Goal: Task Accomplishment & Management: Manage account settings

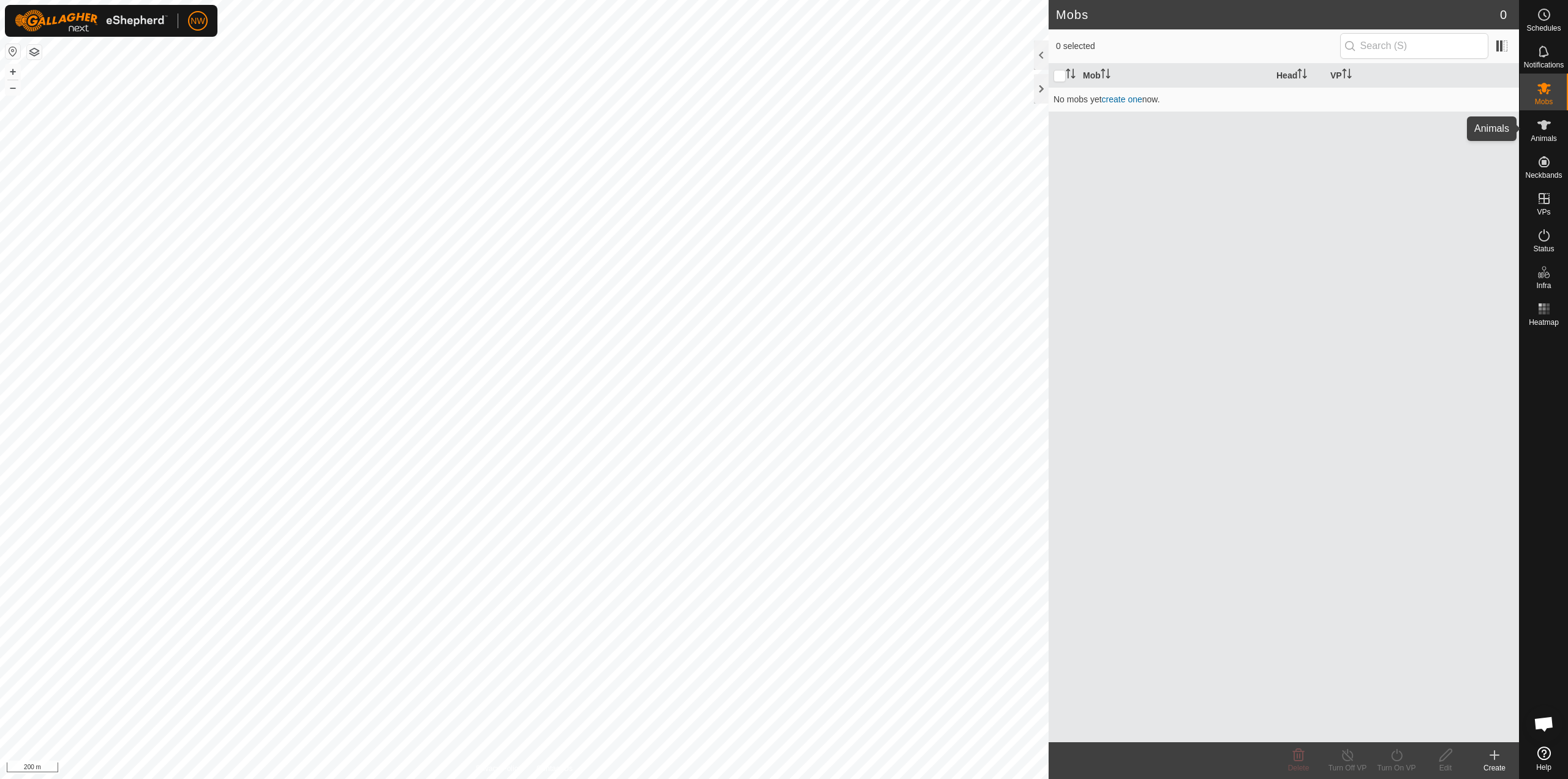
click at [782, 126] on icon at bounding box center [1544, 125] width 14 height 10
click at [782, 8] on h2 "Animals" at bounding box center [1278, 15] width 444 height 15
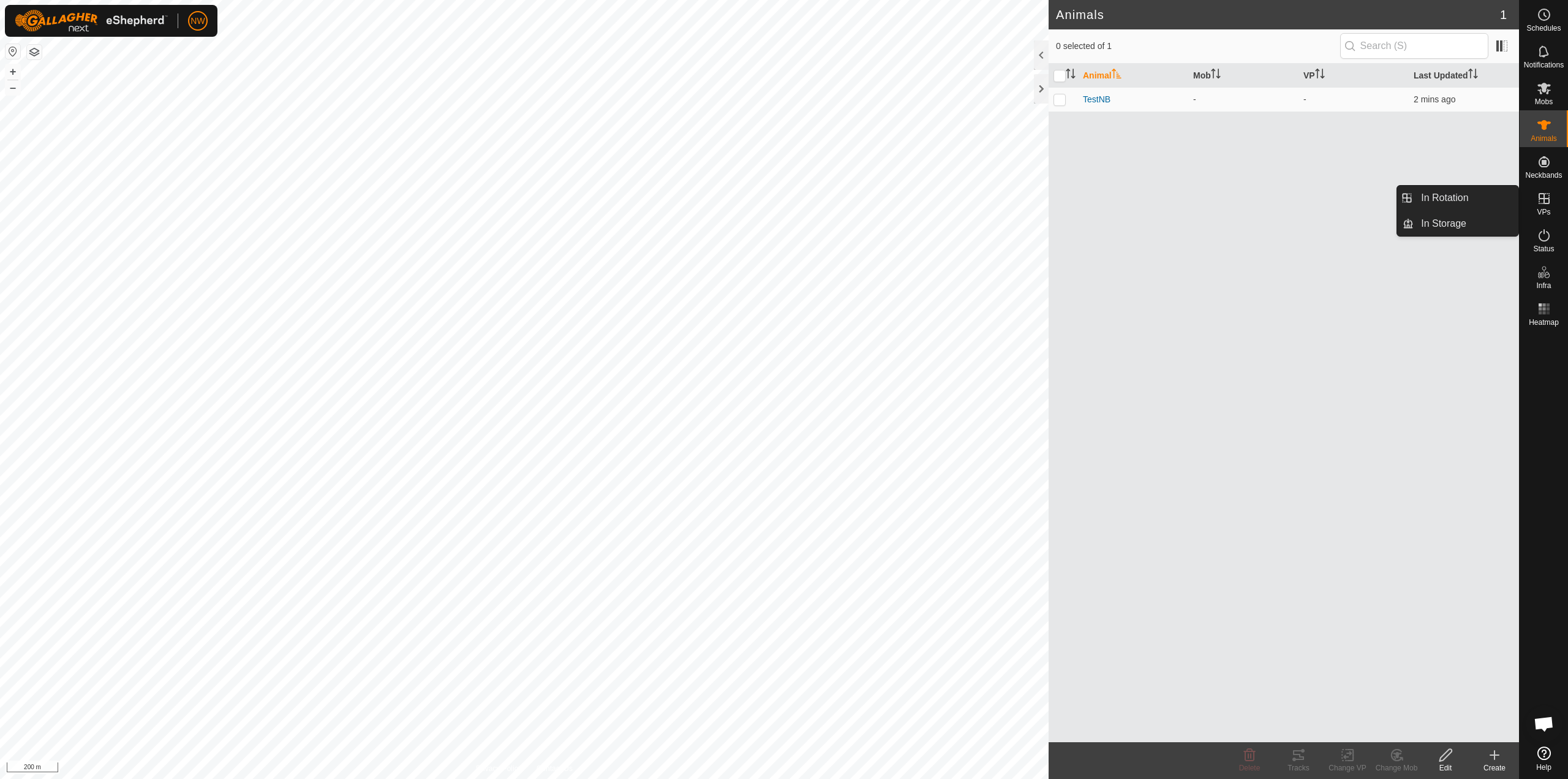
click at [782, 201] on icon at bounding box center [1544, 199] width 15 height 15
click at [782, 224] on link "In Storage" at bounding box center [1466, 223] width 105 height 24
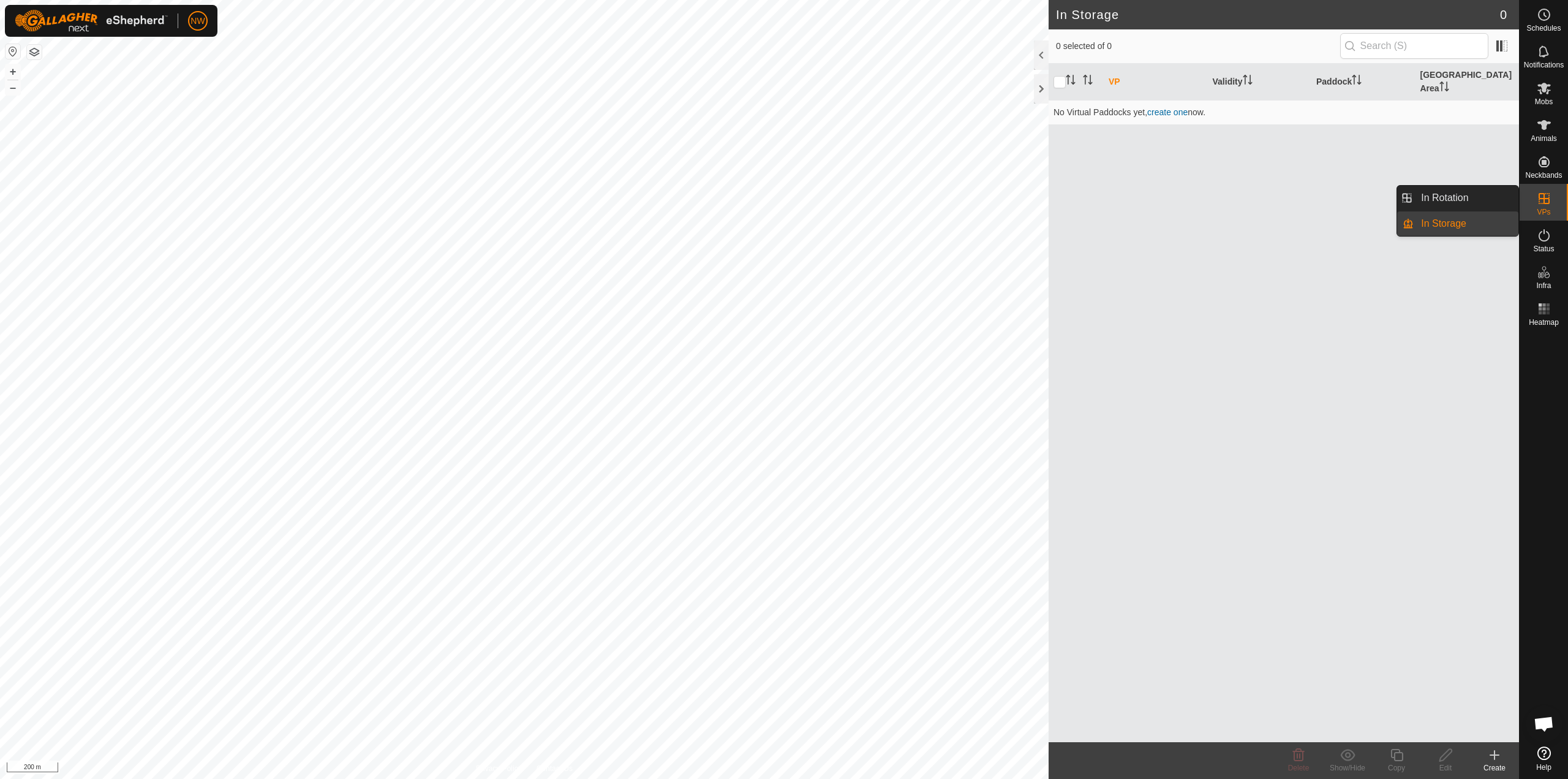
click at [782, 224] on link "In Storage" at bounding box center [1466, 223] width 105 height 24
click at [782, 758] on icon at bounding box center [1495, 755] width 15 height 15
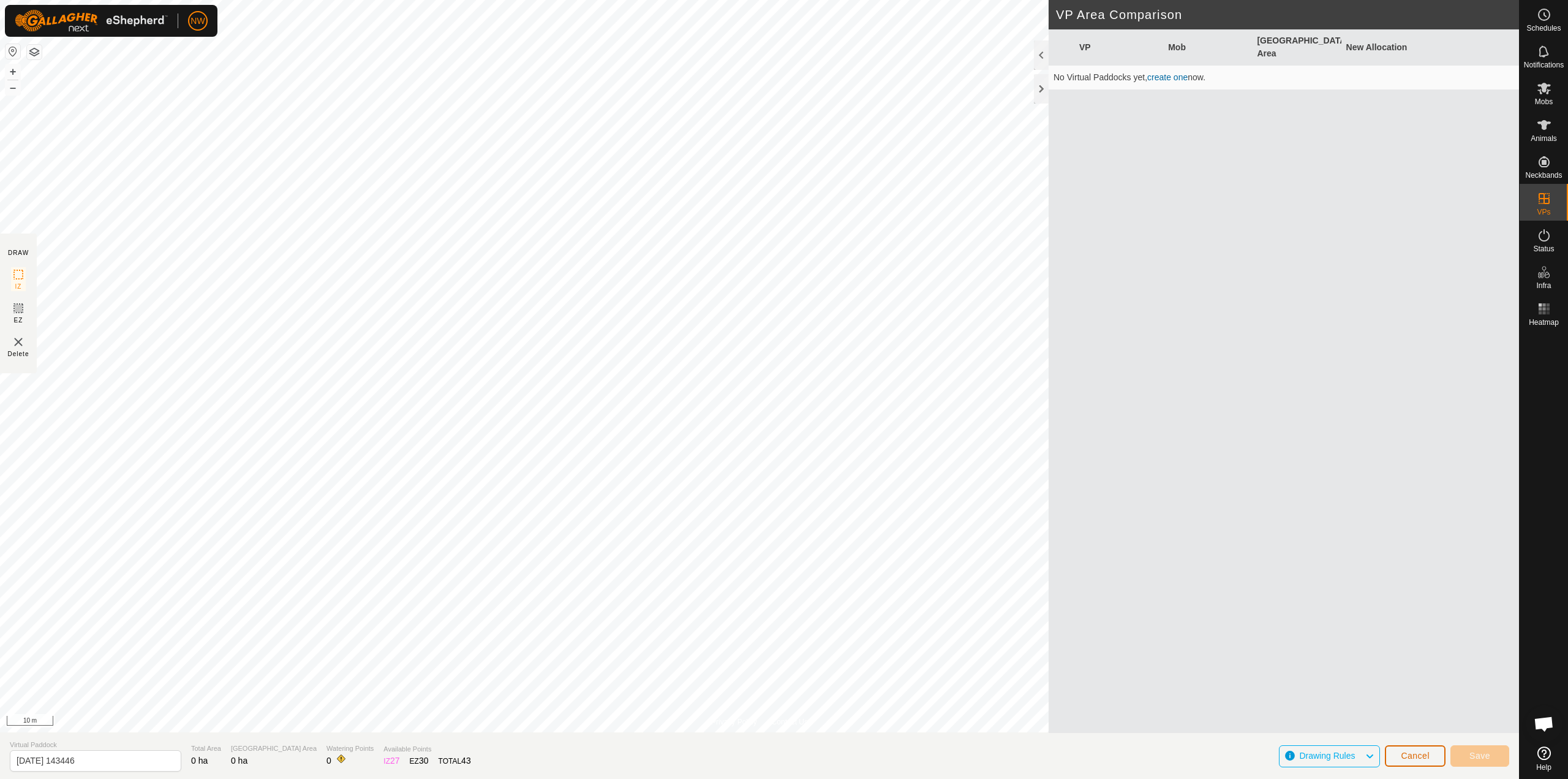
click at [782, 752] on span "Cancel" at bounding box center [1415, 756] width 29 height 10
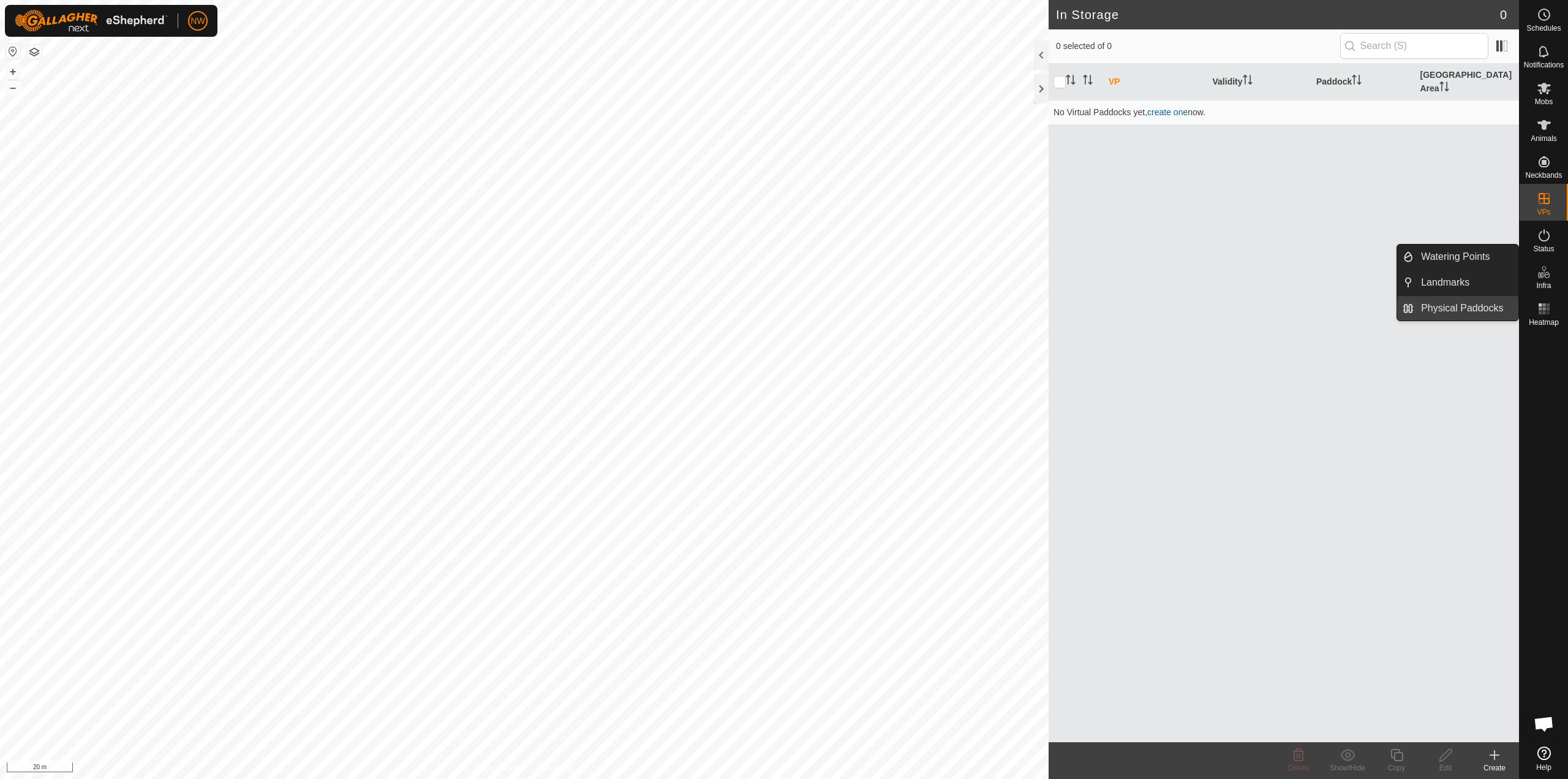
click at [782, 304] on link "Physical Paddocks" at bounding box center [1466, 308] width 105 height 24
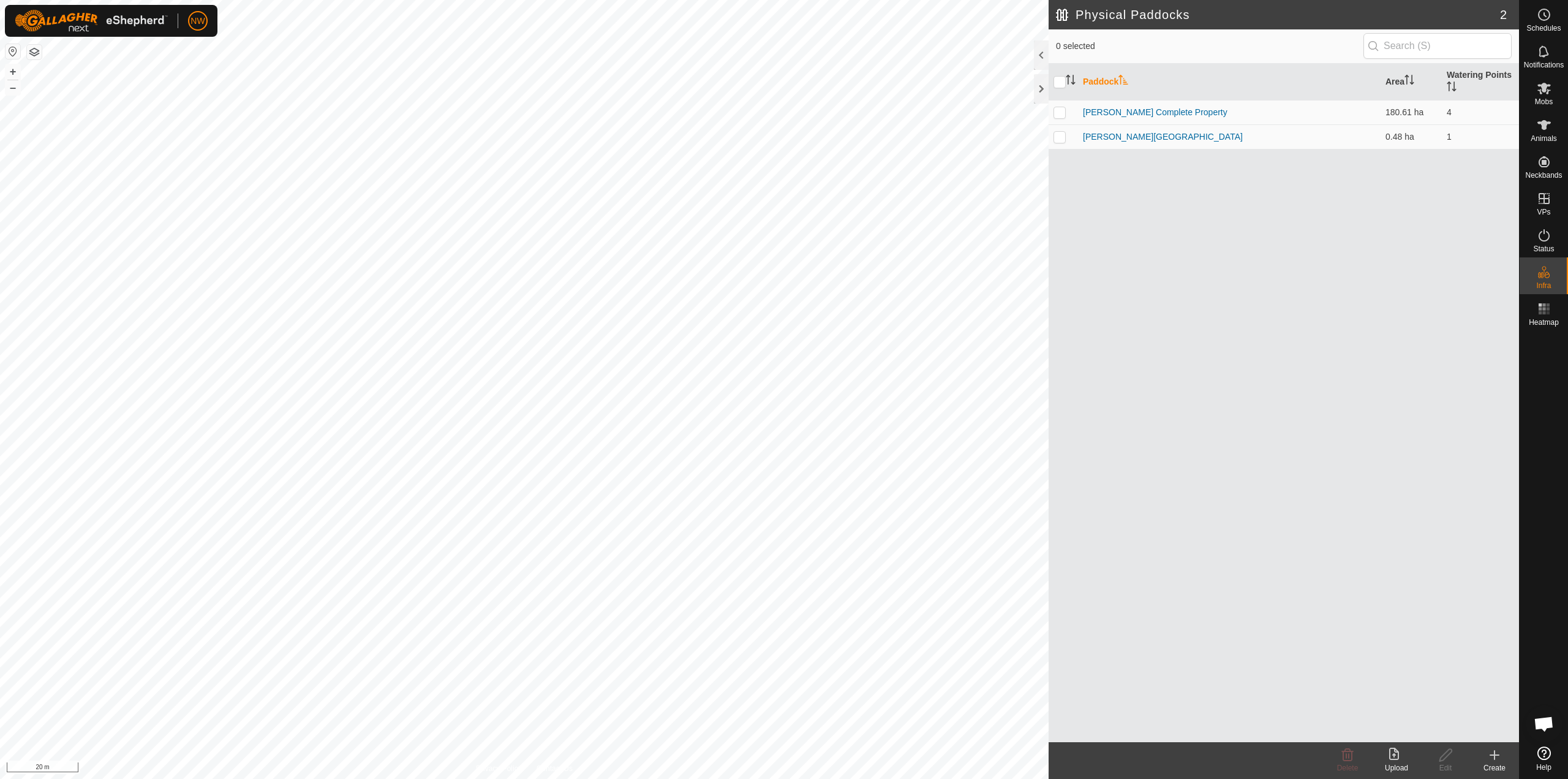
click at [782, 755] on icon at bounding box center [1495, 755] width 9 height 0
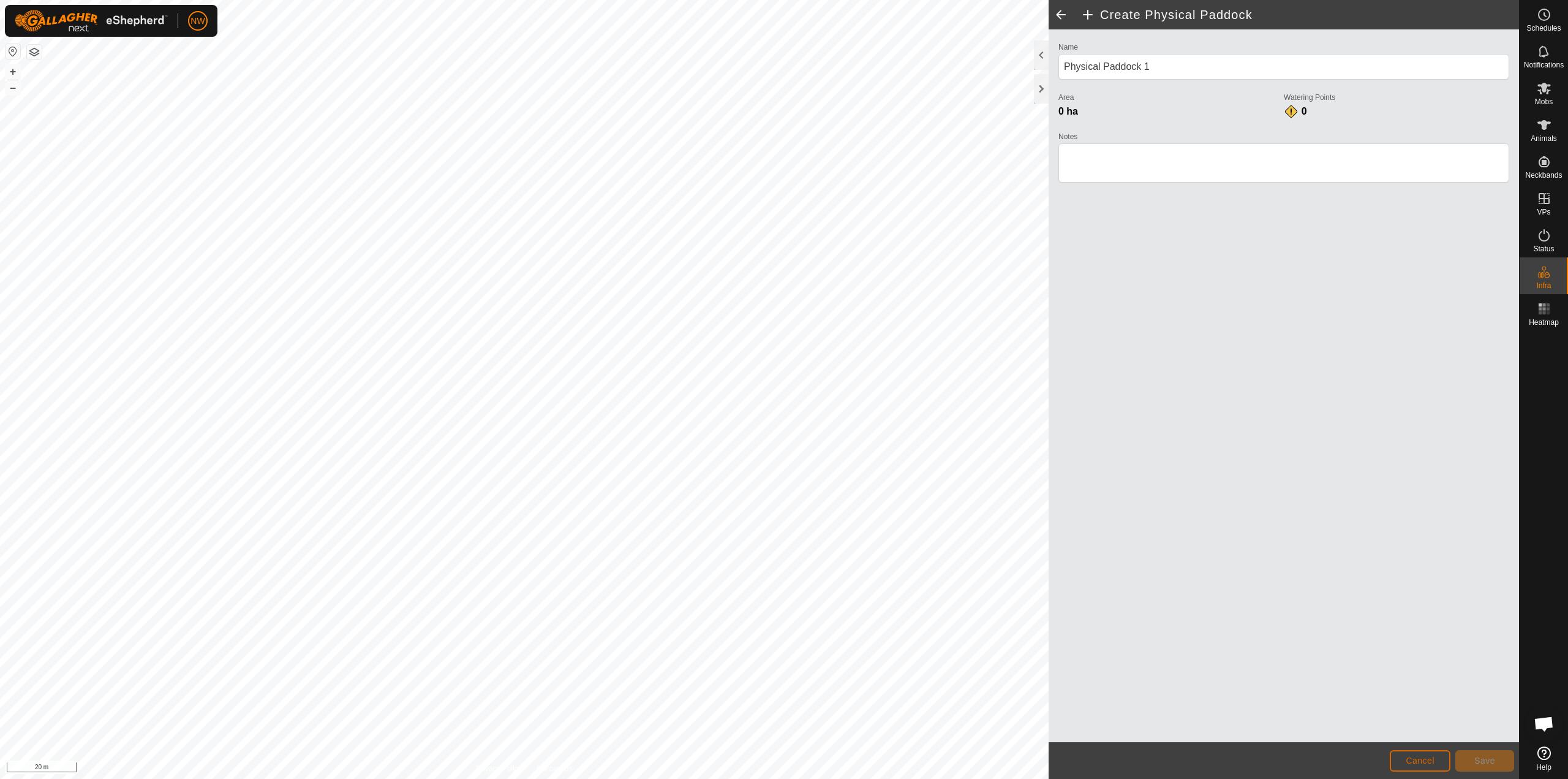
click at [782, 762] on button "Cancel" at bounding box center [1420, 761] width 60 height 21
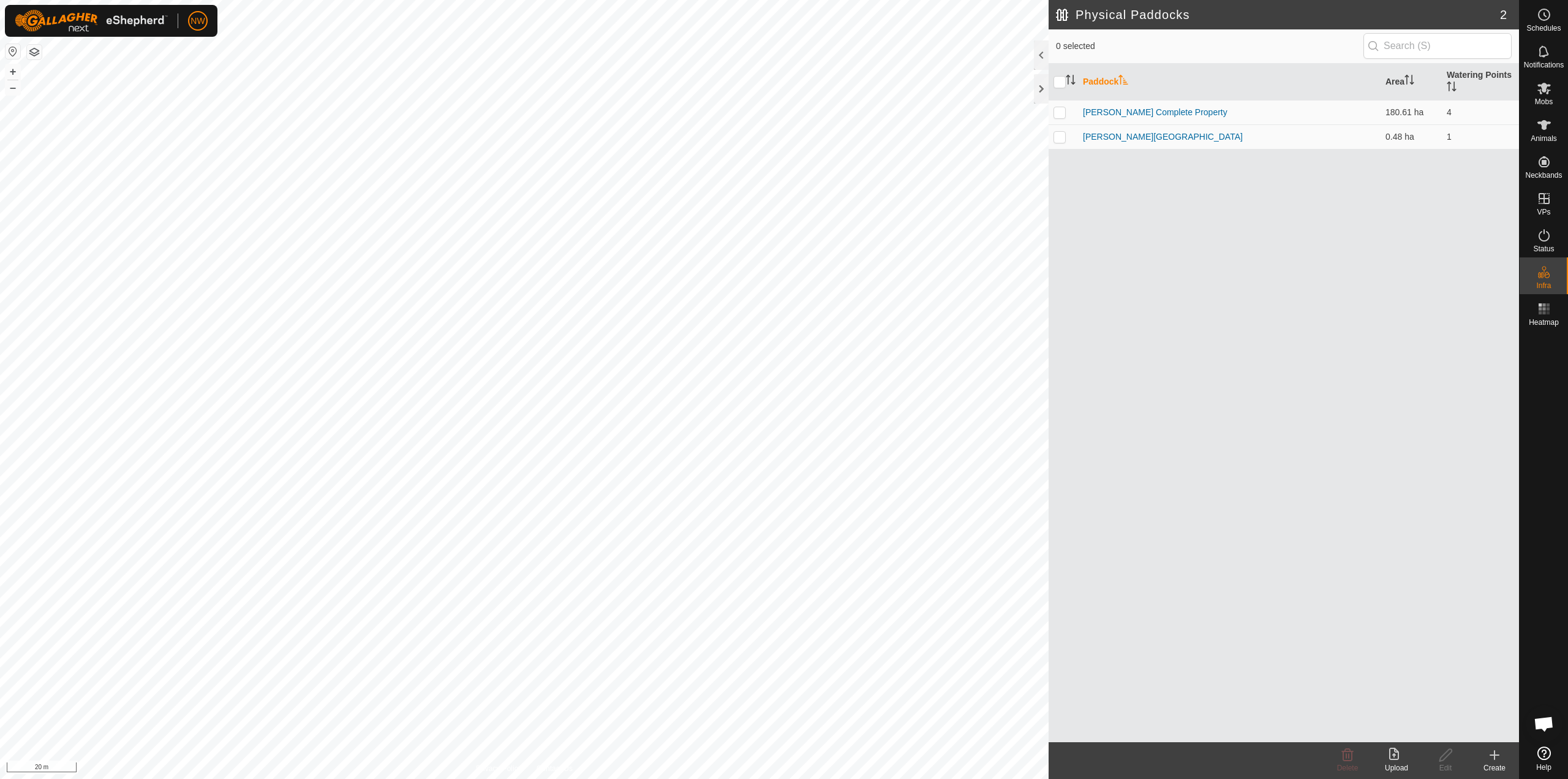
click at [782, 752] on icon at bounding box center [1495, 755] width 15 height 15
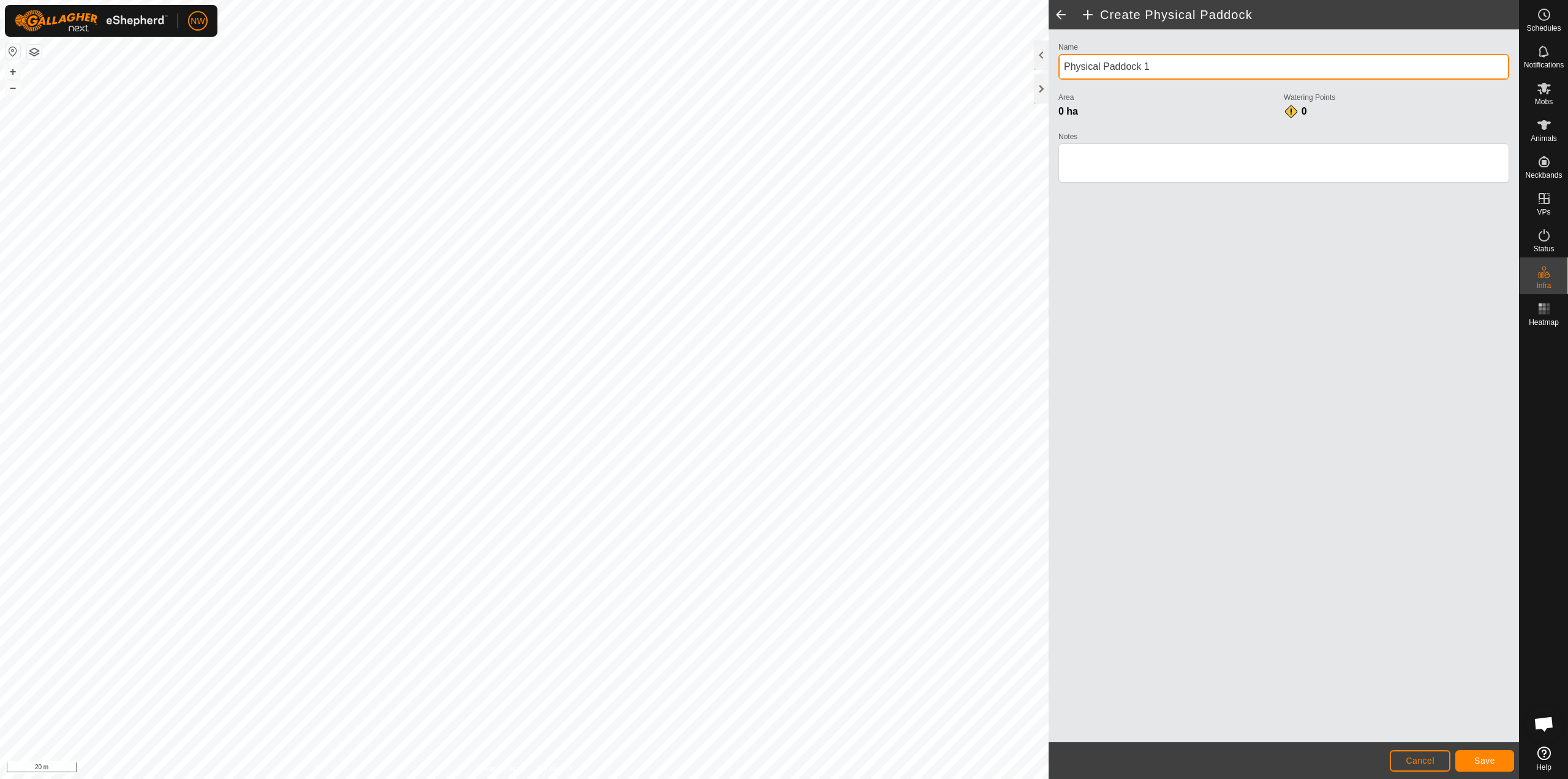
click at [782, 64] on div "Create Physical Paddock Name Physical Paddock 1 Area 0 ha Watering Points 0 Not…" at bounding box center [759, 389] width 1519 height 779
type input "[GEOGRAPHIC_DATA]"
click at [782, 763] on span "Save" at bounding box center [1484, 761] width 21 height 10
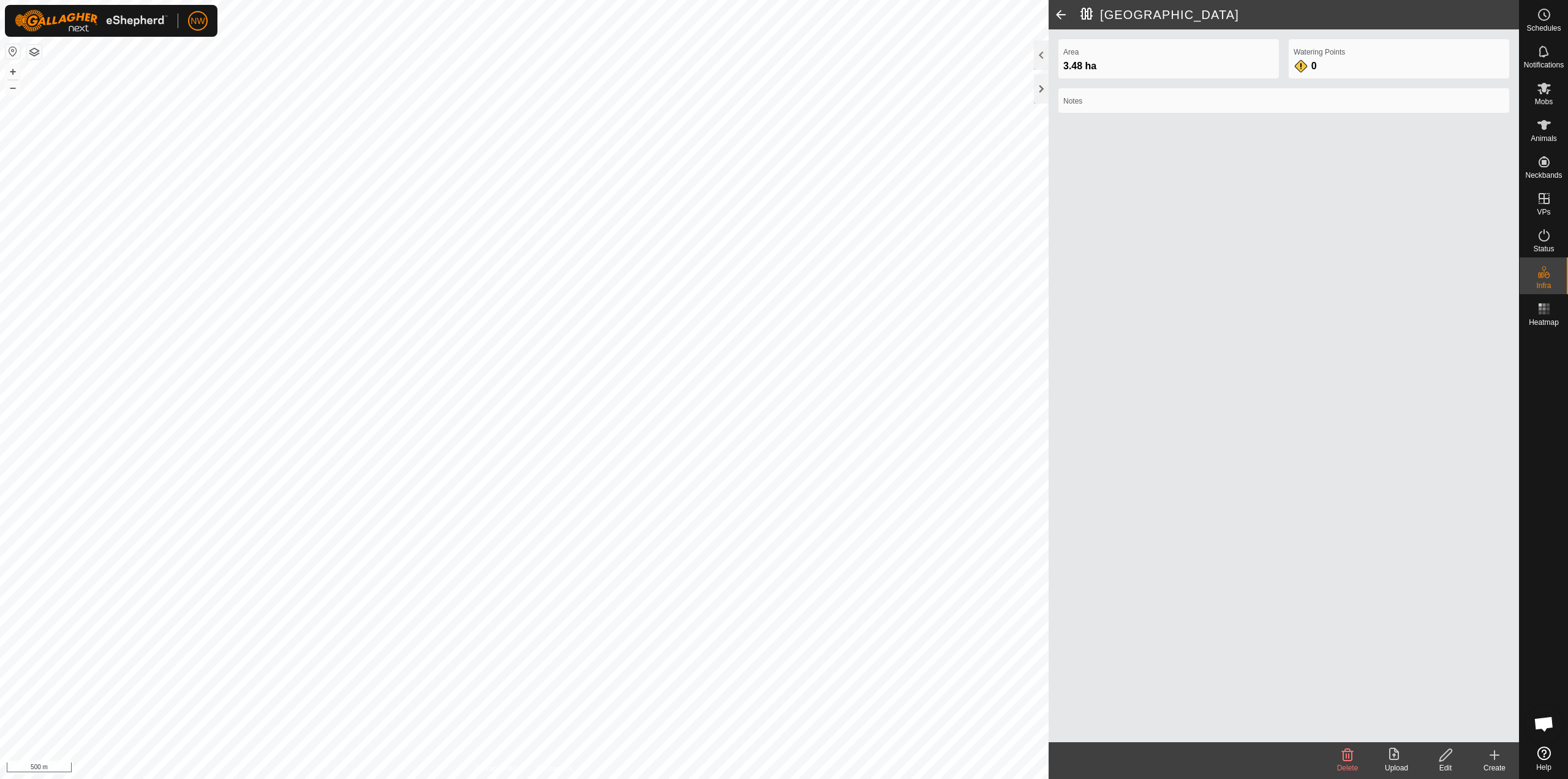
click at [782, 0] on html "NW Schedules Notifications Mobs Animals Neckbands VPs Status Infra Heatmap Help…" at bounding box center [784, 389] width 1568 height 779
click at [782, 64] on div "0" at bounding box center [1306, 66] width 24 height 15
click at [782, 757] on icon at bounding box center [1495, 755] width 15 height 15
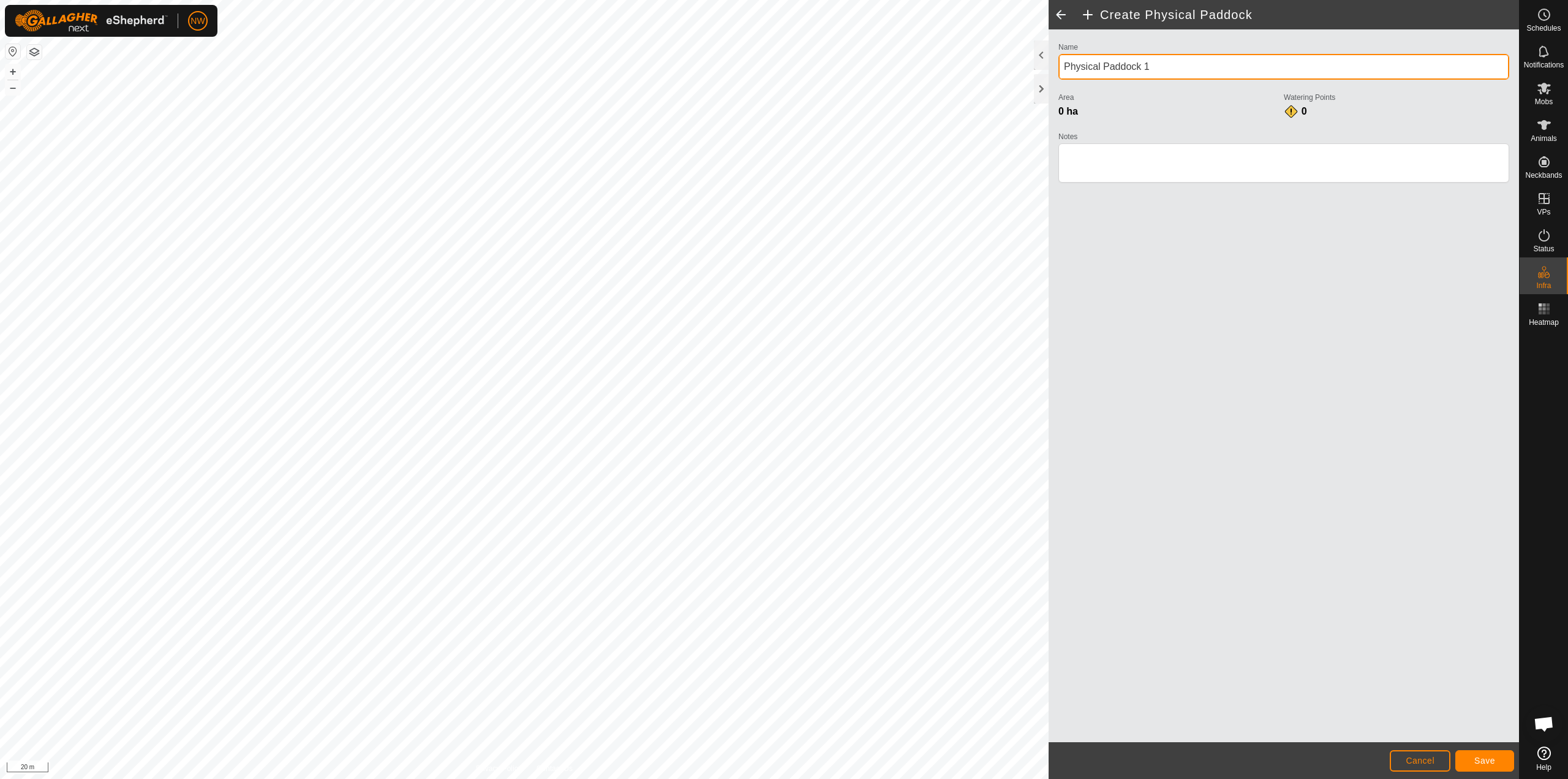
click at [782, 64] on div "Create Physical Paddock Name Physical Paddock 1 Area 0 ha Watering Points 0 Not…" at bounding box center [759, 389] width 1519 height 779
type input "[GEOGRAPHIC_DATA]"
click at [782, 761] on button "Save" at bounding box center [1485, 761] width 59 height 21
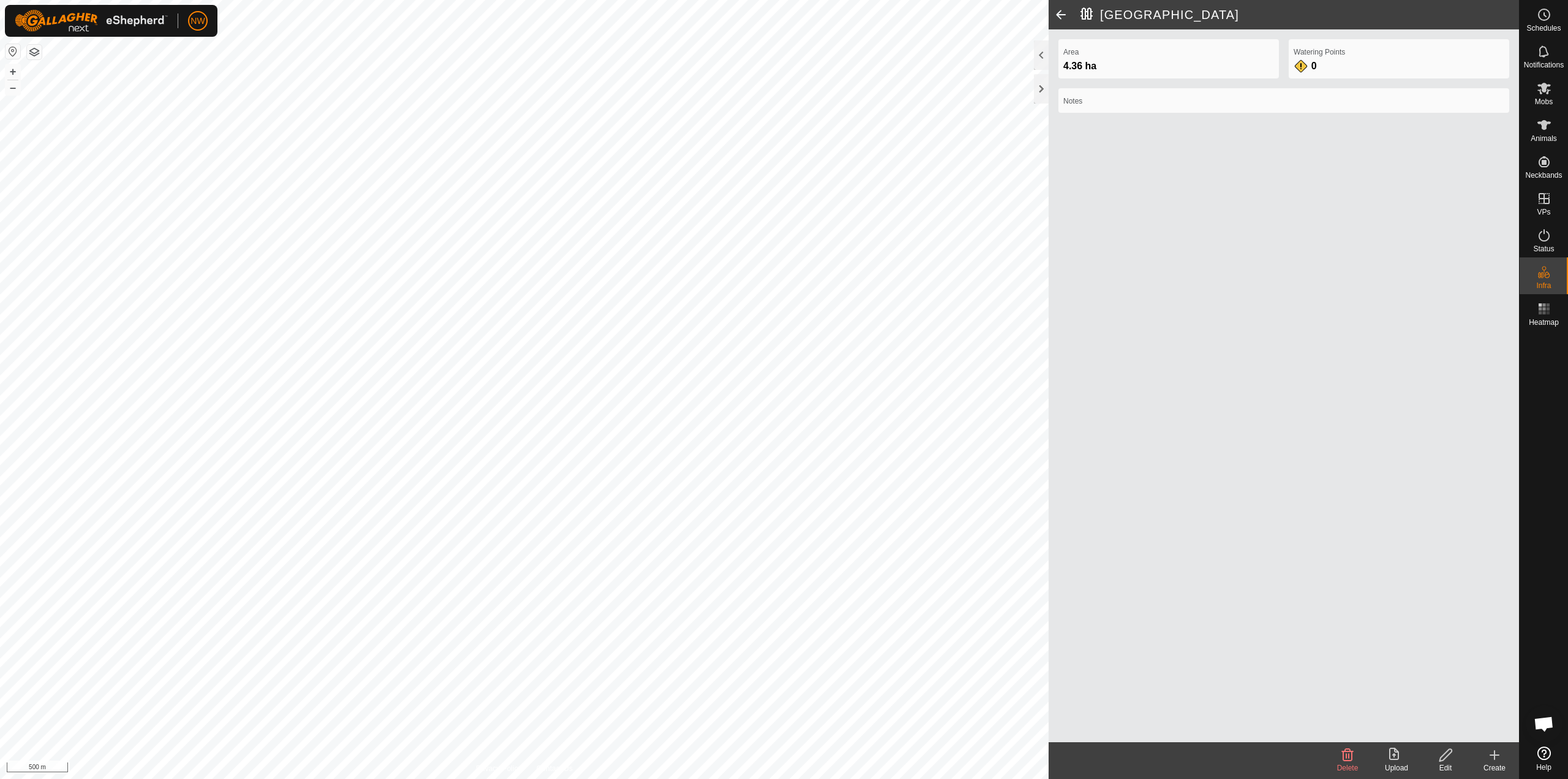
click at [782, 757] on icon at bounding box center [1446, 755] width 12 height 12
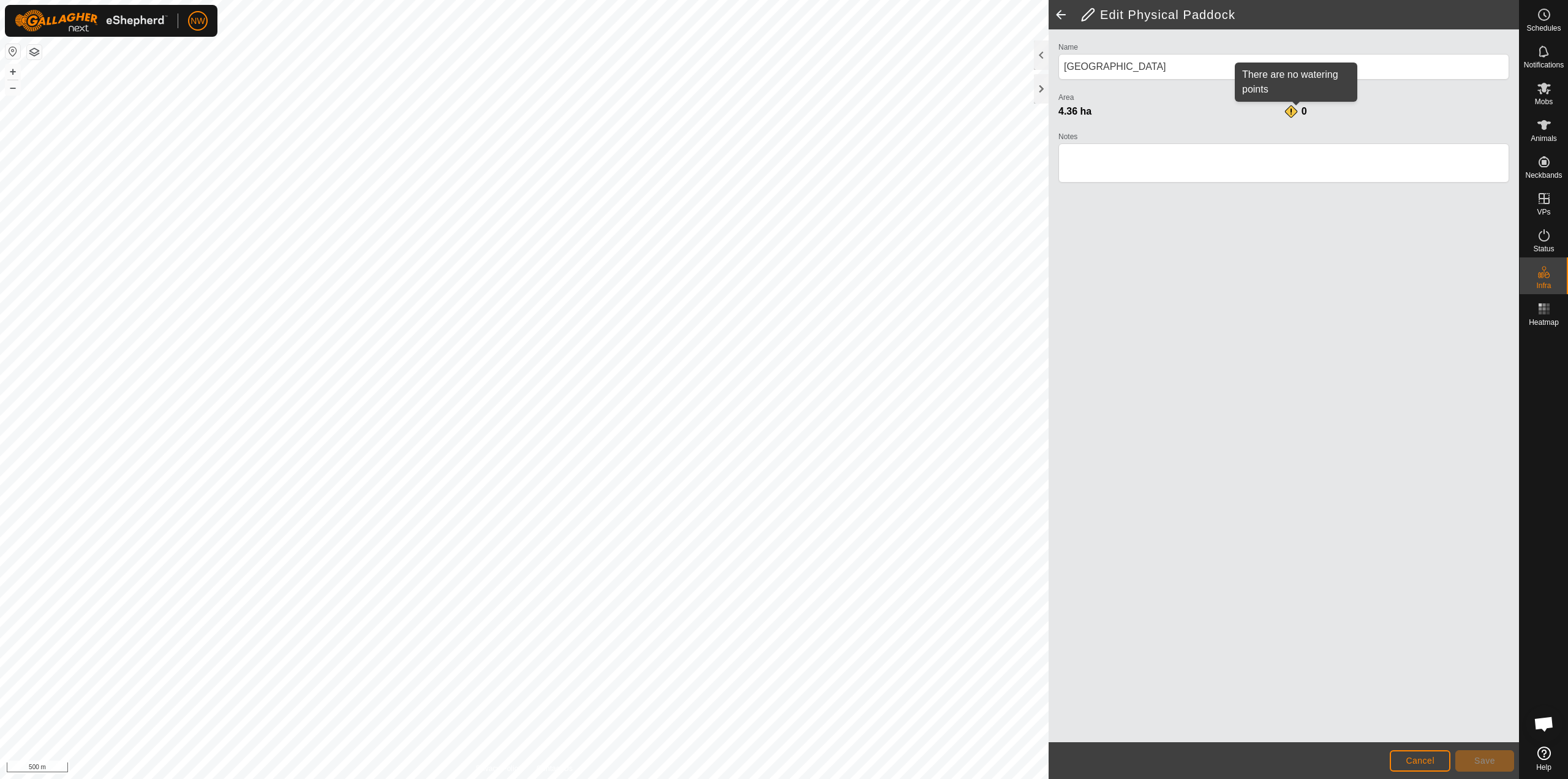
click at [782, 112] on div "0" at bounding box center [1296, 112] width 24 height 15
click at [782, 761] on span "Cancel" at bounding box center [1420, 761] width 29 height 10
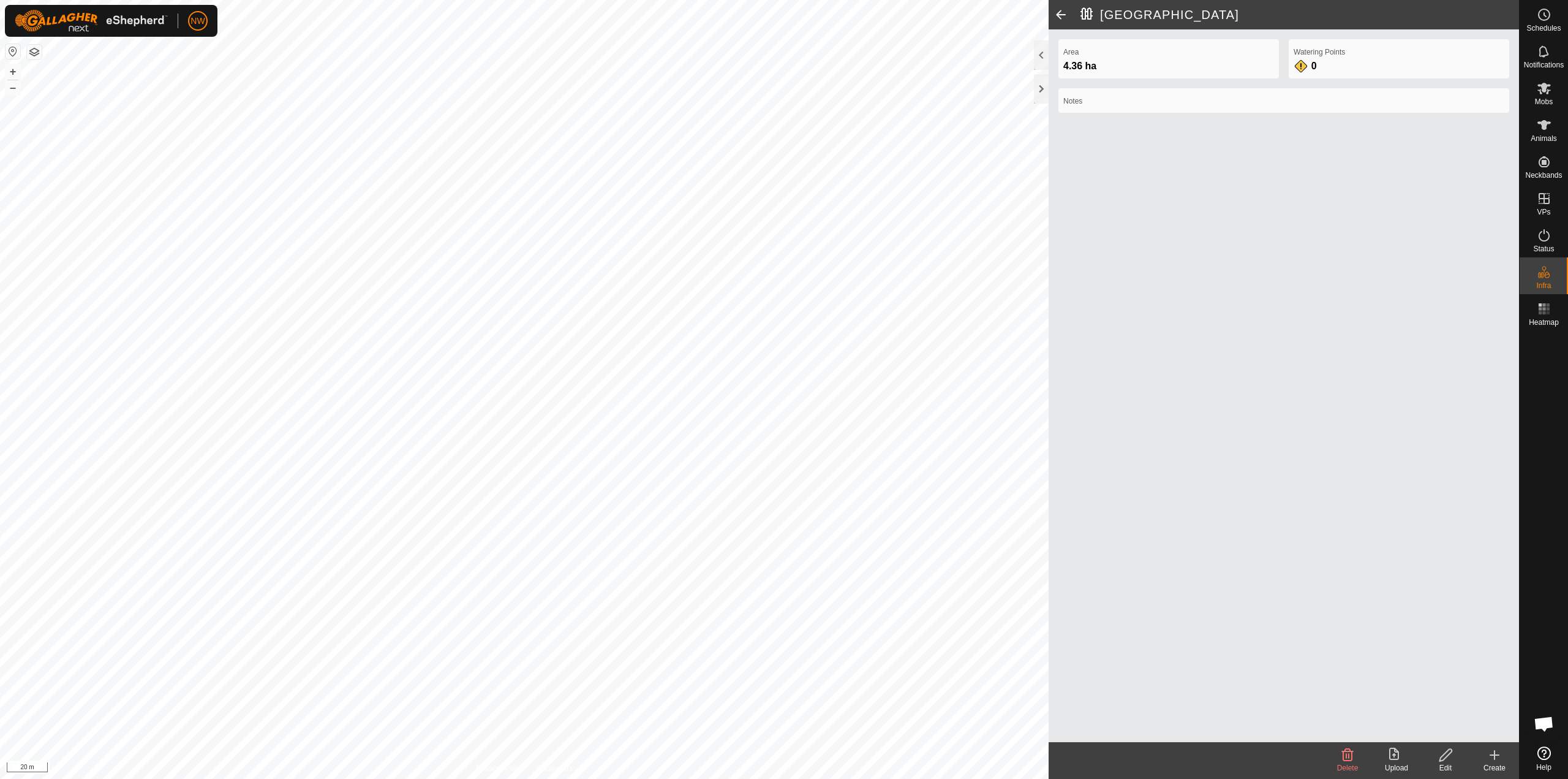
drag, startPoint x: 1257, startPoint y: 266, endPoint x: 1219, endPoint y: 326, distance: 71.0
click at [782, 326] on div "Area 4.36 ha Watering Points 0 Notes" at bounding box center [1284, 385] width 471 height 713
click at [782, 273] on icon at bounding box center [1541, 275] width 6 height 6
click at [782, 253] on link "Watering Points" at bounding box center [1466, 256] width 105 height 24
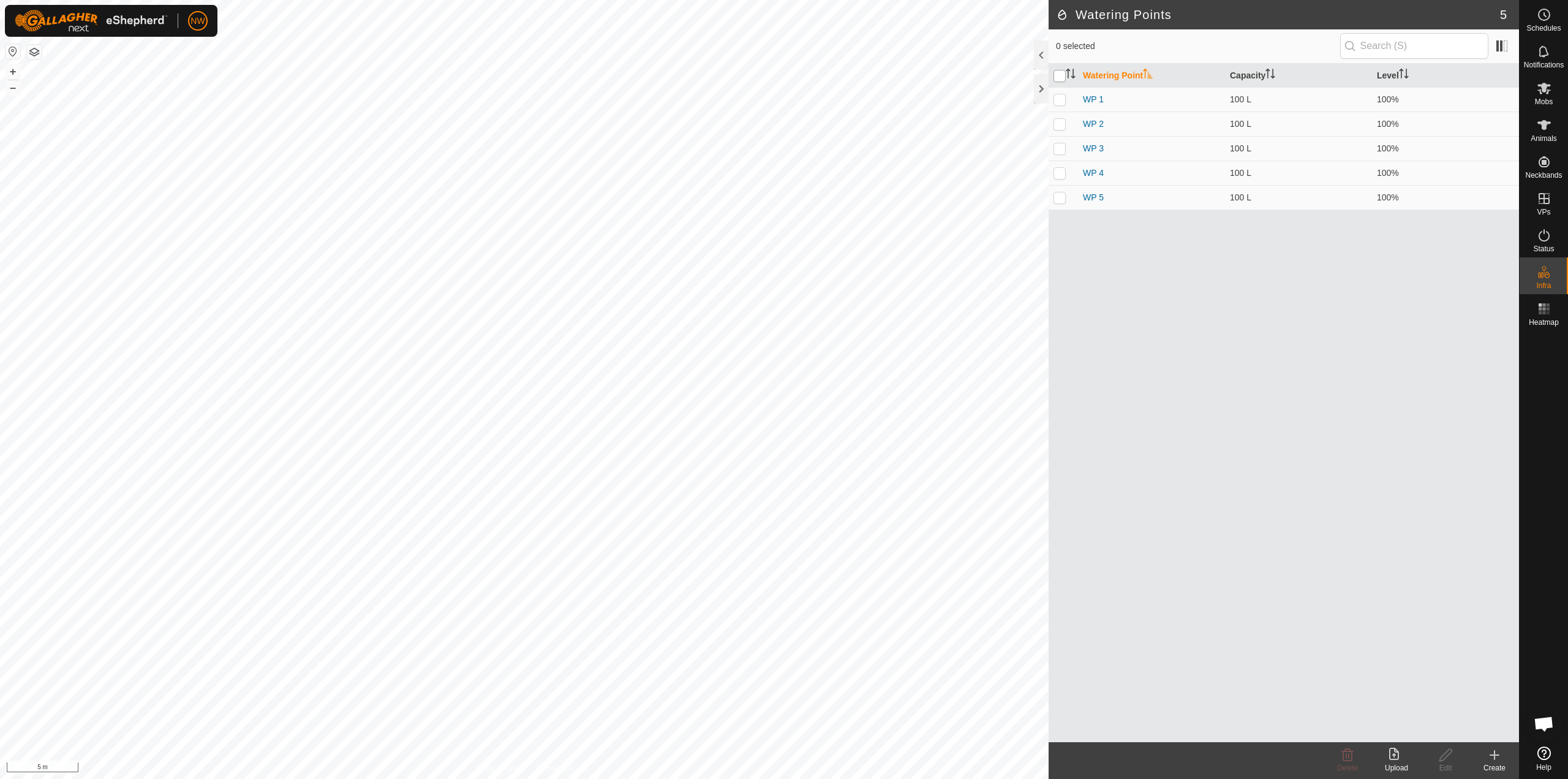
click at [782, 74] on input "checkbox" at bounding box center [1060, 76] width 12 height 12
checkbox input "true"
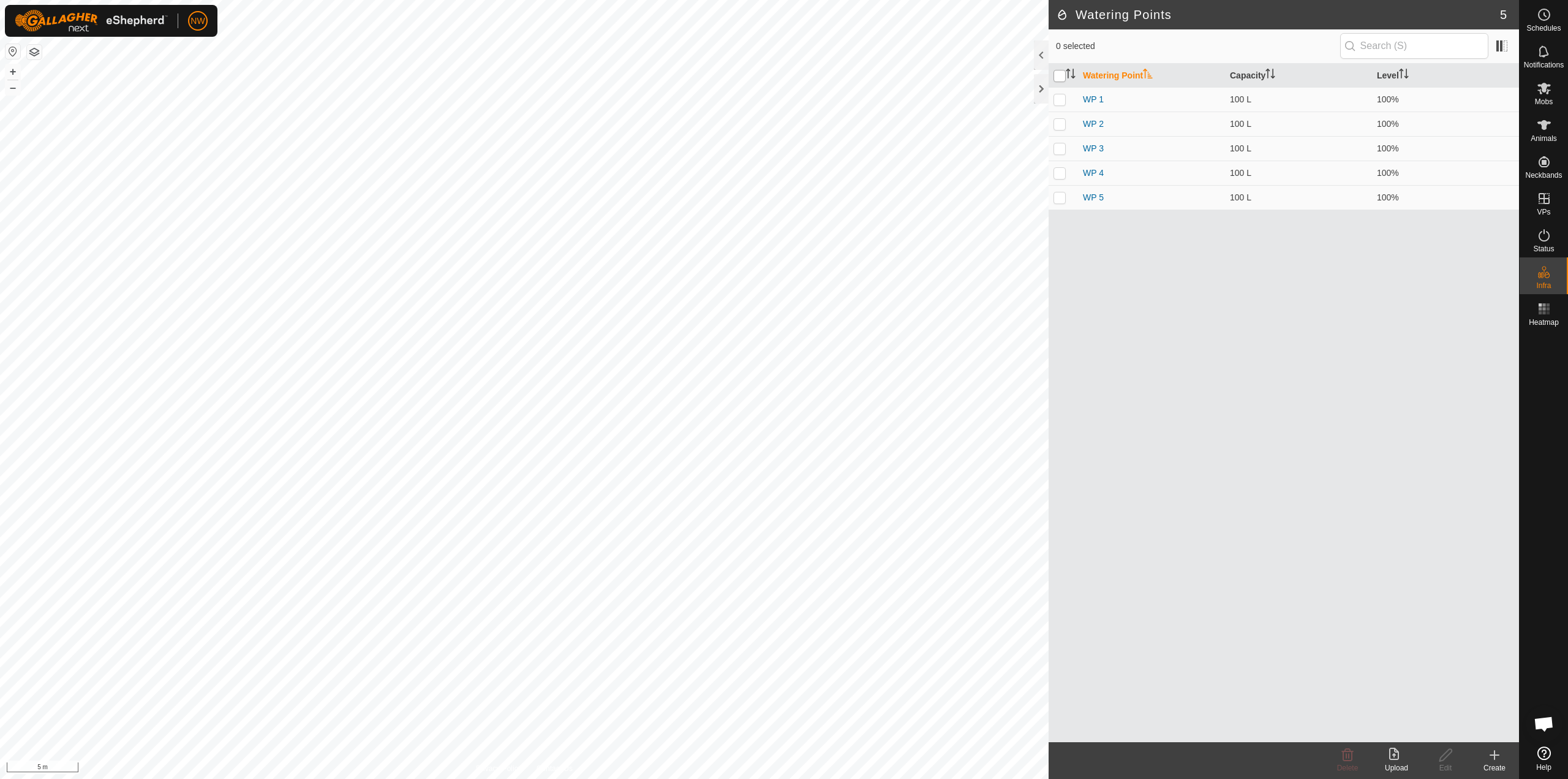
checkbox input "true"
click at [782, 201] on p-checkbox at bounding box center [1060, 198] width 12 height 10
checkbox input "false"
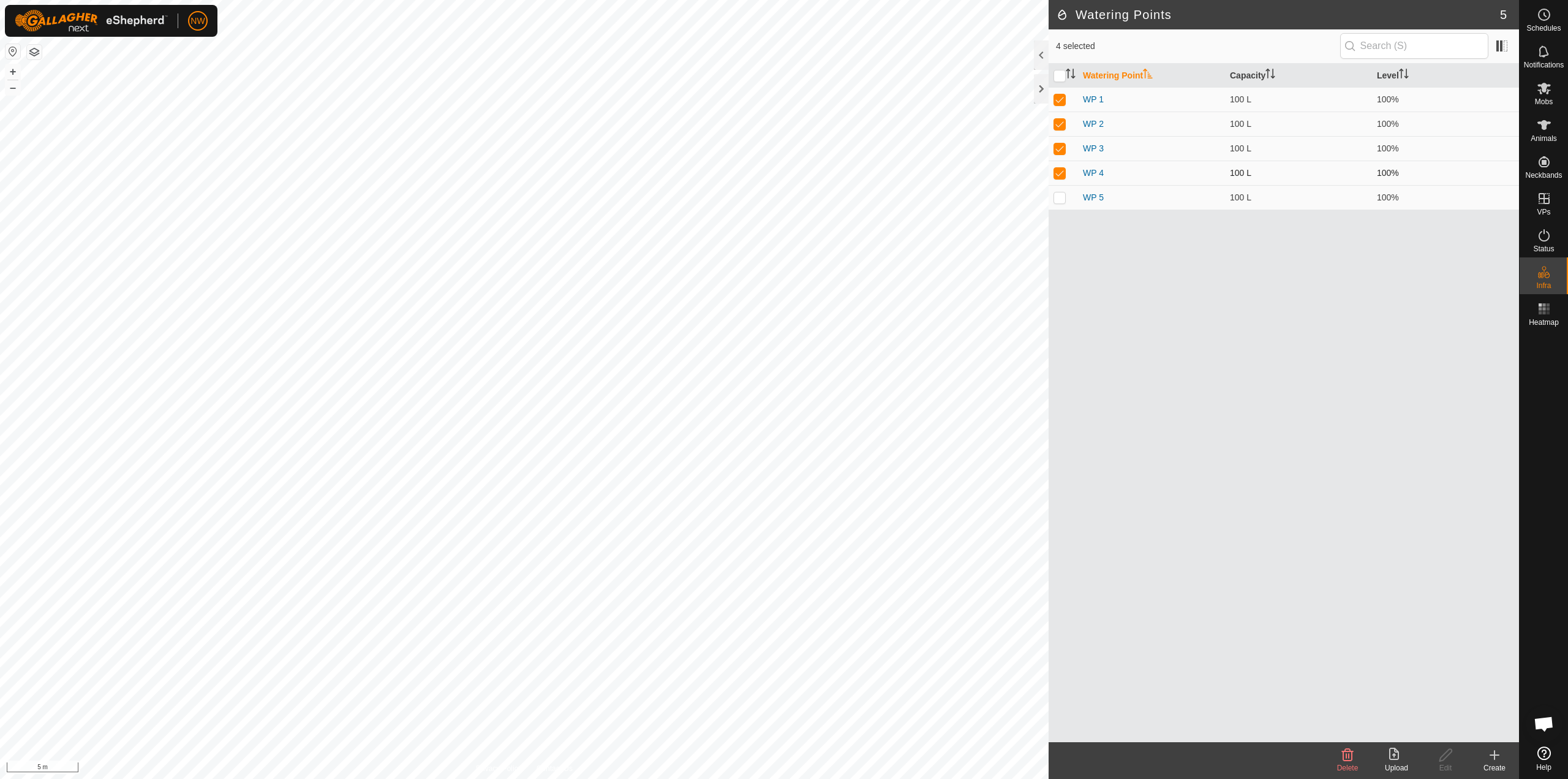
drag, startPoint x: 1061, startPoint y: 175, endPoint x: 1060, endPoint y: 161, distance: 14.0
click at [782, 171] on p-checkbox at bounding box center [1060, 173] width 12 height 10
checkbox input "false"
drag, startPoint x: 1057, startPoint y: 146, endPoint x: 1057, endPoint y: 135, distance: 11.0
click at [782, 142] on td at bounding box center [1063, 148] width 29 height 24
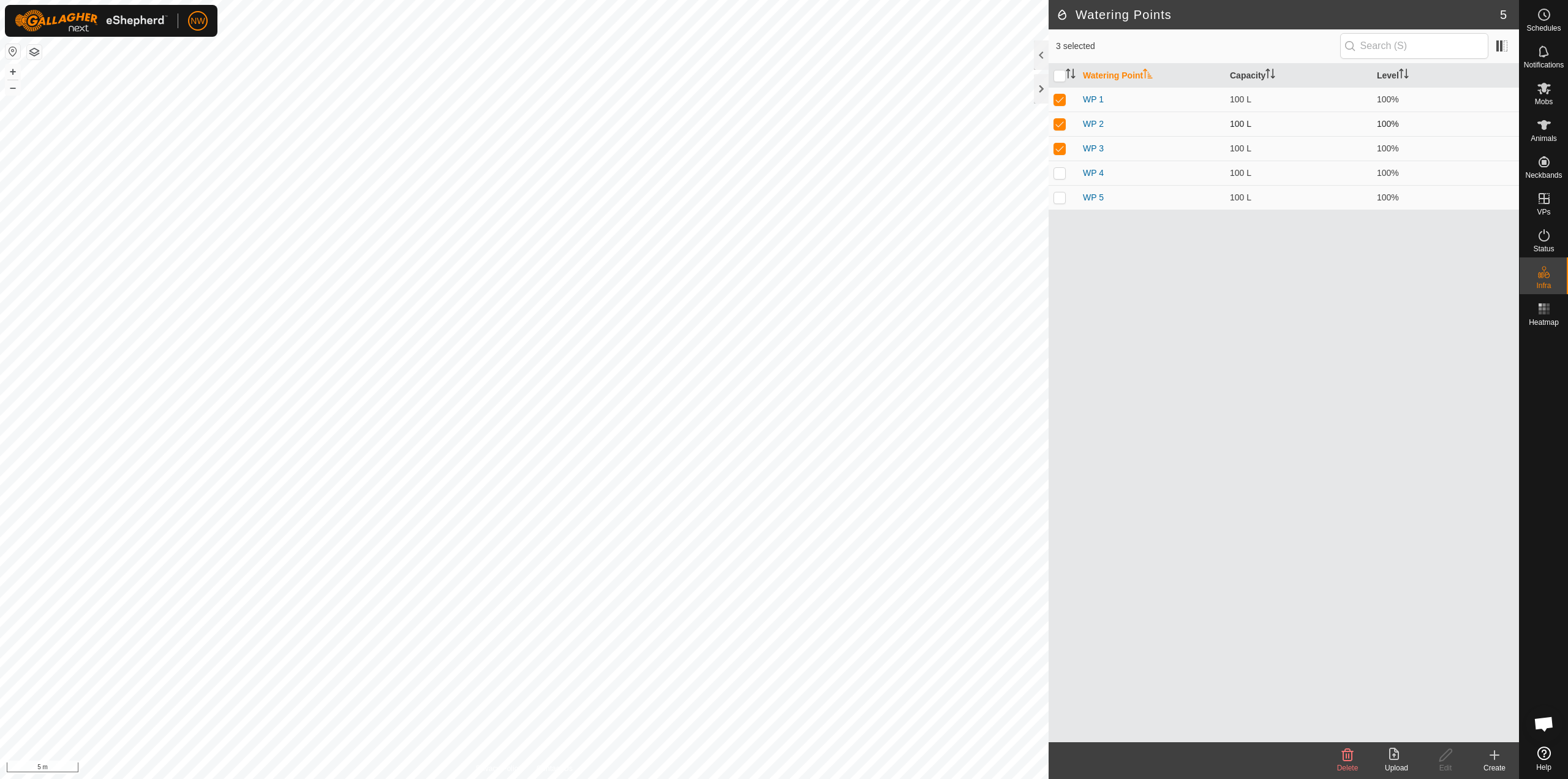
checkbox input "false"
click at [782, 122] on p-checkbox at bounding box center [1060, 124] width 12 height 10
checkbox input "false"
click at [782, 95] on p-checkbox at bounding box center [1060, 99] width 12 height 10
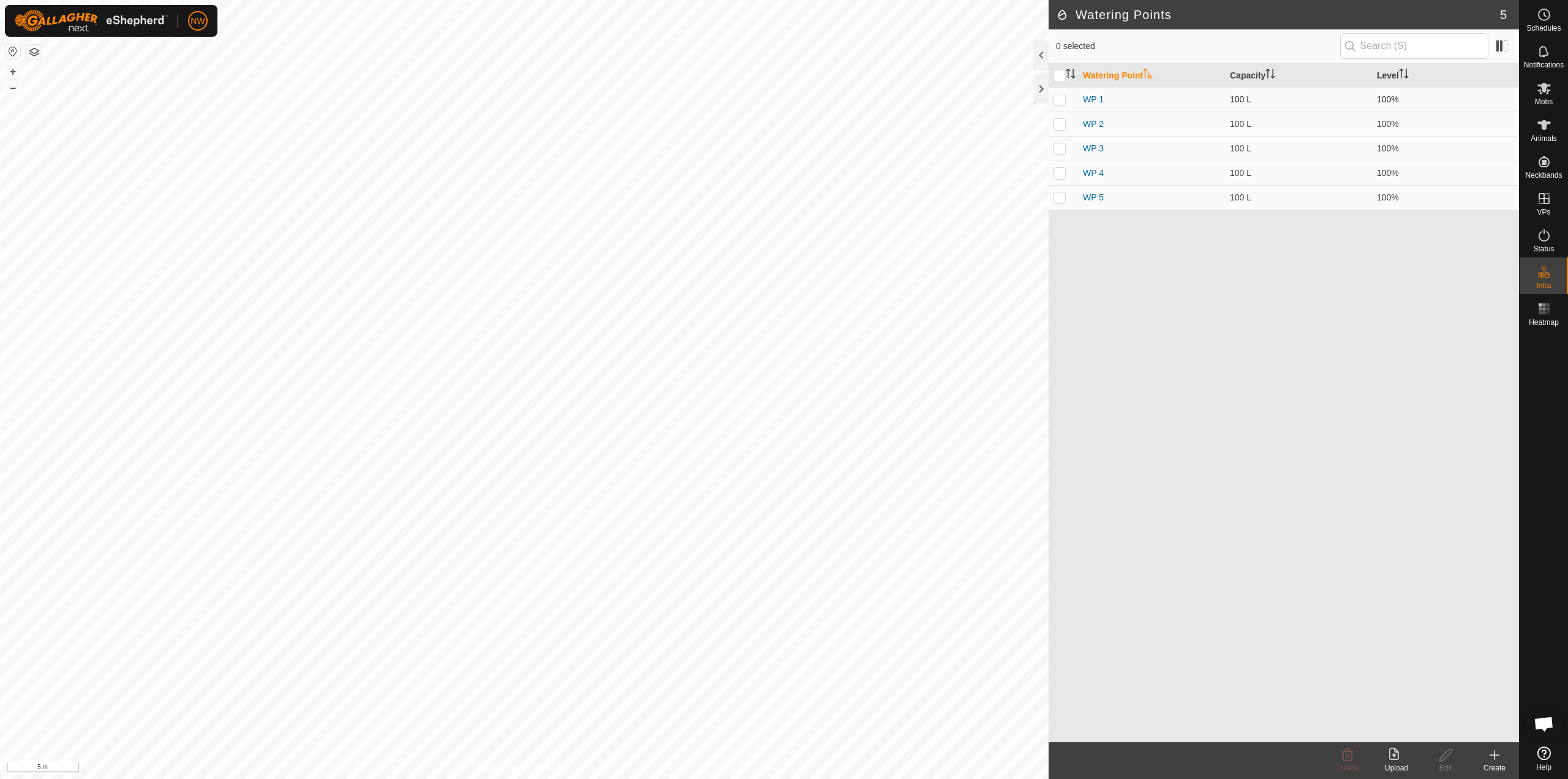
checkbox input "true"
click at [782, 758] on icon at bounding box center [1495, 755] width 15 height 15
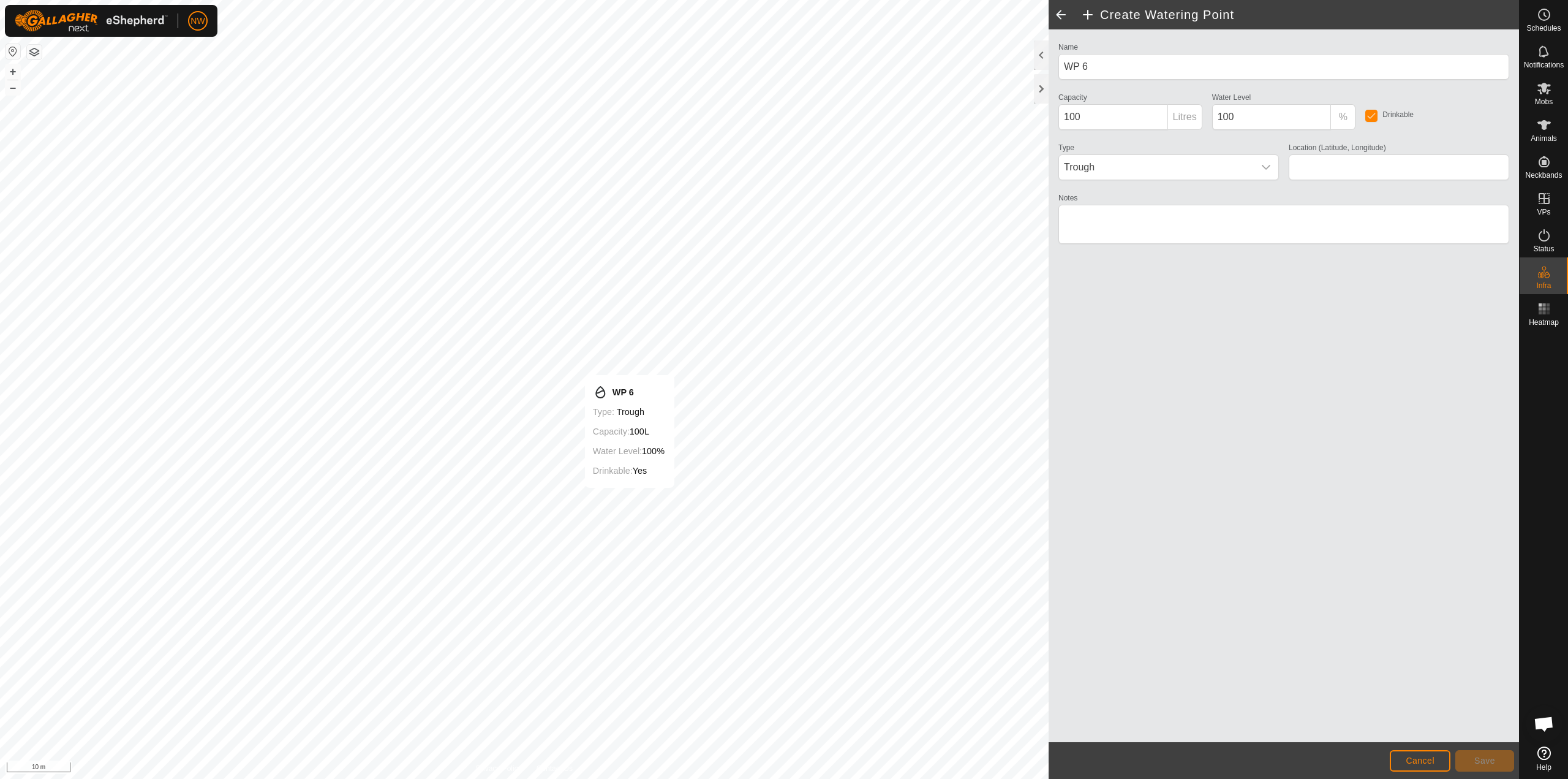
type input "-27.585083, 151.695535"
click at [782, 757] on span "Save" at bounding box center [1484, 761] width 21 height 10
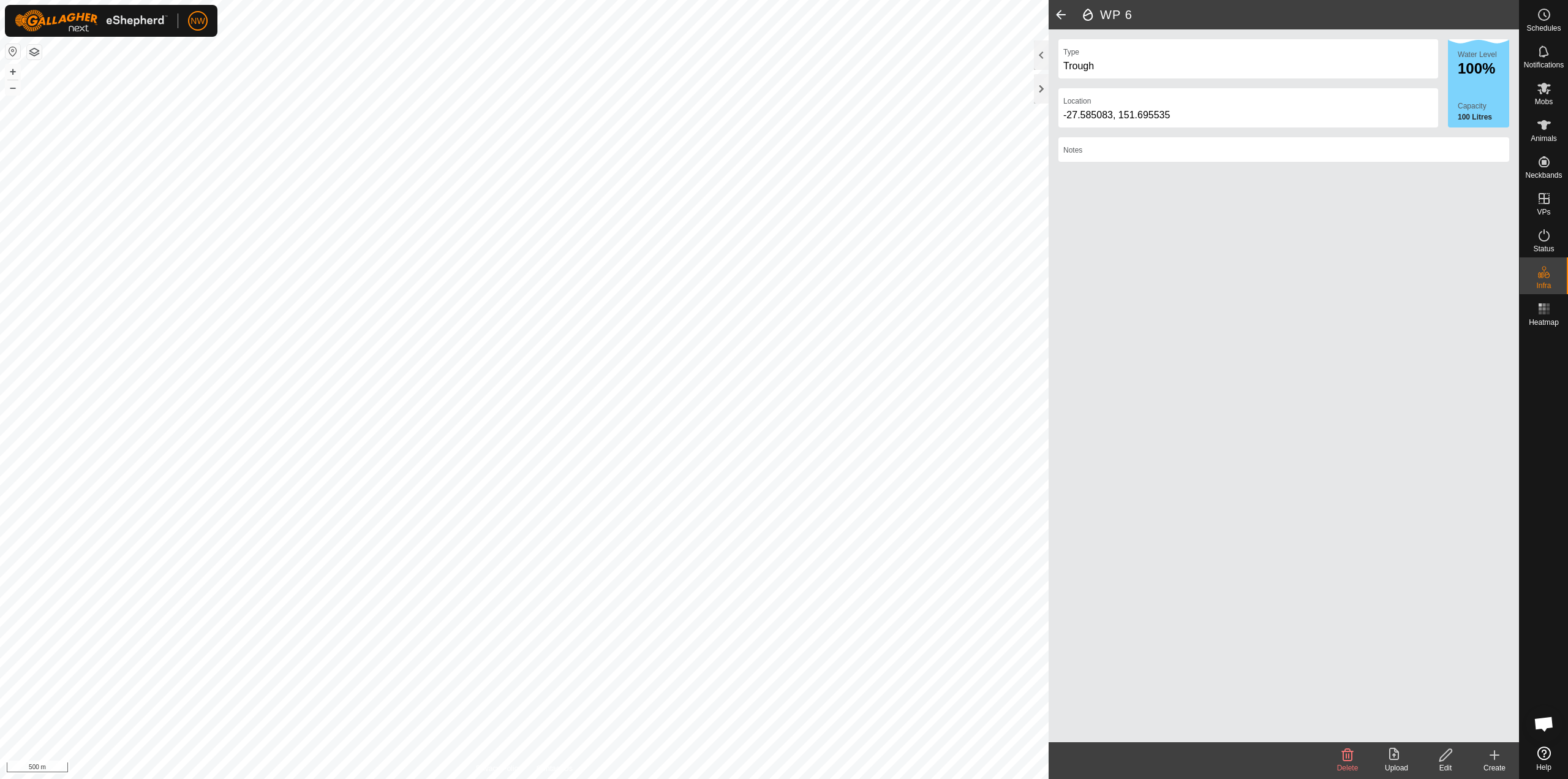
click at [782, 757] on icon at bounding box center [1394, 754] width 10 height 12
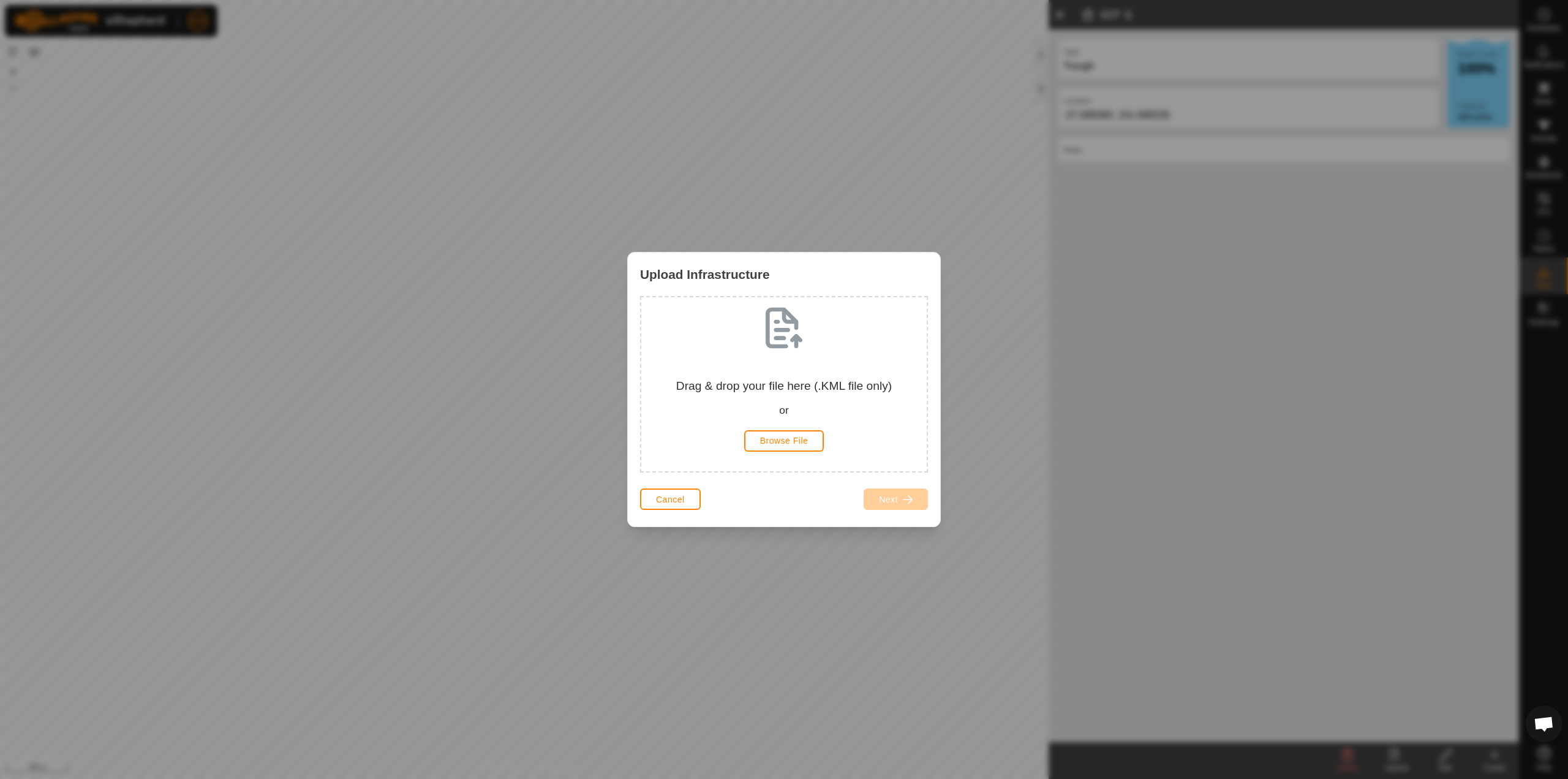
click at [782, 596] on div "Upload Infrastructure Drag & drop your file here (.KML file only) or Browse Fil…" at bounding box center [784, 389] width 1568 height 779
click at [652, 496] on button "Cancel" at bounding box center [670, 499] width 60 height 21
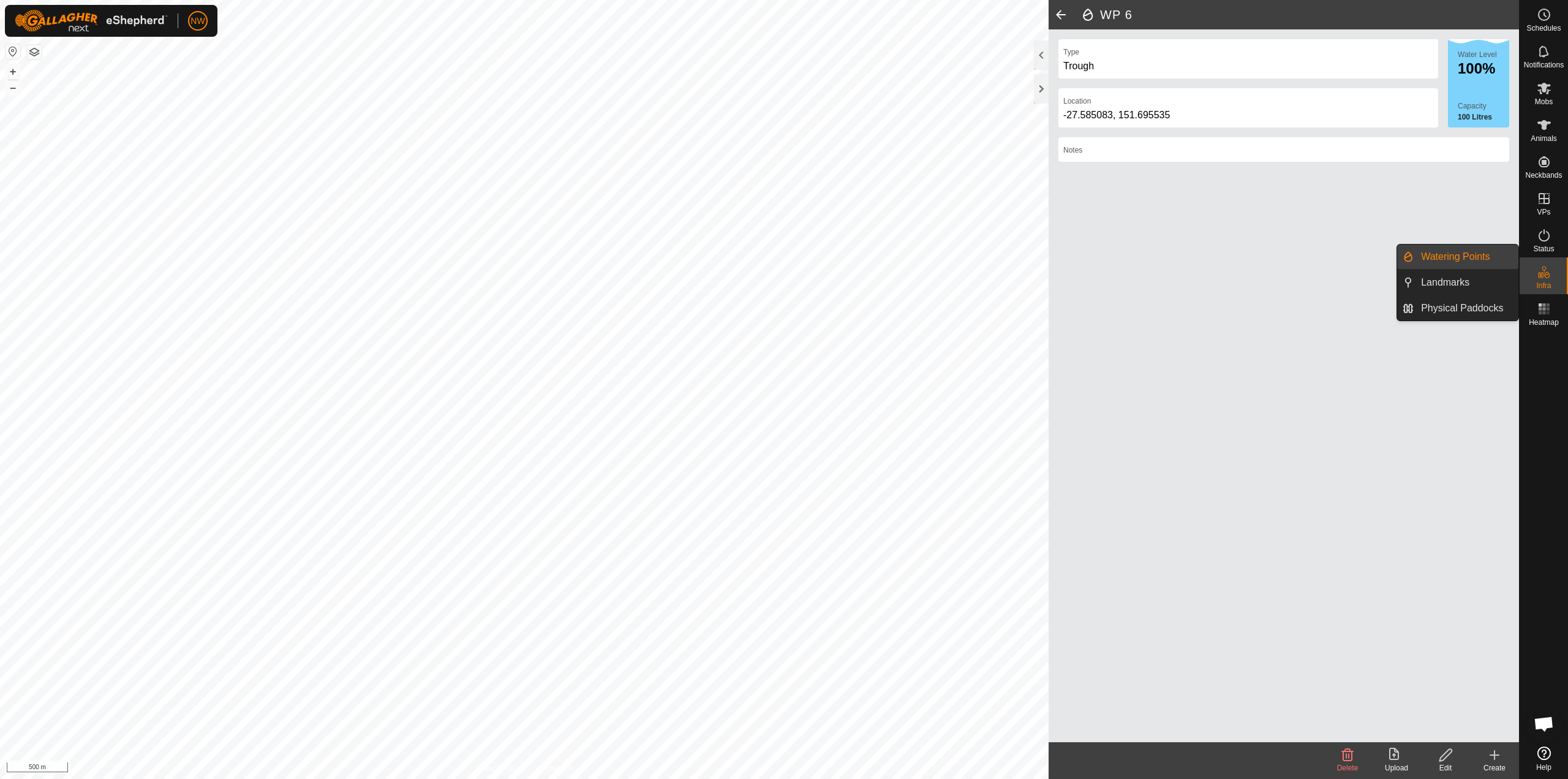
click at [782, 258] on link "Watering Points" at bounding box center [1466, 256] width 105 height 24
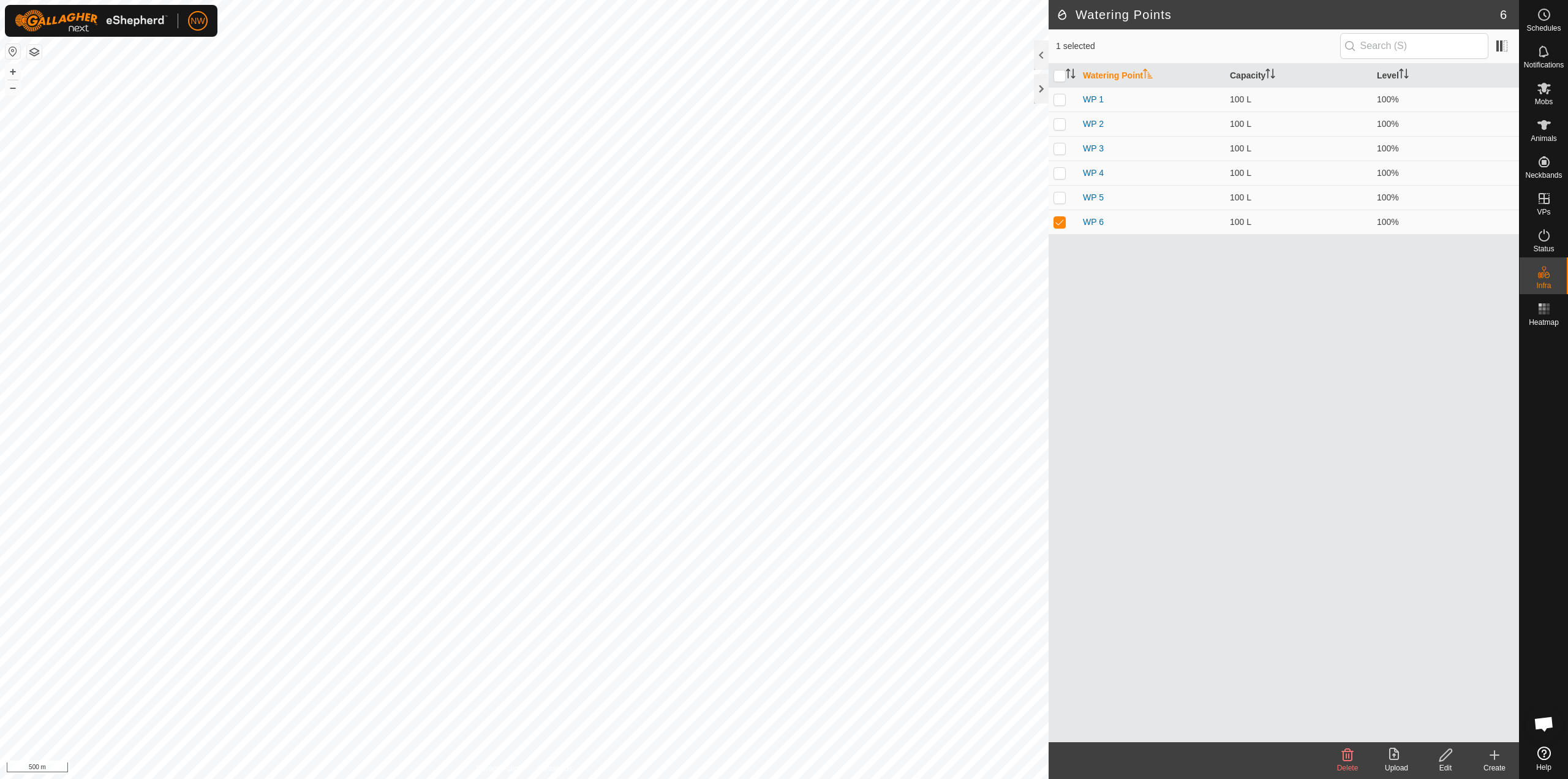
click at [782, 760] on icon at bounding box center [1495, 755] width 15 height 15
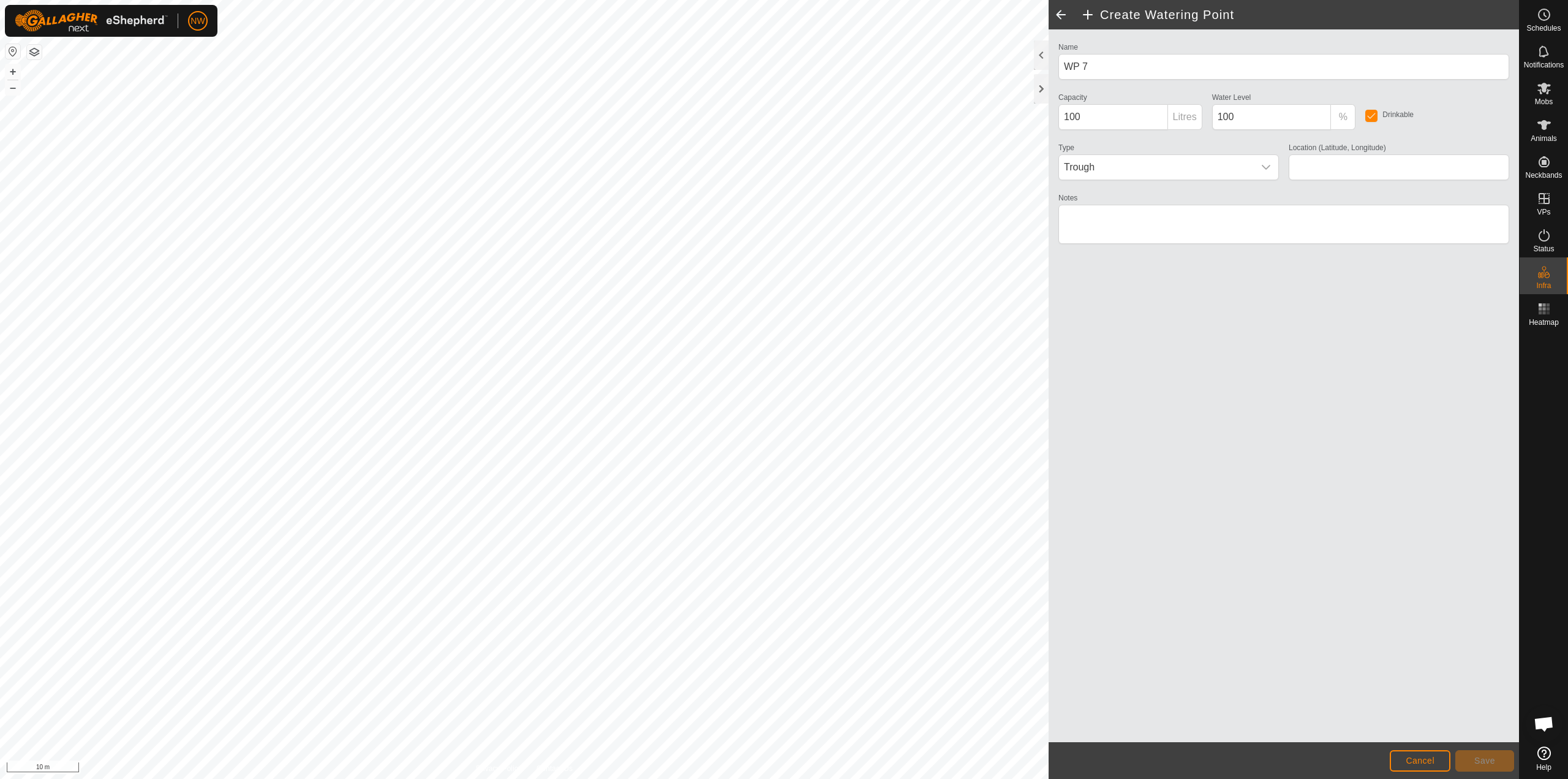
type input "-27.584931, 151.694872"
click at [782, 760] on span "Save" at bounding box center [1484, 761] width 21 height 10
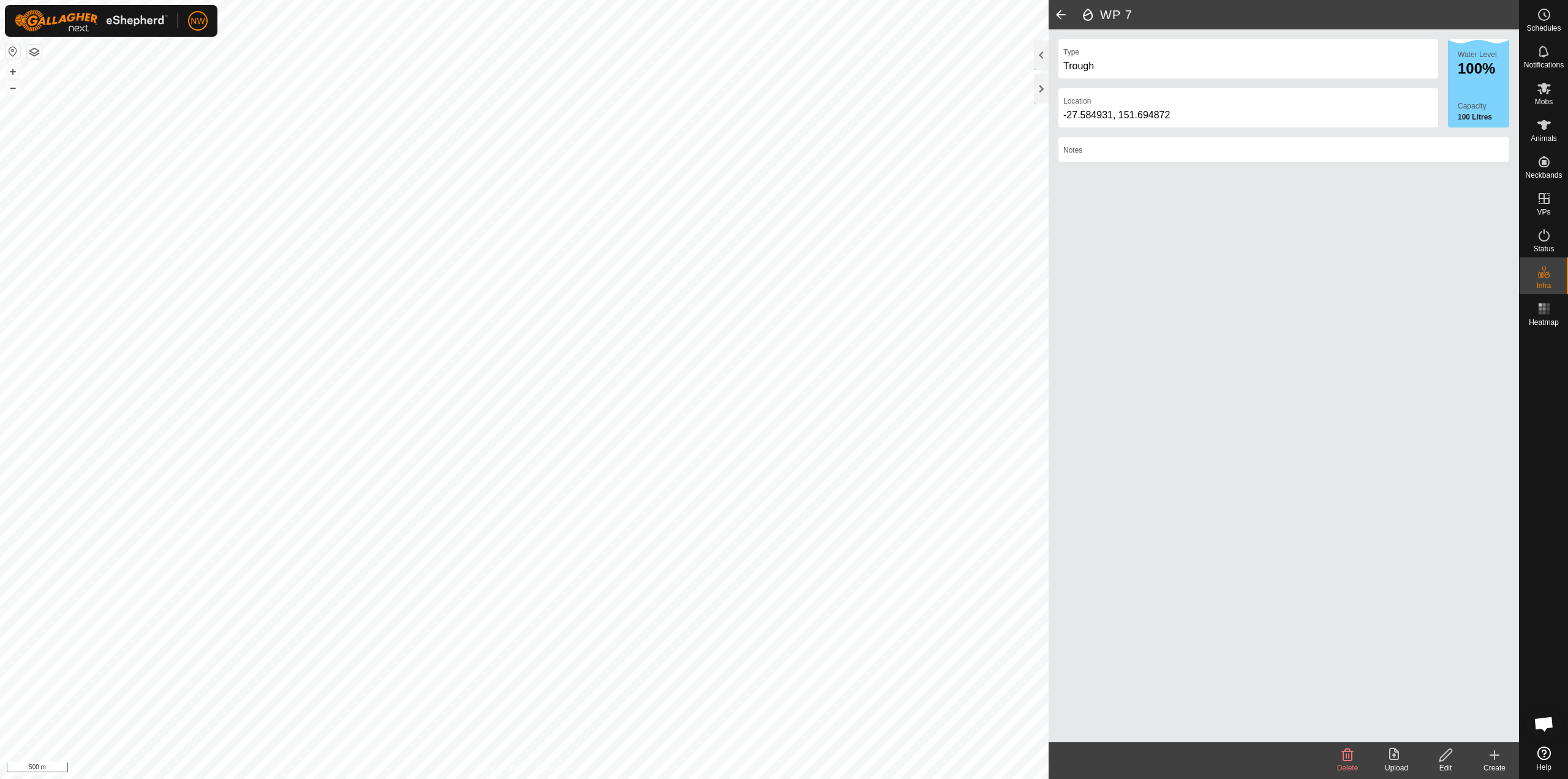
click at [782, 760] on icon at bounding box center [1495, 755] width 15 height 15
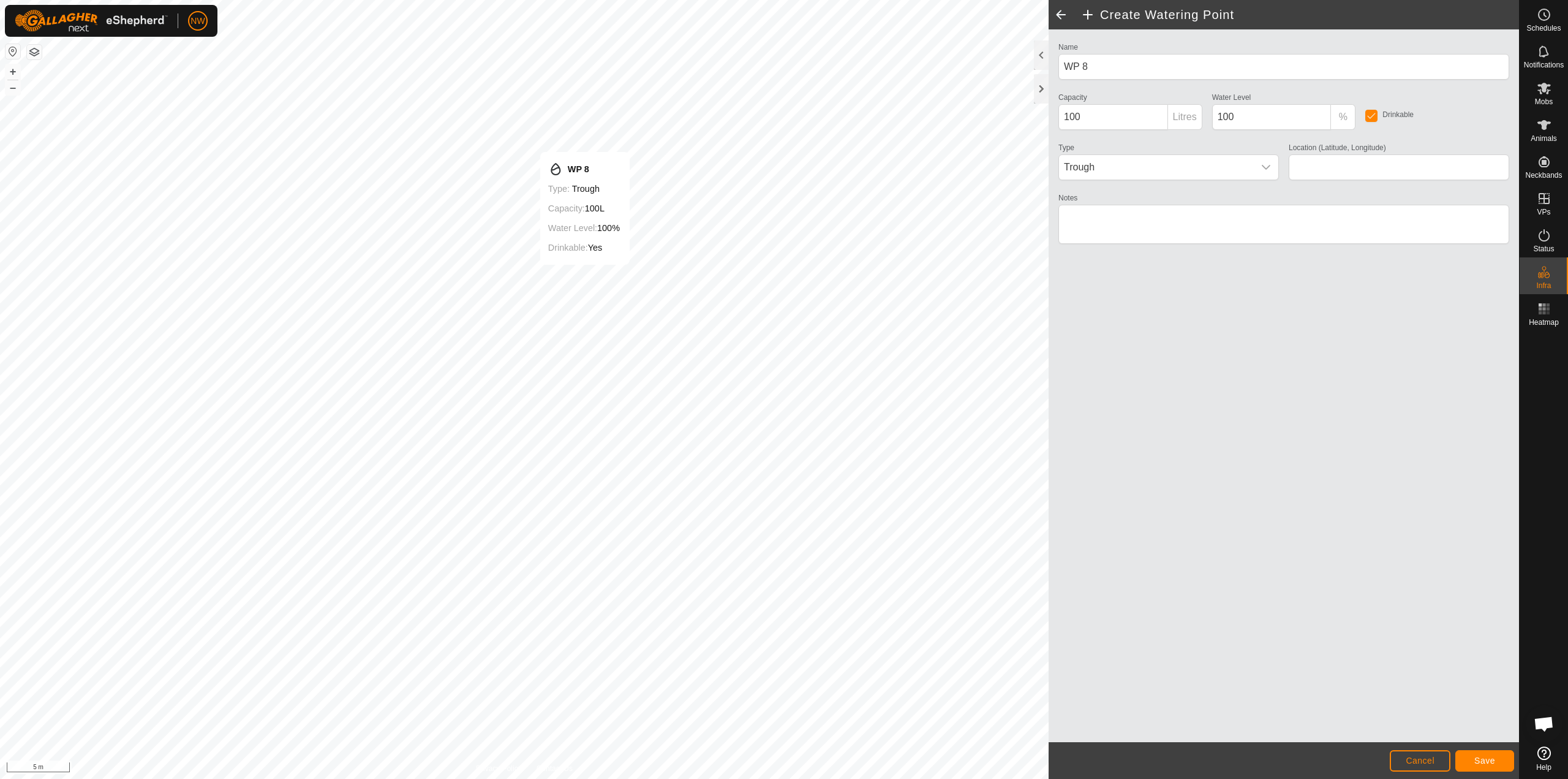
type input "-27.582462, 151.697962"
click at [782, 757] on span "Save" at bounding box center [1484, 761] width 21 height 10
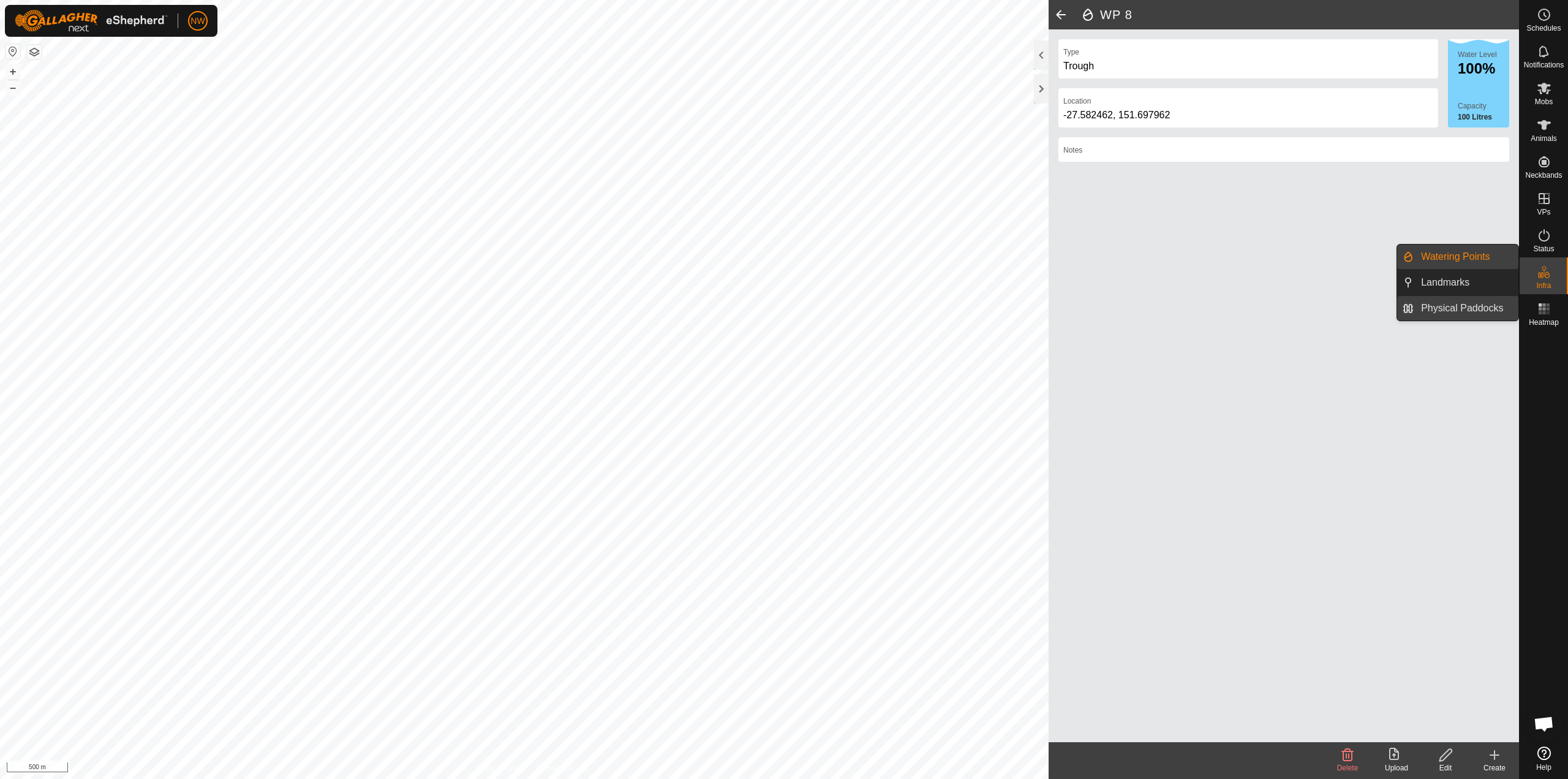
click at [782, 308] on link "Physical Paddocks" at bounding box center [1466, 308] width 105 height 24
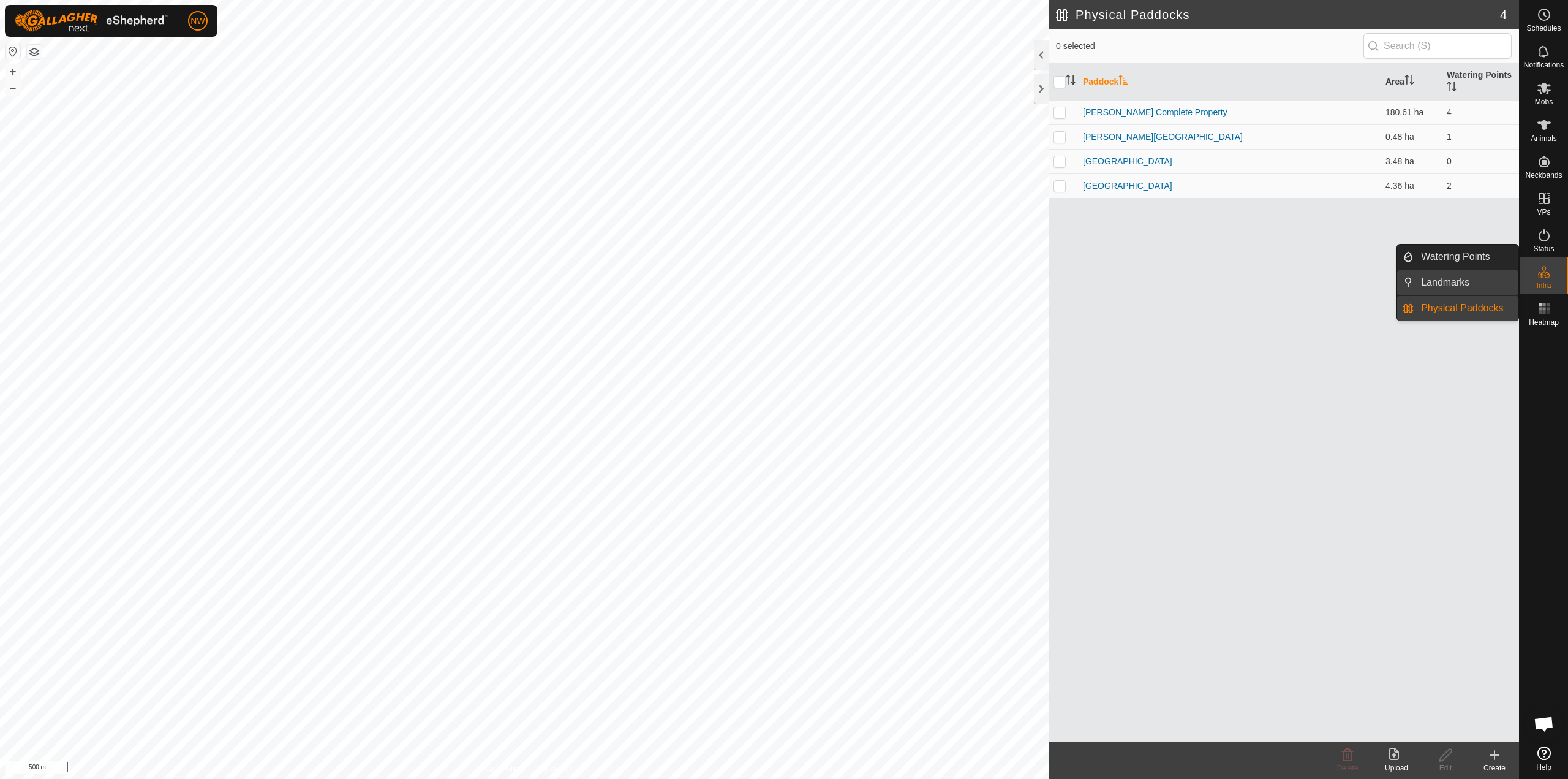
click at [782, 279] on link "Landmarks" at bounding box center [1466, 282] width 105 height 24
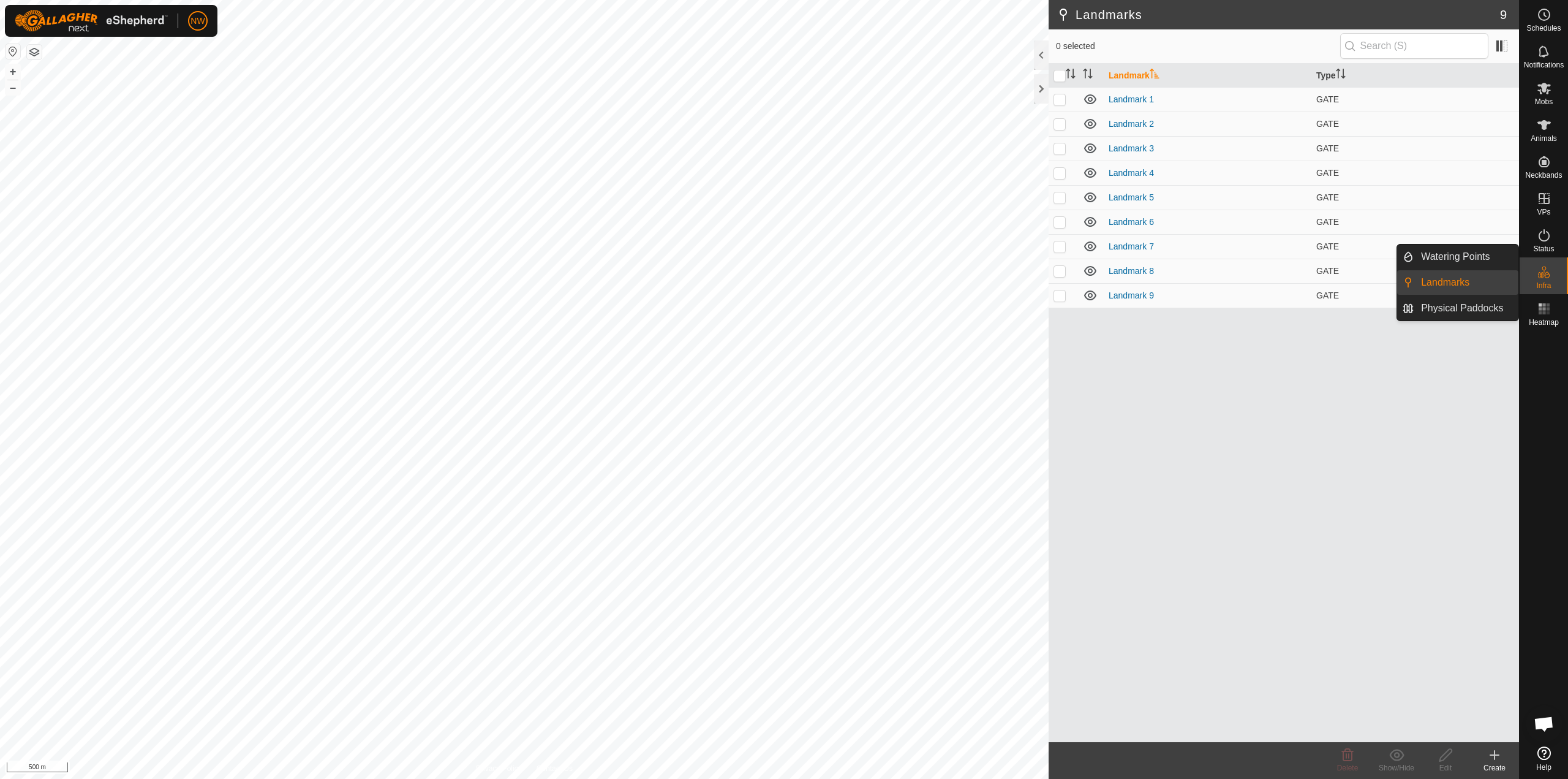
click at [782, 279] on link "Landmarks" at bounding box center [1466, 282] width 105 height 24
click at [782, 309] on link "Physical Paddocks" at bounding box center [1466, 308] width 105 height 24
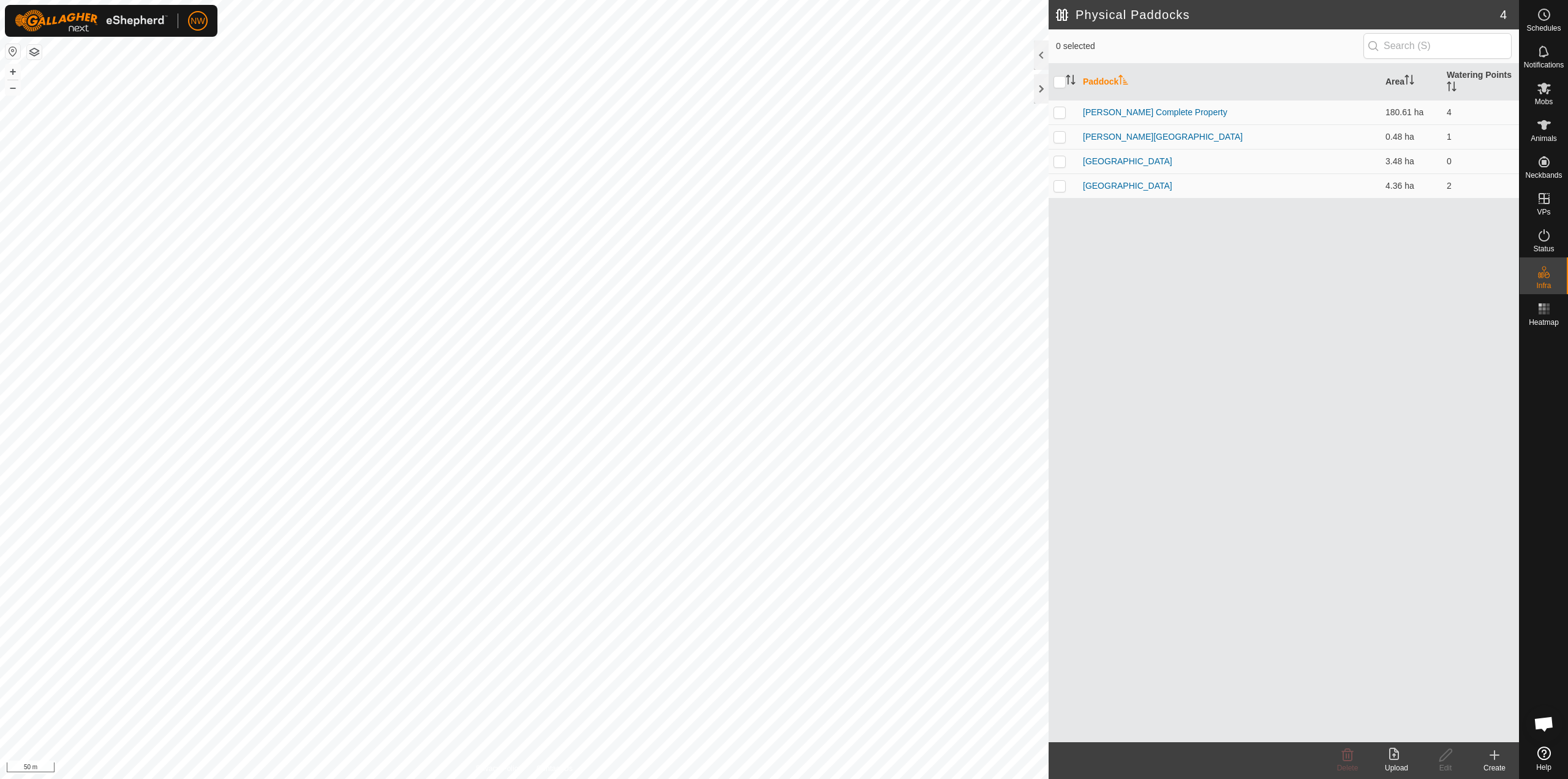
click at [782, 760] on icon at bounding box center [1495, 755] width 15 height 15
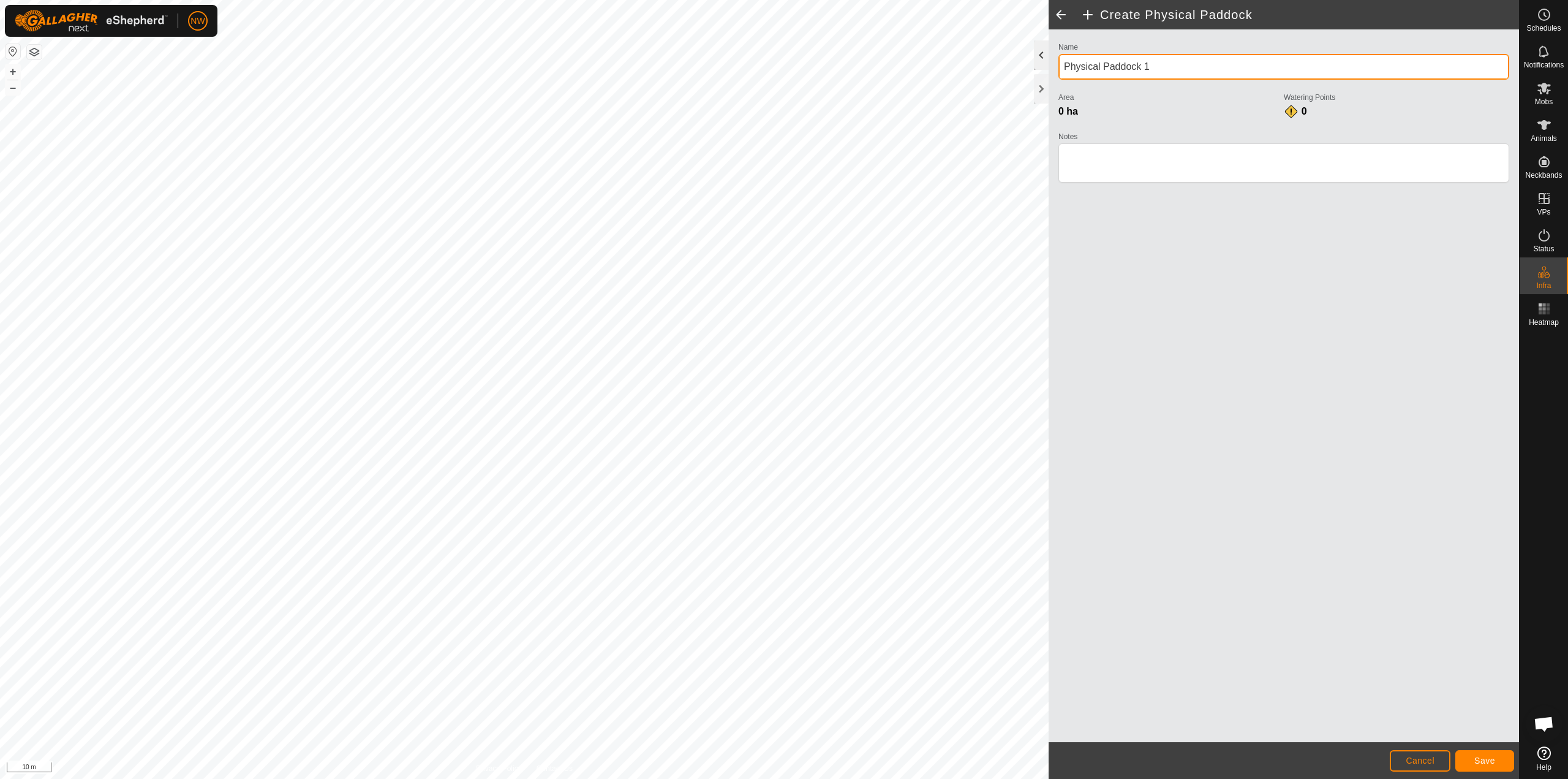
click at [782, 65] on div "Create Physical Paddock Name Physical Paddock 1 Area 0 ha Watering Points 0 Not…" at bounding box center [759, 389] width 1519 height 779
type input "Internal Fence"
click at [782, 762] on button "Save" at bounding box center [1485, 761] width 59 height 21
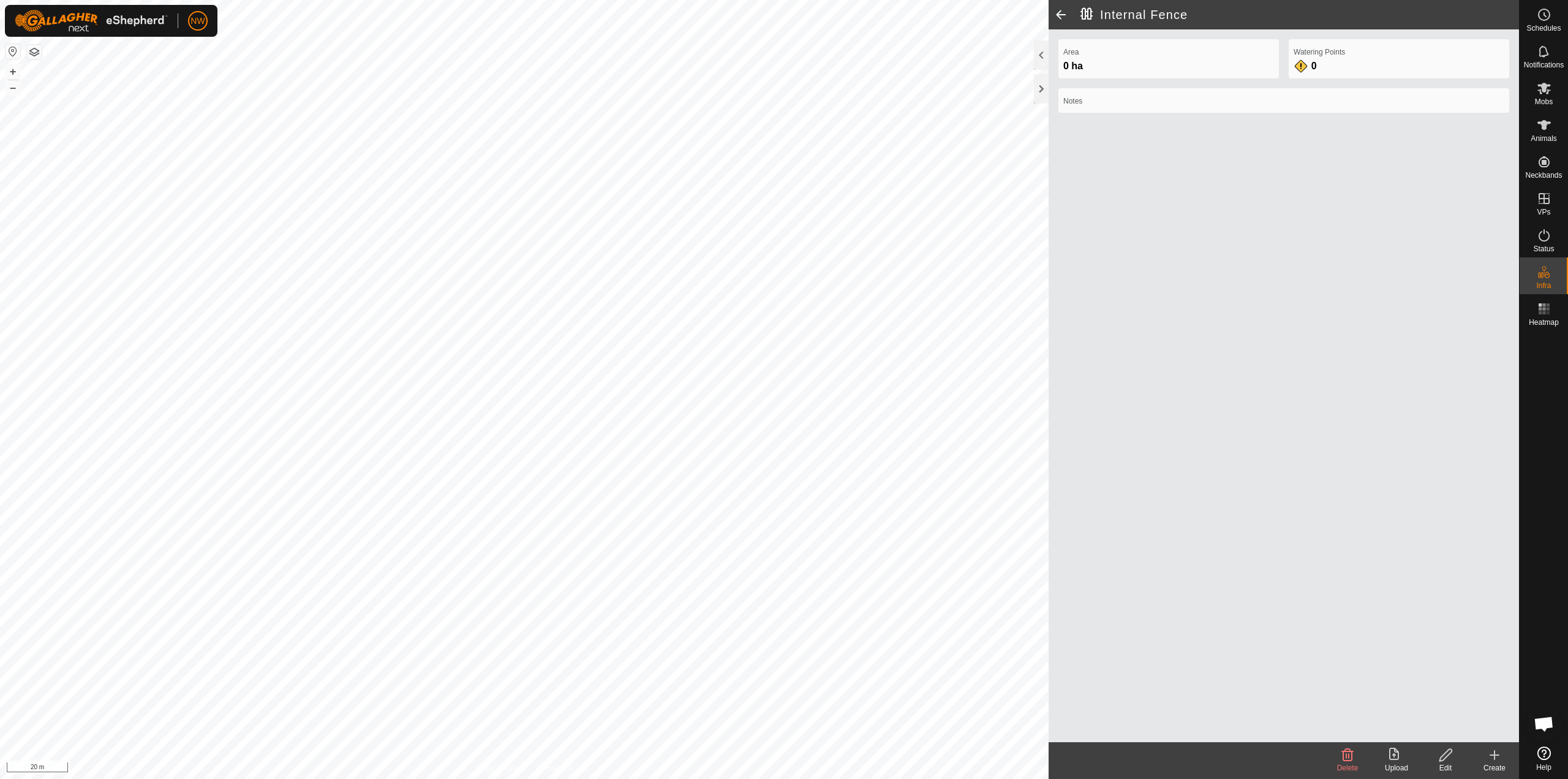
click at [782, 757] on icon at bounding box center [1495, 755] width 15 height 15
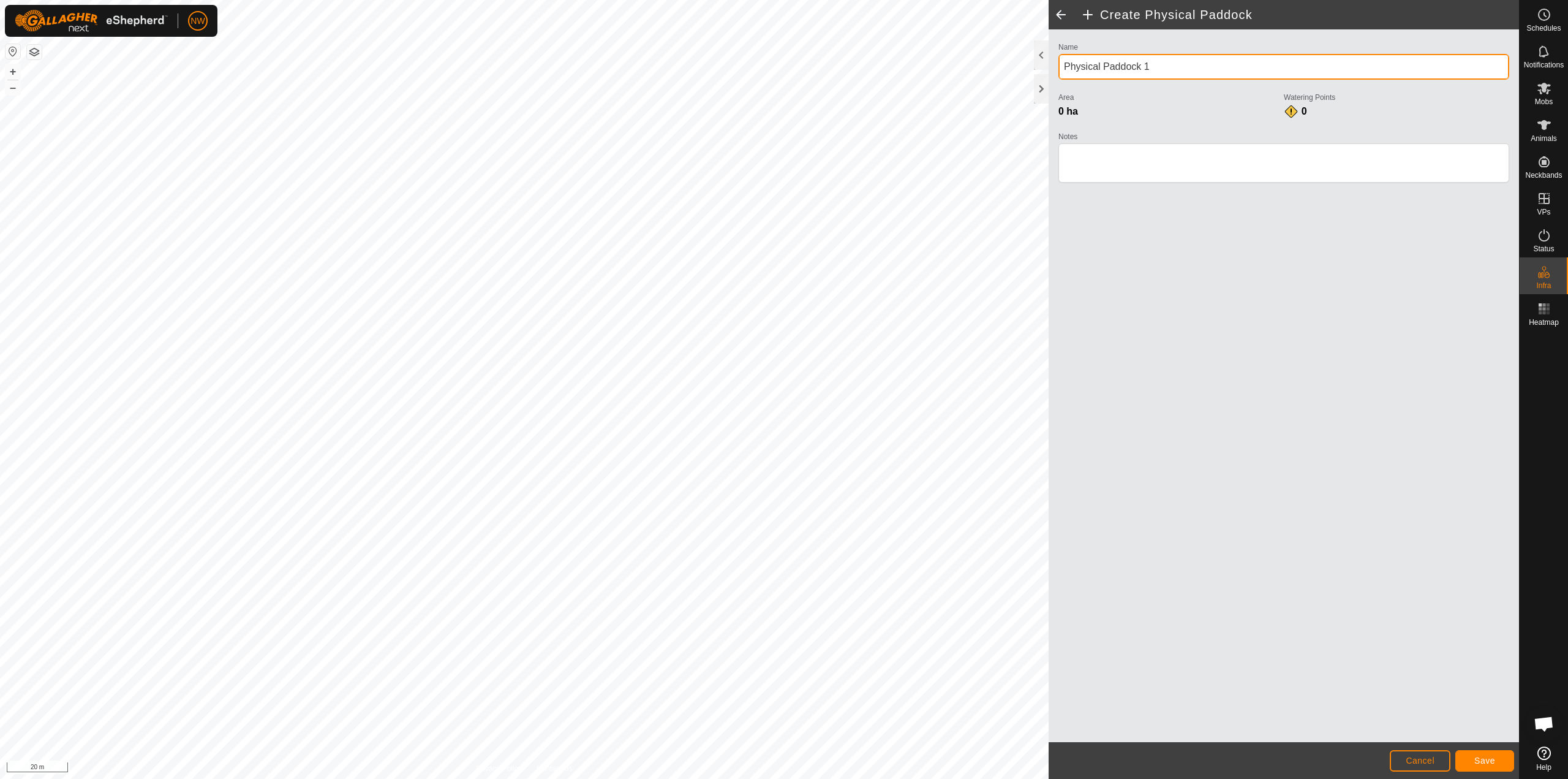
drag, startPoint x: 1151, startPoint y: 65, endPoint x: 1053, endPoint y: 62, distance: 98.0
click at [782, 62] on div "Name Physical Paddock 1 Area 0 ha Watering Points 0 Notes" at bounding box center [1284, 385] width 471 height 713
type input "Southern Paddock"
click at [782, 760] on span "Save" at bounding box center [1484, 761] width 21 height 10
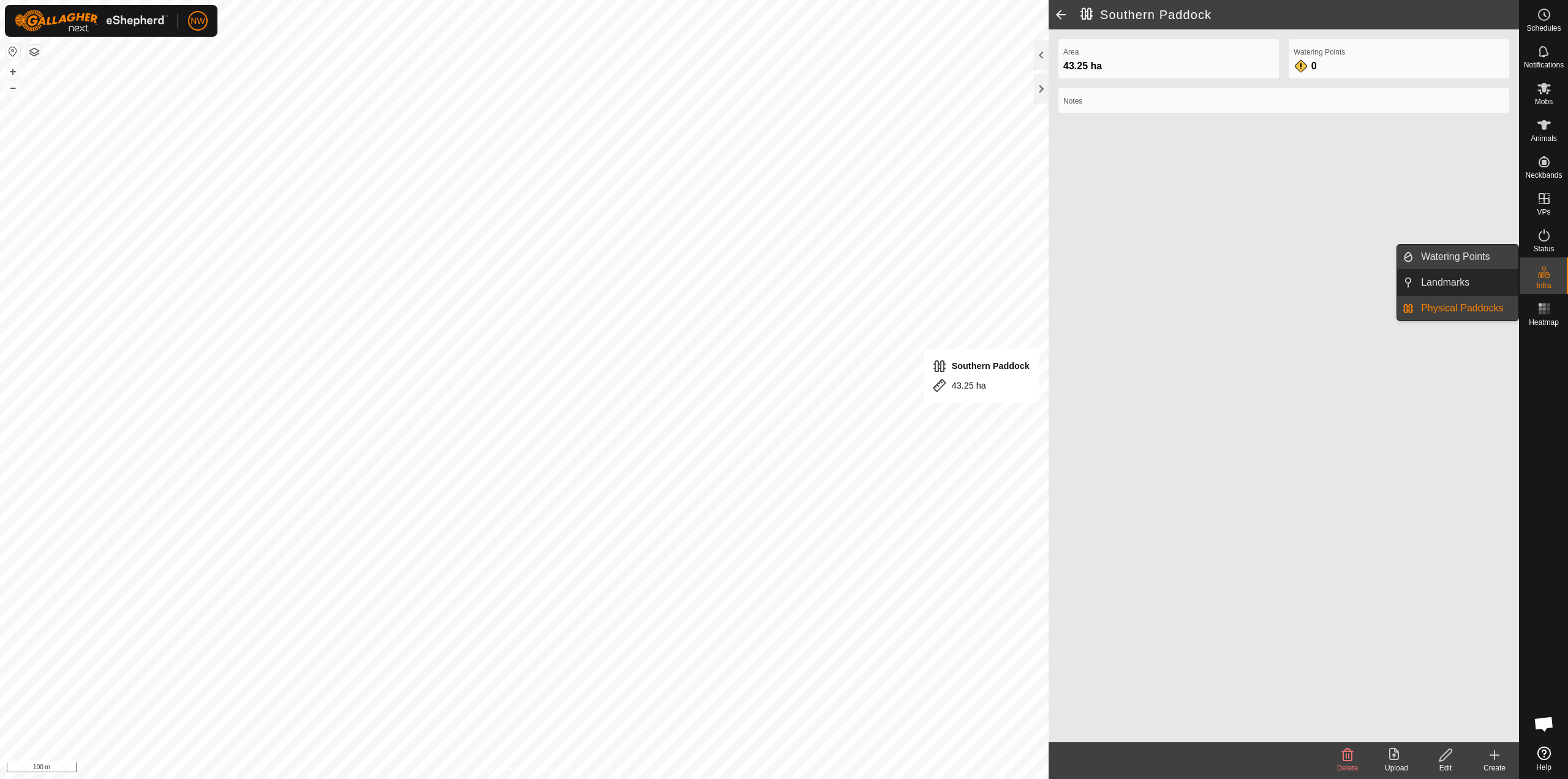
click at [782, 249] on link "Watering Points" at bounding box center [1466, 256] width 105 height 24
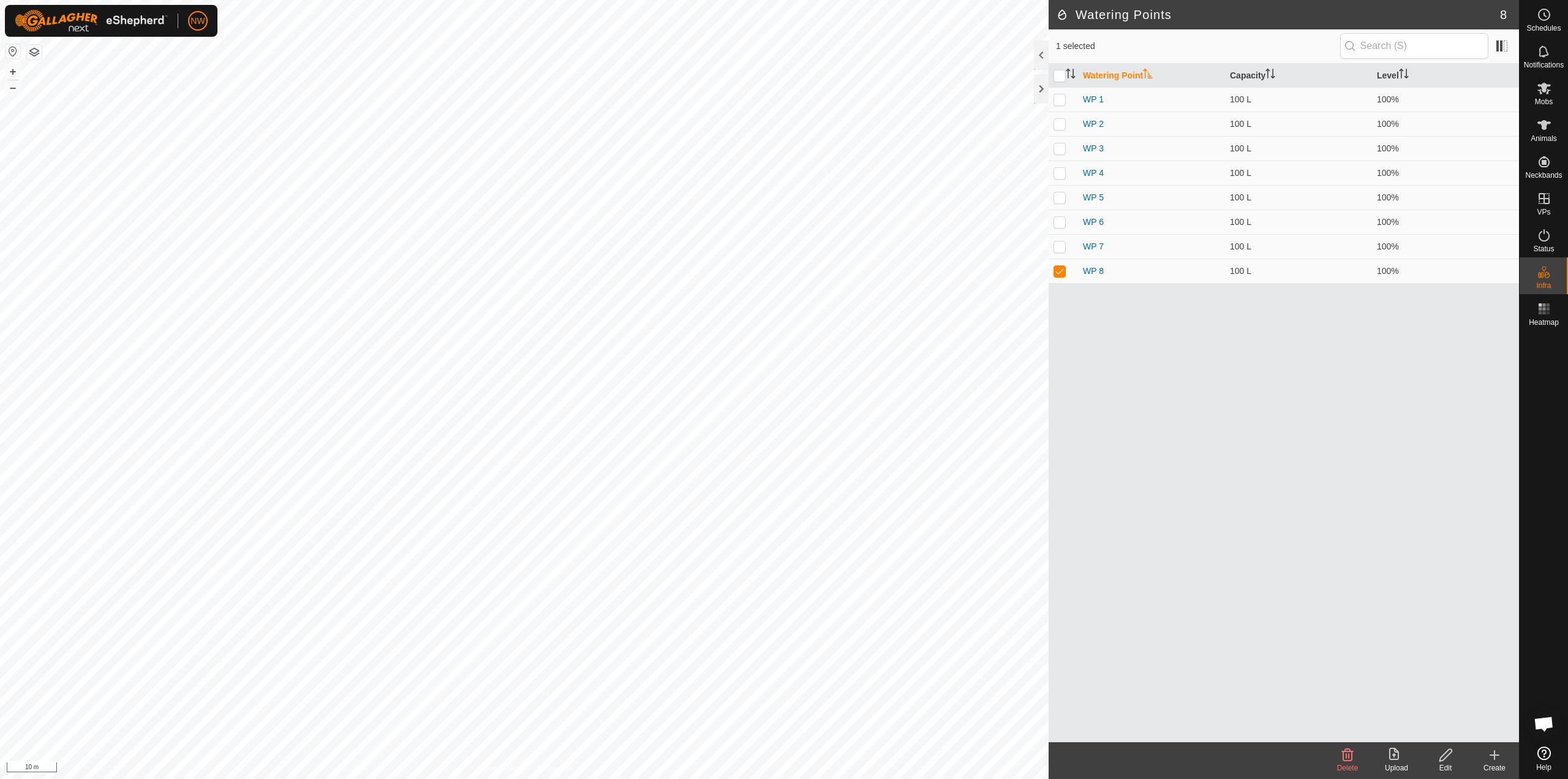
click at [782, 759] on icon at bounding box center [1495, 755] width 15 height 15
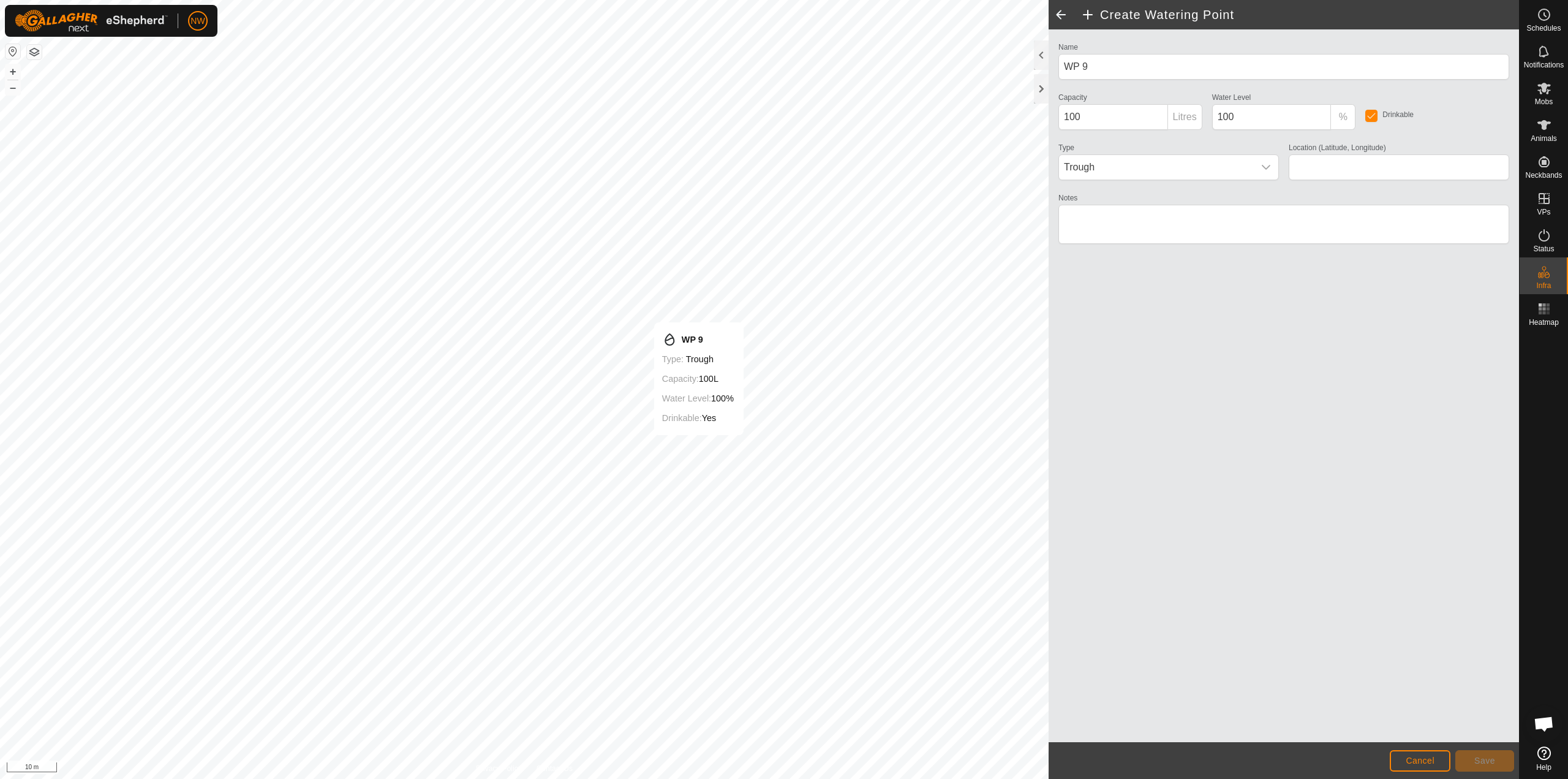
type input "-27.587797, 151.692040"
click at [782, 764] on span "Save" at bounding box center [1484, 761] width 21 height 10
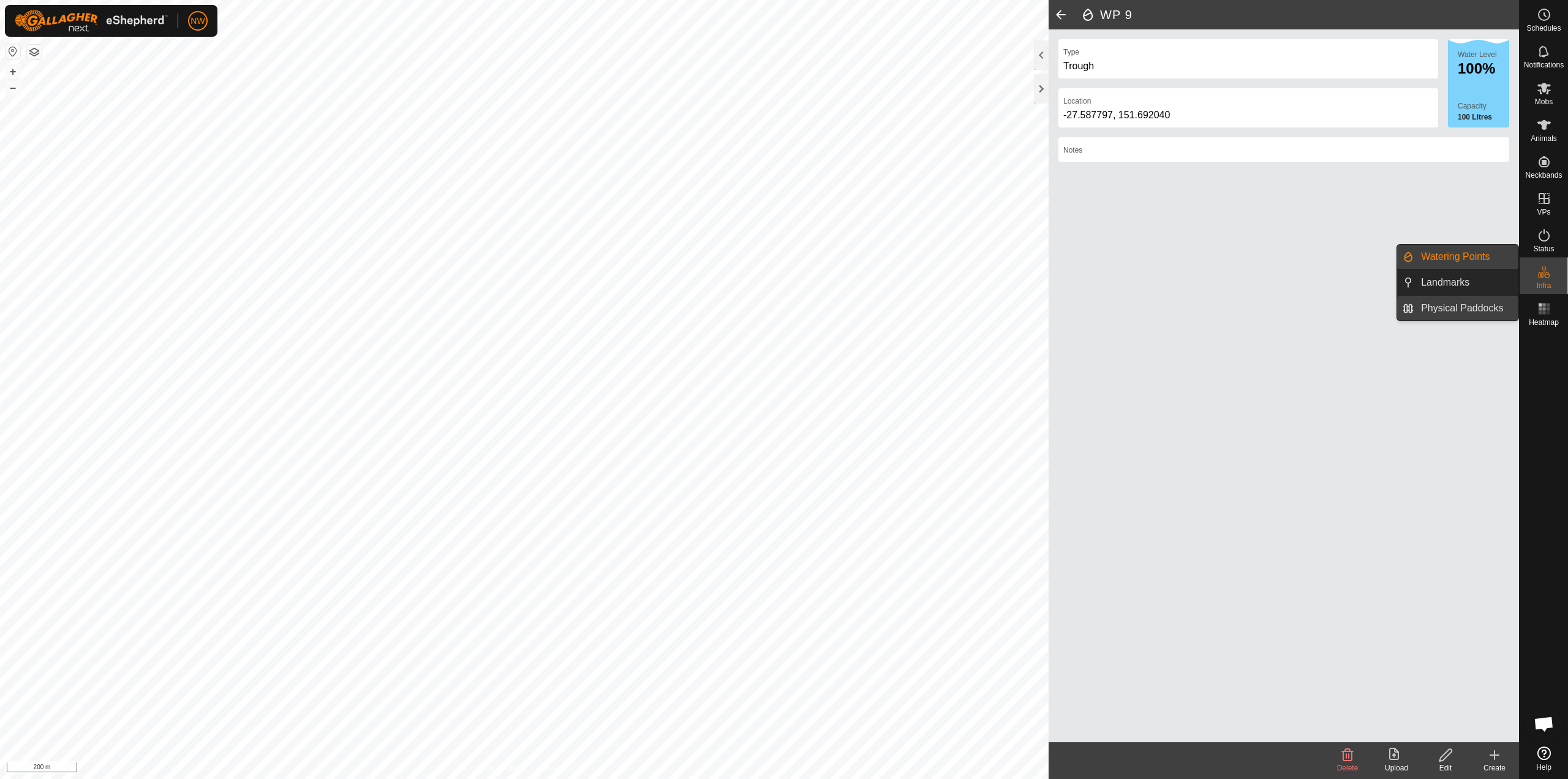
click at [782, 305] on link "Physical Paddocks" at bounding box center [1466, 308] width 105 height 24
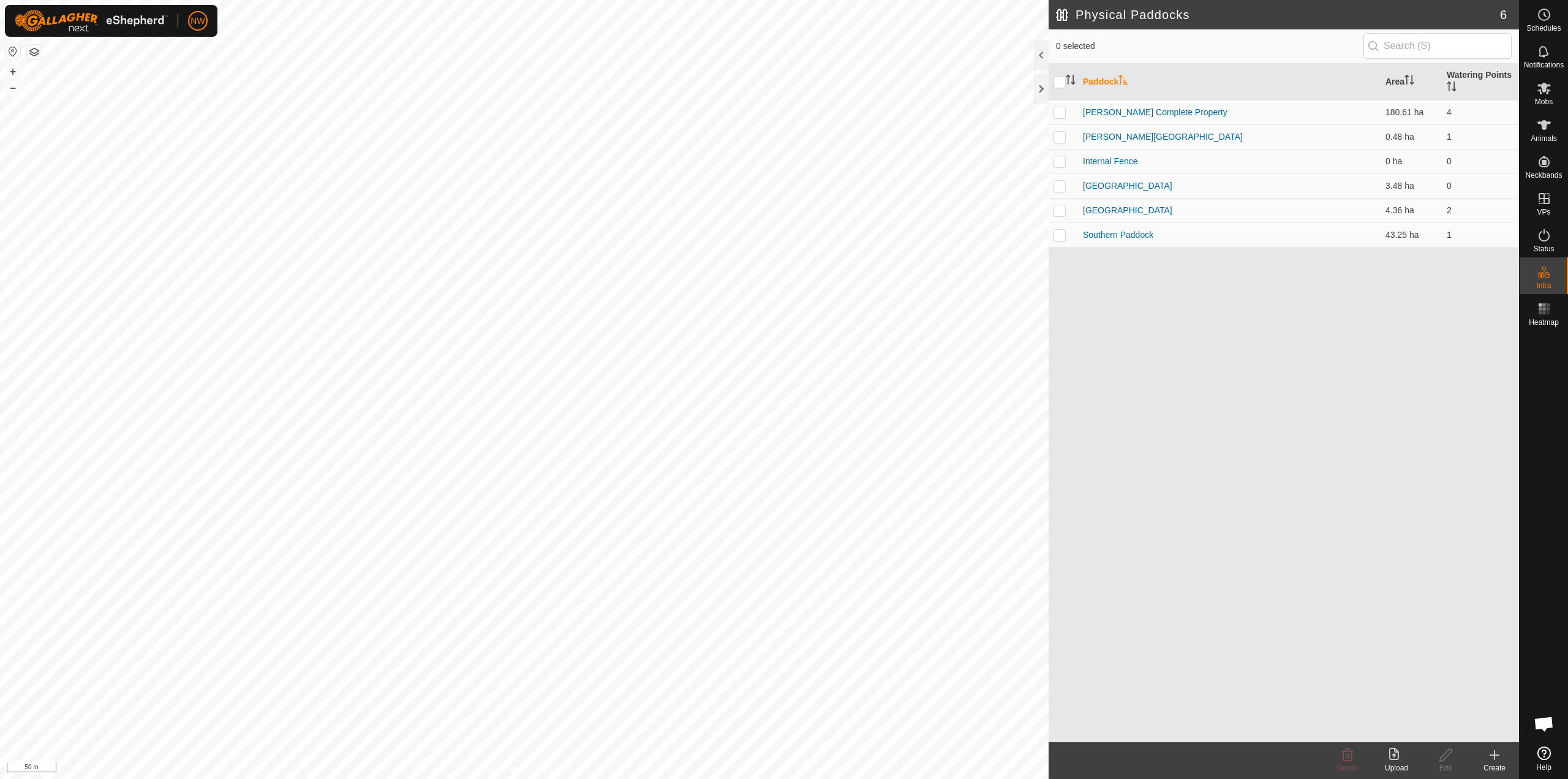
click at [782, 758] on icon at bounding box center [1495, 755] width 15 height 15
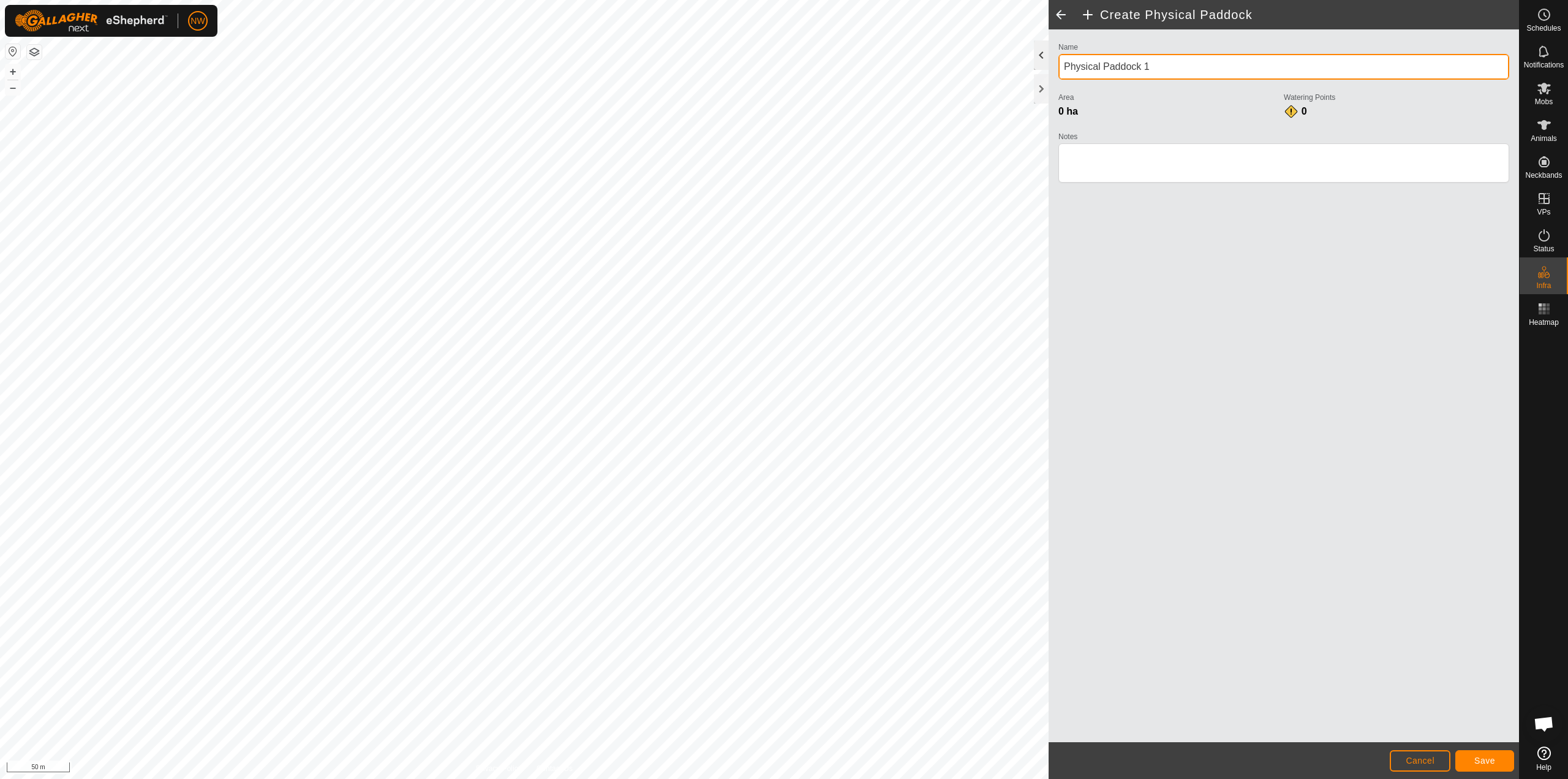
click at [782, 67] on div "Create Physical Paddock Name Physical Paddock 1 Area 0 ha Watering Points 0 Not…" at bounding box center [759, 389] width 1519 height 779
type input "Back Middle Paddock"
click at [782, 760] on button "Save" at bounding box center [1485, 761] width 59 height 21
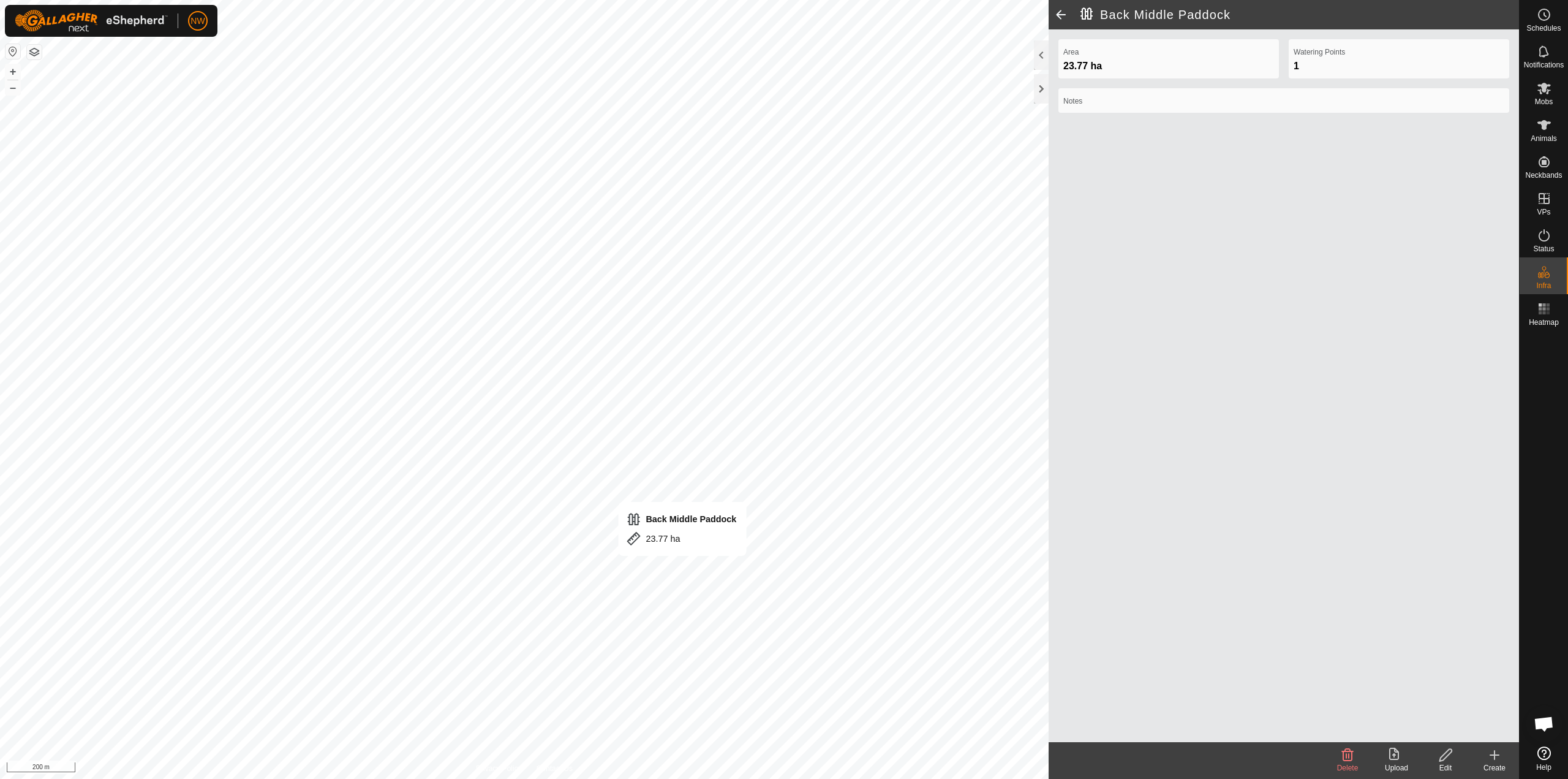
click at [782, 762] on icon at bounding box center [1446, 755] width 16 height 15
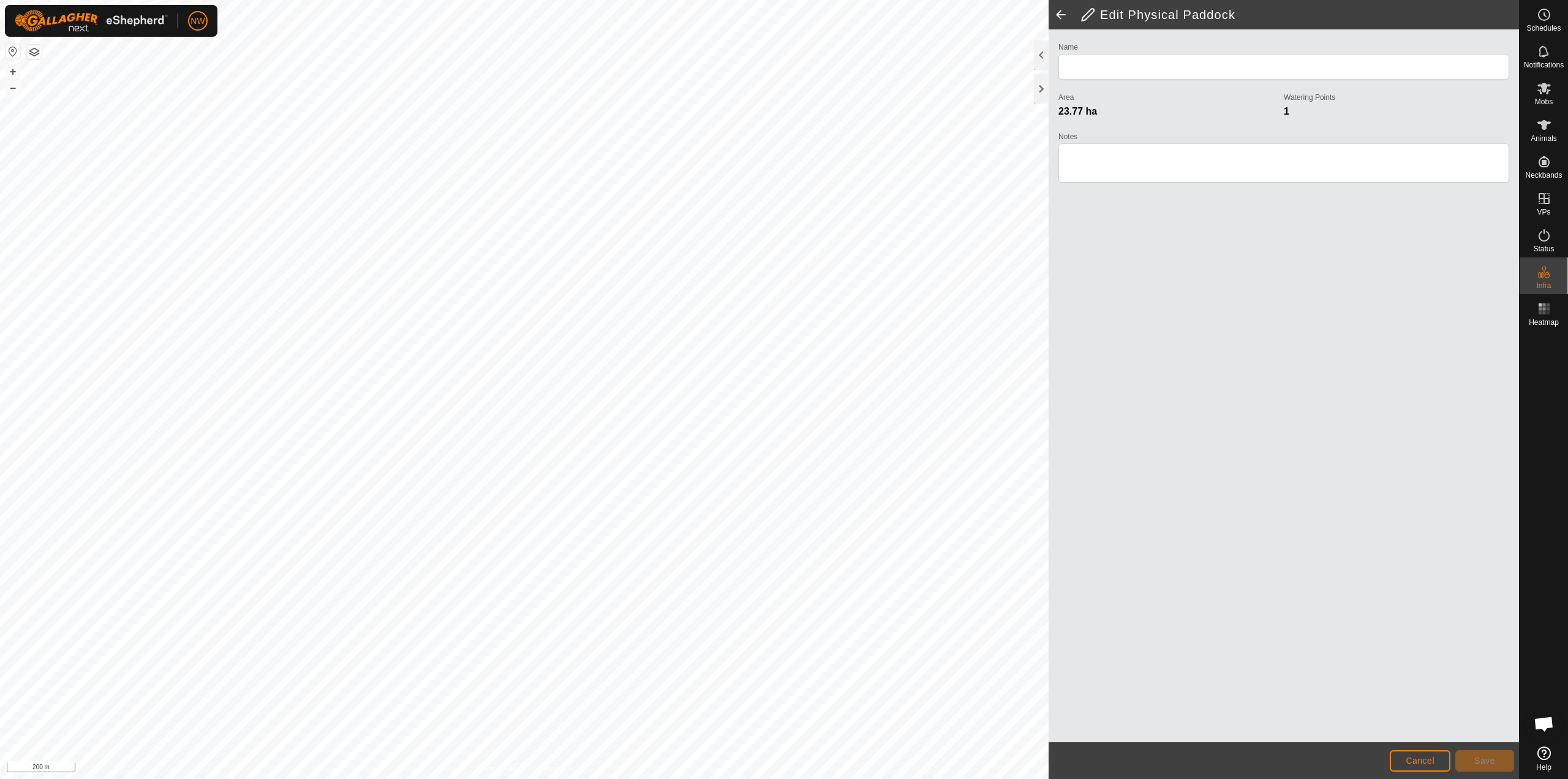
type input "Back Middle Paddock"
click at [782, 761] on button "Save" at bounding box center [1485, 761] width 59 height 21
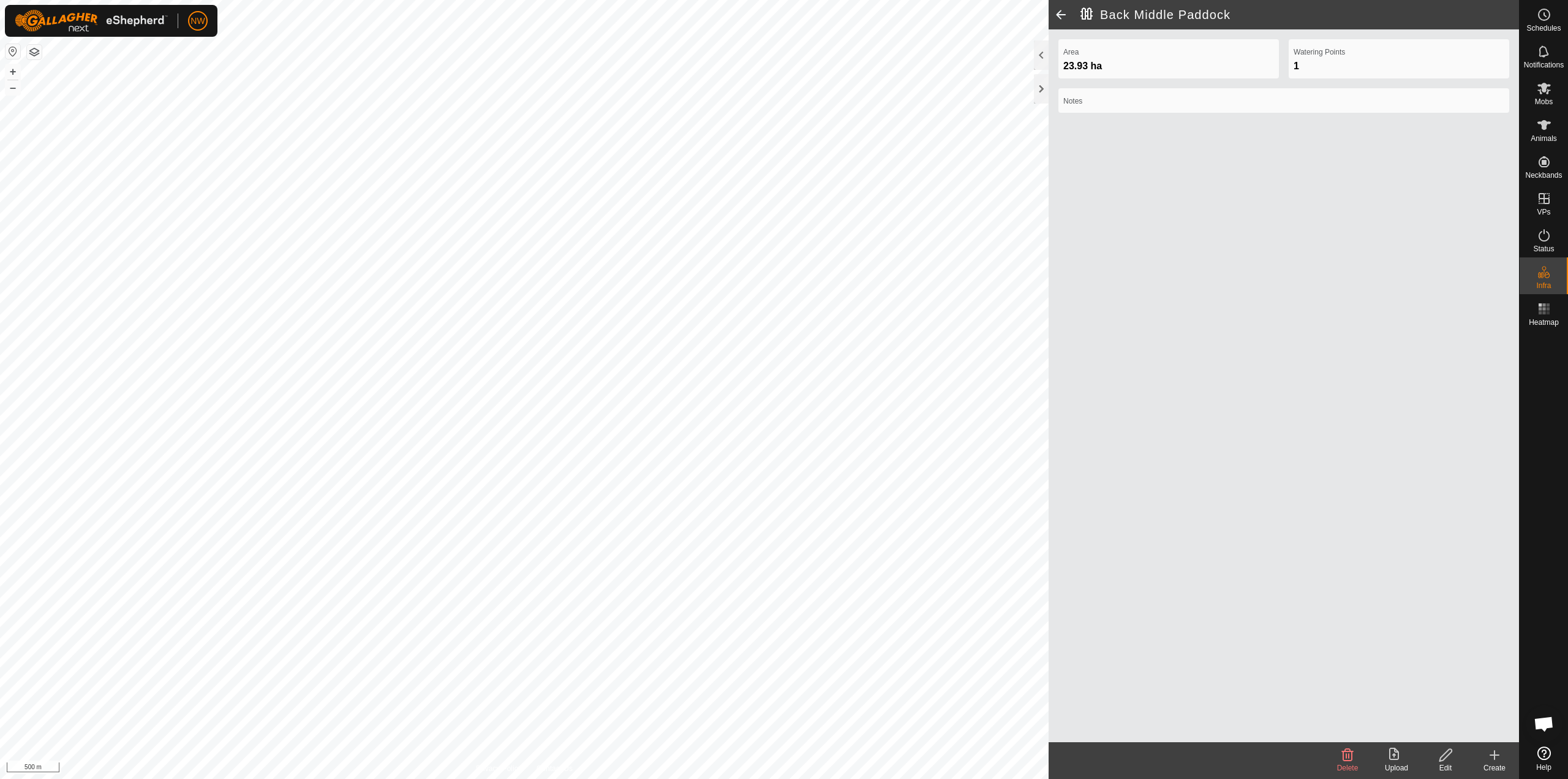
click at [782, 755] on icon at bounding box center [1495, 755] width 9 height 0
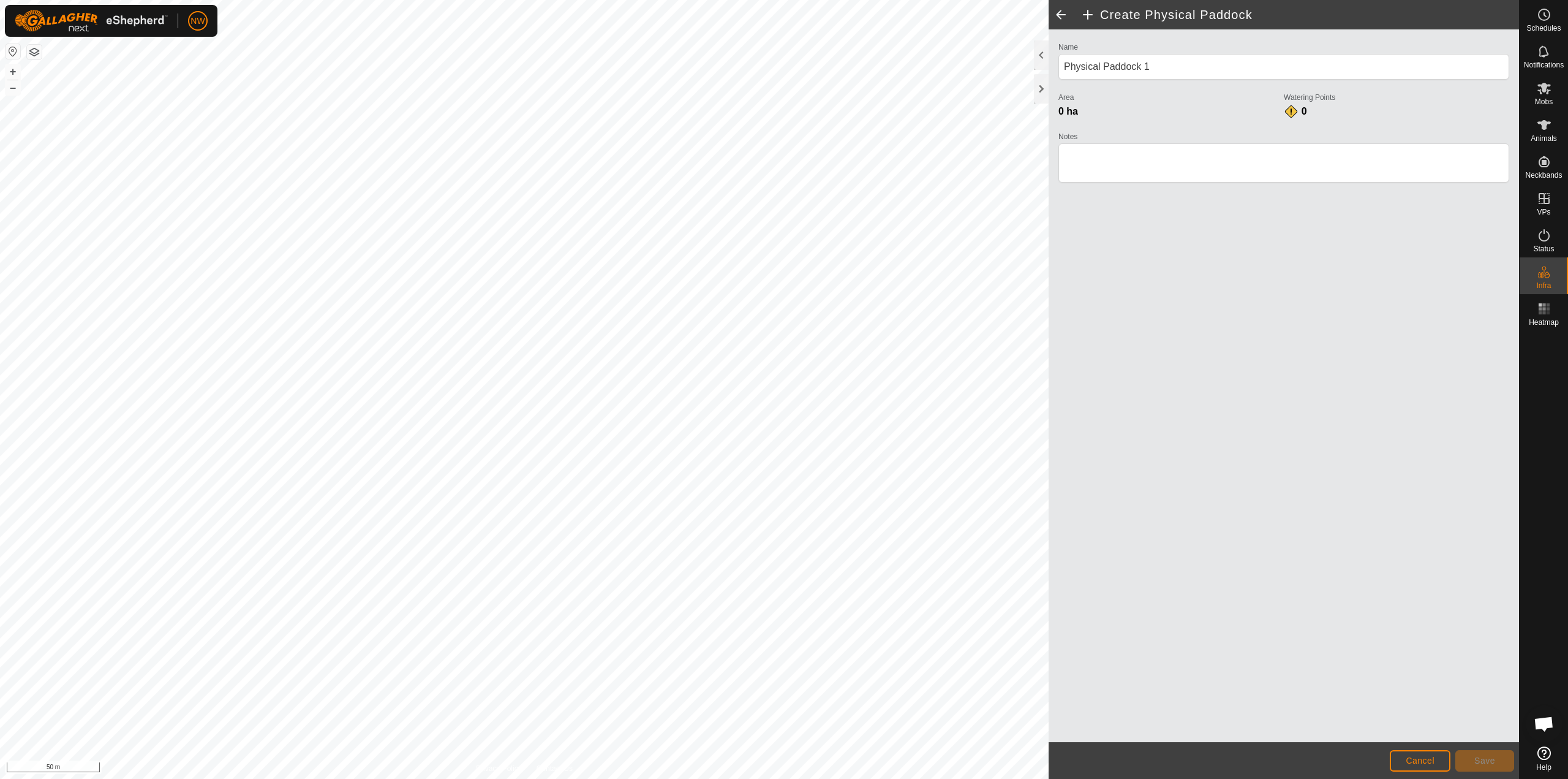
click at [782, 324] on div "Create Physical Paddock Name Physical Paddock 1 Area 0 ha Watering Points 0 Not…" at bounding box center [759, 389] width 1519 height 779
click at [648, 0] on html "NW Schedules Notifications Mobs Animals Neckbands VPs Status Infra Heatmap Help…" at bounding box center [784, 389] width 1568 height 779
drag, startPoint x: 1178, startPoint y: 66, endPoint x: 1037, endPoint y: 75, distance: 141.3
click at [782, 75] on div "Create Physical Paddock Name Physical Paddock 1 Area 0 ha Watering Points 0 Not…" at bounding box center [1284, 389] width 471 height 779
type input "Tank Paddock"
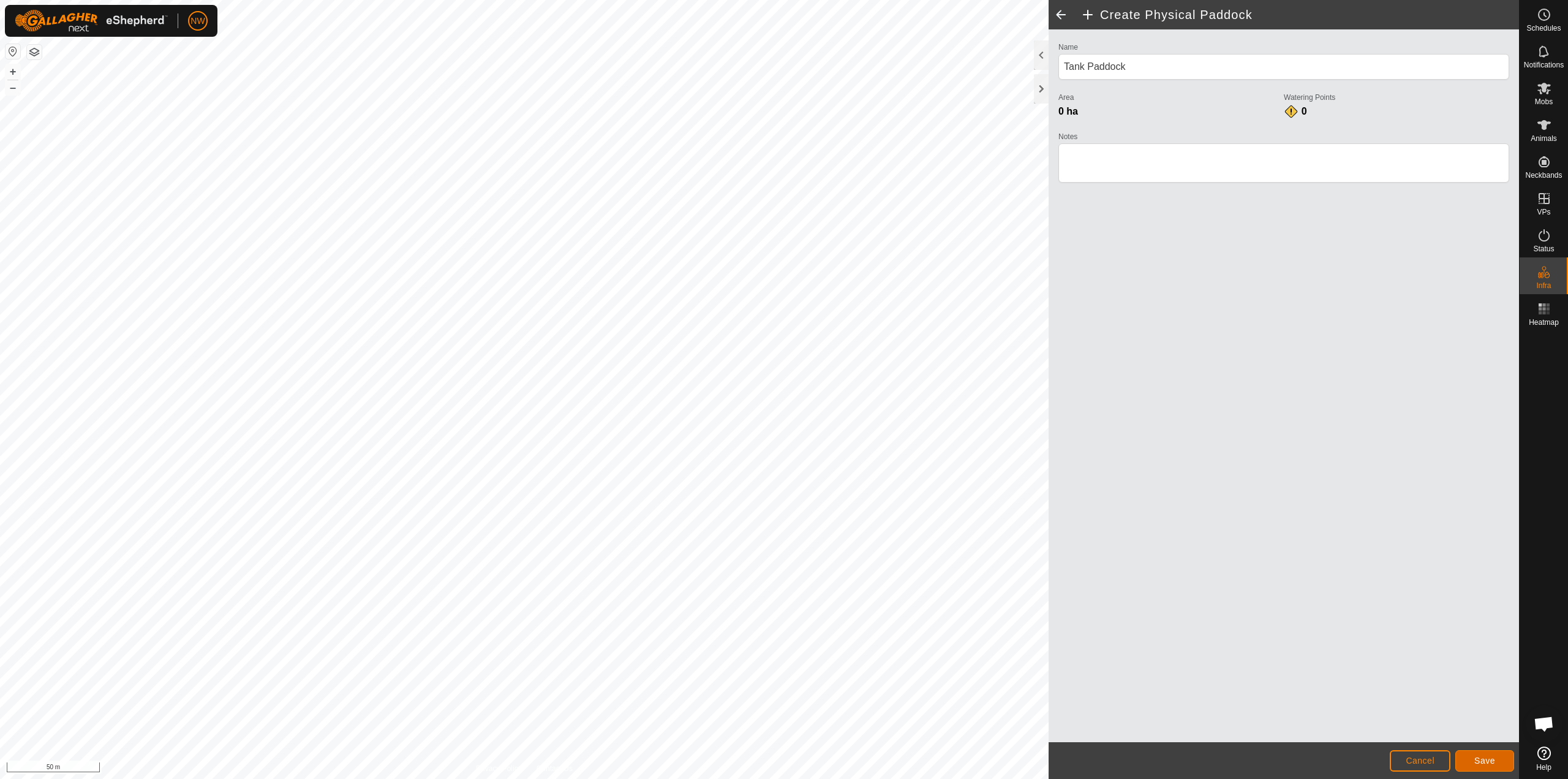
click at [782, 759] on span "Save" at bounding box center [1484, 761] width 21 height 10
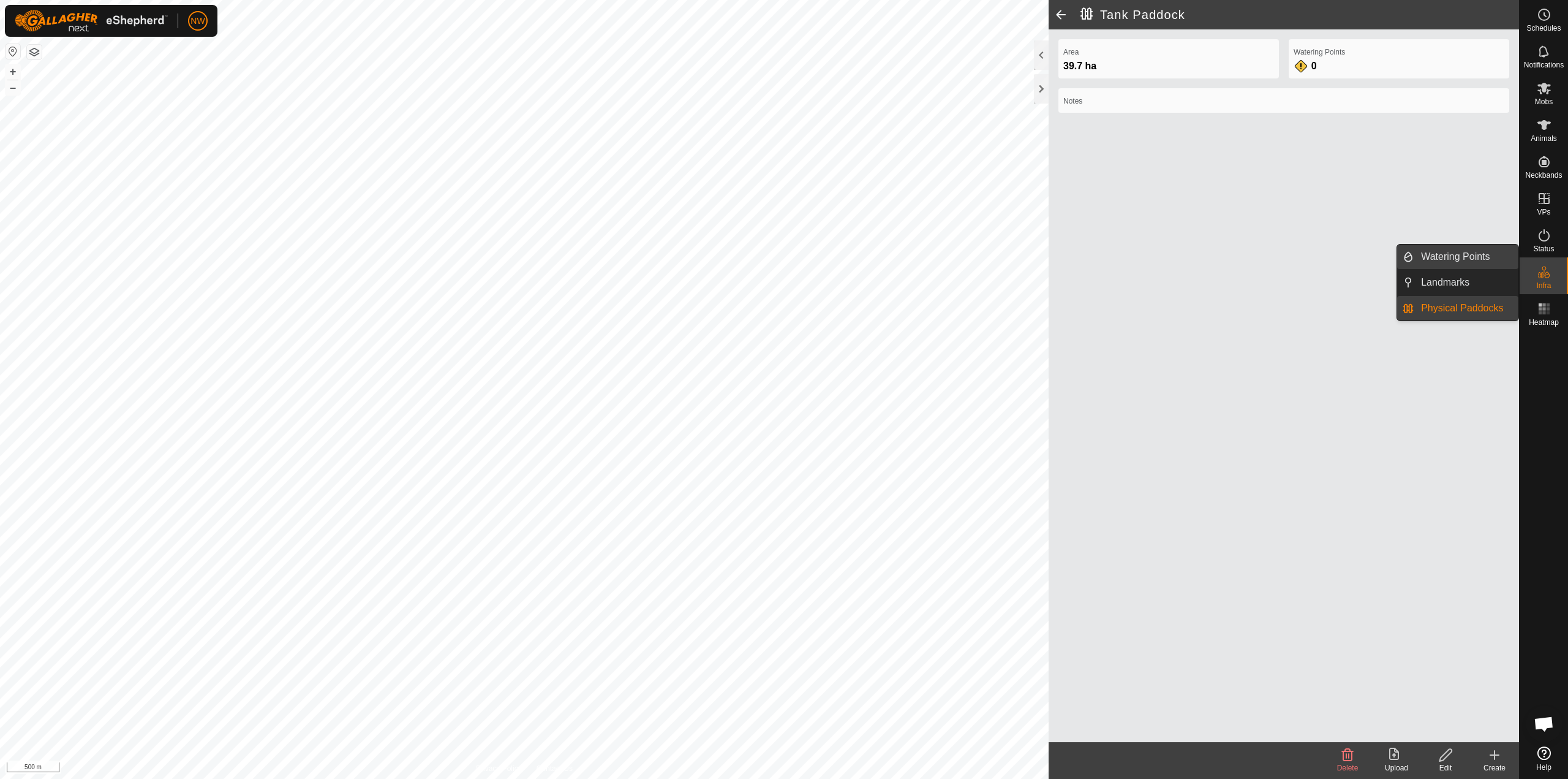
click at [782, 253] on link "Watering Points" at bounding box center [1466, 256] width 105 height 24
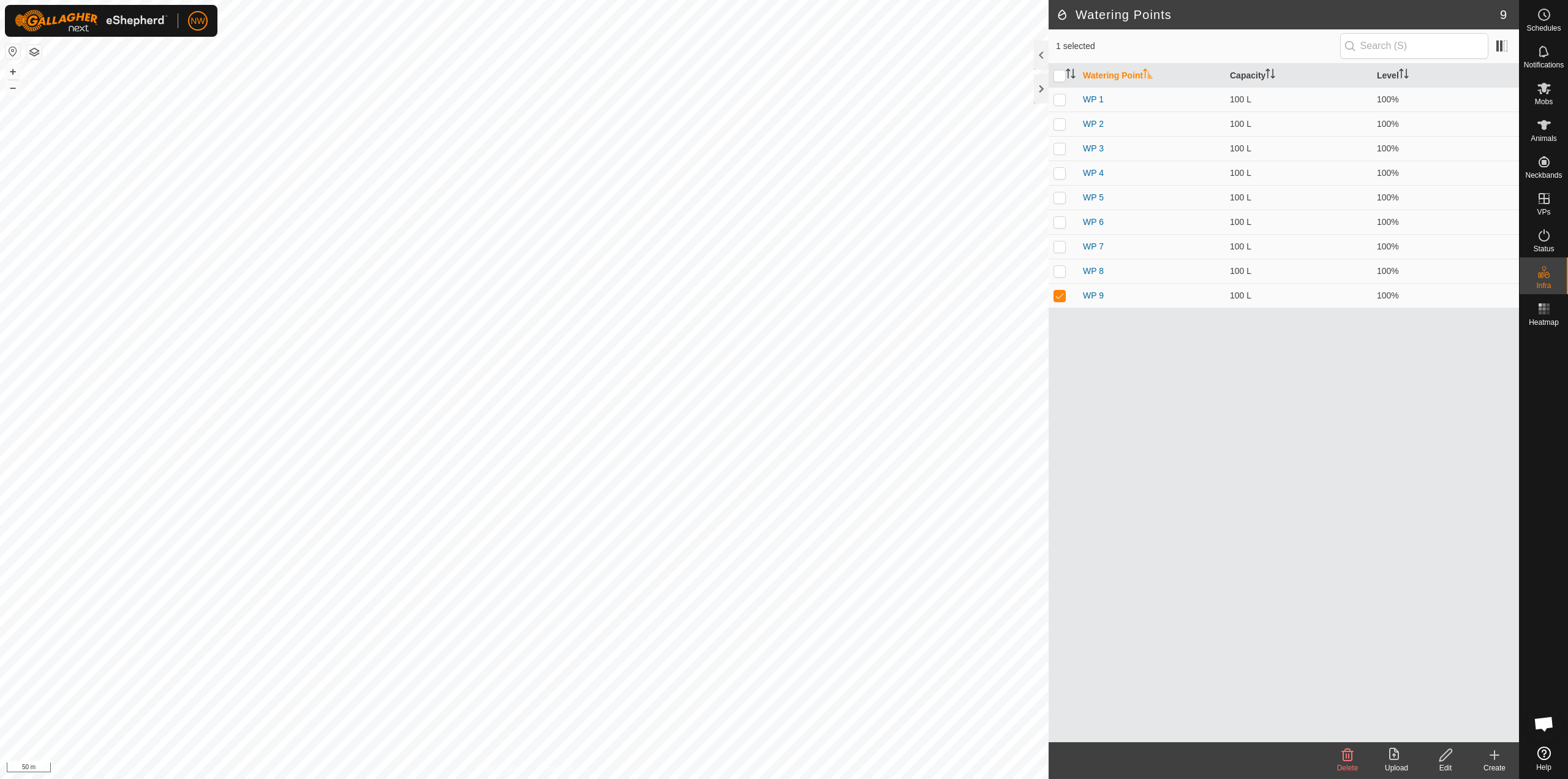
click at [782, 757] on icon at bounding box center [1494, 755] width 0 height 9
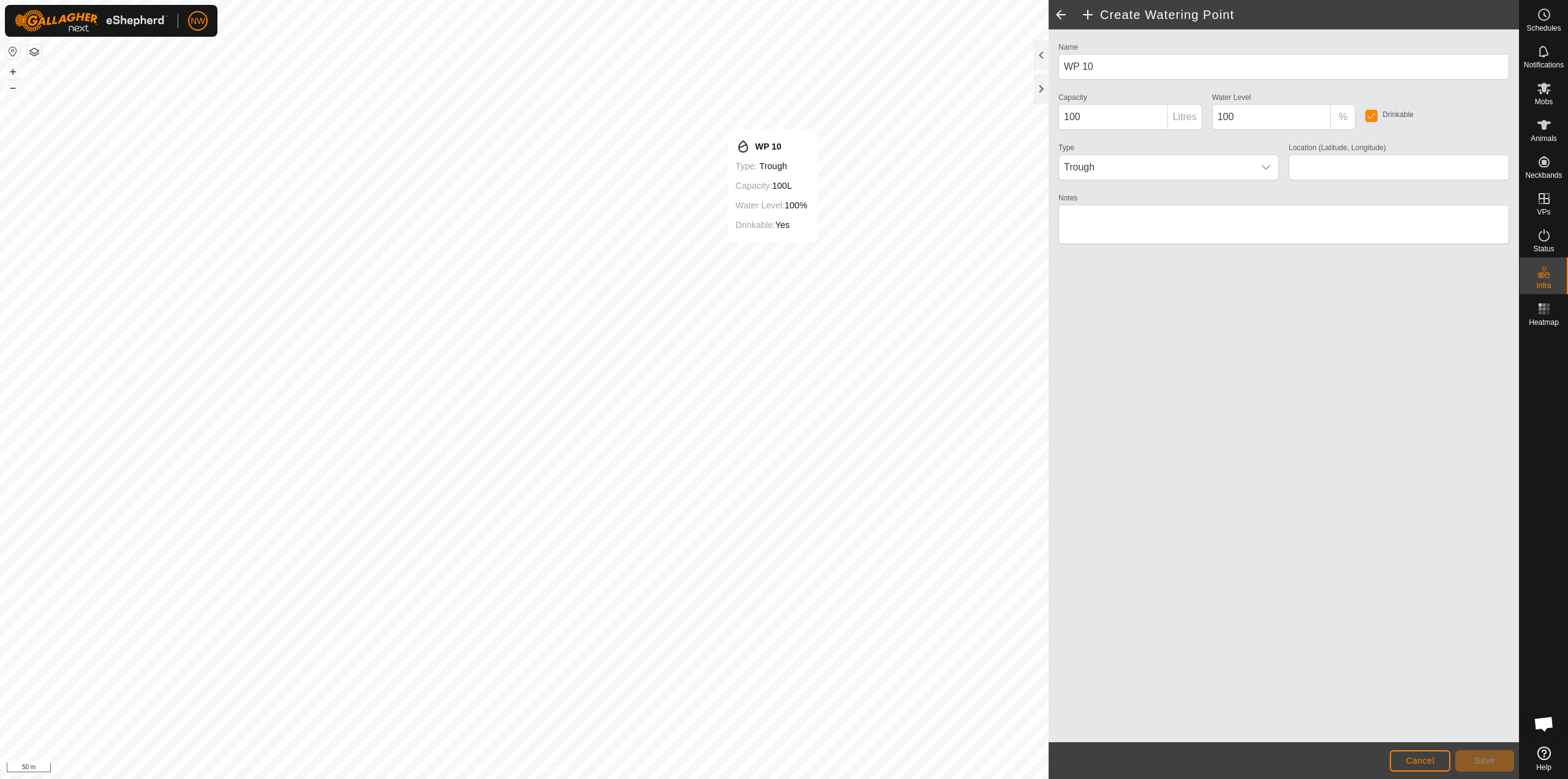
type input "-27.576816, 151.698889"
click at [782, 760] on button "Save" at bounding box center [1485, 761] width 59 height 21
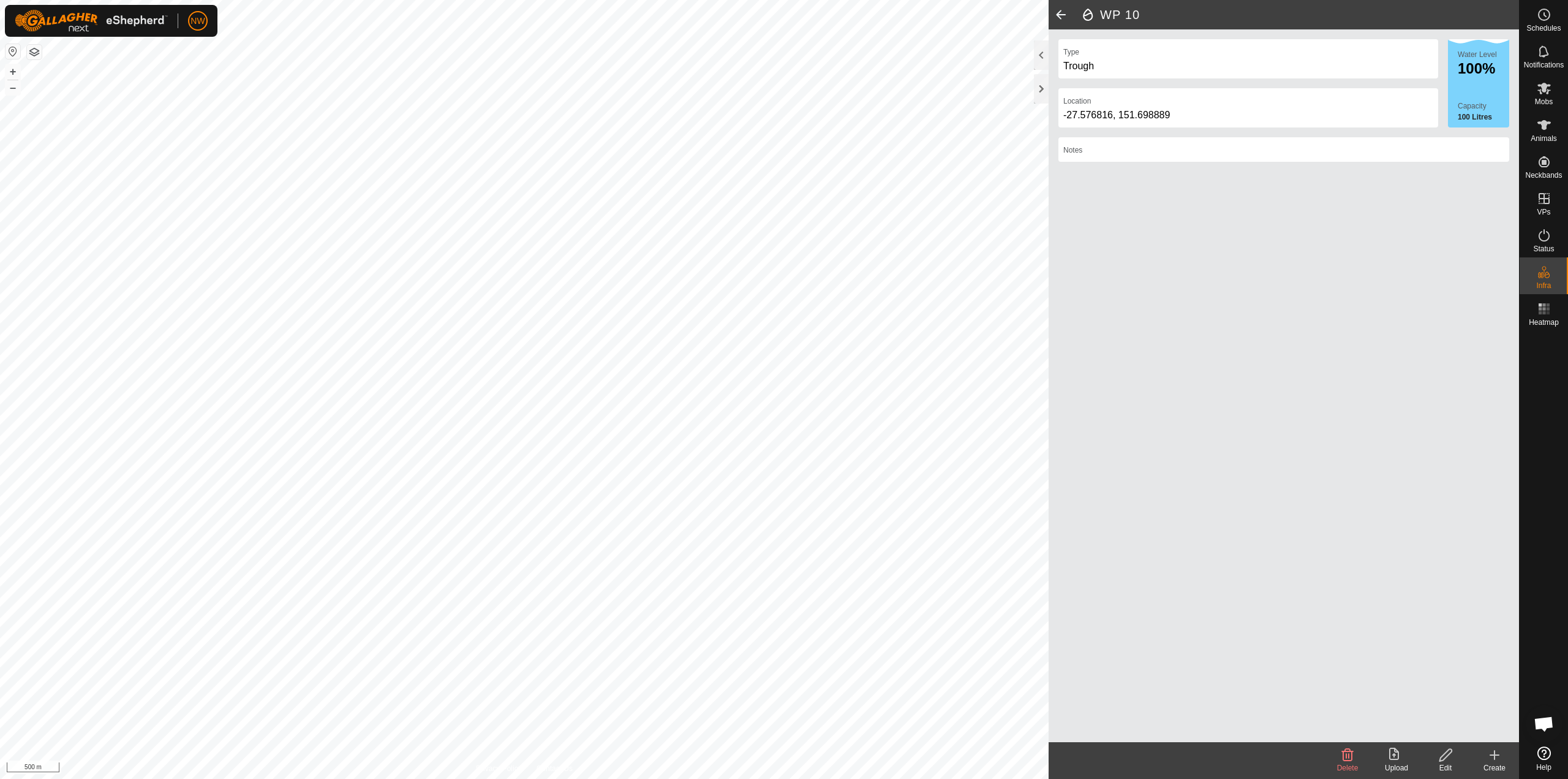
click at [782, 753] on icon at bounding box center [1495, 755] width 15 height 15
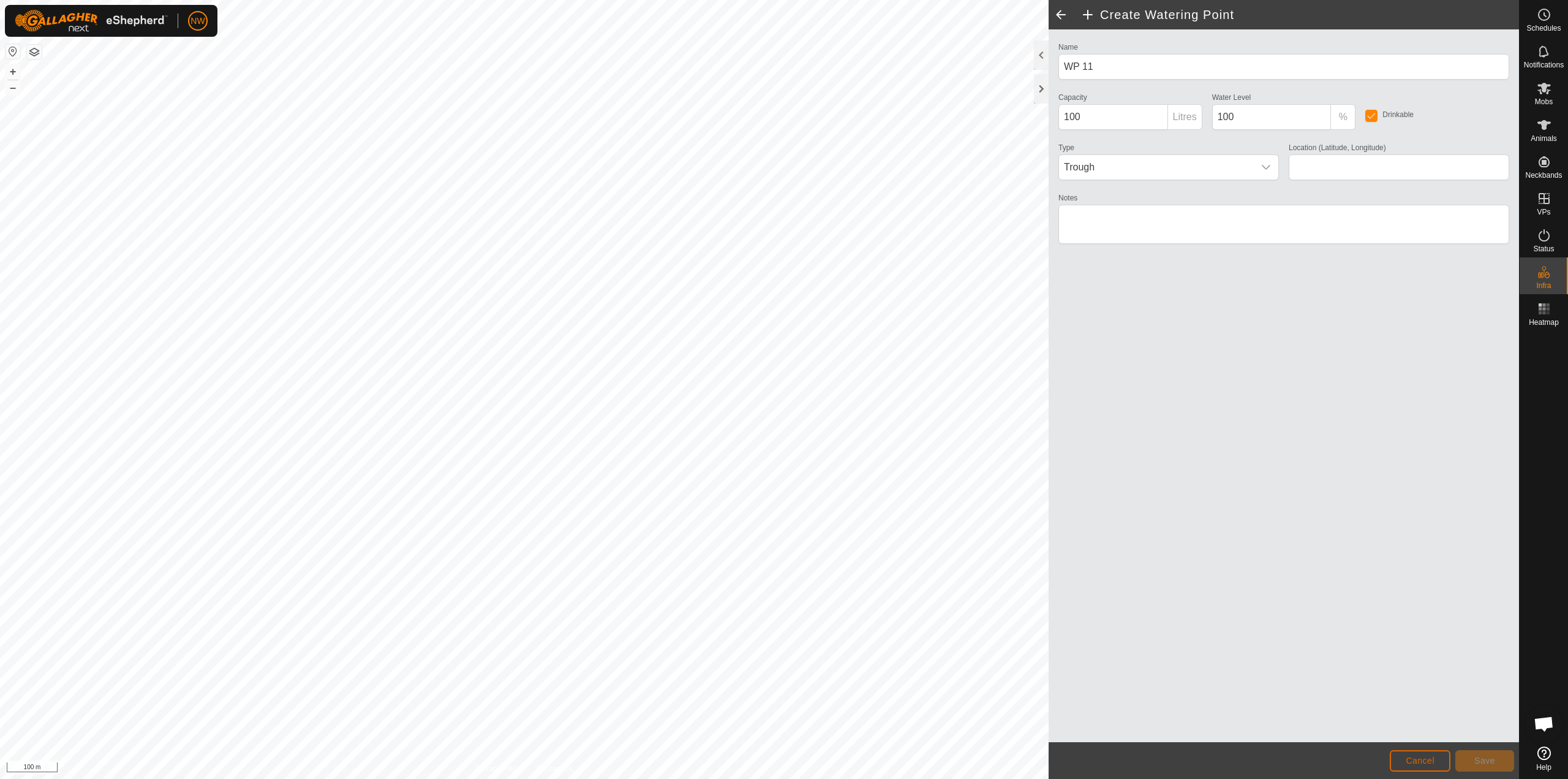
click at [782, 758] on span "Cancel" at bounding box center [1420, 761] width 29 height 10
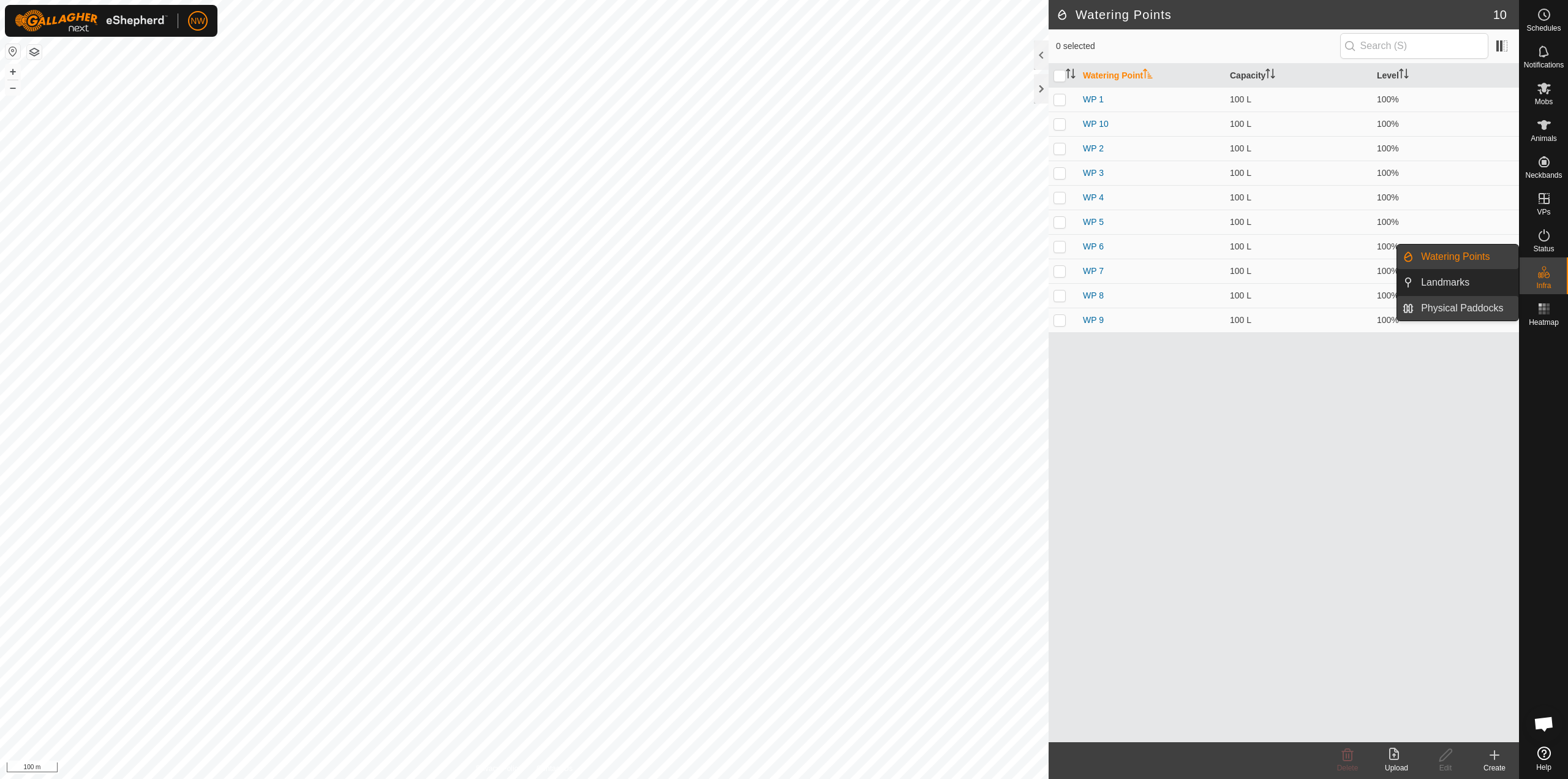
click at [782, 305] on link "Physical Paddocks" at bounding box center [1466, 308] width 105 height 24
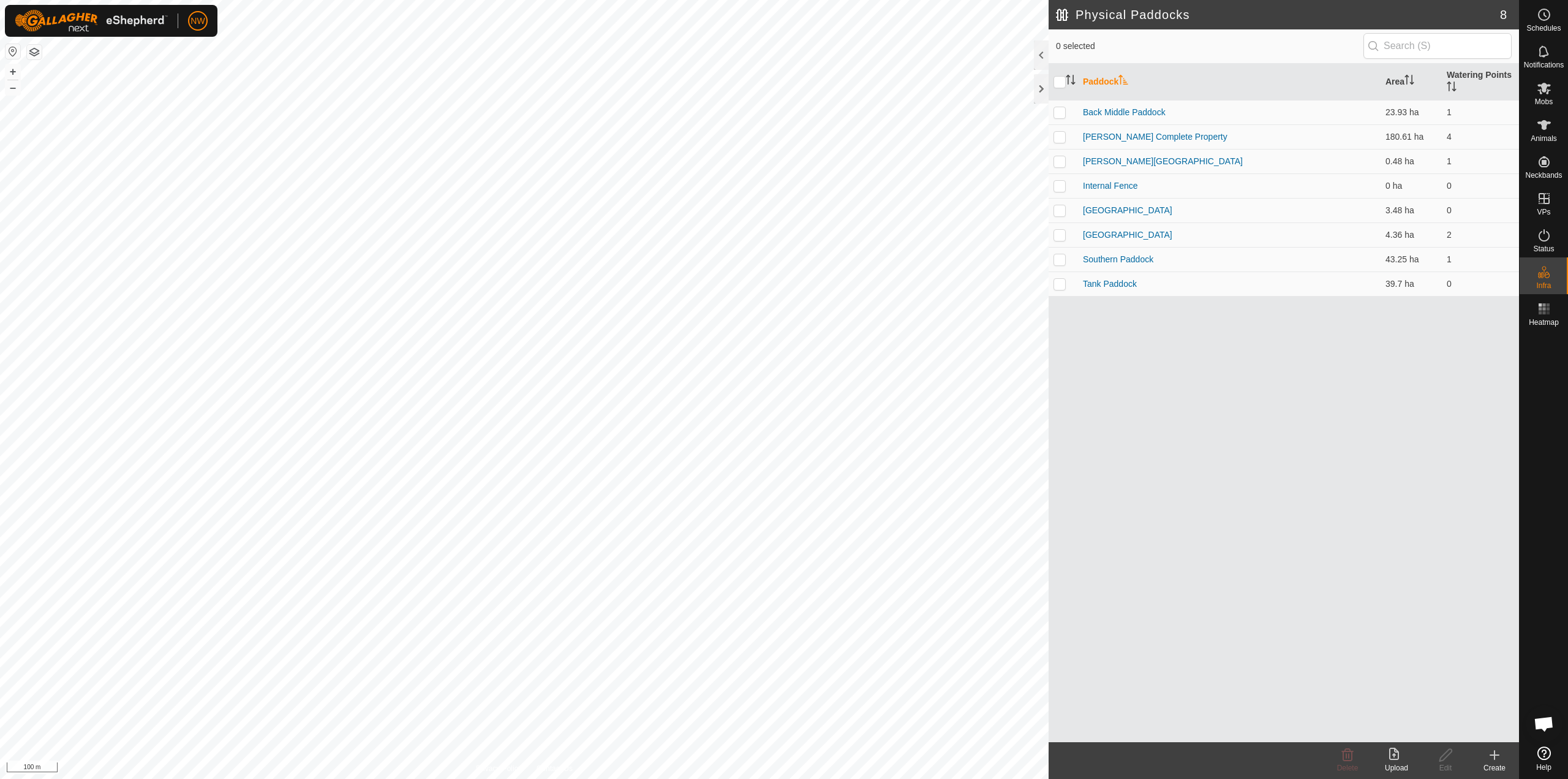
click at [782, 750] on icon at bounding box center [1495, 755] width 15 height 15
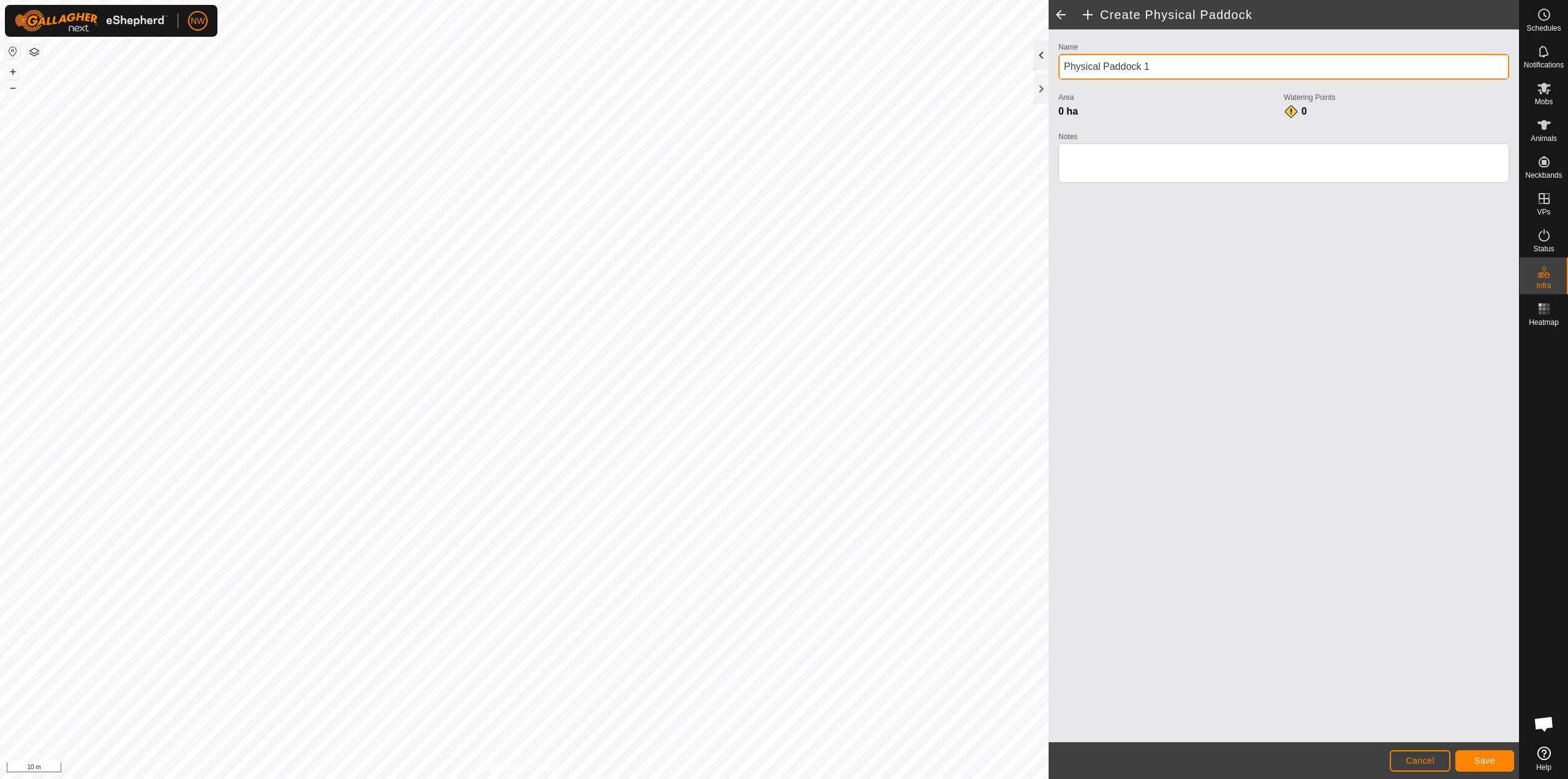
click at [782, 68] on div "Create Physical Paddock Name Physical Paddock 1 Area 0 ha Watering Points 0 Not…" at bounding box center [759, 389] width 1519 height 779
type input "Front Northern Paddock"
click at [782, 758] on span "Save" at bounding box center [1484, 761] width 21 height 10
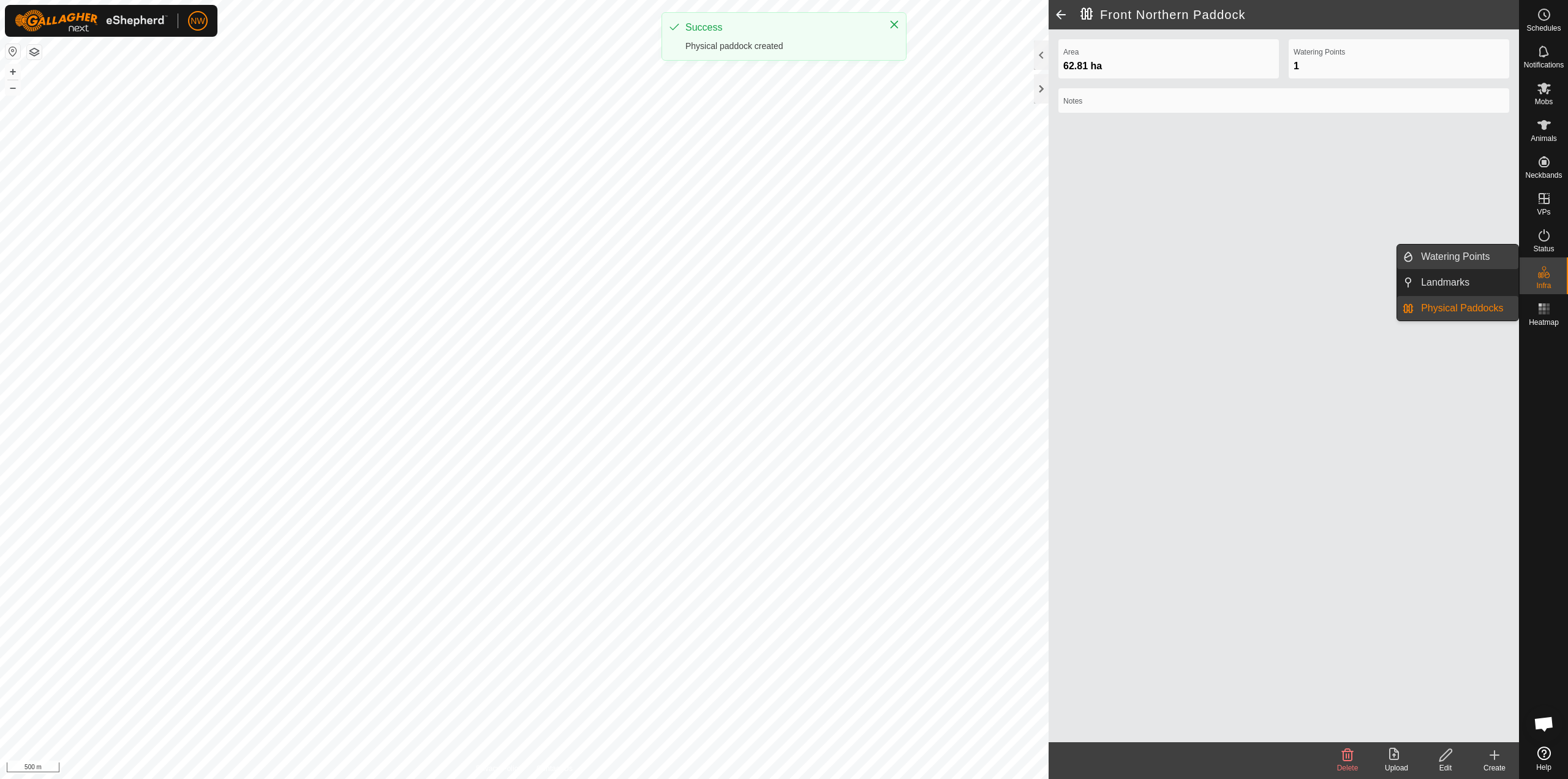
click at [782, 255] on link "Watering Points" at bounding box center [1466, 256] width 105 height 24
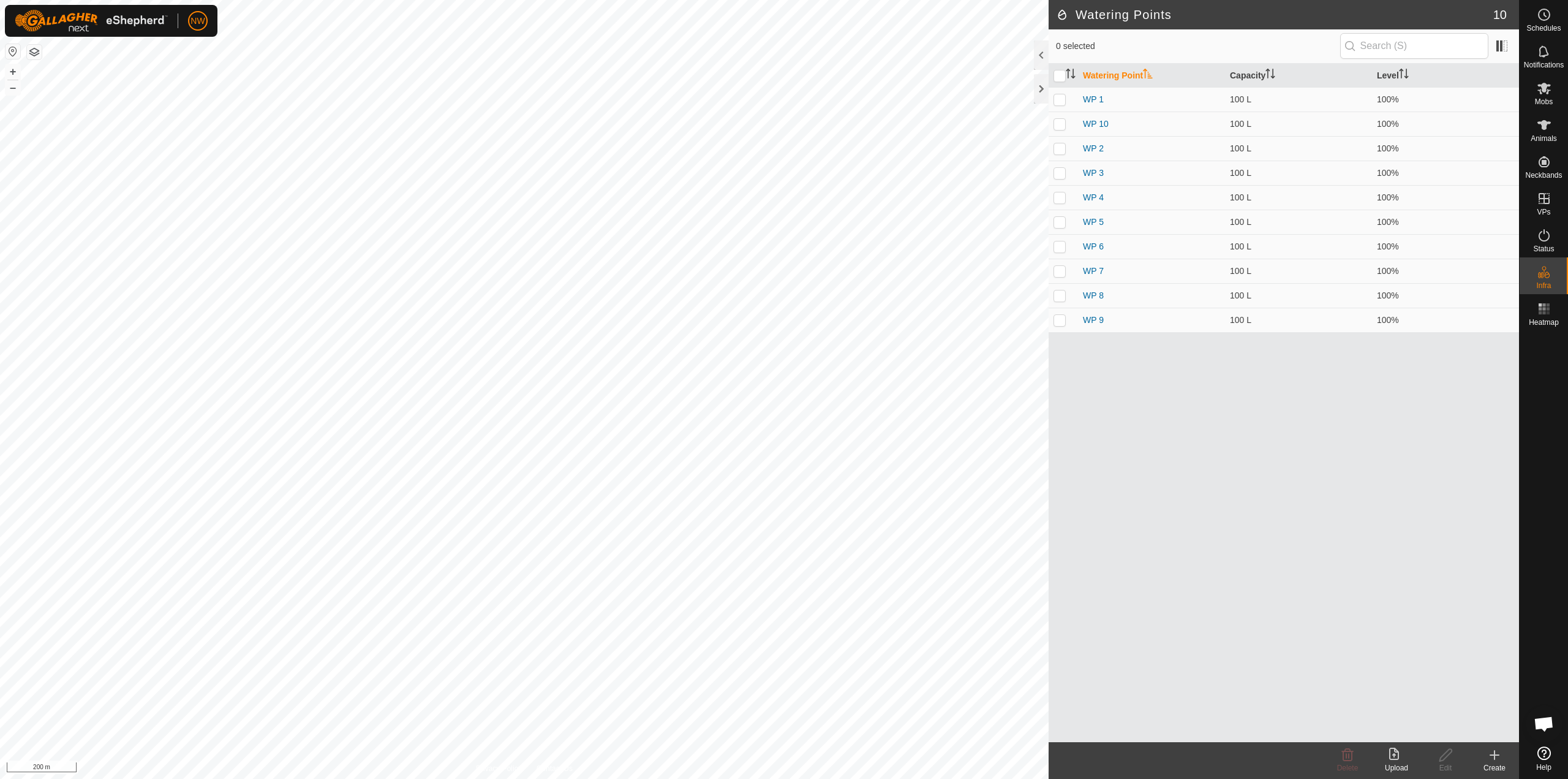
click at [782, 438] on div "Watering Point Capacity Level WP 1 100 L 100% WP 10 100 L 100% WP 2 100 L 100% …" at bounding box center [1284, 403] width 471 height 679
click at [782, 755] on icon at bounding box center [1495, 755] width 9 height 0
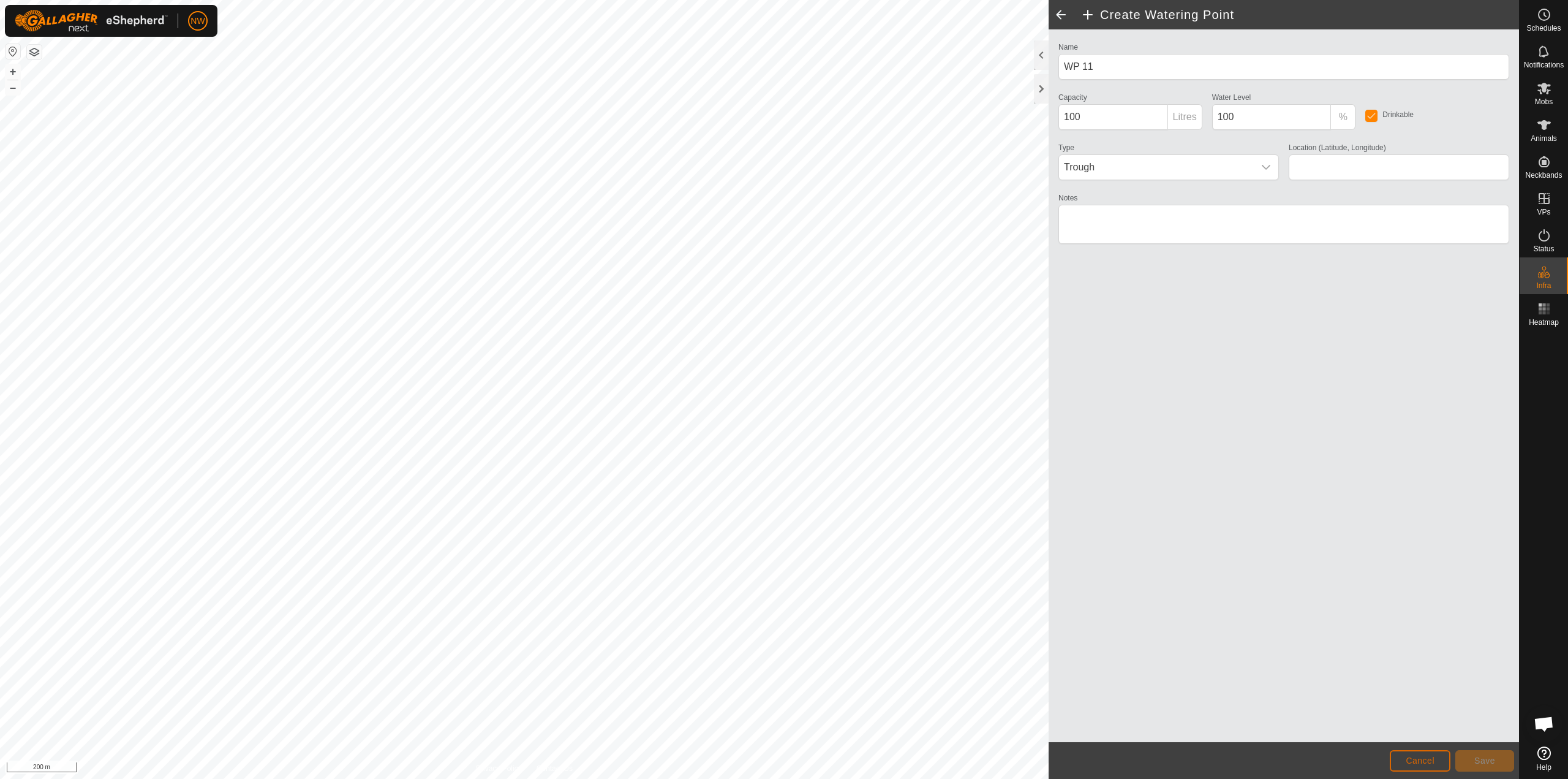
click at [782, 757] on span "Cancel" at bounding box center [1420, 761] width 29 height 10
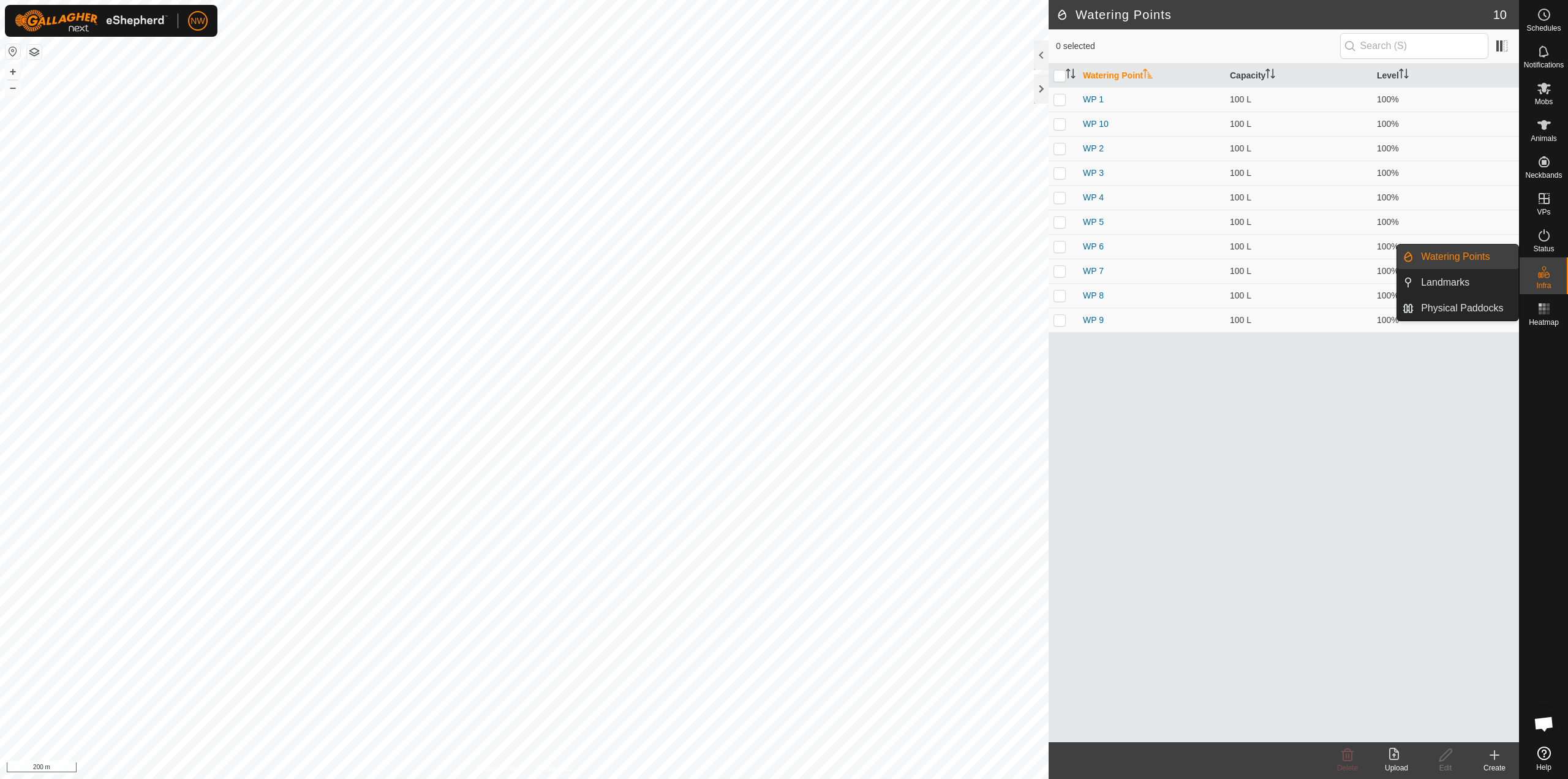
click at [782, 274] on es-infrastructure-svg-icon at bounding box center [1544, 272] width 22 height 19
click at [782, 306] on link "Physical Paddocks" at bounding box center [1466, 308] width 105 height 24
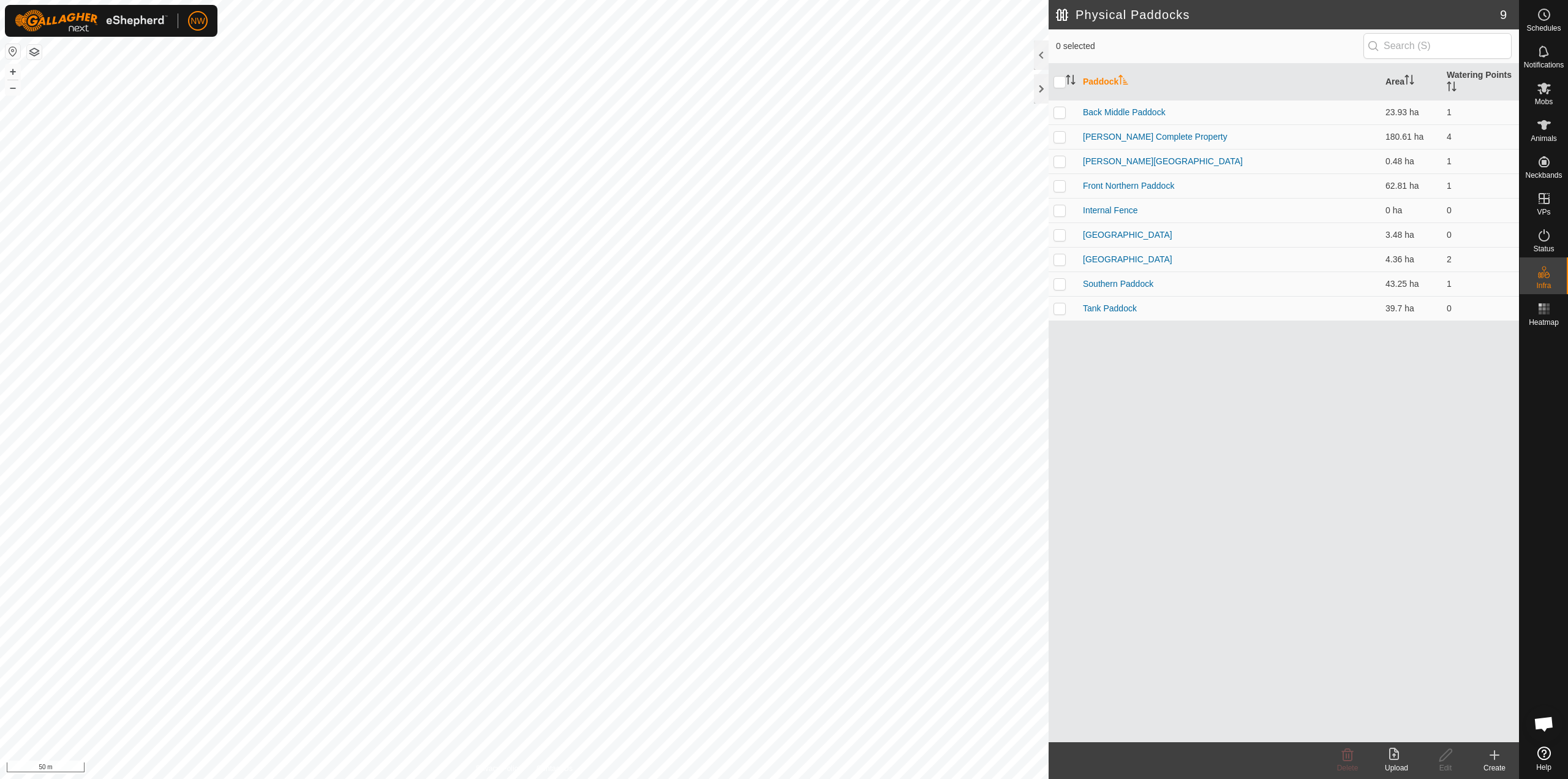
click at [782, 753] on icon at bounding box center [1495, 755] width 15 height 15
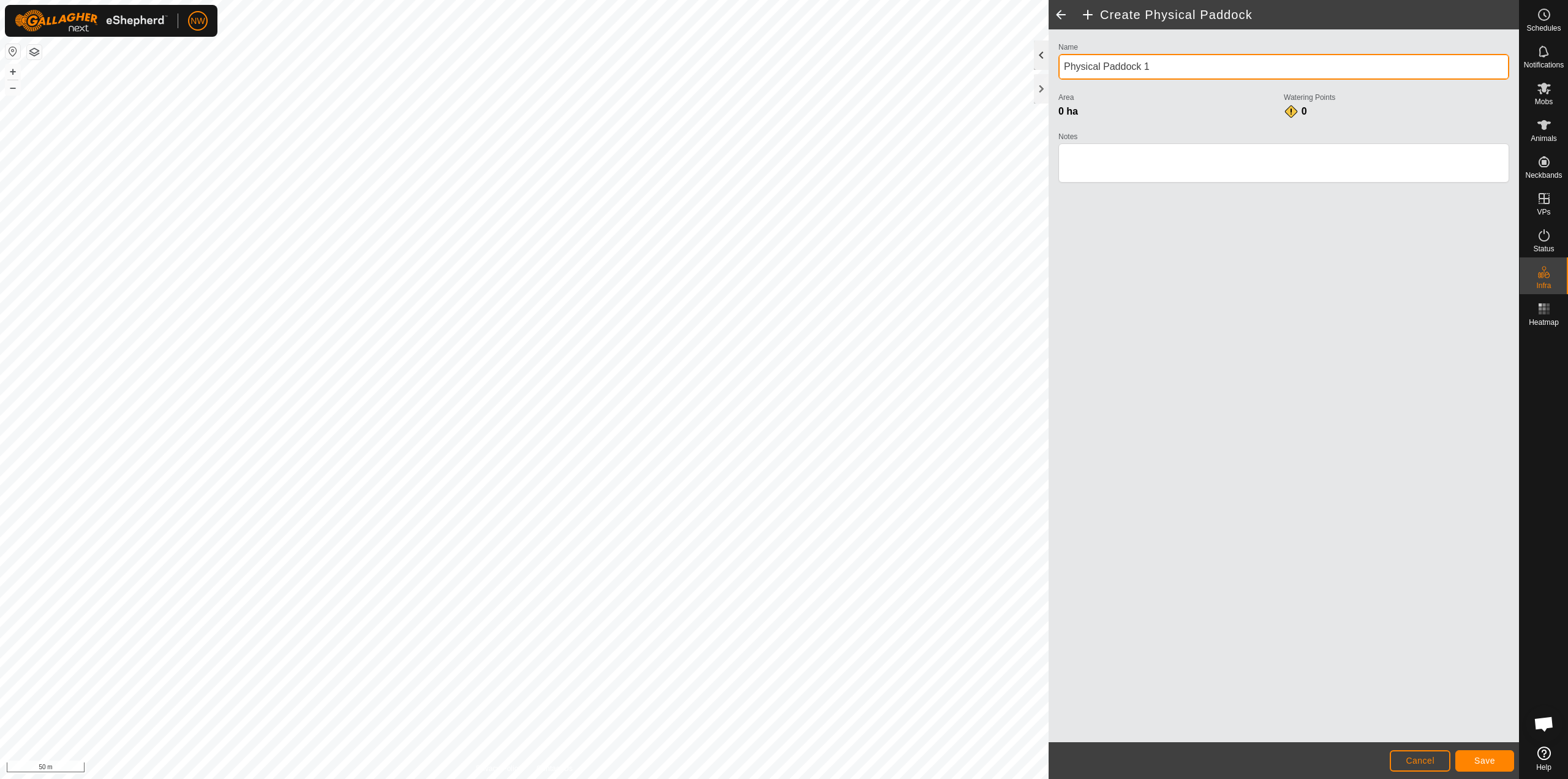
click at [782, 64] on div "Create Physical Paddock Name Physical Paddock 1 Area 0 ha Watering Points 0 Not…" at bounding box center [759, 389] width 1519 height 779
type input "F"
type input "Shed Paddock"
click at [782, 758] on span "Save" at bounding box center [1484, 761] width 21 height 10
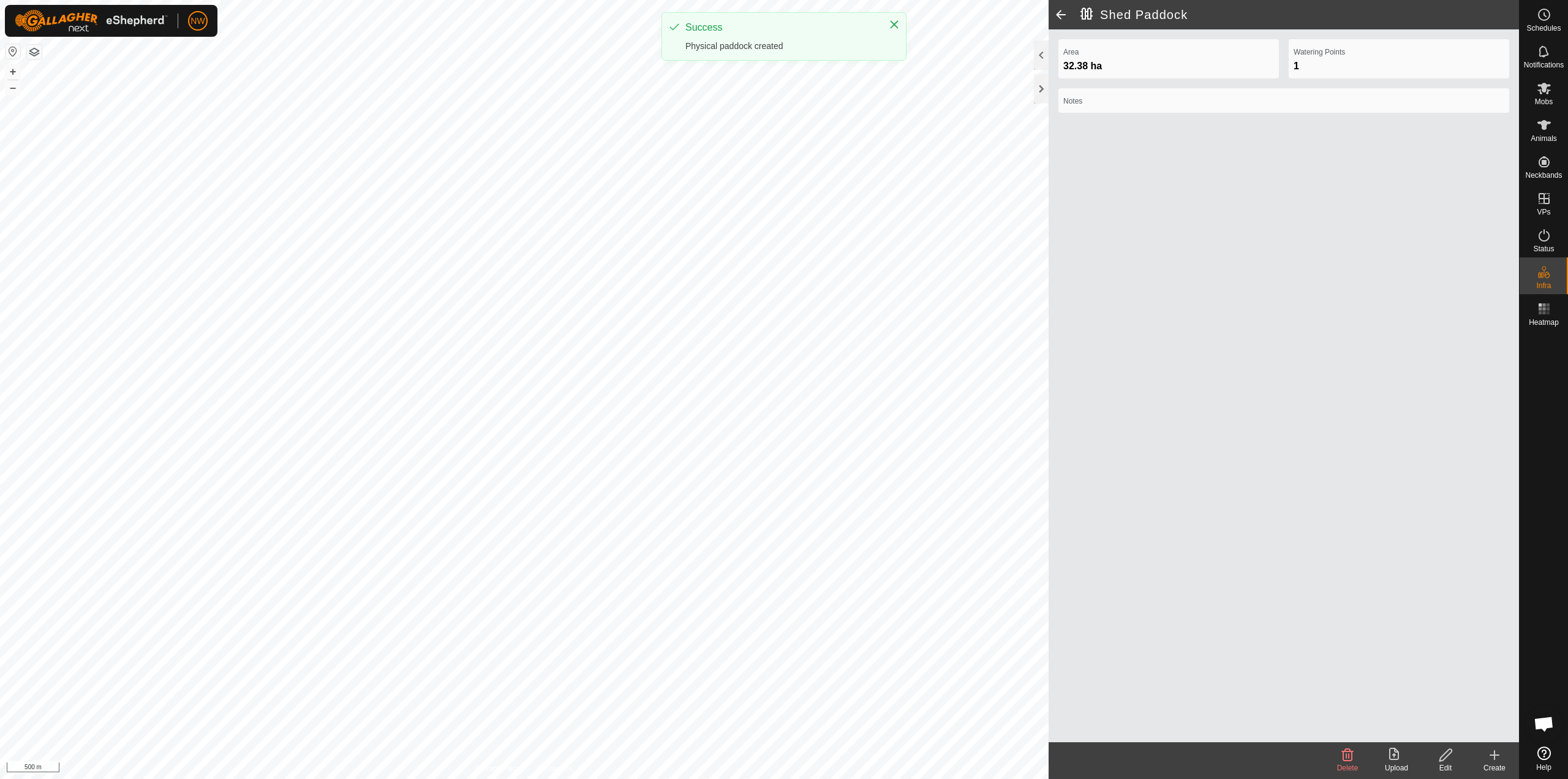
click at [782, 396] on div "Area 32.38 ha Watering Points 1 Notes" at bounding box center [1284, 385] width 471 height 713
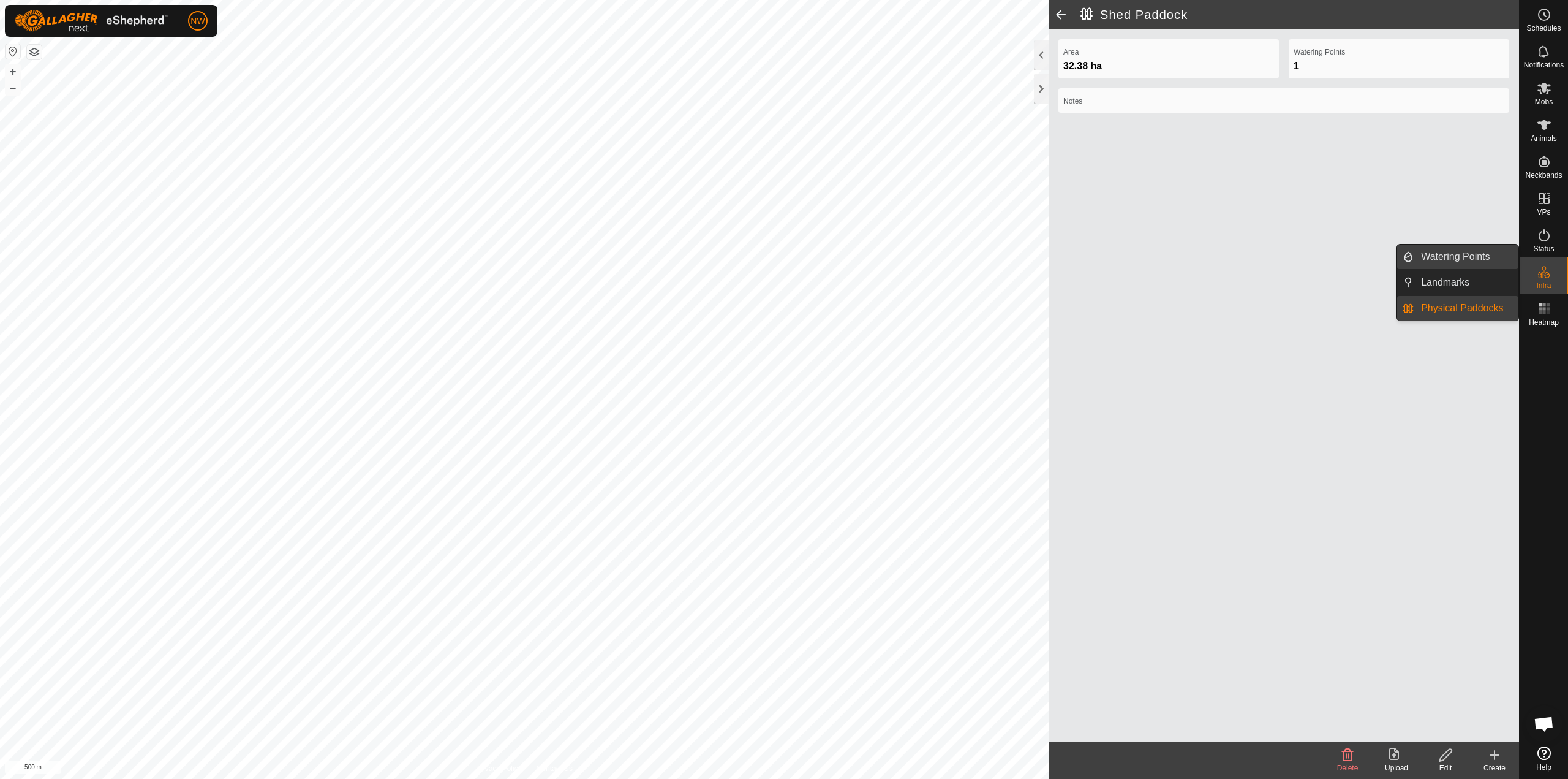
click at [782, 251] on link "Watering Points" at bounding box center [1466, 256] width 105 height 24
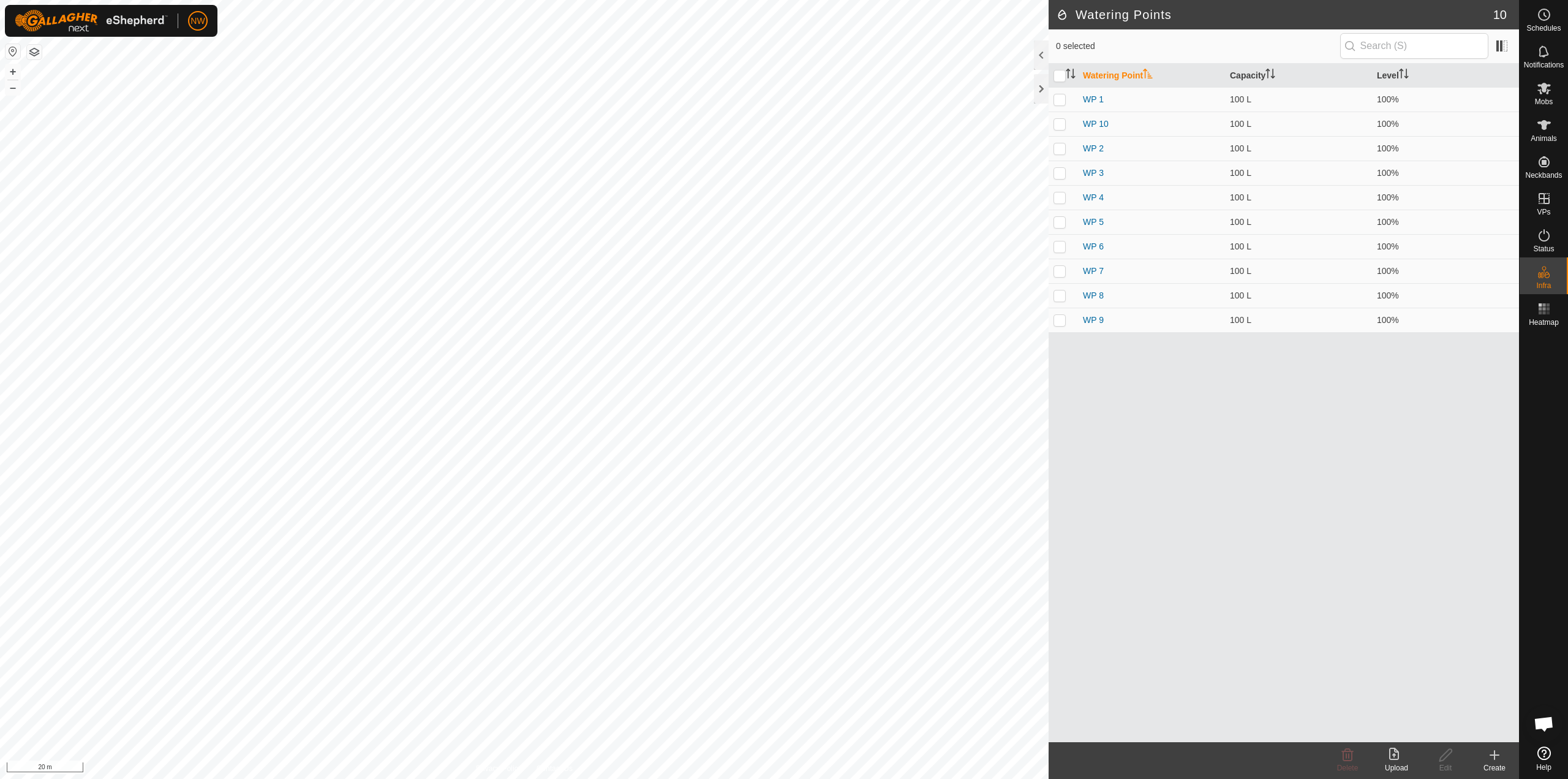
click at [782, 758] on icon at bounding box center [1495, 755] width 15 height 15
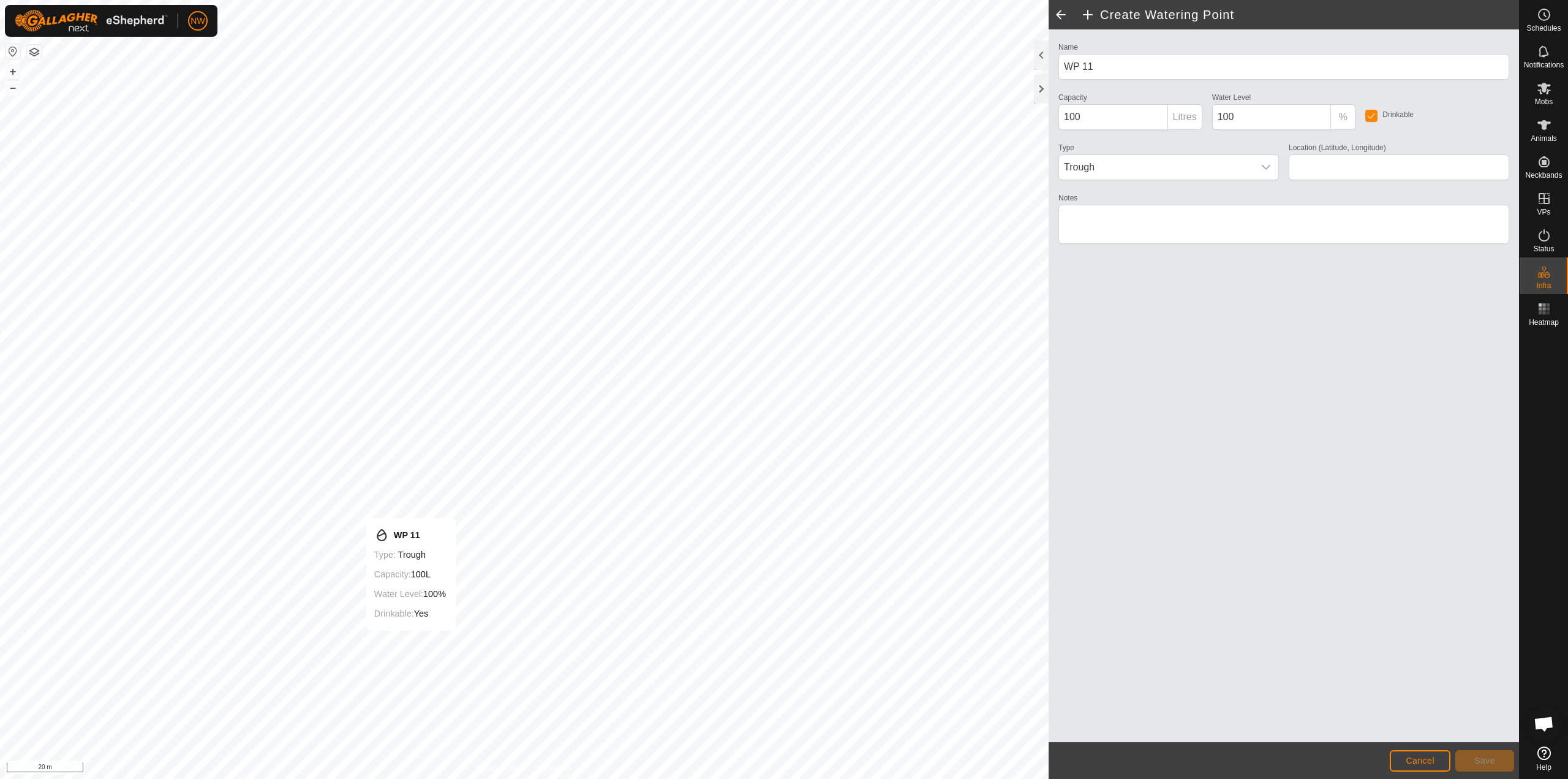
type input "-27.590557, 151.691423"
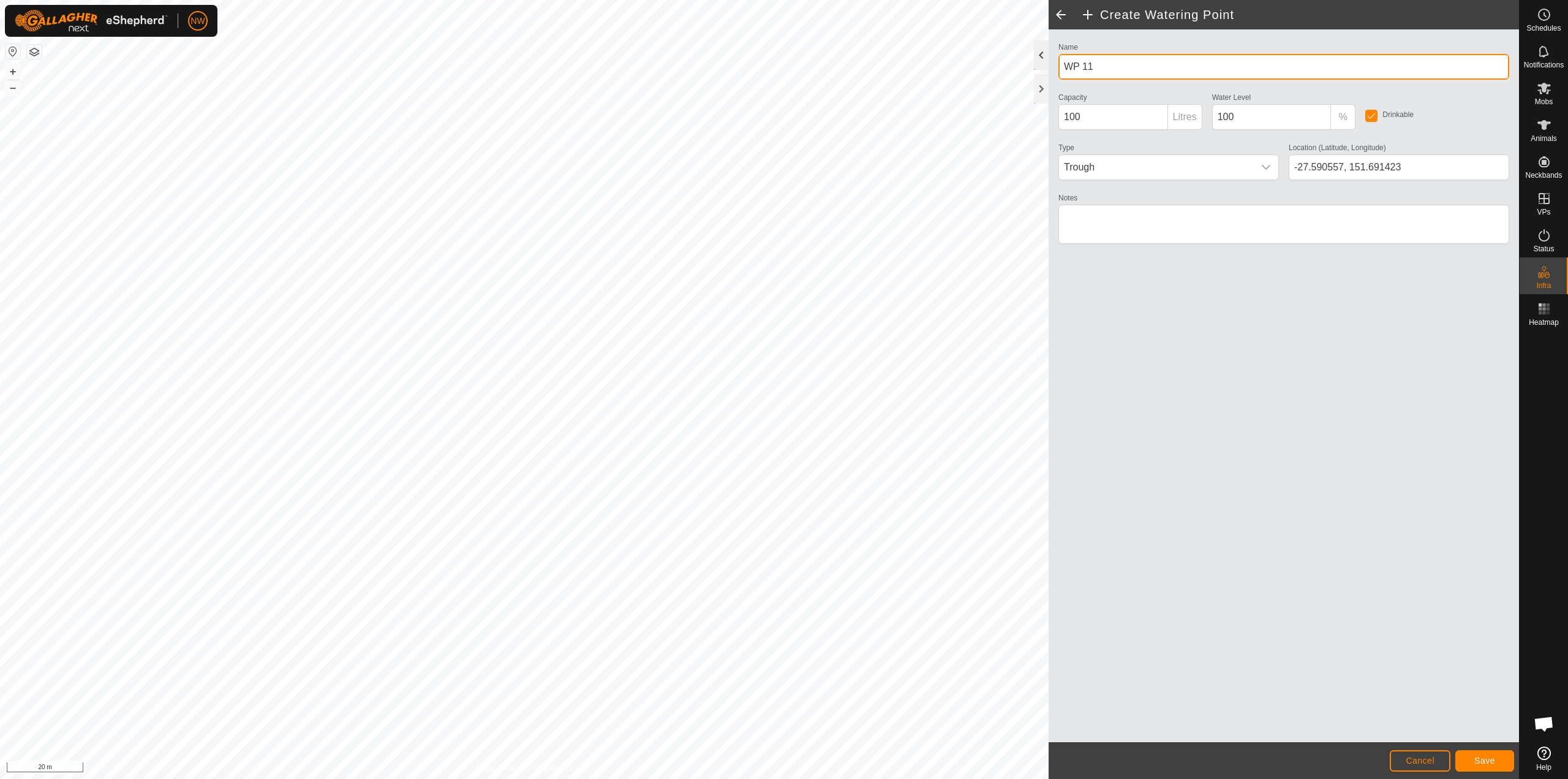
drag, startPoint x: 1093, startPoint y: 61, endPoint x: 1041, endPoint y: 65, distance: 52.2
click at [782, 65] on div "Create Watering Point Name WP 11 Capacity 100 Litres Water Level 100 % Drinkabl…" at bounding box center [1284, 389] width 471 height 779
type input "Dam"
click at [782, 759] on span "Save" at bounding box center [1484, 761] width 21 height 10
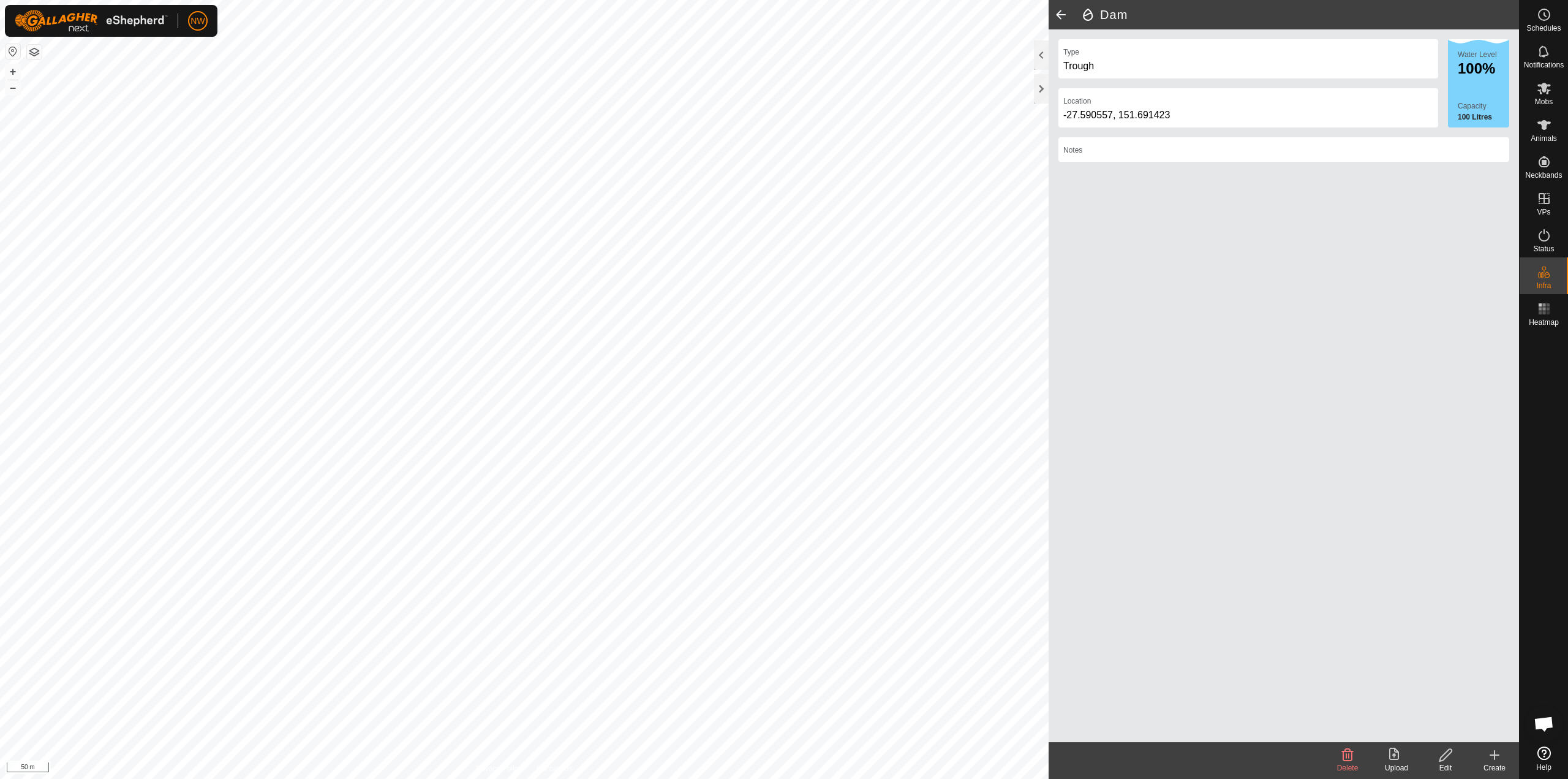
click at [782, 753] on icon at bounding box center [1495, 755] width 15 height 15
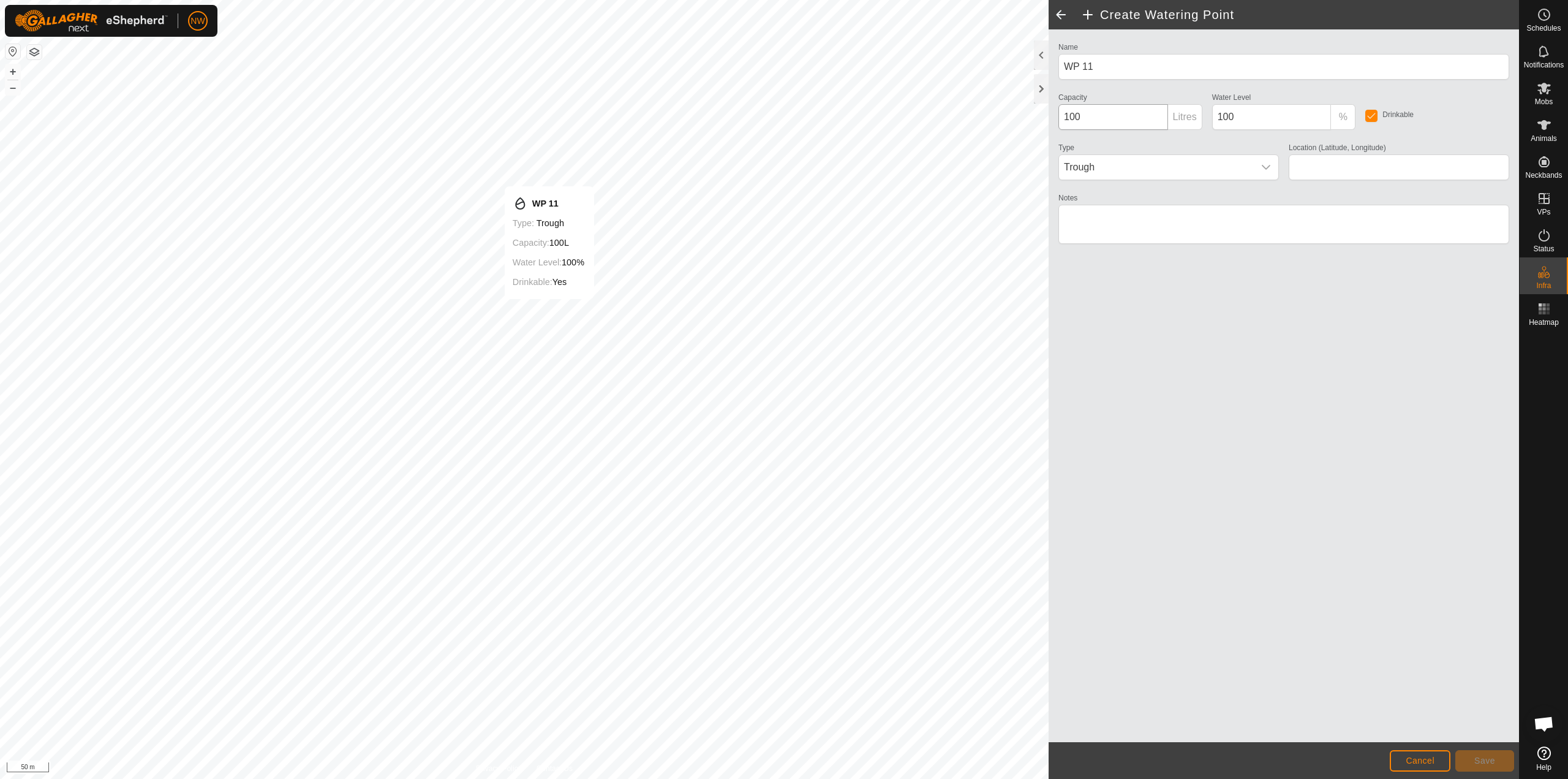
type input "-27.581909, 151.693648"
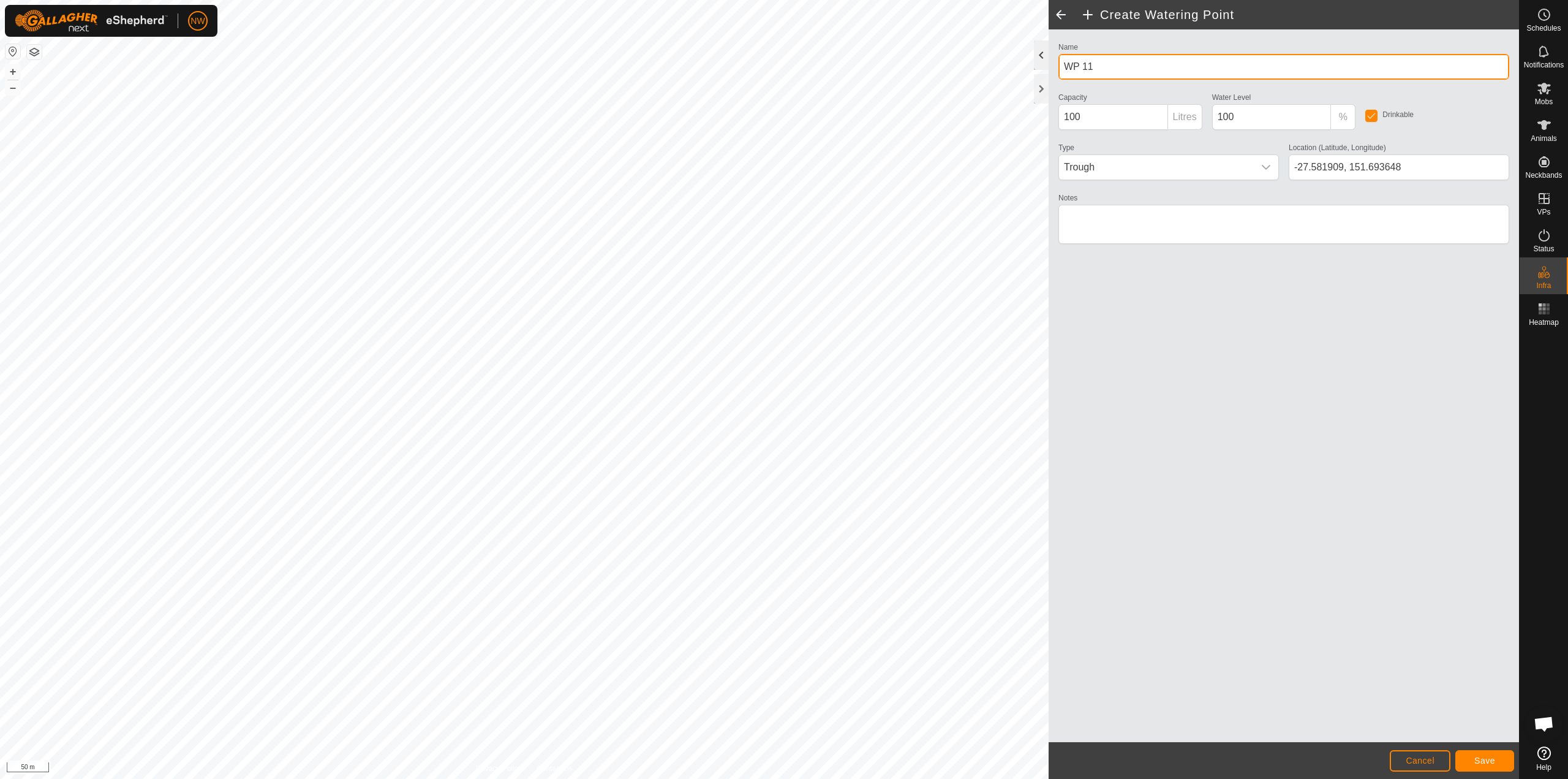
click at [782, 67] on div "Create Watering Point Name WP 11 Capacity 100 Litres Water Level 100 % Drinkabl…" at bounding box center [759, 389] width 1519 height 779
type input "Dam"
click at [782, 760] on span "Save" at bounding box center [1484, 761] width 21 height 10
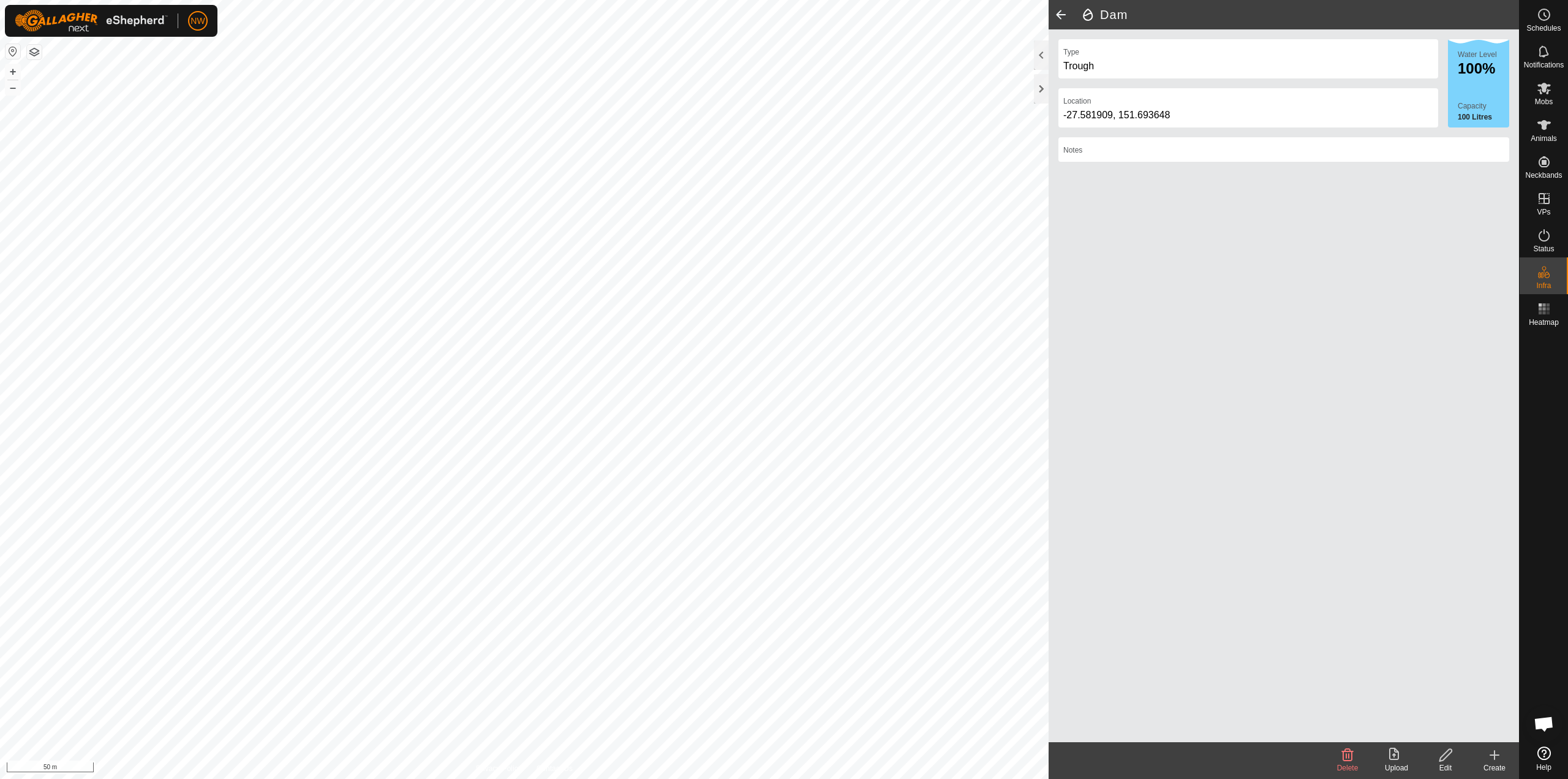
click at [782, 759] on icon at bounding box center [1495, 755] width 15 height 15
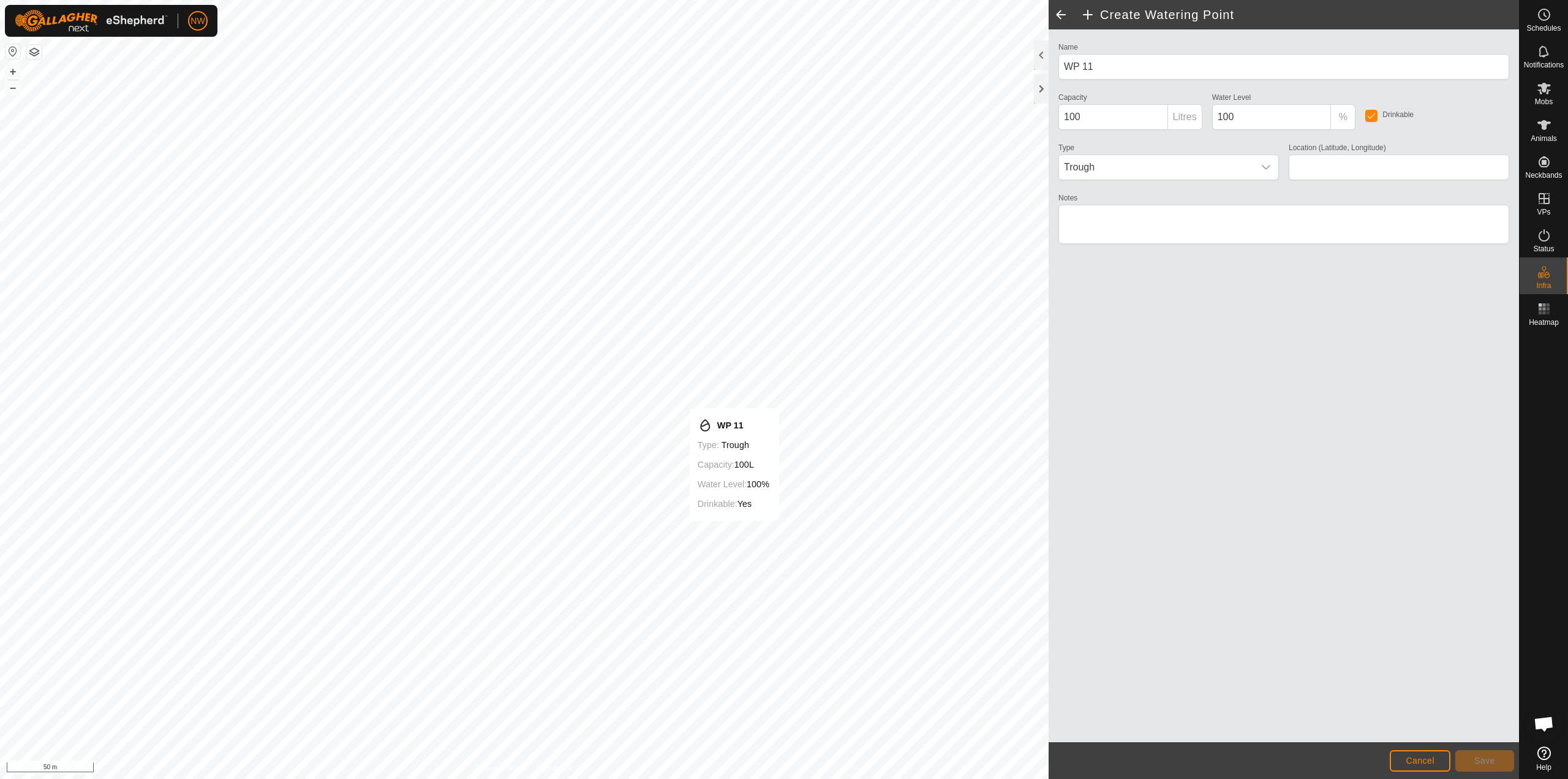
type input "-27.581457, 151.696914"
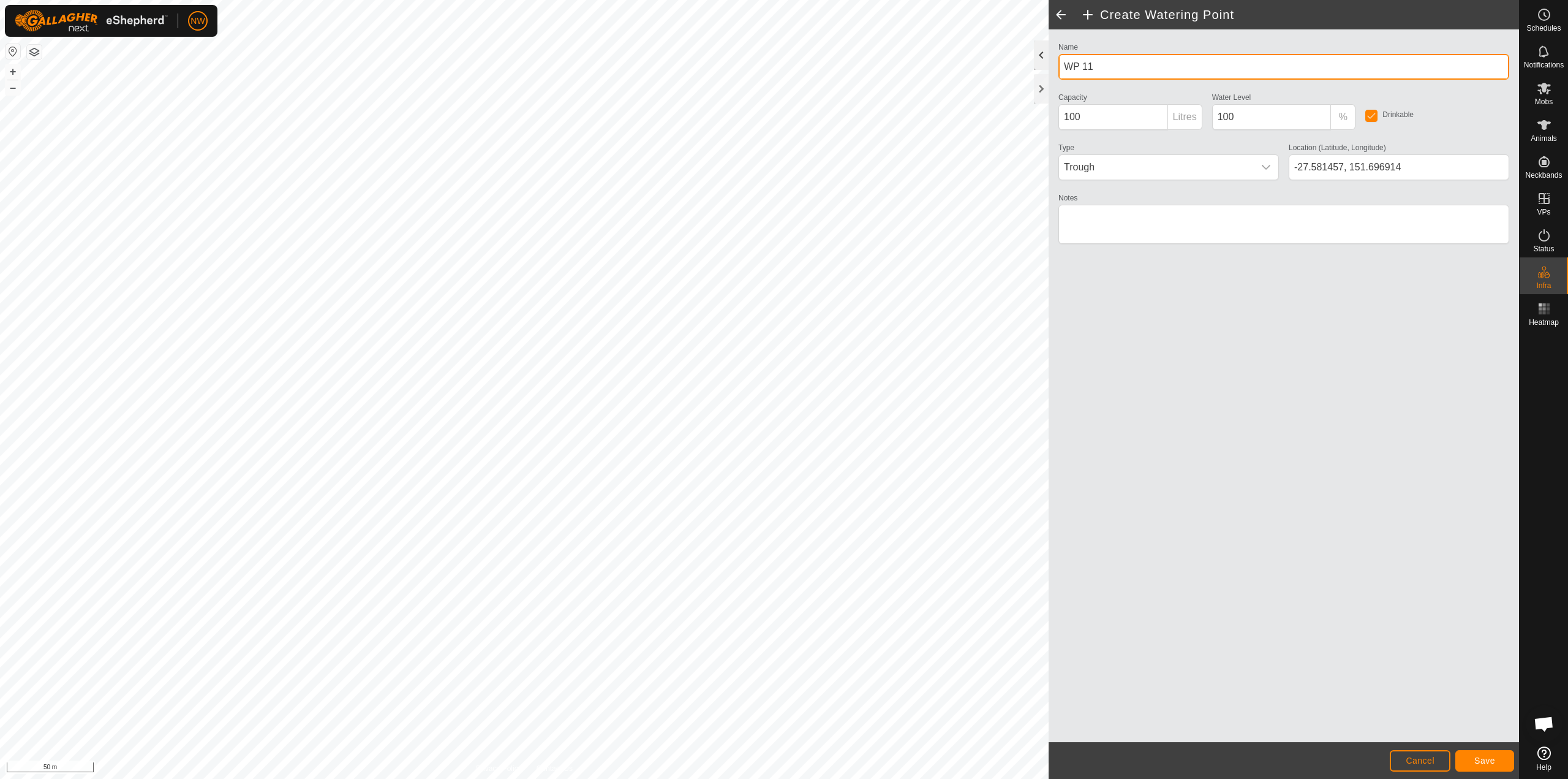
click at [782, 67] on div "Create Watering Point Name WP 11 Capacity 100 Litres Water Level 100 % Drinkabl…" at bounding box center [759, 389] width 1519 height 779
type input "Dam"
click at [782, 760] on span "Save" at bounding box center [1484, 761] width 21 height 10
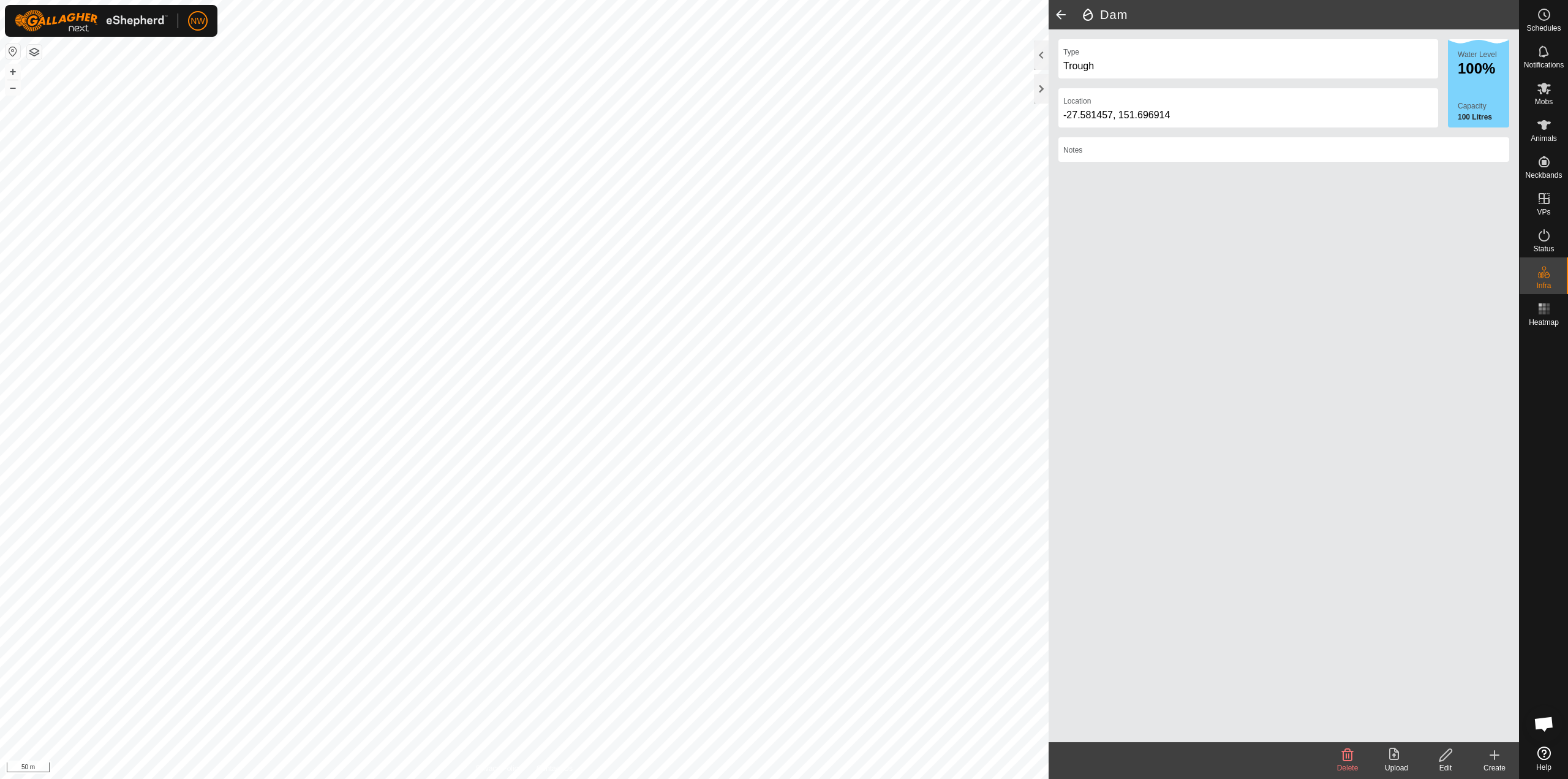
click at [782, 757] on icon at bounding box center [1494, 755] width 0 height 9
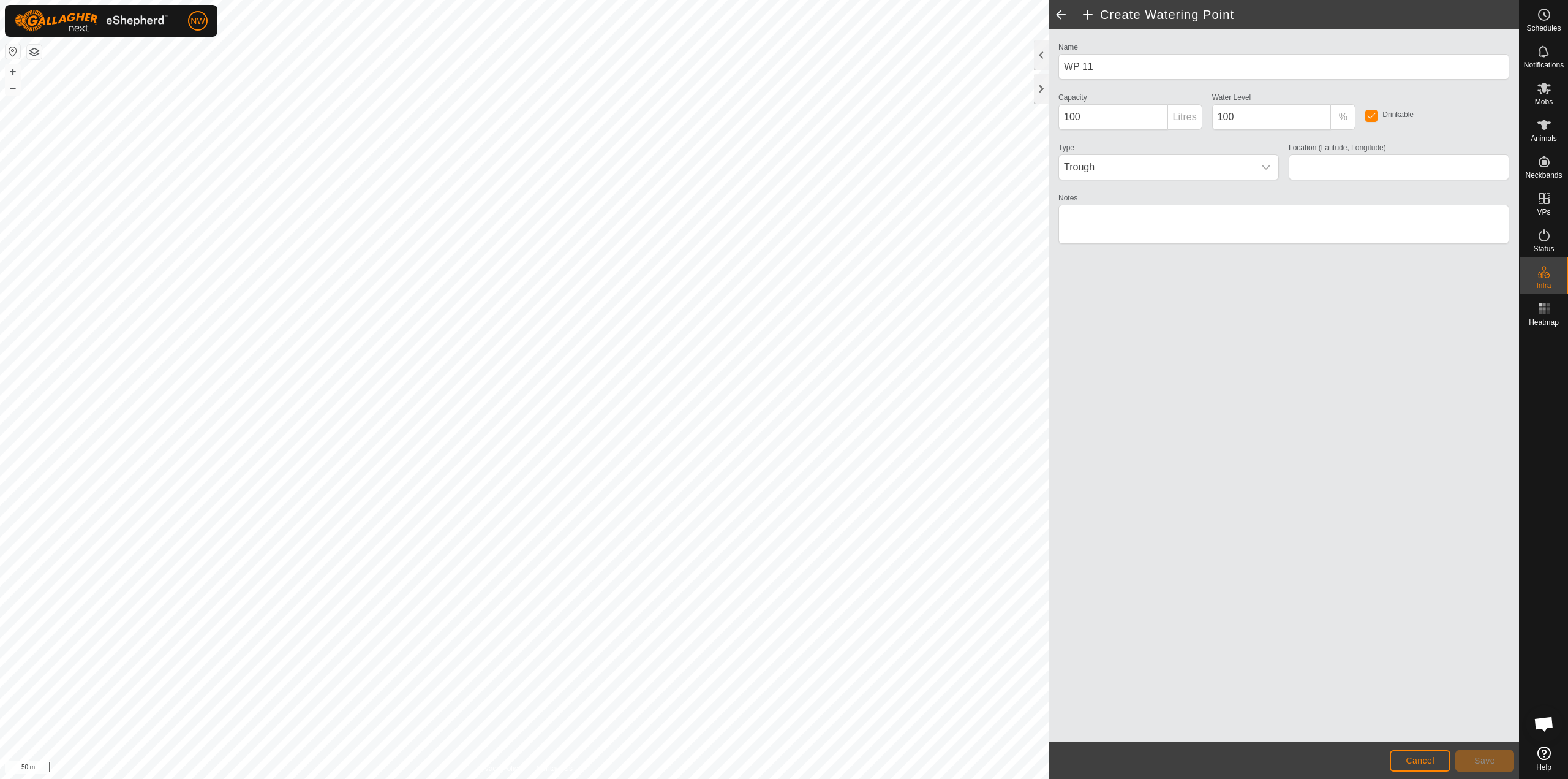
type input "-27.593459, 151.693400"
click at [782, 759] on button "Save" at bounding box center [1485, 761] width 59 height 21
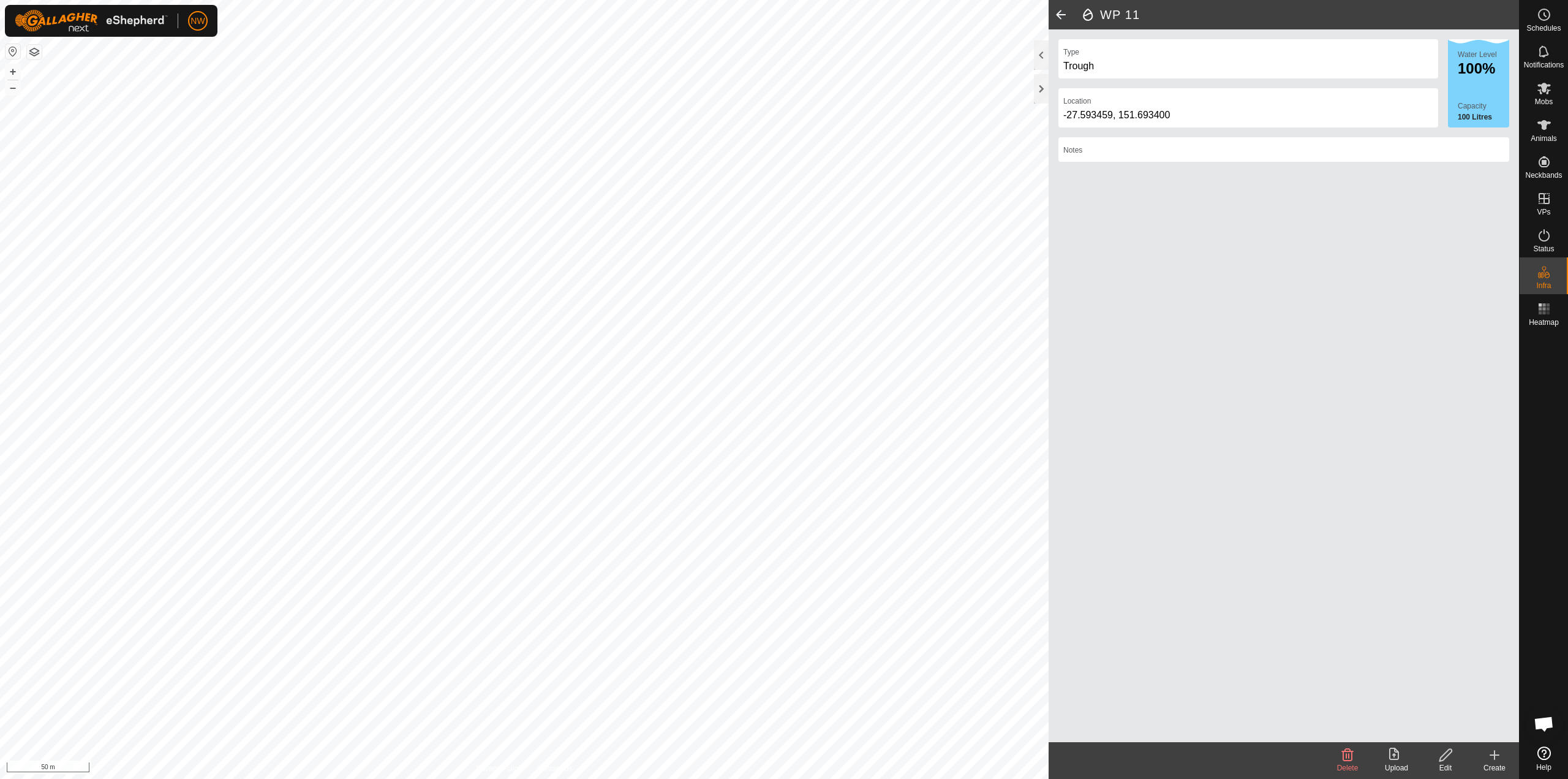
click at [782, 751] on icon at bounding box center [1495, 755] width 15 height 15
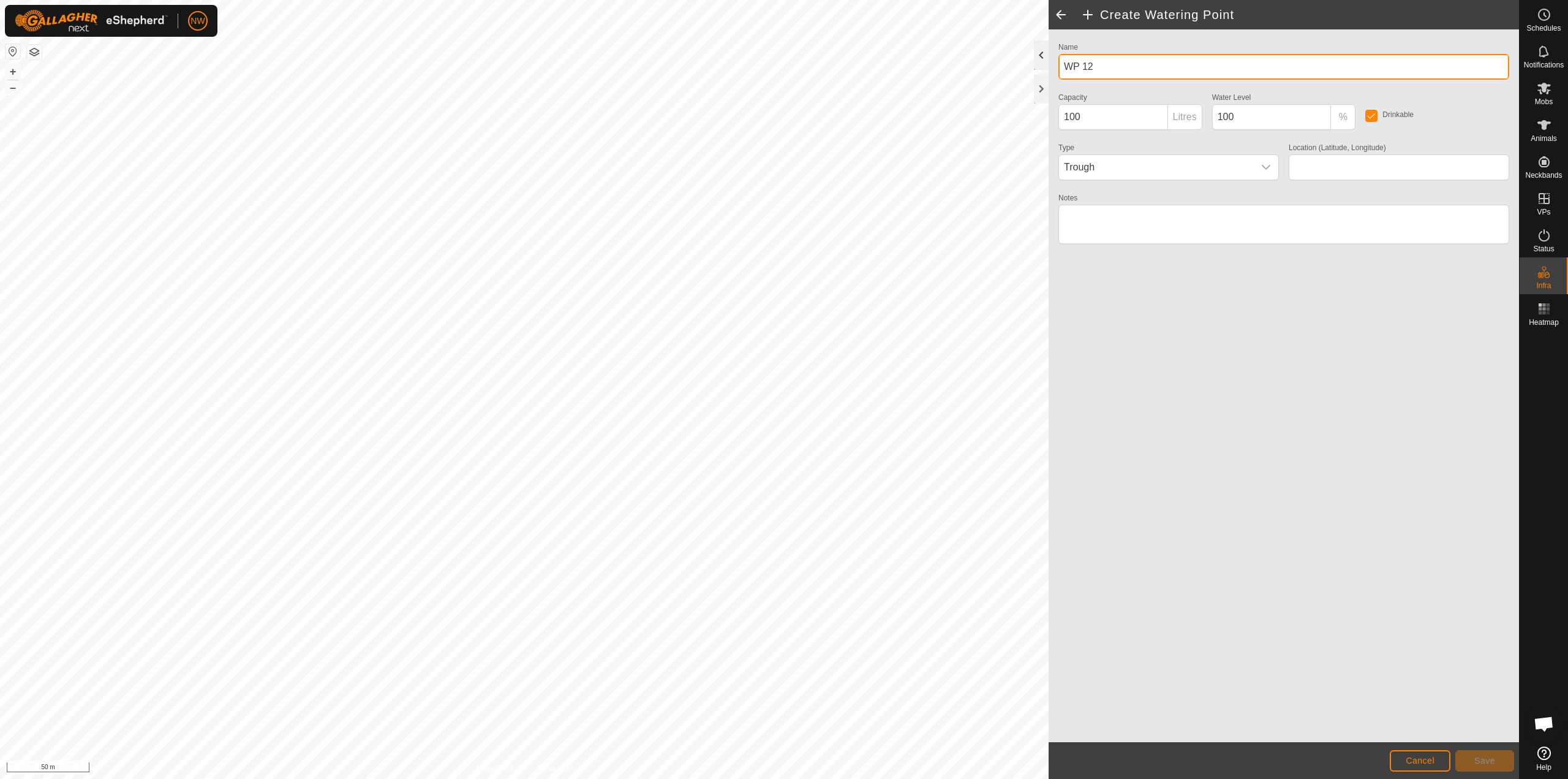
click at [782, 63] on div "Create Watering Point Name WP 12 Capacity 100 Litres Water Level 100 % Drinkabl…" at bounding box center [759, 389] width 1519 height 779
type input "Dam"
type input "-27.585937, 151.692643"
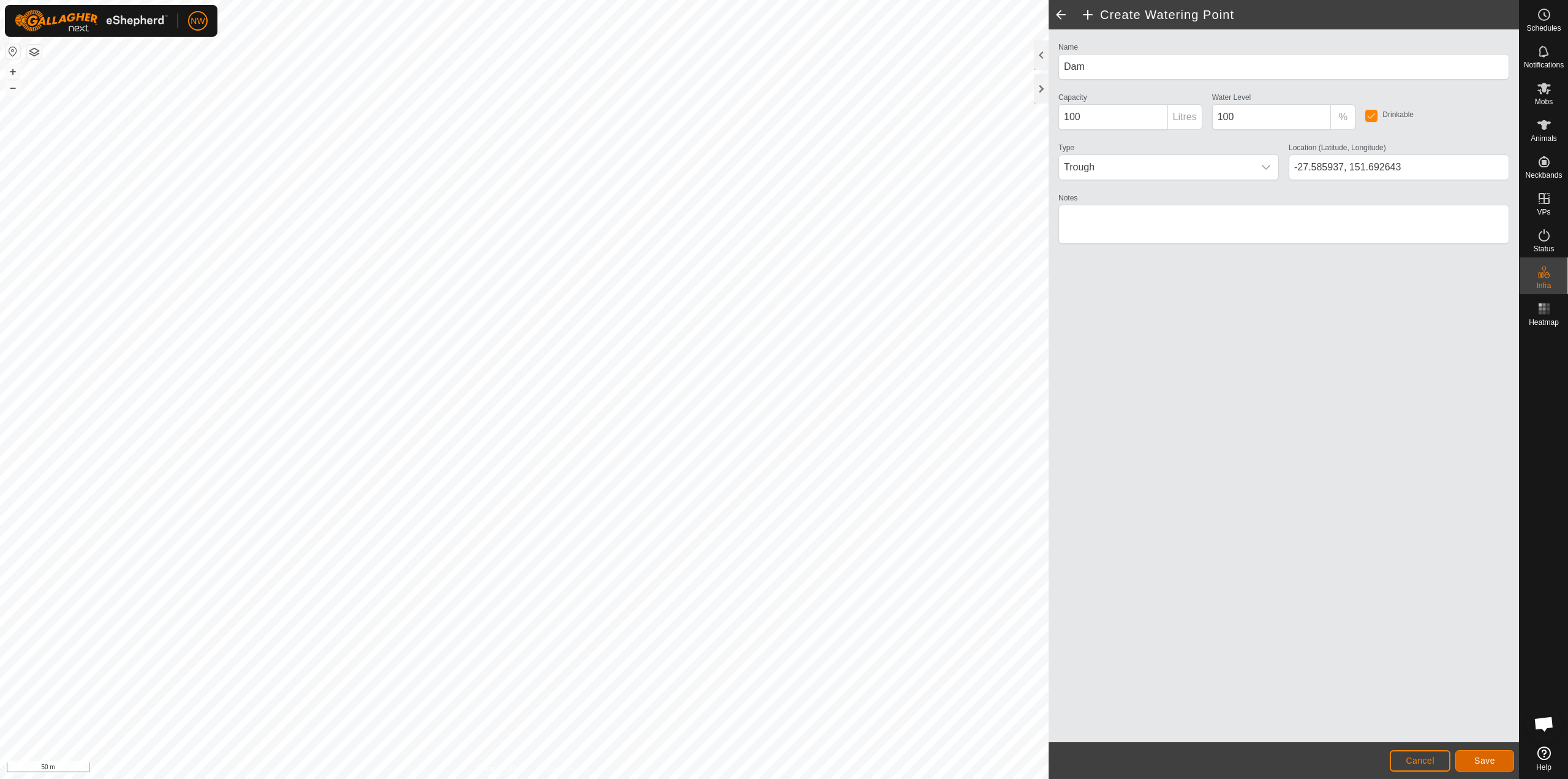
click at [782, 757] on span "Save" at bounding box center [1484, 761] width 21 height 10
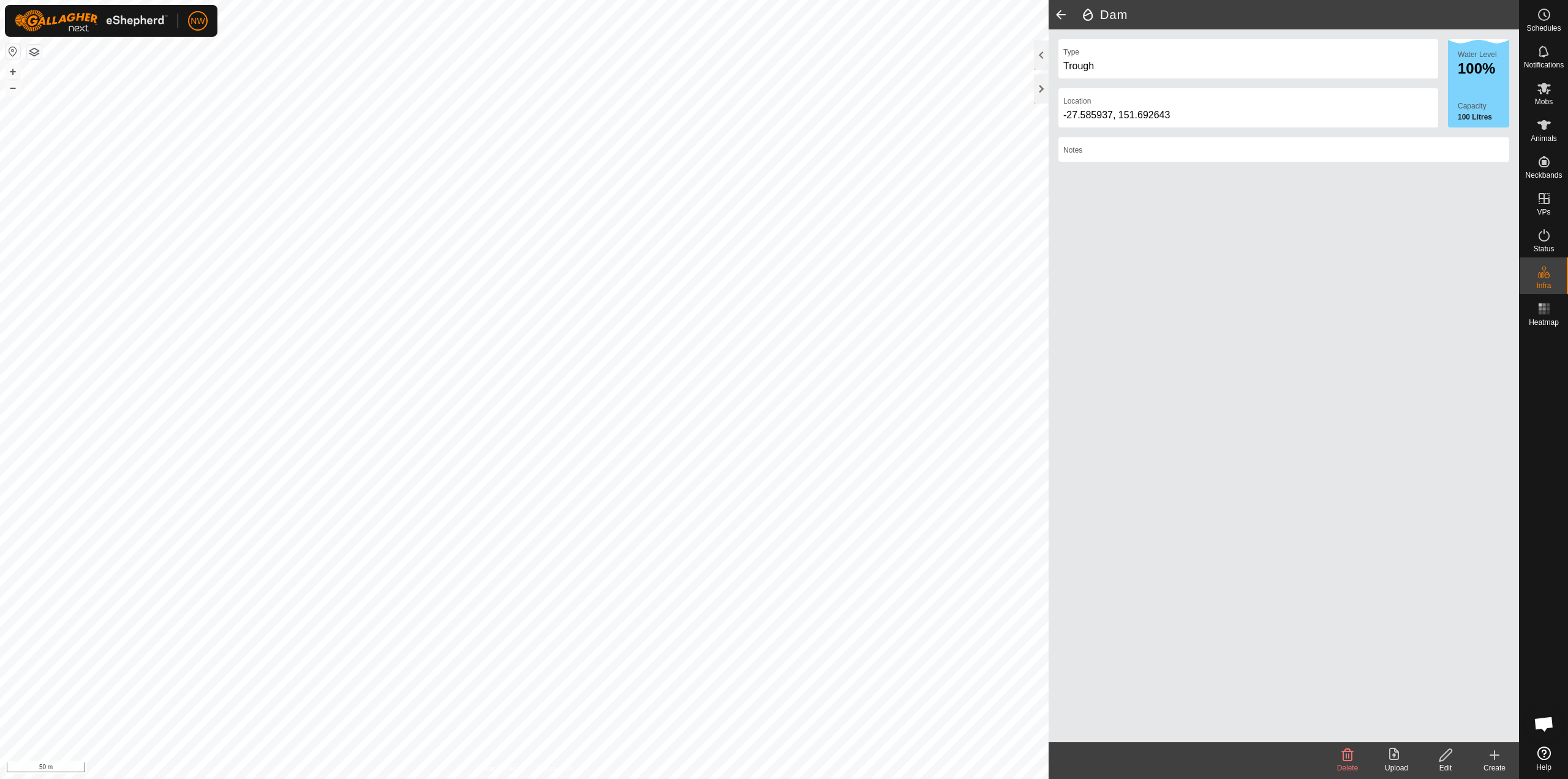
click at [782, 753] on icon at bounding box center [1495, 755] width 15 height 15
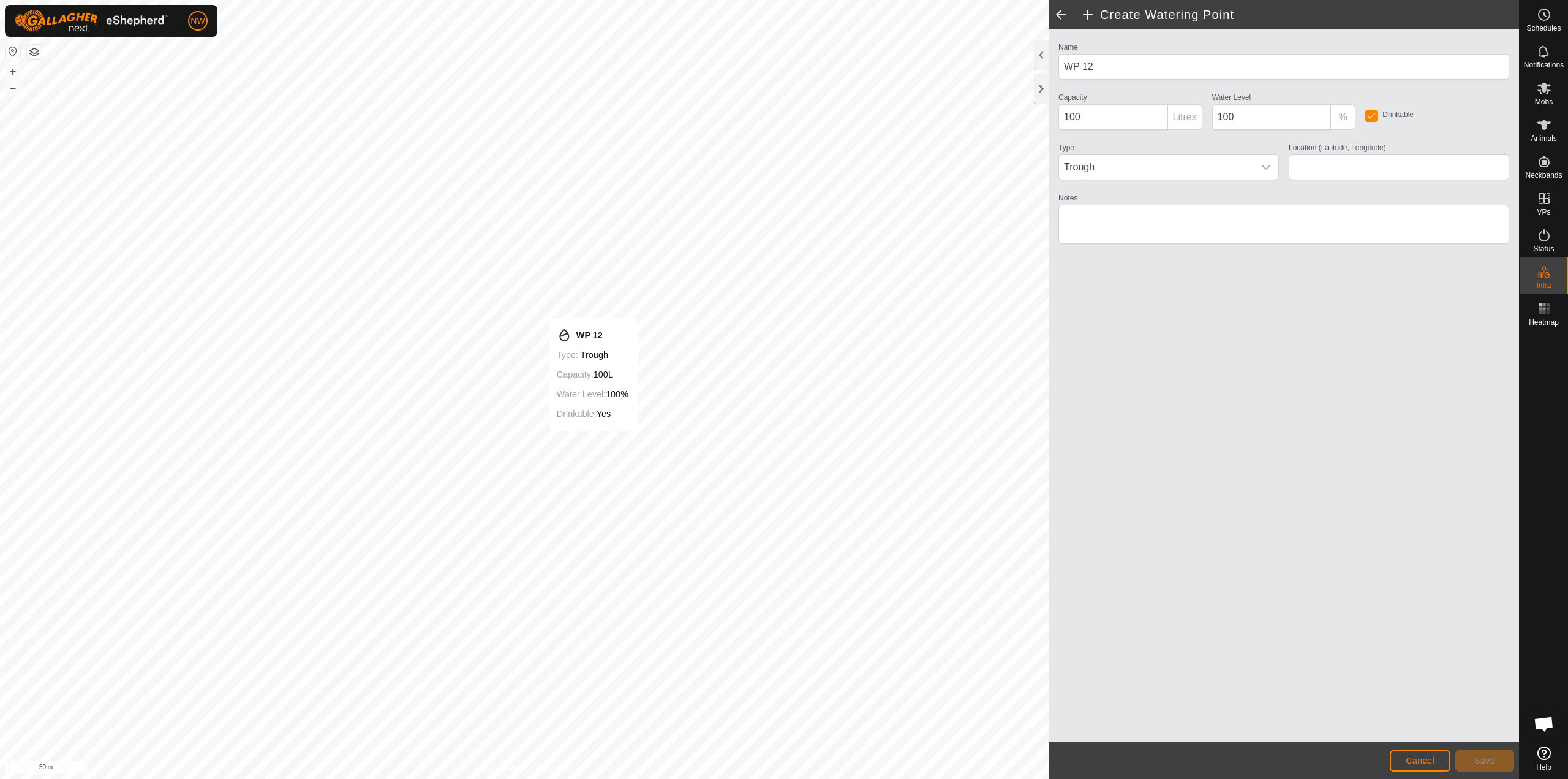
type input "-27.587236, 151.696074"
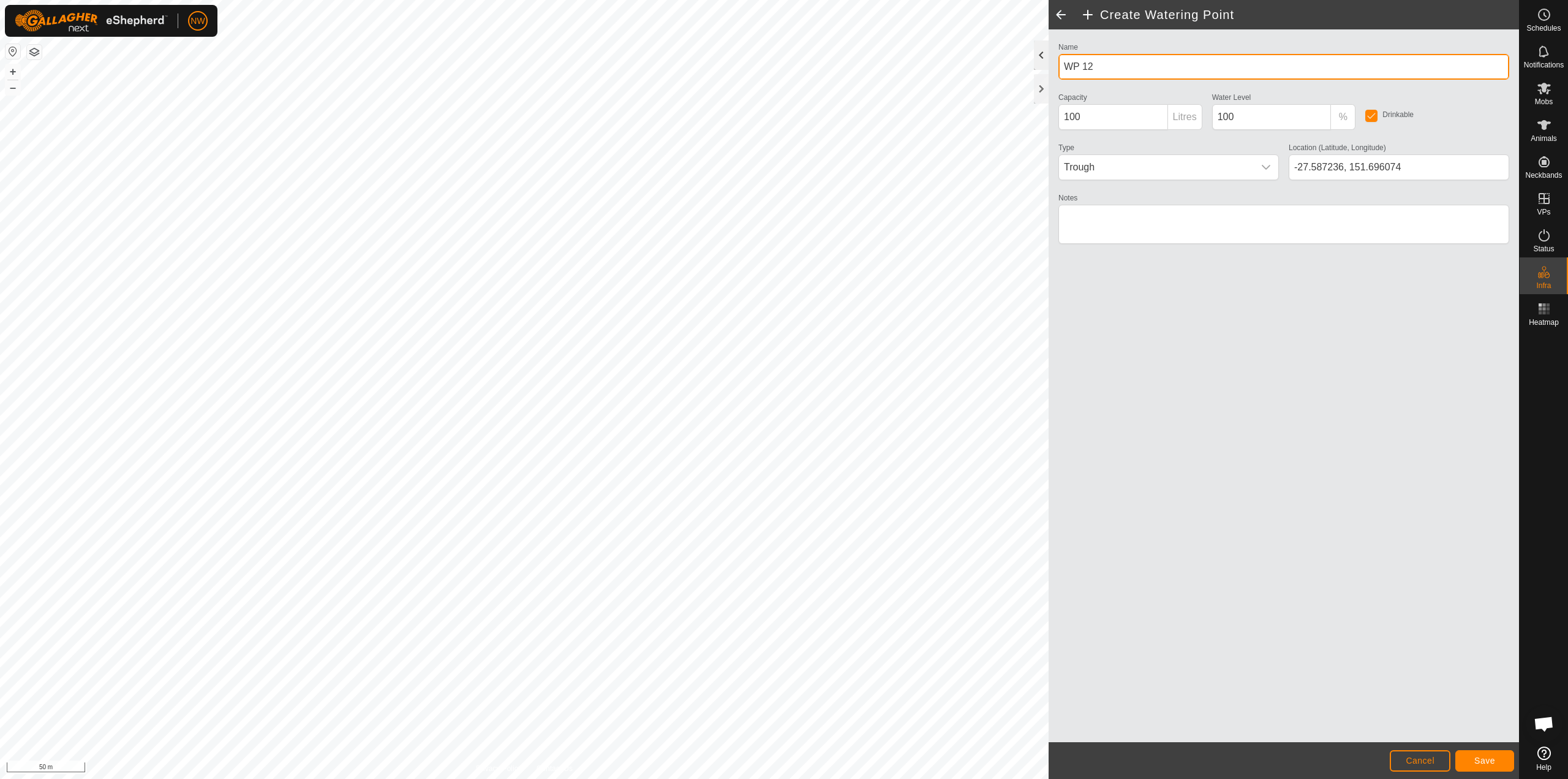
click at [782, 62] on div "Create Watering Point Name WP 12 Capacity 100 Litres Water Level 100 % Drinkabl…" at bounding box center [759, 389] width 1519 height 779
type input "C"
type input "Dam"
click at [782, 760] on span "Save" at bounding box center [1484, 761] width 21 height 10
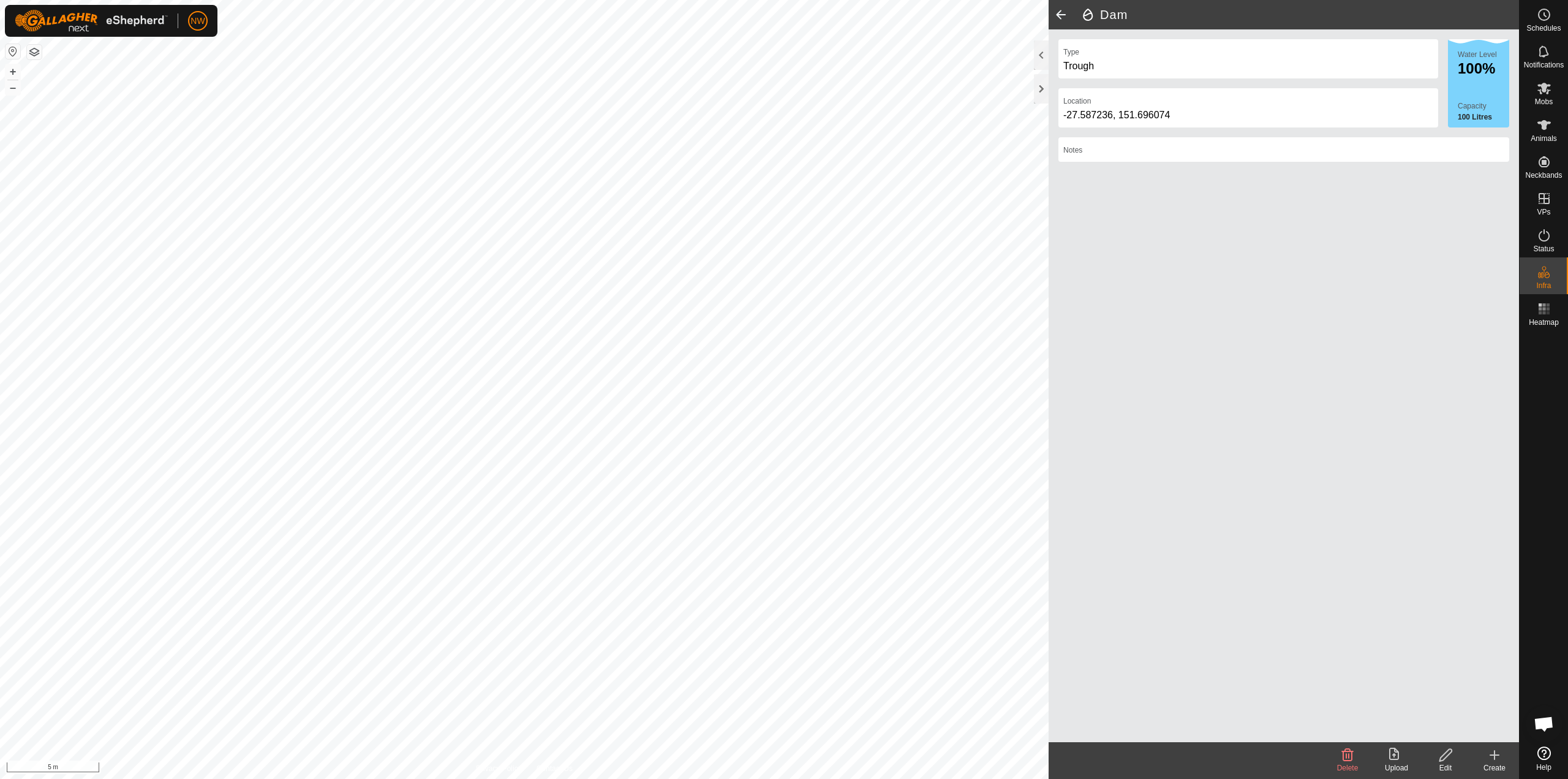
click at [782, 755] on icon at bounding box center [1495, 755] width 9 height 0
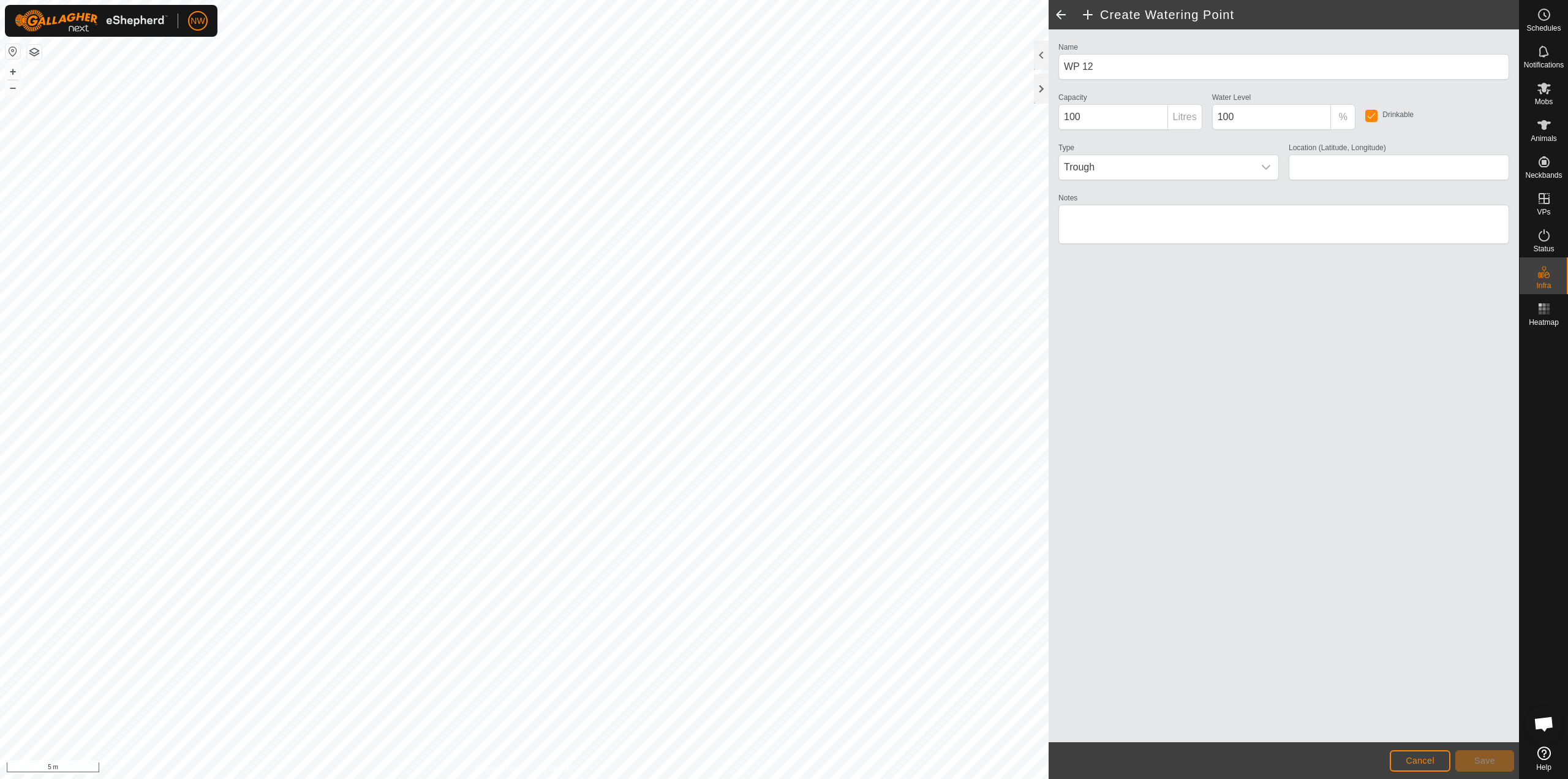
type input "-27.584835, 151.695594"
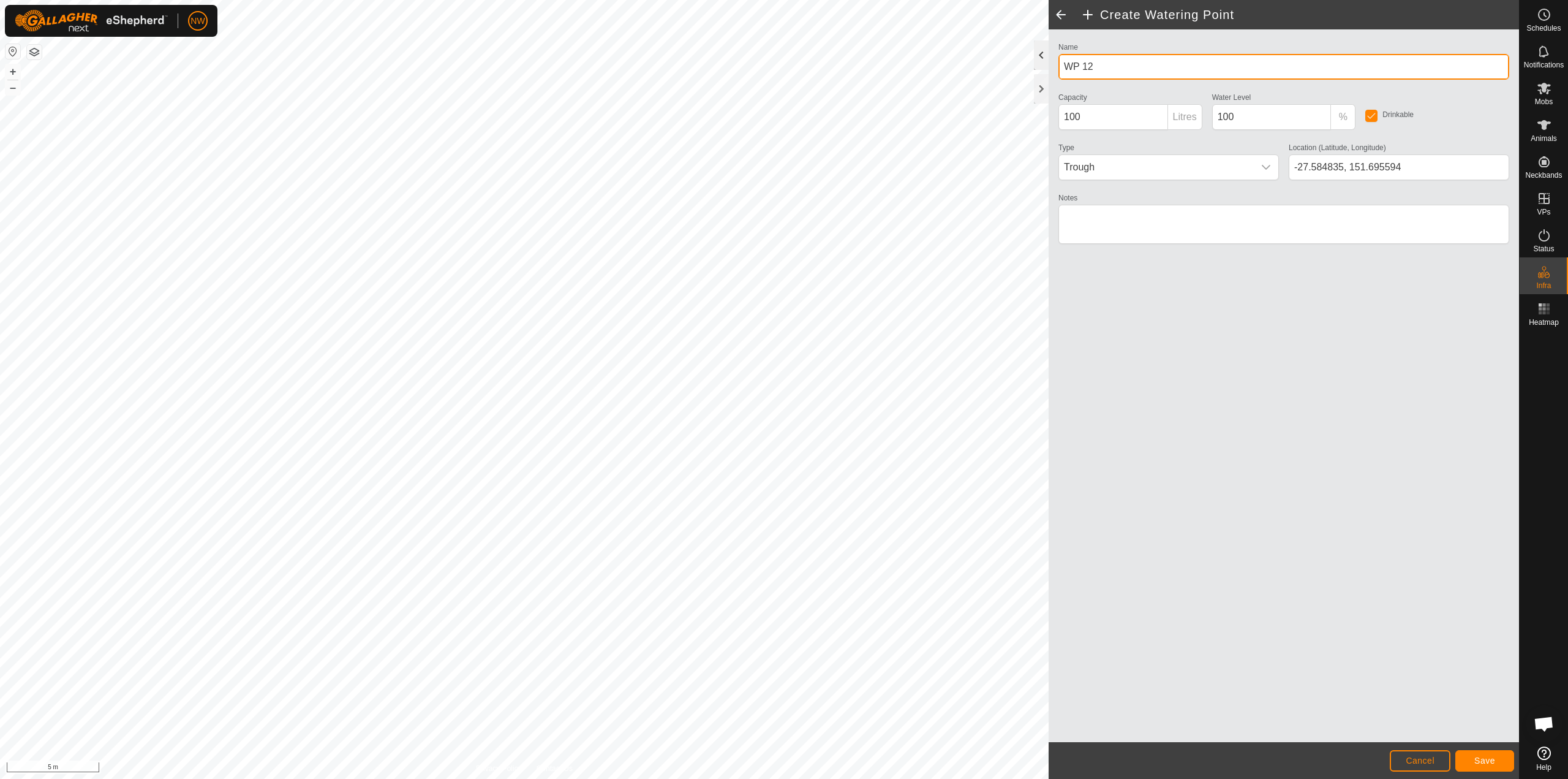
click at [782, 65] on div "Create Watering Point Name WP 12 Capacity 100 Litres Water Level 100 % Drinkabl…" at bounding box center [759, 389] width 1519 height 779
click at [782, 65] on input "Yard trough" at bounding box center [1284, 66] width 451 height 26
type input "Yard Trough"
click at [782, 762] on span "Save" at bounding box center [1484, 761] width 21 height 10
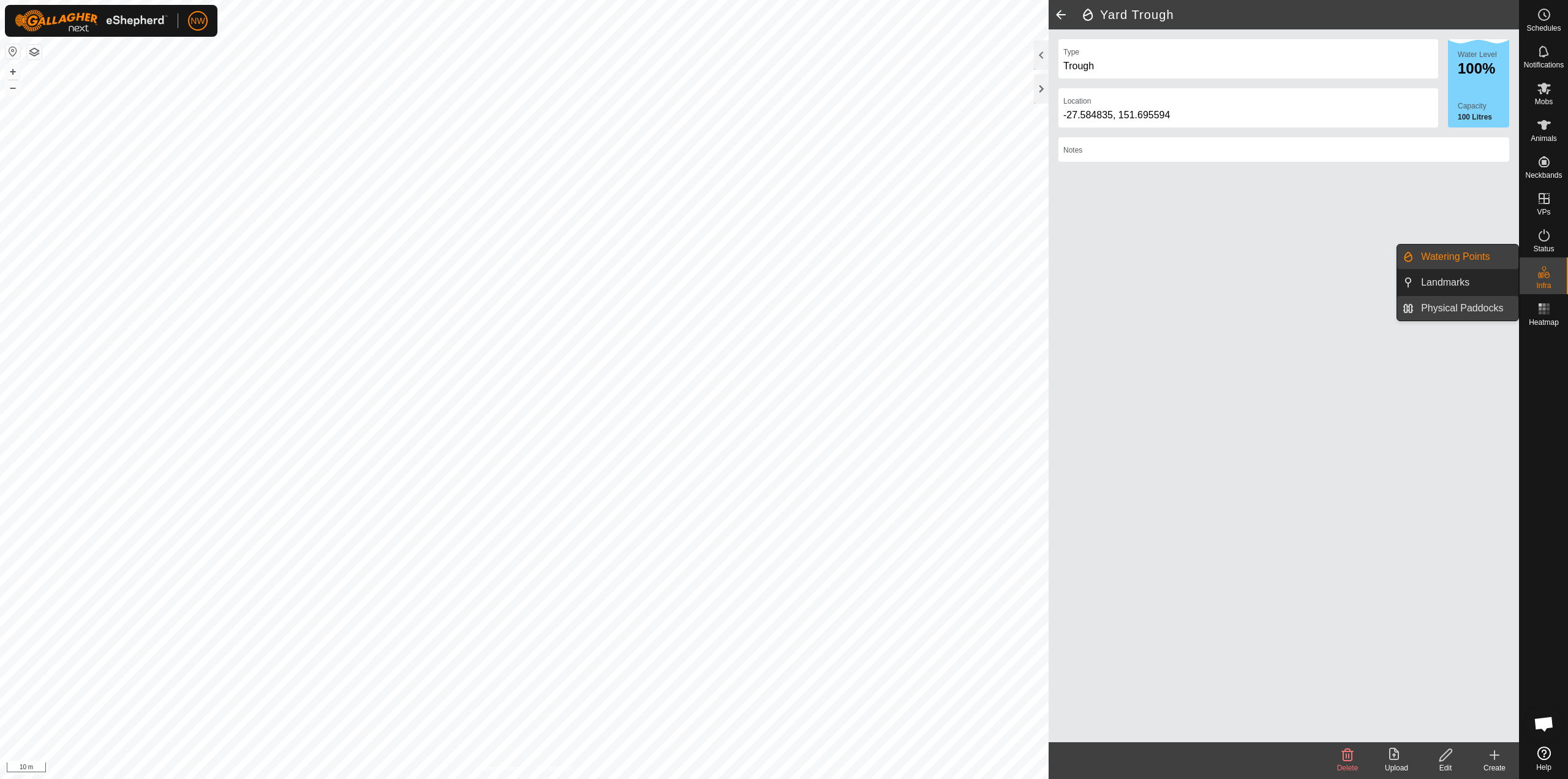
click at [782, 306] on link "Physical Paddocks" at bounding box center [1466, 308] width 105 height 24
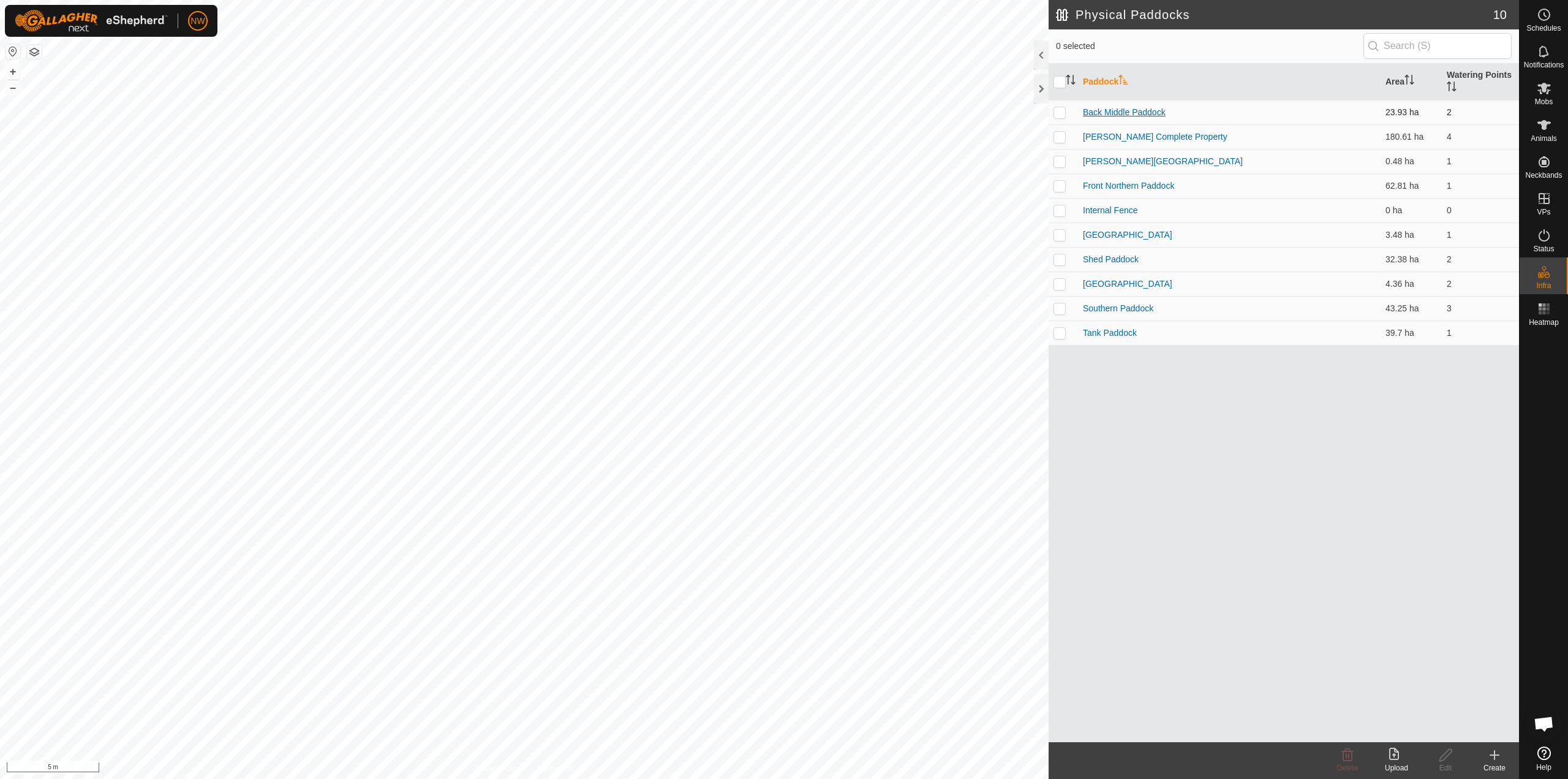
click at [782, 114] on link "Back Middle Paddock" at bounding box center [1124, 112] width 83 height 10
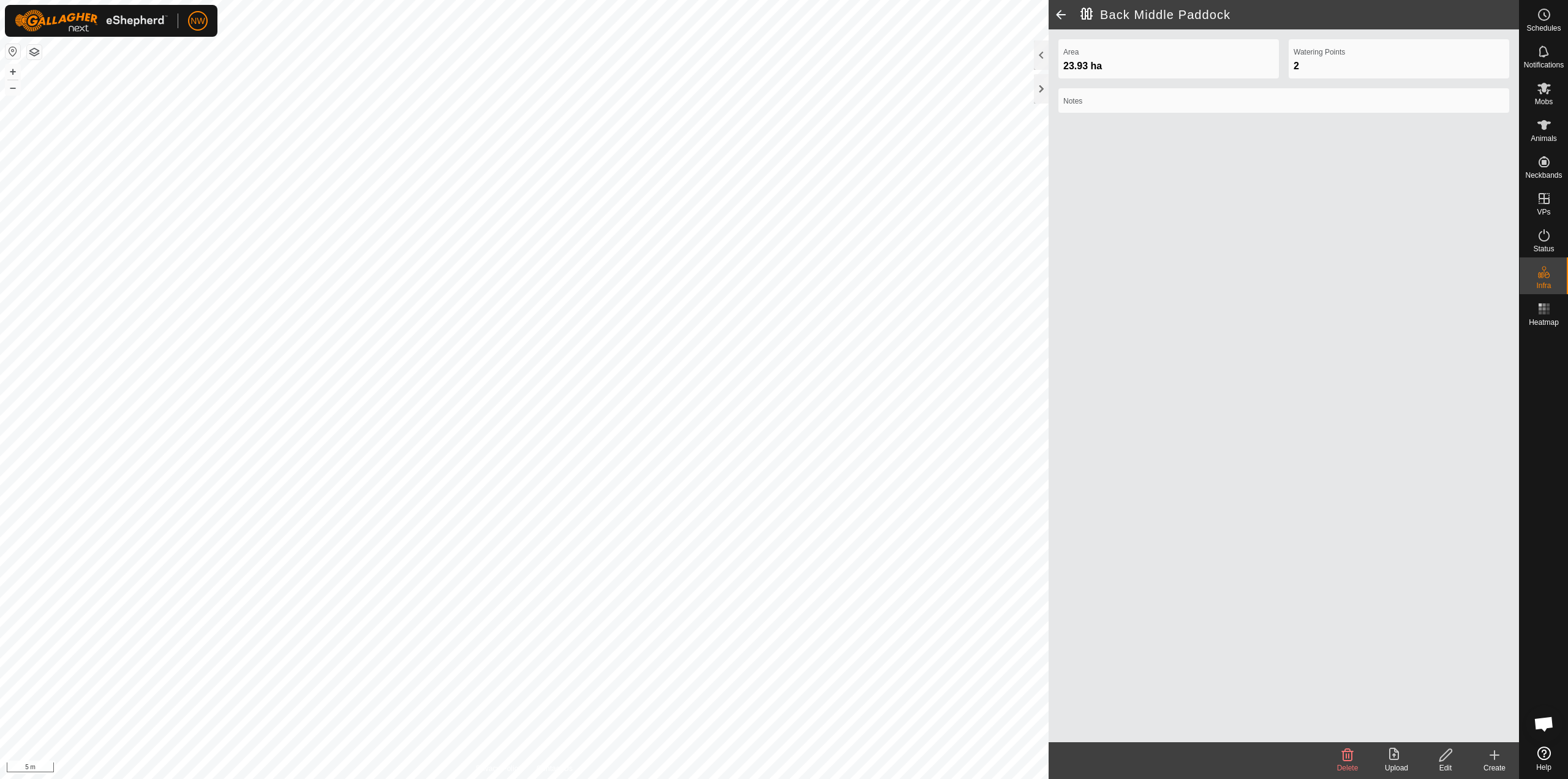
click at [782, 757] on icon at bounding box center [1446, 755] width 16 height 15
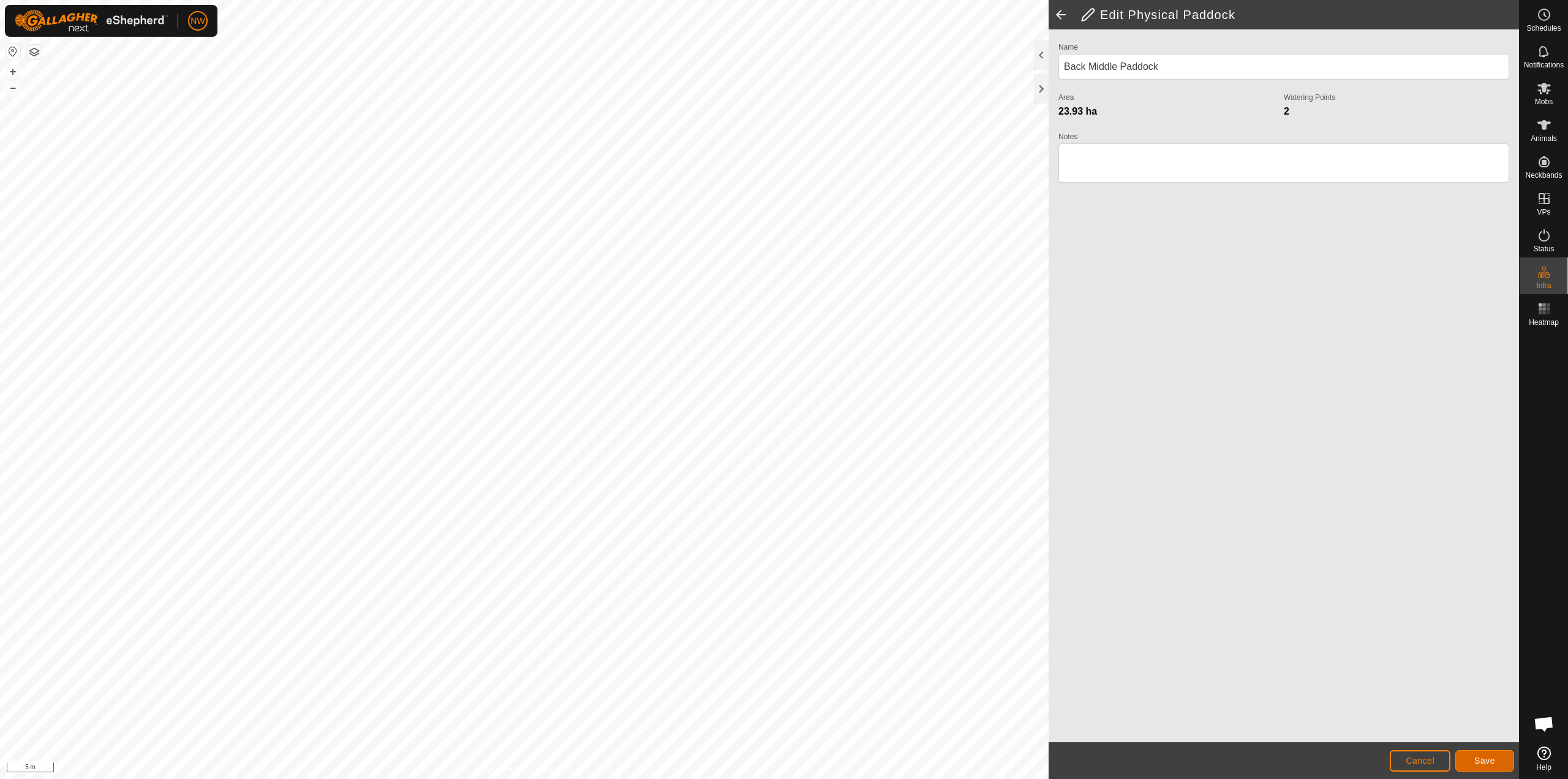
click at [782, 758] on span "Save" at bounding box center [1484, 761] width 21 height 10
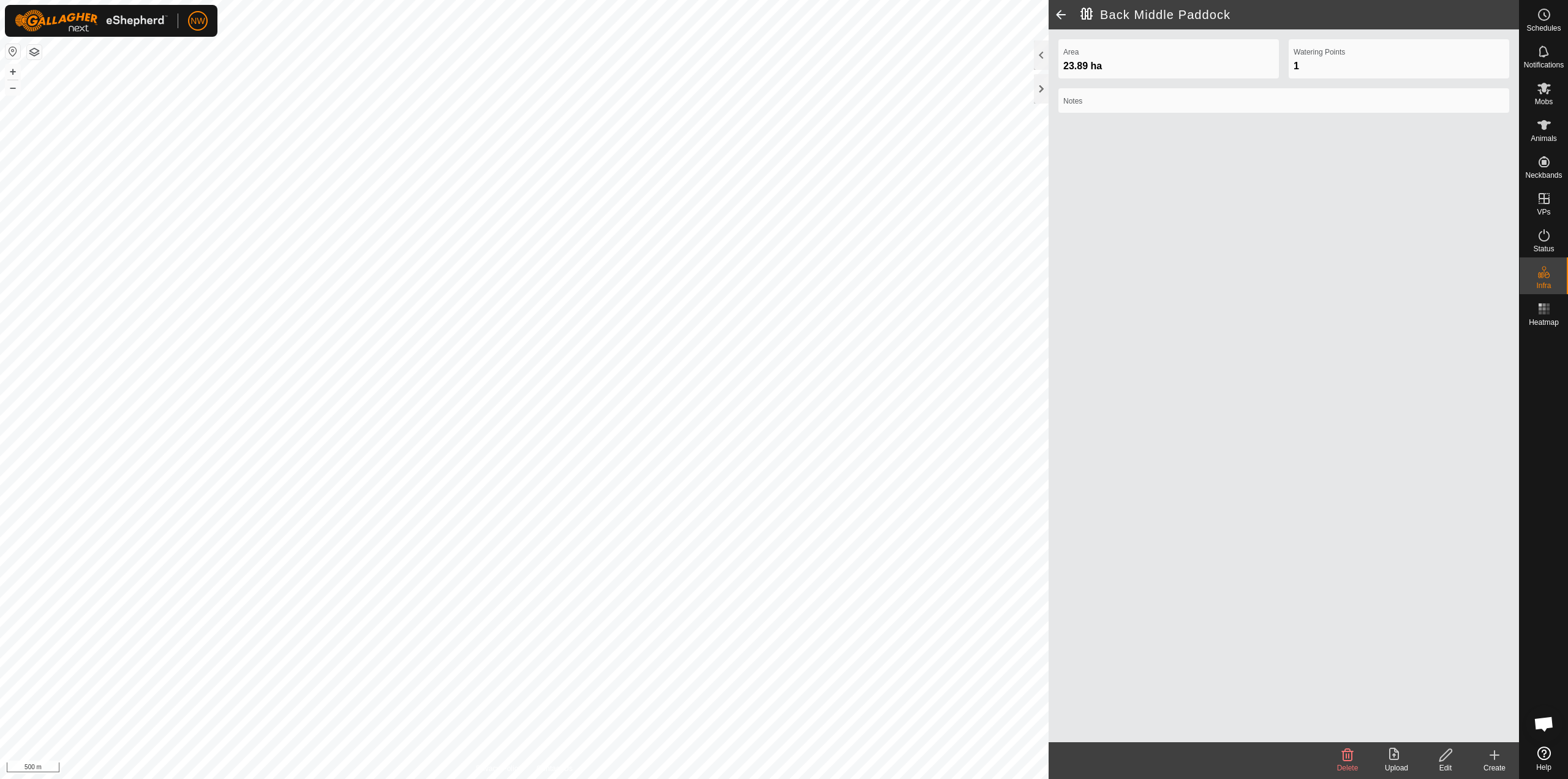
click at [782, 505] on div "Area 23.89 ha Watering Points 1 Notes" at bounding box center [1284, 385] width 471 height 713
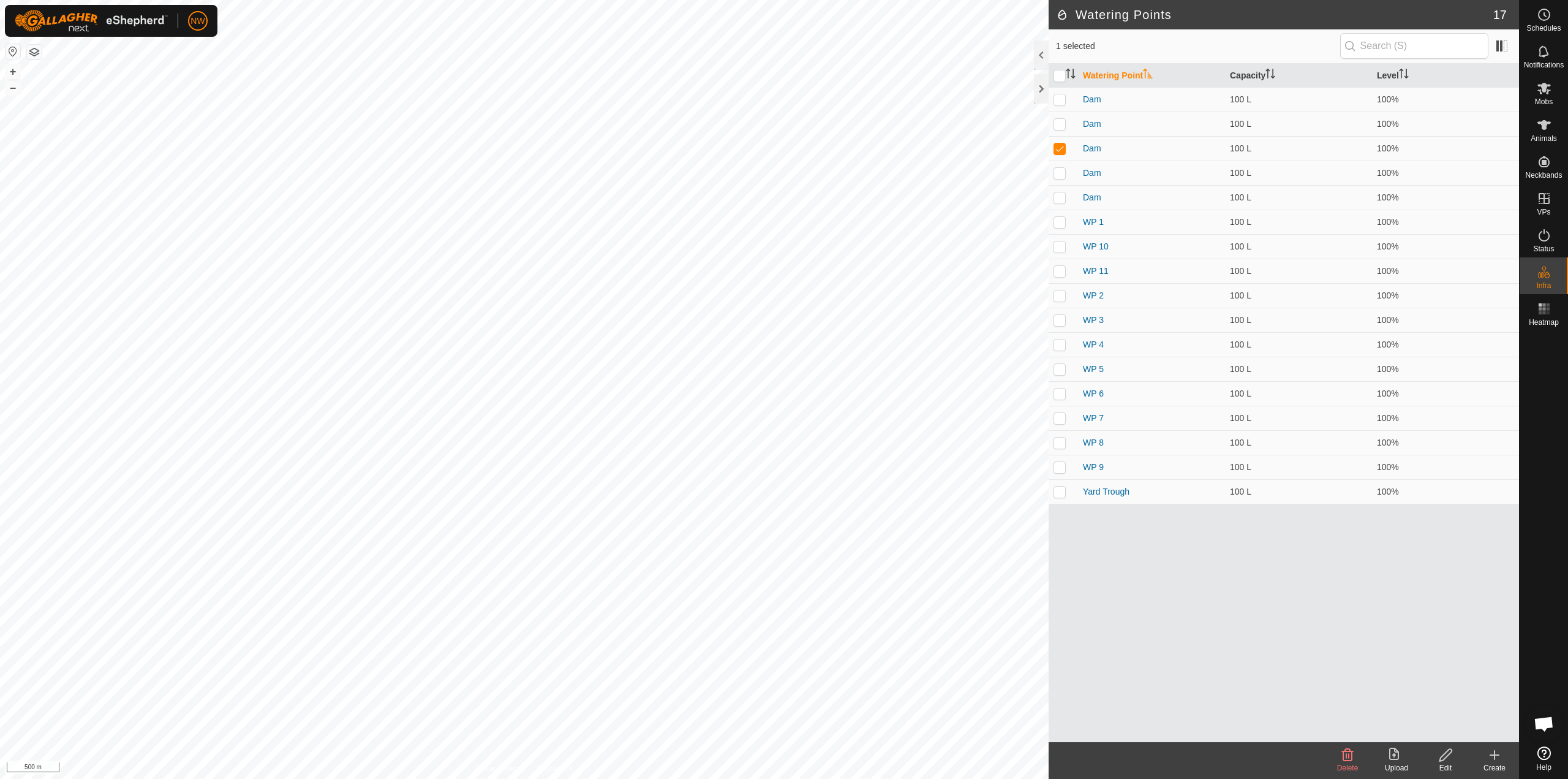
click at [782, 610] on div "Watering Point Capacity Level Dam 100 L 100% Dam 100 L 100% Dam 100 L 100% Dam …" at bounding box center [1284, 403] width 471 height 679
click at [782, 304] on link "Physical Paddocks" at bounding box center [1466, 308] width 105 height 24
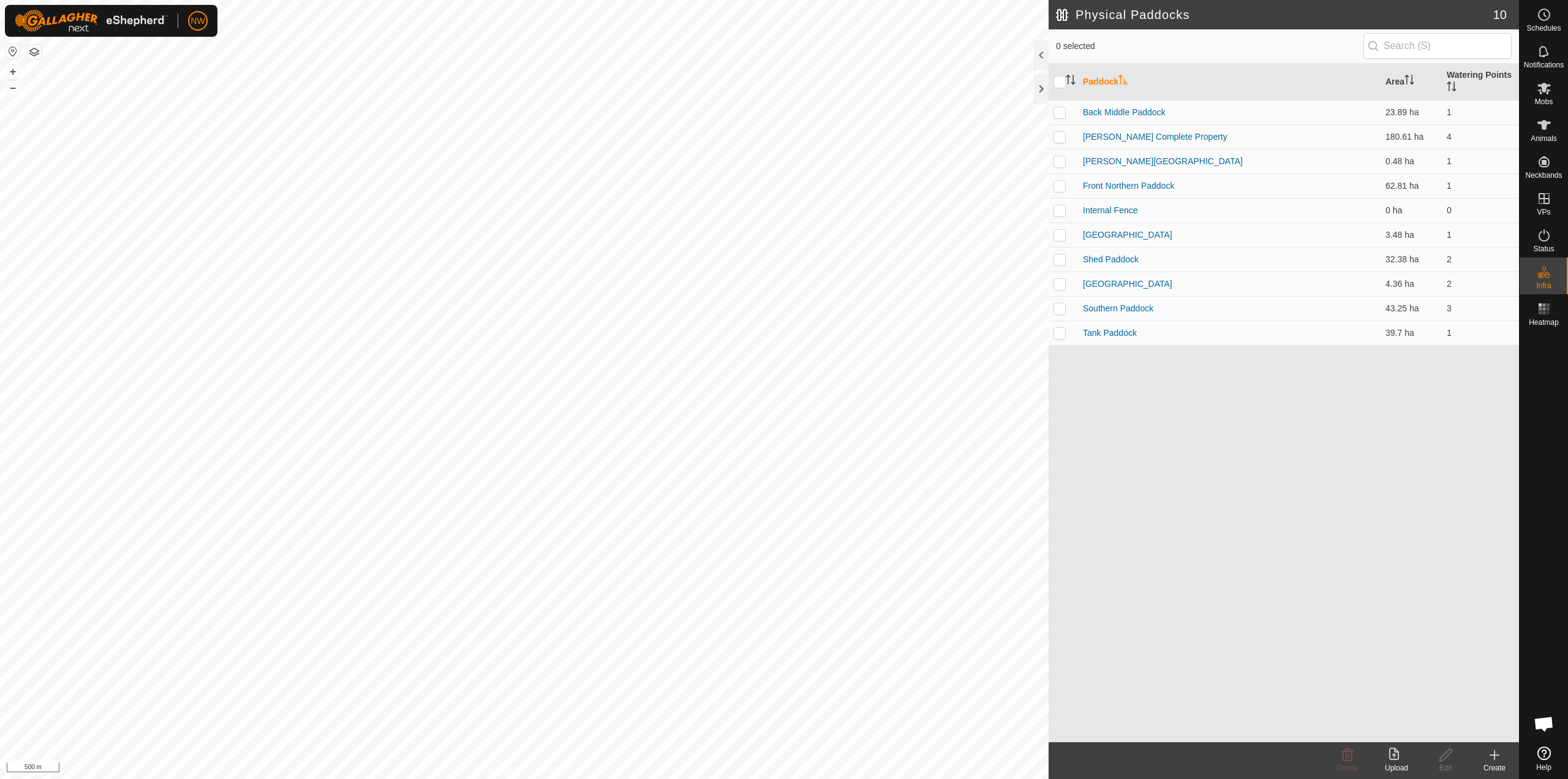
click at [782, 755] on icon at bounding box center [1495, 755] width 9 height 0
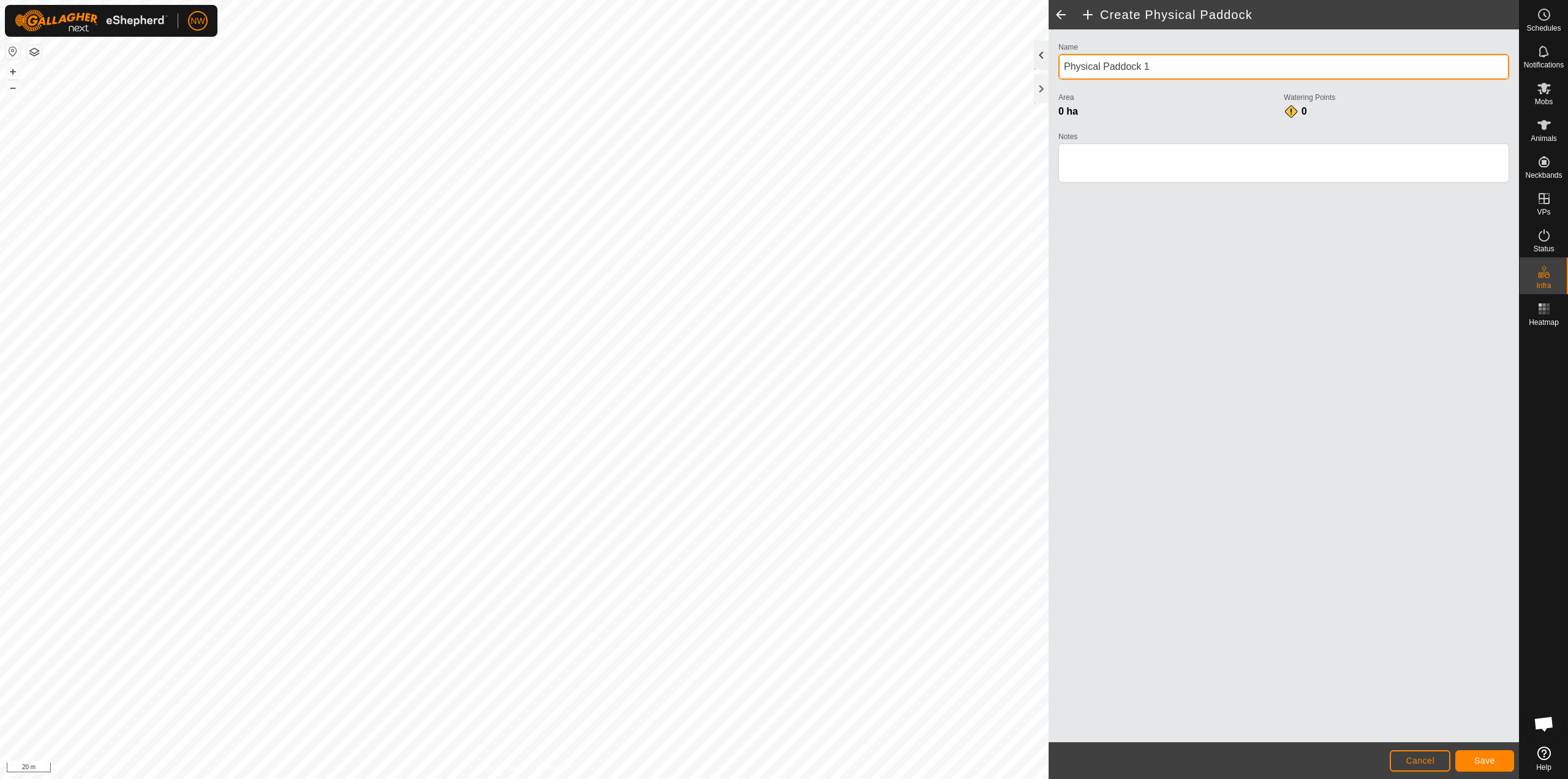
click at [782, 64] on div "Create Physical Paddock Name Physical Paddock 1 Area 0 ha Watering Points 0 Not…" at bounding box center [759, 389] width 1519 height 779
type input "Dam Paddock"
click at [782, 760] on span "Save" at bounding box center [1484, 761] width 21 height 10
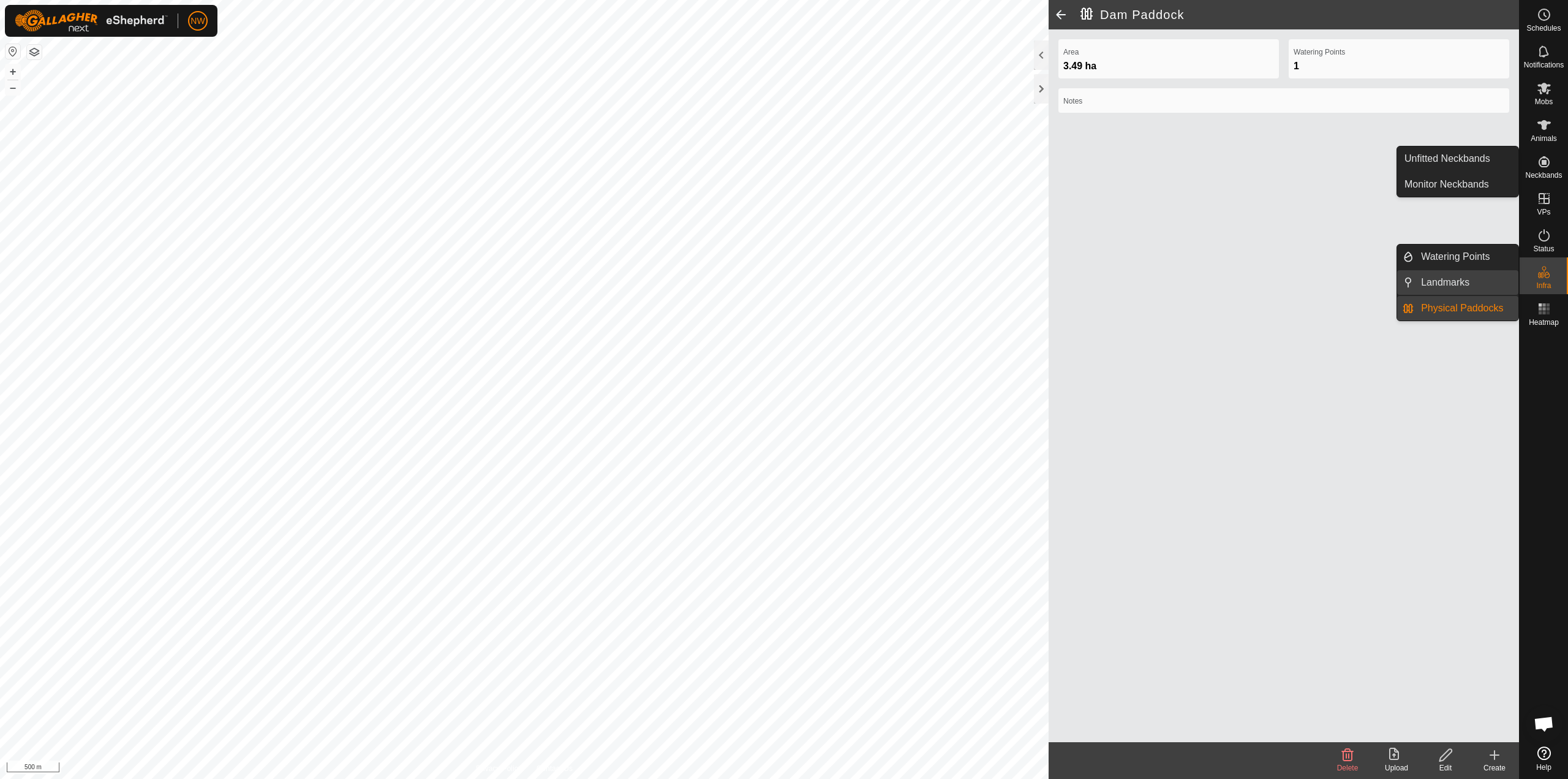
click at [782, 283] on link "Landmarks" at bounding box center [1466, 282] width 105 height 24
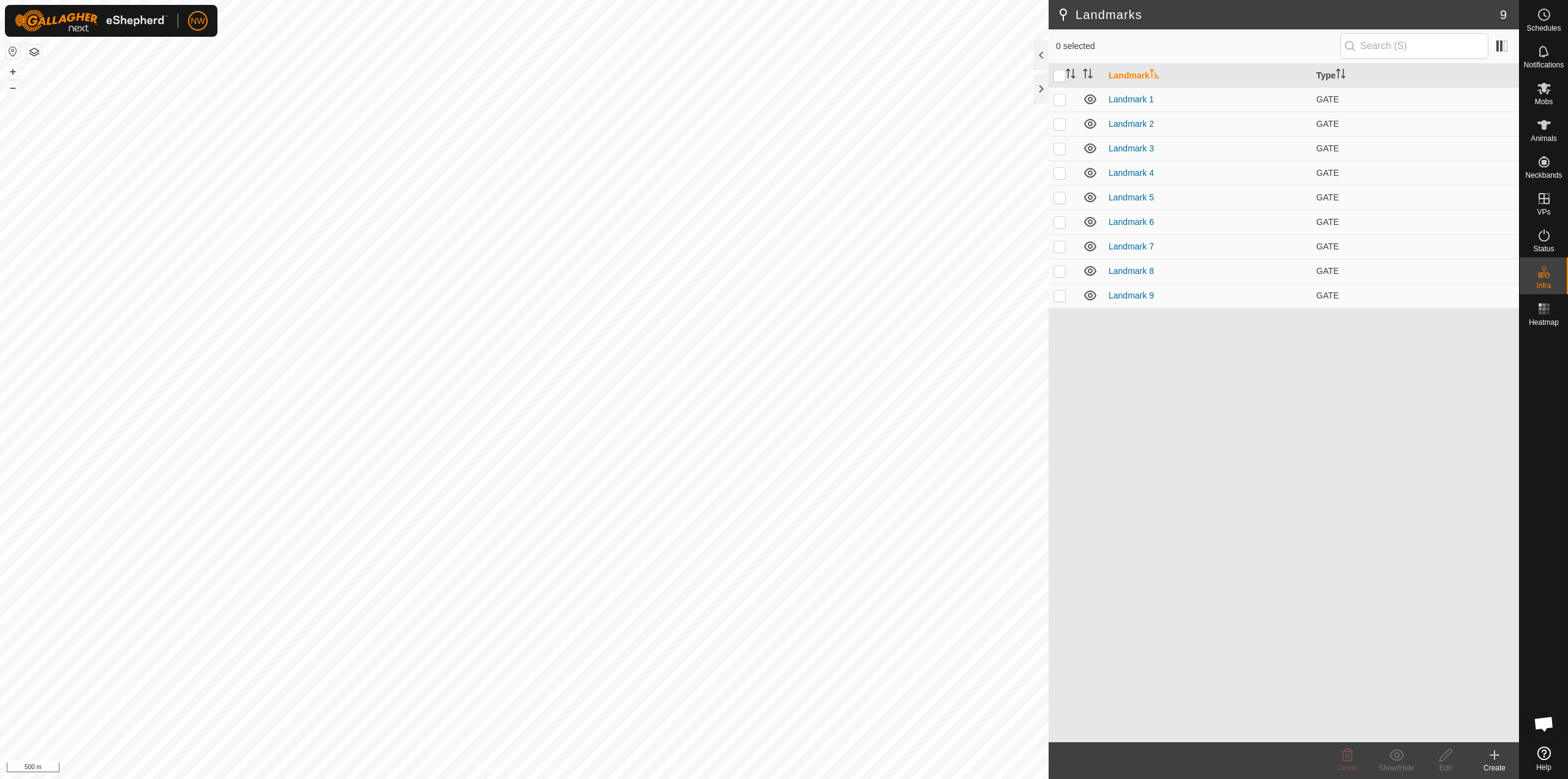
drag, startPoint x: 1110, startPoint y: 423, endPoint x: 1172, endPoint y: 316, distance: 123.7
click at [782, 316] on div "Landmark Type Landmark 1 GATE Landmark 2 GATE Landmark 3 GATE Landmark 4 GATE L…" at bounding box center [1284, 403] width 471 height 679
click at [782, 759] on icon at bounding box center [1495, 755] width 15 height 15
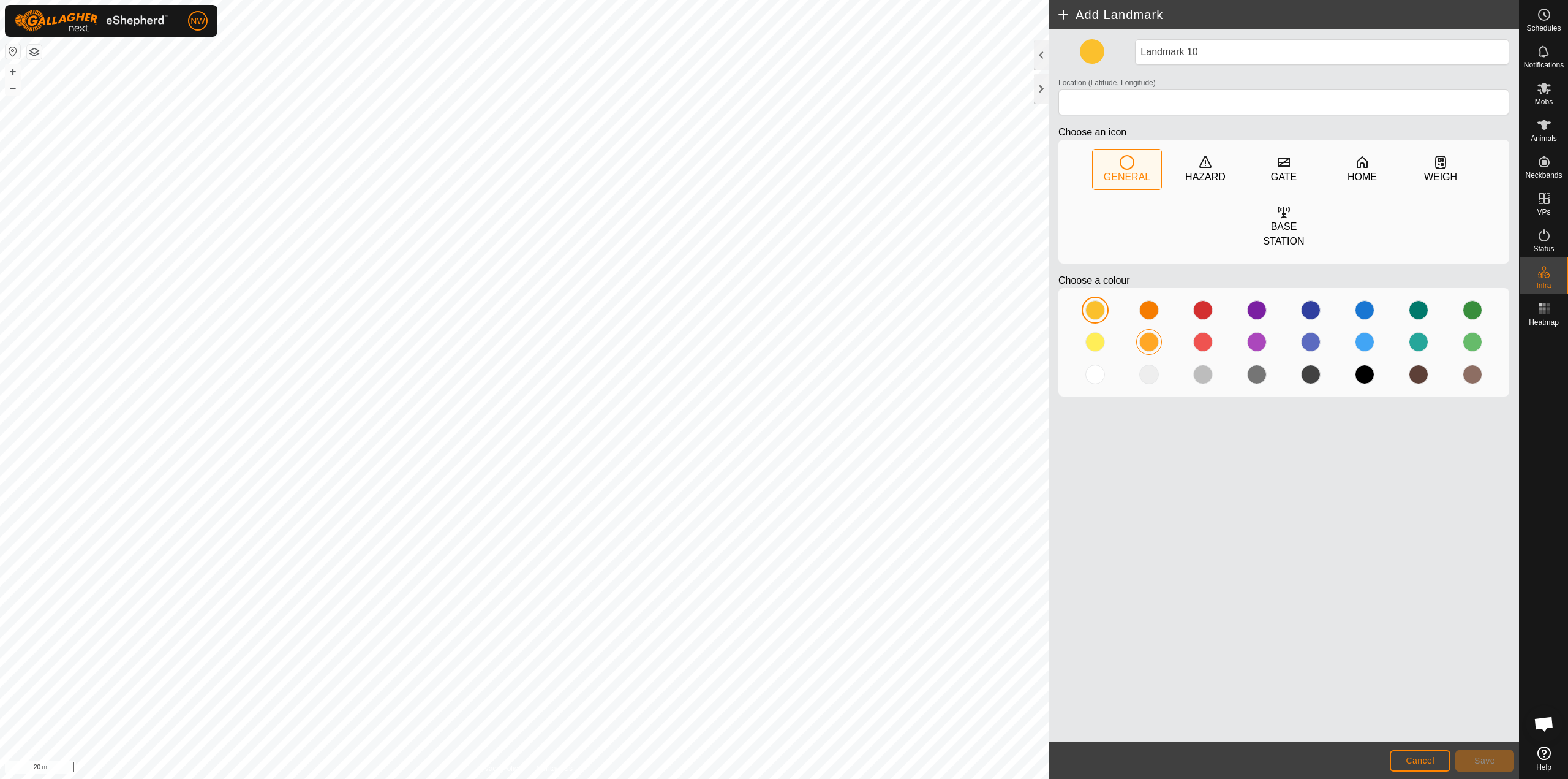
click at [782, 332] on div at bounding box center [1149, 342] width 19 height 19
type input "-27.577425, 151.696703"
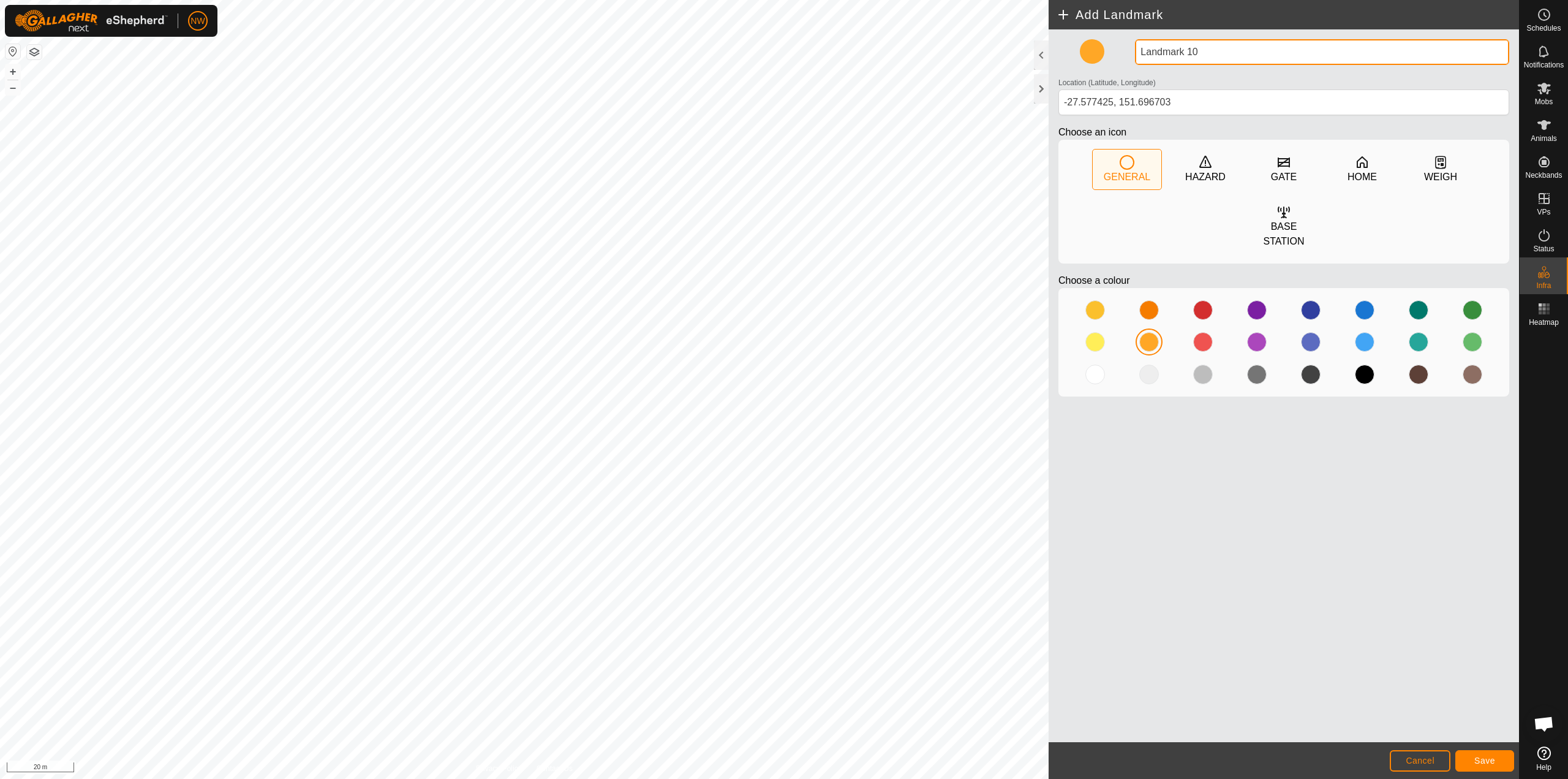
drag, startPoint x: 1208, startPoint y: 52, endPoint x: 1097, endPoint y: 50, distance: 111.0
click at [782, 51] on div "Landmark 10 Location (Latitude, Longitude) [GEOGRAPHIC_DATA] Choose an icon GEN…" at bounding box center [1284, 223] width 461 height 367
type input "Tanks"
click at [782, 762] on span "Save" at bounding box center [1484, 761] width 21 height 10
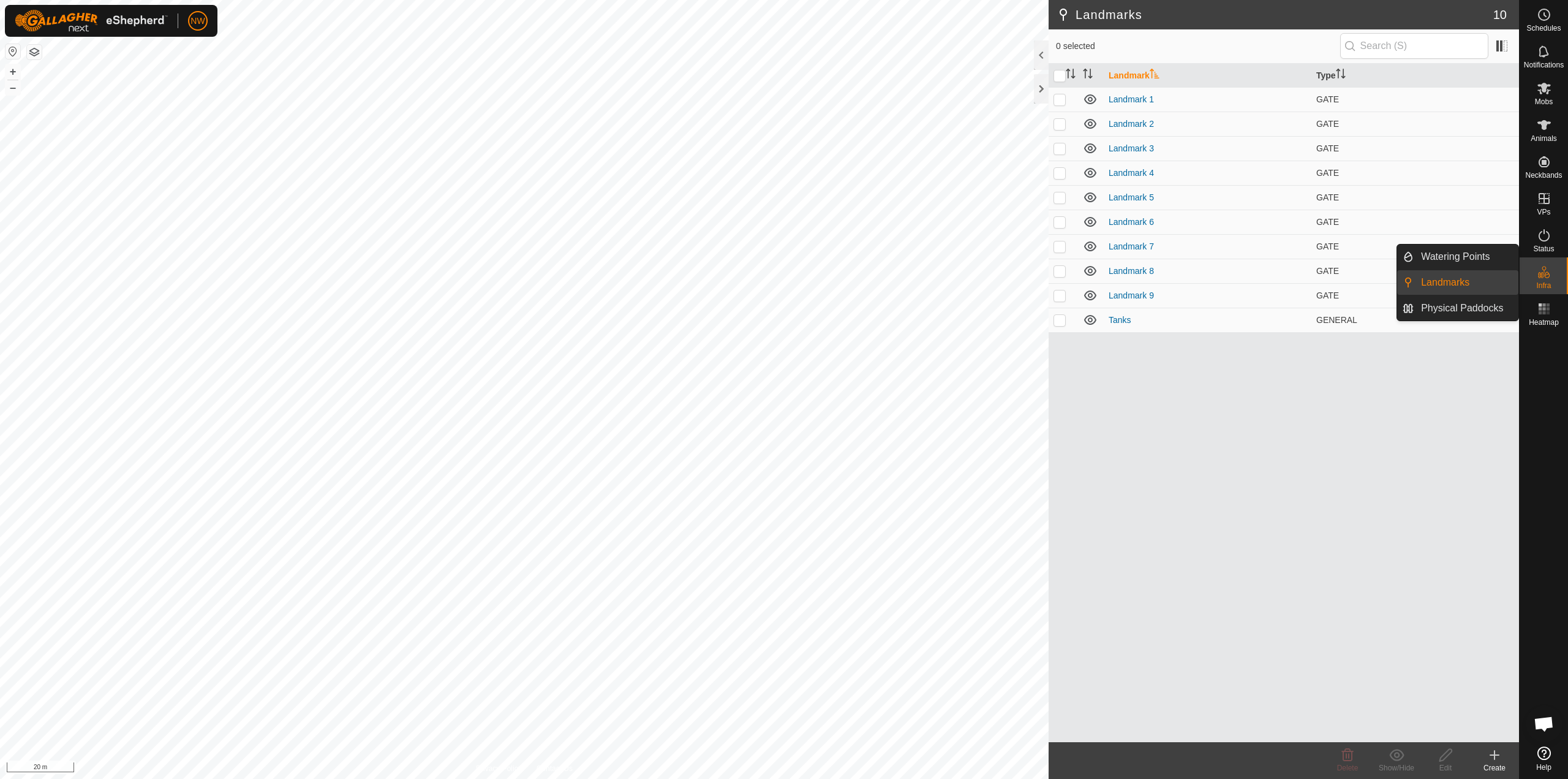
click at [782, 283] on span "Infra" at bounding box center [1544, 286] width 15 height 7
click at [782, 763] on div "Create" at bounding box center [1494, 768] width 49 height 11
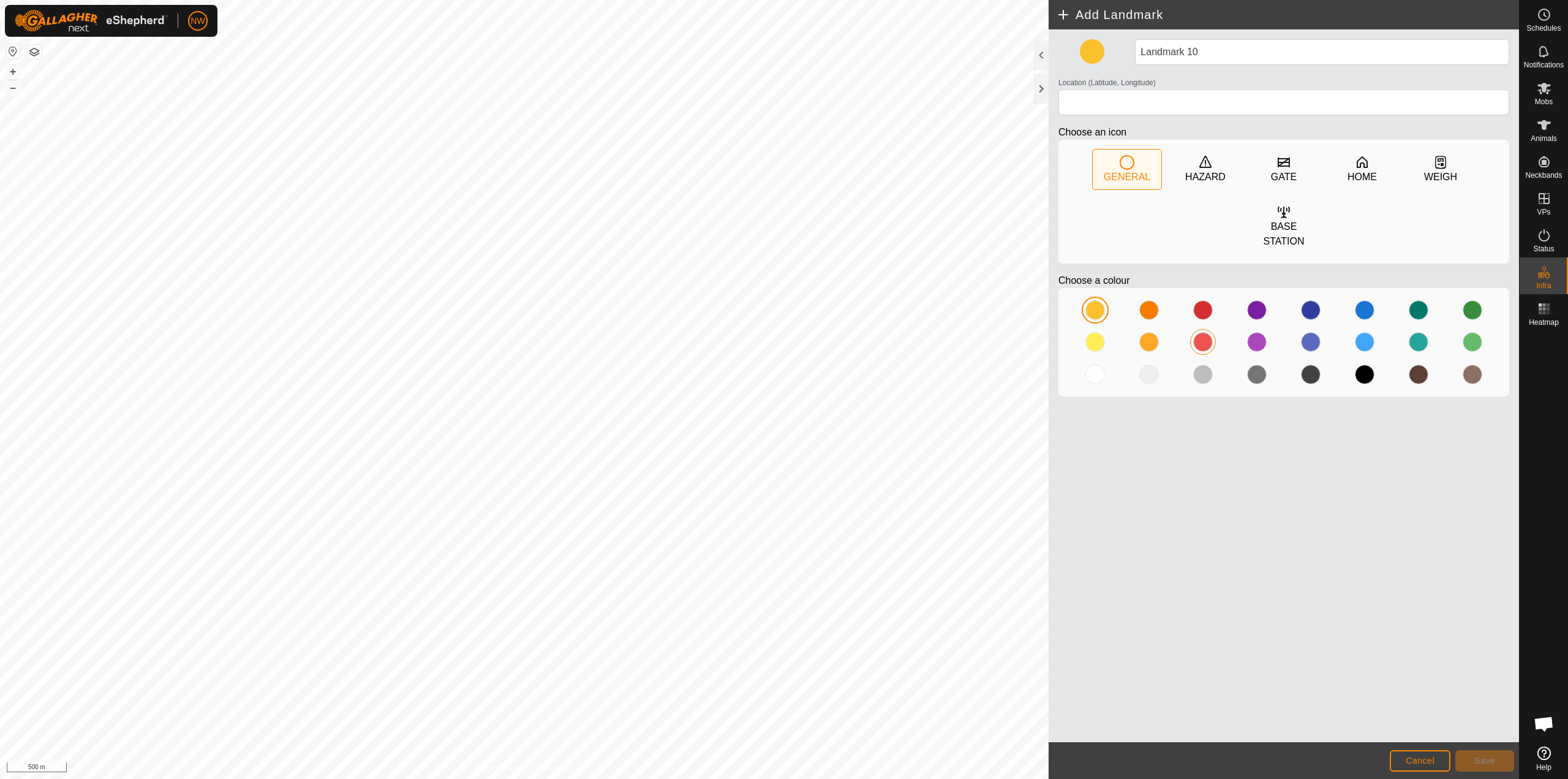
click at [782, 332] on div at bounding box center [1203, 342] width 19 height 19
type input "-27.577976, 151.698058"
click at [782, 172] on div "GATE" at bounding box center [1284, 177] width 26 height 15
click at [782, 762] on span "Save" at bounding box center [1484, 761] width 21 height 10
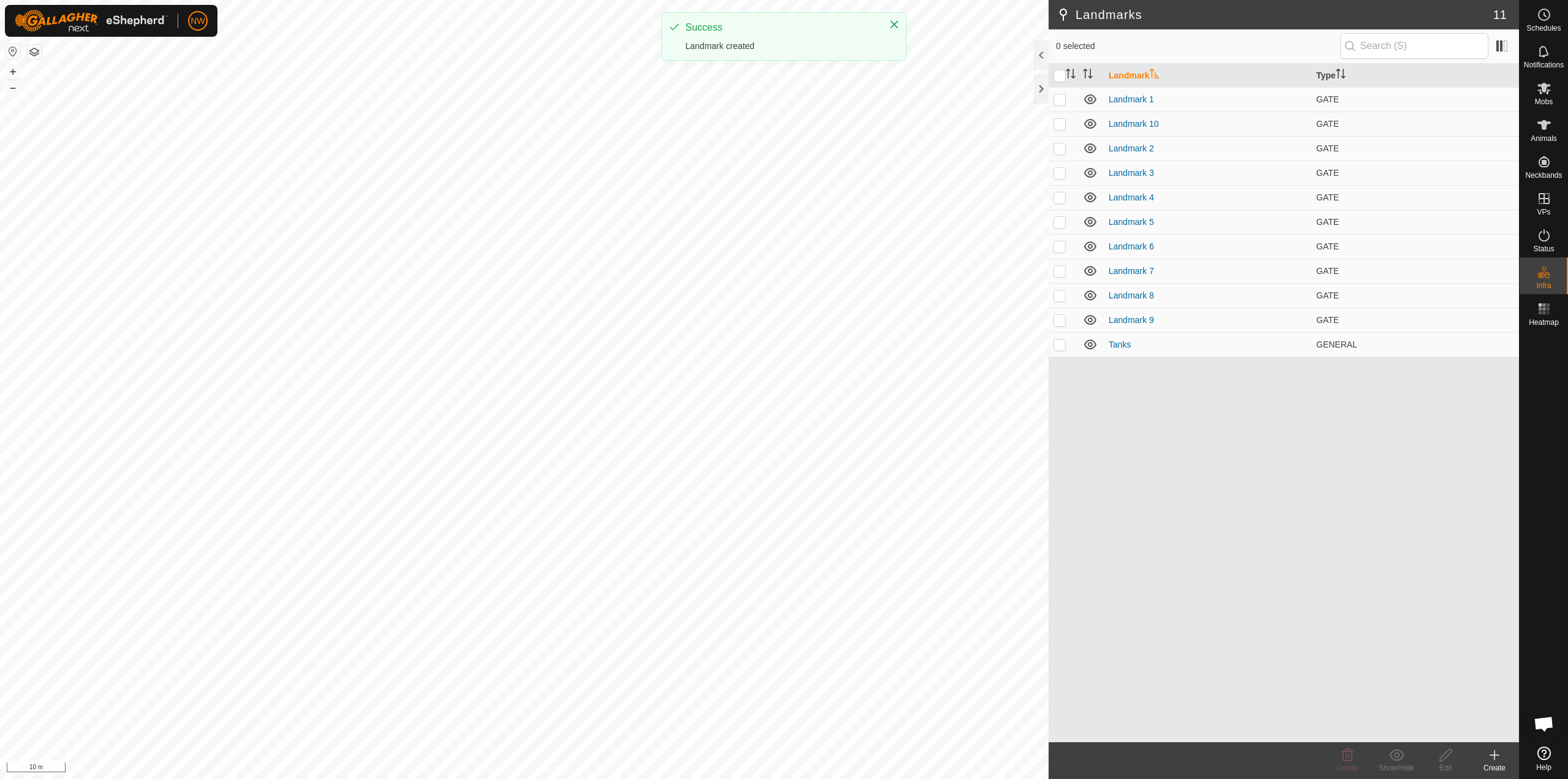
click at [782, 763] on div "Create" at bounding box center [1494, 768] width 49 height 11
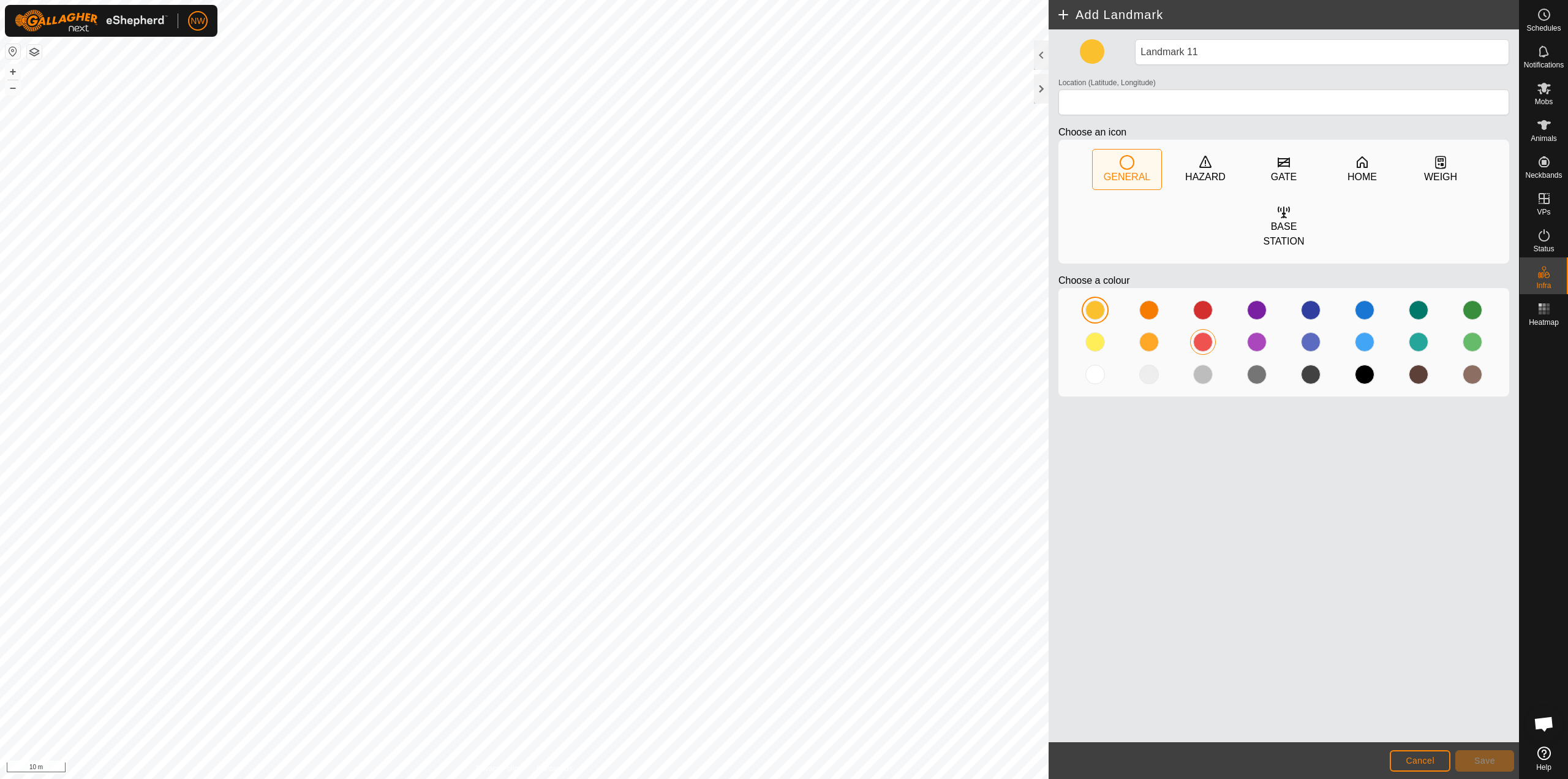
click at [782, 332] on div at bounding box center [1203, 342] width 19 height 19
click at [782, 168] on icon at bounding box center [1284, 163] width 15 height 15
type input "-27.581074, 151.696072"
click at [782, 760] on button "Save" at bounding box center [1485, 761] width 59 height 21
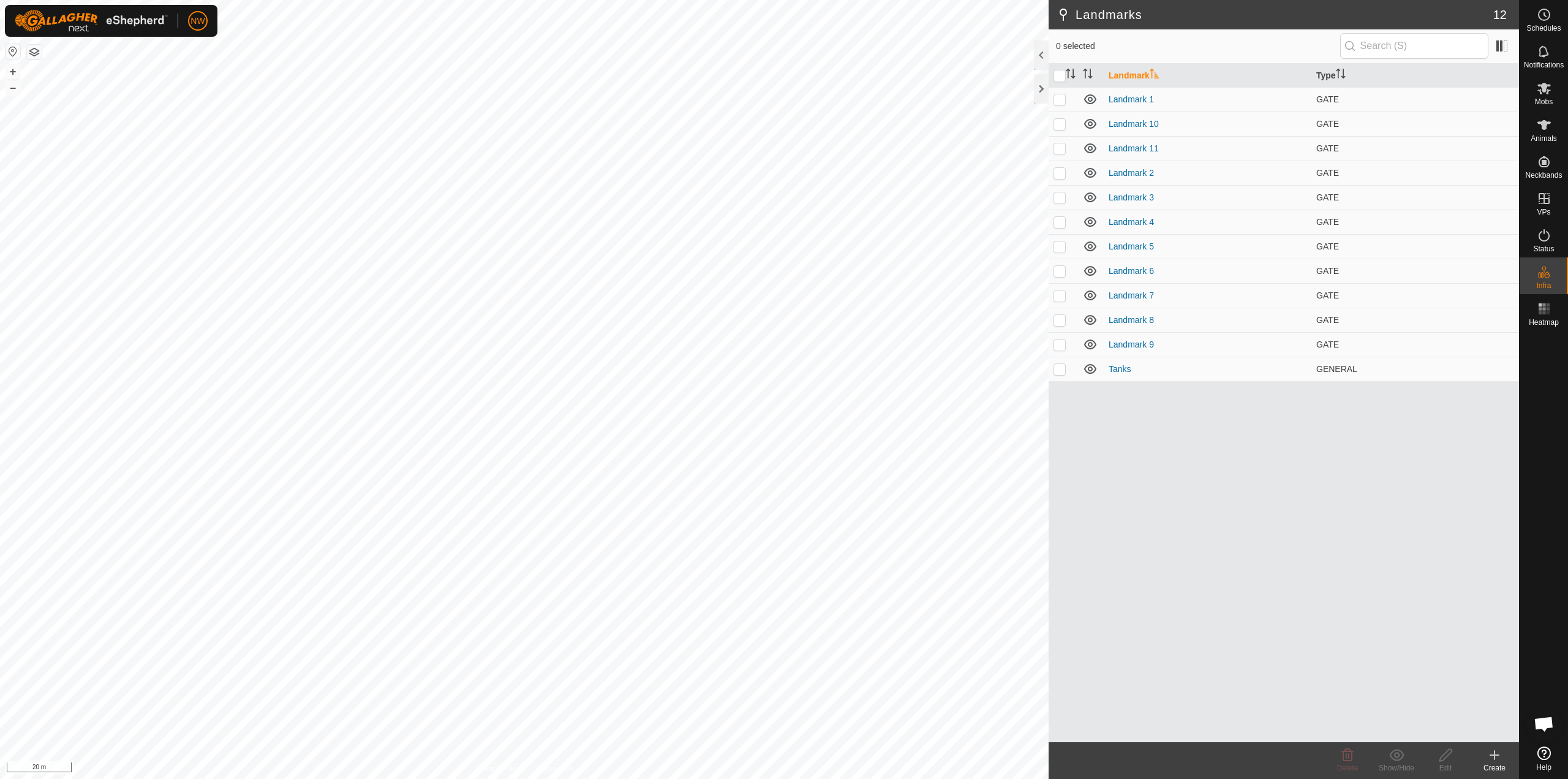
click at [782, 752] on icon at bounding box center [1495, 755] width 15 height 15
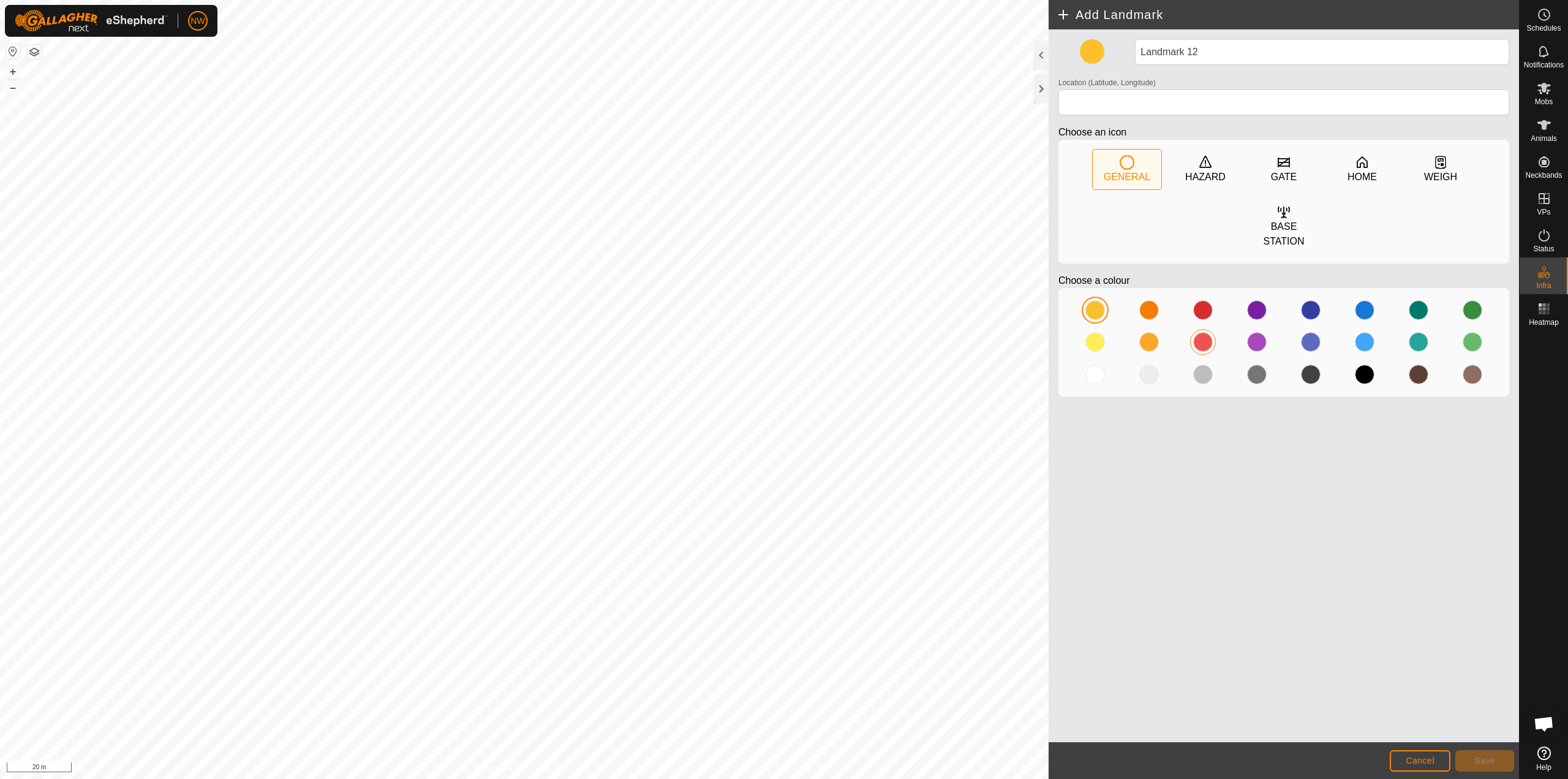
click at [782, 332] on div at bounding box center [1203, 342] width 19 height 19
click at [782, 170] on div "GATE" at bounding box center [1284, 177] width 26 height 15
type input "-27.579542, 151.697116"
click at [782, 753] on button "Save" at bounding box center [1485, 761] width 59 height 21
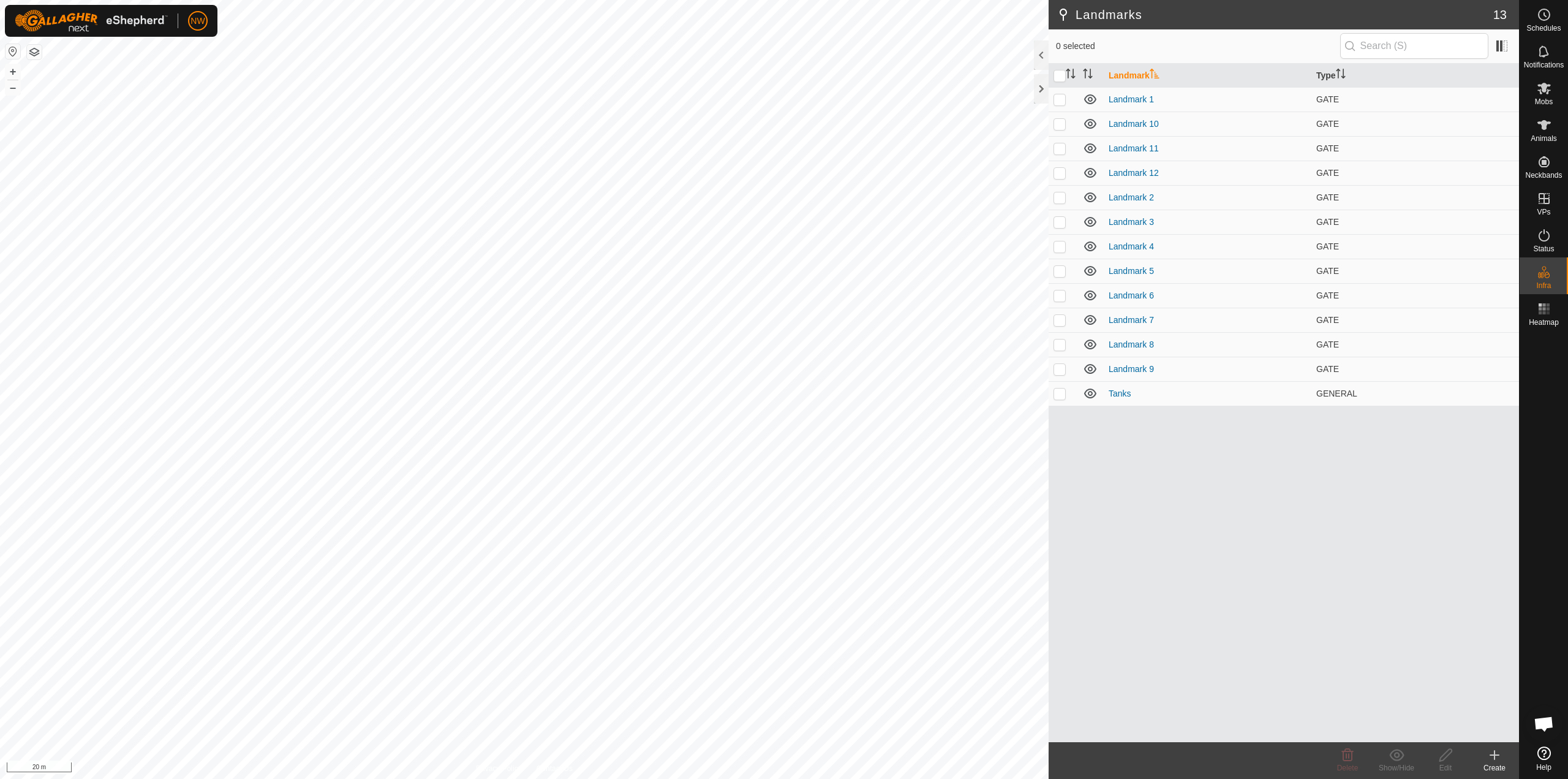
click at [782, 760] on icon at bounding box center [1495, 755] width 15 height 15
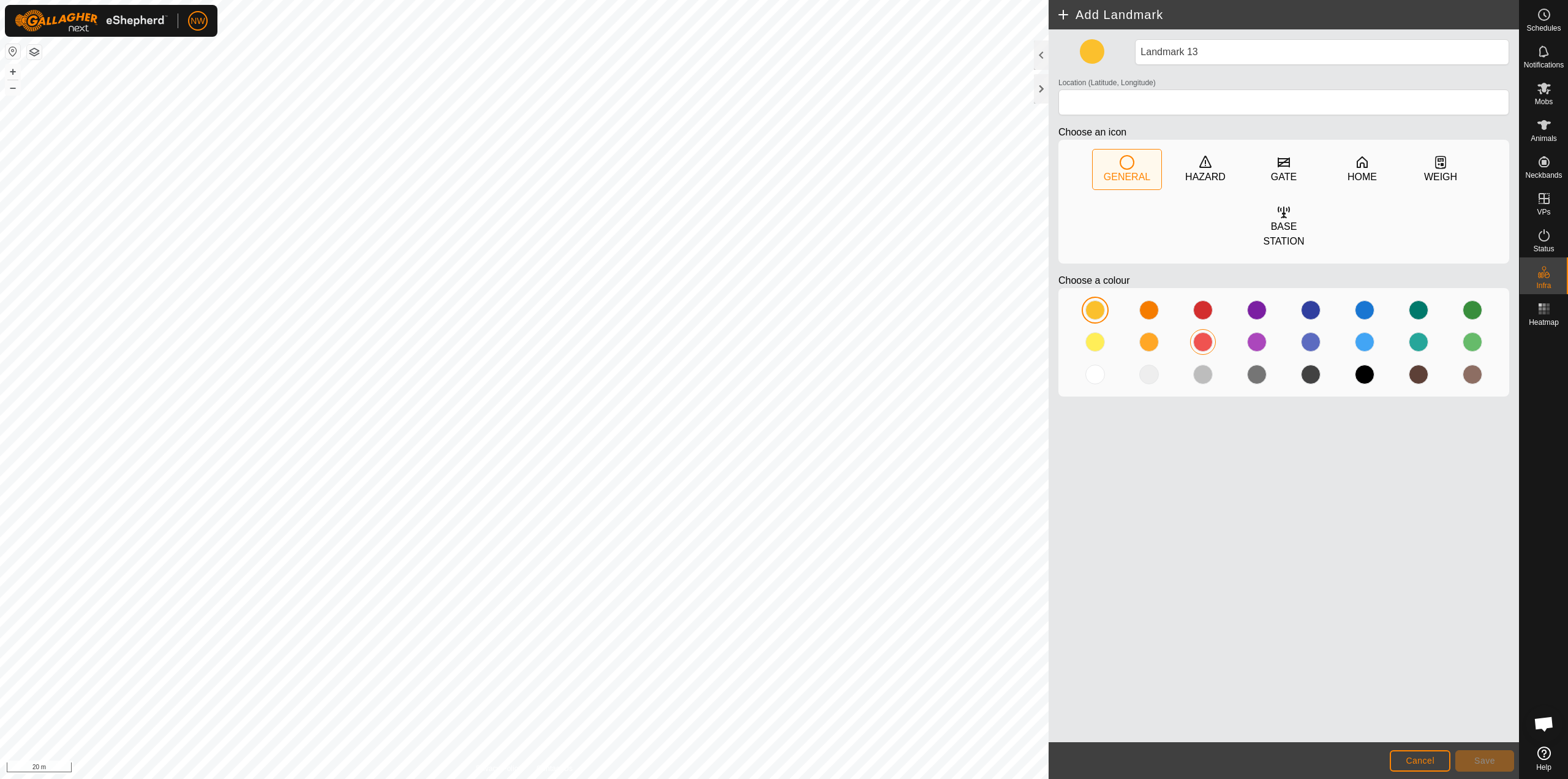
click at [782, 332] on div at bounding box center [1203, 342] width 19 height 19
click at [782, 158] on icon at bounding box center [1284, 163] width 12 height 10
type input "-27.581999, 151.697387"
click at [782, 757] on button "Save" at bounding box center [1485, 761] width 59 height 21
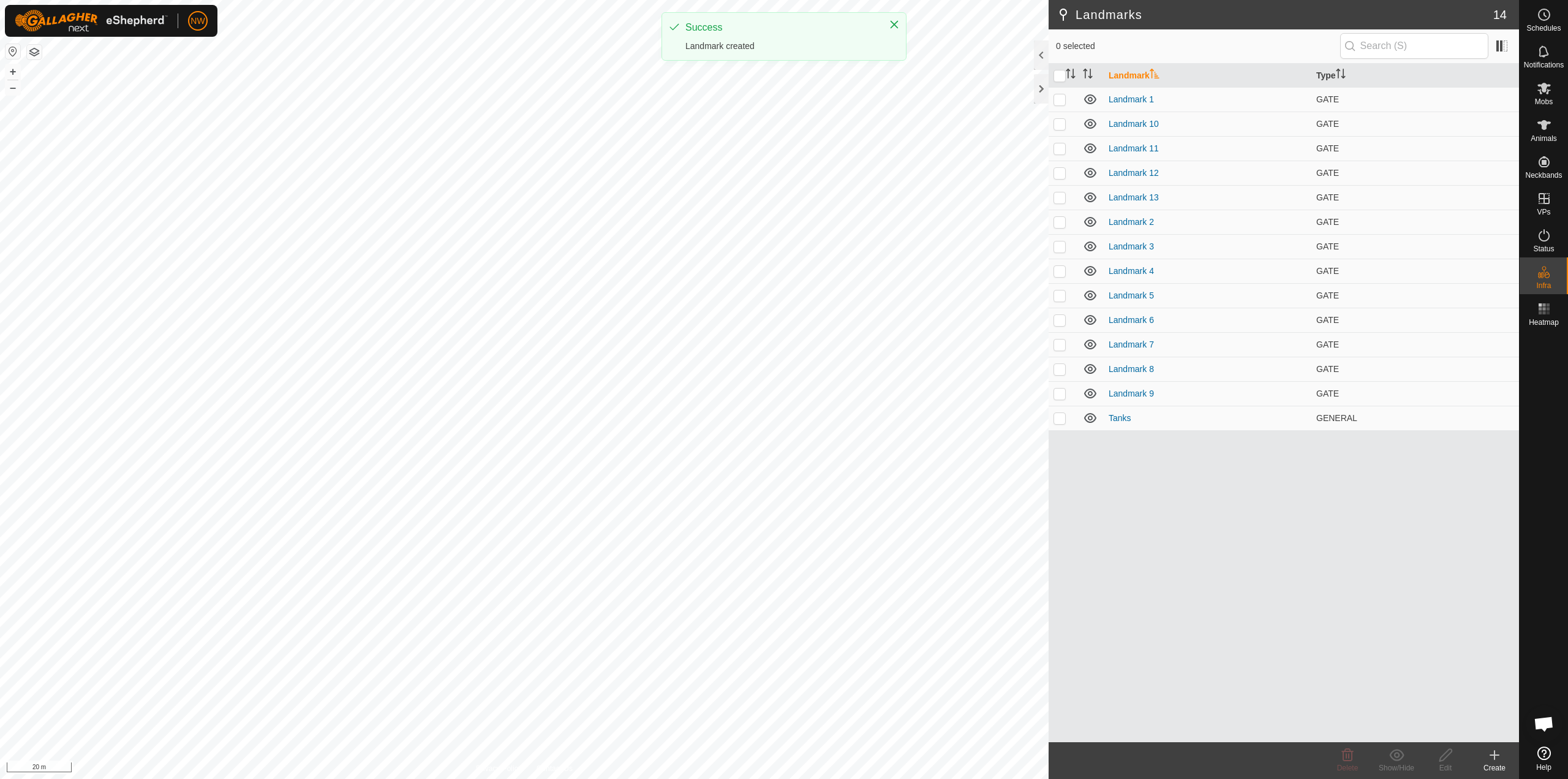
click at [782, 762] on div "Create" at bounding box center [1494, 768] width 49 height 11
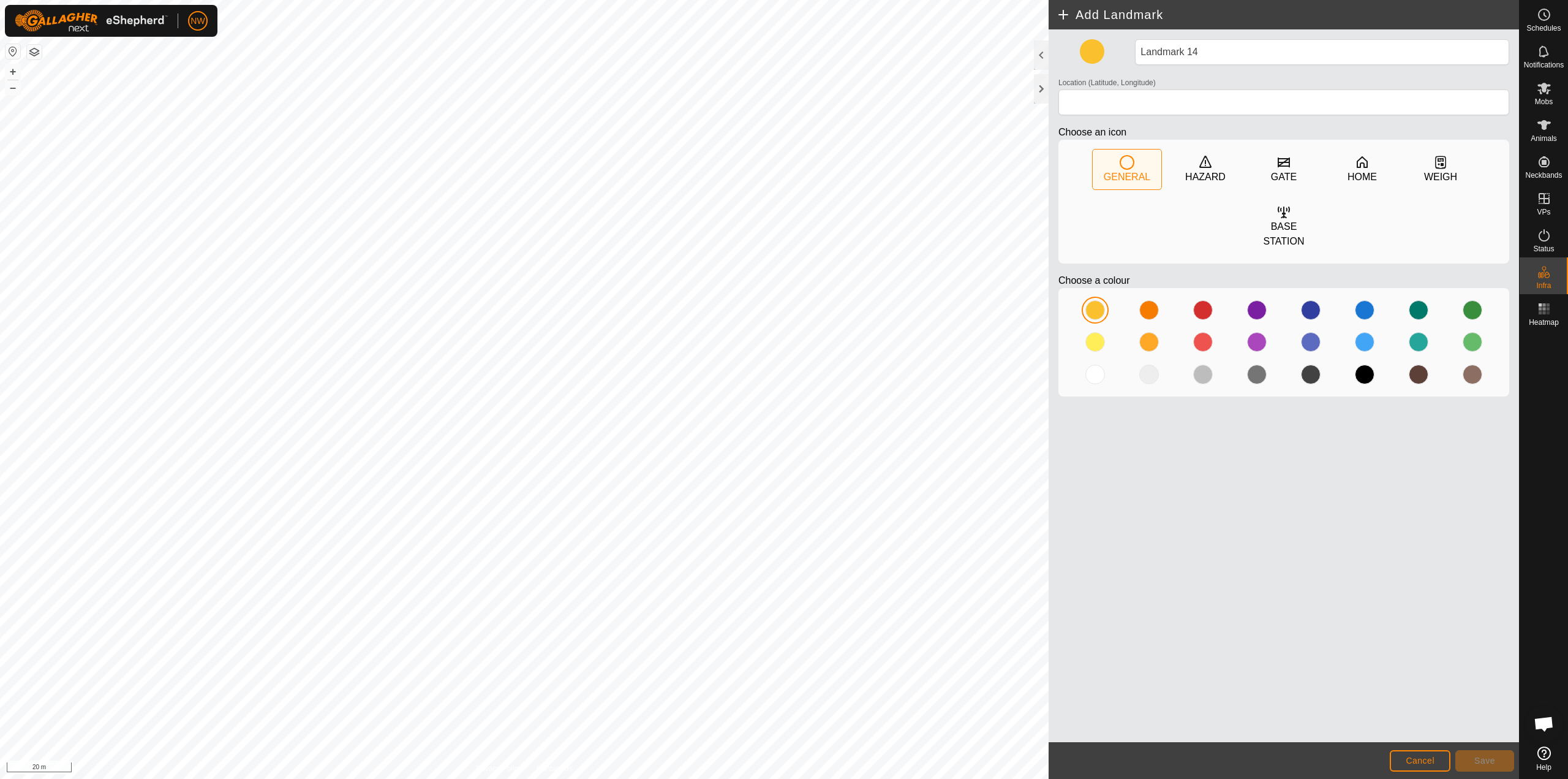
drag, startPoint x: 1205, startPoint y: 326, endPoint x: 1267, endPoint y: 251, distance: 97.3
click at [782, 332] on div at bounding box center [1203, 342] width 19 height 19
click at [782, 170] on div "GATE" at bounding box center [1284, 177] width 26 height 15
type input "-27.582057, 151.697330"
click at [782, 762] on span "Save" at bounding box center [1484, 761] width 21 height 10
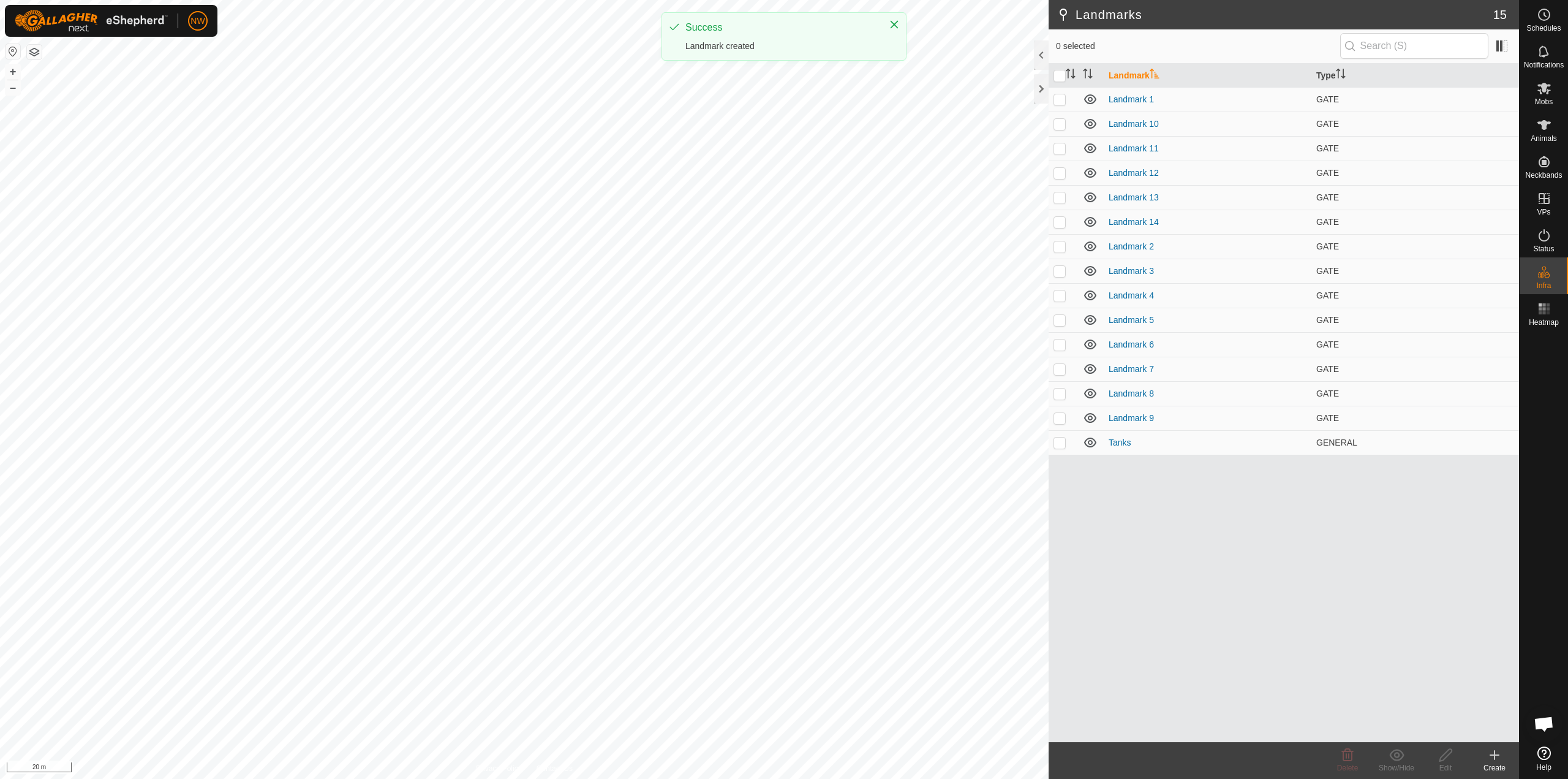
click at [782, 765] on div "Create" at bounding box center [1494, 768] width 49 height 11
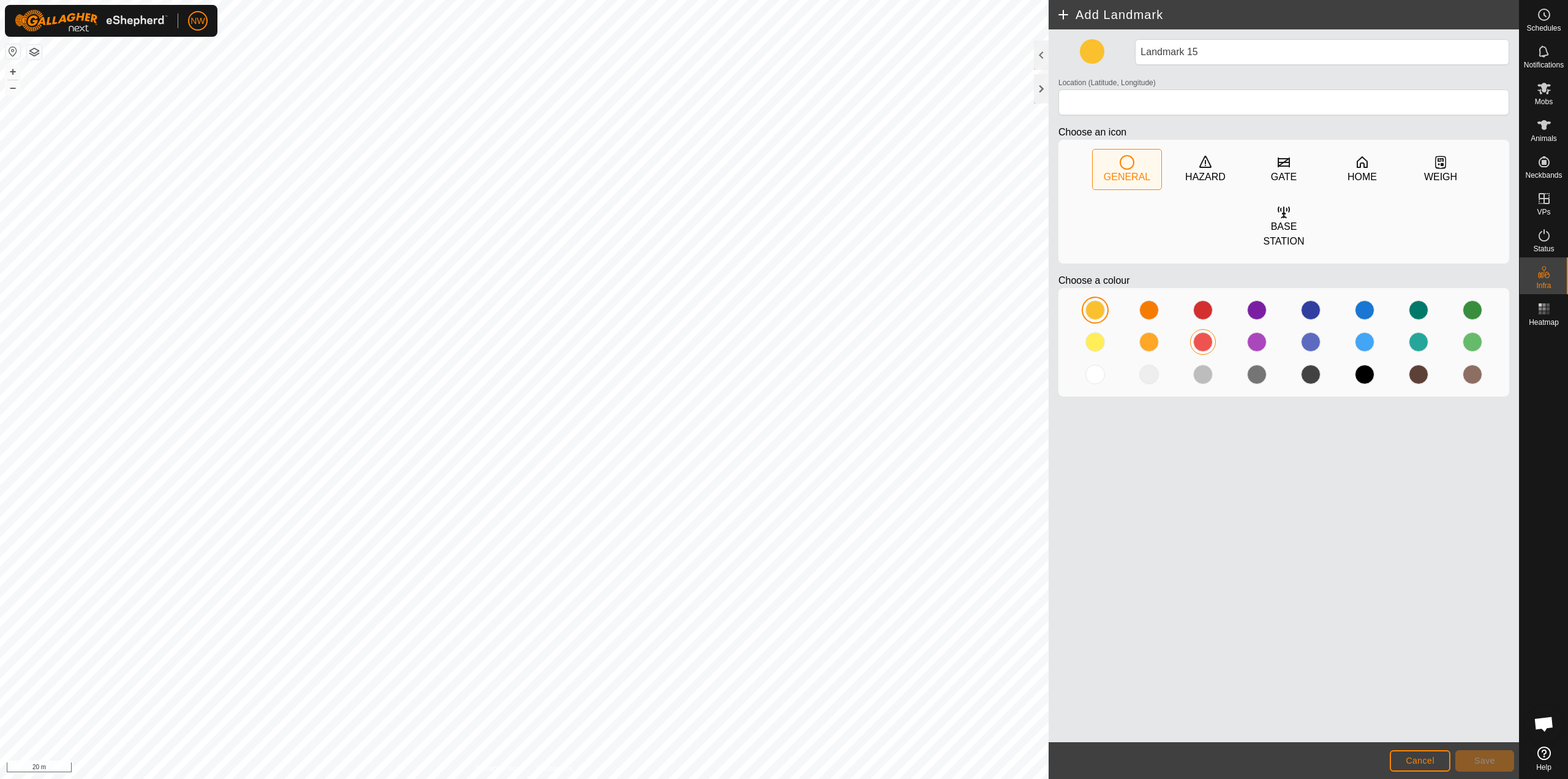
click at [782, 332] on div at bounding box center [1203, 342] width 19 height 19
click at [782, 166] on icon at bounding box center [1284, 163] width 12 height 10
type input "-27.582058, 151.697414"
click at [782, 759] on button "Save" at bounding box center [1485, 761] width 59 height 21
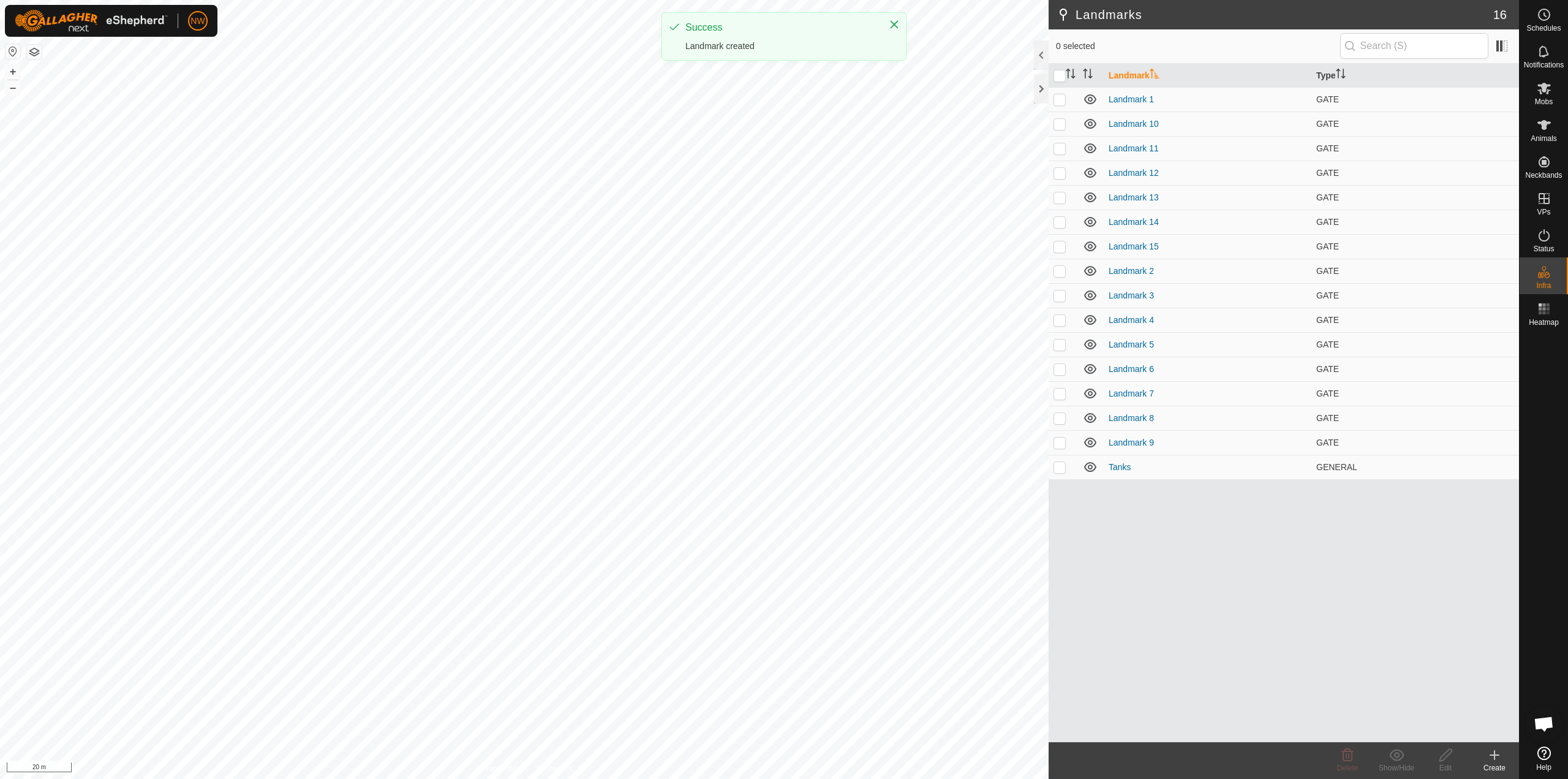
click at [782, 758] on icon at bounding box center [1495, 755] width 15 height 15
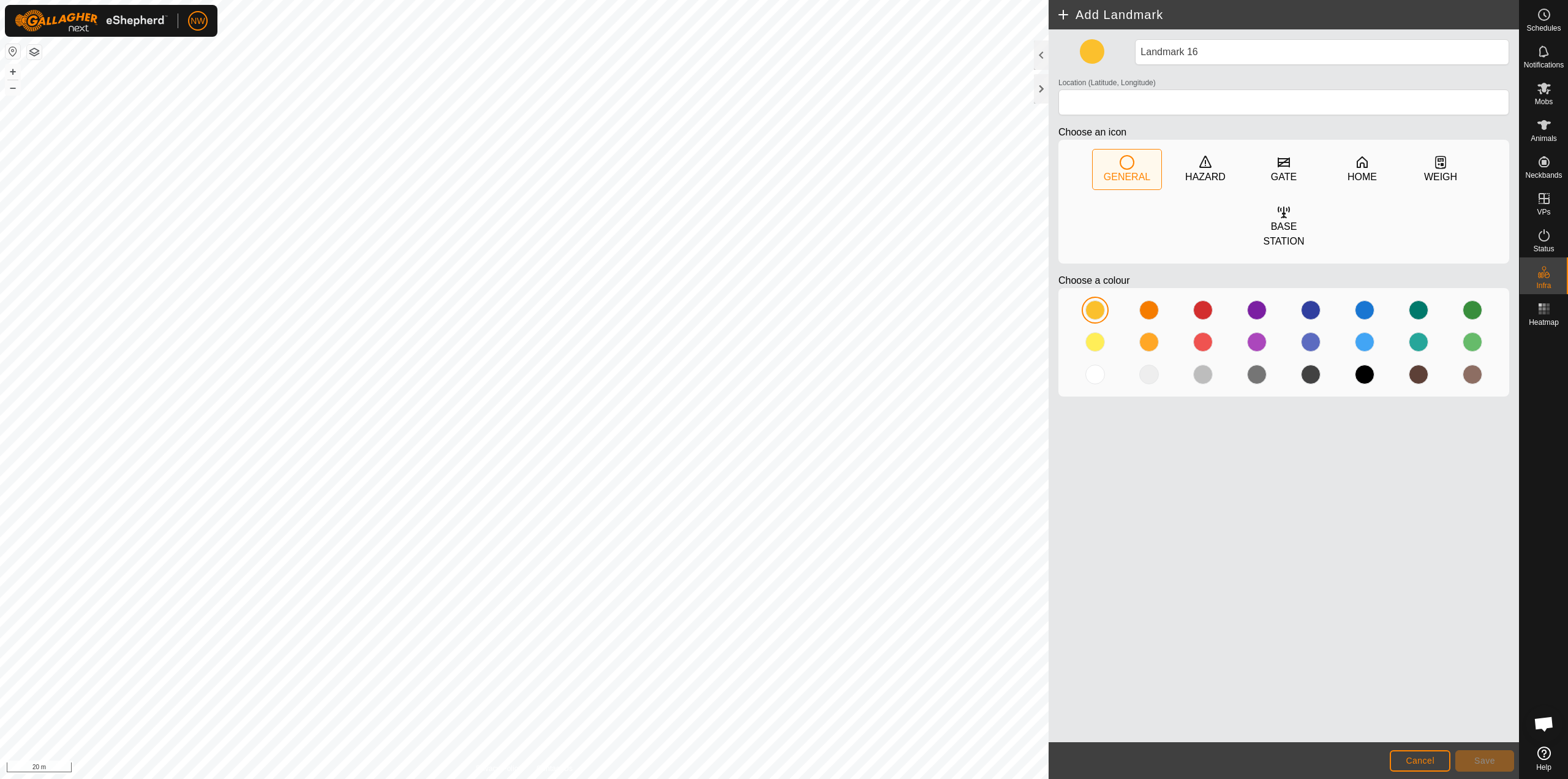
type input "-27.582465, 151.698001"
click at [782, 332] on div at bounding box center [1203, 342] width 19 height 19
click at [782, 759] on span "Save" at bounding box center [1484, 761] width 21 height 10
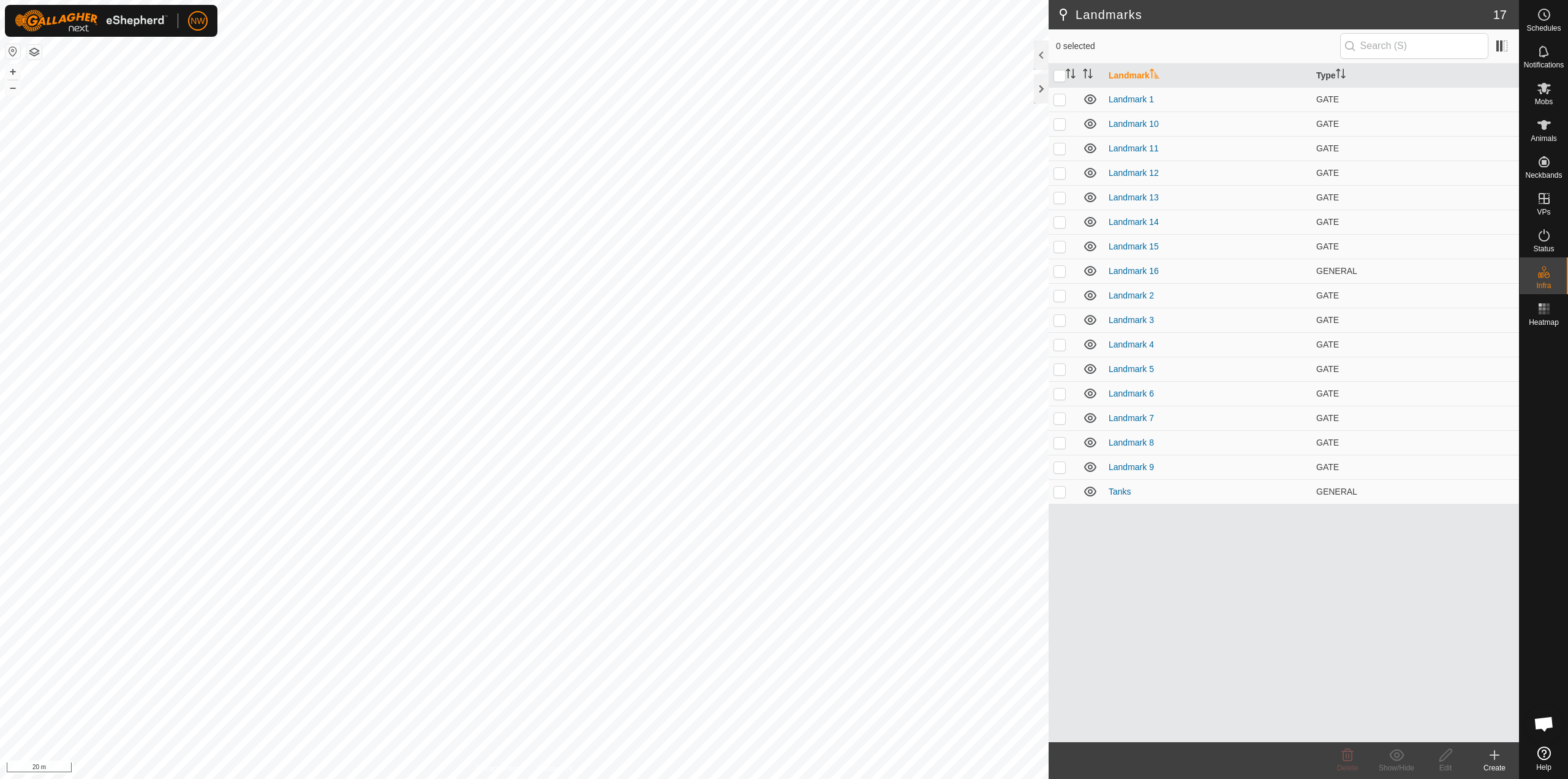
click at [782, 757] on icon at bounding box center [1495, 755] width 15 height 15
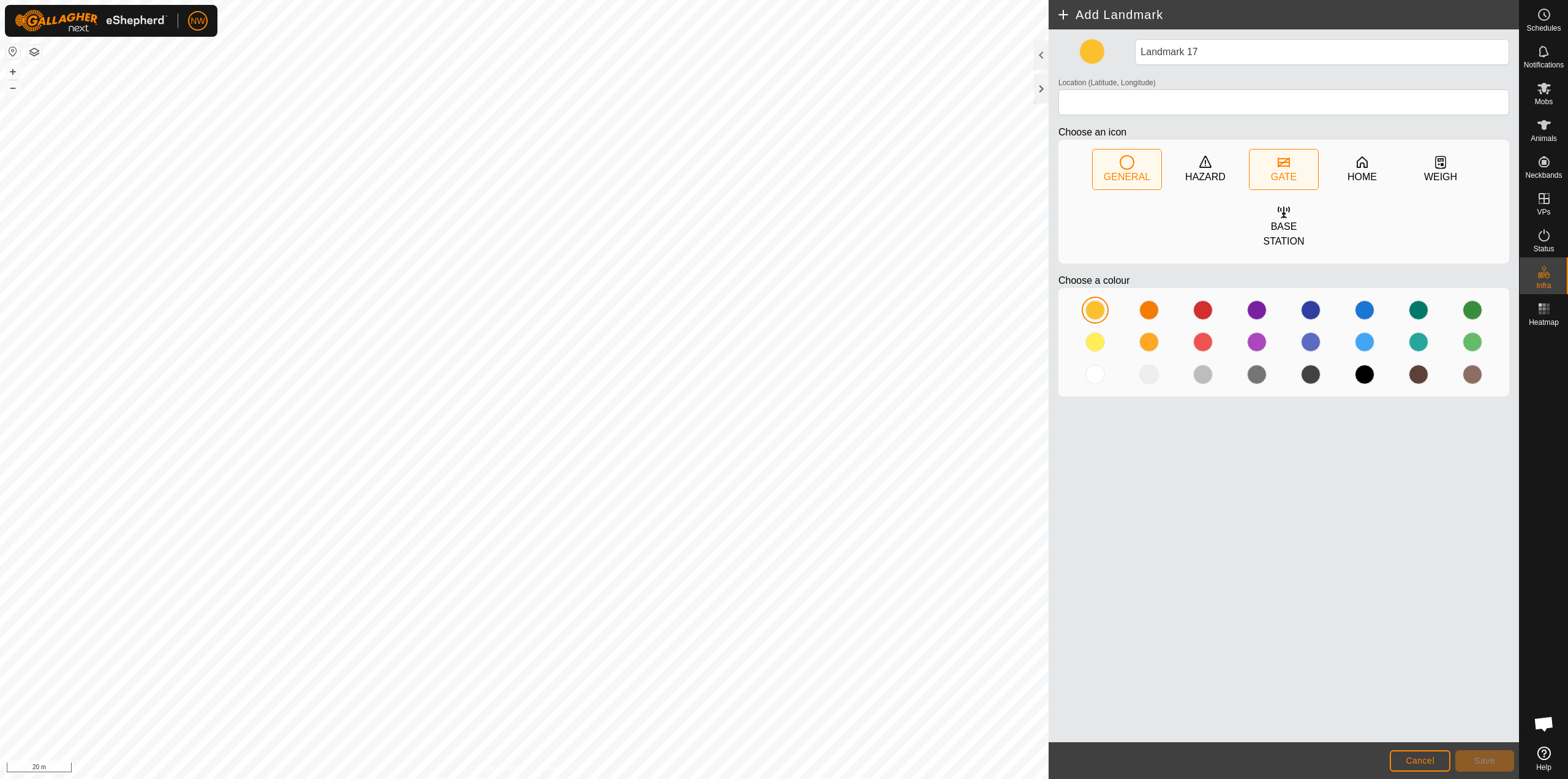
click at [782, 162] on div "GATE" at bounding box center [1284, 170] width 69 height 40
click at [782, 332] on div at bounding box center [1203, 342] width 19 height 19
type input "-27.582509, 151.697930"
click at [782, 755] on button "Save" at bounding box center [1485, 761] width 59 height 21
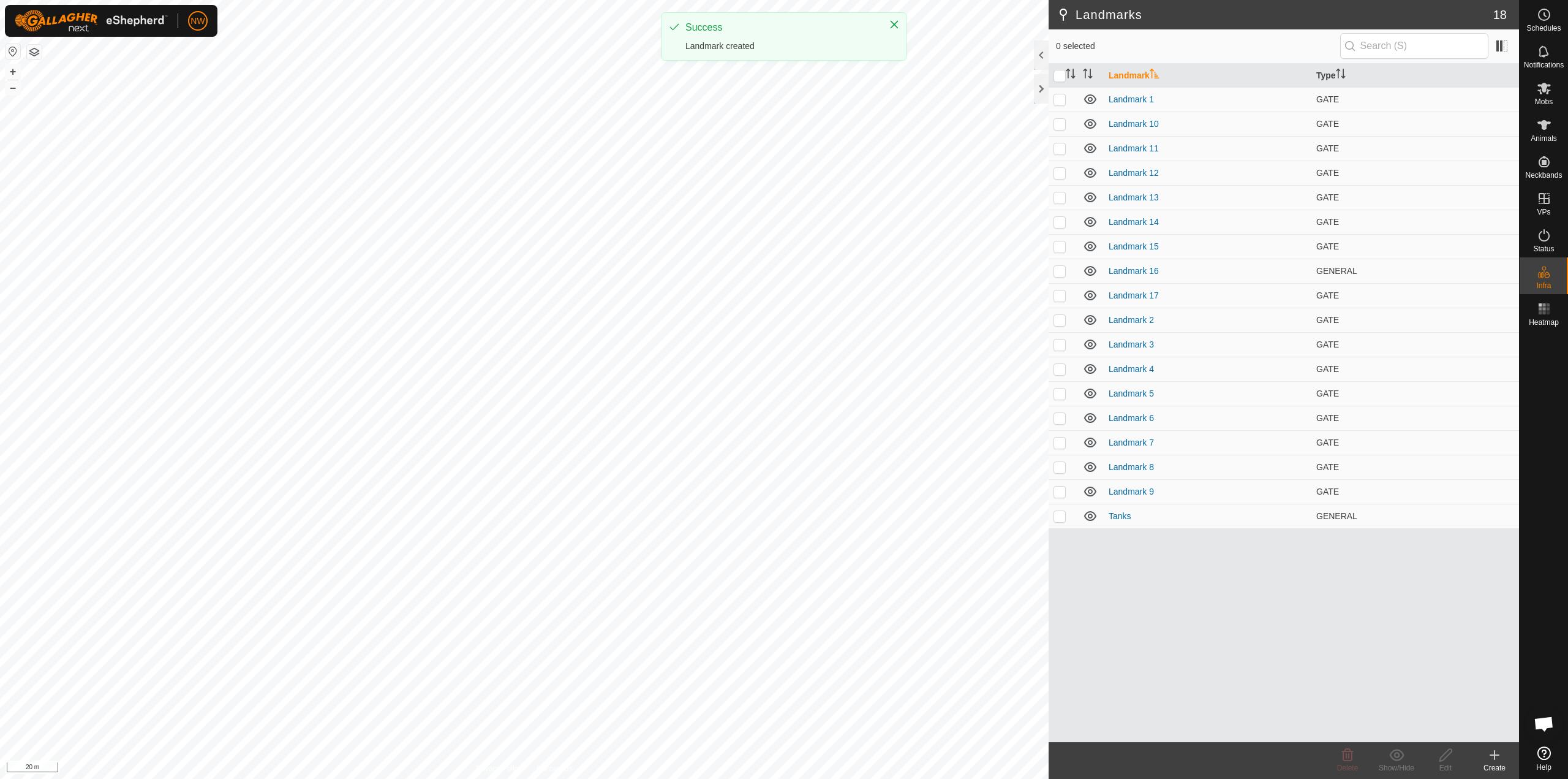
click at [782, 753] on icon at bounding box center [1495, 755] width 15 height 15
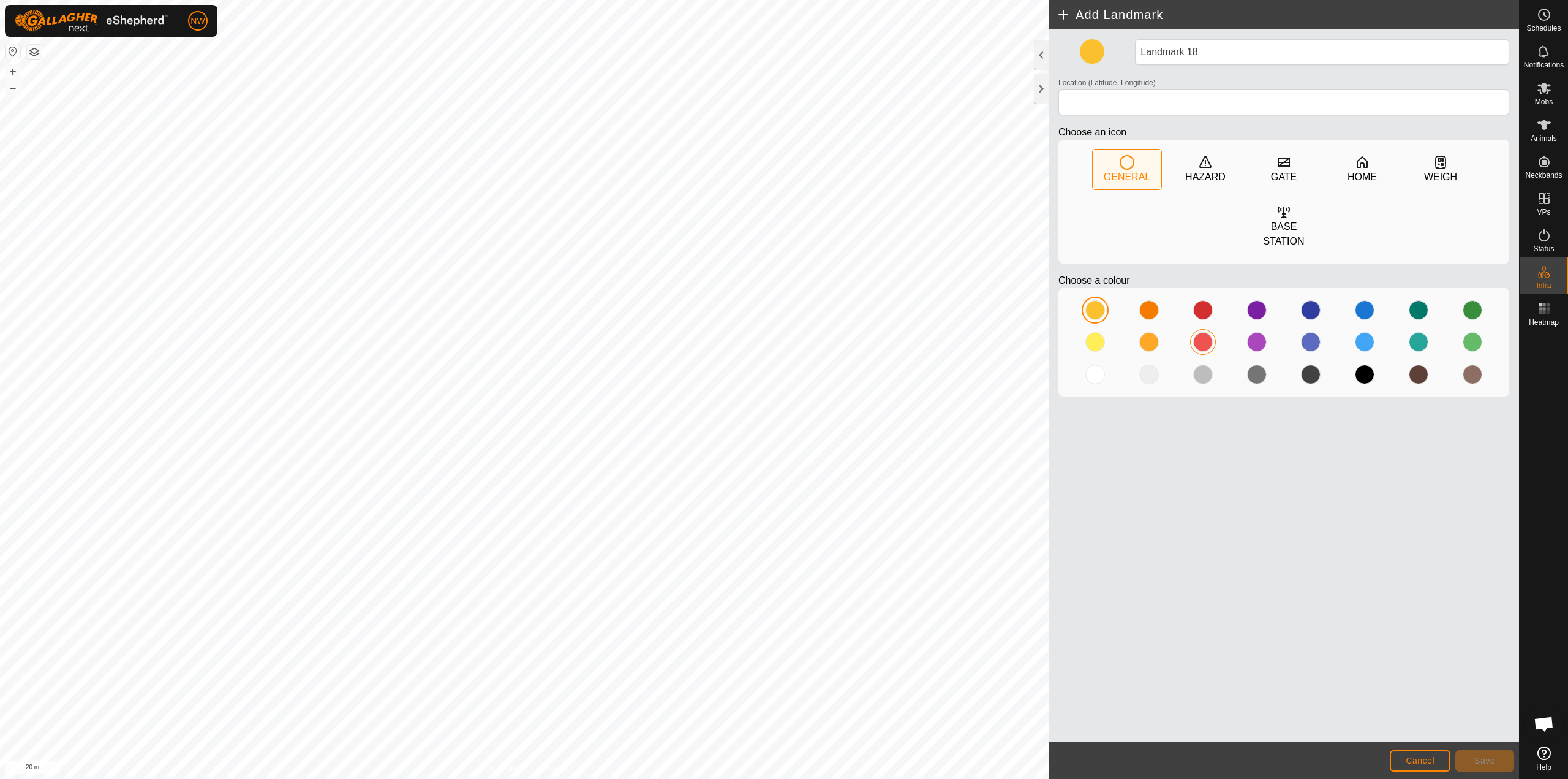
click at [782, 332] on div at bounding box center [1203, 342] width 19 height 19
click at [782, 170] on div "GATE" at bounding box center [1284, 177] width 26 height 15
type input "-27.581722, 151.691955"
click at [782, 762] on button "Save" at bounding box center [1485, 761] width 59 height 21
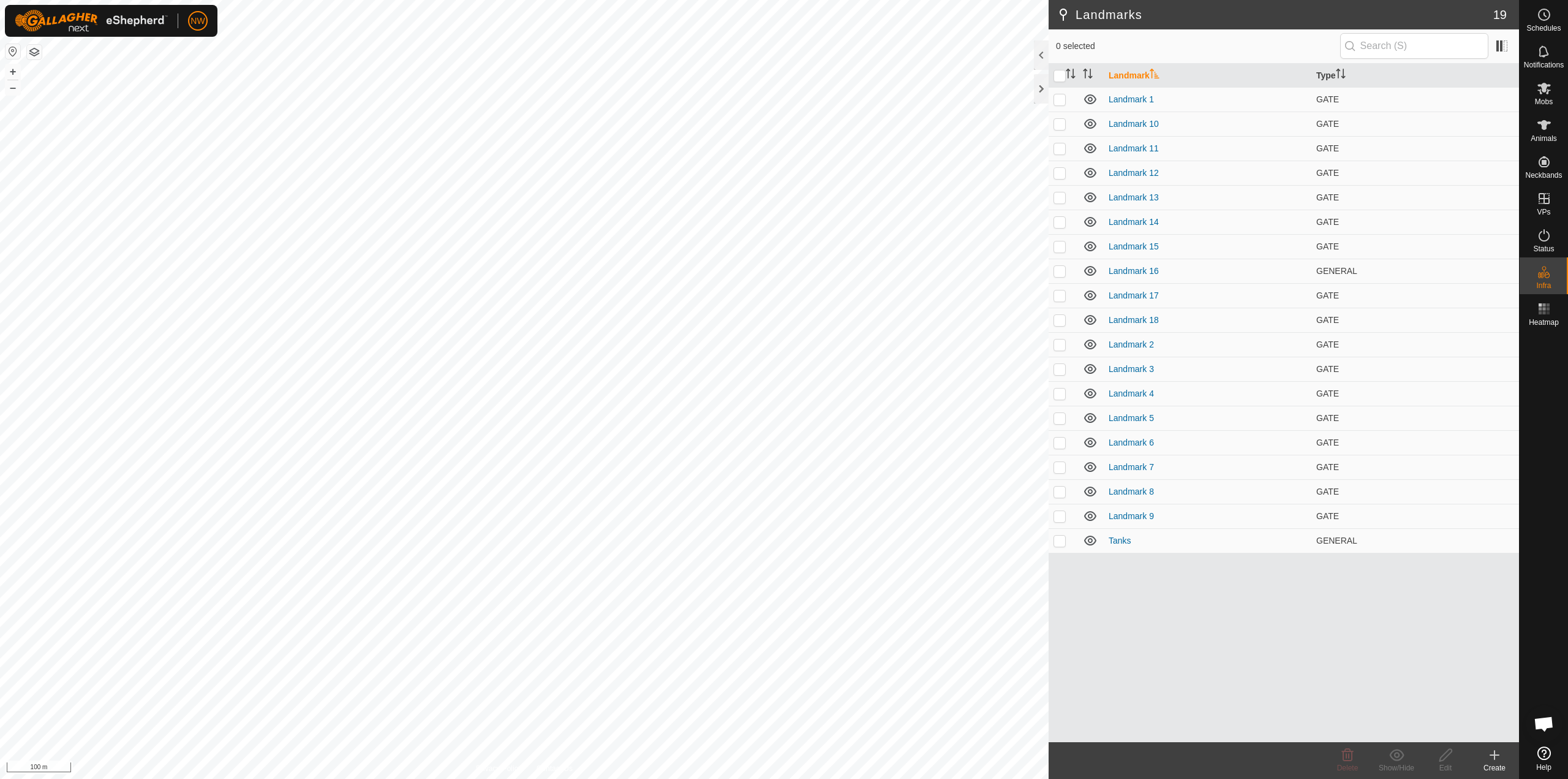
click at [782, 757] on icon at bounding box center [1495, 755] width 15 height 15
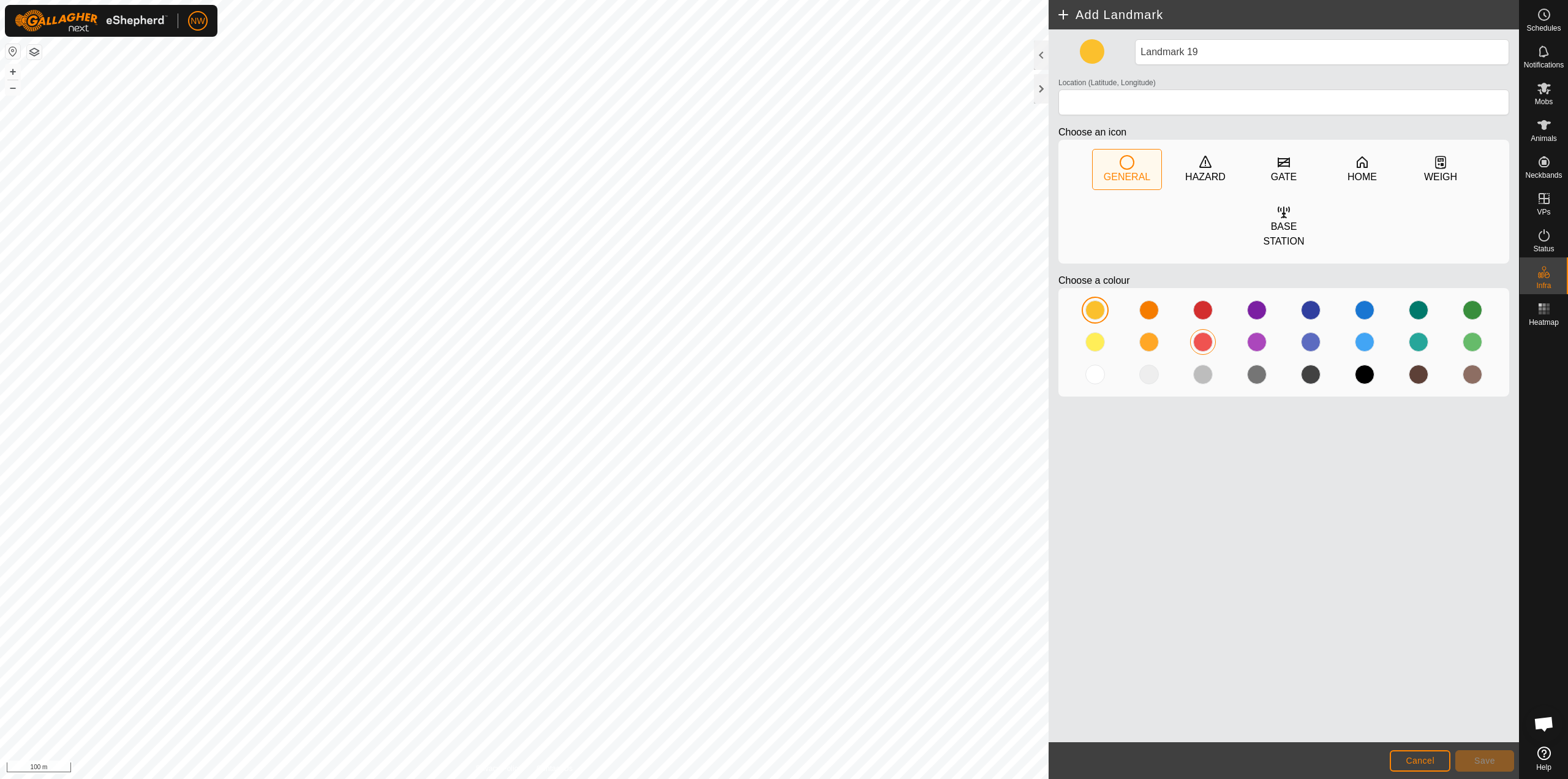
click at [782, 332] on div at bounding box center [1203, 342] width 19 height 19
click at [782, 160] on icon at bounding box center [1284, 163] width 15 height 15
type input "-27.588703, 151.690756"
click at [782, 763] on span "Save" at bounding box center [1484, 761] width 21 height 10
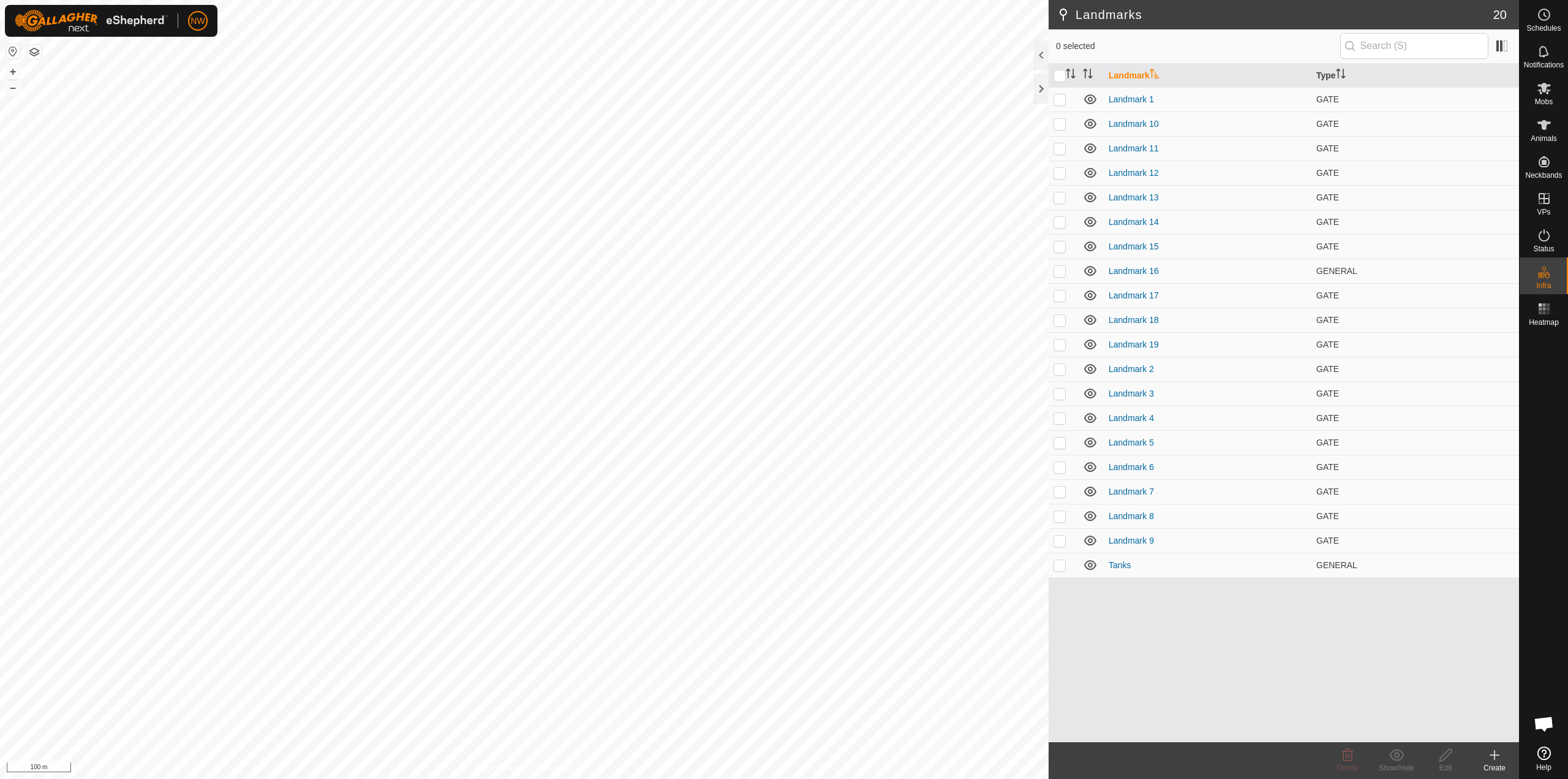
click at [782, 763] on div "Create" at bounding box center [1494, 768] width 49 height 11
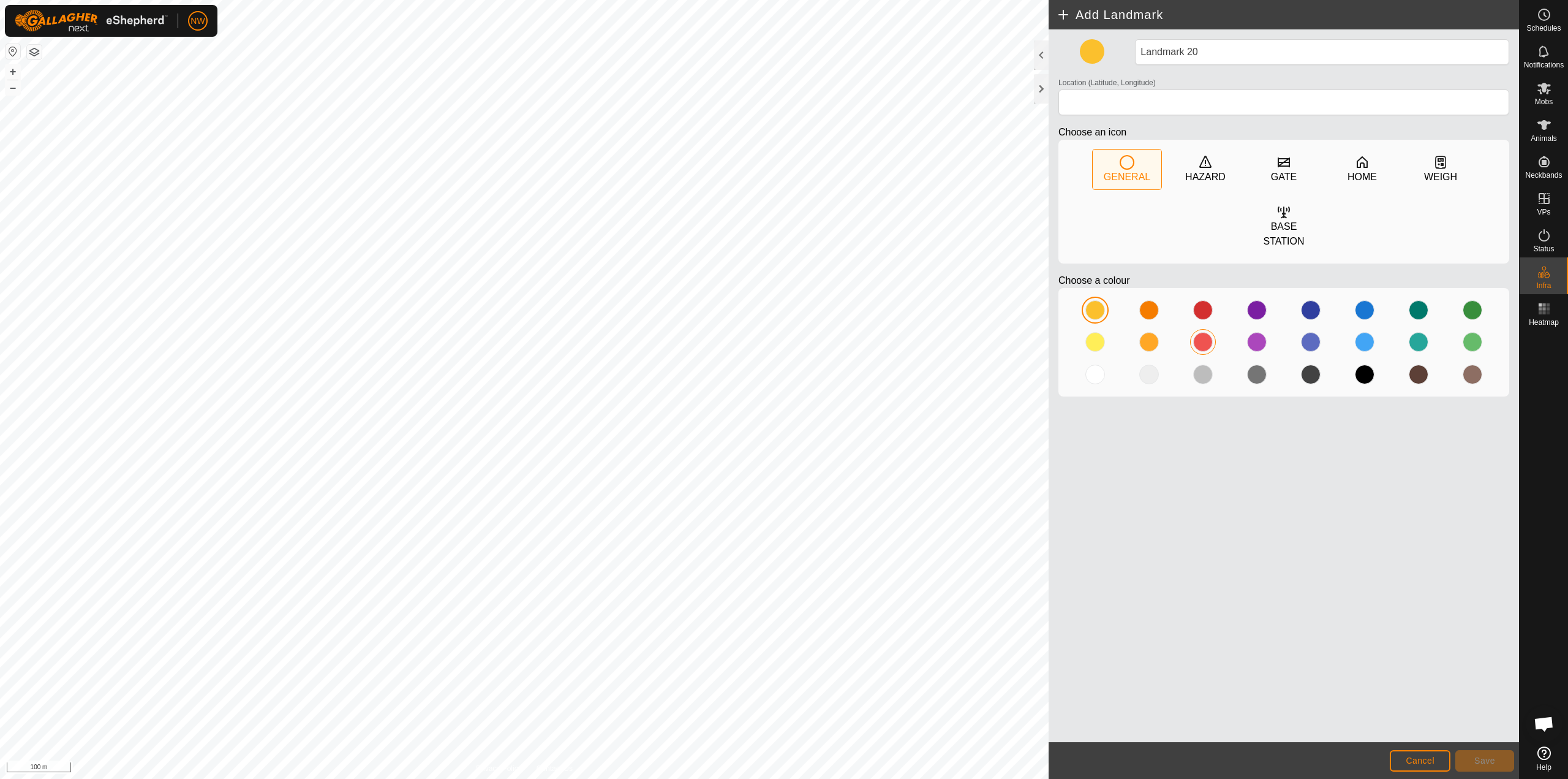
click at [782, 332] on div at bounding box center [1203, 342] width 19 height 19
click at [782, 162] on icon at bounding box center [1284, 163] width 12 height 10
type input "-27.586882, 151.693255"
click at [782, 757] on button "Save" at bounding box center [1485, 761] width 59 height 21
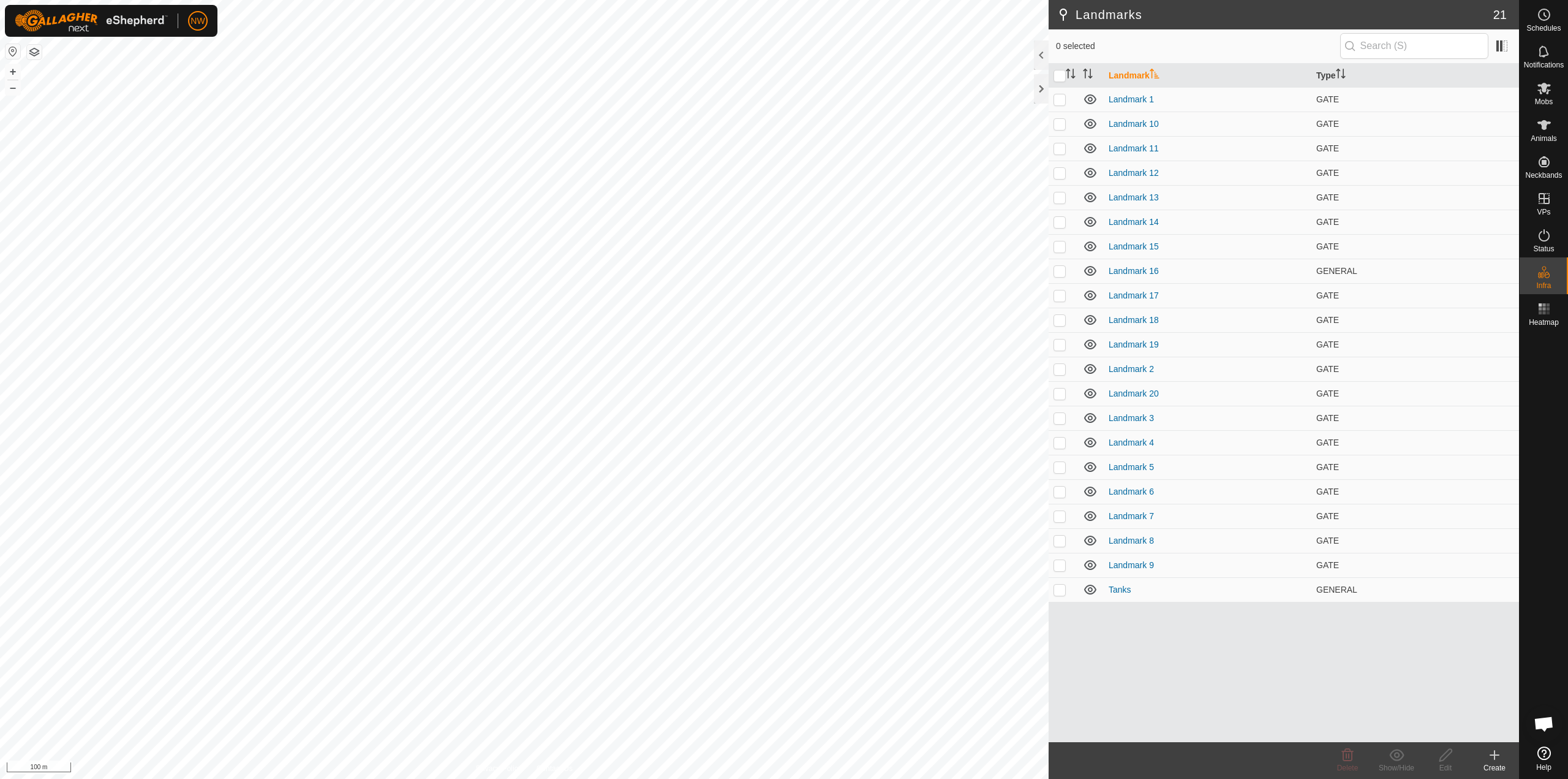
click at [782, 762] on div "Create" at bounding box center [1494, 768] width 49 height 11
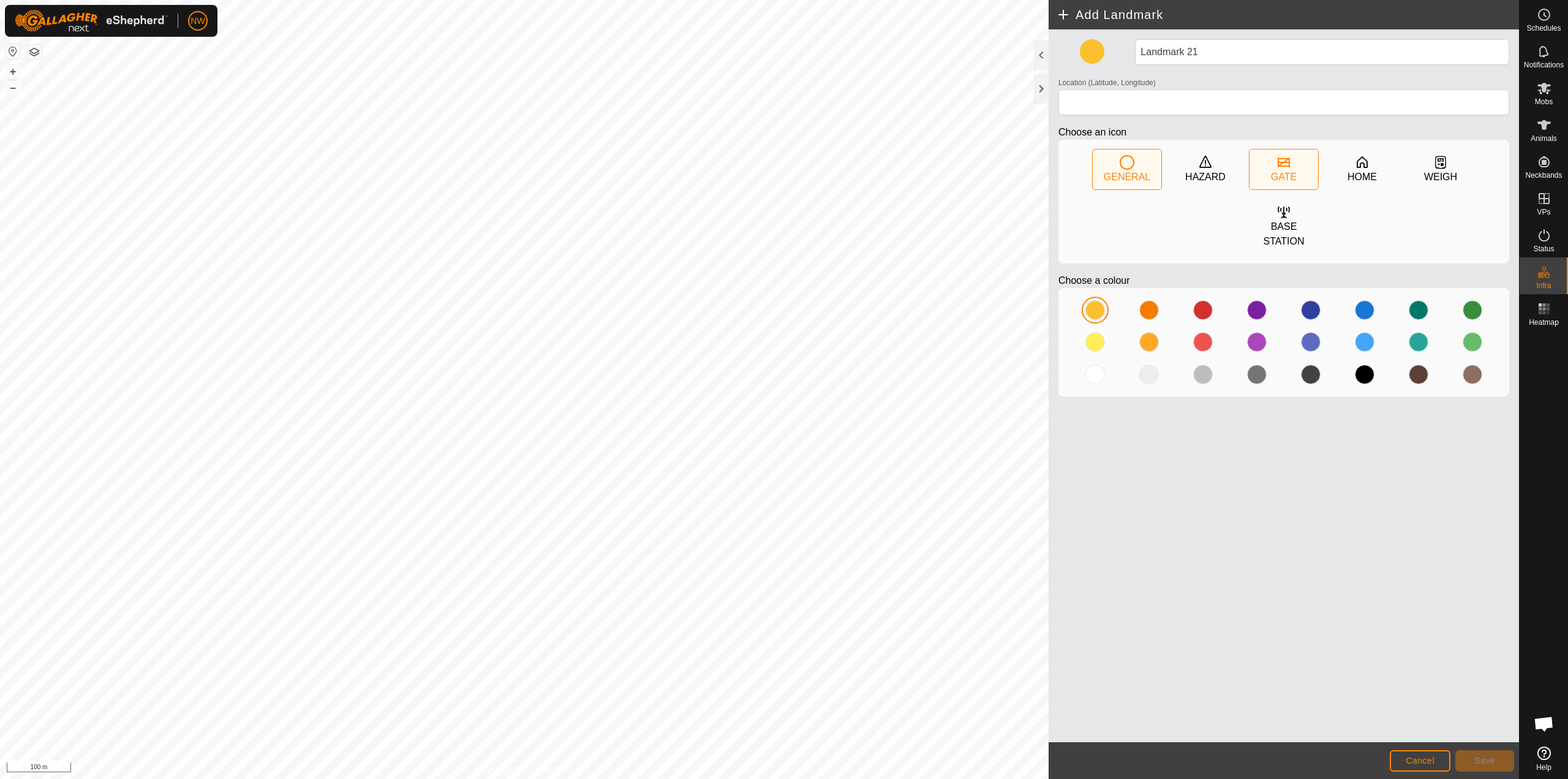
click at [782, 164] on icon at bounding box center [1284, 163] width 12 height 10
click at [782, 332] on div at bounding box center [1203, 342] width 19 height 19
type input "-27.587292, 151.694803"
click at [782, 757] on span "Save" at bounding box center [1484, 761] width 21 height 10
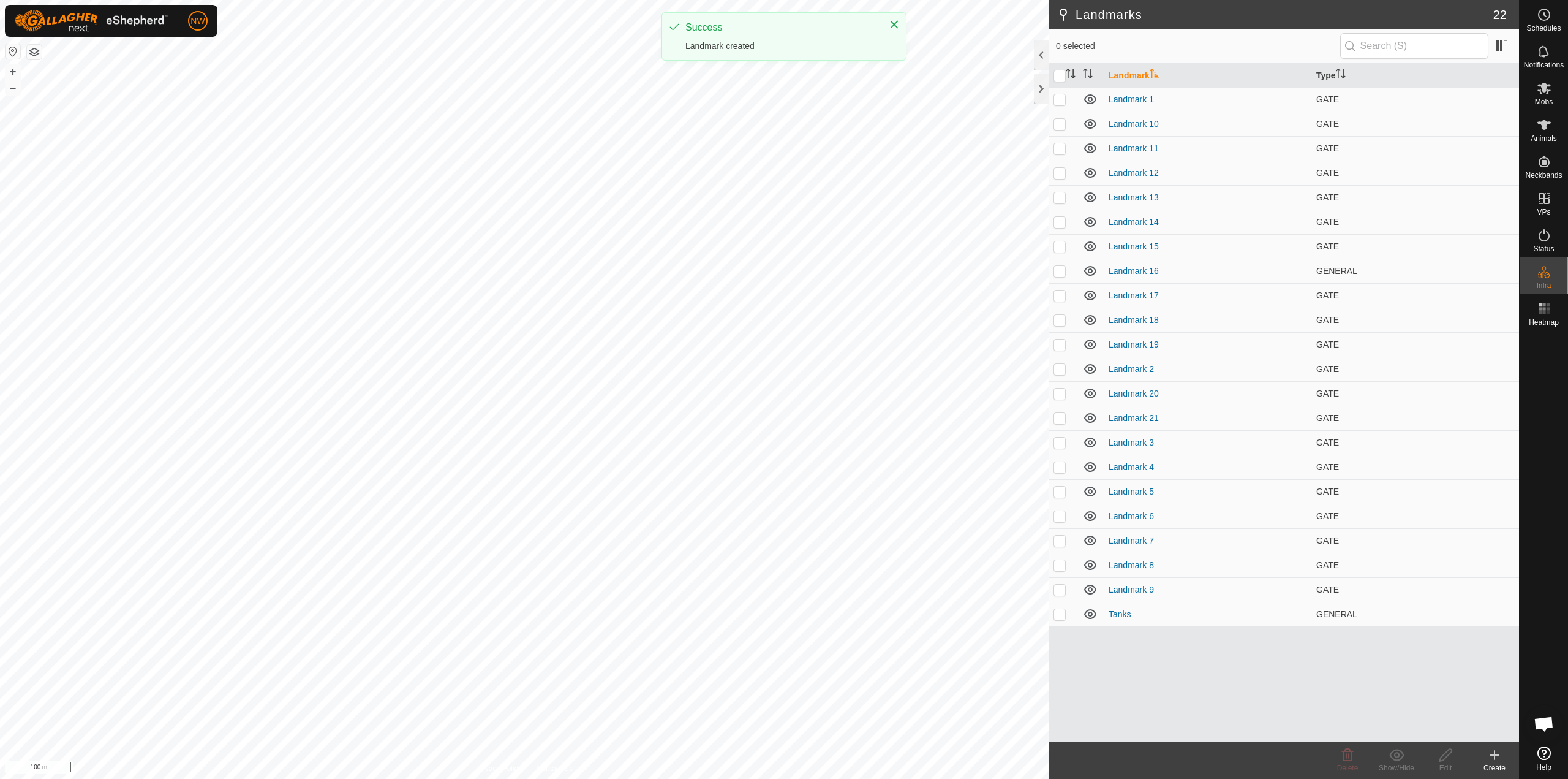
click at [782, 760] on icon at bounding box center [1495, 755] width 15 height 15
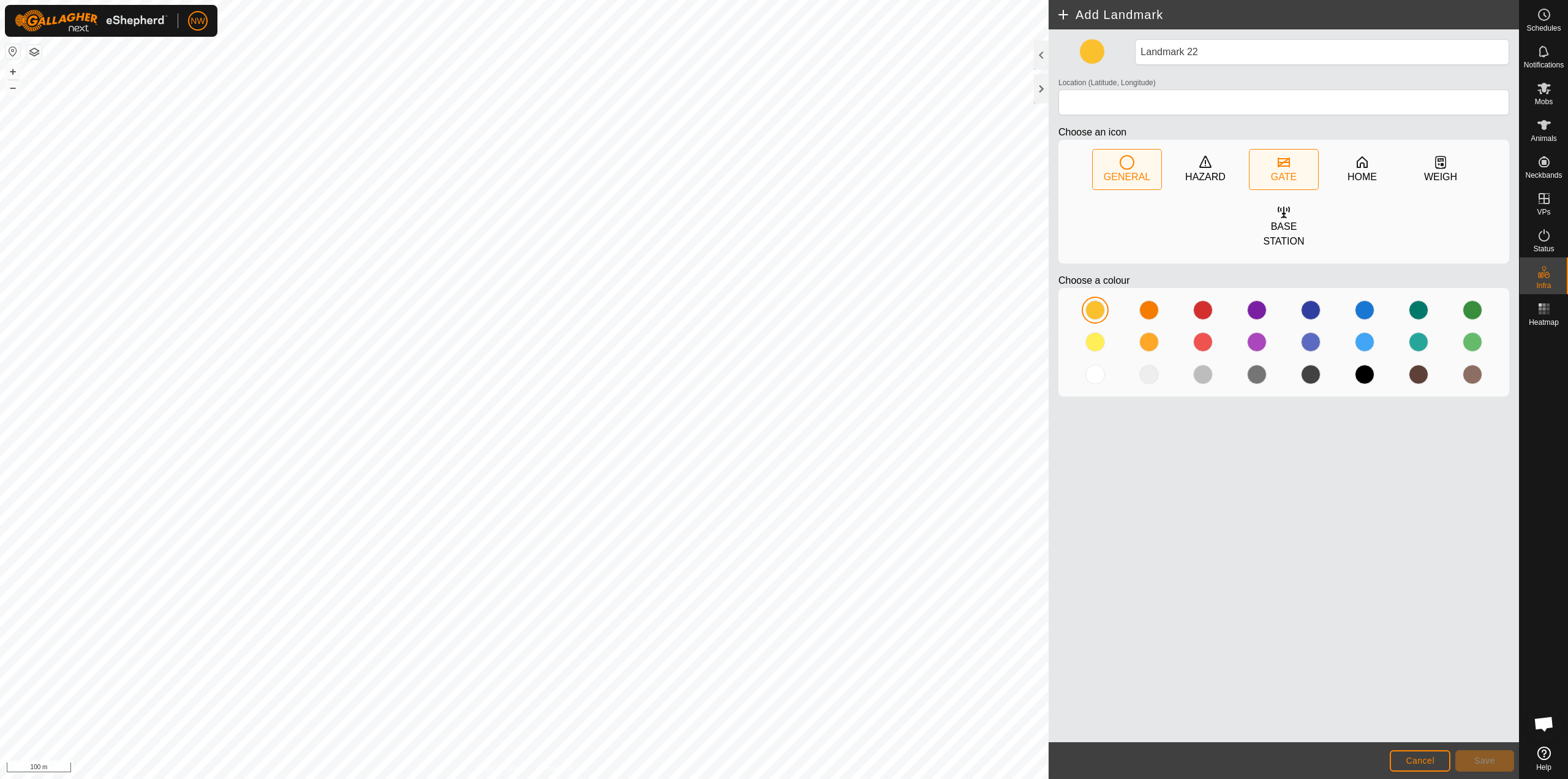
click at [782, 153] on div "GATE" at bounding box center [1284, 170] width 69 height 40
click at [782, 332] on div at bounding box center [1203, 342] width 19 height 19
type input "-27.589516, 151.697707"
click at [782, 763] on span "Save" at bounding box center [1484, 761] width 21 height 10
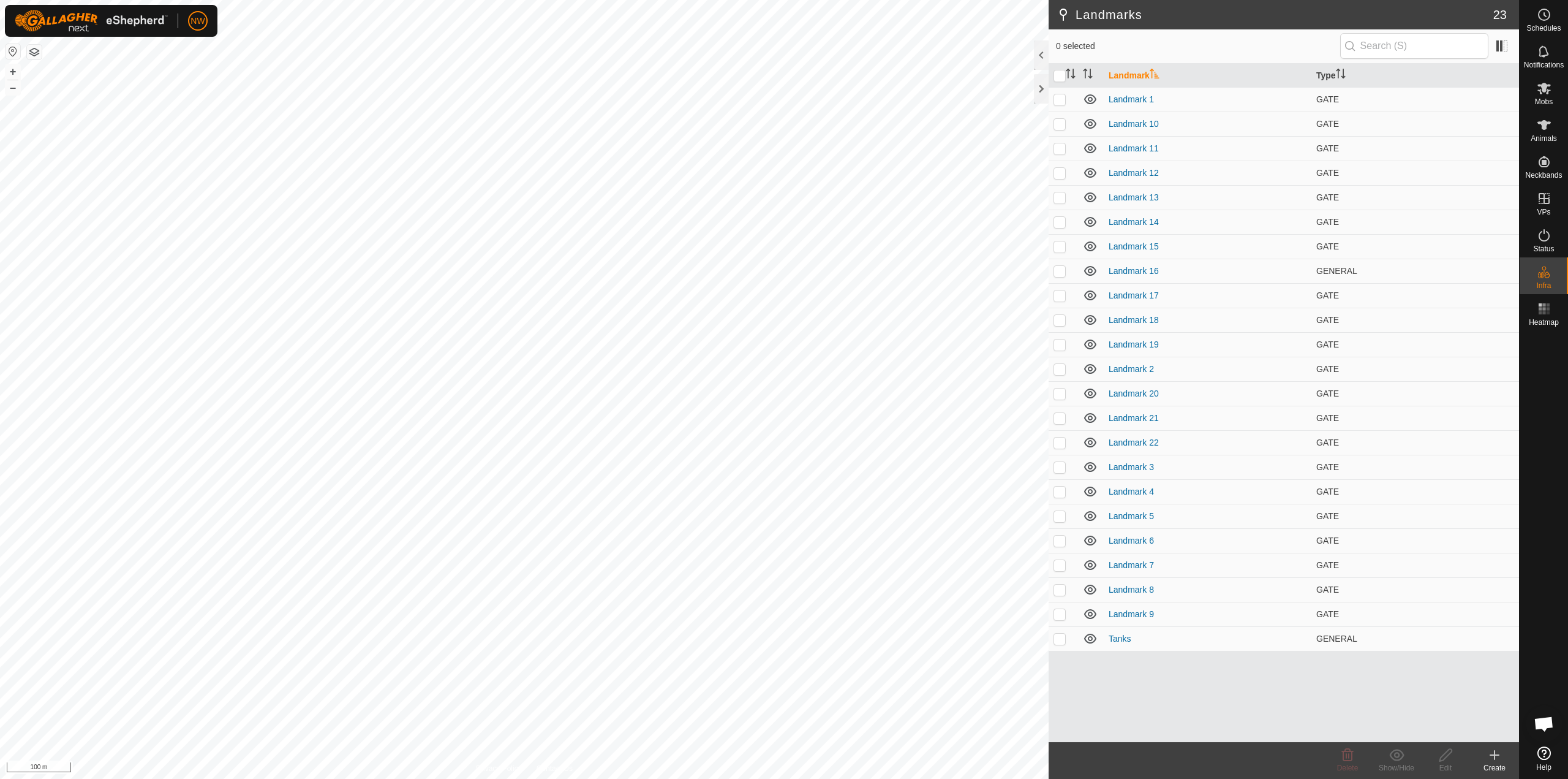
click at [782, 755] on icon at bounding box center [1495, 755] width 9 height 0
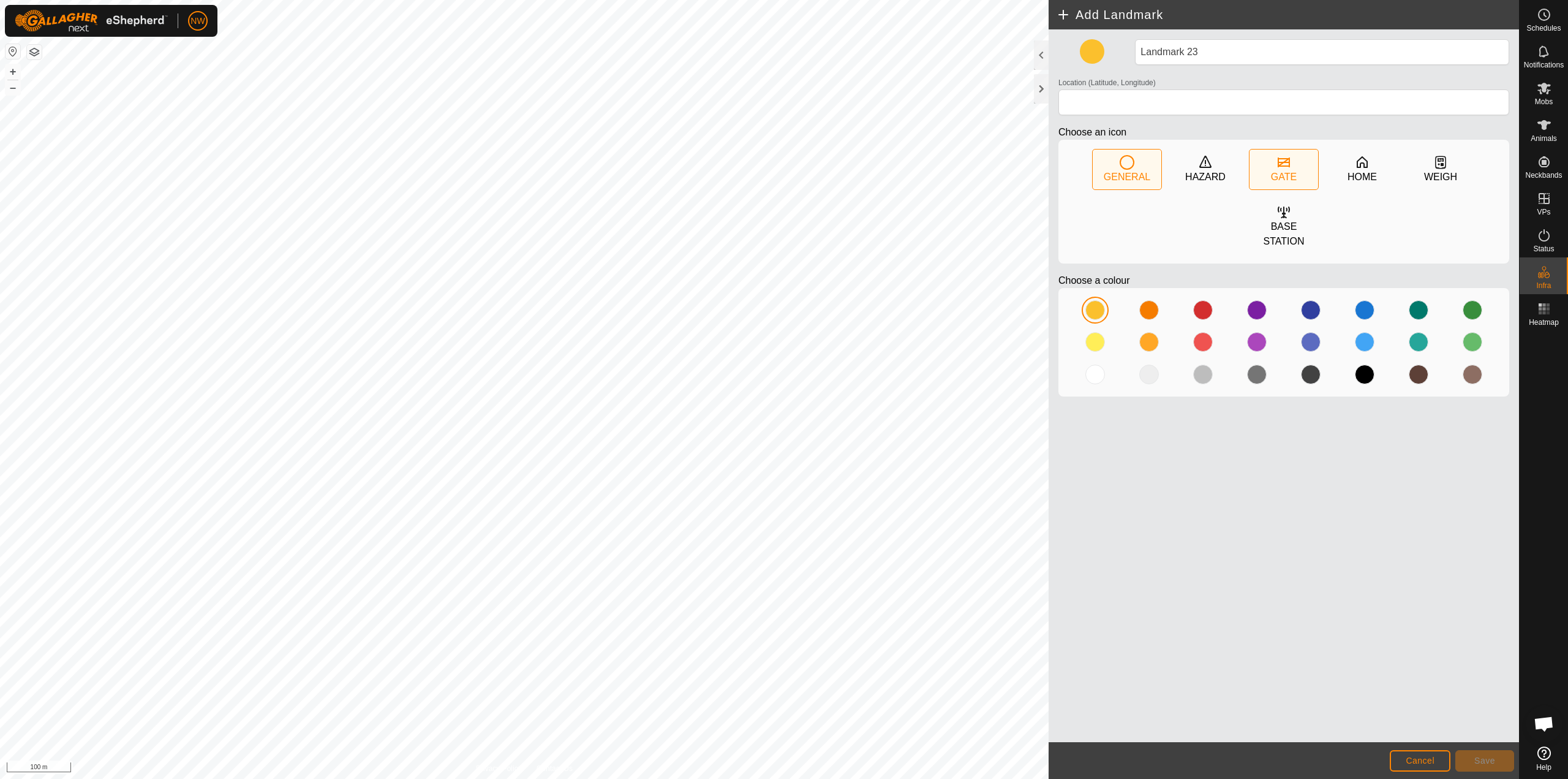
click at [782, 165] on div "GATE" at bounding box center [1284, 170] width 69 height 40
click at [782, 332] on div at bounding box center [1203, 342] width 19 height 19
type input "-27.585283, 151.696164"
click at [782, 760] on span "Save" at bounding box center [1484, 761] width 21 height 10
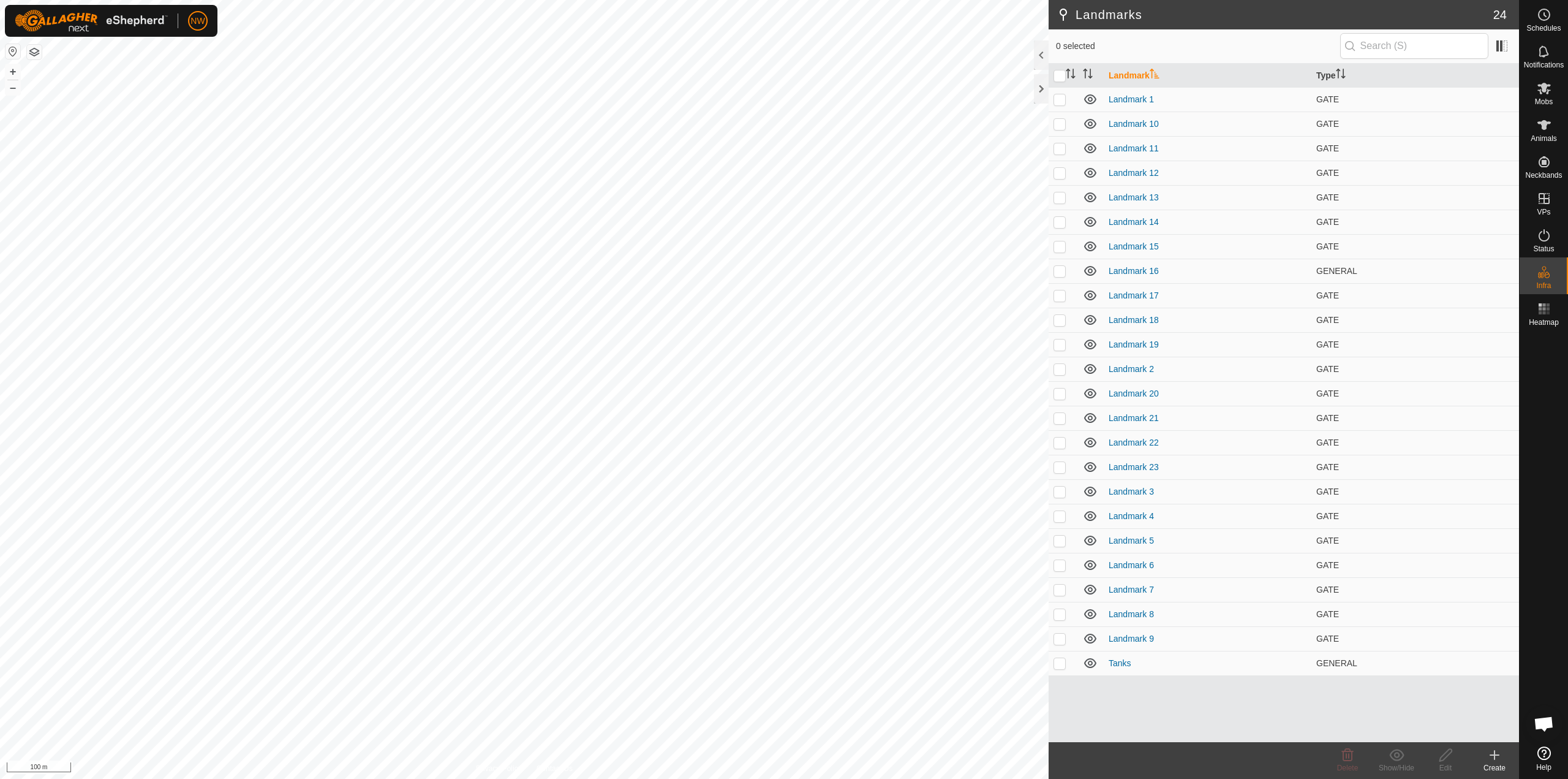
click at [782, 762] on div "Create" at bounding box center [1494, 768] width 49 height 11
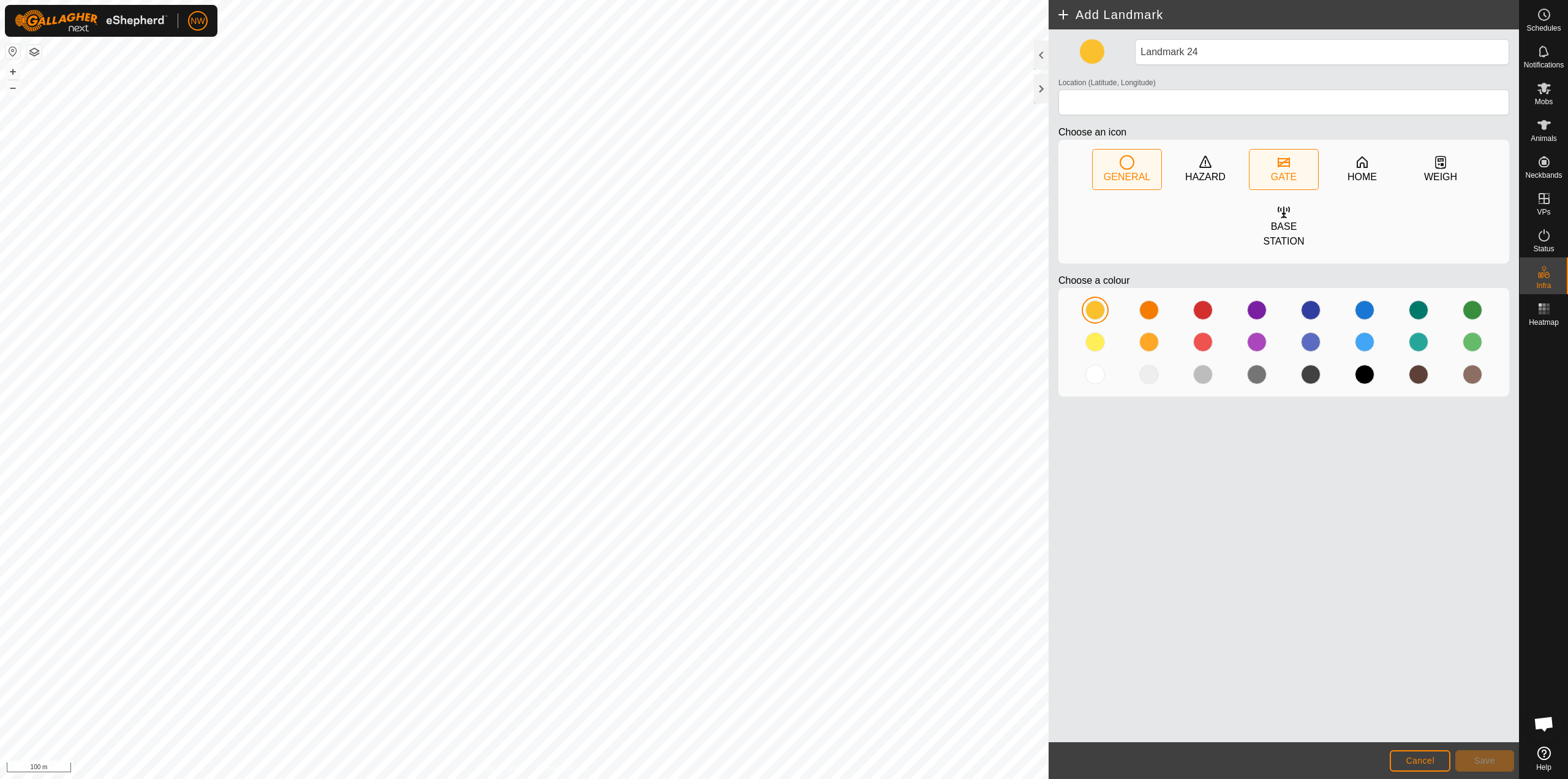
click at [782, 163] on icon at bounding box center [1284, 163] width 15 height 15
click at [782, 332] on div at bounding box center [1203, 342] width 19 height 19
type input "-27.583350, 151.703190"
click at [782, 761] on button "Save" at bounding box center [1485, 761] width 59 height 21
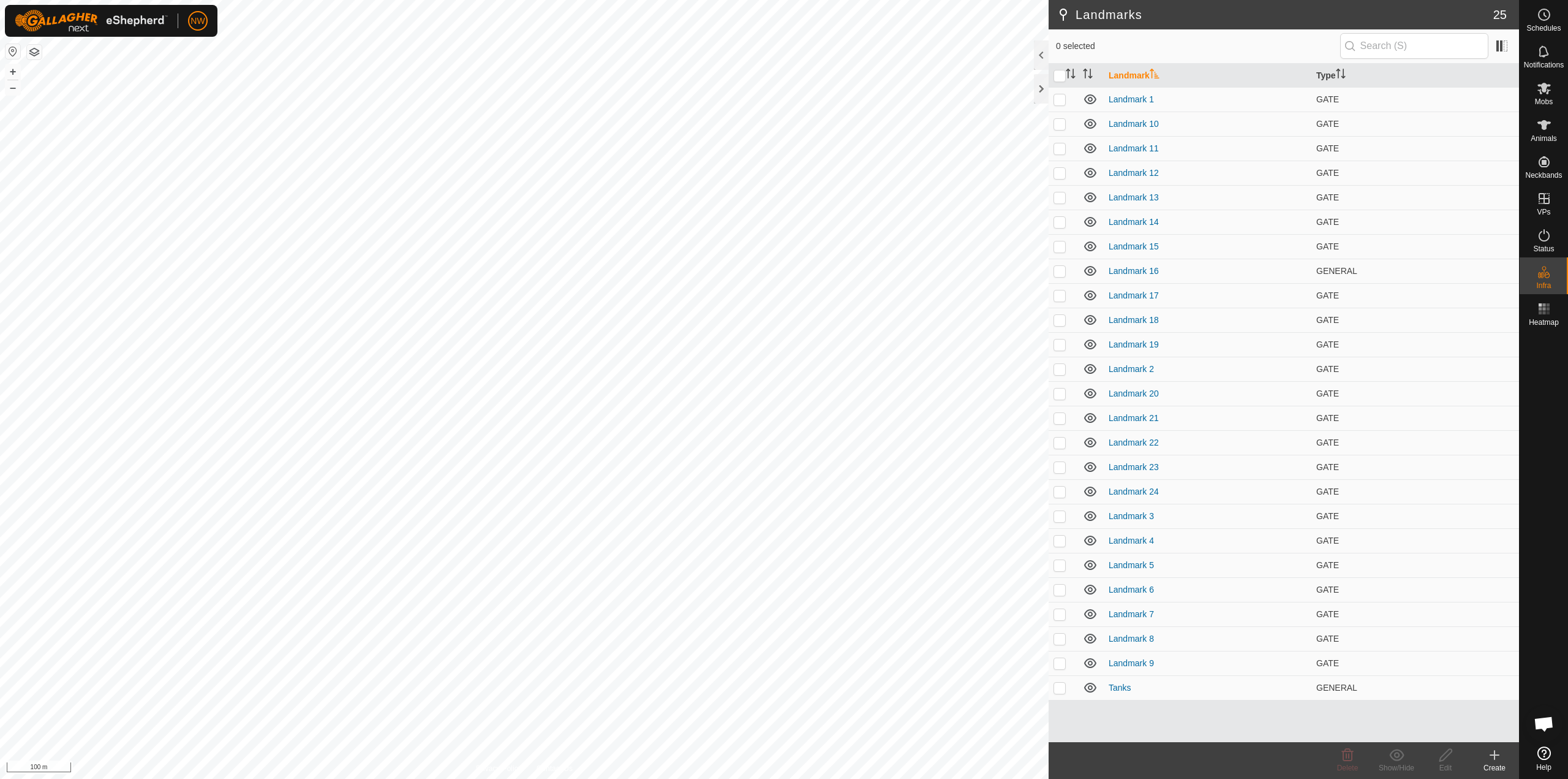
click at [782, 759] on icon at bounding box center [1495, 755] width 15 height 15
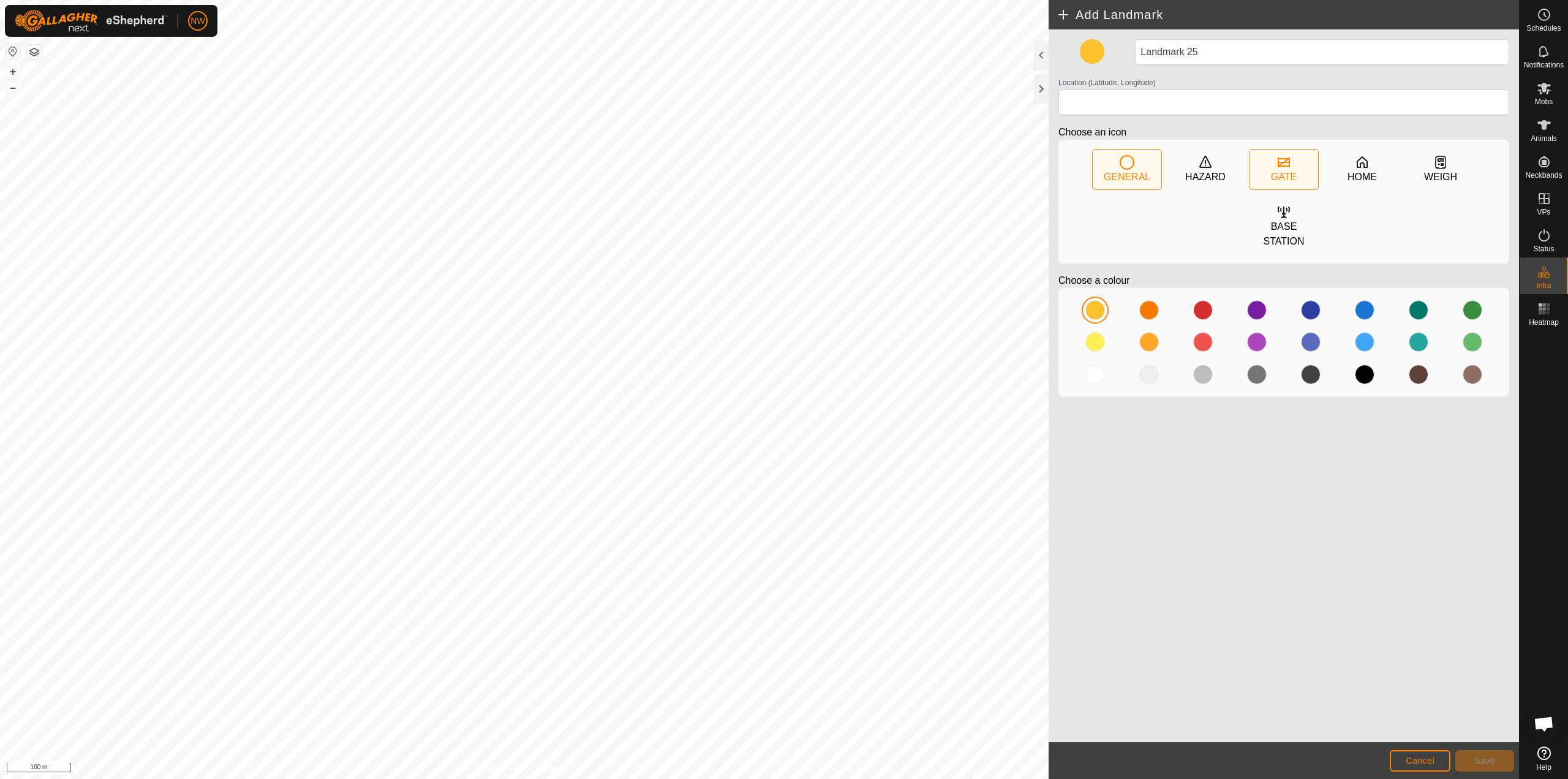
drag, startPoint x: 1287, startPoint y: 165, endPoint x: 1216, endPoint y: 235, distance: 99.7
click at [782, 165] on icon at bounding box center [1284, 163] width 15 height 15
click at [782, 332] on div at bounding box center [1203, 342] width 19 height 19
type input "-27.575662, 151.699543"
click at [782, 759] on span "Save" at bounding box center [1484, 761] width 21 height 10
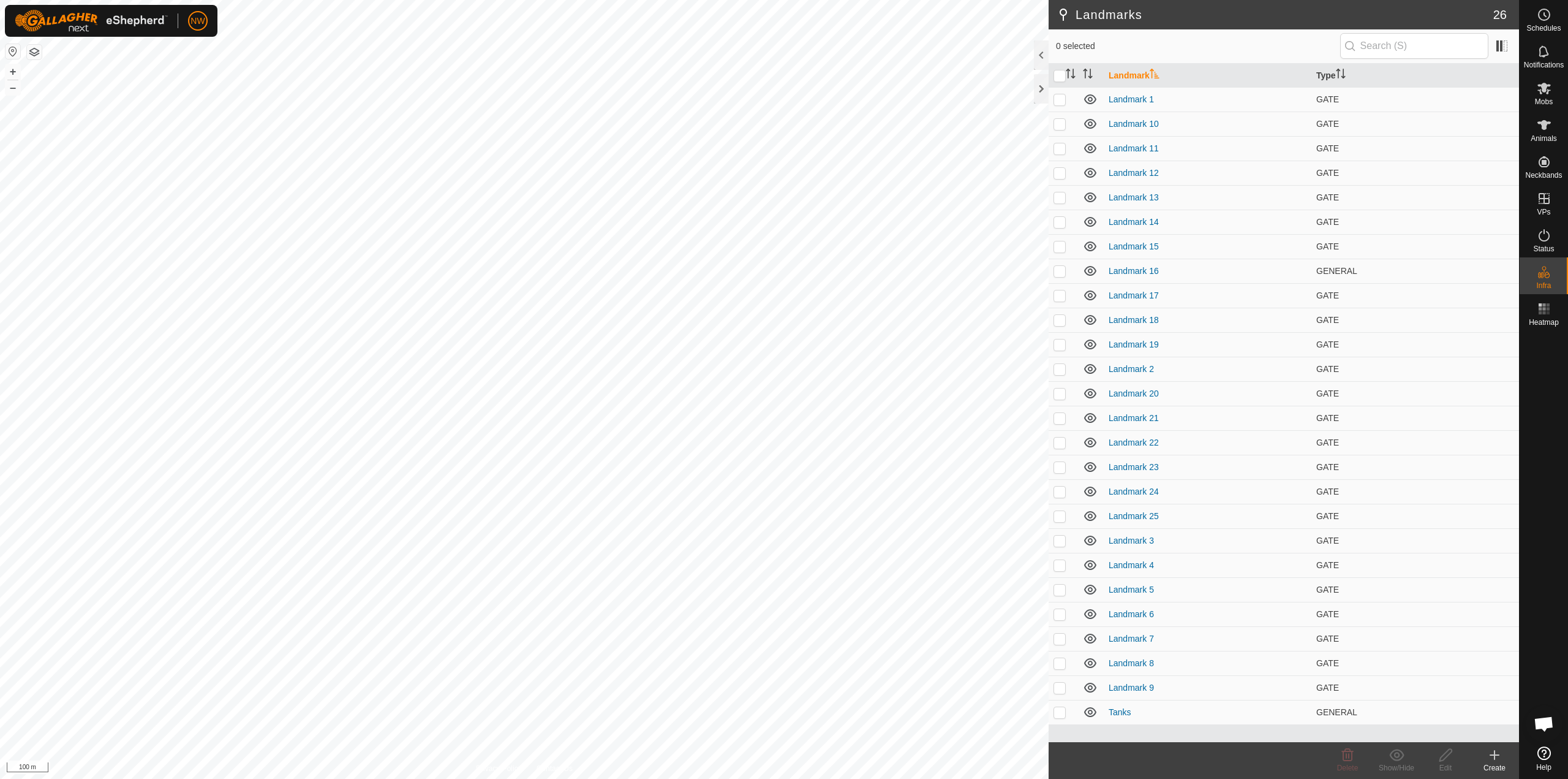
click at [782, 761] on icon at bounding box center [1495, 755] width 15 height 15
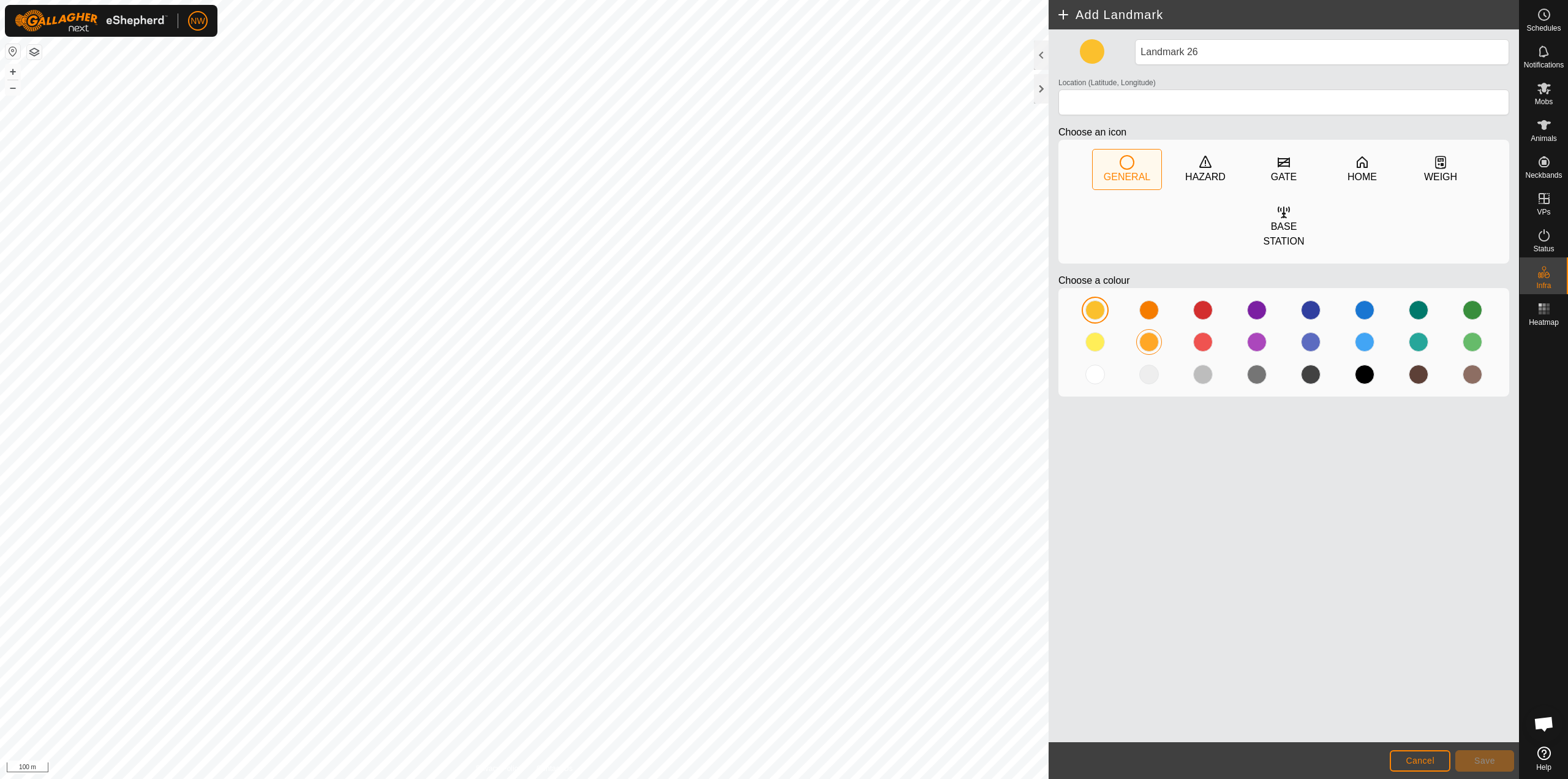
click at [782, 332] on div at bounding box center [1149, 342] width 19 height 19
type input "-27.584646, 151.697808"
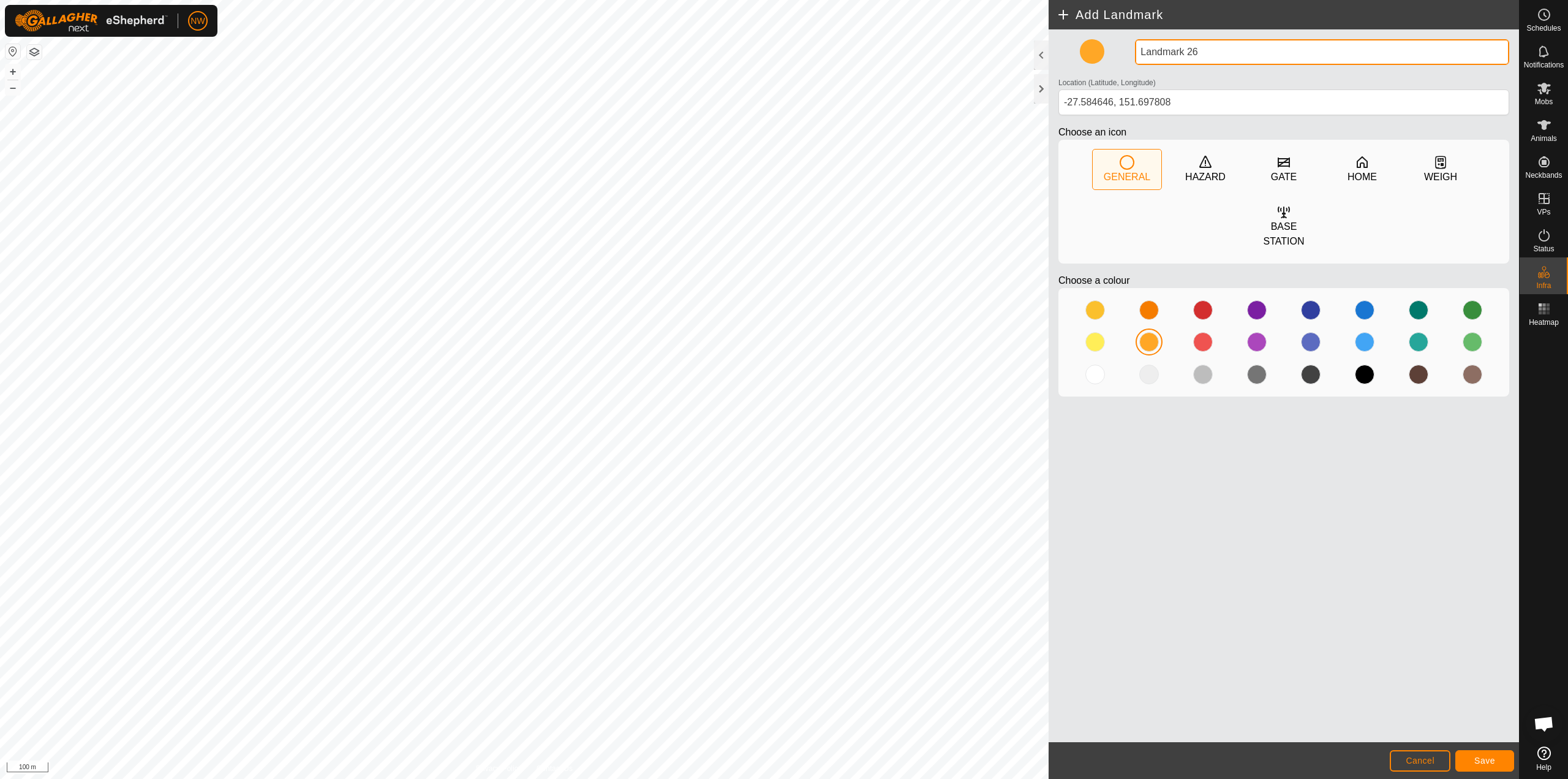
drag, startPoint x: 1208, startPoint y: 47, endPoint x: 1077, endPoint y: 58, distance: 131.5
click at [782, 58] on div "Landmark 26 Location (Latitude, Longitude) [GEOGRAPHIC_DATA] Choose an icon GEN…" at bounding box center [1284, 223] width 461 height 367
type input "Shed"
click at [782, 761] on span "Save" at bounding box center [1484, 761] width 21 height 10
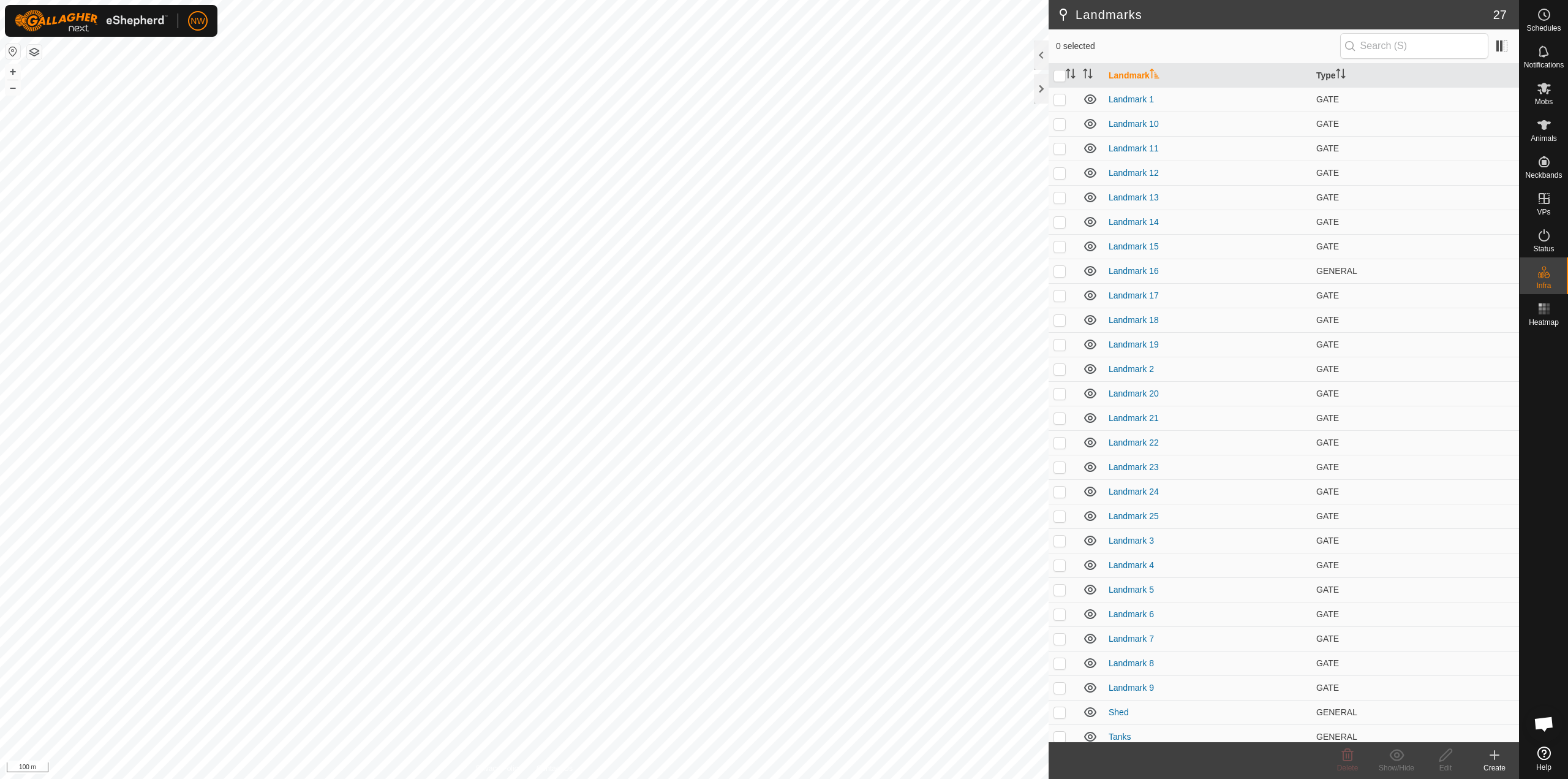
click at [782, 760] on icon at bounding box center [1495, 755] width 15 height 15
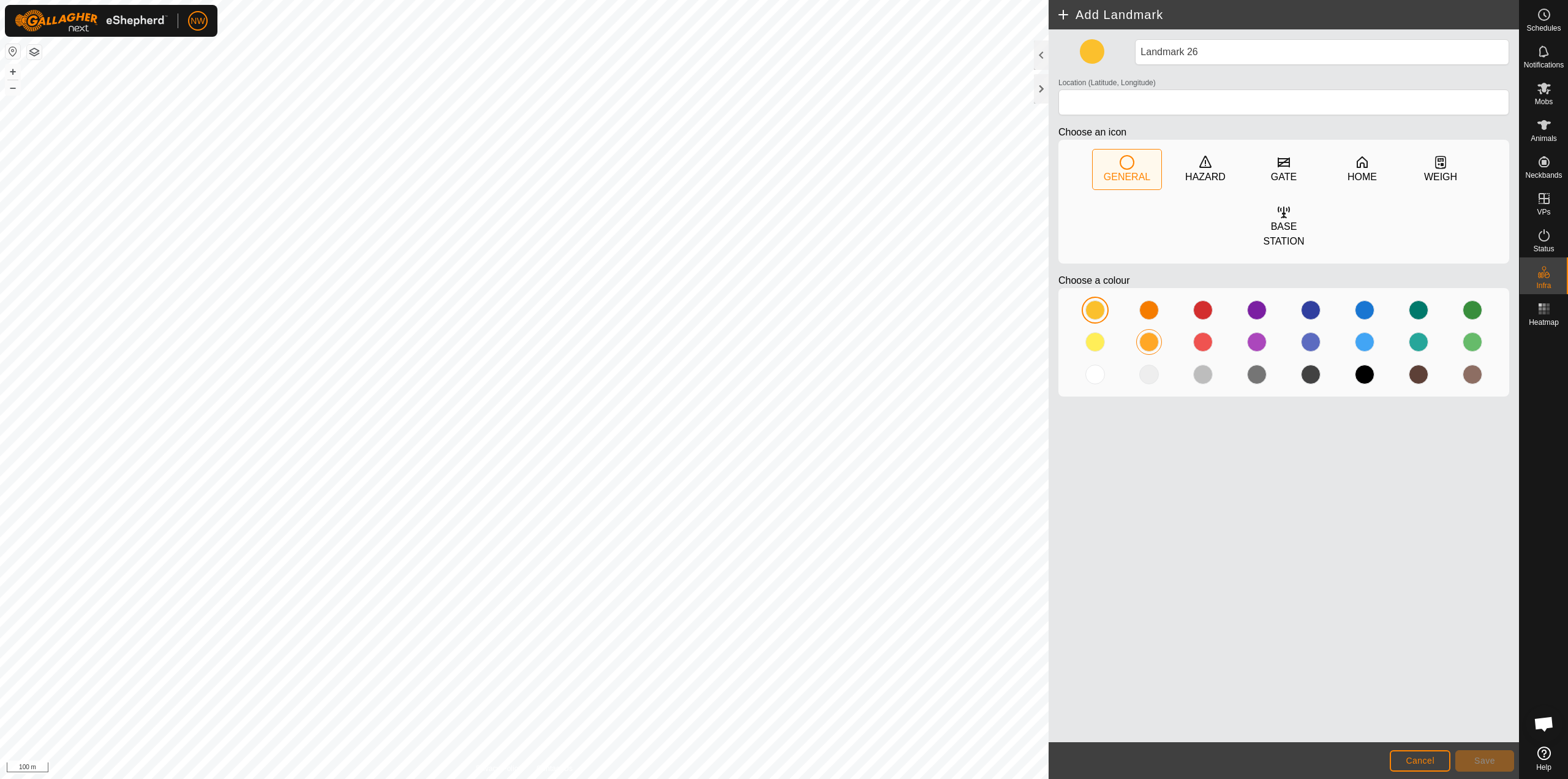
click at [782, 332] on div at bounding box center [1149, 342] width 19 height 19
type input "-27.584941, 151.695590"
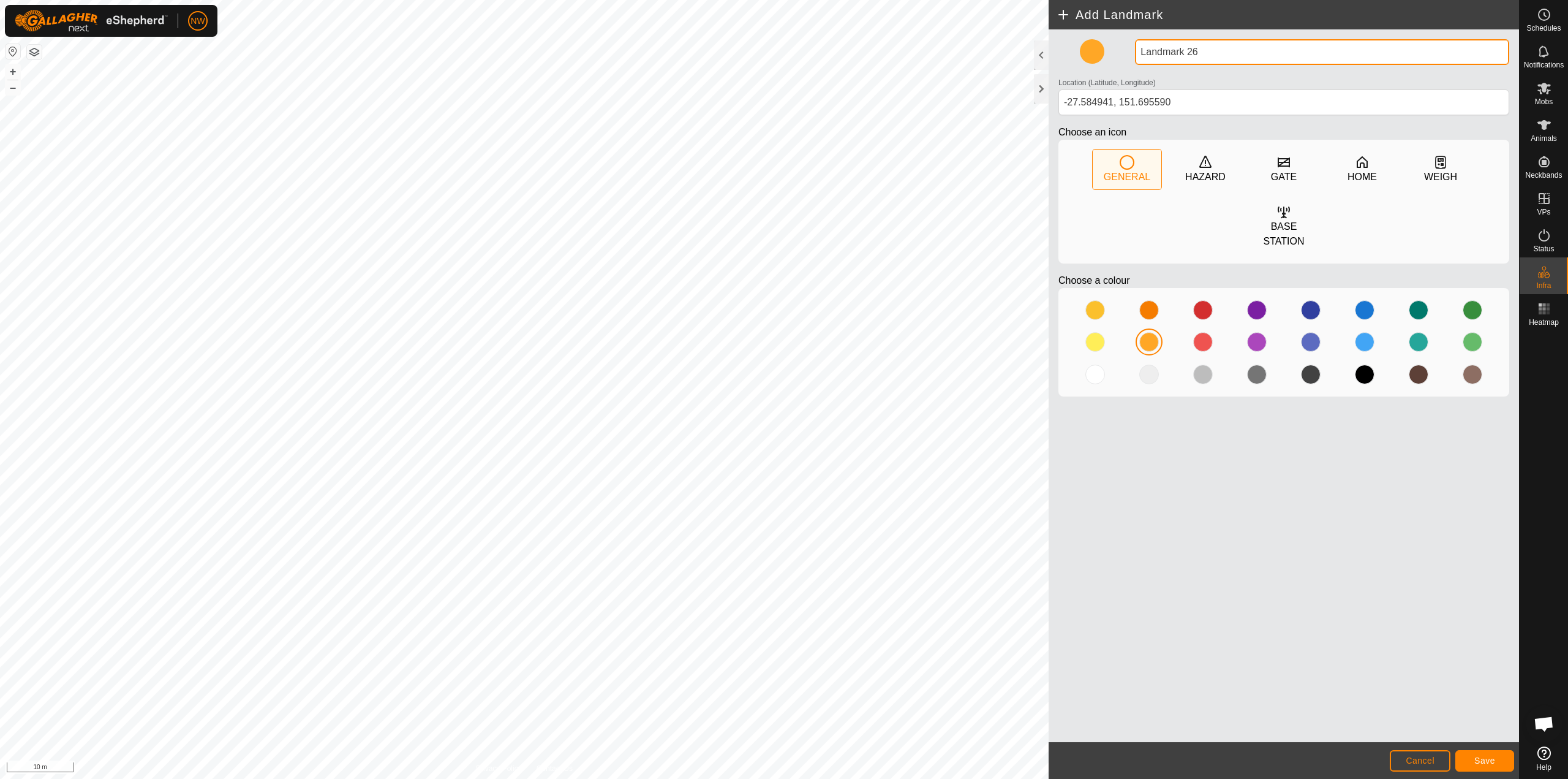
drag, startPoint x: 1203, startPoint y: 51, endPoint x: 1070, endPoint y: 61, distance: 133.4
click at [782, 61] on div "Landmark 26 Location (Latitude, Longitude) [GEOGRAPHIC_DATA] Choose an icon GEN…" at bounding box center [1284, 223] width 461 height 367
type input "Yards"
click at [782, 759] on span "Save" at bounding box center [1484, 761] width 21 height 10
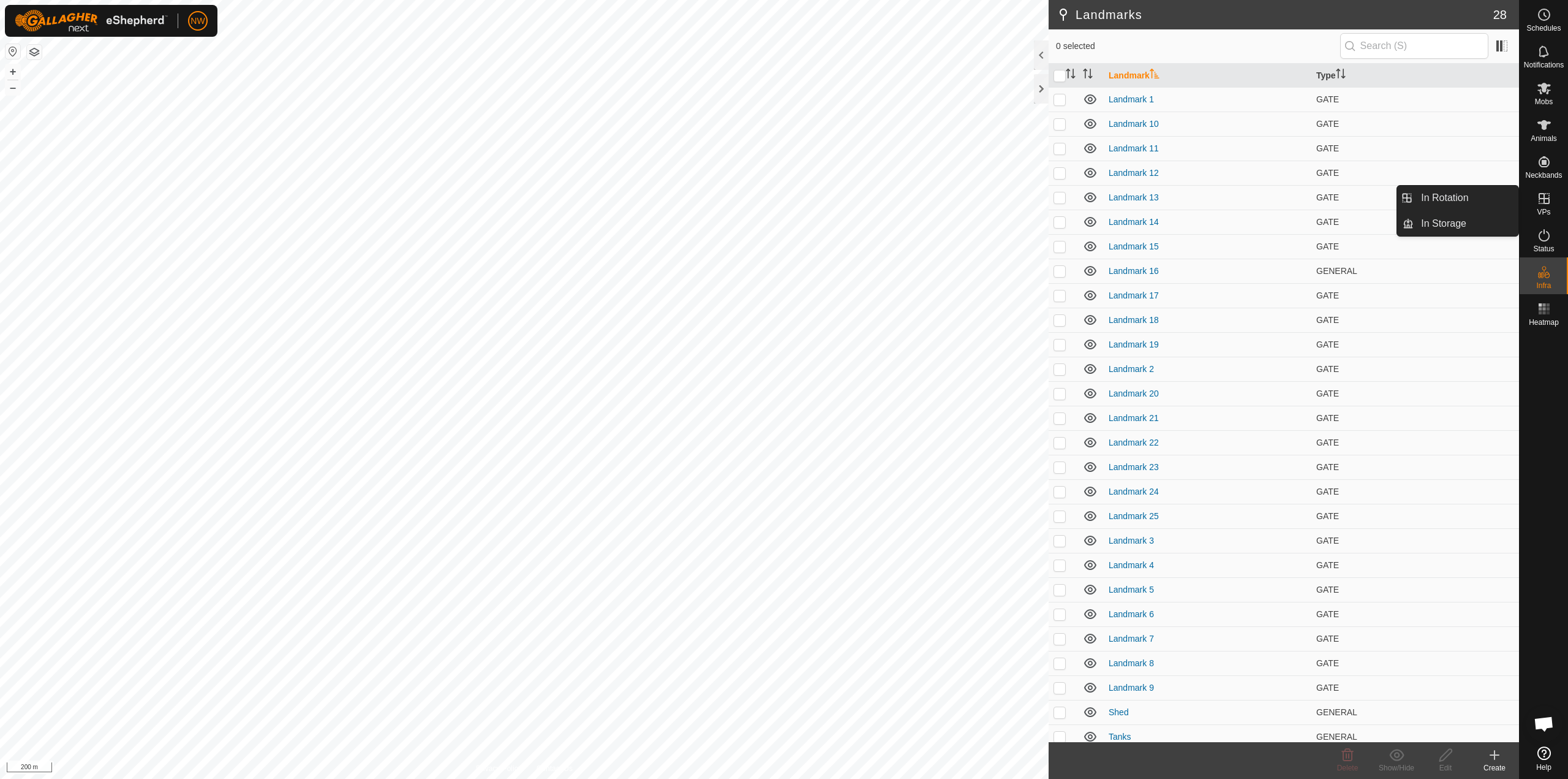
click at [782, 203] on icon at bounding box center [1544, 199] width 11 height 11
click at [782, 196] on icon at bounding box center [1544, 199] width 15 height 15
click at [782, 193] on link "In Rotation" at bounding box center [1466, 198] width 105 height 24
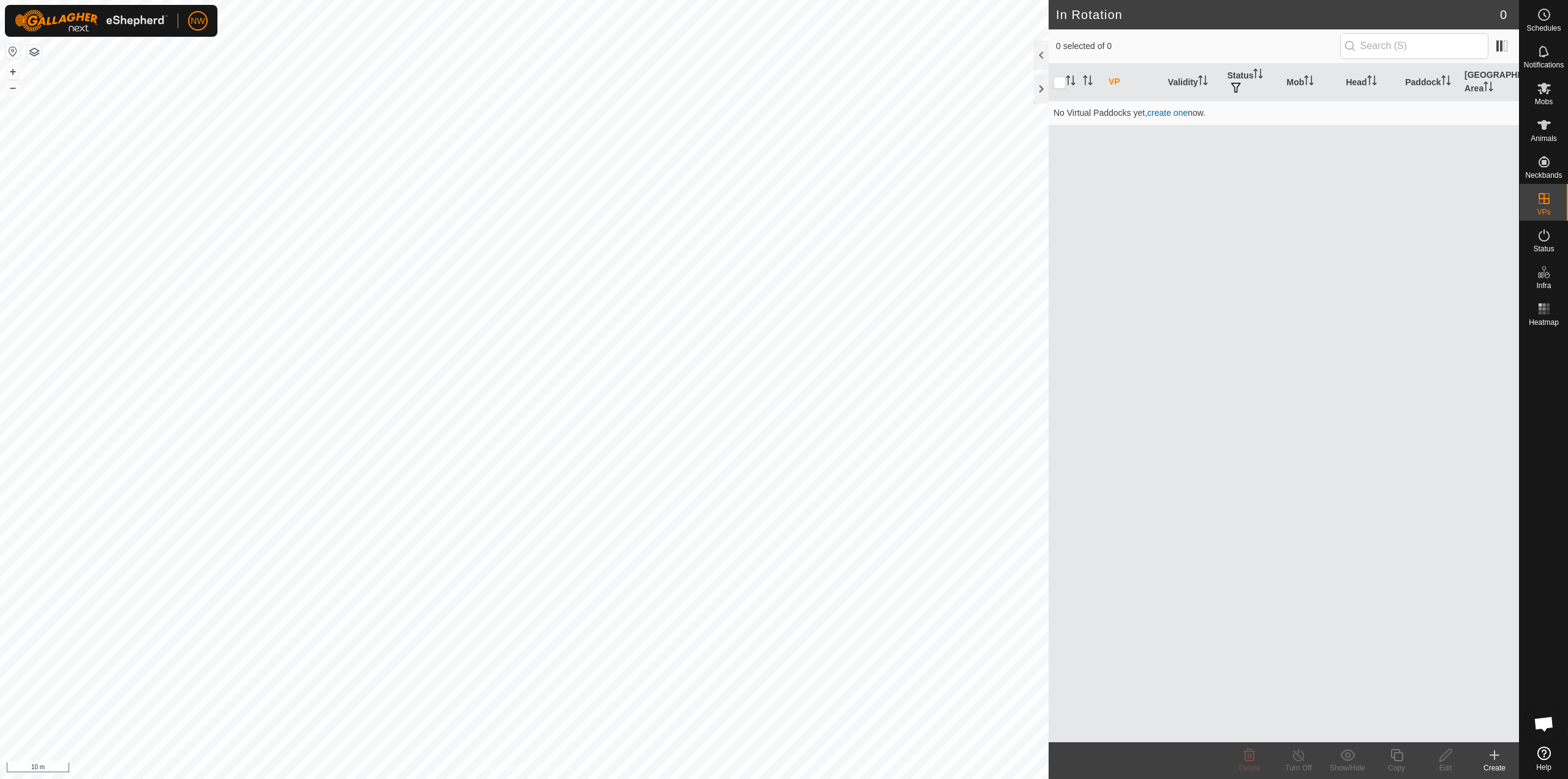
click at [782, 752] on icon at bounding box center [1494, 755] width 0 height 9
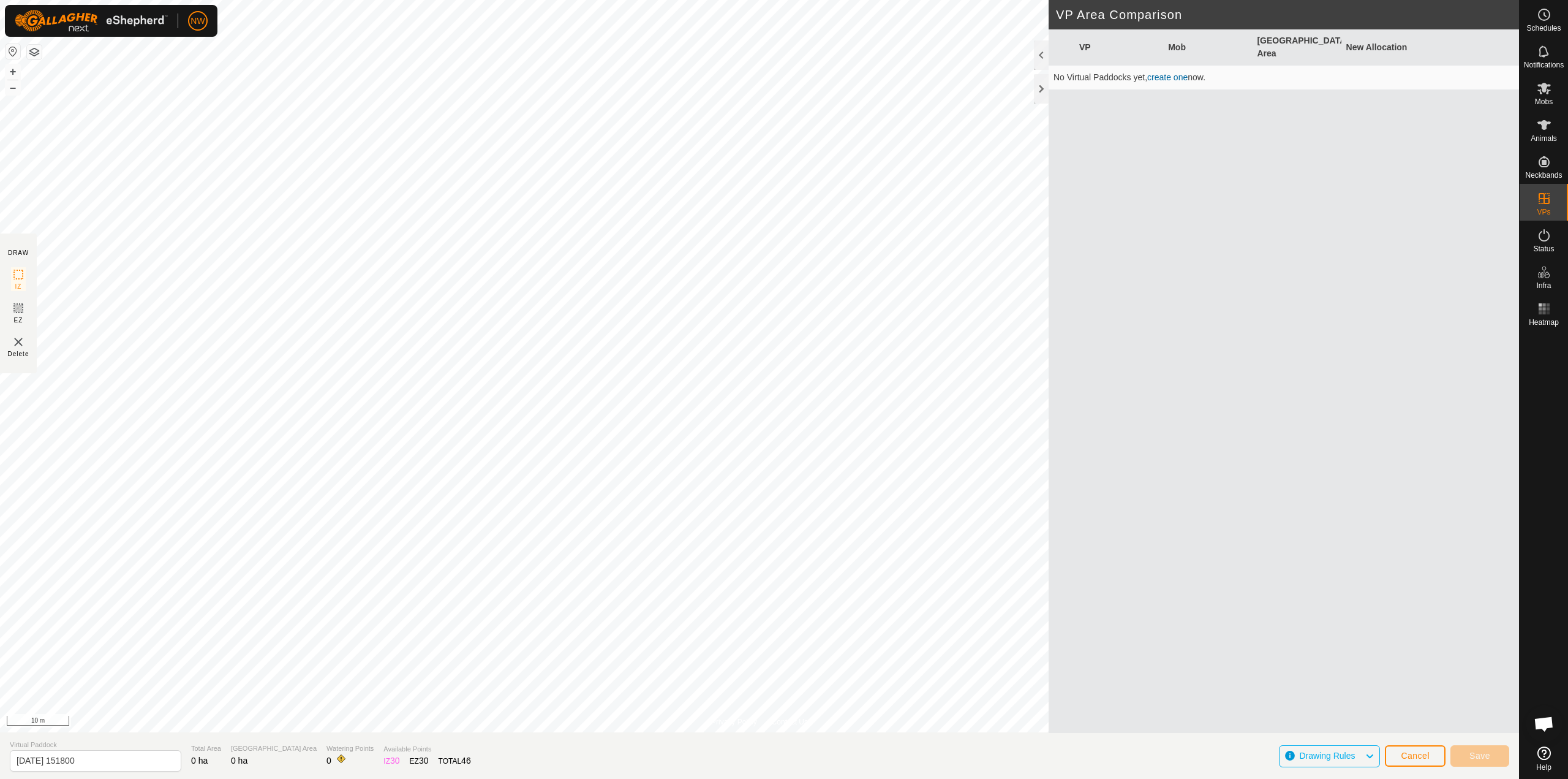
click at [782, 756] on span "Drawing Rules" at bounding box center [1332, 757] width 65 height 16
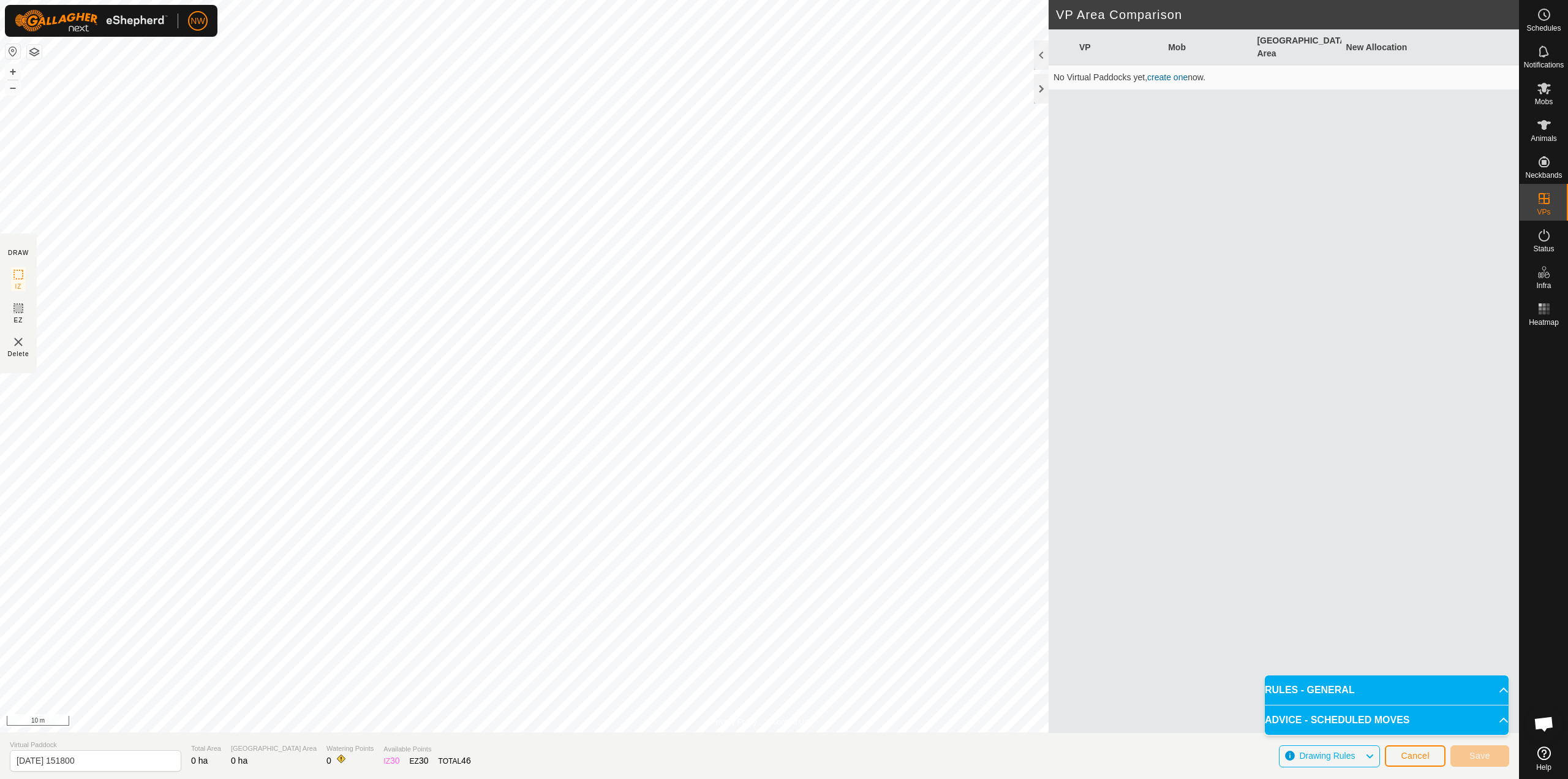
click at [782, 754] on span "Cancel" at bounding box center [1415, 756] width 29 height 10
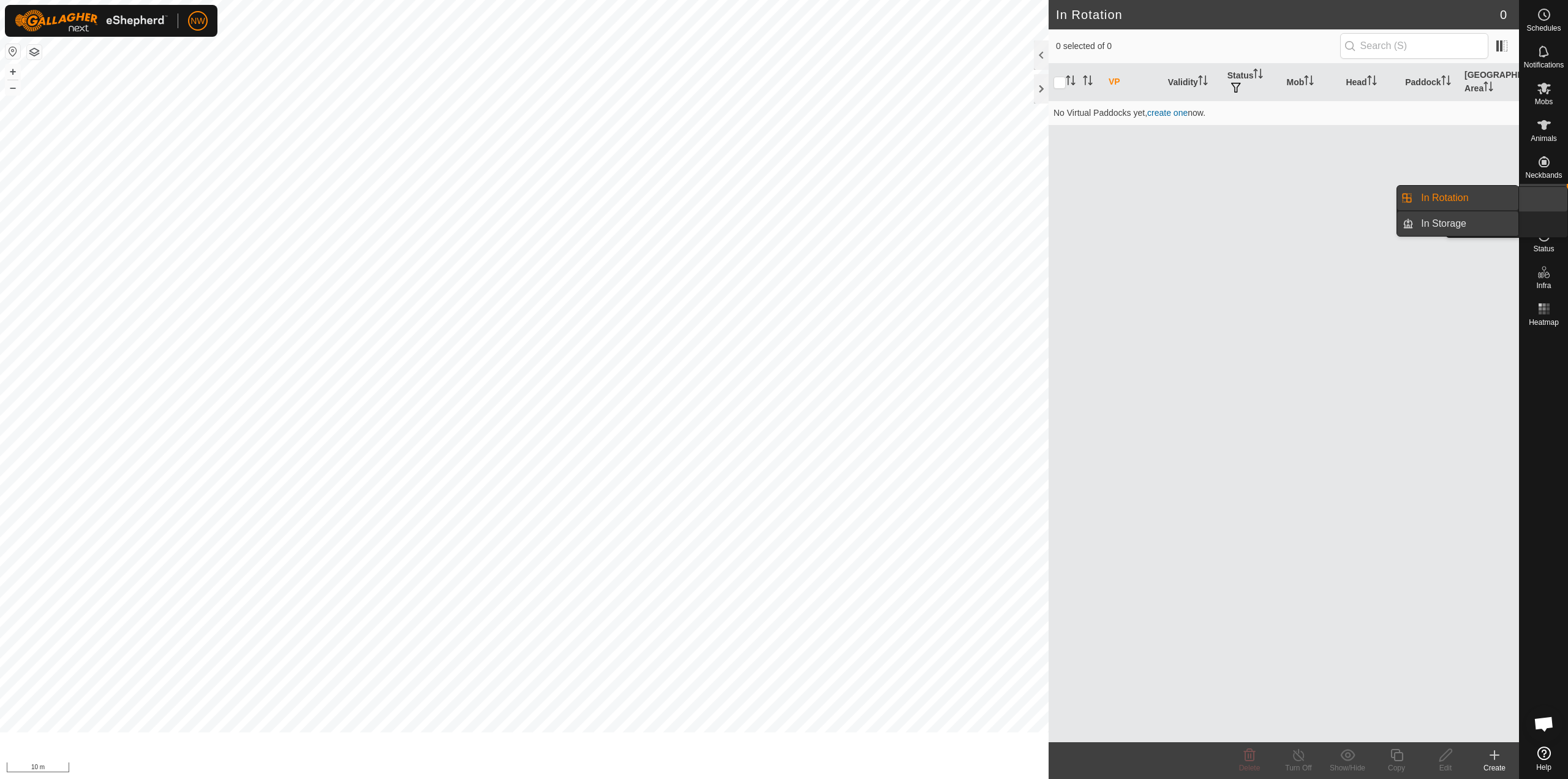
drag, startPoint x: 1541, startPoint y: 194, endPoint x: 1459, endPoint y: 223, distance: 87.0
click at [782, 194] on link "In Rotation" at bounding box center [1515, 199] width 105 height 24
click at [782, 220] on span "In Storage" at bounding box center [1444, 224] width 46 height 15
click at [782, 223] on span "In Storage" at bounding box center [1444, 224] width 46 height 15
click at [1498, 758] on icon at bounding box center [1495, 755] width 15 height 15
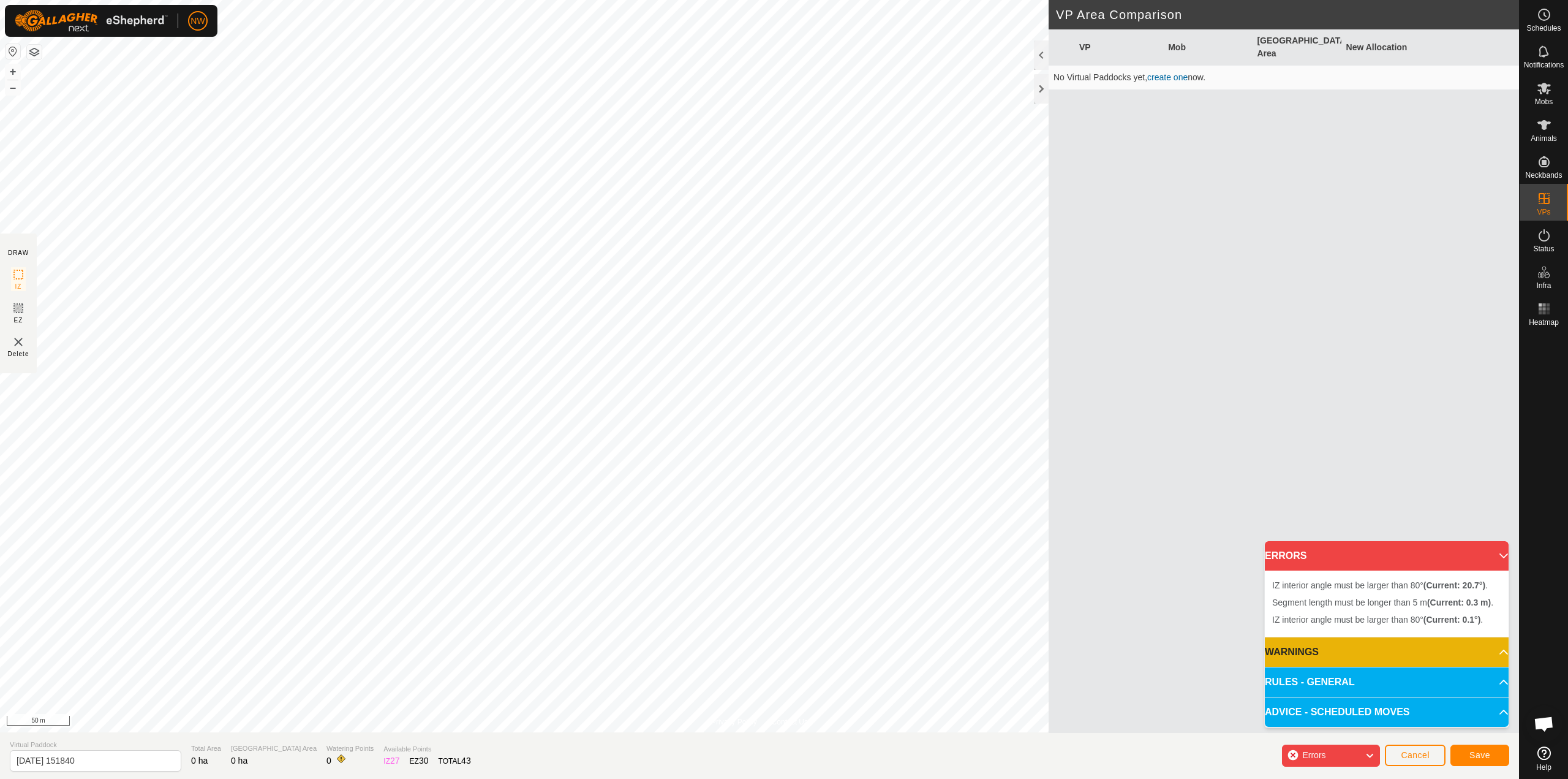
click at [1341, 756] on div "Errors" at bounding box center [1331, 755] width 98 height 22
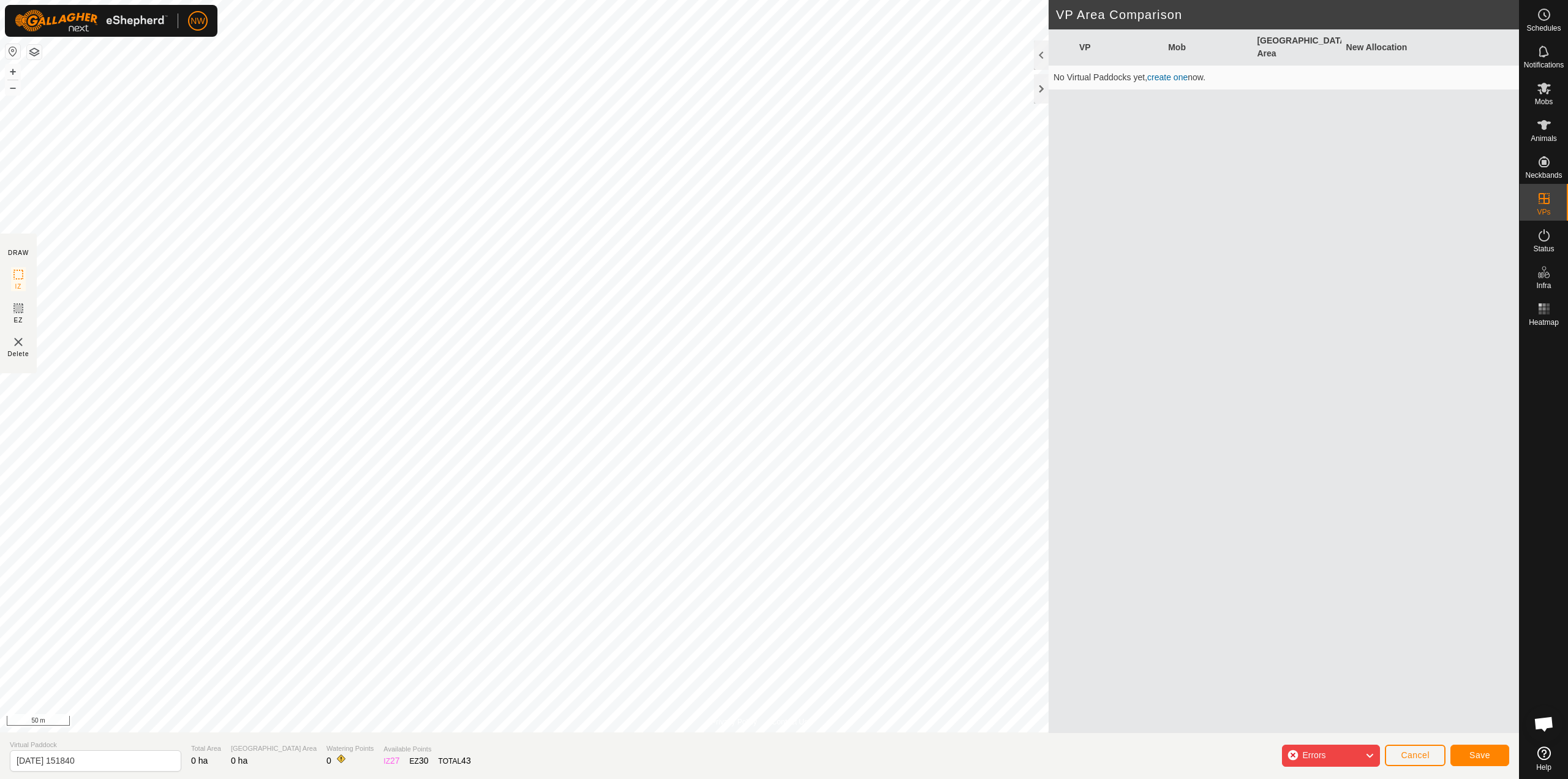
click at [1341, 756] on div "Errors" at bounding box center [1331, 755] width 98 height 22
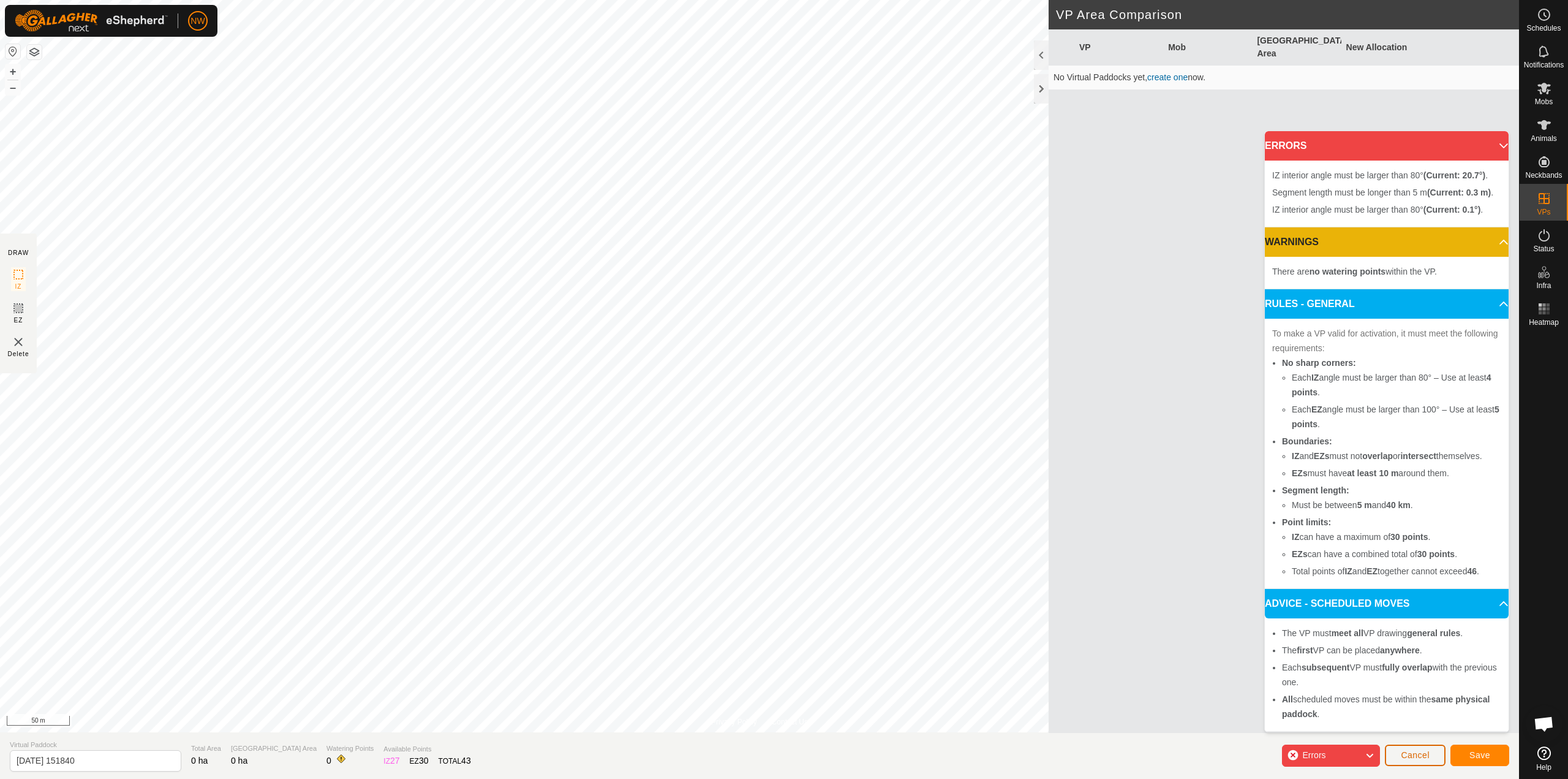
click at [1430, 755] on button "Cancel" at bounding box center [1415, 755] width 60 height 21
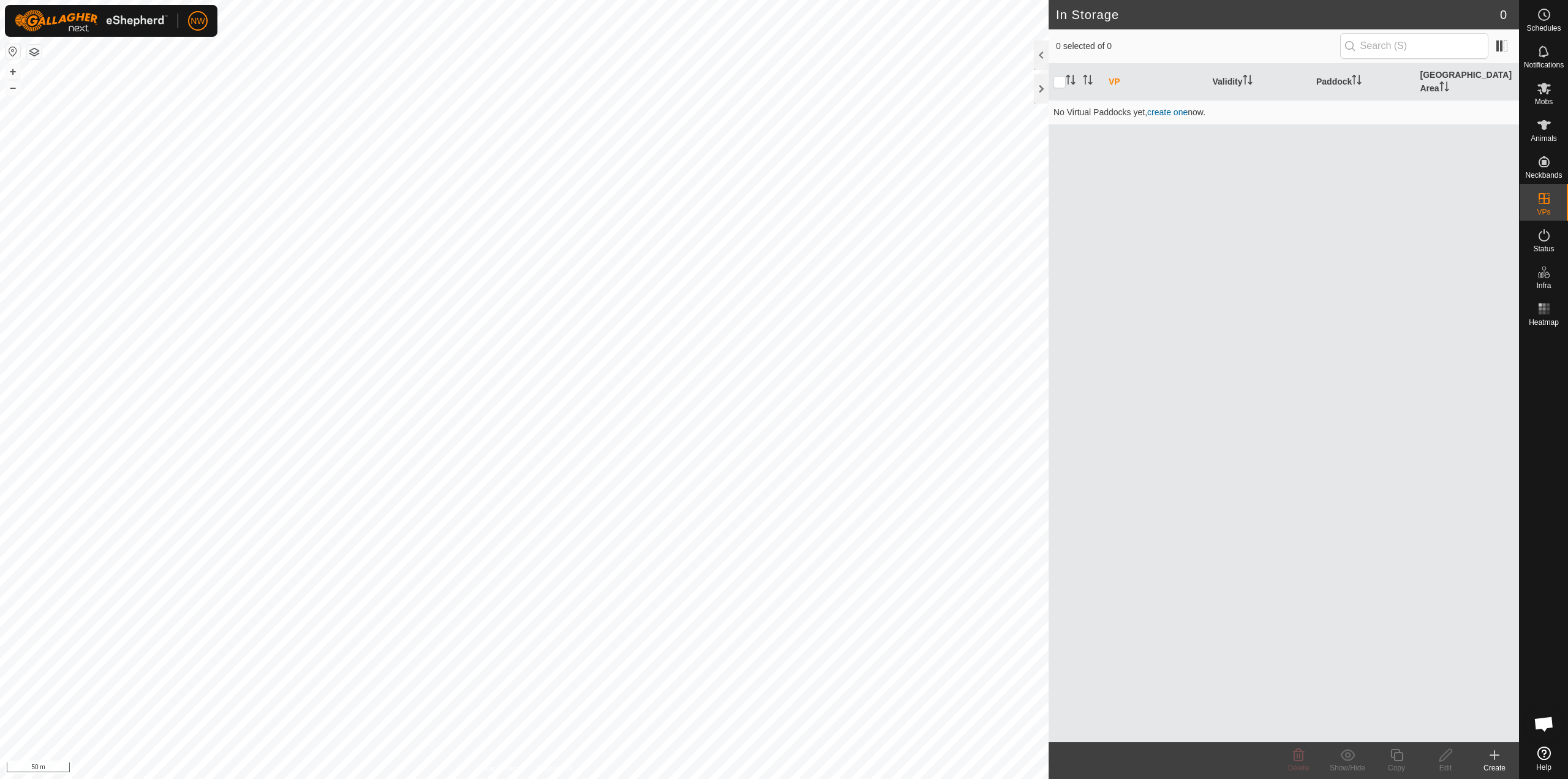
click at [1493, 758] on icon at bounding box center [1495, 755] width 15 height 15
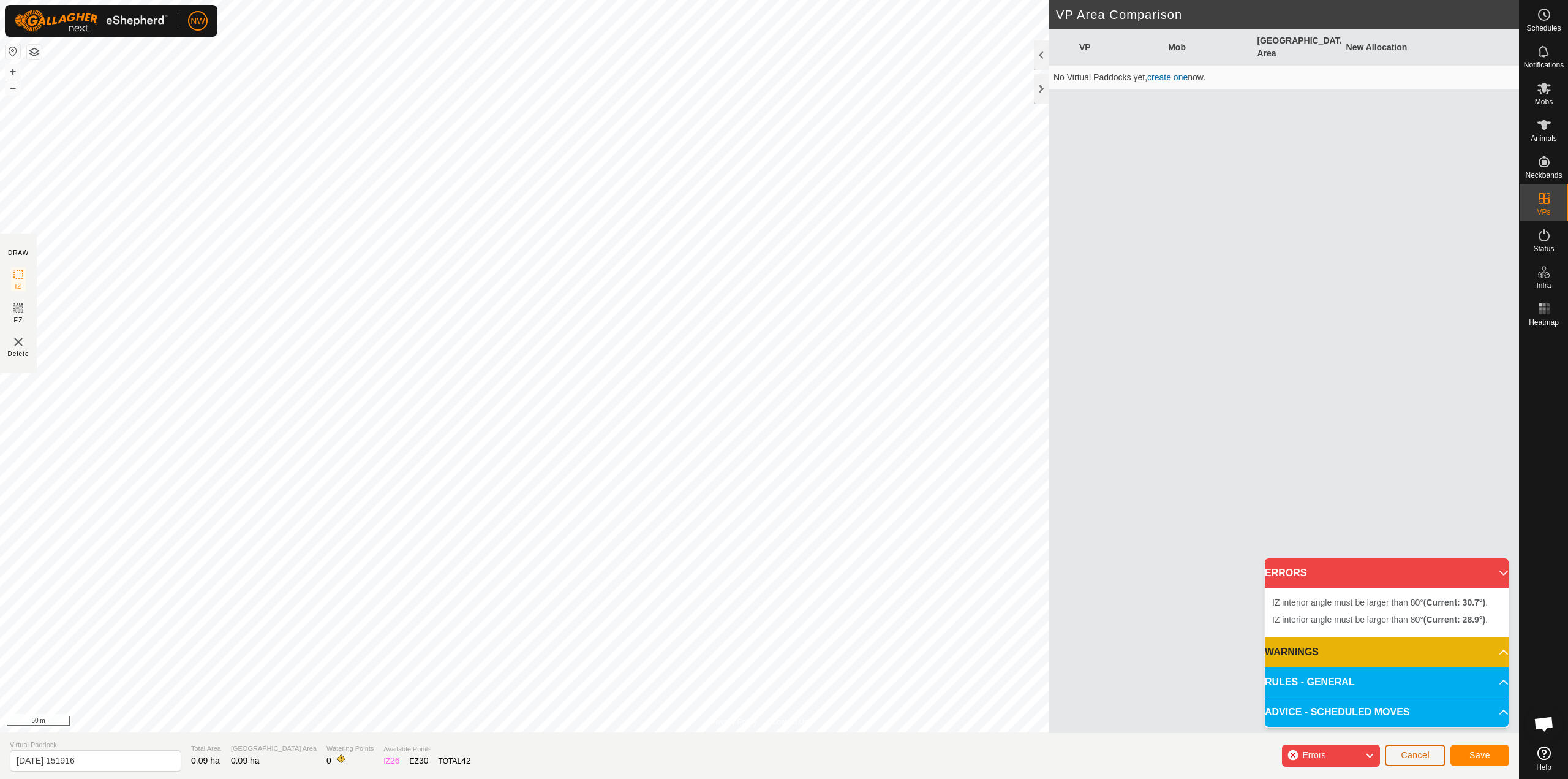
click at [1410, 755] on span "Cancel" at bounding box center [1415, 755] width 29 height 10
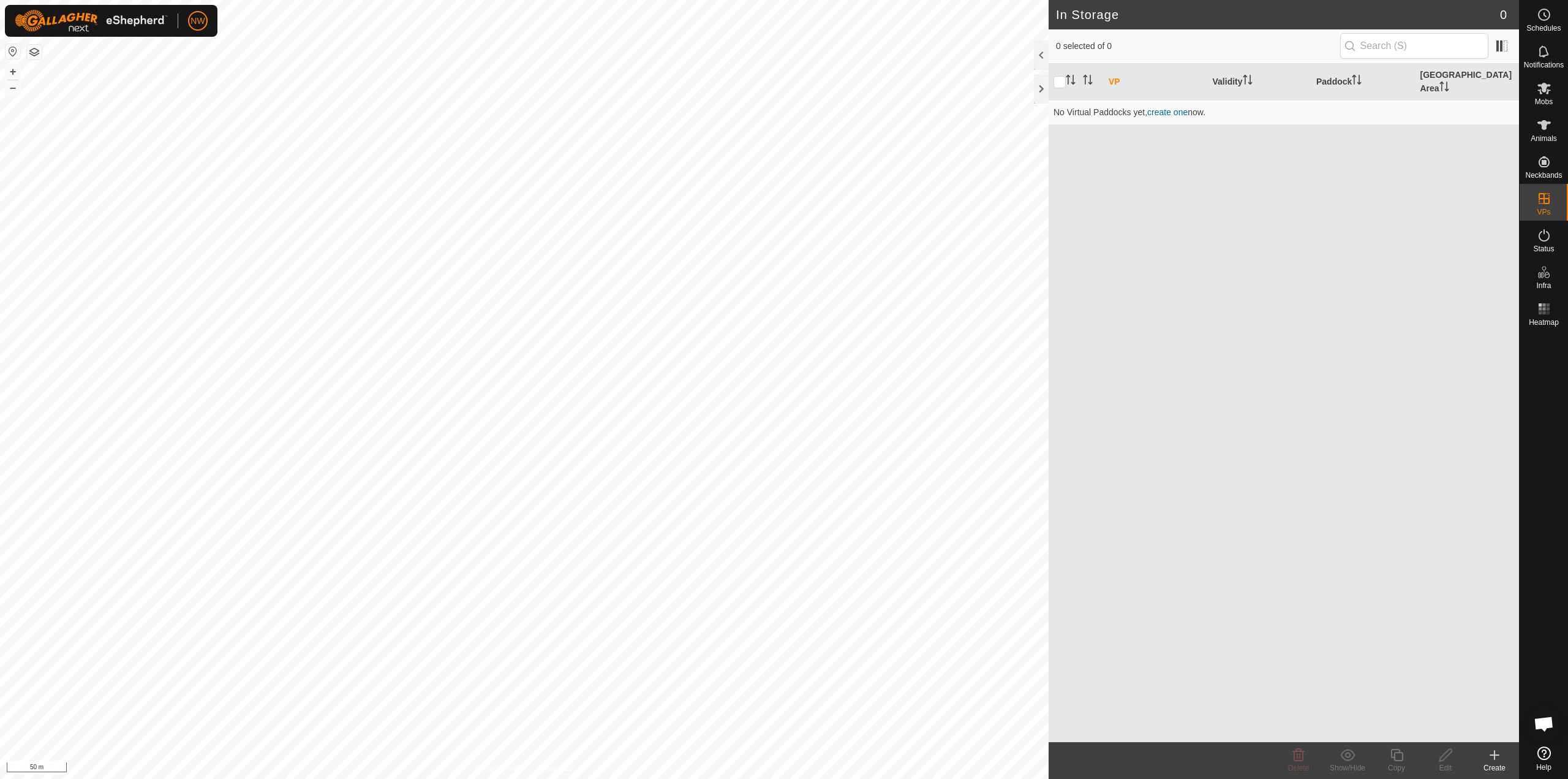
click at [1498, 755] on icon at bounding box center [1495, 755] width 9 height 0
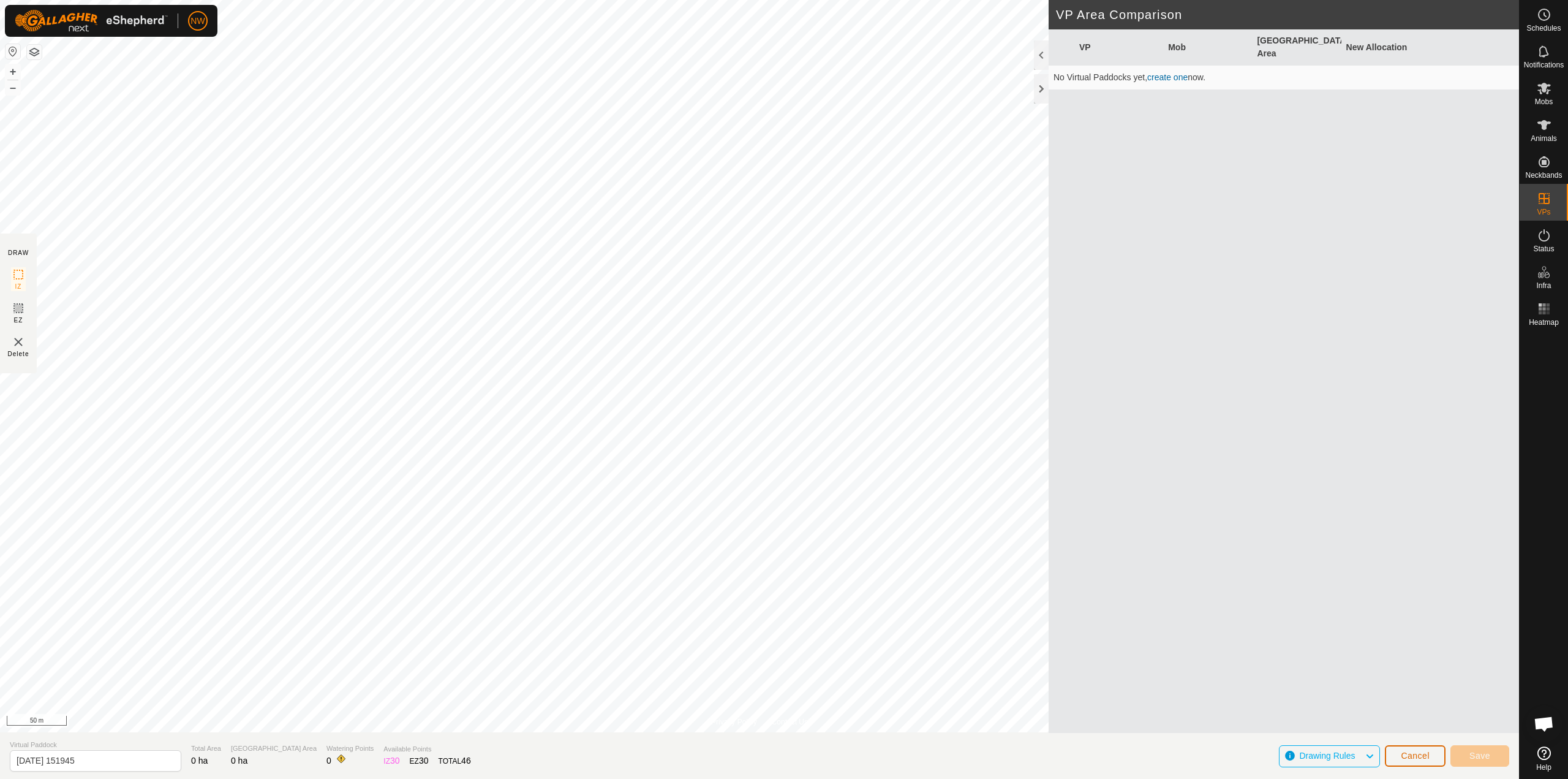
click at [1425, 757] on span "Cancel" at bounding box center [1415, 756] width 29 height 10
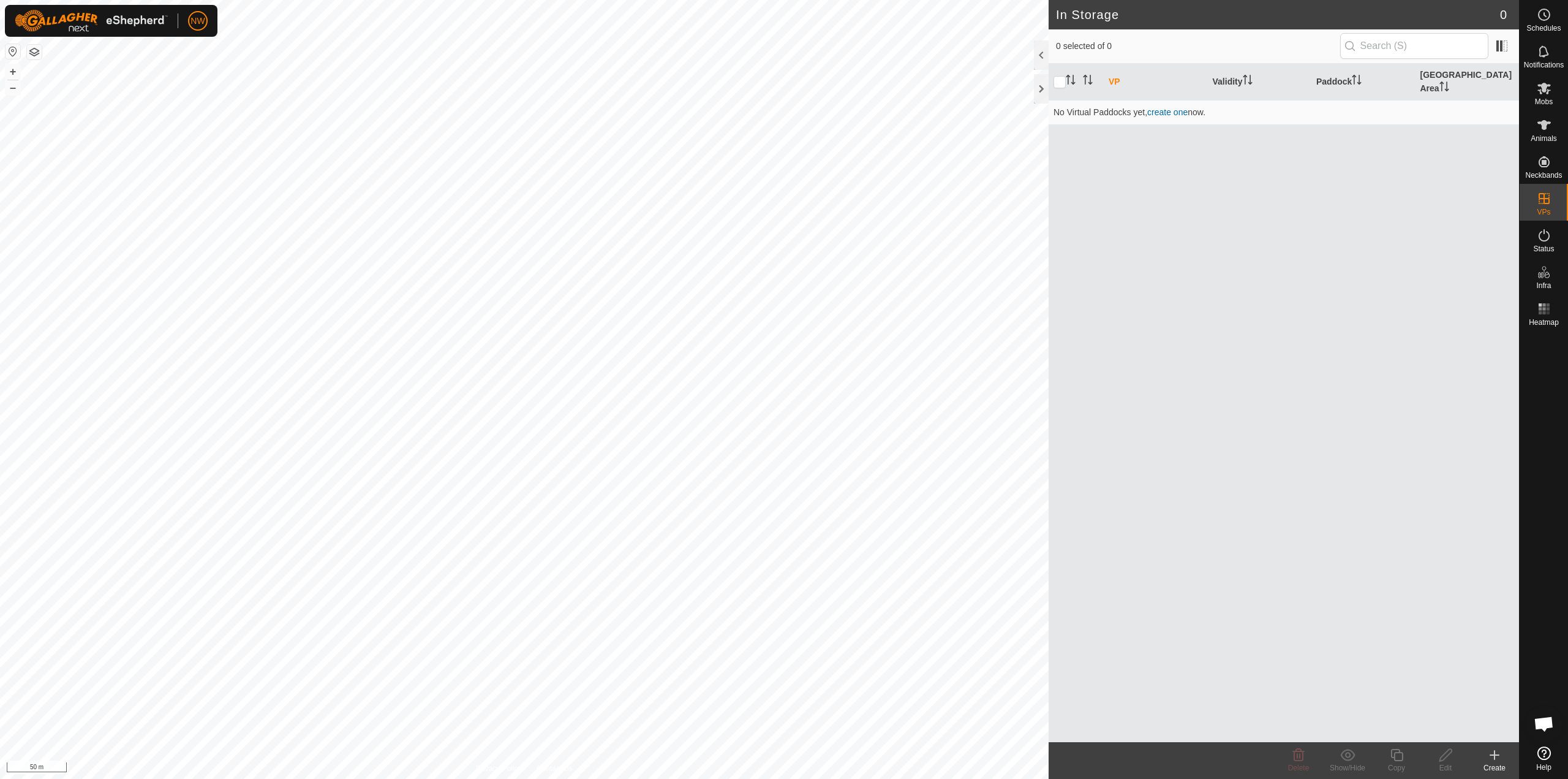
click at [1494, 753] on icon at bounding box center [1495, 755] width 15 height 15
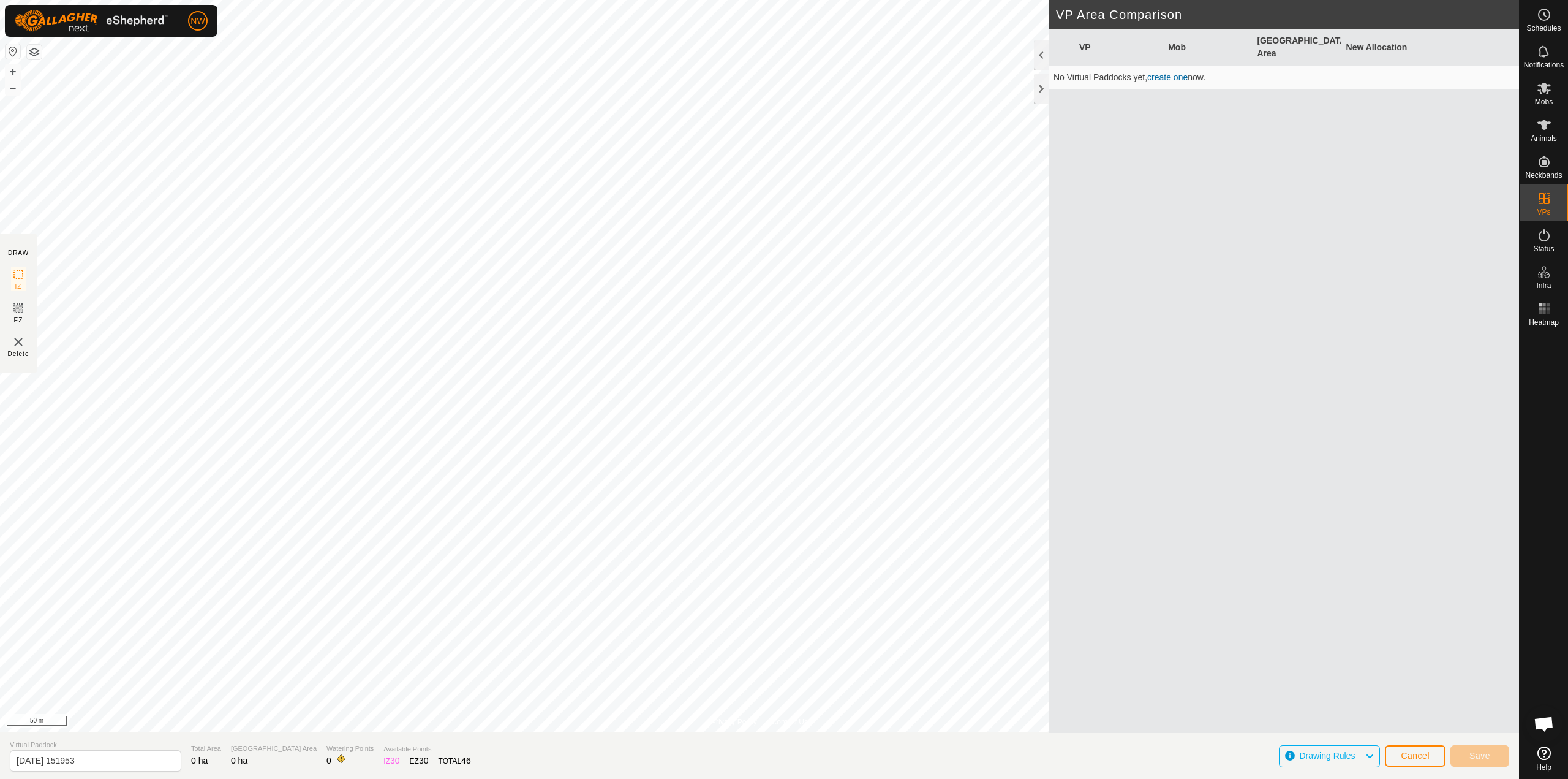
click at [1360, 761] on span "Drawing Rules" at bounding box center [1332, 757] width 65 height 16
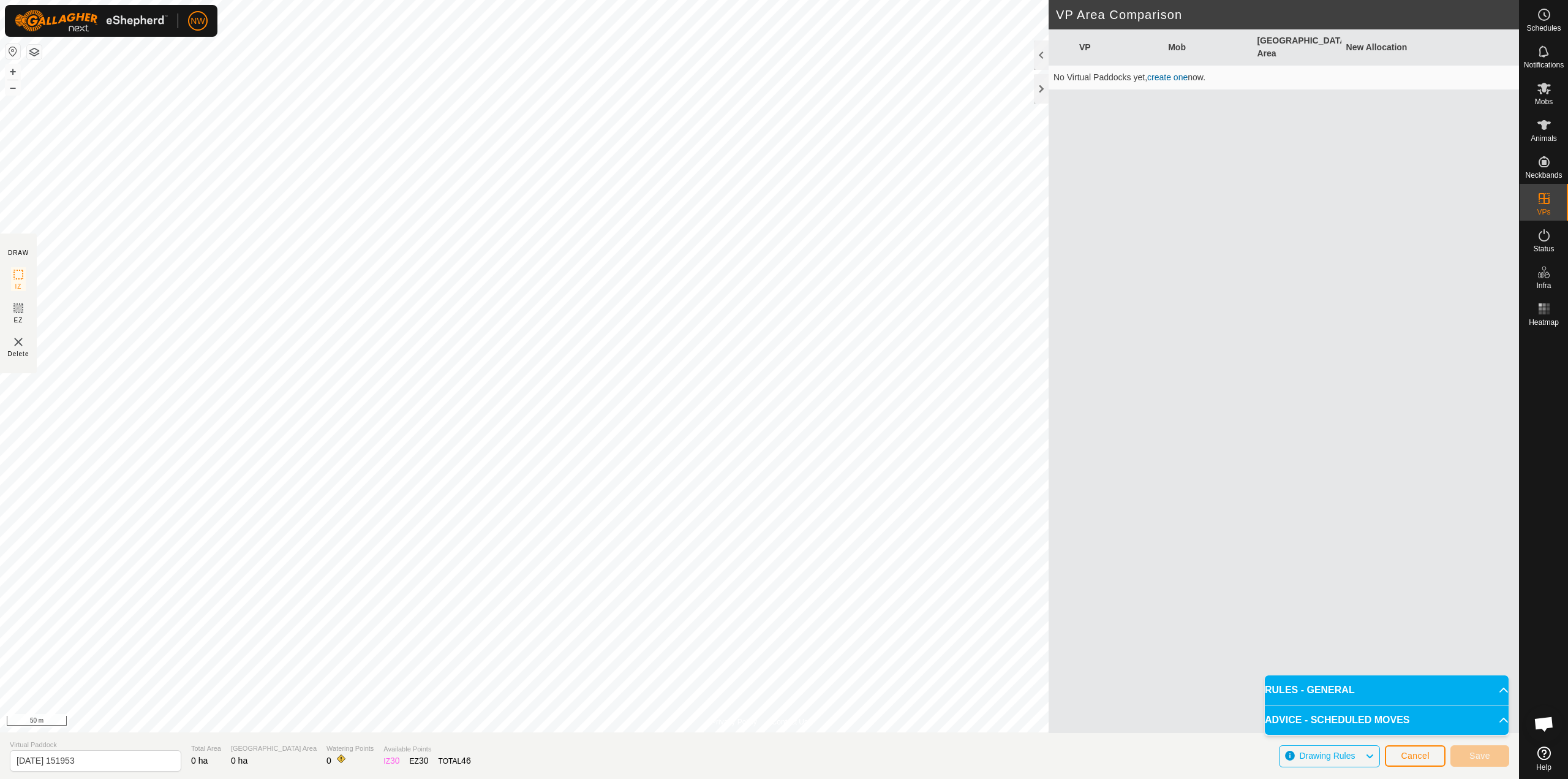
click at [1498, 687] on p-accordion-header "RULES - GENERAL" at bounding box center [1387, 690] width 244 height 29
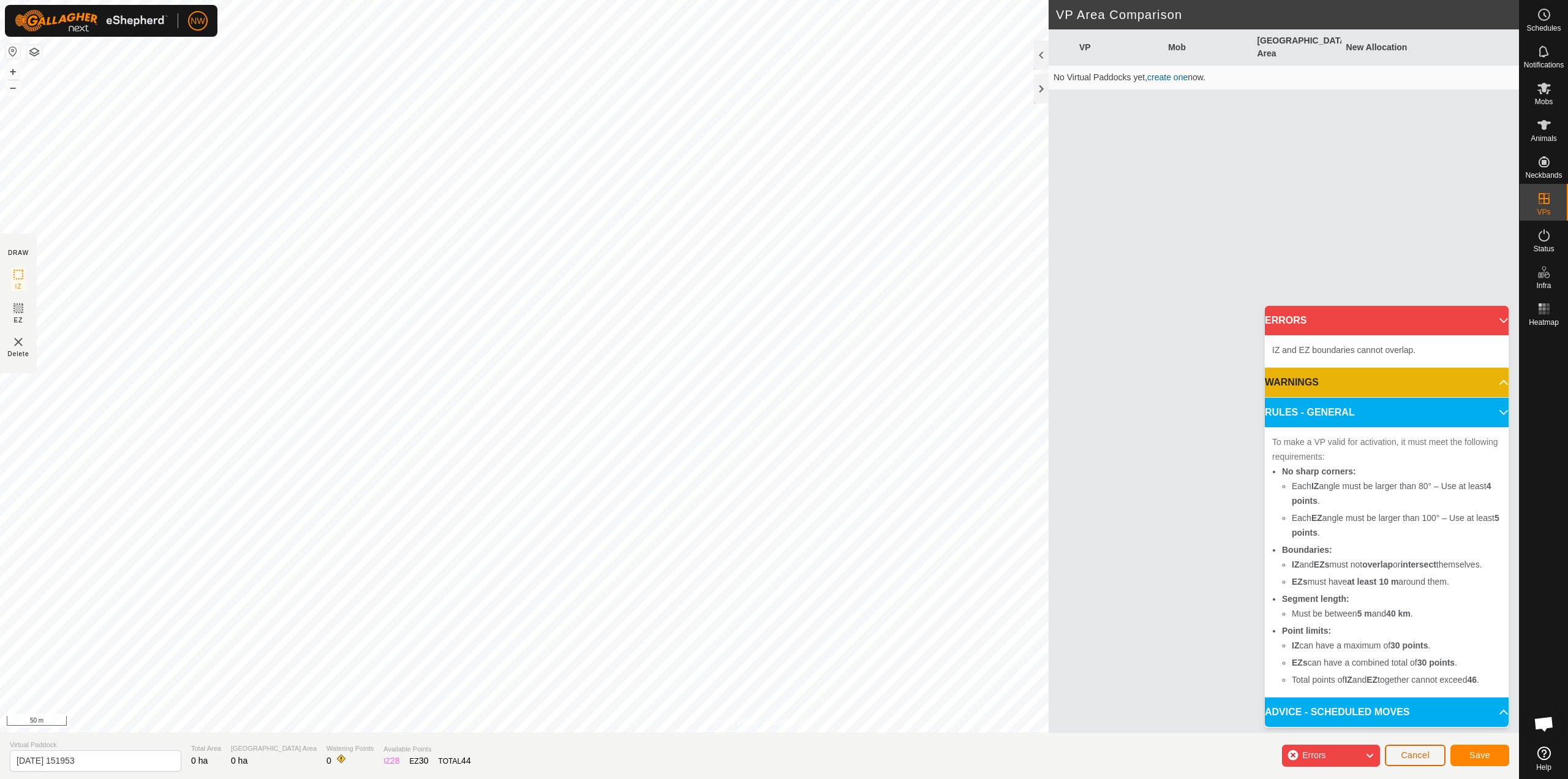
click at [1418, 753] on span "Cancel" at bounding box center [1415, 755] width 29 height 10
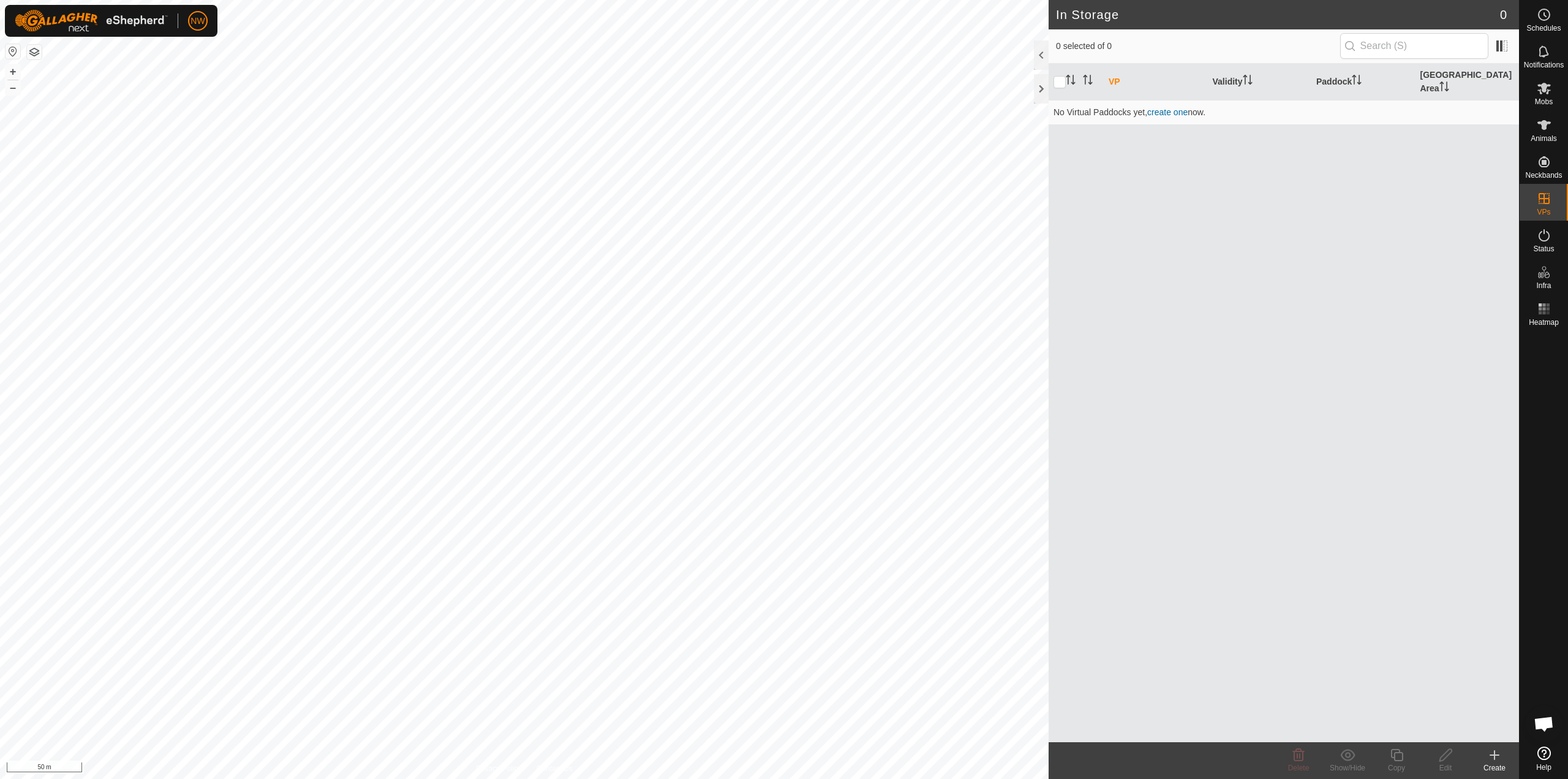
click at [1494, 754] on icon at bounding box center [1494, 755] width 0 height 9
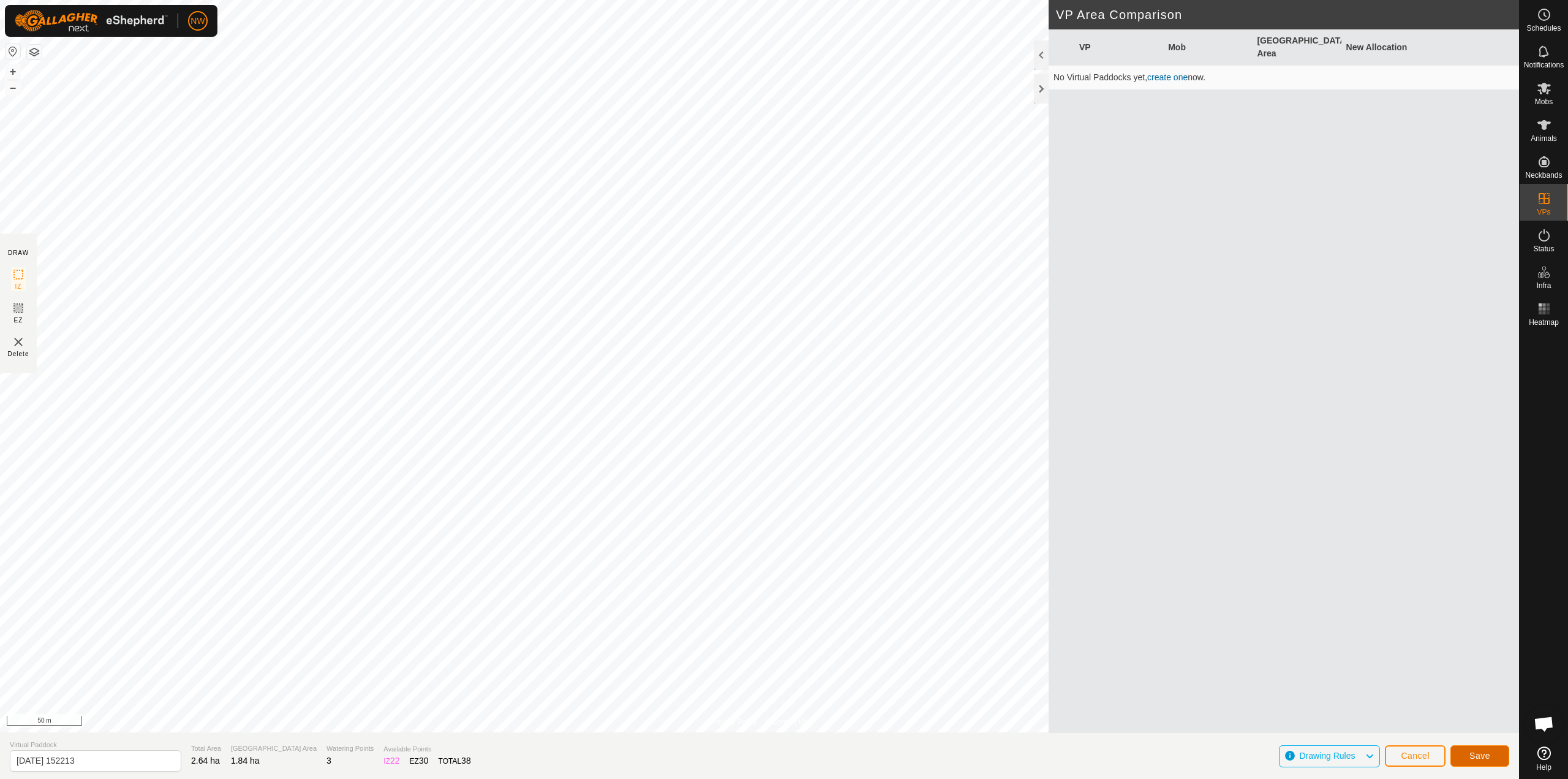
click at [1478, 756] on span "Save" at bounding box center [1479, 756] width 21 height 10
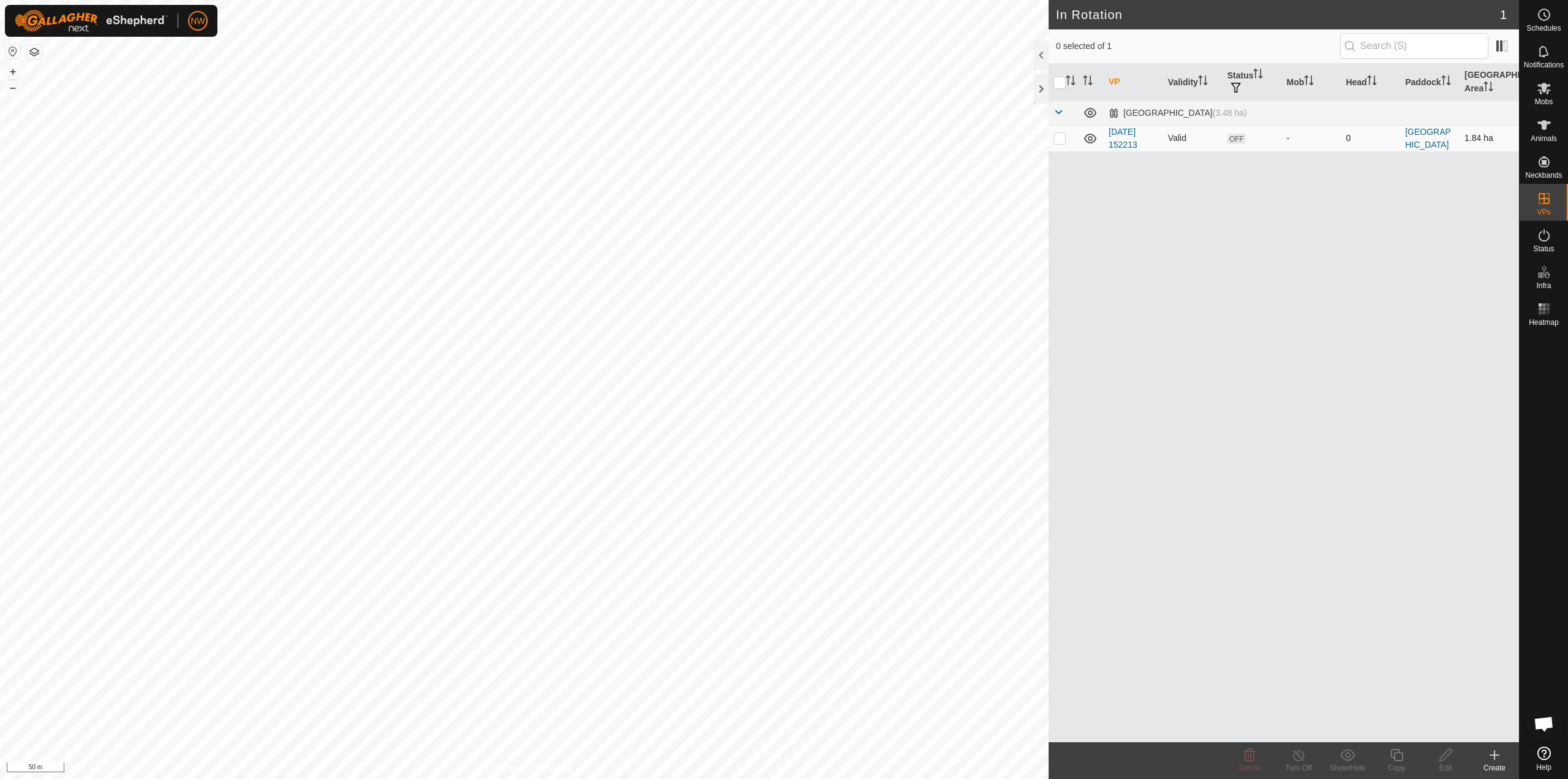
click at [1057, 138] on p-checkbox at bounding box center [1060, 138] width 12 height 10
checkbox input "true"
click at [1234, 138] on span "OFF" at bounding box center [1236, 138] width 18 height 11
click at [1421, 206] on div "VP Validity Status Mob Head Paddock Grazing Area Northern Laneway (3.48 ha) 202…" at bounding box center [1284, 403] width 471 height 679
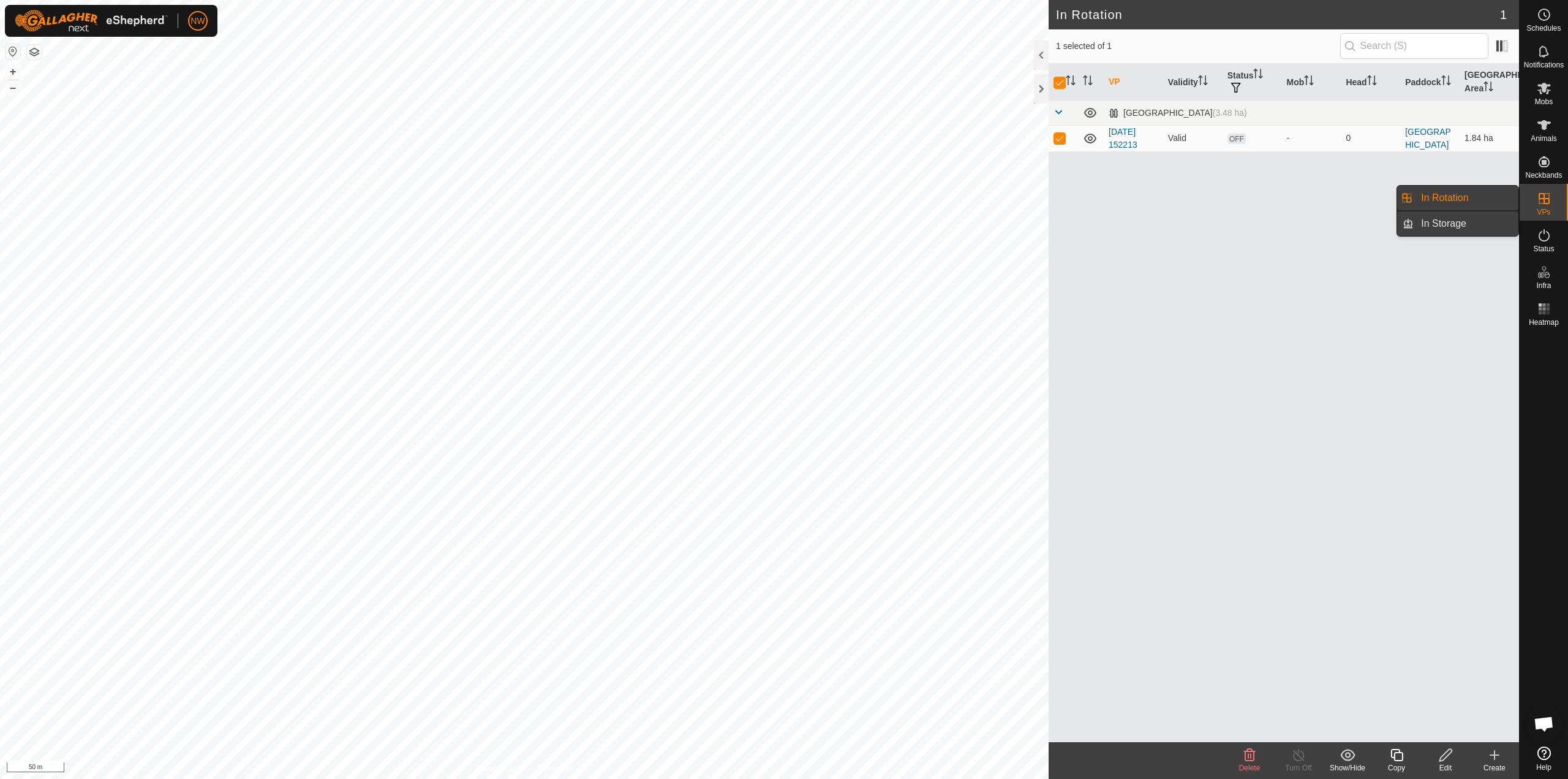
click at [1450, 223] on link "In Storage" at bounding box center [1466, 223] width 105 height 24
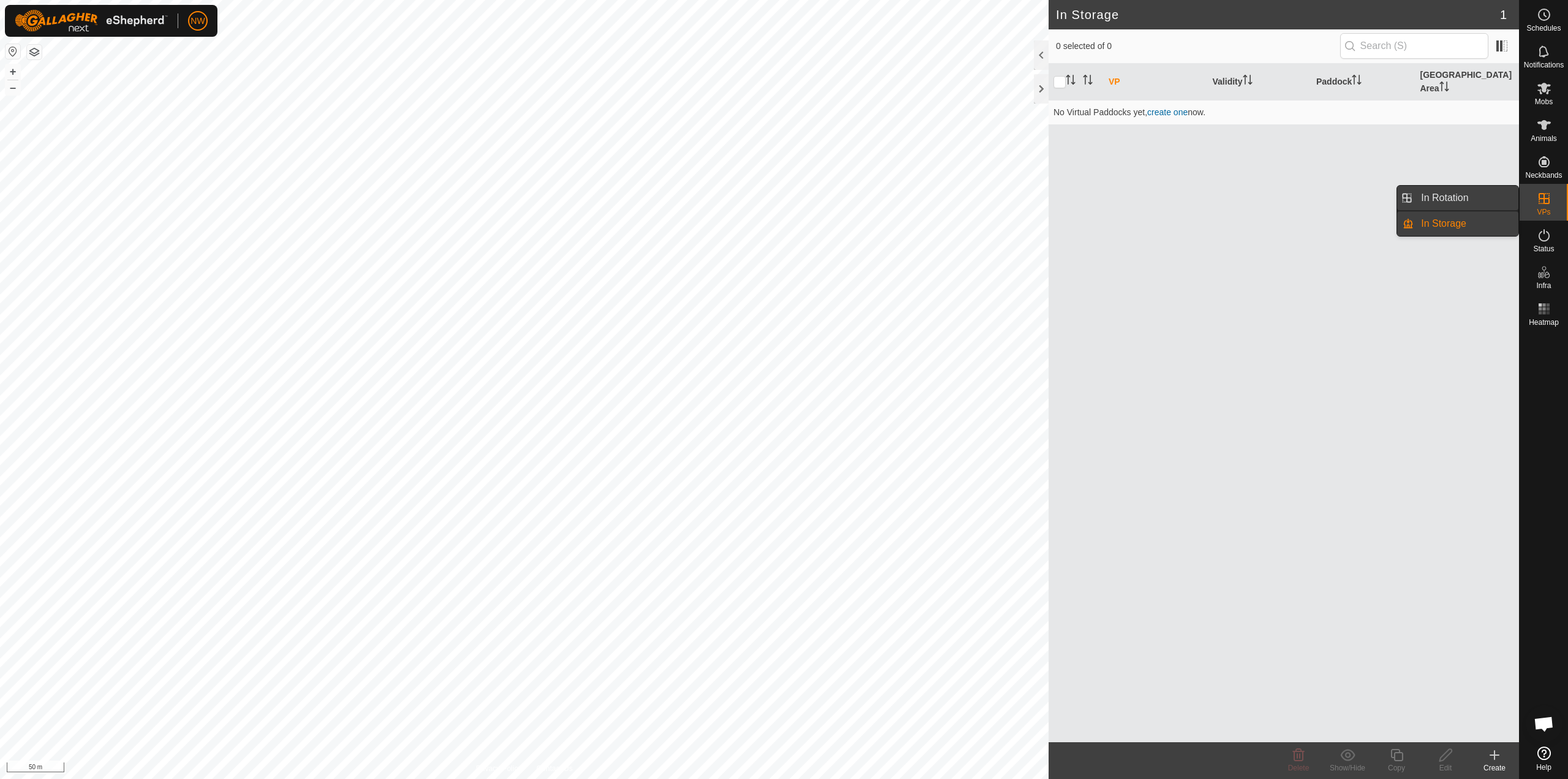
click at [1452, 197] on link "In Rotation" at bounding box center [1466, 198] width 105 height 24
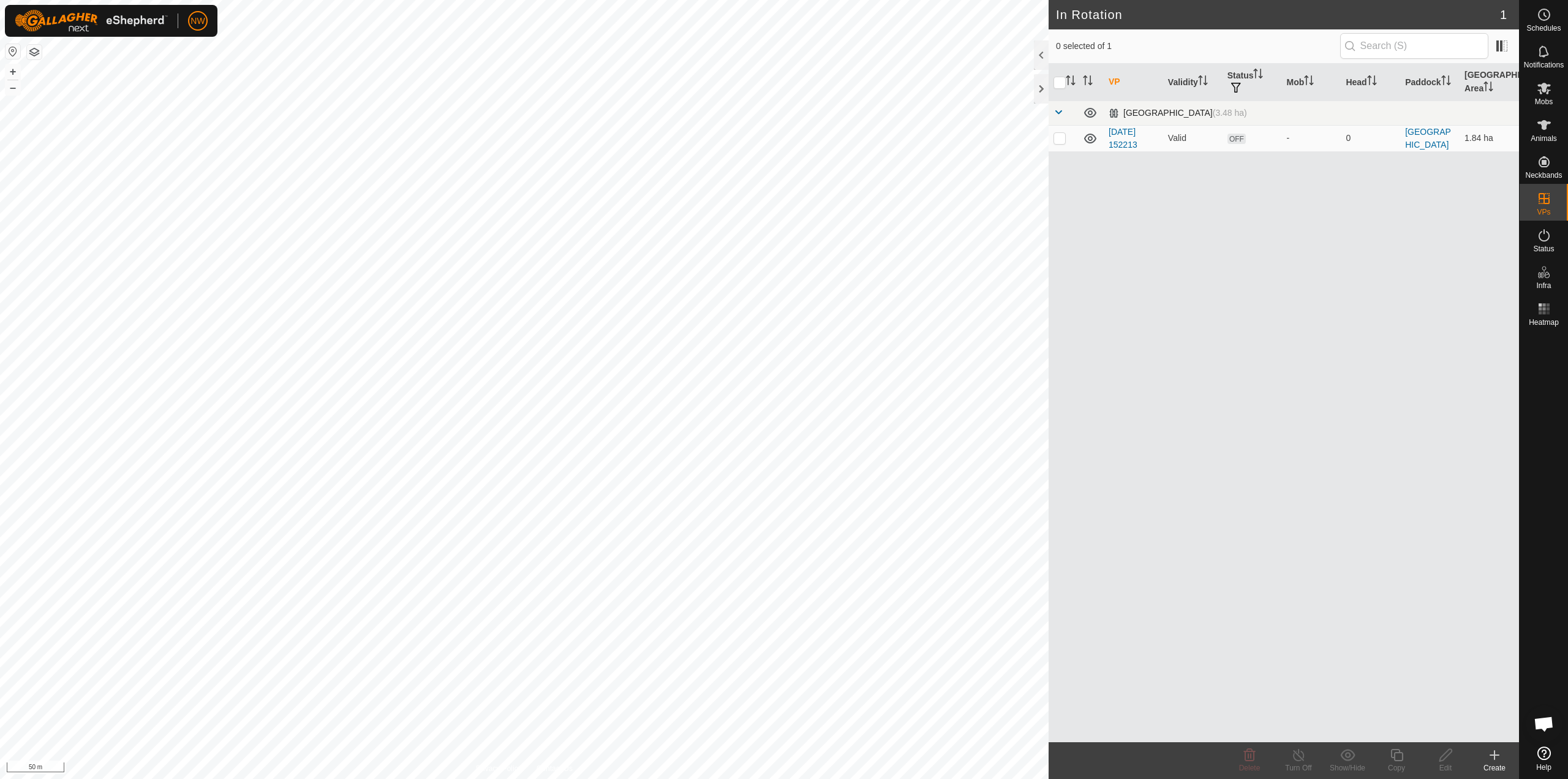
drag, startPoint x: 1236, startPoint y: 136, endPoint x: 1240, endPoint y: 107, distance: 29.3
click at [1236, 135] on span "OFF" at bounding box center [1236, 138] width 18 height 11
click at [1236, 83] on span "button" at bounding box center [1236, 88] width 10 height 10
click at [1244, 153] on input "ON" at bounding box center [1241, 153] width 12 height 12
checkbox input "true"
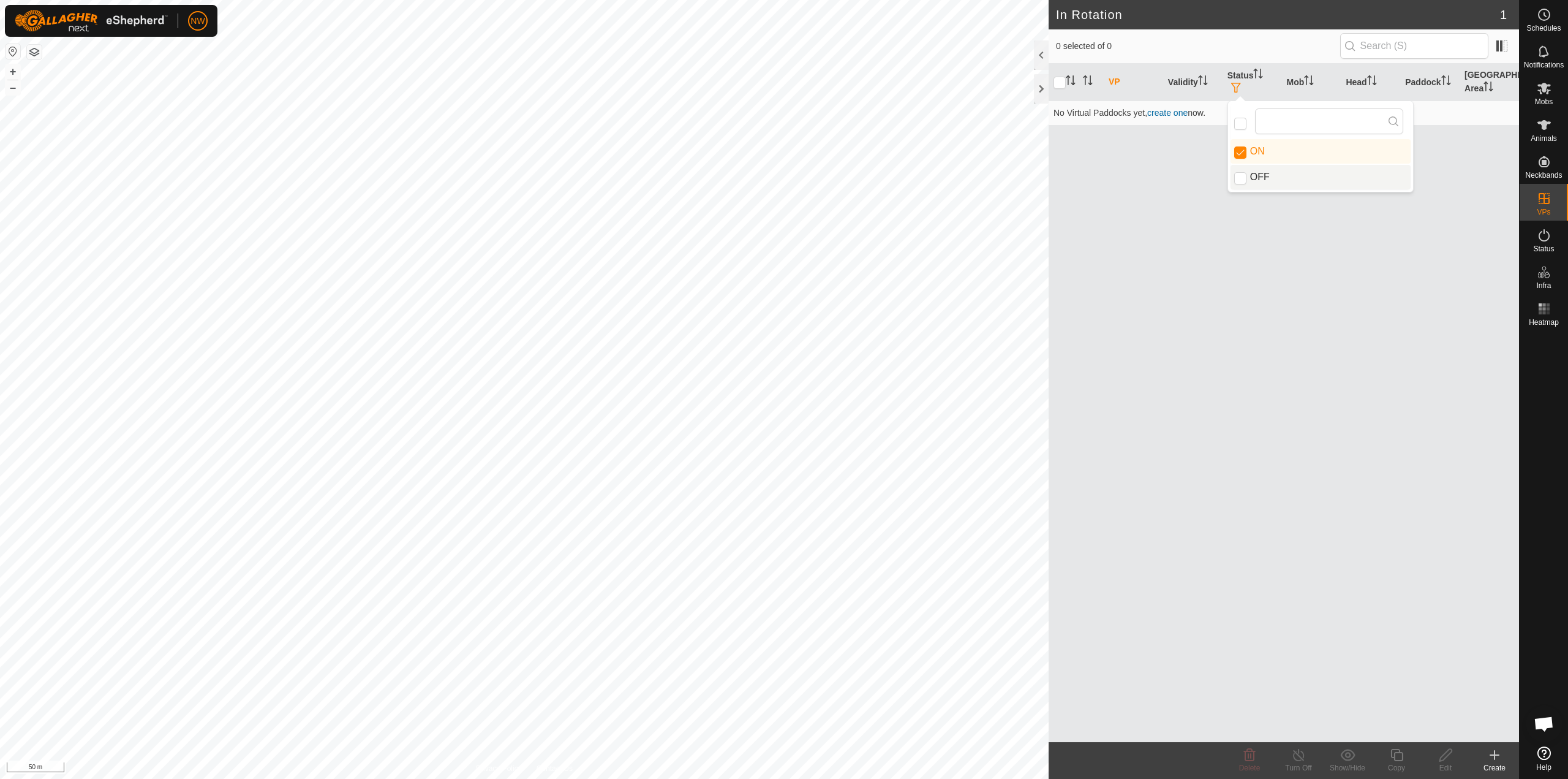
click at [1269, 440] on div "VP Validity Status Mob Head Paddock Grazing Area No Virtual Paddocks yet, creat…" at bounding box center [1284, 403] width 471 height 679
click at [1059, 82] on input "checkbox" at bounding box center [1060, 83] width 12 height 12
checkbox input "true"
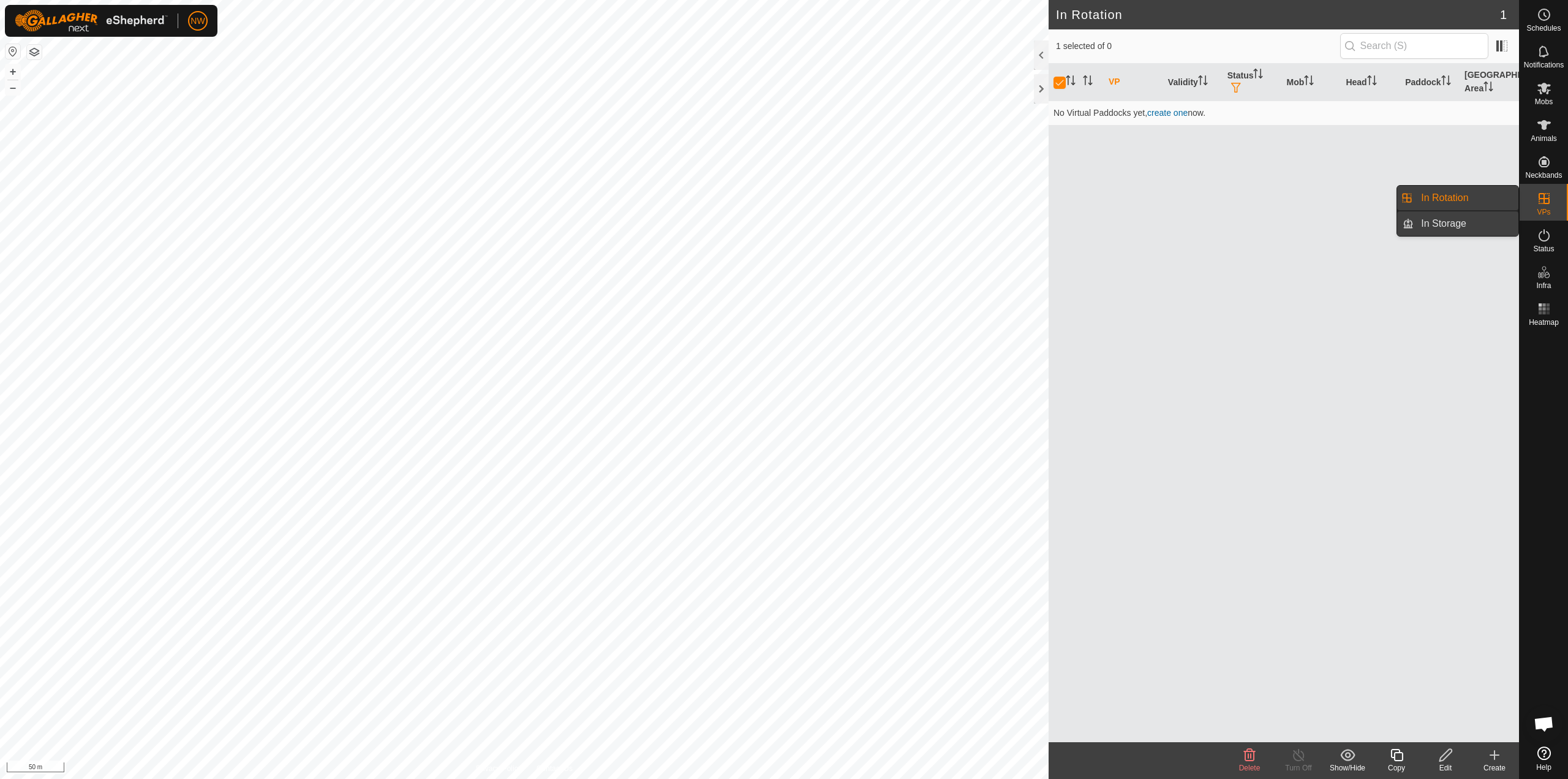
click at [1433, 220] on link "In Storage" at bounding box center [1466, 223] width 105 height 24
click at [1436, 201] on link "In Rotation" at bounding box center [1466, 198] width 105 height 24
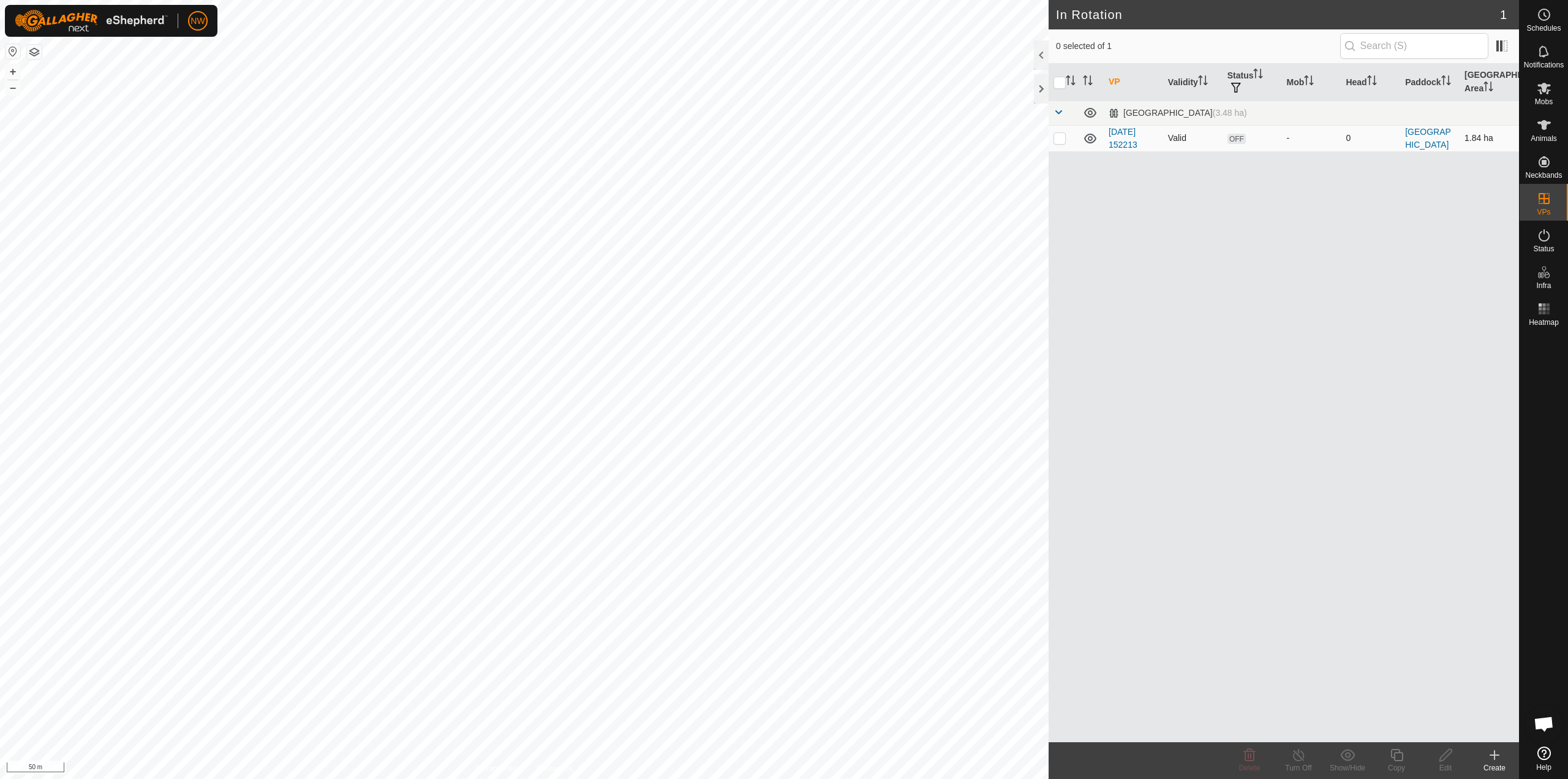
click at [1231, 135] on span "OFF" at bounding box center [1236, 138] width 18 height 11
click at [1435, 142] on link "[GEOGRAPHIC_DATA]" at bounding box center [1428, 138] width 46 height 22
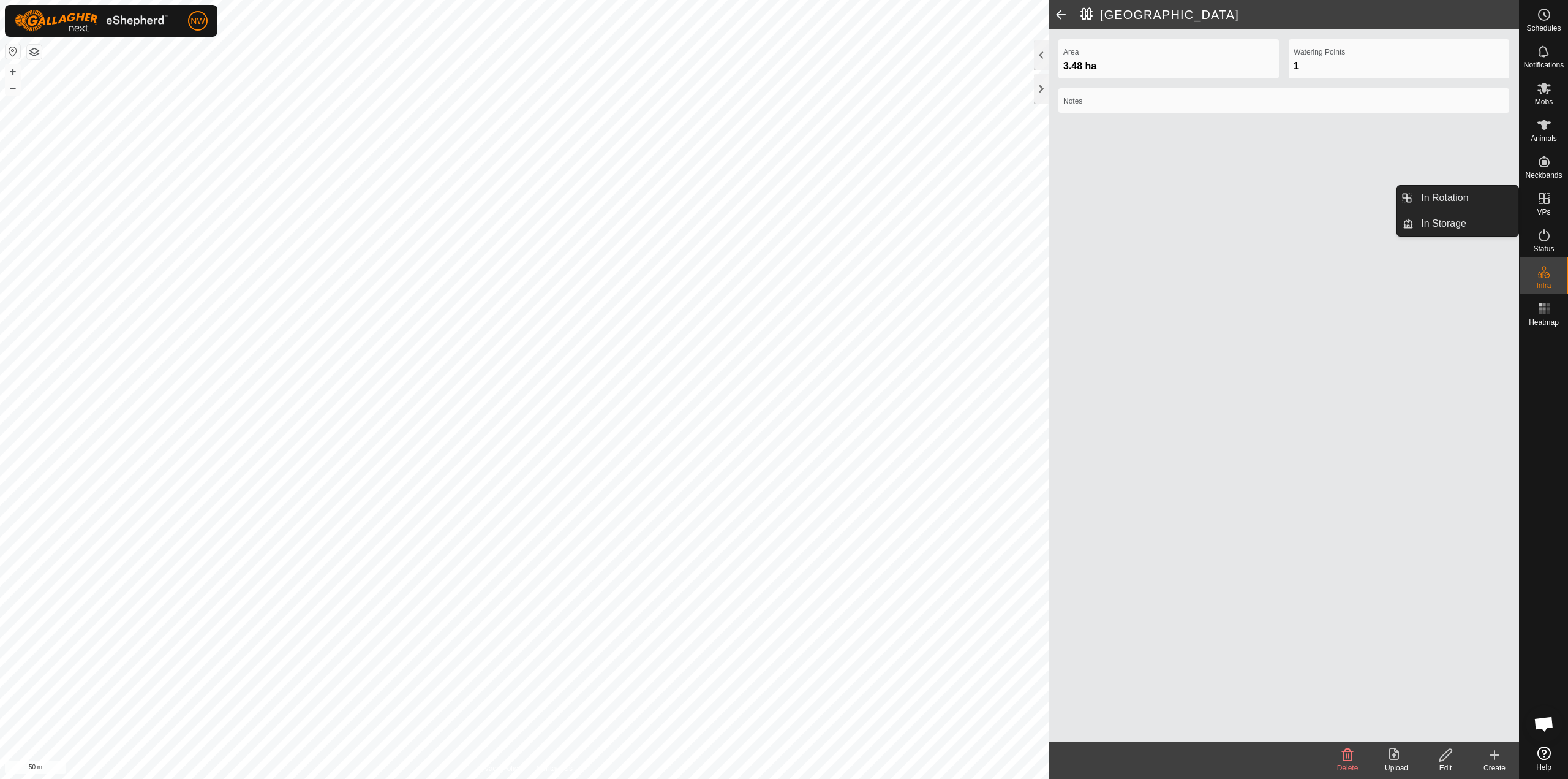
click at [1543, 202] on icon at bounding box center [1544, 199] width 15 height 15
click at [1463, 201] on link "In Rotation" at bounding box center [1466, 198] width 105 height 24
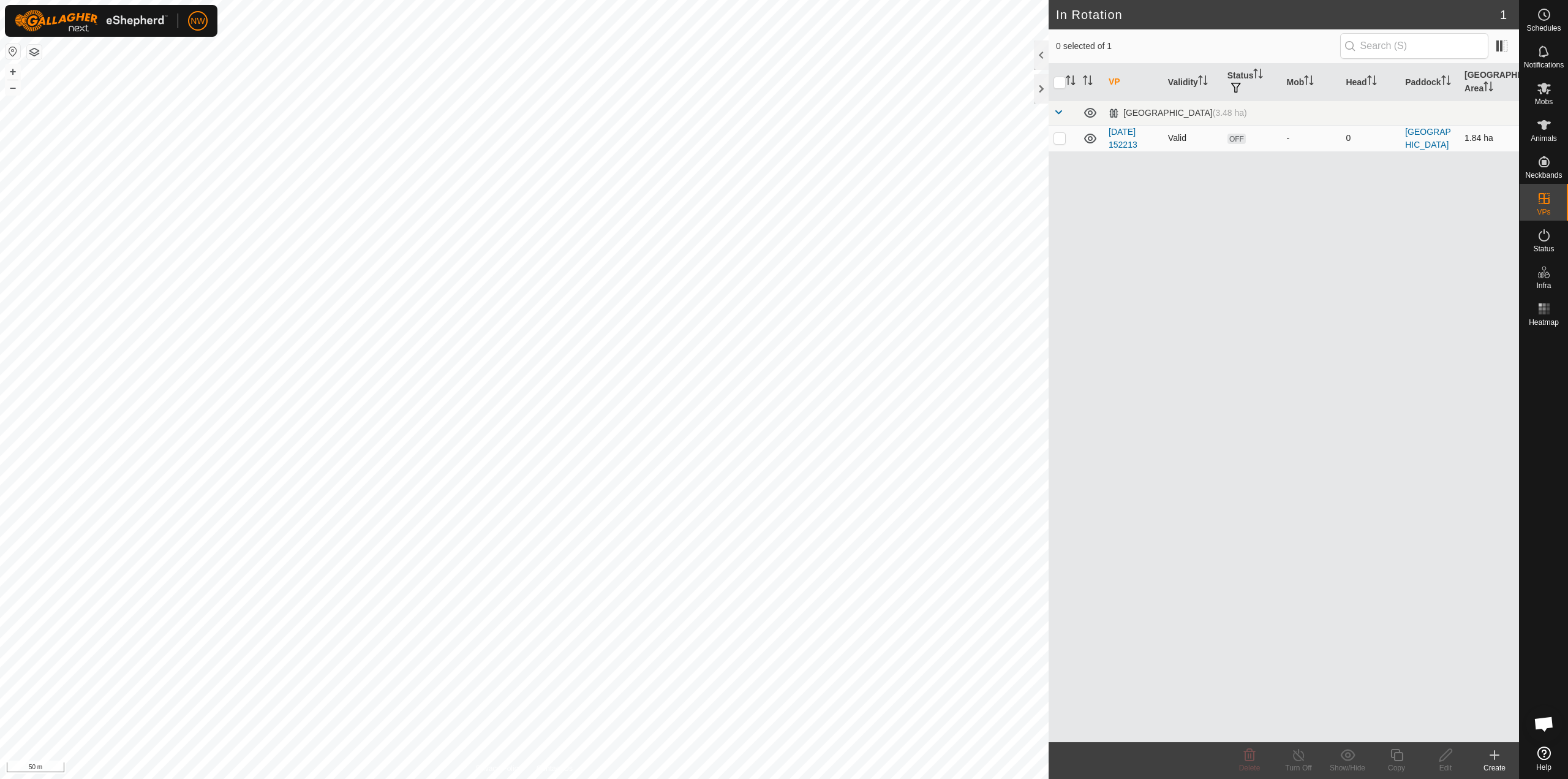
click at [1243, 141] on span "OFF" at bounding box center [1236, 138] width 18 height 11
click at [1239, 140] on span "OFF" at bounding box center [1236, 138] width 18 height 11
click at [1064, 87] on input "checkbox" at bounding box center [1060, 83] width 12 height 12
checkbox input "true"
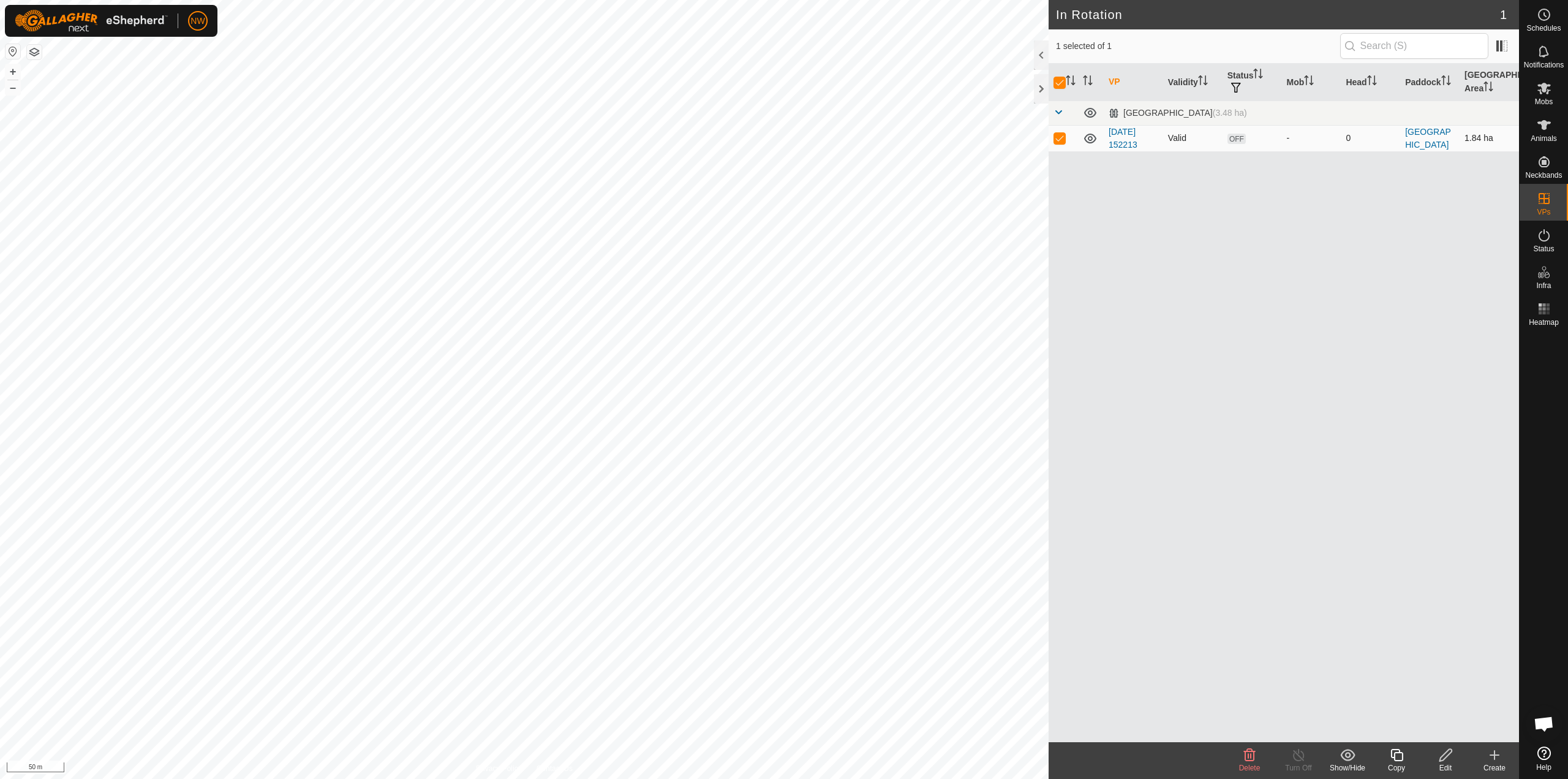
click at [1236, 138] on span "OFF" at bounding box center [1236, 138] width 18 height 11
click at [1065, 141] on p-checkbox at bounding box center [1060, 138] width 12 height 10
checkbox input "false"
click at [1063, 140] on p-checkbox at bounding box center [1060, 138] width 12 height 10
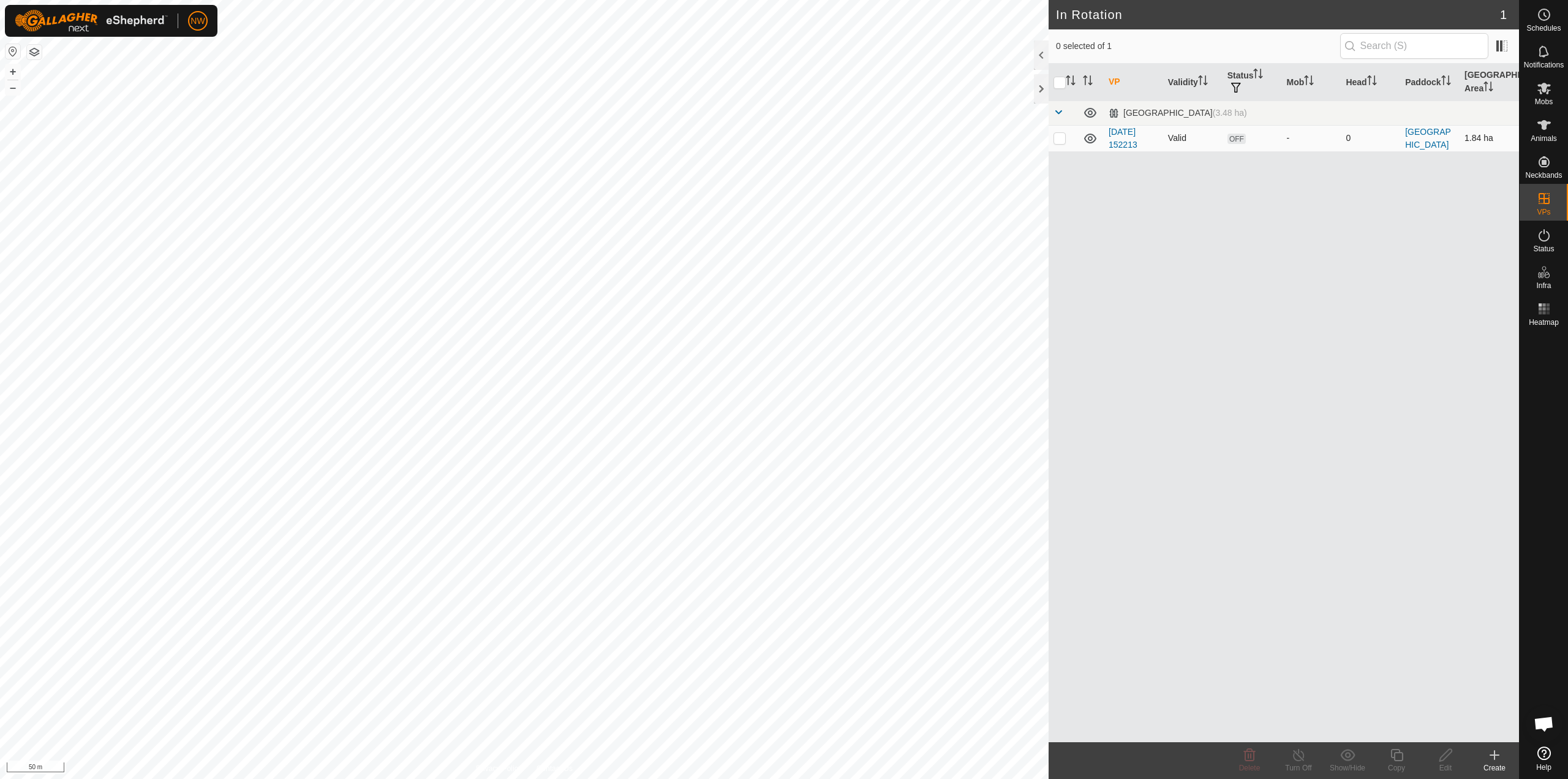
checkbox input "true"
click at [1322, 248] on div "VP Validity Status Mob Head Paddock Grazing Area Northern Laneway (3.48 ha) 202…" at bounding box center [1284, 403] width 471 height 679
click at [1232, 137] on span "OFF" at bounding box center [1236, 138] width 18 height 11
click at [1233, 133] on td "OFF" at bounding box center [1252, 138] width 59 height 26
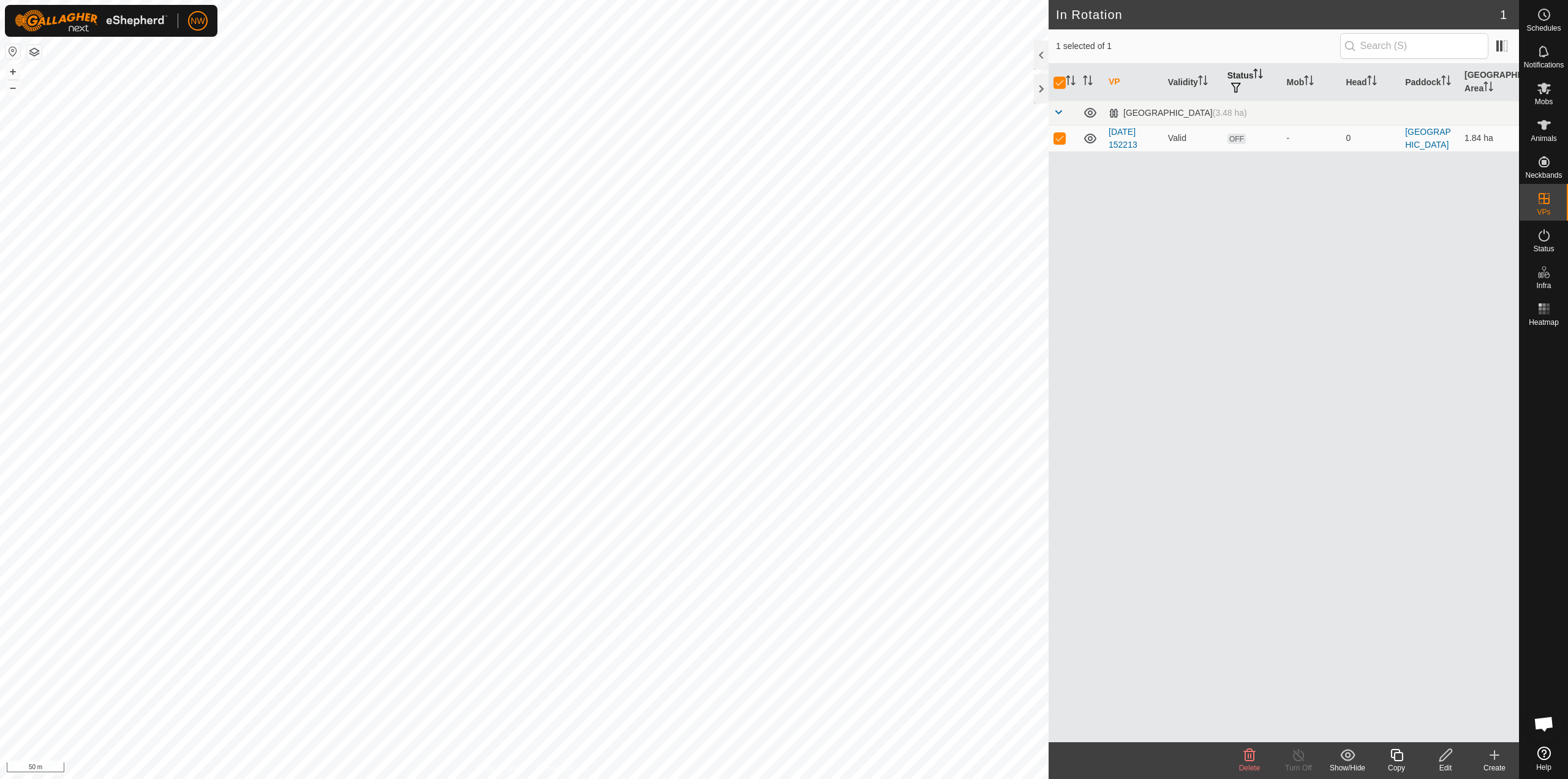
drag, startPoint x: 1233, startPoint y: 137, endPoint x: 1244, endPoint y: 80, distance: 58.1
click at [1233, 137] on span "OFF" at bounding box center [1236, 138] width 18 height 11
click at [1241, 80] on th "Status" at bounding box center [1252, 82] width 59 height 37
click at [1057, 112] on span at bounding box center [1059, 112] width 10 height 10
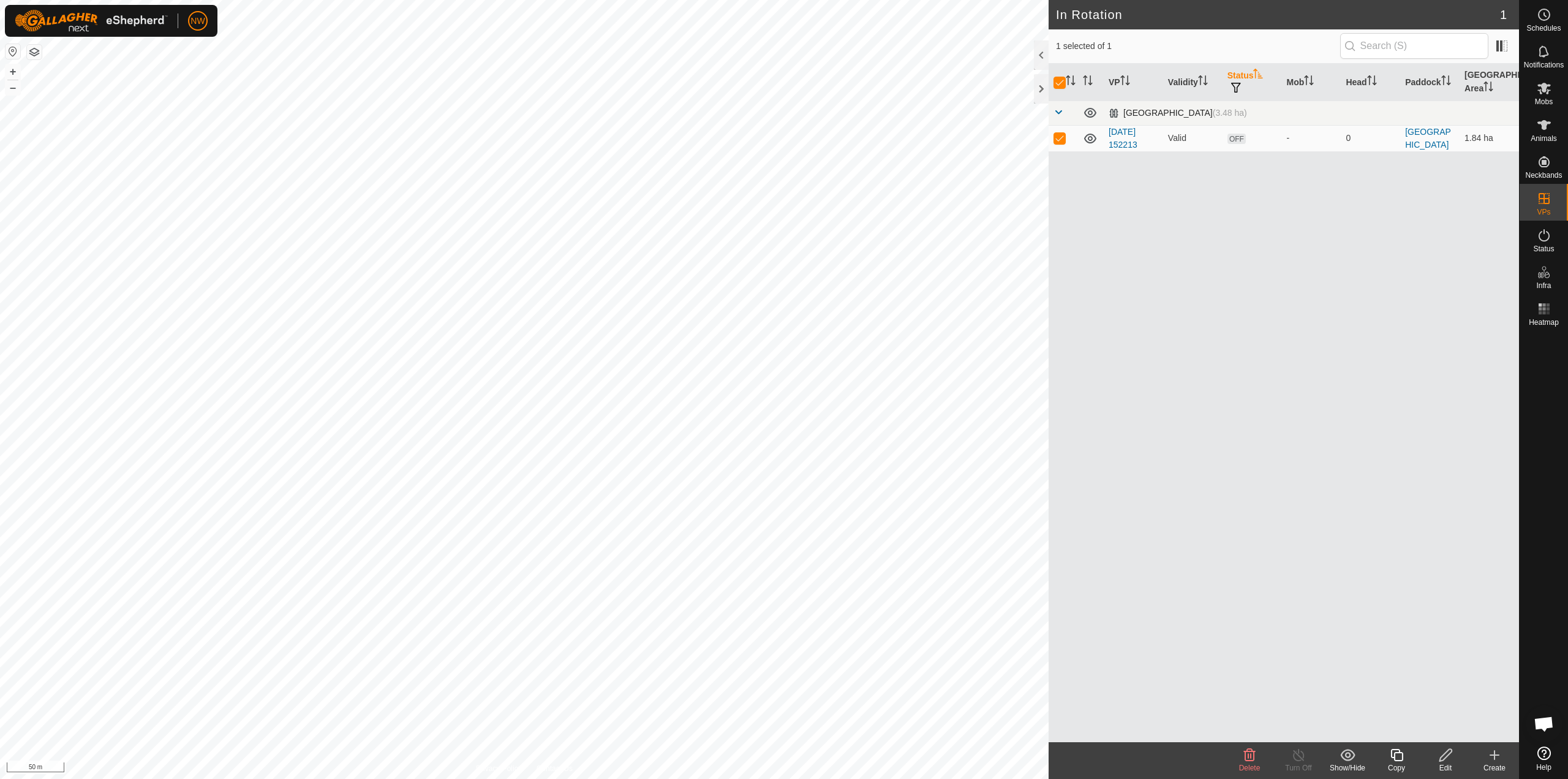
click at [1060, 112] on span at bounding box center [1059, 112] width 10 height 10
click at [1060, 112] on span at bounding box center [1059, 112] width 10 height 10
click at [1493, 226] on link "In Storage" at bounding box center [1466, 223] width 105 height 24
click at [1055, 76] on input "checkbox" at bounding box center [1060, 82] width 12 height 12
click at [1057, 76] on input "checkbox" at bounding box center [1060, 82] width 12 height 12
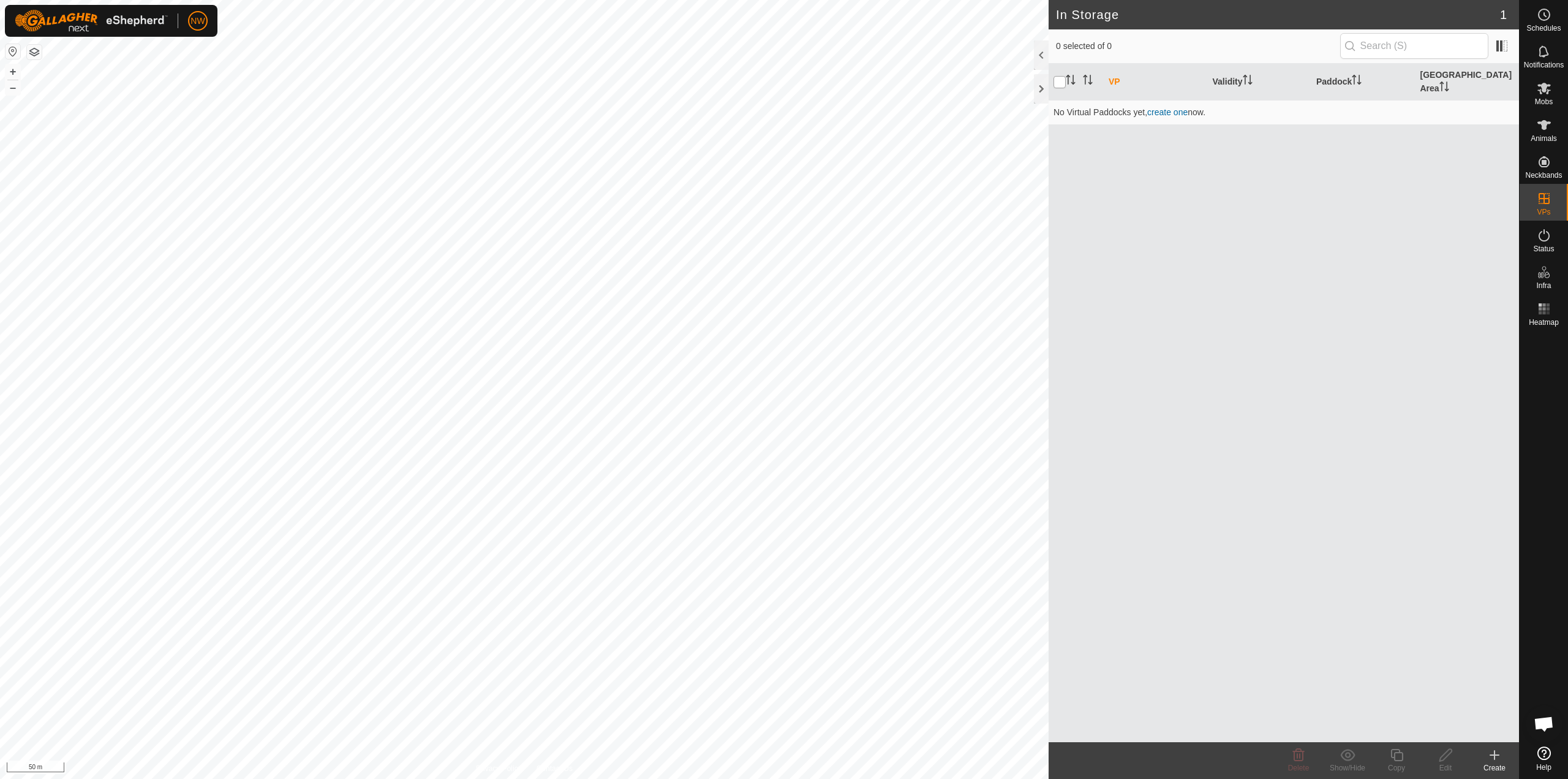
checkbox input "false"
click at [1466, 195] on link "In Rotation" at bounding box center [1466, 198] width 105 height 24
click at [1236, 138] on span "OFF" at bounding box center [1236, 138] width 18 height 11
click at [1124, 137] on td "2025-08-31 152213" at bounding box center [1133, 138] width 59 height 26
click at [1128, 134] on link "2025-08-31 152213" at bounding box center [1123, 138] width 29 height 22
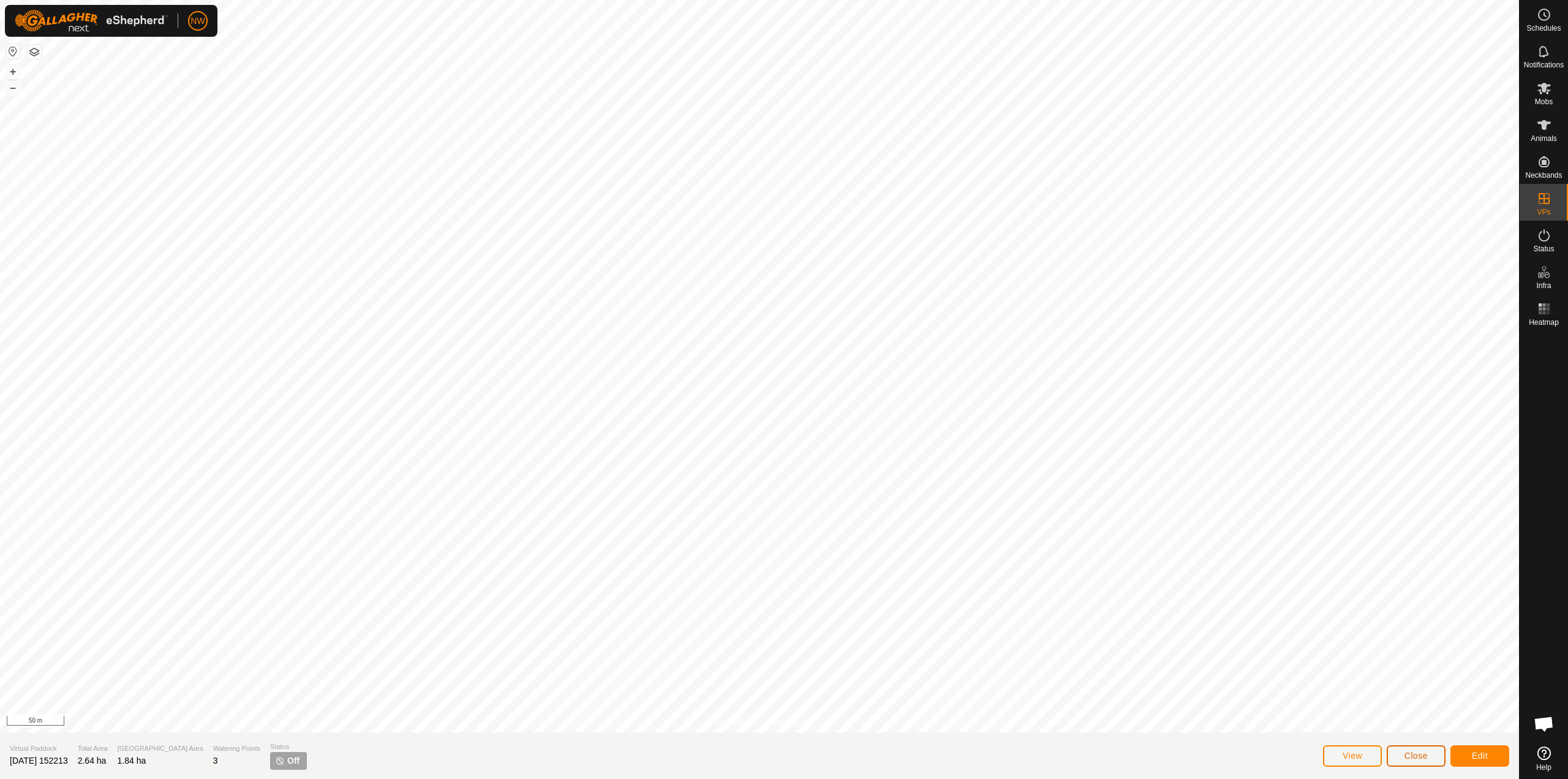
click at [1400, 757] on button "Close" at bounding box center [1416, 756] width 59 height 21
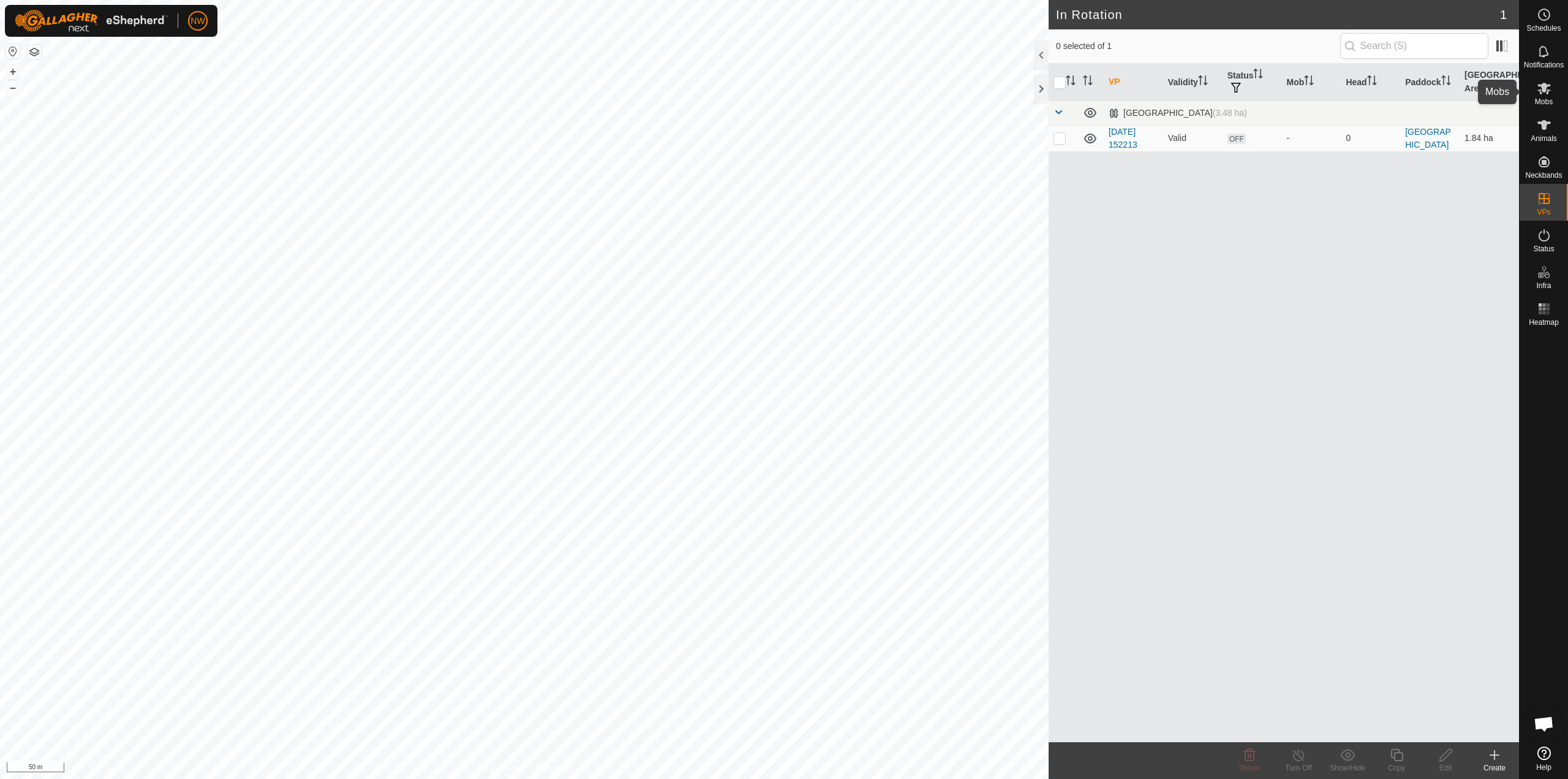
click at [1538, 88] on icon at bounding box center [1544, 89] width 15 height 15
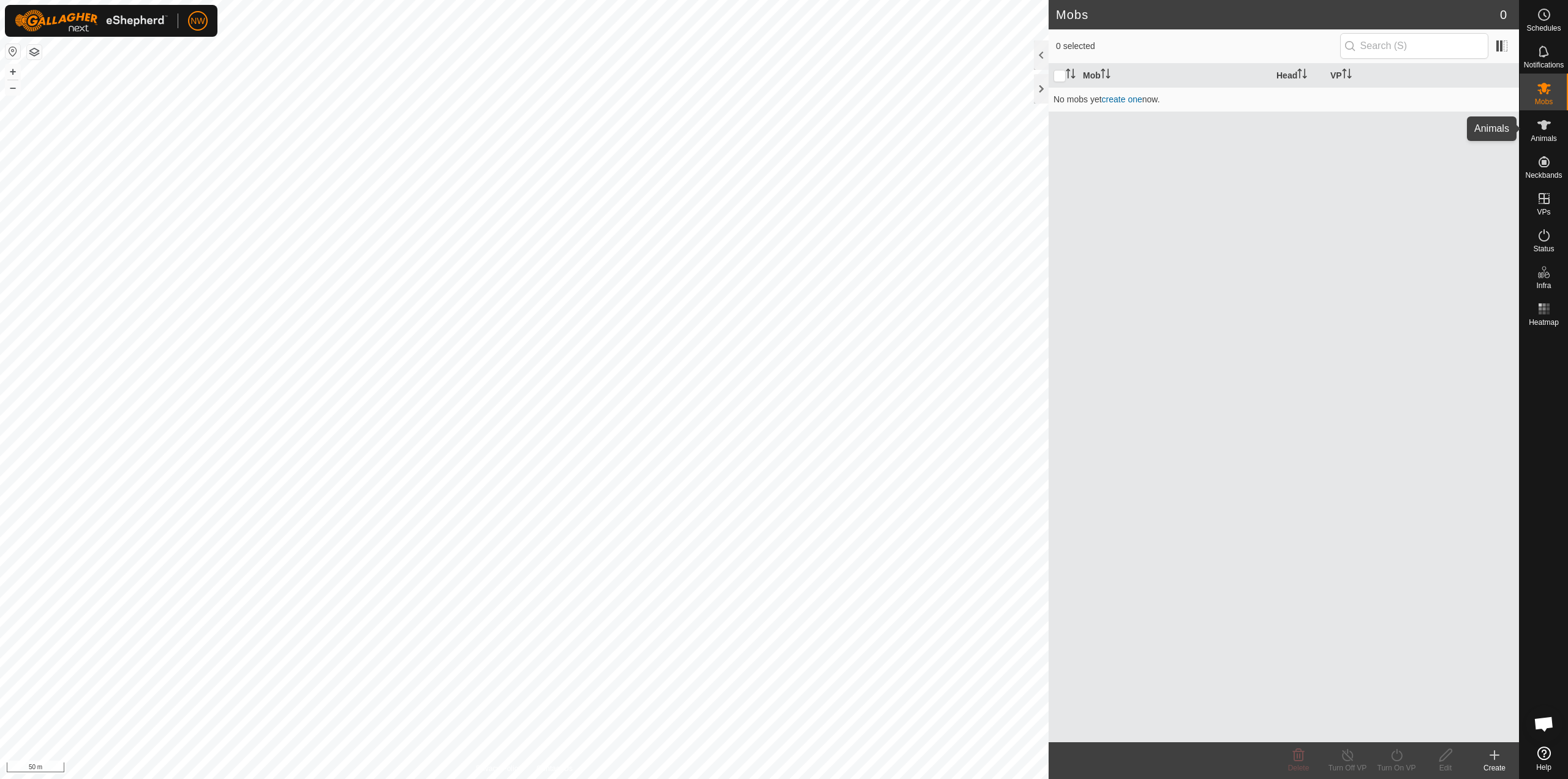
click at [1541, 124] on icon at bounding box center [1544, 125] width 14 height 10
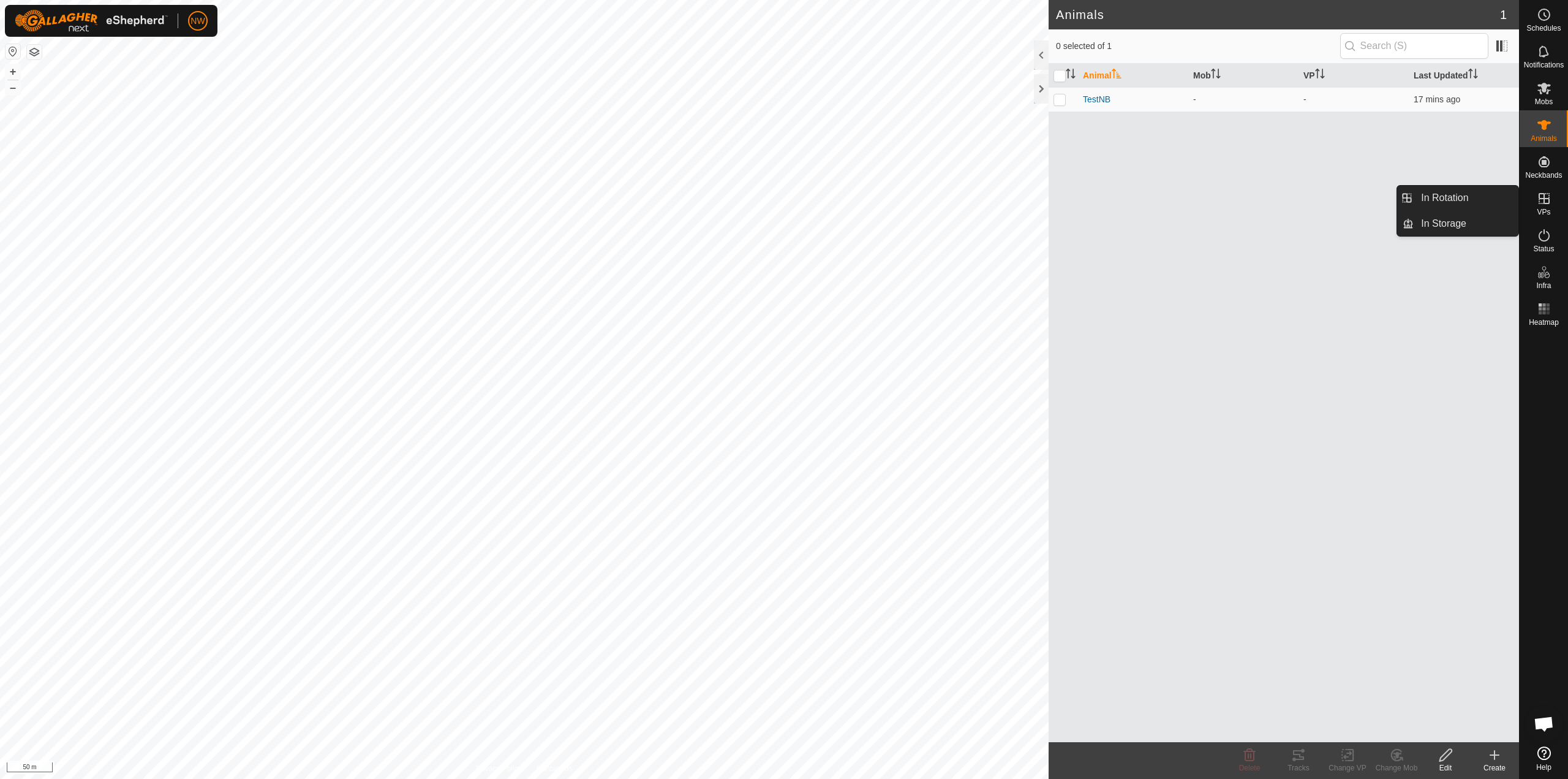
click at [1551, 194] on icon at bounding box center [1544, 199] width 15 height 15
click at [1479, 198] on link "In Rotation" at bounding box center [1466, 198] width 105 height 24
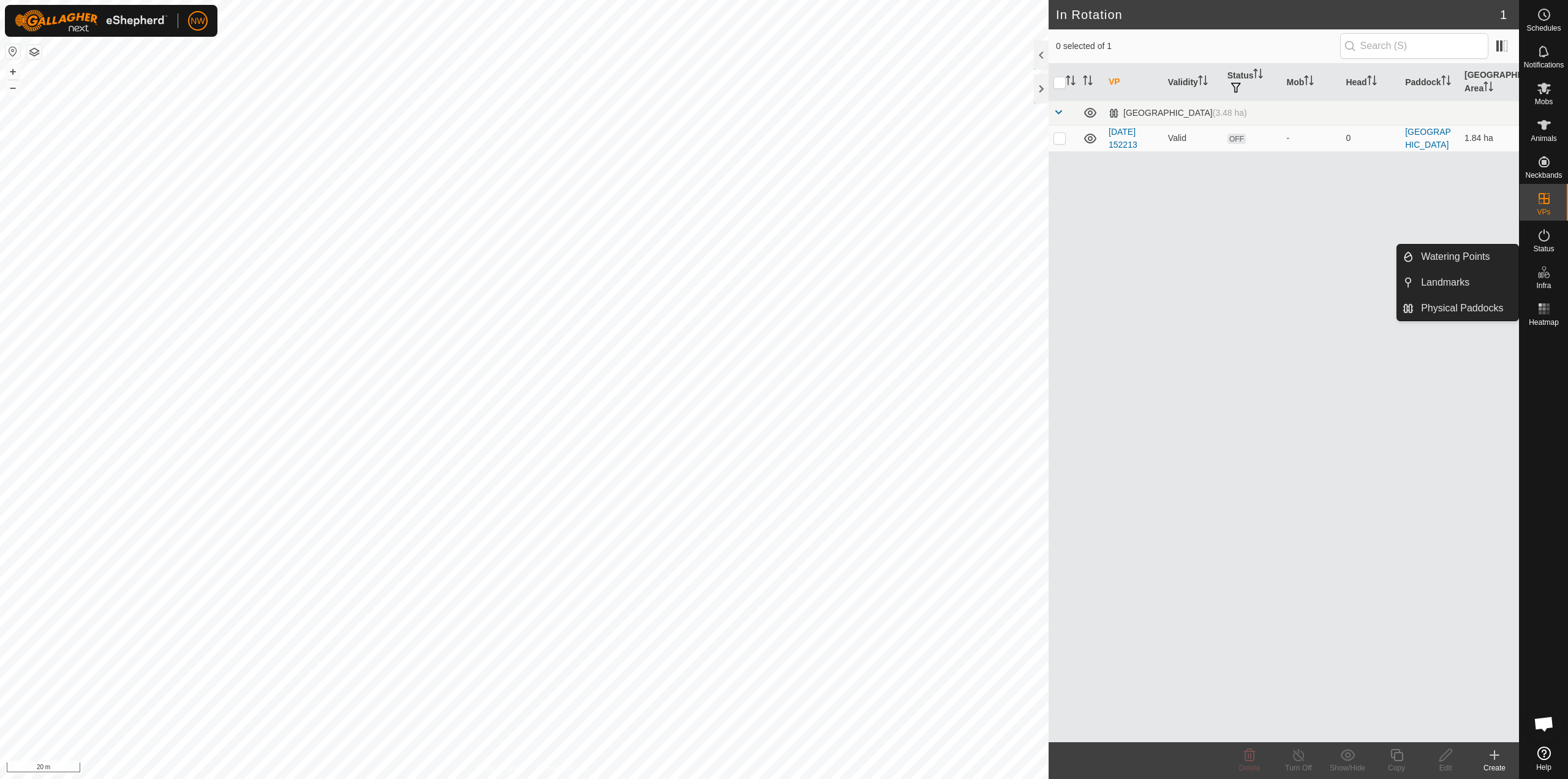
click at [1544, 272] on icon at bounding box center [1544, 272] width 15 height 15
click at [1457, 308] on span "Physical Paddocks" at bounding box center [1463, 308] width 82 height 15
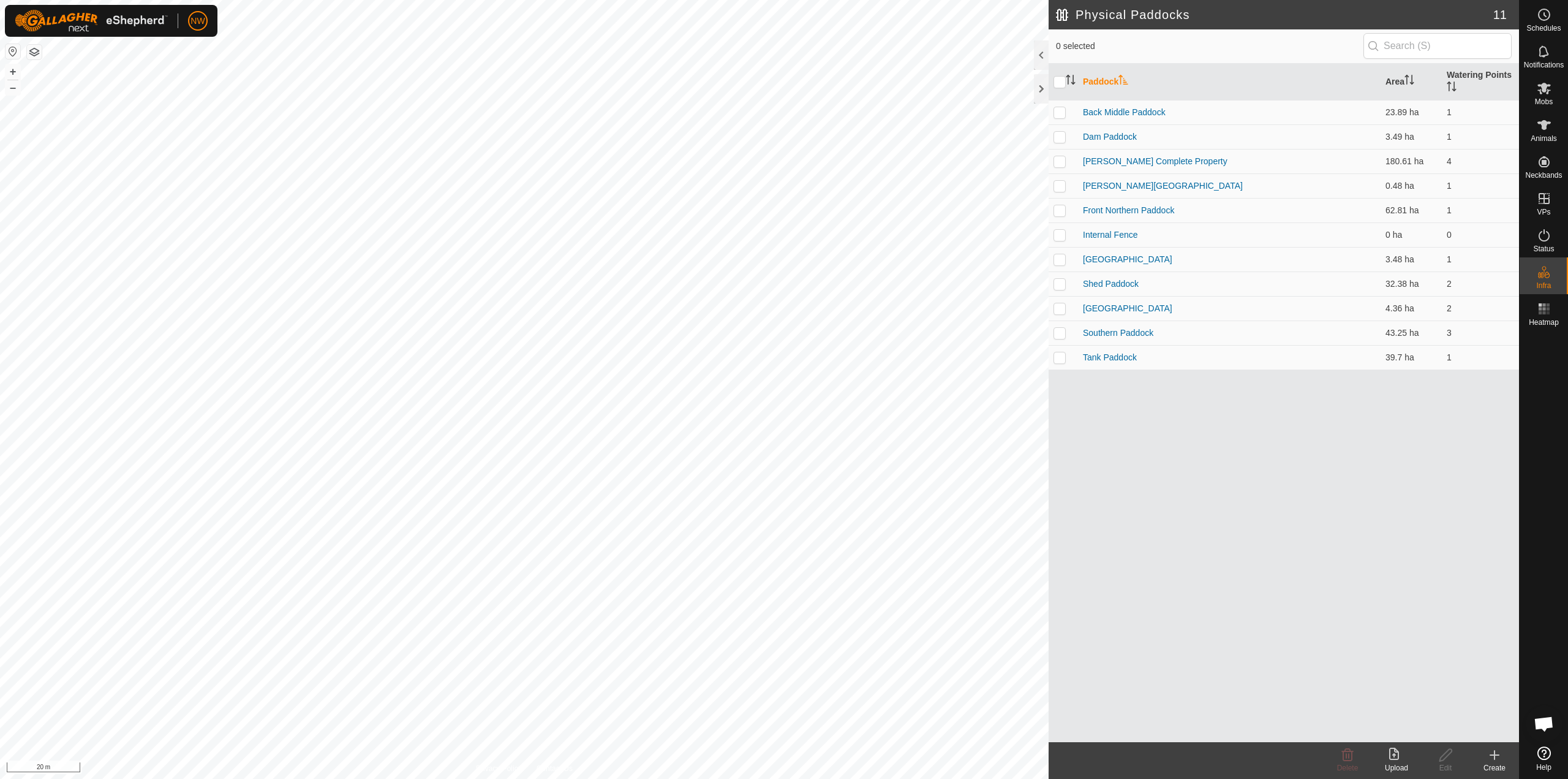
click at [1500, 762] on div "Create" at bounding box center [1494, 768] width 49 height 11
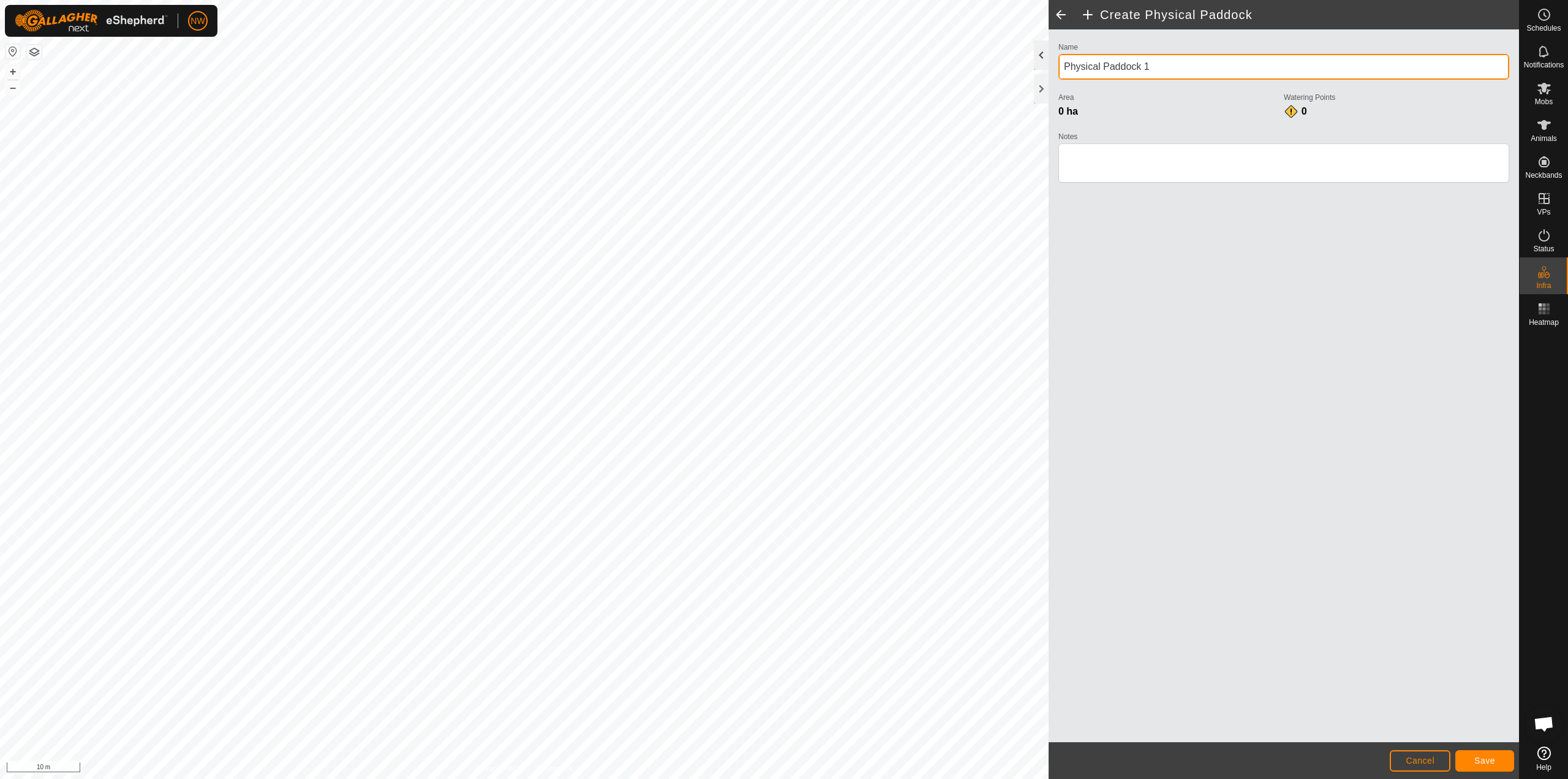
click at [1004, 70] on div "Create Physical Paddock Name Physical Paddock 1 Area 0 ha Watering Points 0 Not…" at bounding box center [759, 389] width 1519 height 779
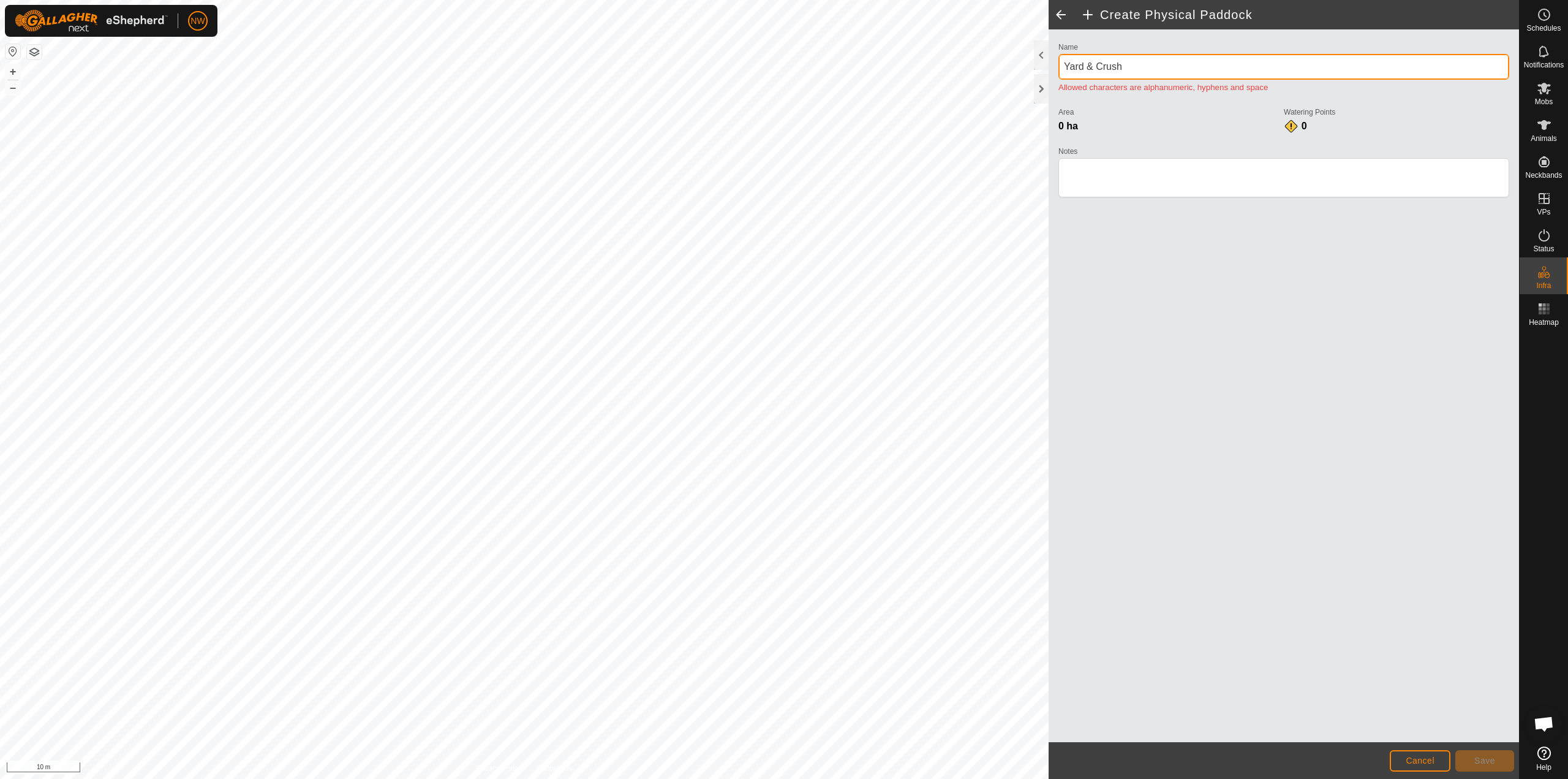
click at [1087, 65] on input "Yard & Crush" at bounding box center [1284, 66] width 451 height 26
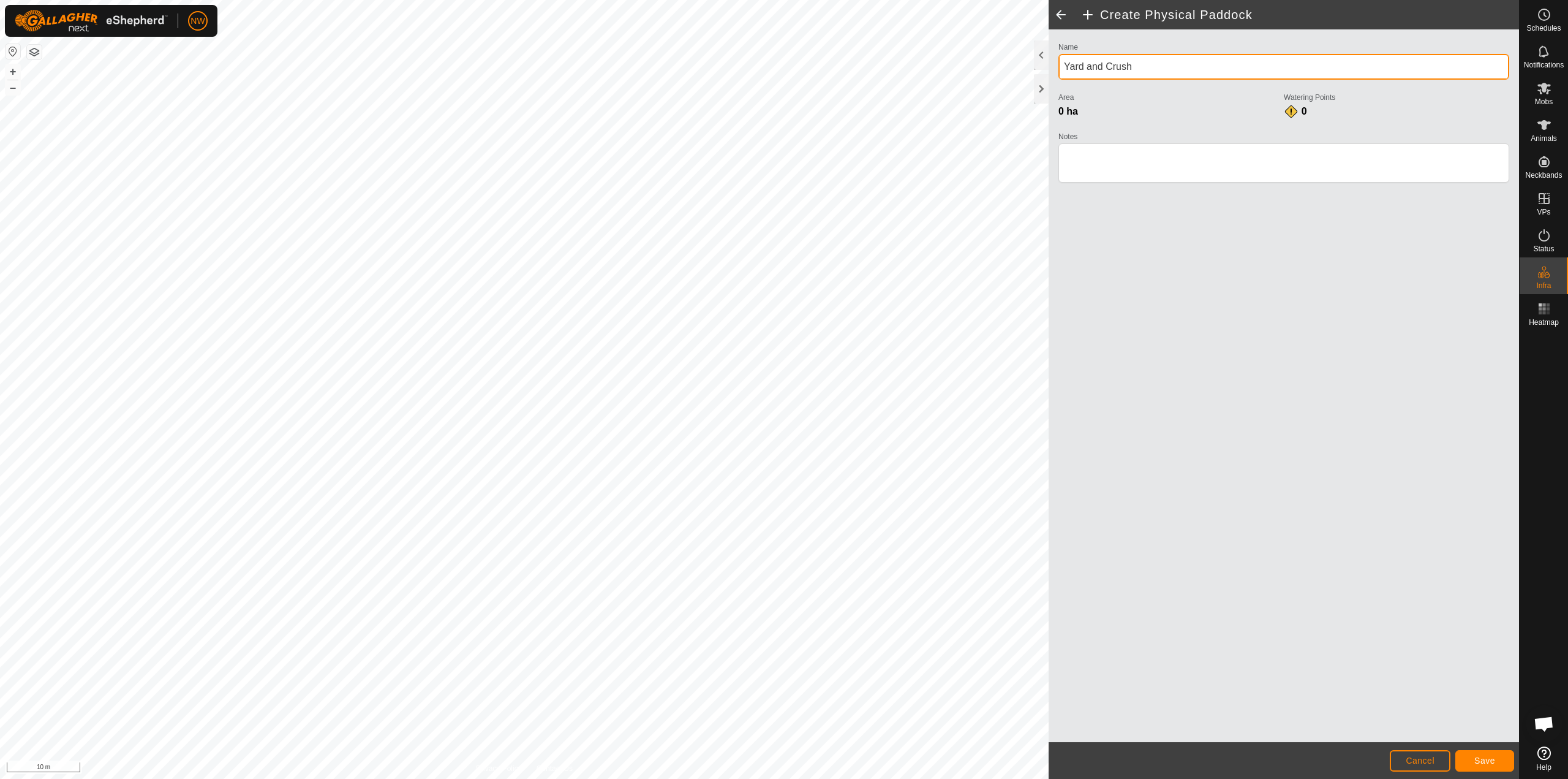
type input "Yard and Crush"
click at [1484, 757] on span "Save" at bounding box center [1484, 761] width 21 height 10
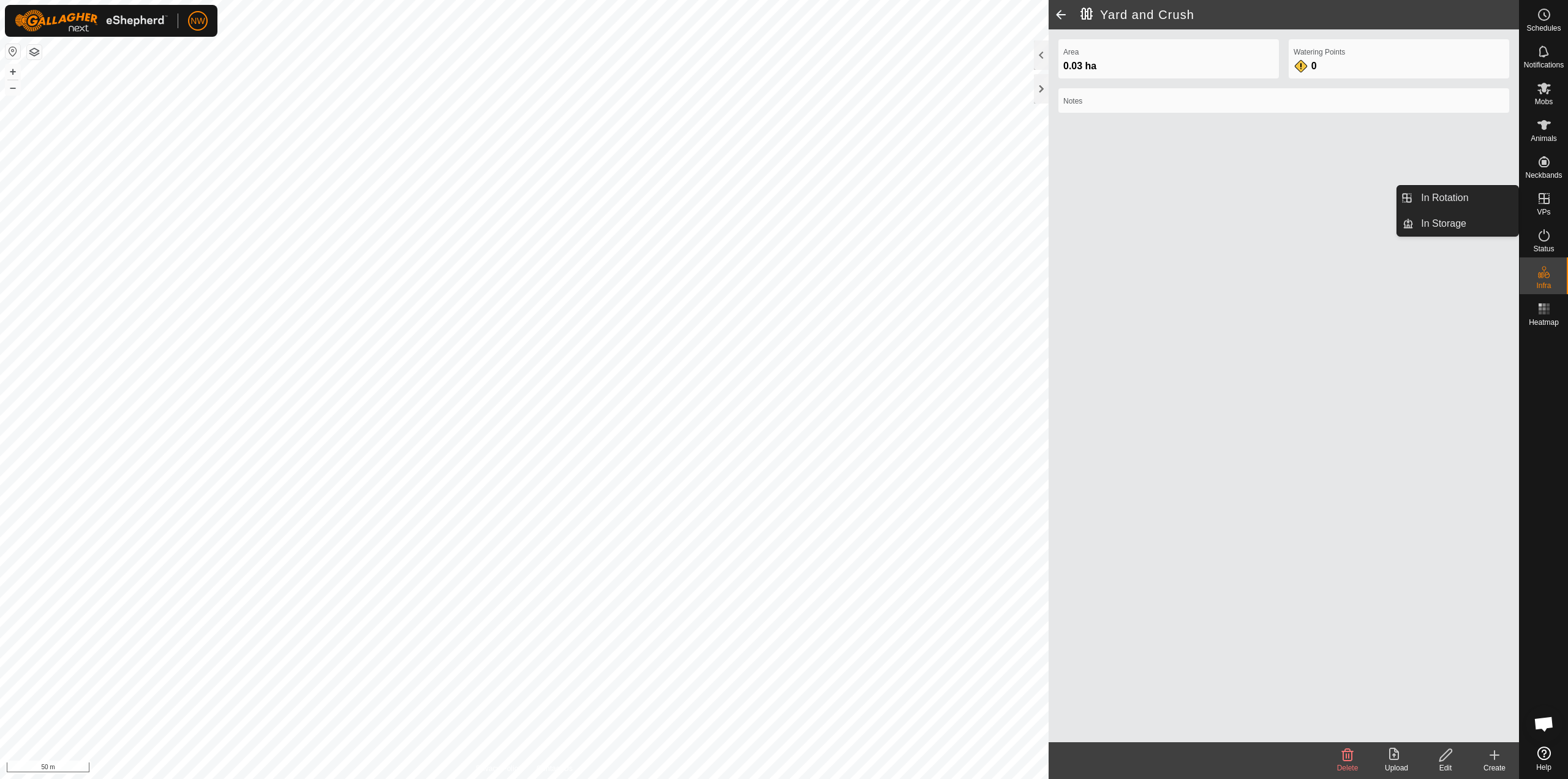
click at [1549, 200] on icon at bounding box center [1544, 199] width 11 height 11
click at [1435, 198] on link "In Rotation" at bounding box center [1466, 198] width 105 height 24
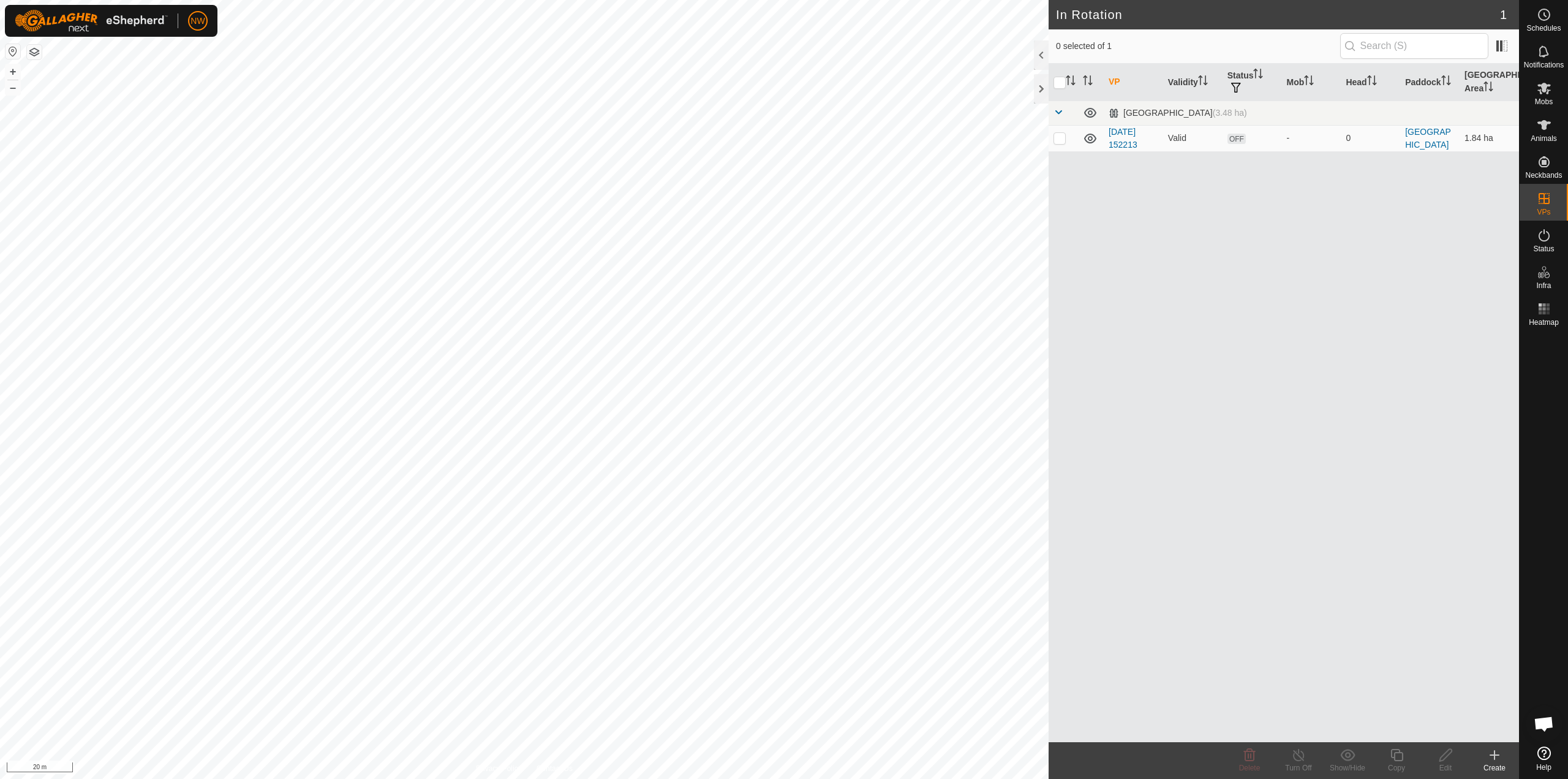
click at [1496, 757] on icon at bounding box center [1495, 755] width 15 height 15
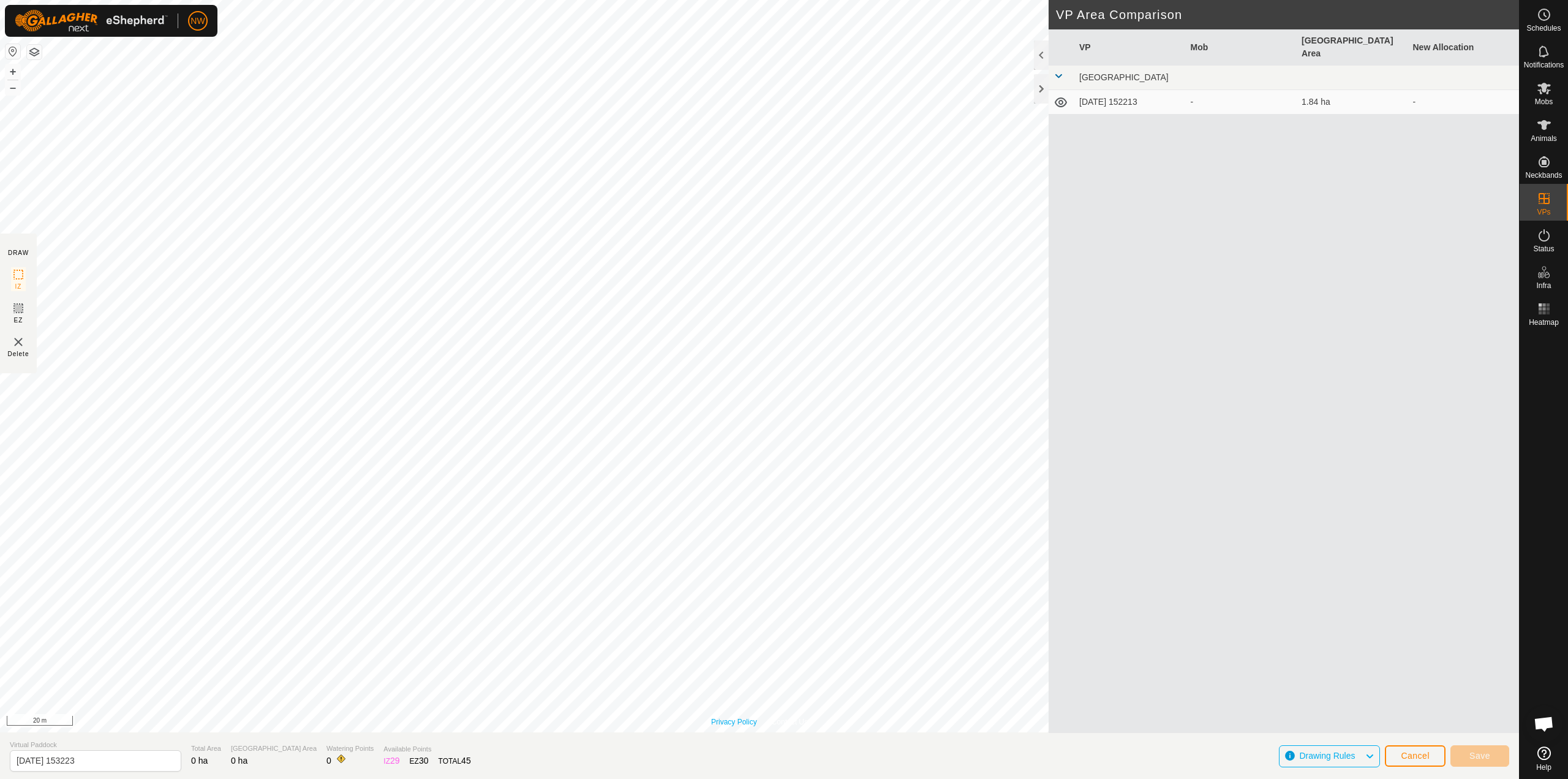
click at [722, 723] on div "Privacy Policy Contact Us Landmark 7 + – ⇧ i 20 m" at bounding box center [759, 366] width 1519 height 732
click at [1479, 755] on span "Save" at bounding box center [1479, 756] width 21 height 10
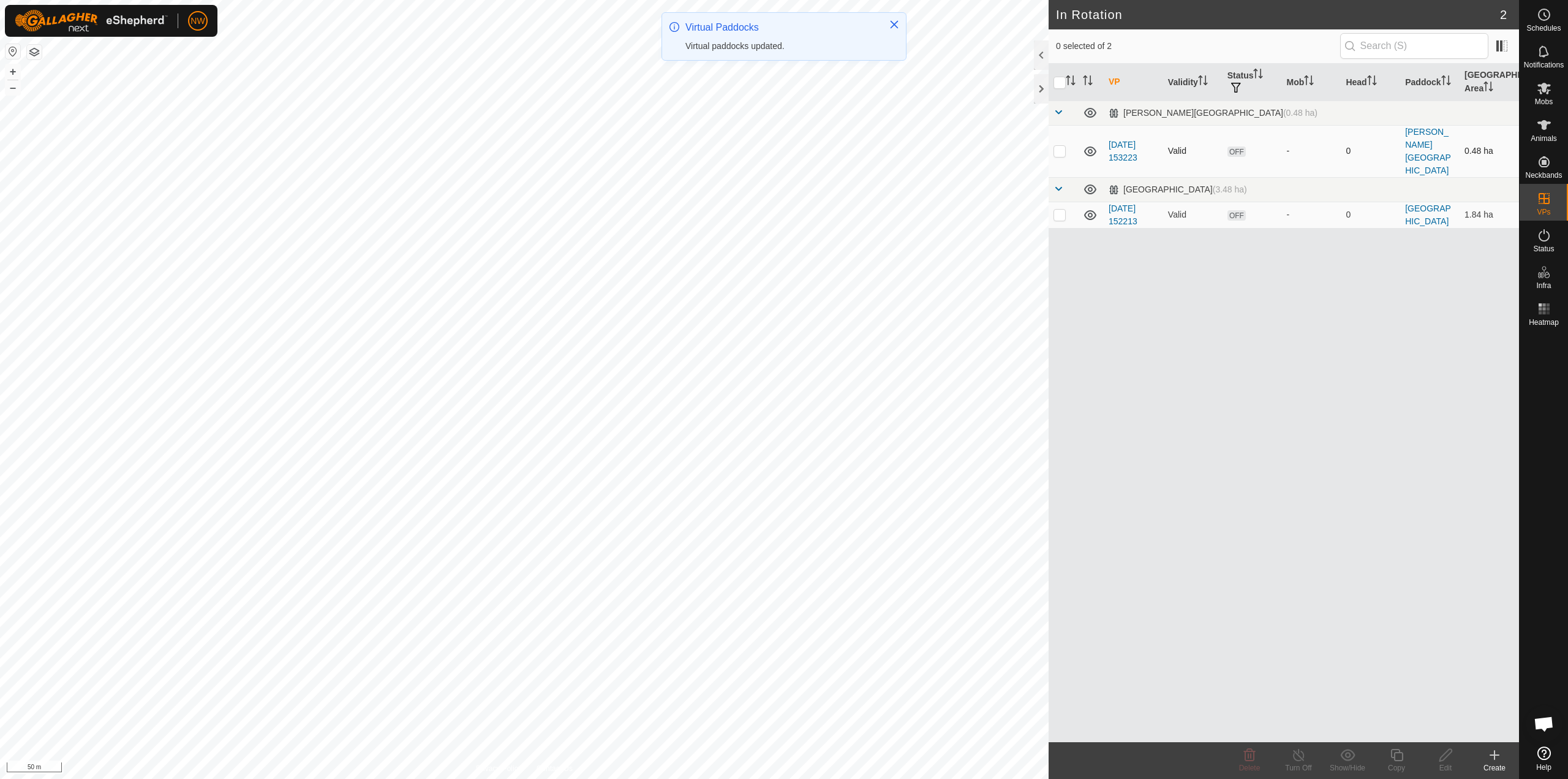
click at [1054, 146] on p-checkbox at bounding box center [1060, 151] width 12 height 10
click at [1057, 146] on p-checkbox at bounding box center [1060, 151] width 12 height 10
checkbox input "false"
click at [1061, 210] on p-checkbox at bounding box center [1060, 215] width 12 height 10
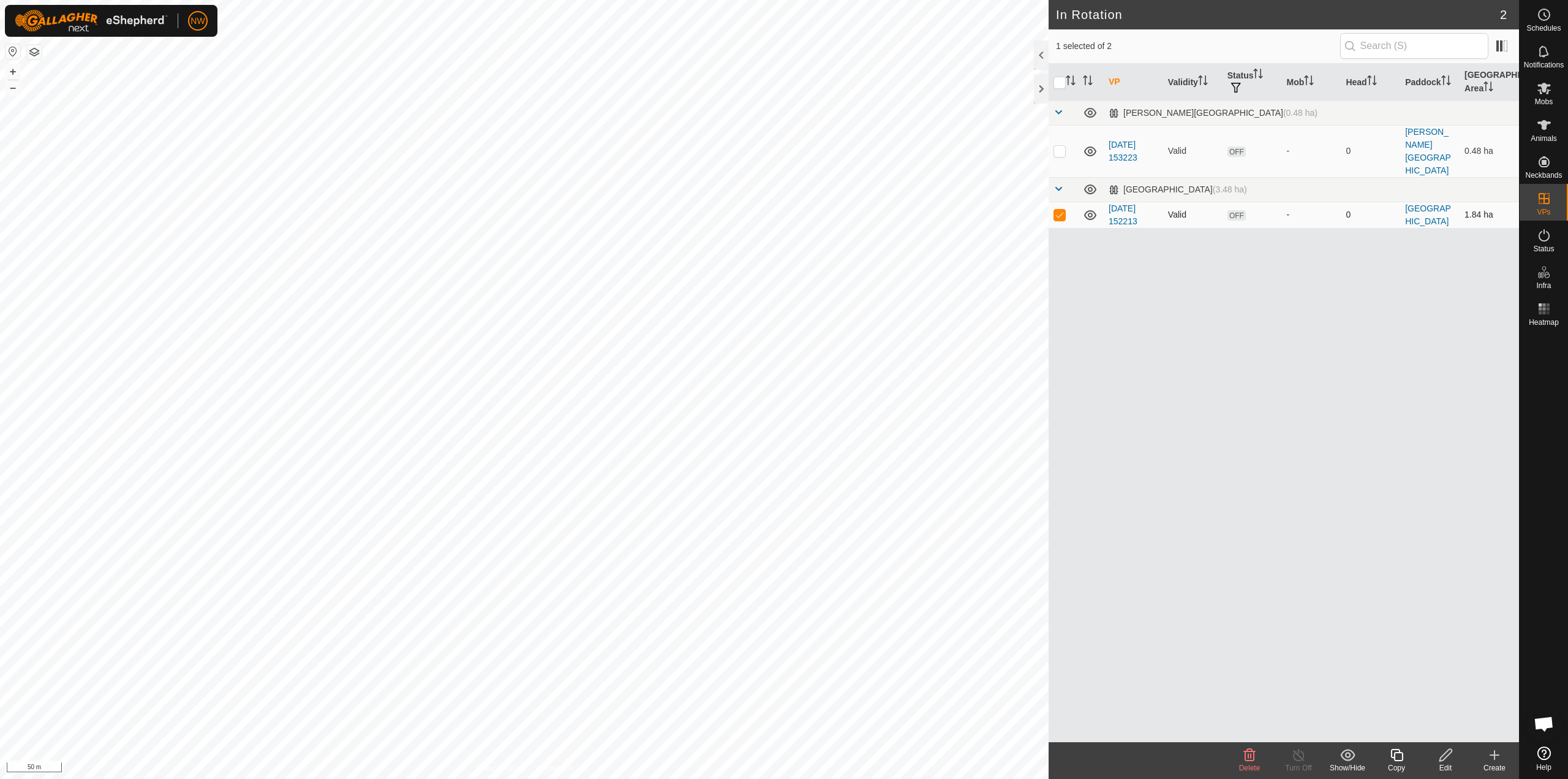
checkbox input "false"
click at [1059, 146] on p-checkbox at bounding box center [1060, 151] width 12 height 10
checkbox input "true"
click at [1057, 82] on input "checkbox" at bounding box center [1060, 83] width 12 height 12
checkbox input "true"
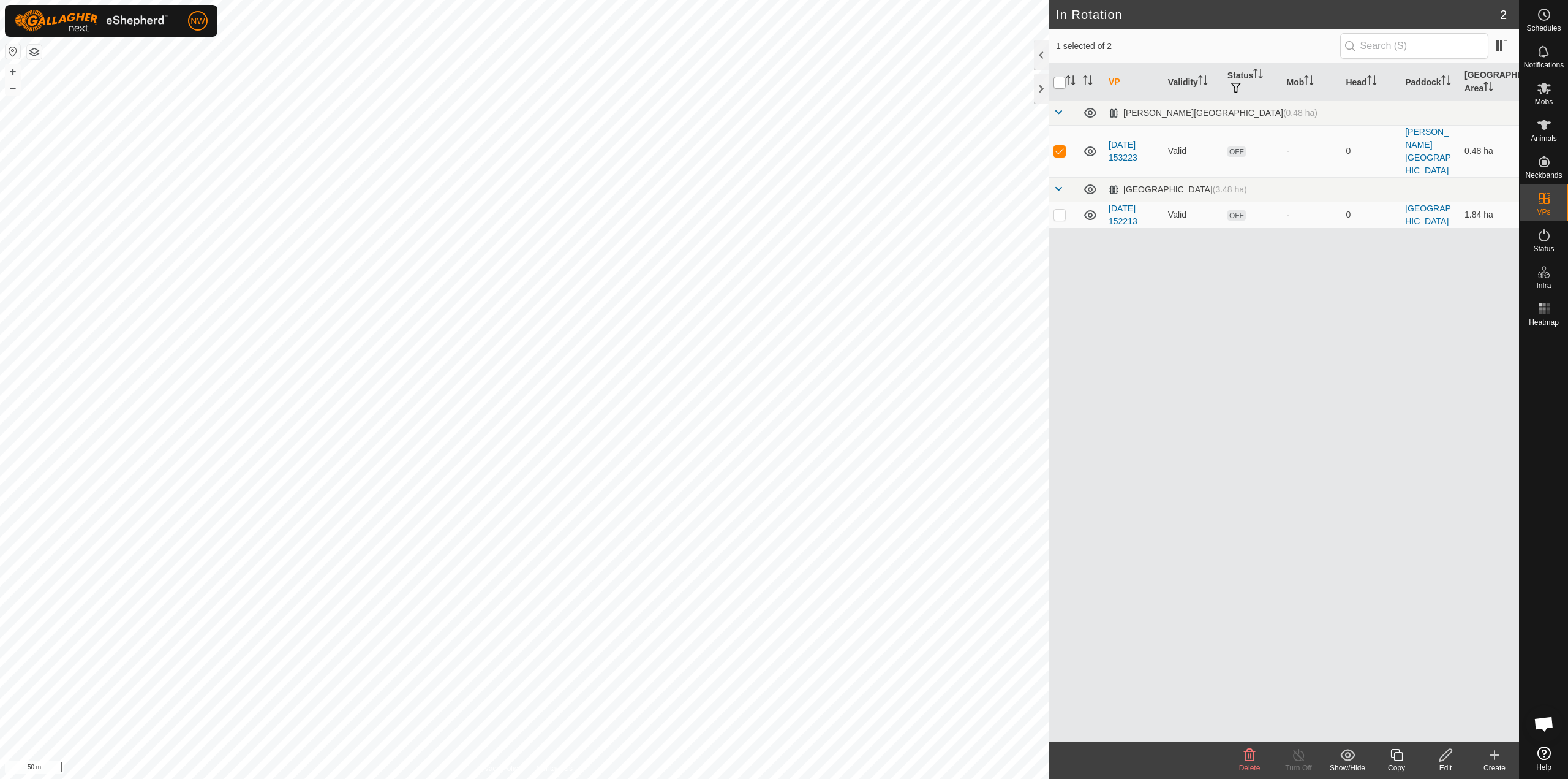
checkbox input "true"
click at [1236, 147] on span "OFF" at bounding box center [1236, 152] width 18 height 11
click at [1061, 146] on p-checkbox at bounding box center [1060, 151] width 12 height 10
checkbox input "false"
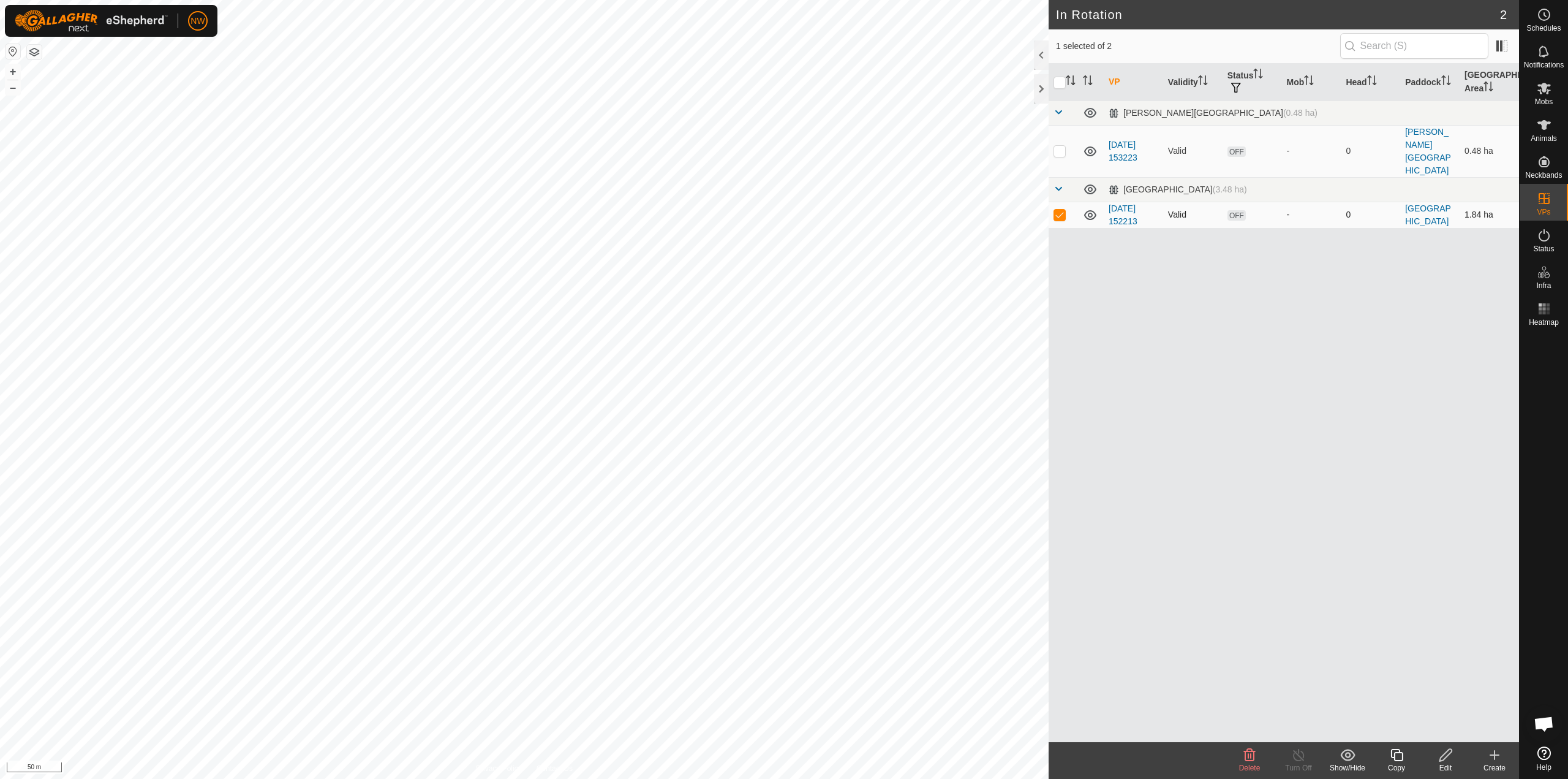
click at [1058, 210] on p-checkbox at bounding box center [1060, 215] width 12 height 10
checkbox input "false"
click at [1481, 222] on link "In Storage" at bounding box center [1466, 223] width 105 height 24
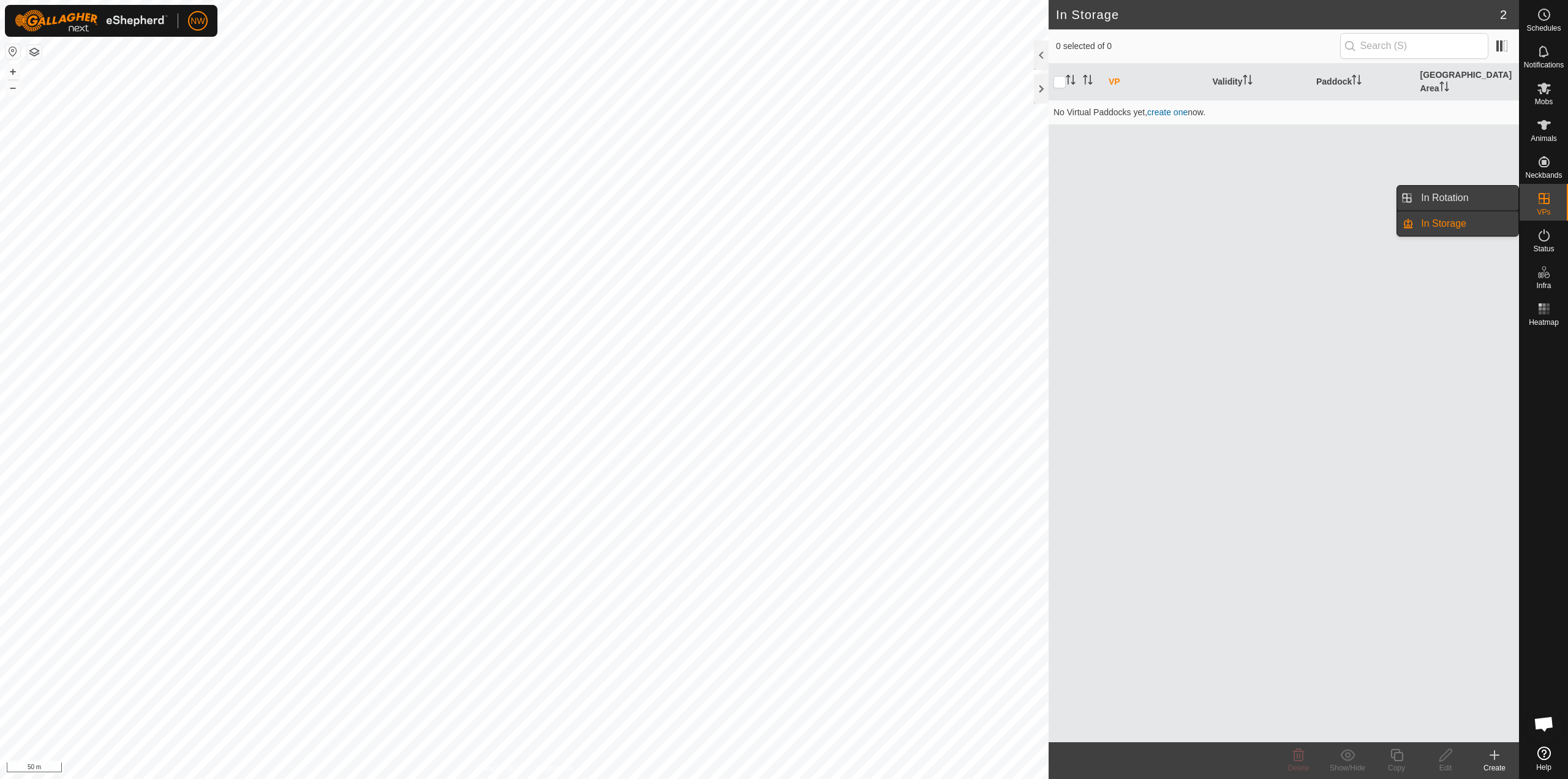
drag, startPoint x: 1513, startPoint y: 203, endPoint x: 1470, endPoint y: 195, distance: 43.7
click at [1470, 195] on link "In Rotation" at bounding box center [1466, 198] width 105 height 24
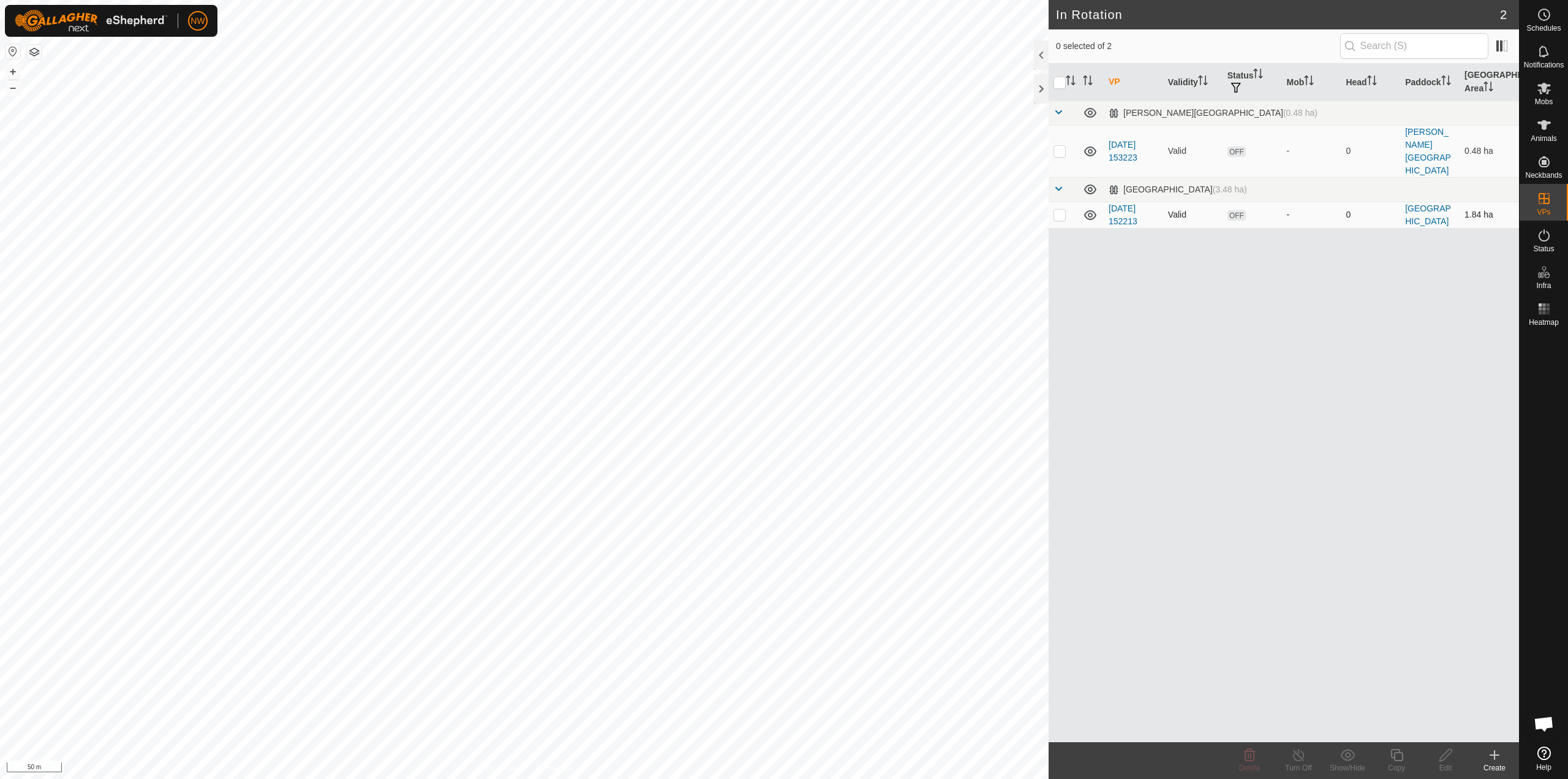
click at [1089, 210] on icon at bounding box center [1090, 215] width 12 height 10
click at [1236, 210] on span "OFF" at bounding box center [1236, 215] width 18 height 11
click at [1090, 208] on icon at bounding box center [1090, 215] width 15 height 15
click at [1054, 210] on p-checkbox at bounding box center [1060, 215] width 12 height 10
checkbox input "true"
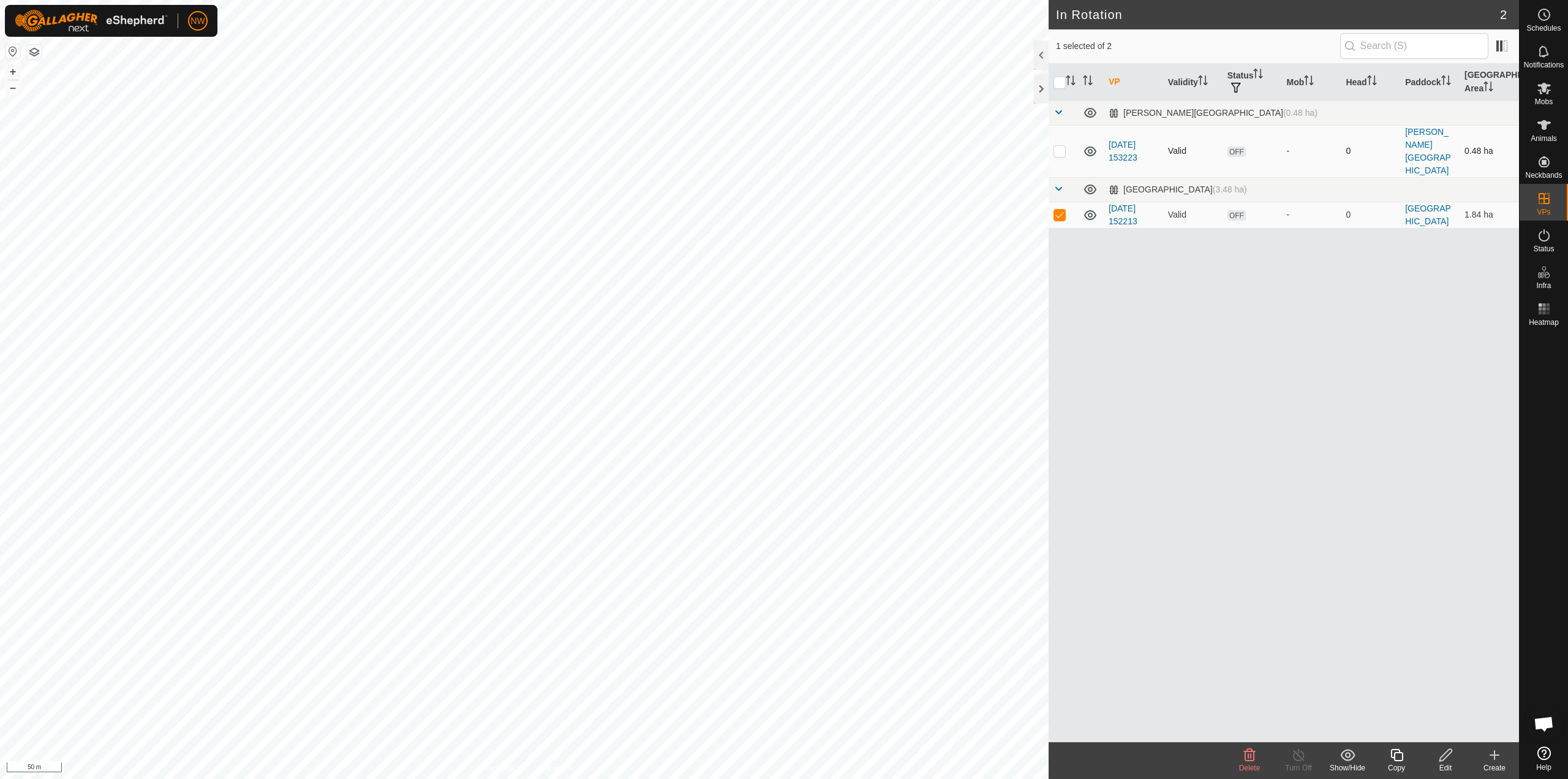
click at [1058, 146] on p-checkbox at bounding box center [1060, 151] width 12 height 10
checkbox input "true"
click at [1090, 210] on icon at bounding box center [1090, 215] width 12 height 10
click at [1234, 210] on span "OFF" at bounding box center [1236, 215] width 18 height 11
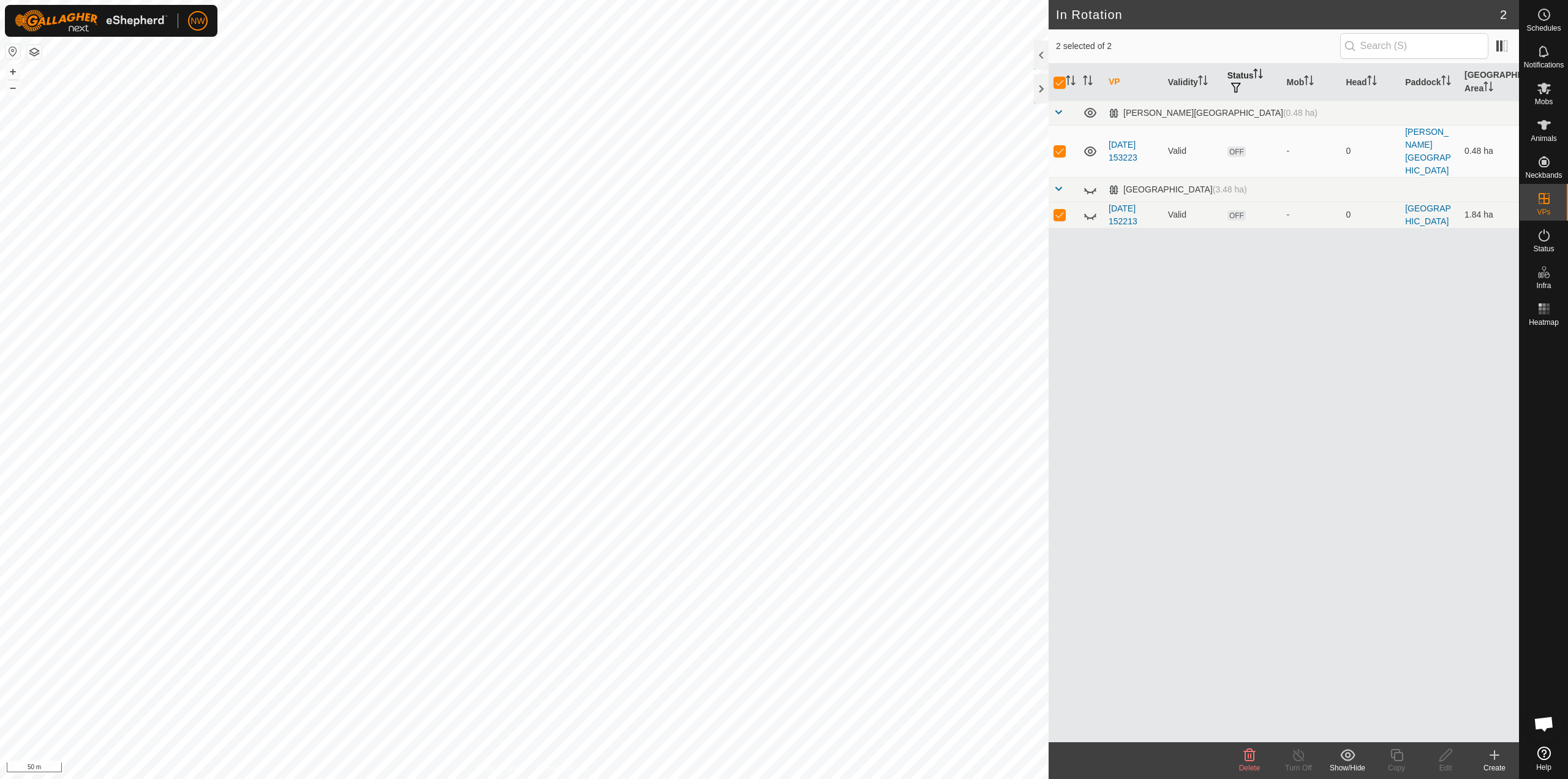
click at [1233, 83] on span "button" at bounding box center [1236, 88] width 10 height 10
click at [1238, 153] on input "ON" at bounding box center [1241, 153] width 12 height 12
checkbox input "true"
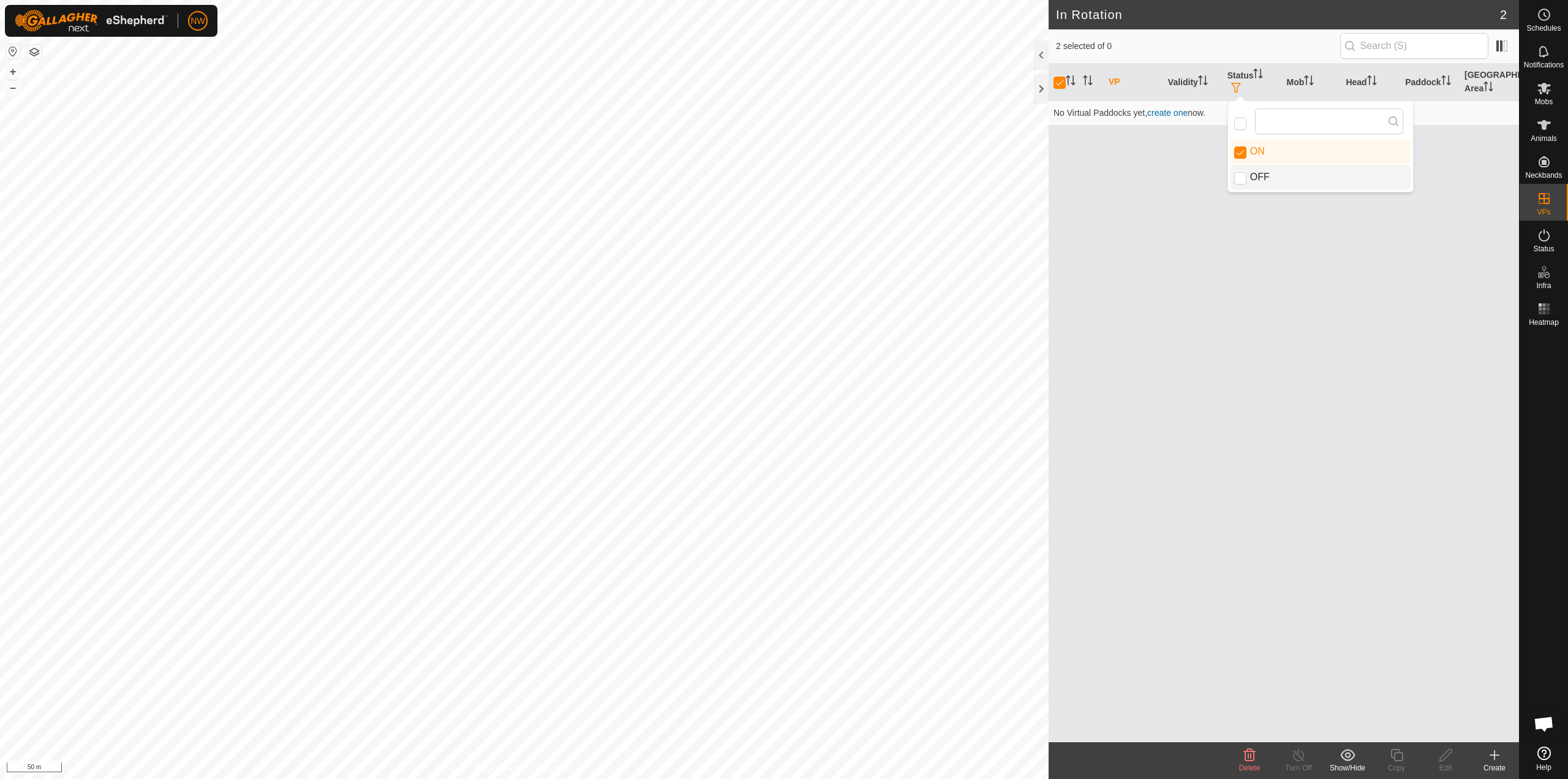
click at [1272, 256] on div "VP Validity Status Mob Head Paddock Grazing Area No Virtual Paddocks yet, creat…" at bounding box center [1284, 403] width 471 height 679
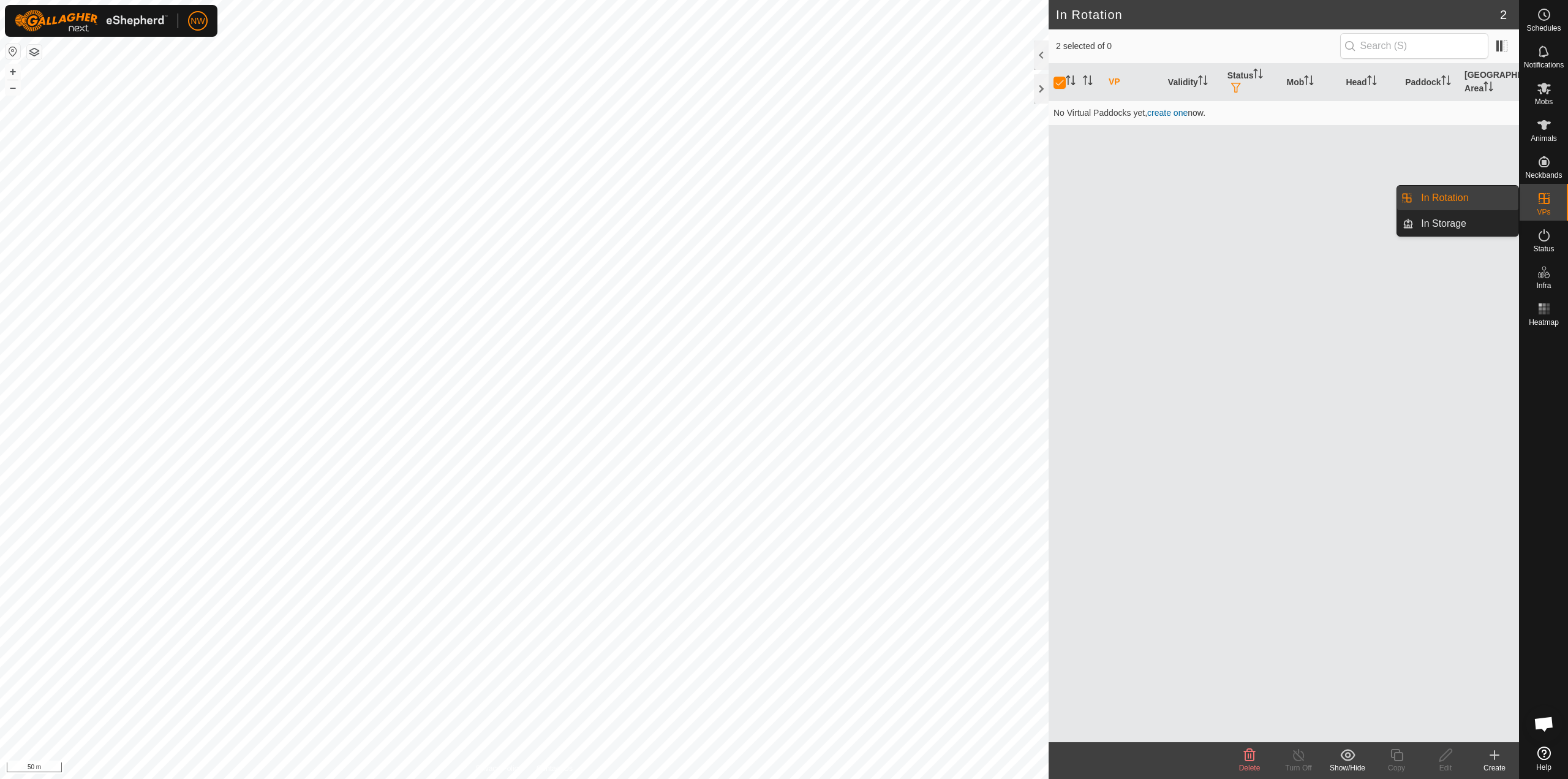
click at [1490, 196] on link "In Rotation" at bounding box center [1466, 198] width 105 height 24
click at [1460, 221] on link "In Storage" at bounding box center [1466, 223] width 105 height 24
click at [1057, 76] on input "checkbox" at bounding box center [1060, 82] width 12 height 12
click at [1058, 78] on input "checkbox" at bounding box center [1060, 82] width 12 height 12
checkbox input "false"
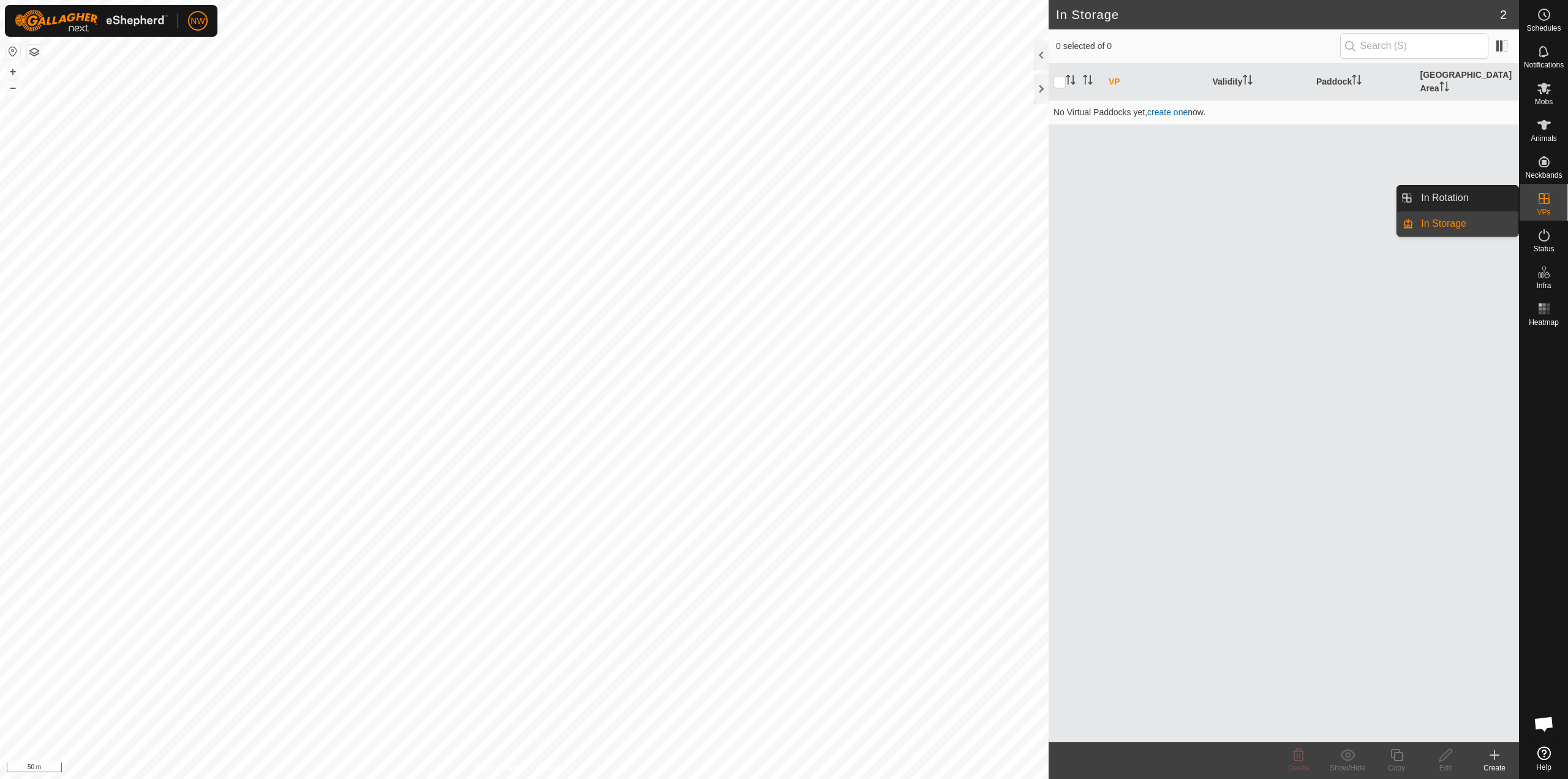
click at [1551, 200] on icon at bounding box center [1544, 199] width 15 height 15
click at [1448, 189] on link "In Rotation" at bounding box center [1466, 198] width 105 height 24
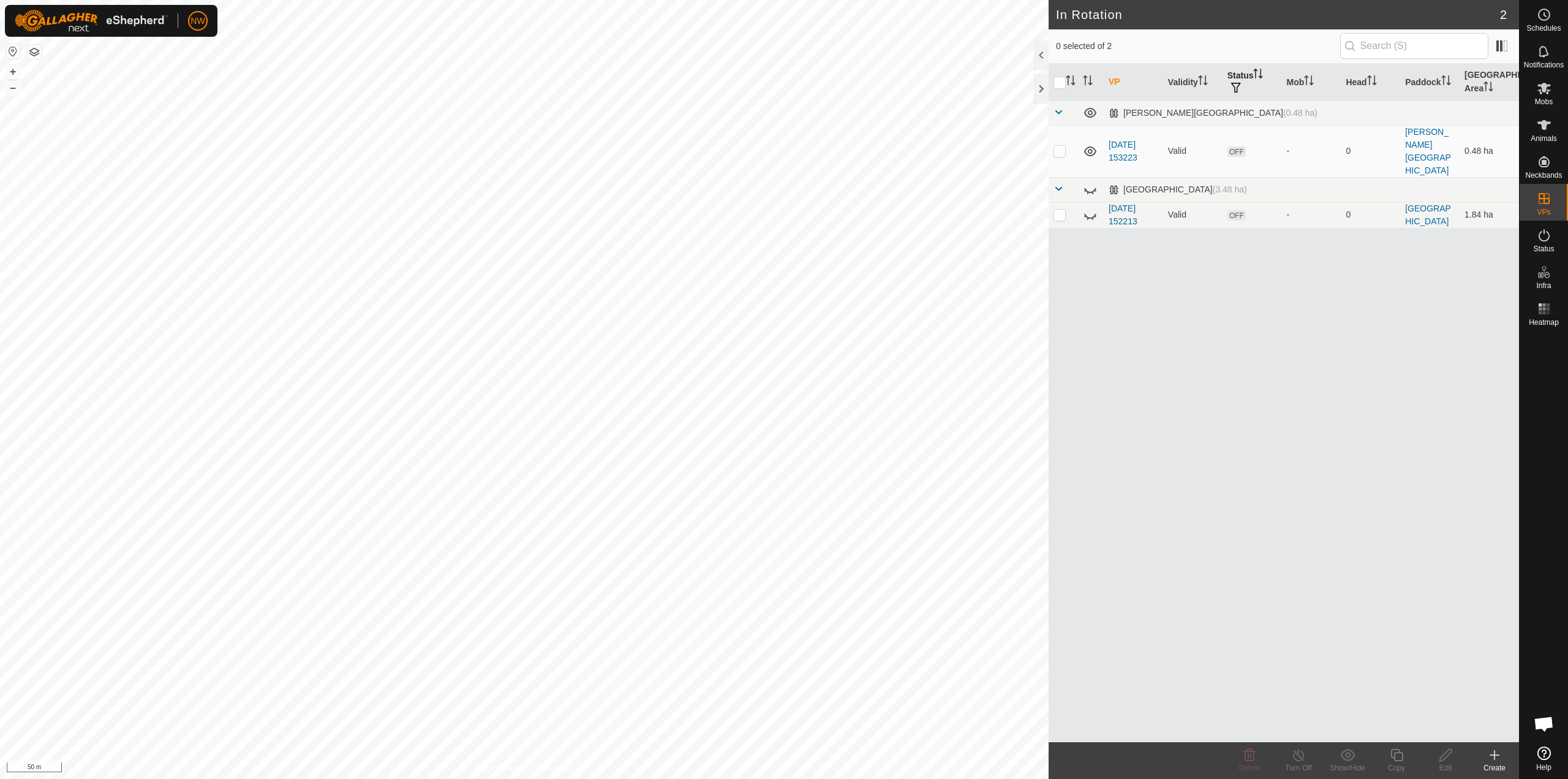
click at [1236, 77] on th "Status" at bounding box center [1252, 82] width 59 height 37
click at [1059, 146] on p-checkbox at bounding box center [1060, 151] width 12 height 10
checkbox input "true"
click at [1062, 210] on p-checkbox at bounding box center [1060, 215] width 12 height 10
checkbox input "true"
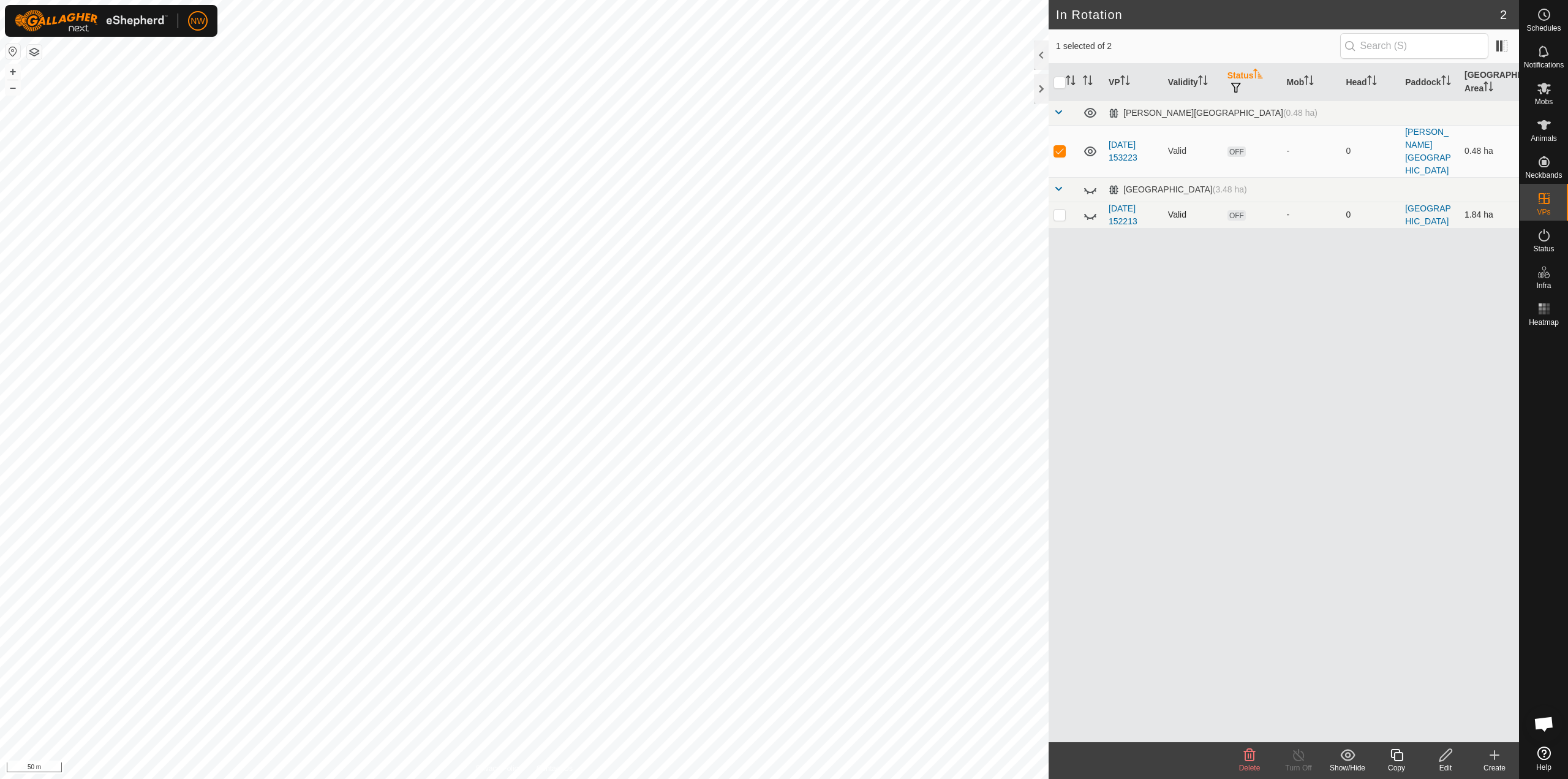
checkbox input "true"
click at [1239, 87] on span "button" at bounding box center [1236, 88] width 10 height 10
click at [1246, 149] on input "ON" at bounding box center [1241, 153] width 12 height 12
checkbox input "true"
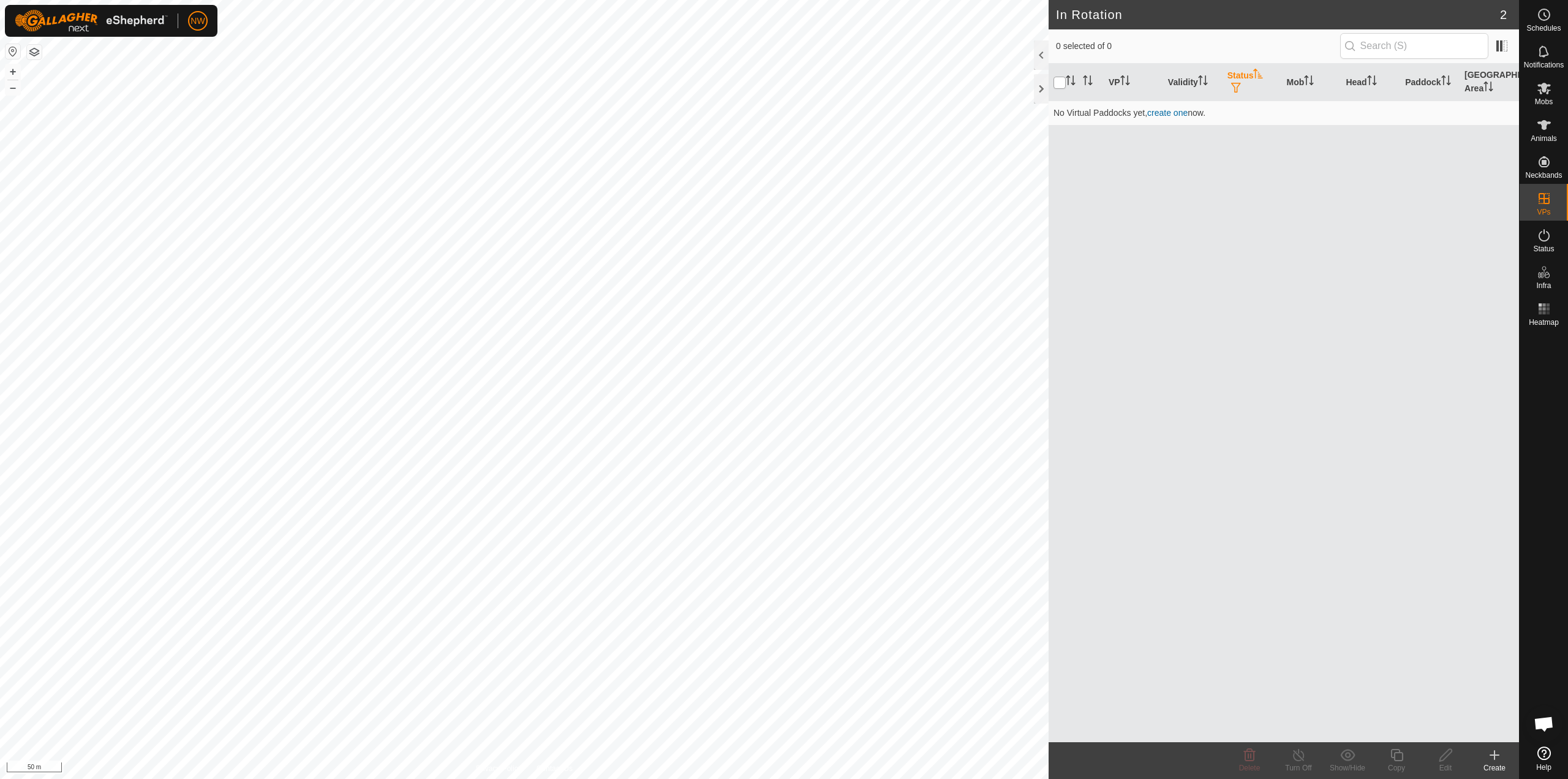
click at [1059, 82] on input "checkbox" at bounding box center [1060, 83] width 12 height 12
checkbox input "true"
click at [1159, 293] on div "VP Validity Status Mob Head Paddock Grazing Area No Virtual Paddocks yet, creat…" at bounding box center [1284, 403] width 471 height 679
click at [1440, 220] on link "In Storage" at bounding box center [1466, 223] width 105 height 24
click at [1440, 199] on link "In Rotation" at bounding box center [1466, 198] width 105 height 24
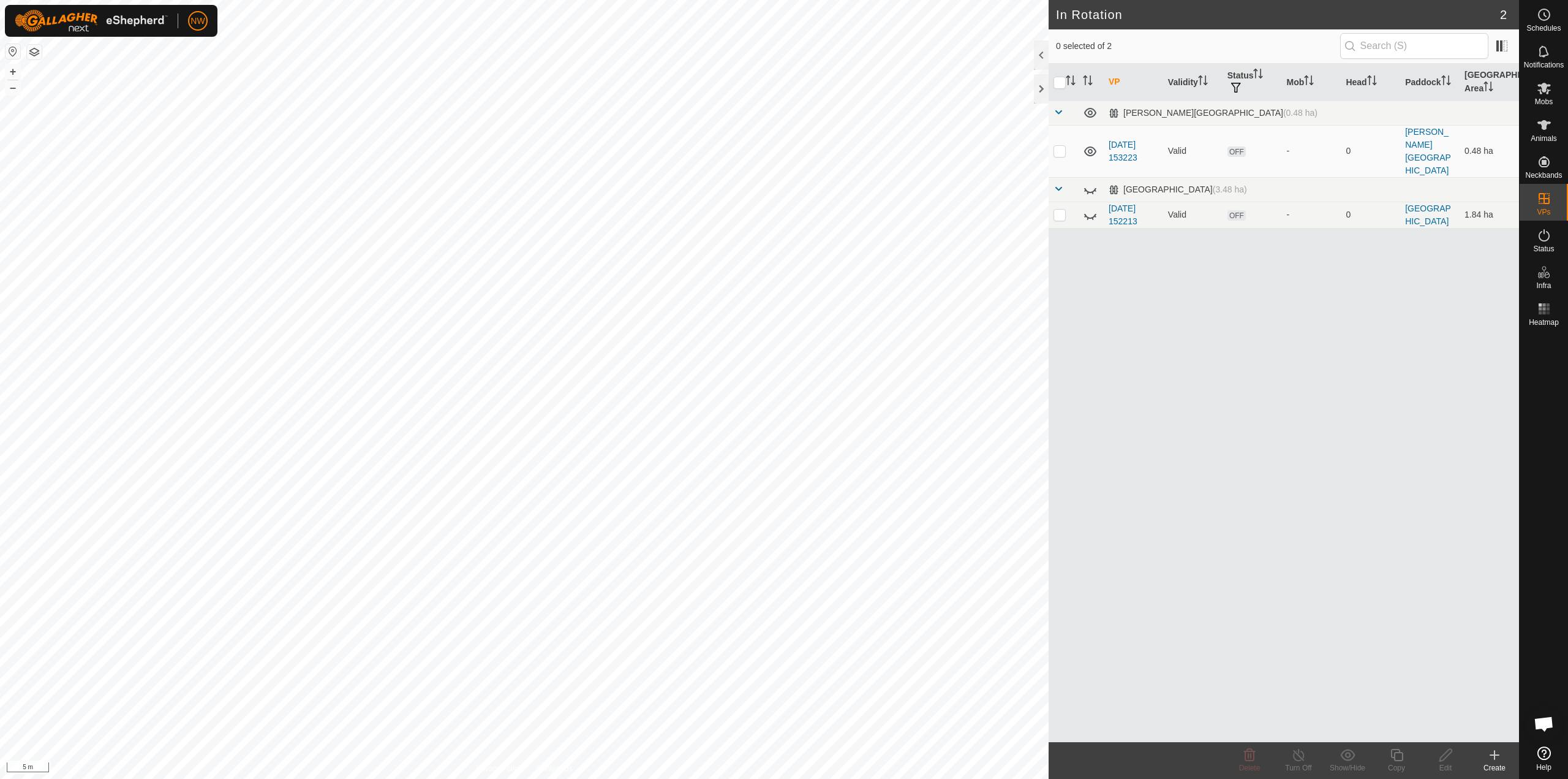
click at [1380, 402] on div "VP Validity Status Mob Head Paddock Grazing Area Drews Lane Way (0.48 ha) 2025-…" at bounding box center [1284, 403] width 471 height 679
click at [1544, 754] on icon at bounding box center [1544, 753] width 14 height 14
click at [1539, 82] on icon at bounding box center [1544, 89] width 15 height 15
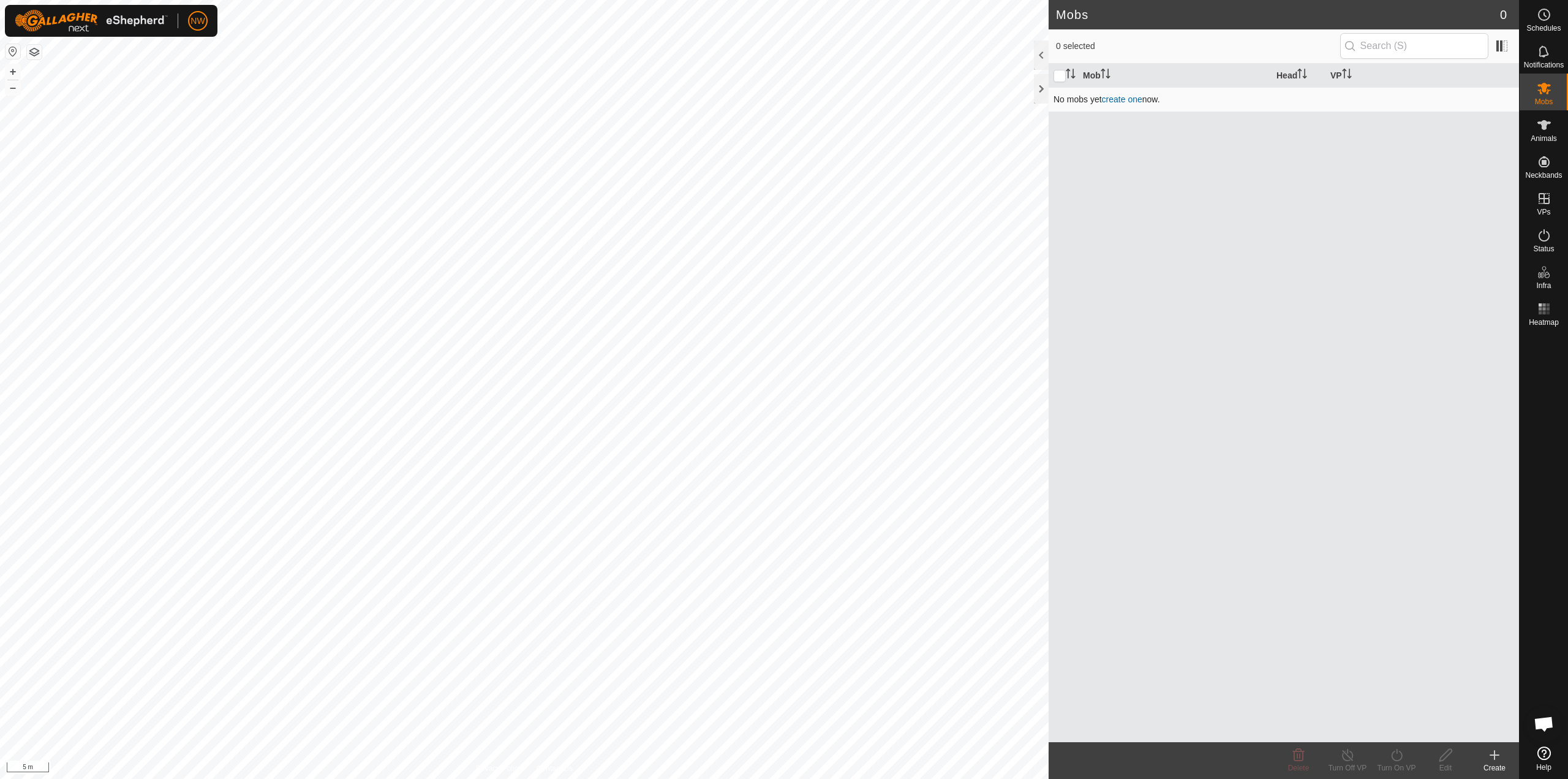
click at [1061, 100] on td "No mobs yet create one now." at bounding box center [1284, 99] width 471 height 24
click at [1134, 102] on link "create one" at bounding box center [1122, 99] width 41 height 10
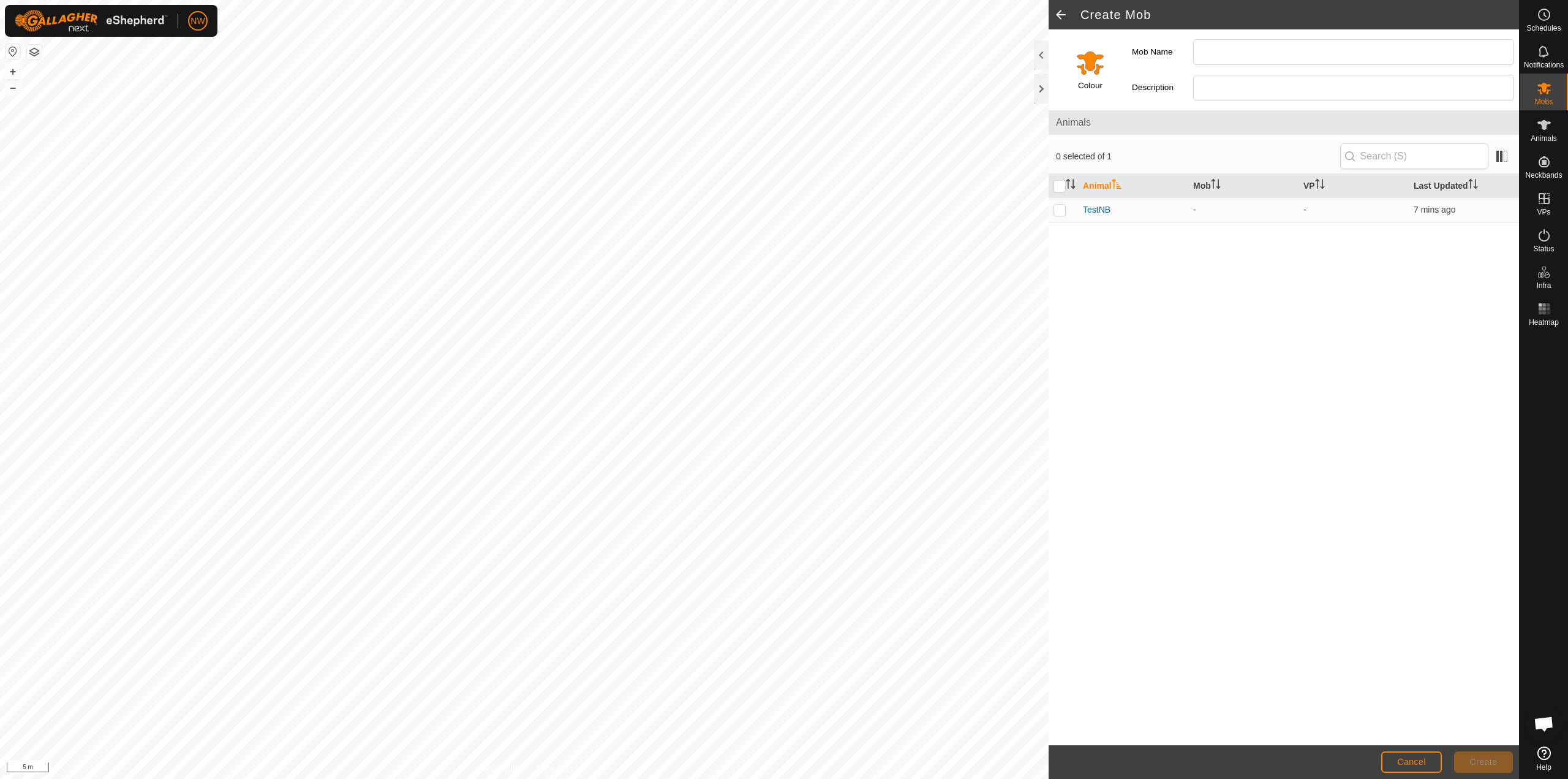
click at [1539, 752] on icon at bounding box center [1544, 753] width 14 height 14
click at [1402, 511] on div "Animal Mob VP Last Updated TestNB - - 5 mins ago" at bounding box center [1284, 460] width 471 height 571
click at [1207, 52] on input "Mob Name" at bounding box center [1354, 52] width 321 height 26
type input "2025 wEANERS"
click at [1475, 761] on span "Create" at bounding box center [1484, 762] width 27 height 10
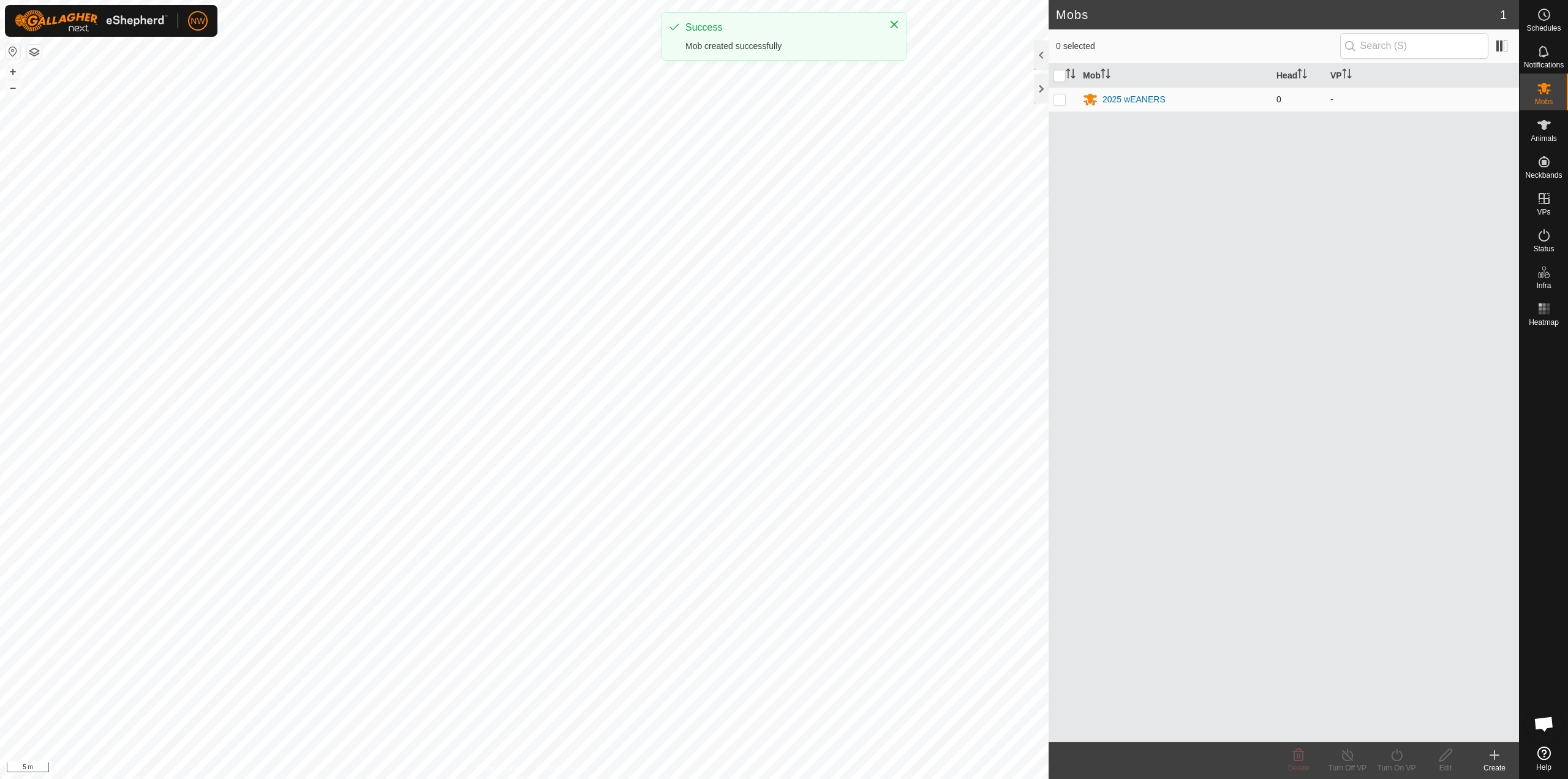
click at [1061, 95] on p-checkbox at bounding box center [1060, 99] width 12 height 10
checkbox input "true"
click at [1153, 142] on div "Mob Head VP 2025 wEANERS 0 -" at bounding box center [1284, 403] width 471 height 679
click at [1444, 759] on icon at bounding box center [1446, 755] width 12 height 12
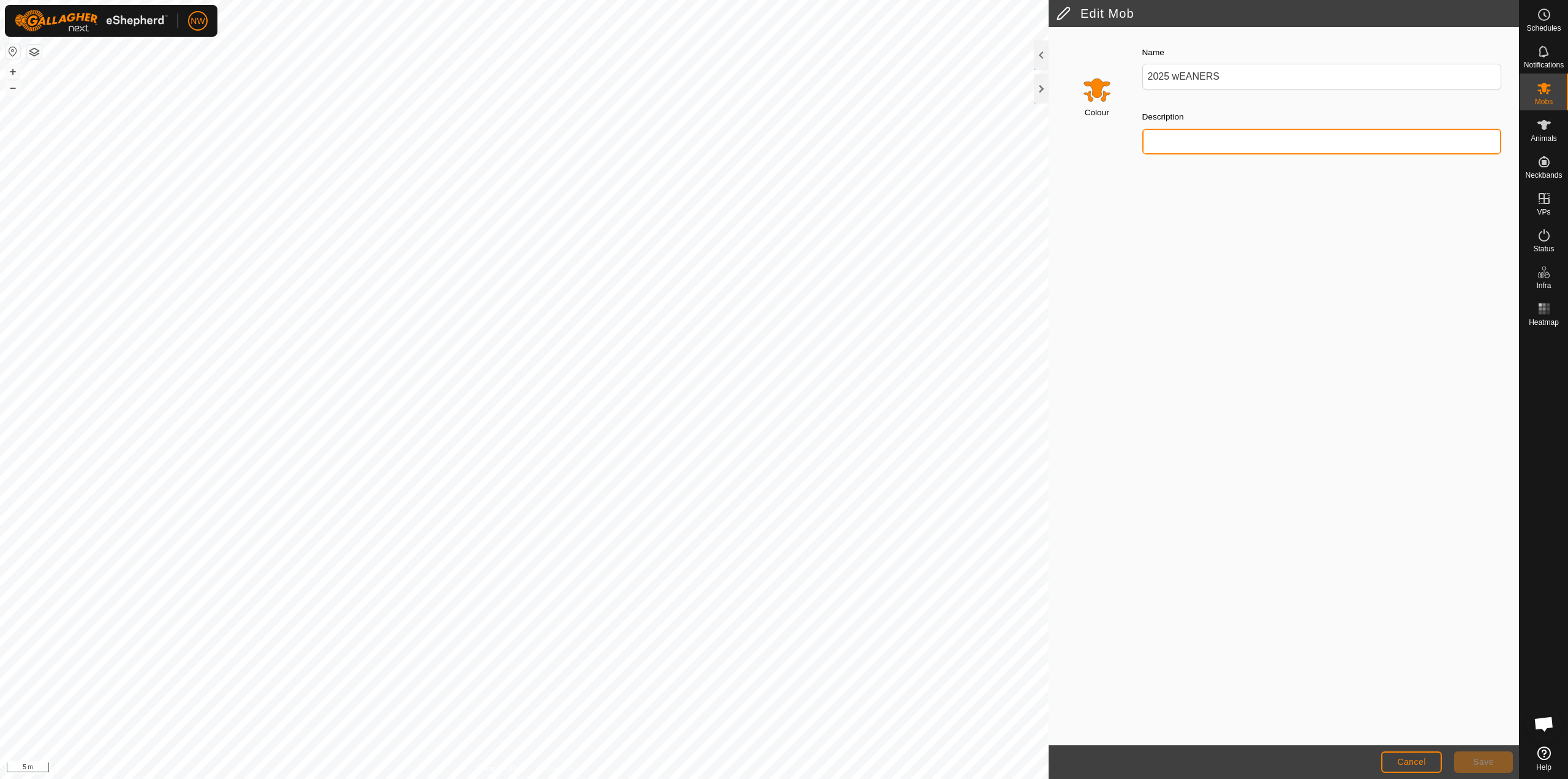
click at [1155, 139] on input "Description" at bounding box center [1322, 141] width 360 height 26
click at [1095, 89] on input "Select a color" at bounding box center [1097, 89] width 29 height 29
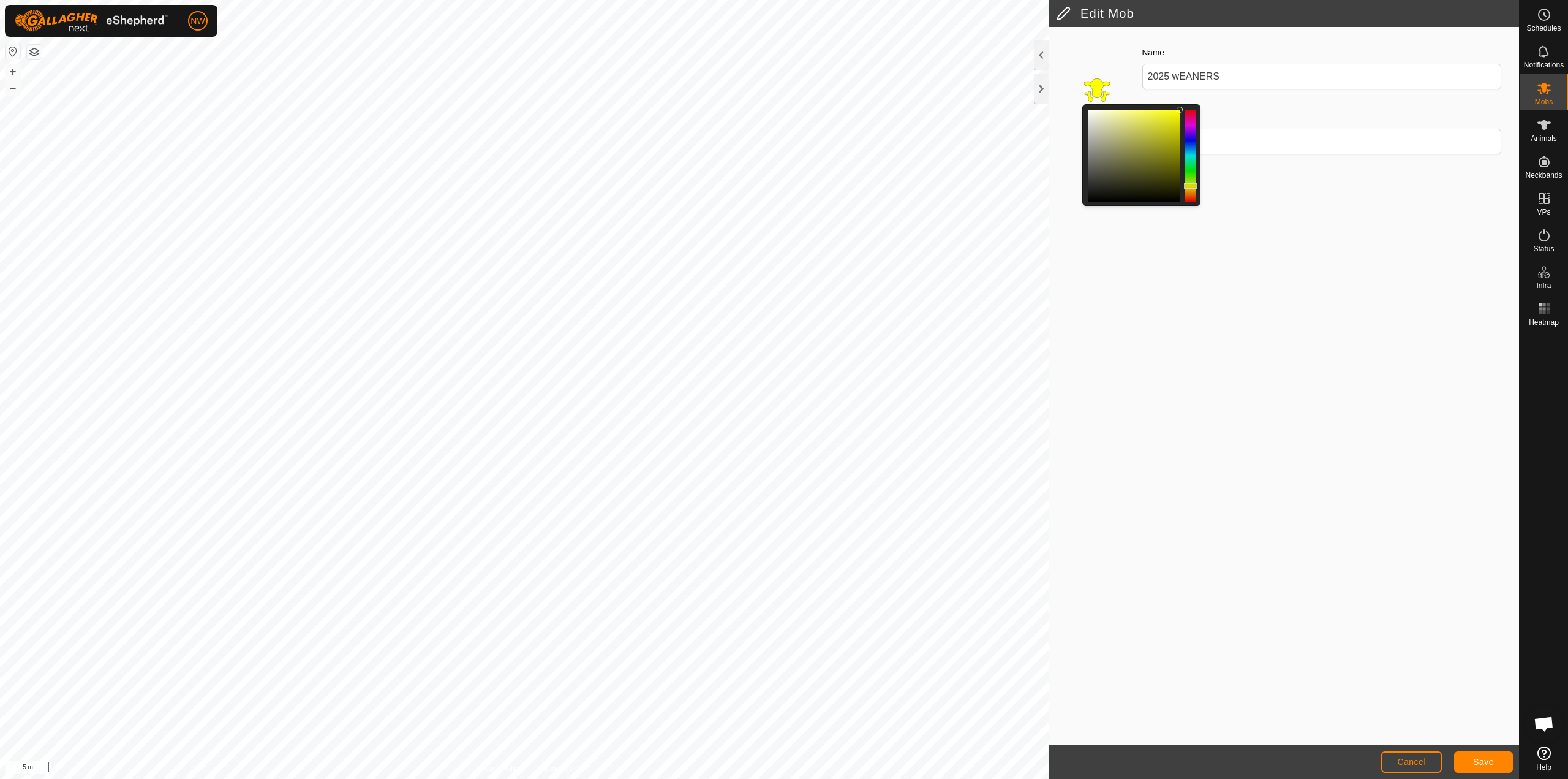
click at [1194, 185] on div at bounding box center [1190, 186] width 13 height 6
click at [1231, 74] on input "2025 wEANERS" at bounding box center [1322, 76] width 360 height 26
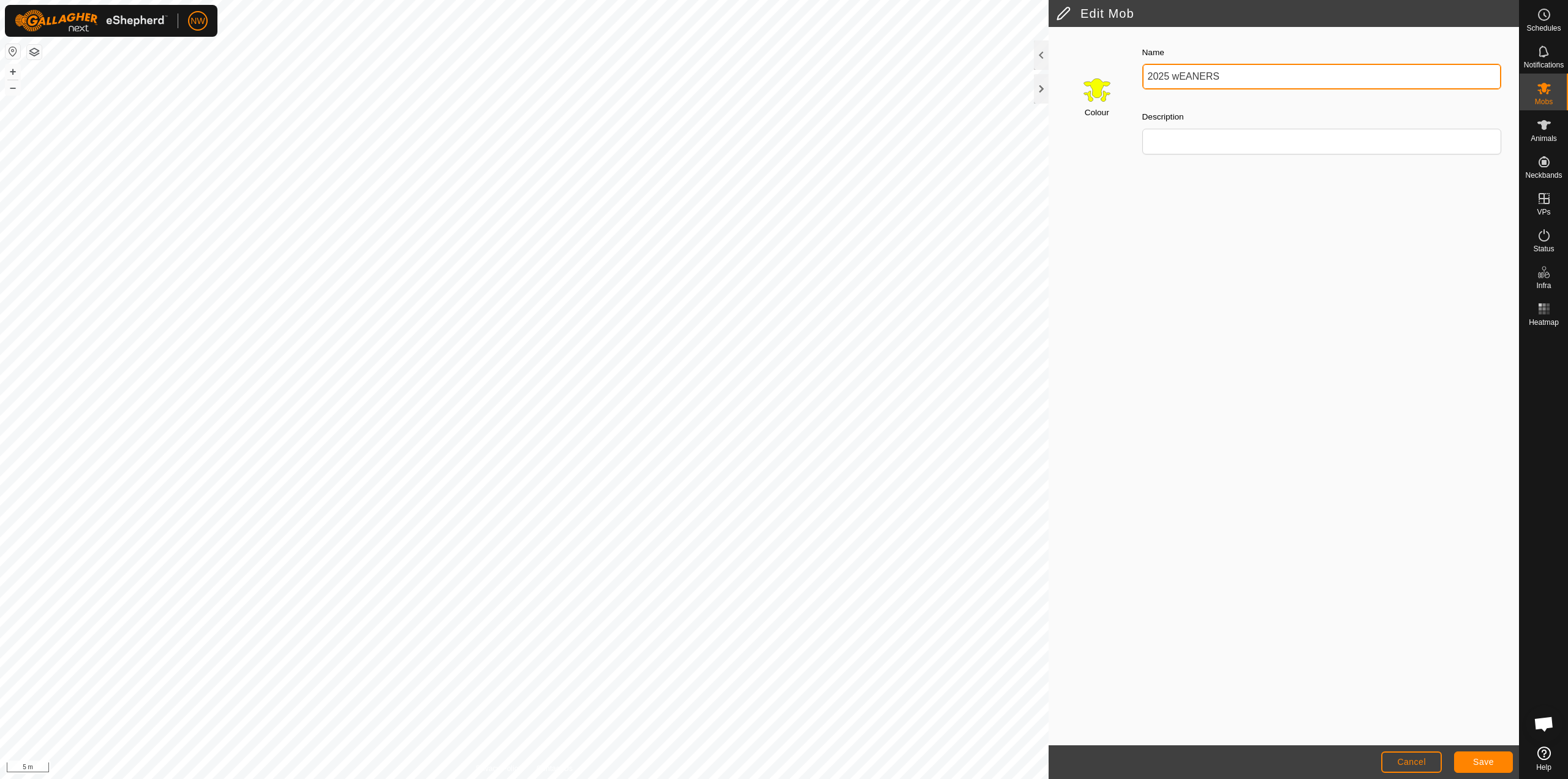
drag, startPoint x: 1206, startPoint y: 70, endPoint x: 1375, endPoint y: 617, distance: 572.5
click at [1189, 70] on input "2025 wEANERS" at bounding box center [1322, 76] width 360 height 26
click at [1174, 74] on input "2025 Weaners" at bounding box center [1322, 76] width 360 height 26
type input "2025 Weaners"
click at [1191, 230] on div "Colour Name 2025 Weaners Description" at bounding box center [1284, 386] width 471 height 719
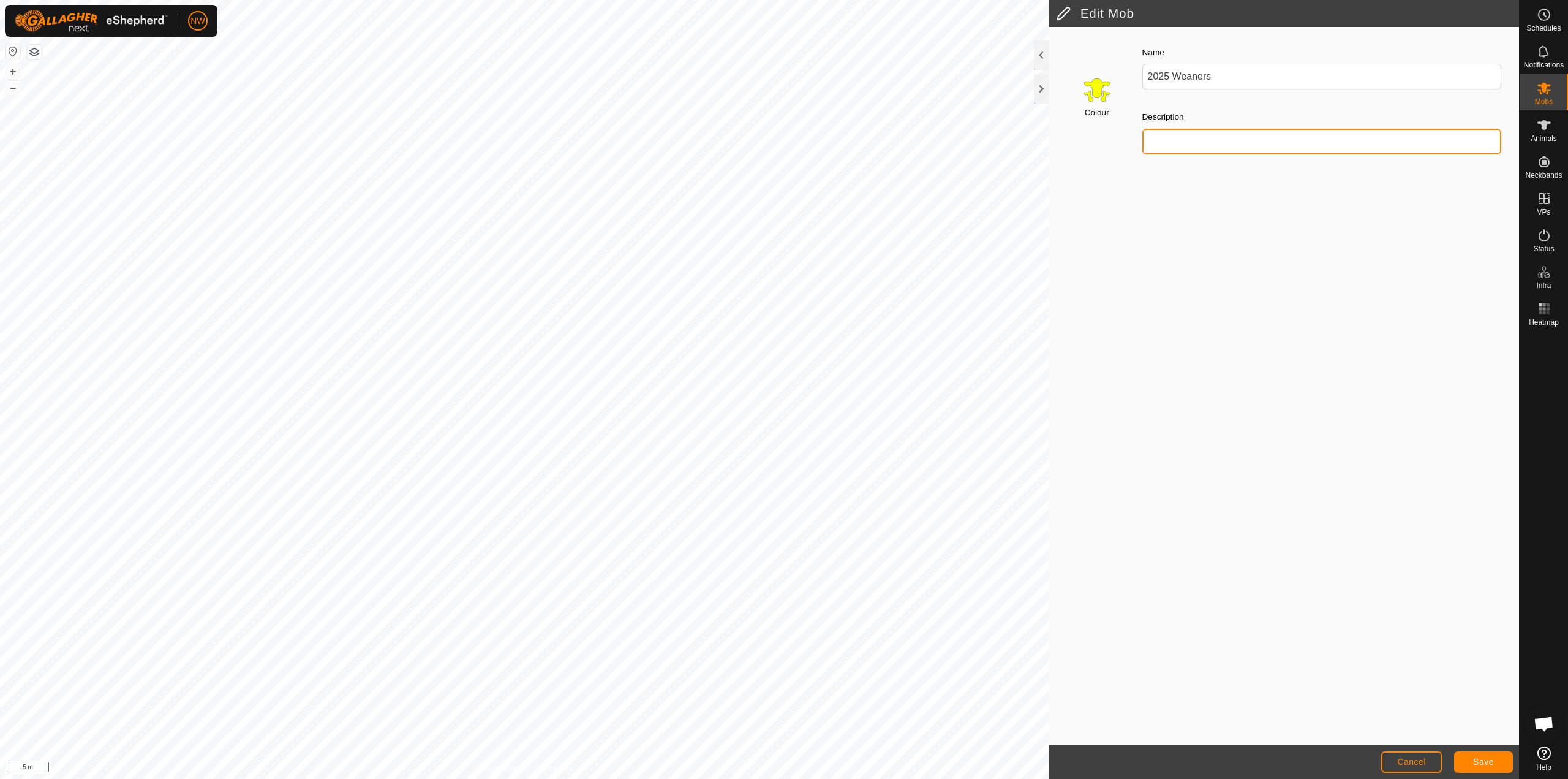
click at [1163, 138] on input "Description" at bounding box center [1322, 141] width 360 height 26
click at [1099, 105] on div "Colour" at bounding box center [1095, 99] width 76 height 129
click at [1096, 88] on input "Select a color" at bounding box center [1097, 89] width 29 height 29
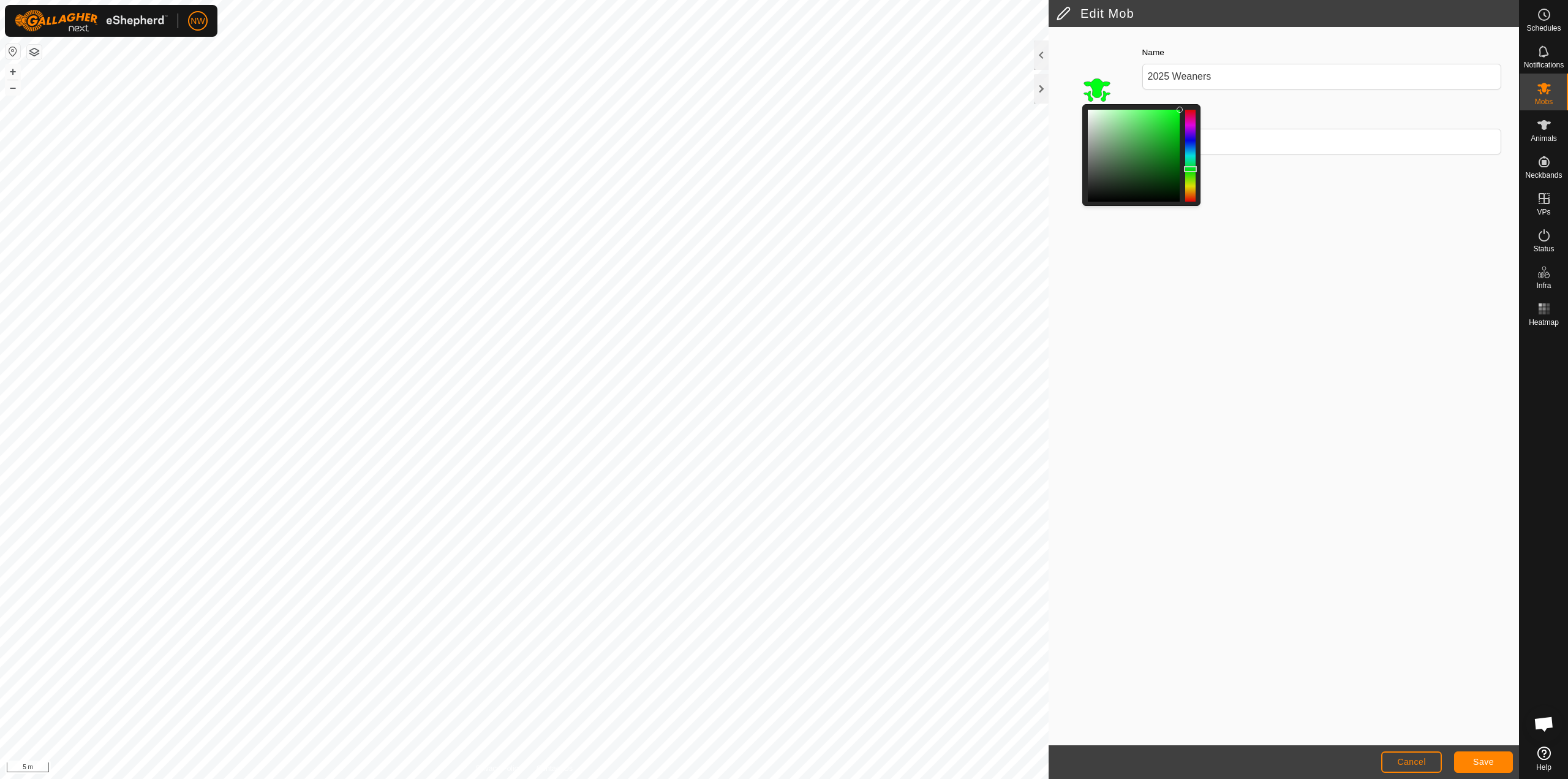
drag, startPoint x: 1189, startPoint y: 186, endPoint x: 1195, endPoint y: 169, distance: 18.0
click at [1195, 169] on div at bounding box center [1190, 169] width 13 height 6
click at [1251, 215] on div "Colour Name 2025 Weaners Description" at bounding box center [1284, 386] width 471 height 719
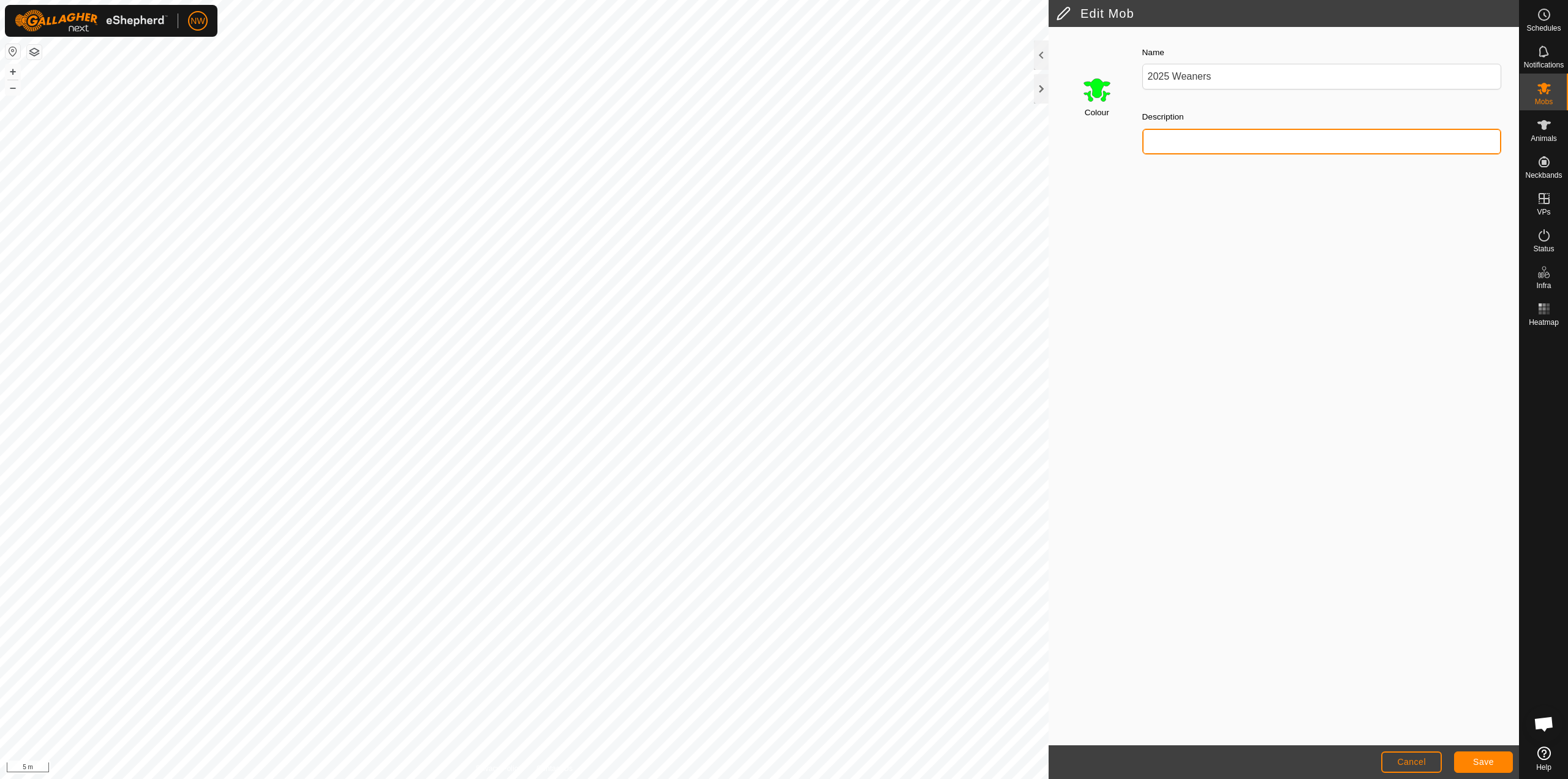
click at [1178, 142] on input "Description" at bounding box center [1322, 141] width 360 height 26
click at [1483, 762] on span "Save" at bounding box center [1483, 762] width 21 height 10
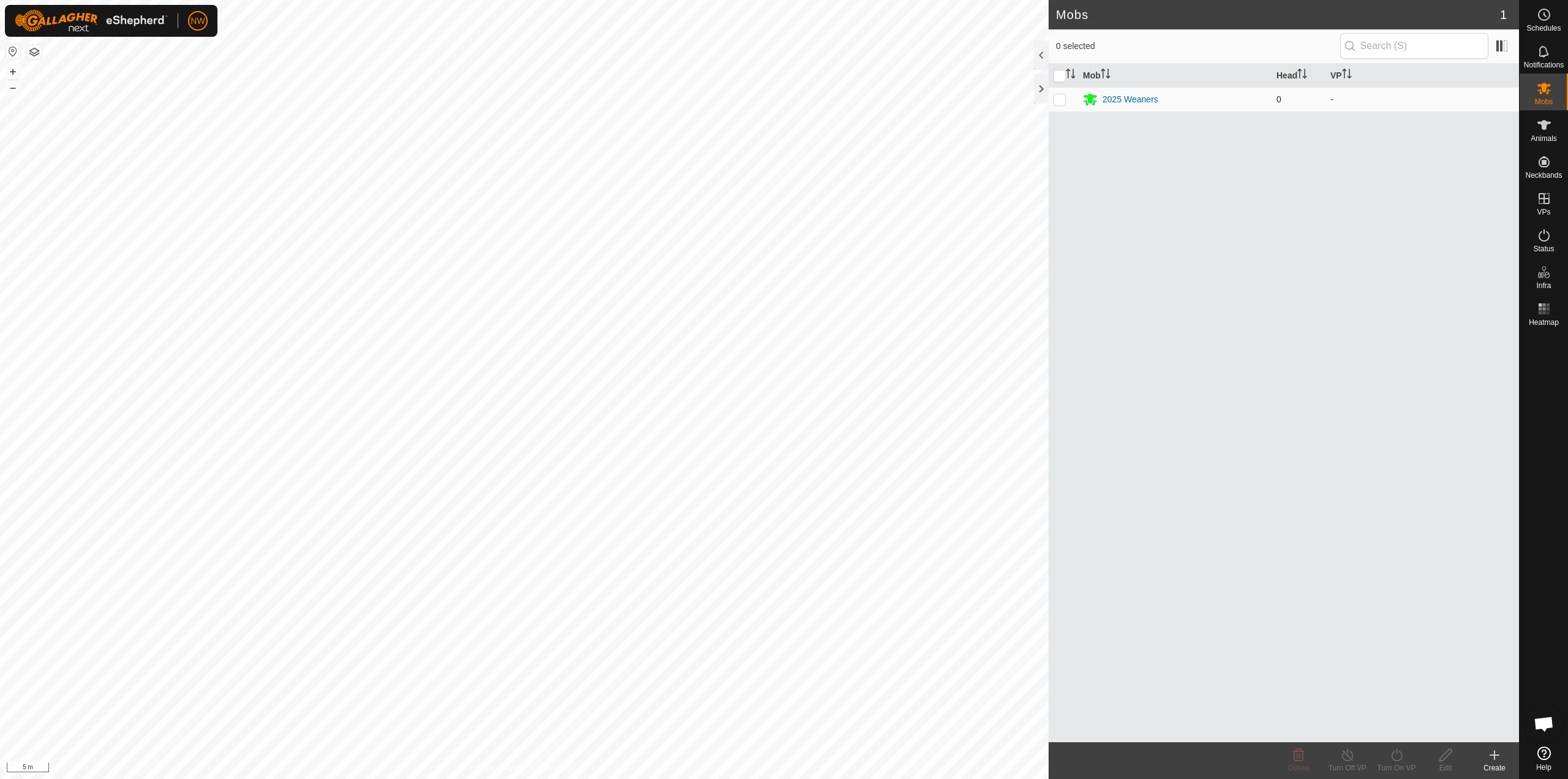
click at [1281, 101] on span "0" at bounding box center [1279, 99] width 5 height 10
click at [1062, 101] on p-checkbox at bounding box center [1060, 99] width 12 height 10
checkbox input "true"
click at [1446, 758] on icon at bounding box center [1446, 755] width 12 height 12
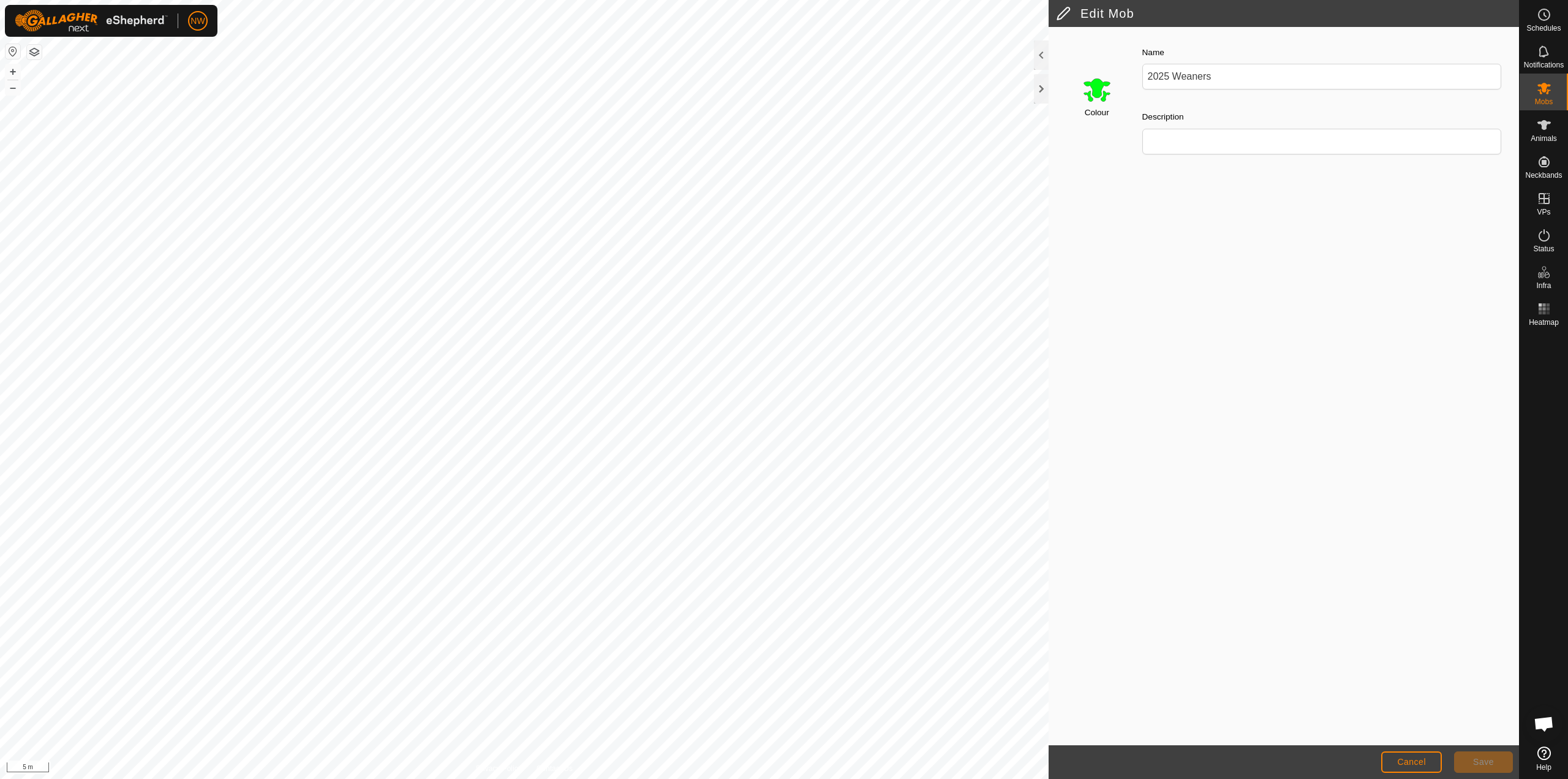
click at [1395, 505] on div "Colour Name 2025 Weaners Description" at bounding box center [1284, 386] width 471 height 719
drag, startPoint x: 1209, startPoint y: 321, endPoint x: 1200, endPoint y: 269, distance: 52.8
click at [1209, 312] on div "Colour Name 2025 Weaners Description" at bounding box center [1284, 386] width 471 height 719
click at [1165, 139] on input "Description" at bounding box center [1322, 141] width 360 height 26
type input "71 Animals"
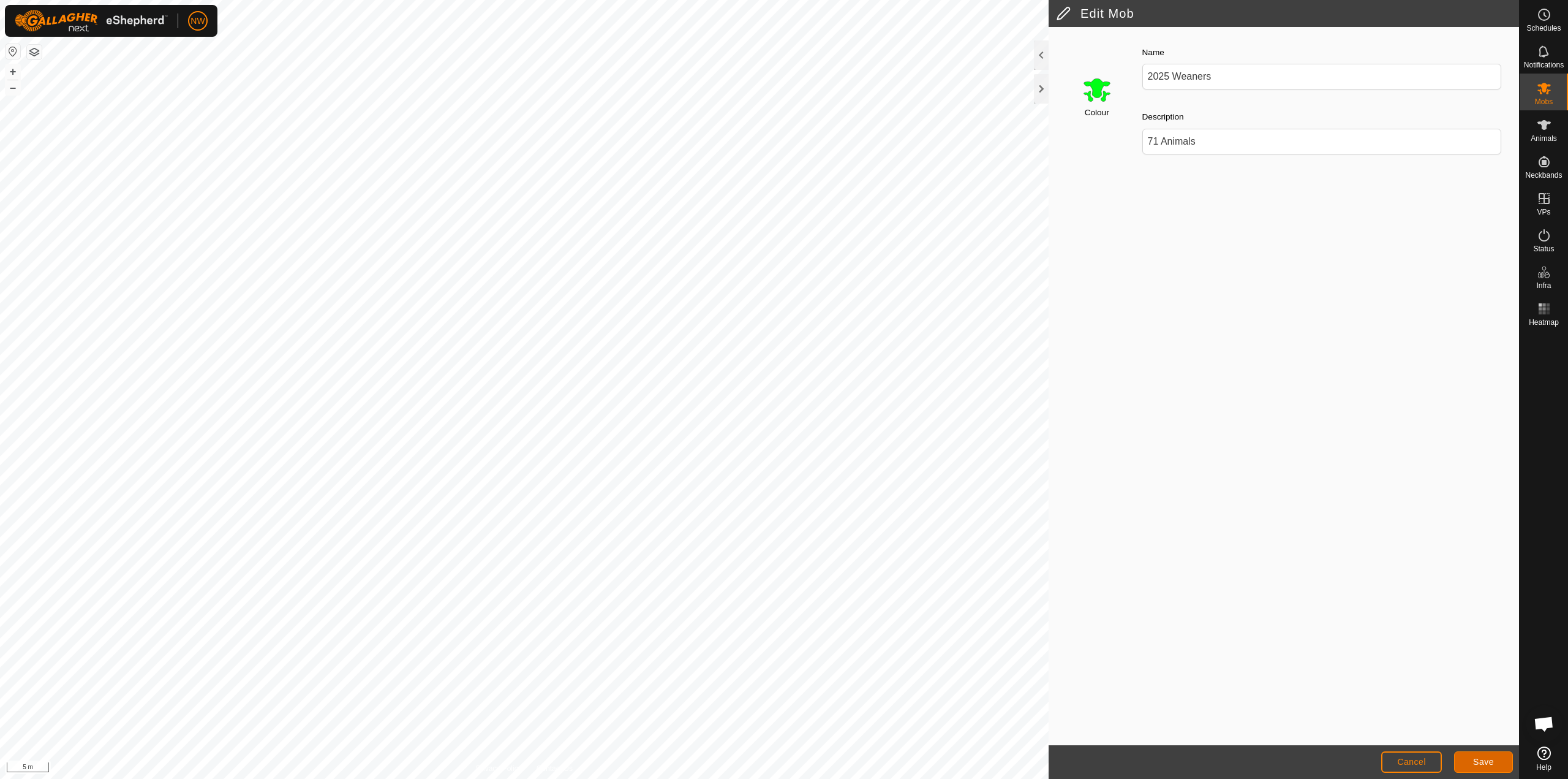
click at [1489, 761] on span "Save" at bounding box center [1483, 762] width 21 height 10
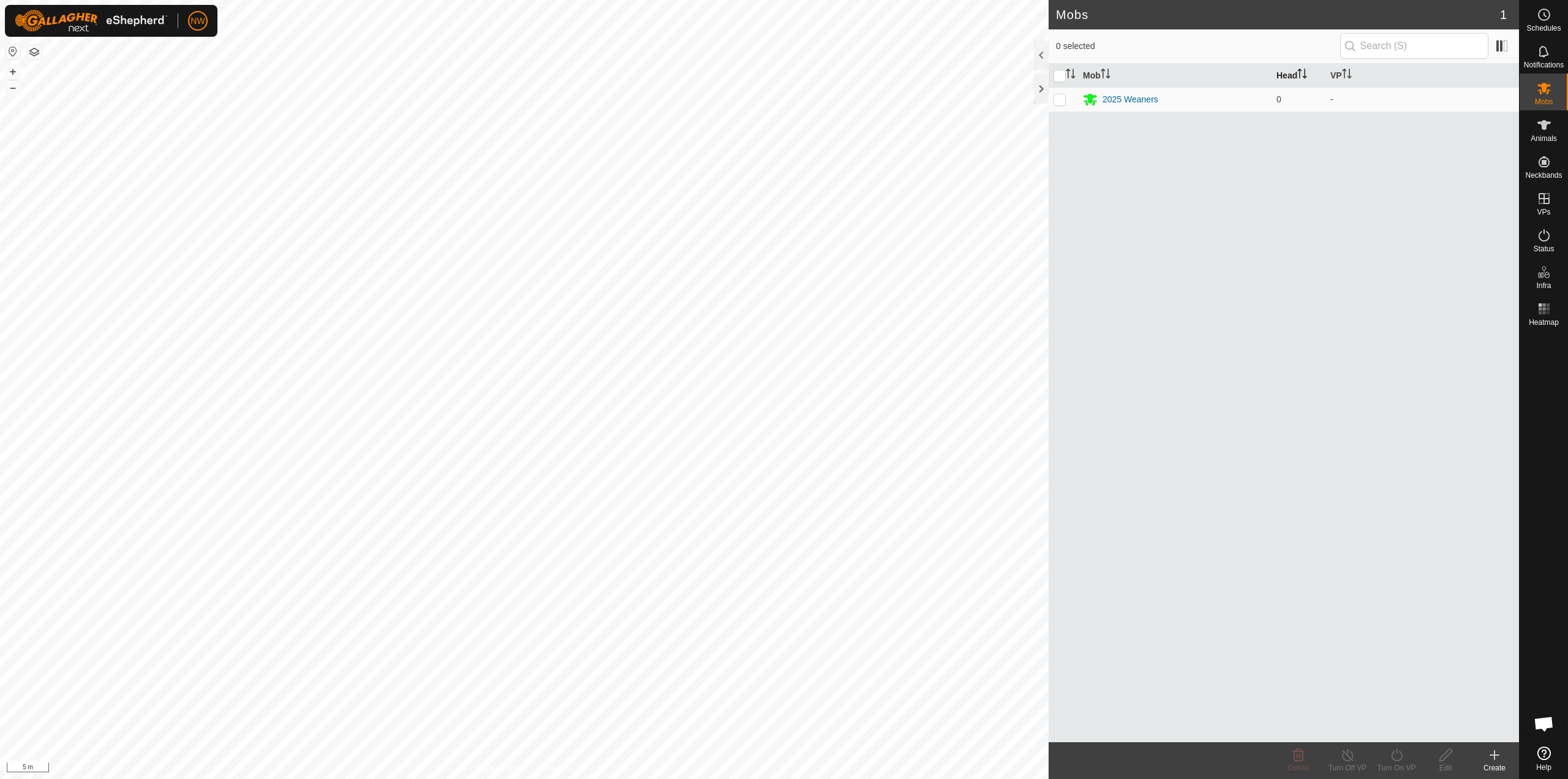
click at [1291, 78] on th "Head" at bounding box center [1299, 75] width 54 height 24
click at [1279, 97] on span "0" at bounding box center [1279, 99] width 5 height 10
click at [1056, 97] on p-checkbox at bounding box center [1060, 99] width 12 height 10
checkbox input "true"
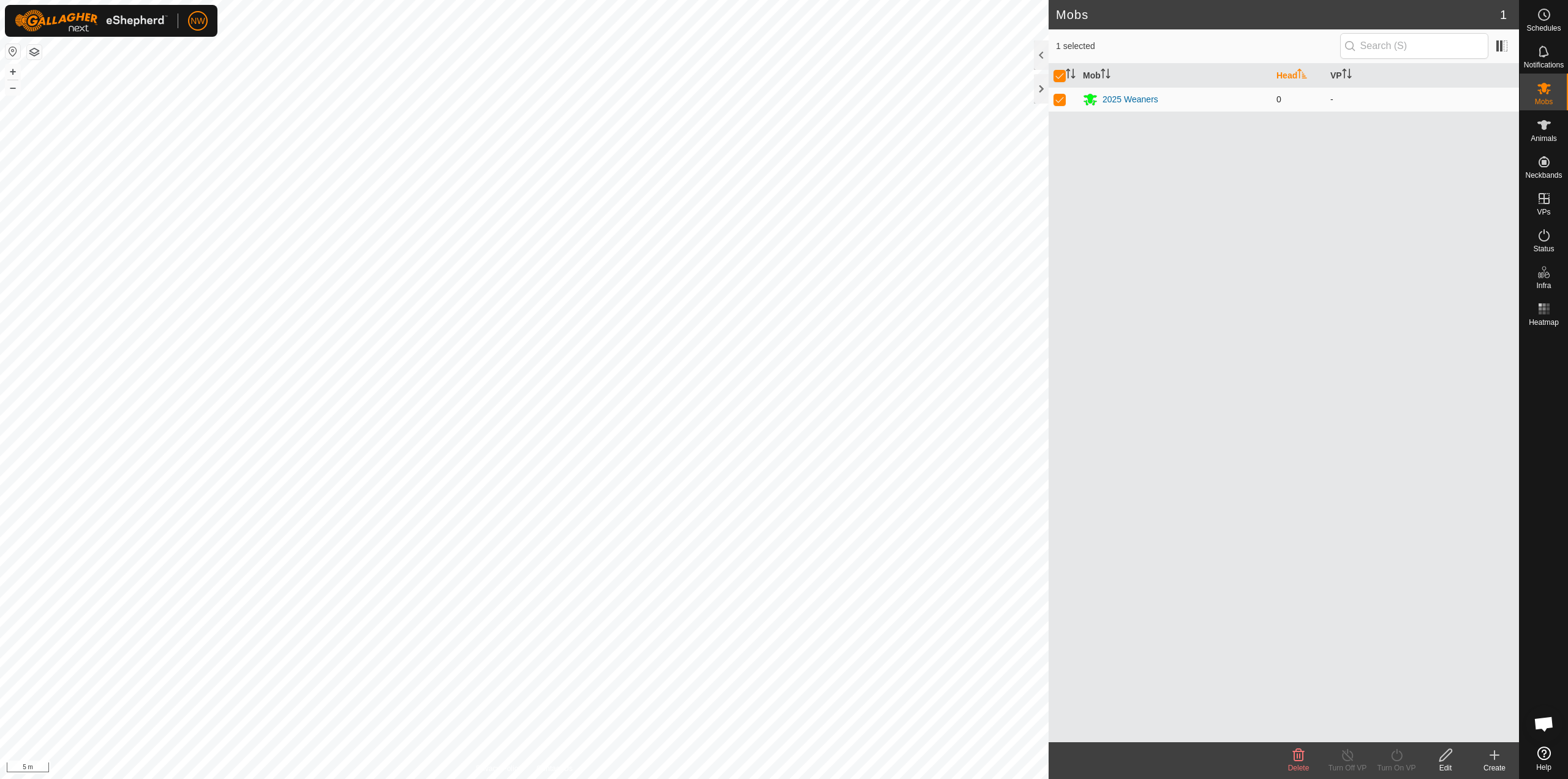
click at [1279, 100] on span "0" at bounding box center [1279, 99] width 5 height 10
click at [1276, 99] on td "0" at bounding box center [1299, 99] width 54 height 24
drag, startPoint x: 1120, startPoint y: 103, endPoint x: 1089, endPoint y: 139, distance: 47.5
click at [1095, 160] on div "Mob Head VP 2025 Weaners 0 -" at bounding box center [1284, 403] width 471 height 679
click at [1448, 752] on icon at bounding box center [1446, 755] width 16 height 15
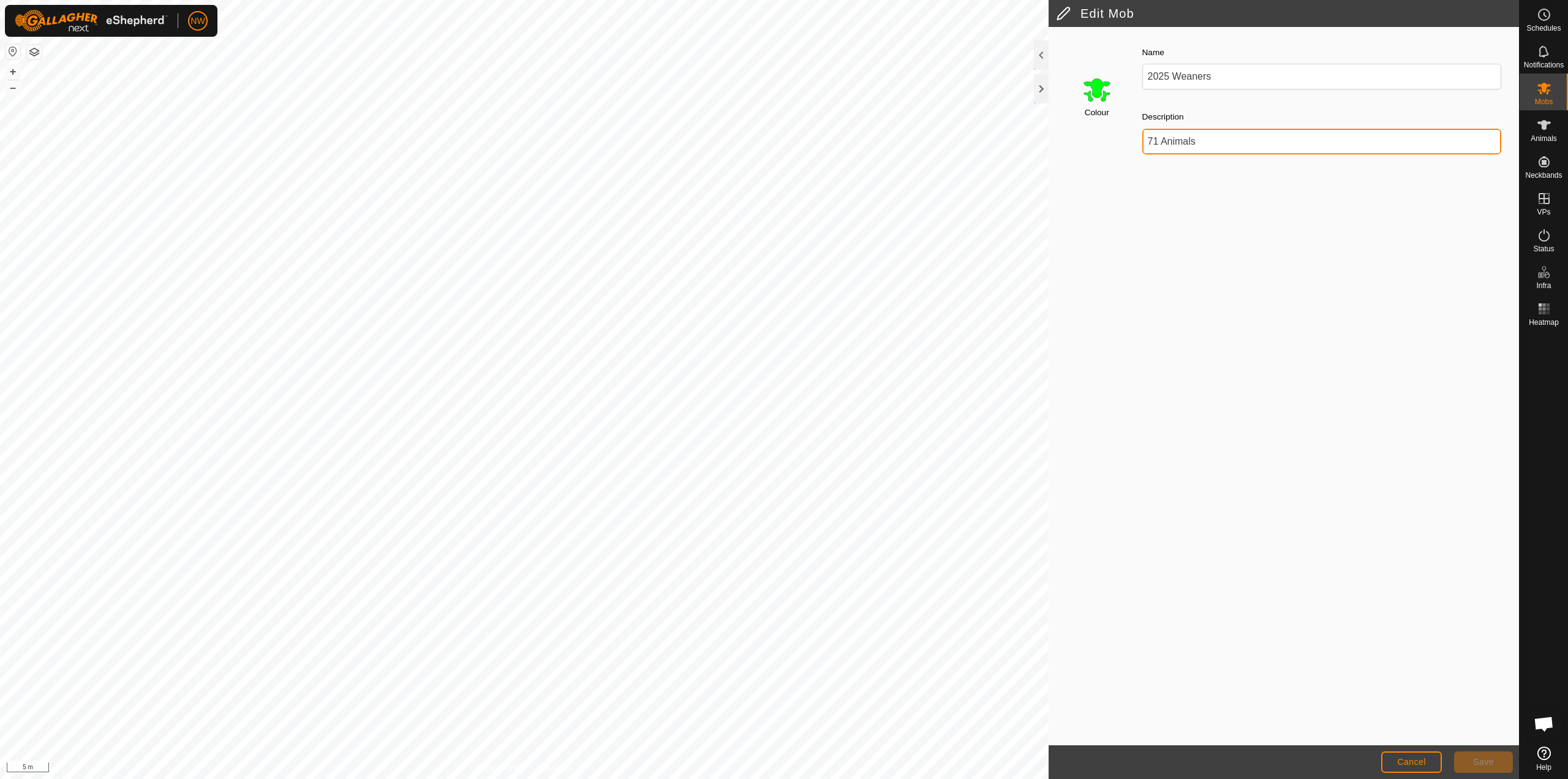
click at [1159, 140] on input "71 Animals" at bounding box center [1322, 141] width 360 height 26
click at [1360, 442] on div "Colour Name 2025 Weaners Description 71 Animals" at bounding box center [1284, 386] width 471 height 719
click at [1423, 762] on span "Cancel" at bounding box center [1412, 762] width 29 height 10
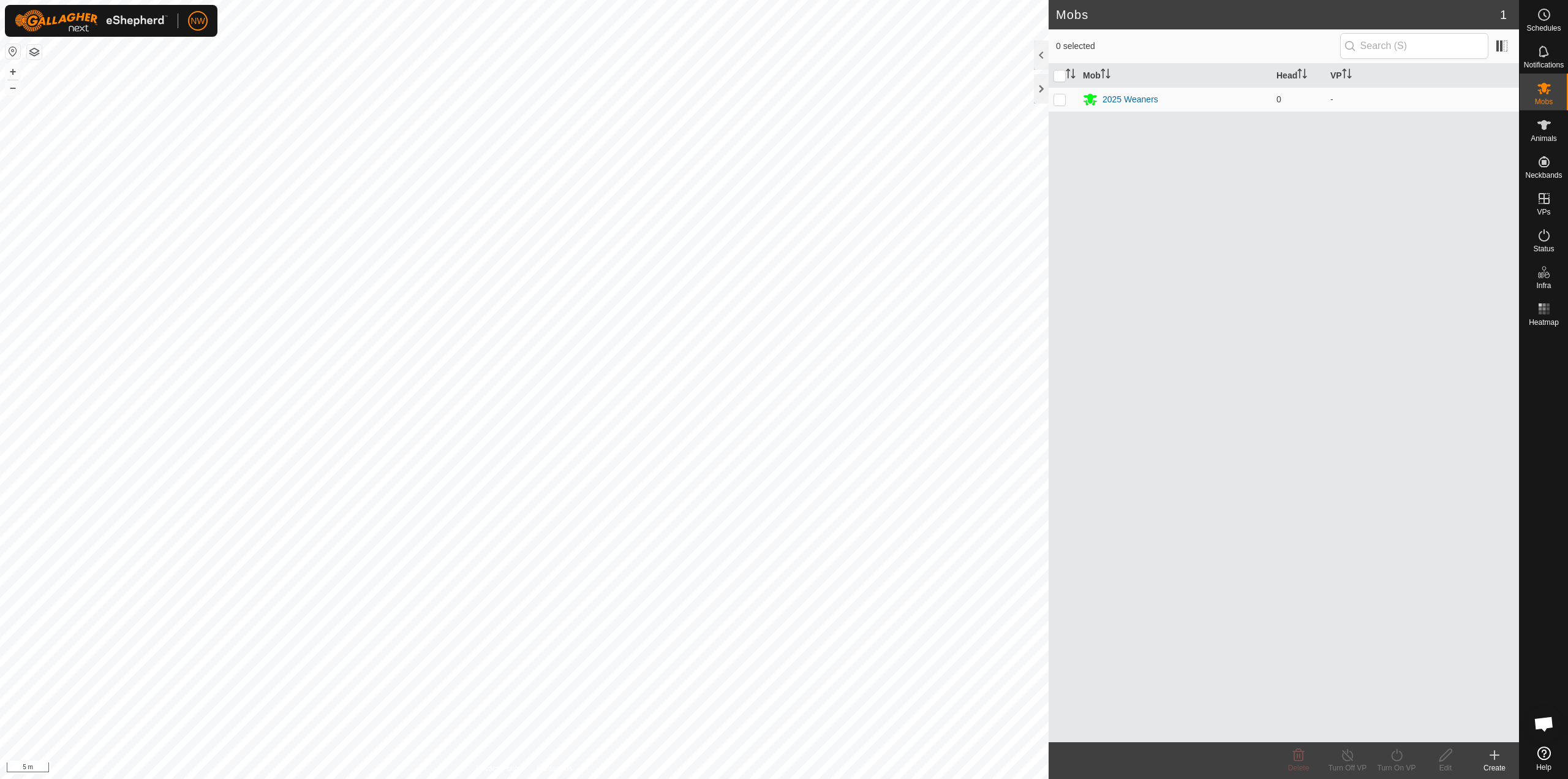
click at [1214, 256] on div "Mob Head VP 2025 Weaners 0 -" at bounding box center [1284, 403] width 471 height 679
click at [1062, 104] on p-checkbox at bounding box center [1060, 99] width 12 height 10
checkbox input "true"
click at [1222, 354] on div "Mob Head VP 2025 Weaners 0 -" at bounding box center [1284, 403] width 471 height 679
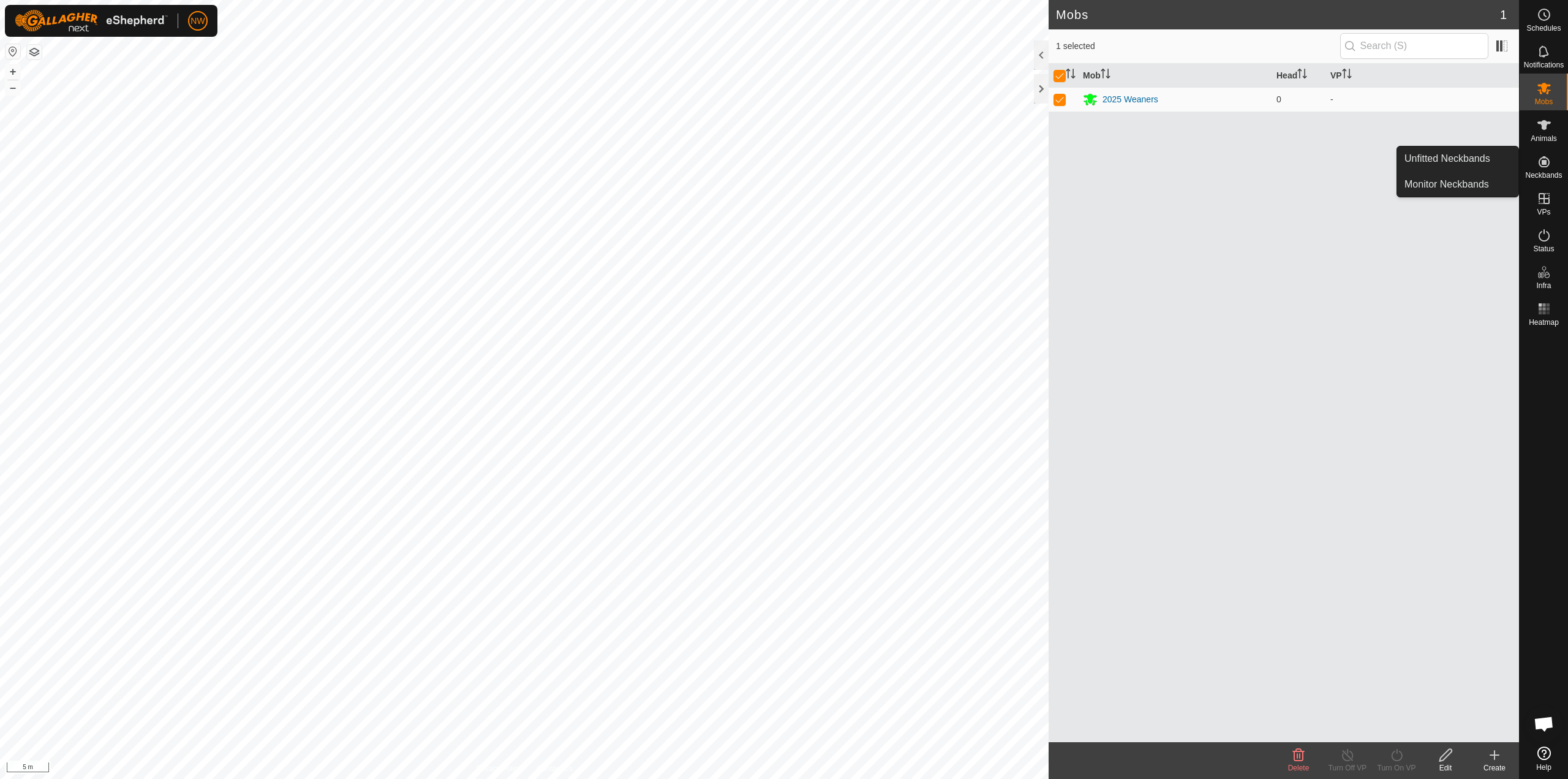
click at [1546, 162] on icon at bounding box center [1544, 162] width 11 height 11
click at [1421, 185] on link "Monitor Neckbands" at bounding box center [1458, 184] width 122 height 24
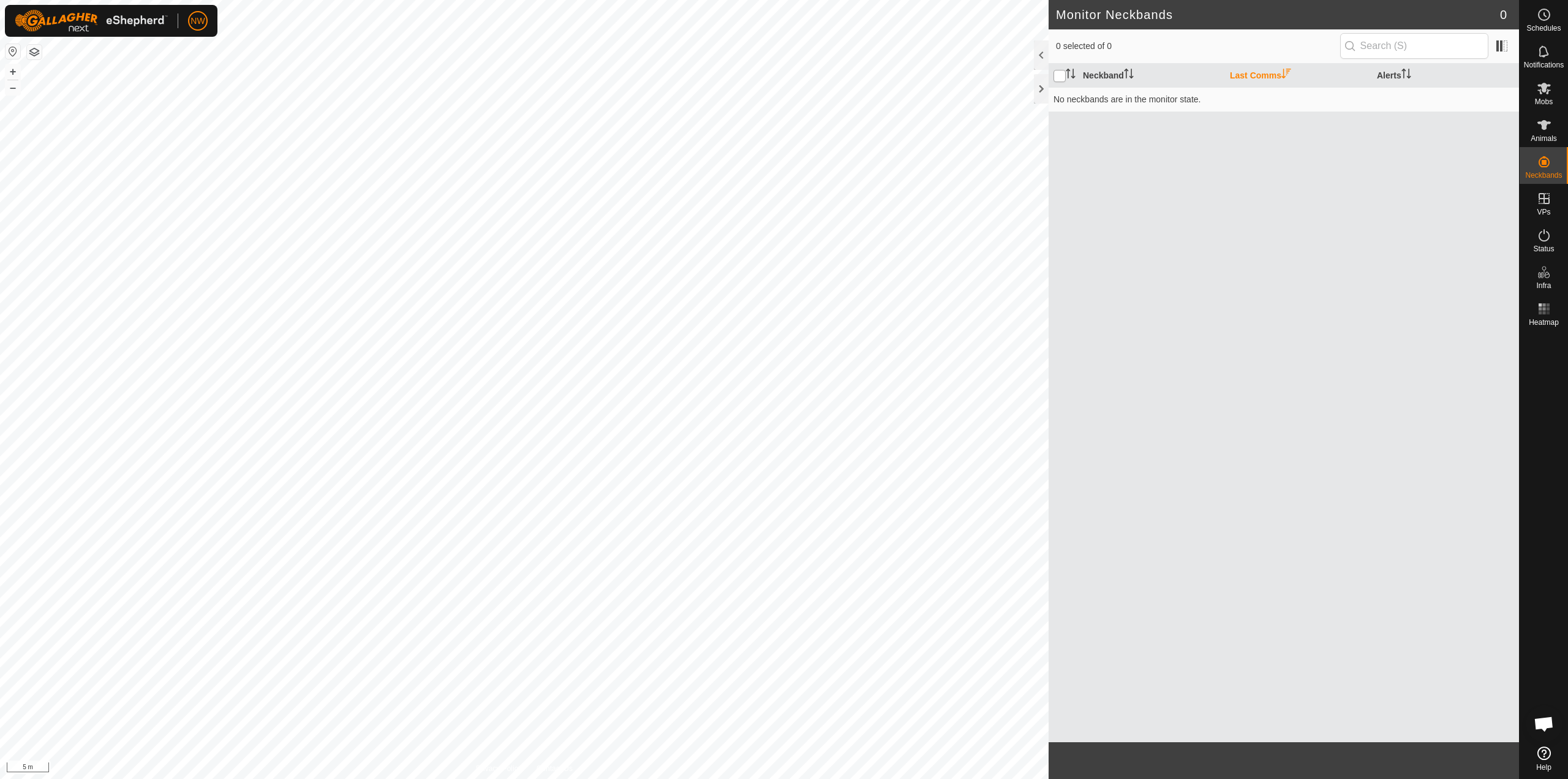
click at [1057, 71] on input "checkbox" at bounding box center [1060, 76] width 12 height 12
click at [1062, 77] on input "checkbox" at bounding box center [1060, 76] width 12 height 12
checkbox input "false"
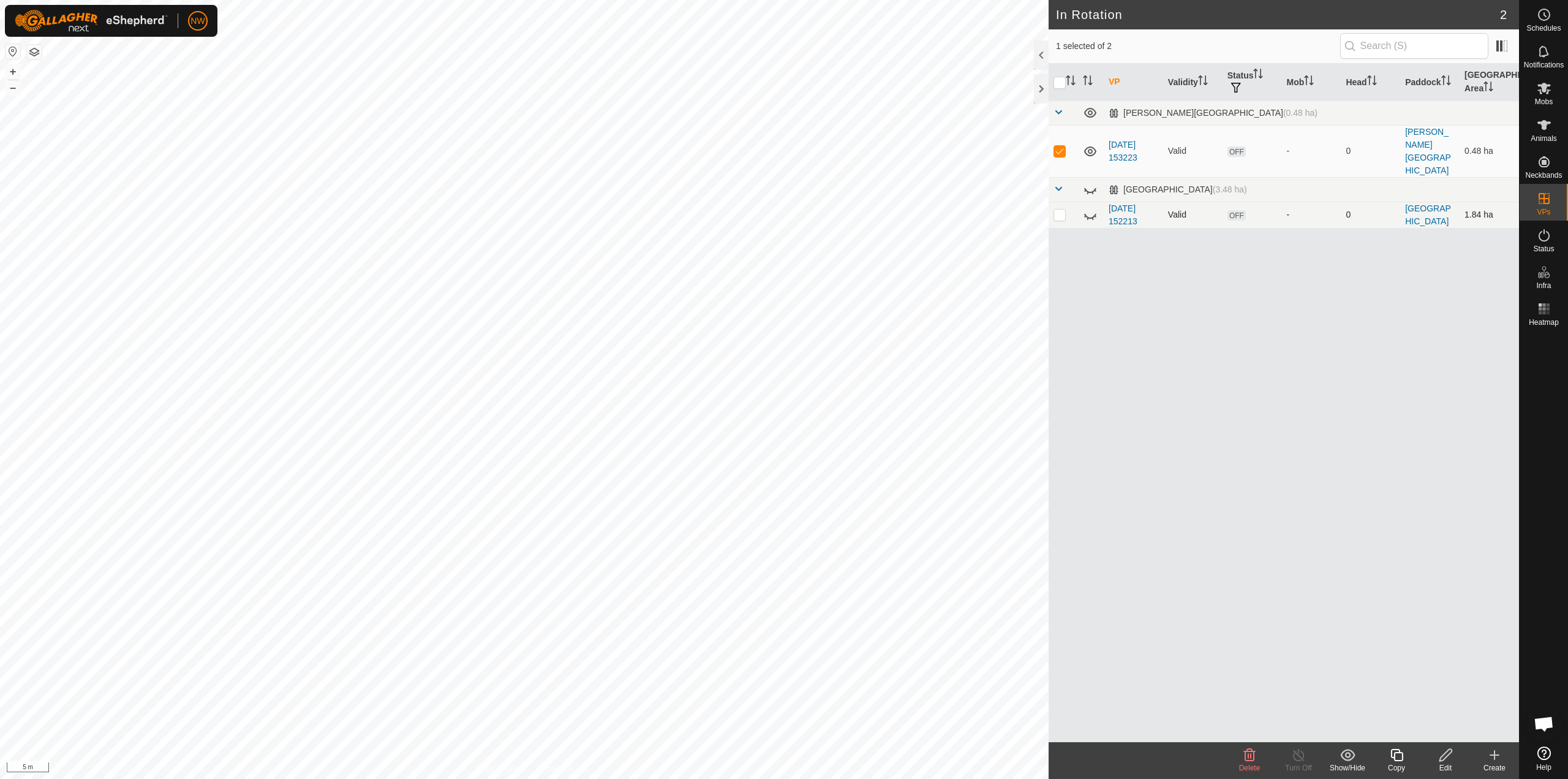
click at [1241, 210] on span "OFF" at bounding box center [1236, 215] width 18 height 11
click at [1336, 345] on div "VP Validity Status Mob Head Paddock Grazing Area Drews Lane Way (0.48 ha) 2025-…" at bounding box center [1284, 403] width 471 height 679
click at [1354, 297] on div "VP Validity Status Mob Head Paddock Grazing Area Drews Lane Way (0.48 ha) 2025-…" at bounding box center [1284, 403] width 471 height 679
click at [1546, 161] on icon at bounding box center [1544, 162] width 11 height 11
click at [1431, 159] on link "Unfitted Neckbands" at bounding box center [1458, 158] width 122 height 24
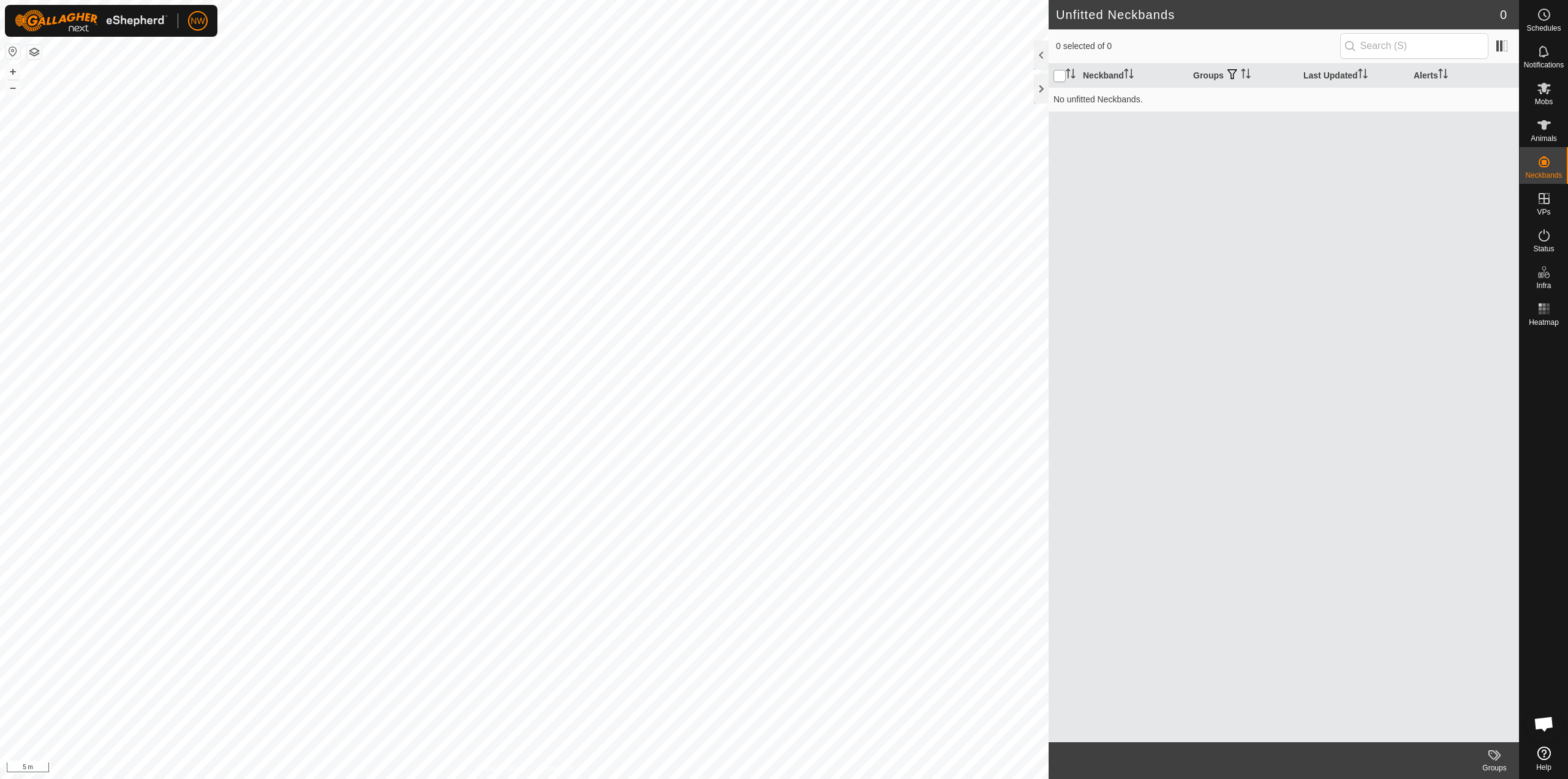
click at [1059, 75] on input "checkbox" at bounding box center [1060, 76] width 12 height 12
click at [1059, 75] on input "checkbox" at bounding box center [1060, 76] width 12 height 12
checkbox input "false"
click at [1063, 86] on th at bounding box center [1063, 75] width 29 height 24
click at [1244, 72] on icon "Activate to sort" at bounding box center [1246, 74] width 10 height 10
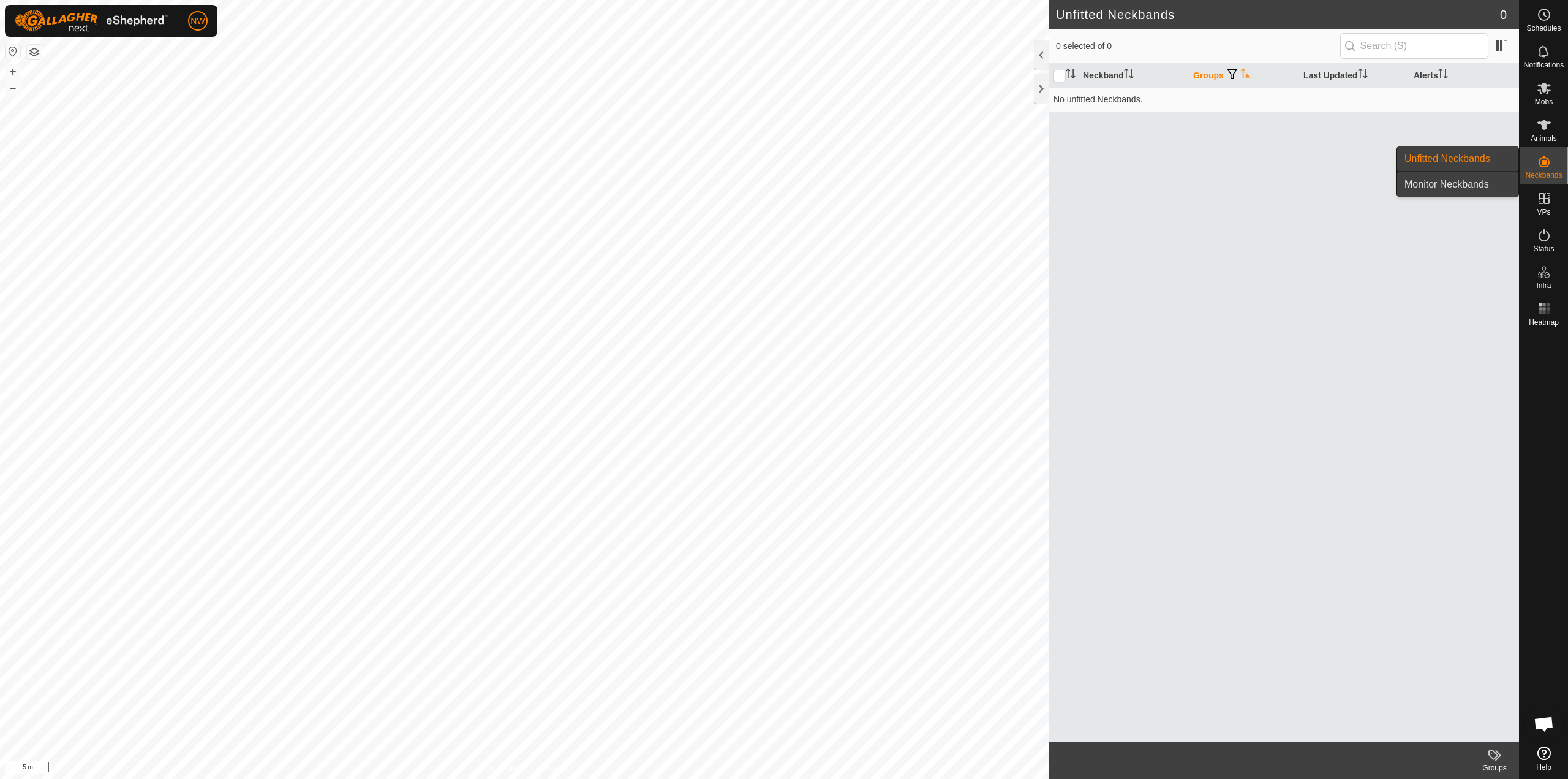
click at [1451, 182] on link "Monitor Neckbands" at bounding box center [1458, 184] width 122 height 24
click at [1539, 158] on icon at bounding box center [1544, 162] width 15 height 15
click at [1426, 153] on link "Unfitted Neckbands" at bounding box center [1458, 158] width 122 height 24
click at [1418, 181] on link "Monitor Neckbands" at bounding box center [1458, 184] width 122 height 24
click at [1064, 74] on input "checkbox" at bounding box center [1060, 76] width 12 height 12
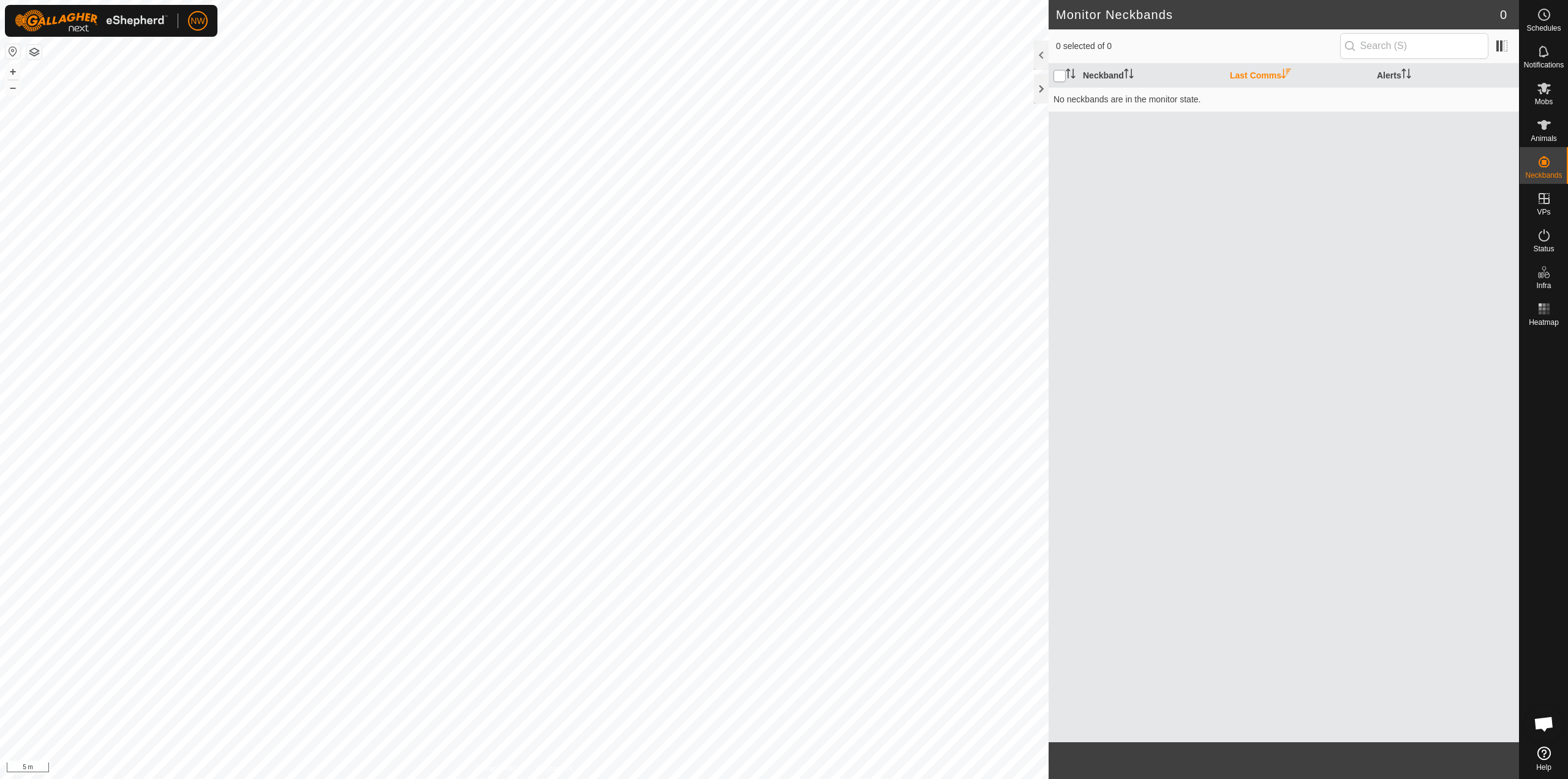
checkbox input "true"
click at [1537, 122] on icon at bounding box center [1544, 125] width 15 height 15
click at [1059, 98] on p-checkbox at bounding box center [1060, 99] width 12 height 10
checkbox input "true"
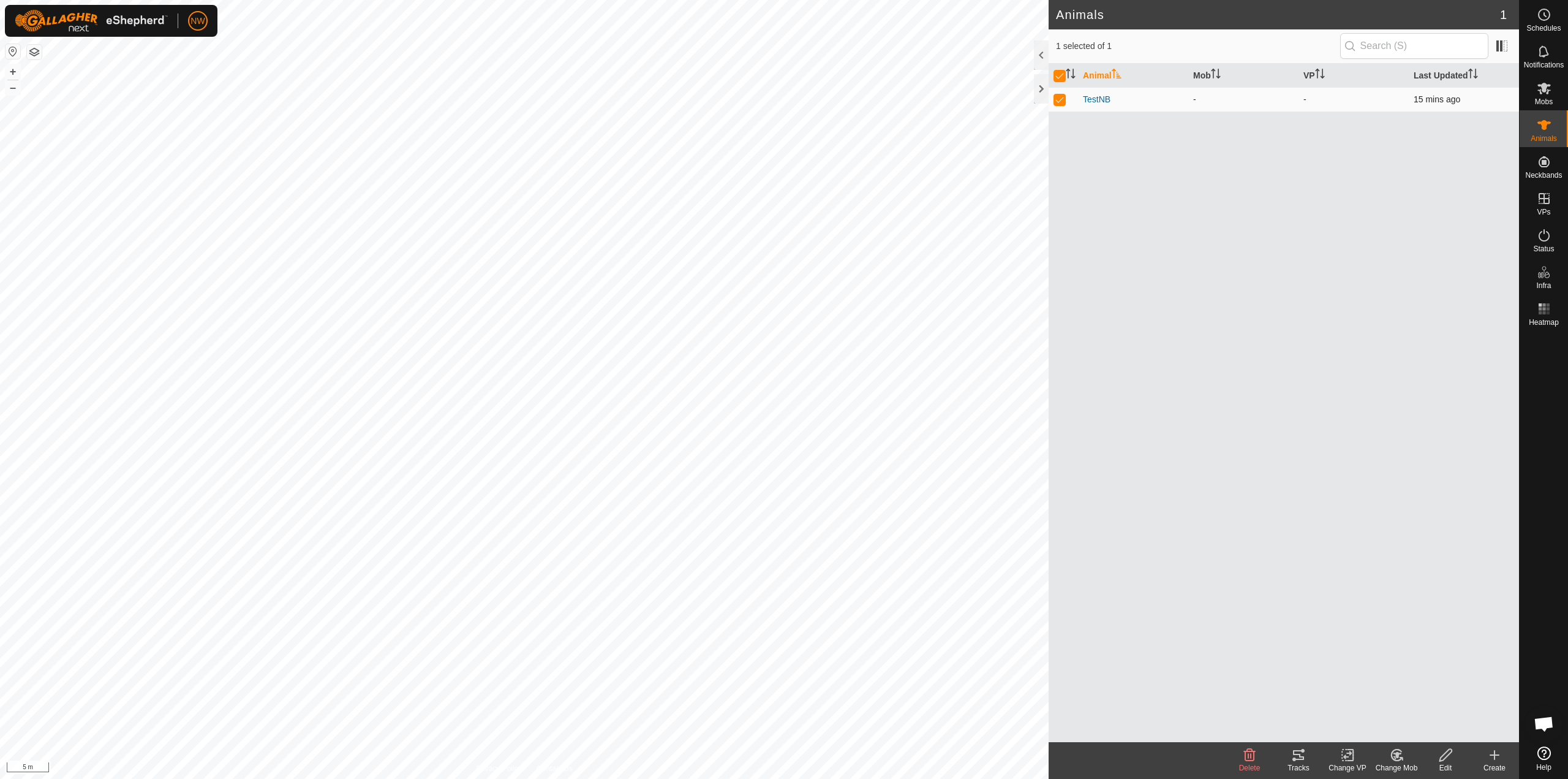
click at [1059, 98] on p-checkbox at bounding box center [1060, 99] width 12 height 10
checkbox input "false"
click at [1059, 98] on p-checkbox at bounding box center [1060, 99] width 12 height 10
checkbox input "true"
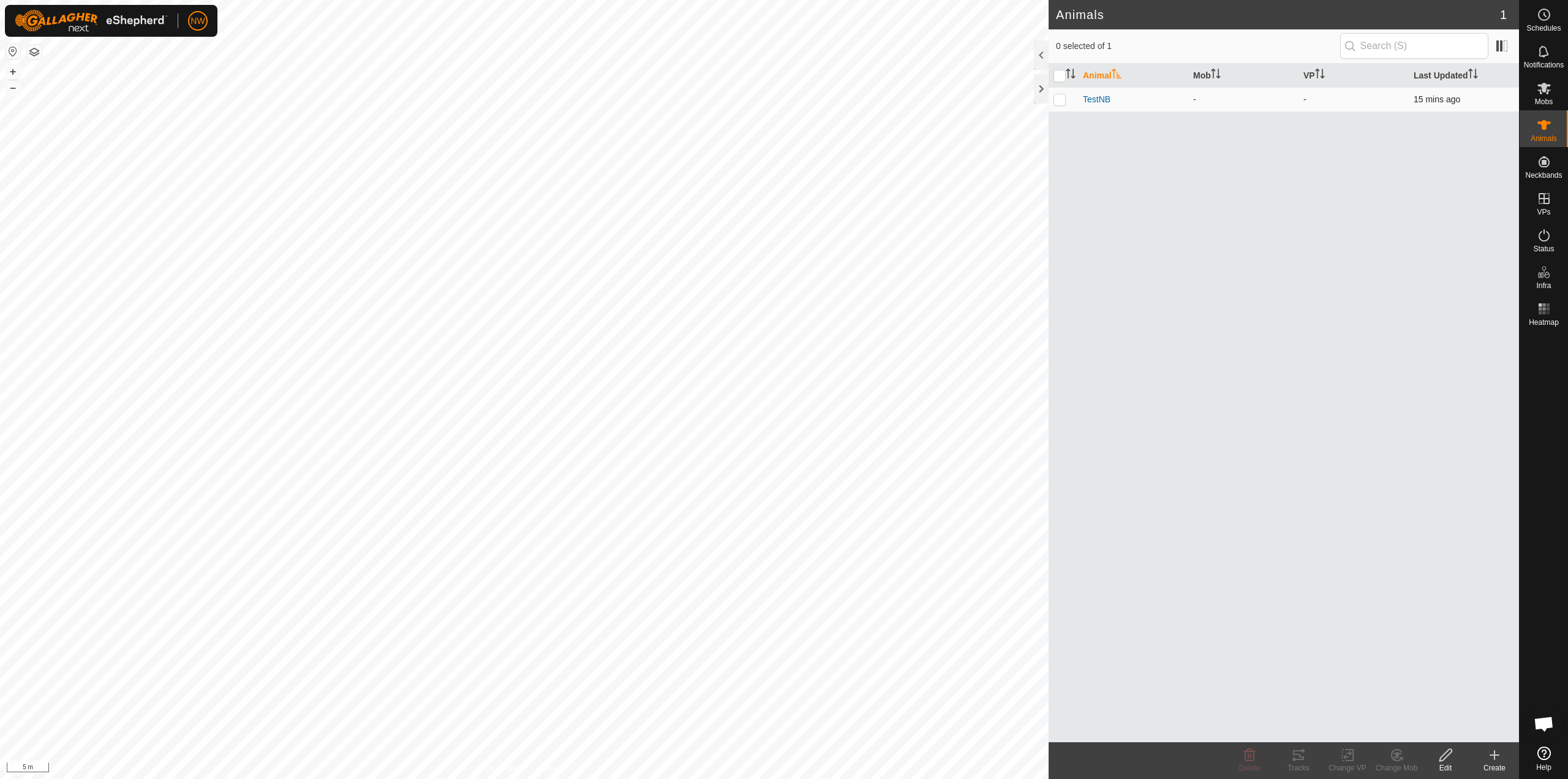
checkbox input "true"
click at [1095, 98] on span "TestNB" at bounding box center [1097, 99] width 27 height 13
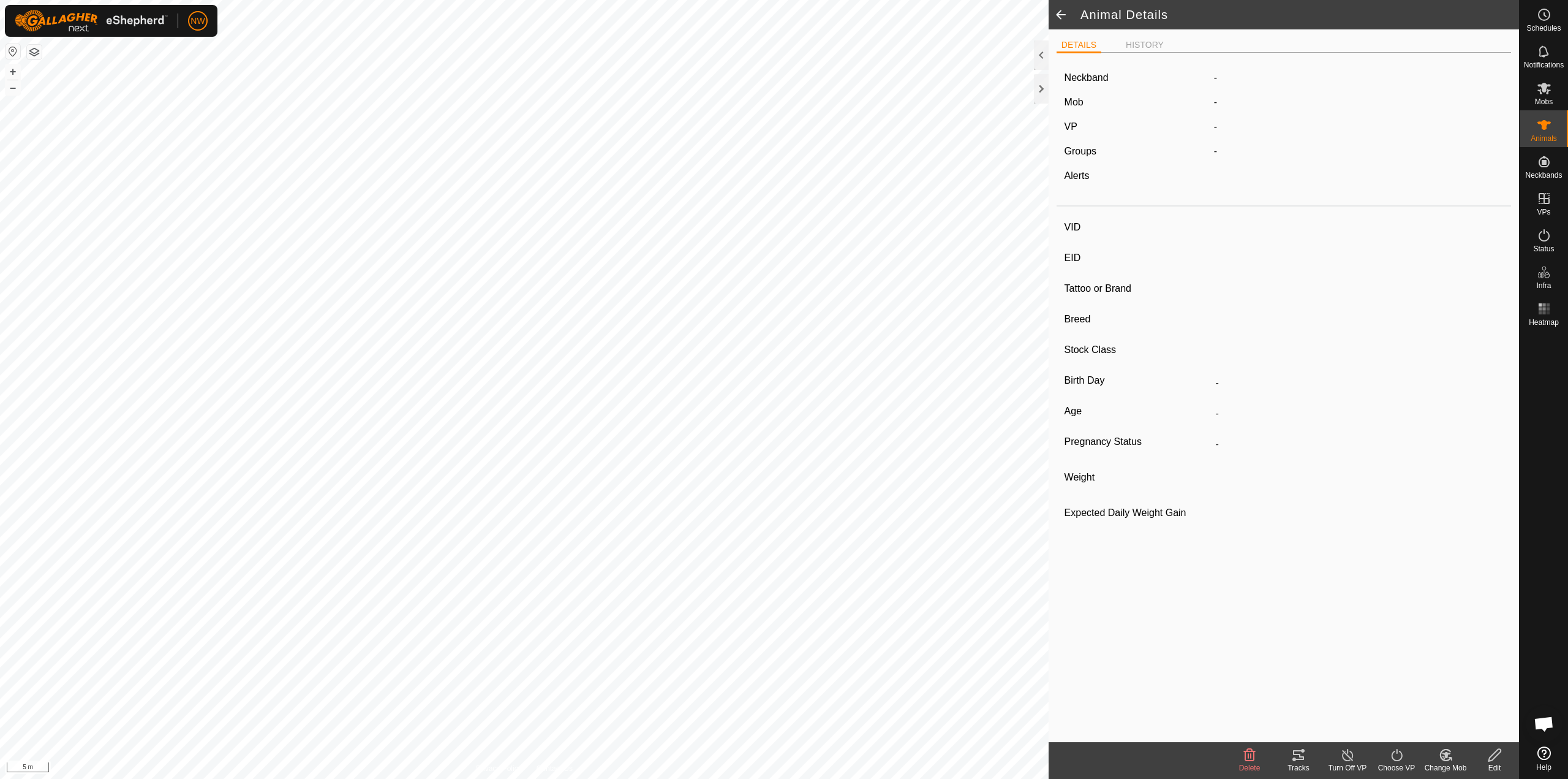
type input "TestNB"
type input "-"
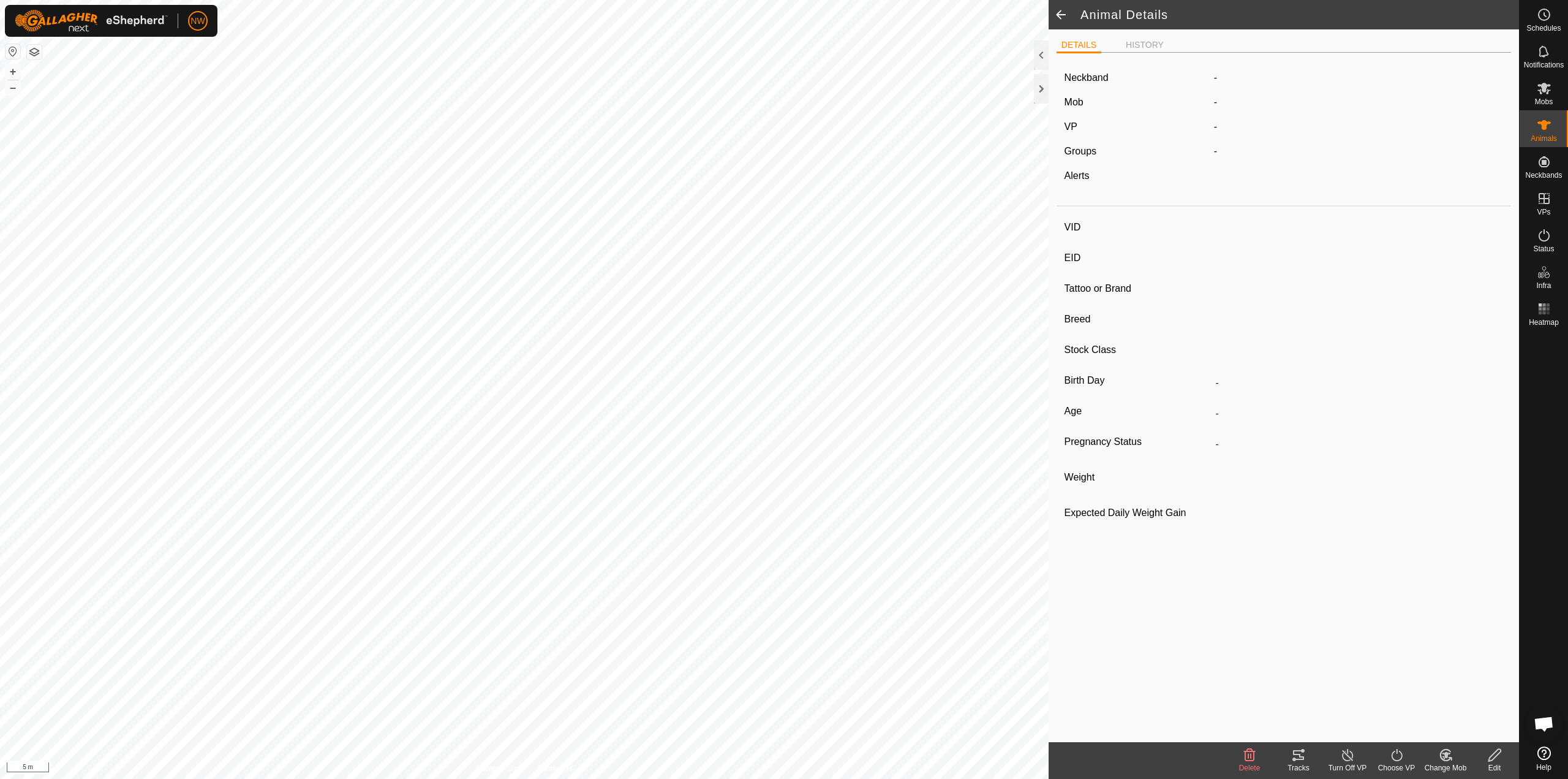
type input "0 kg"
type input "-"
click at [1065, 13] on span at bounding box center [1061, 14] width 24 height 29
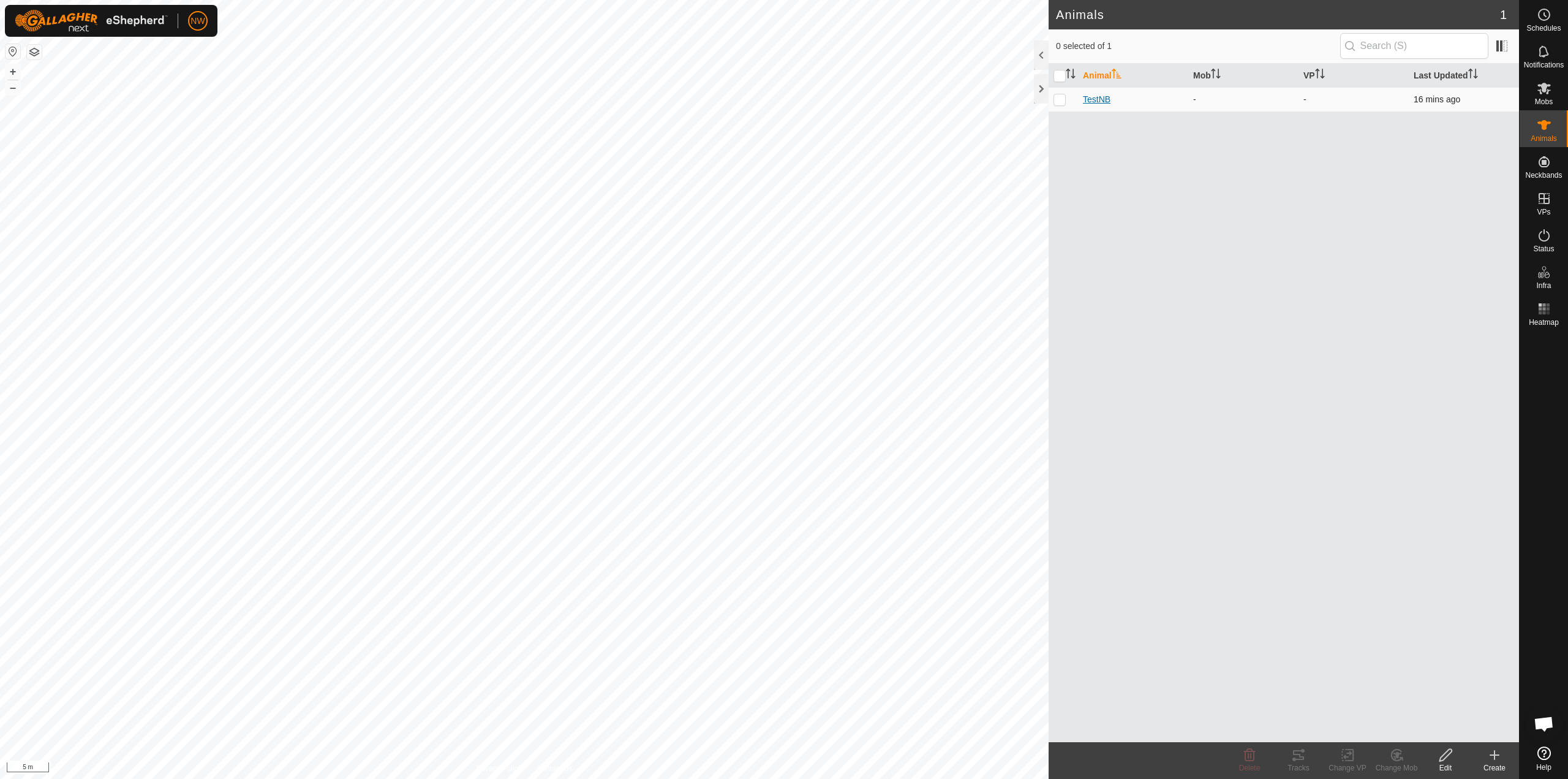
click at [1095, 99] on span "TestNB" at bounding box center [1097, 99] width 27 height 13
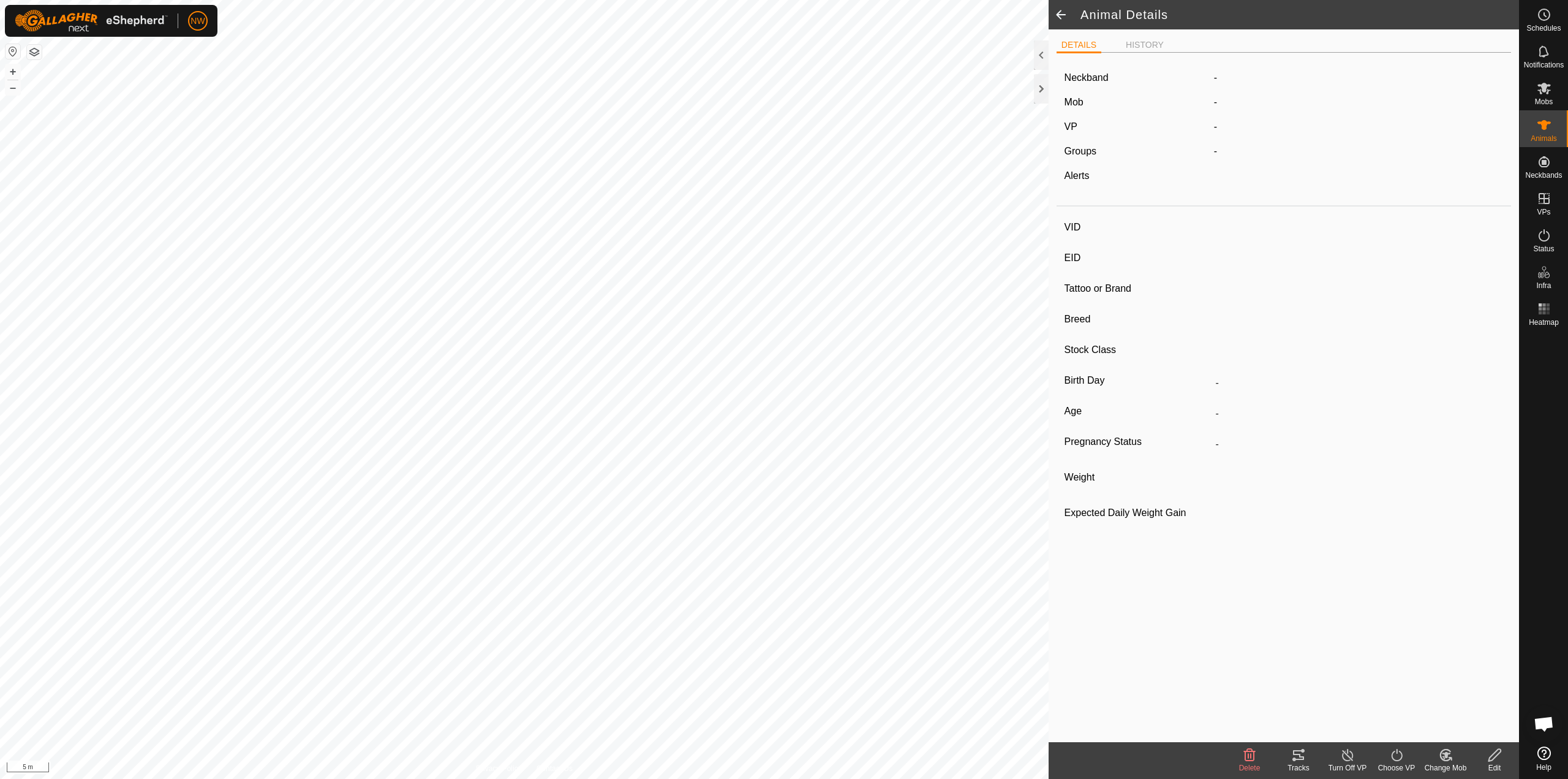
type input "TestNB"
type input "-"
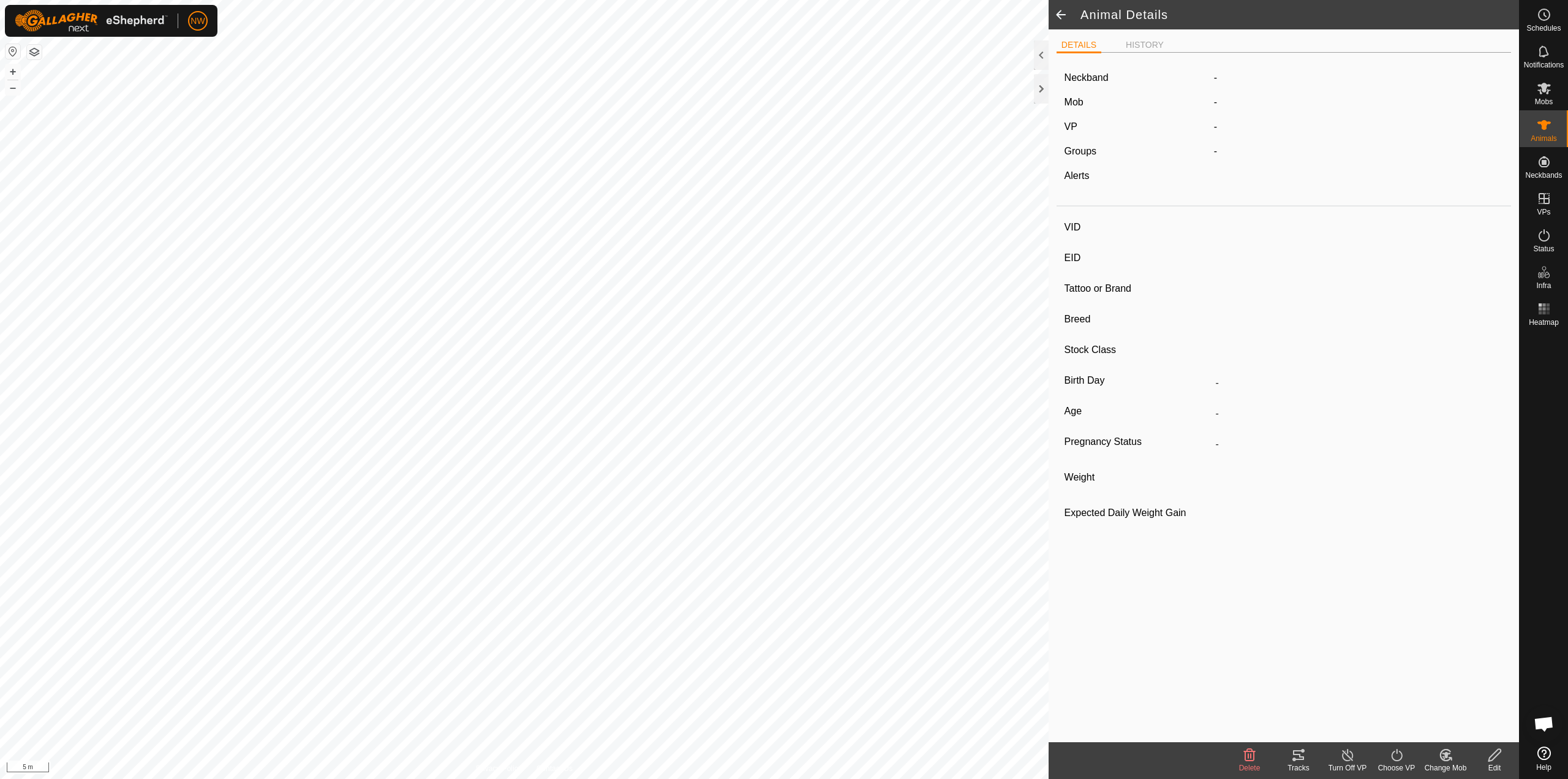
type input "0 kg"
type input "-"
click at [1057, 15] on span at bounding box center [1061, 14] width 24 height 29
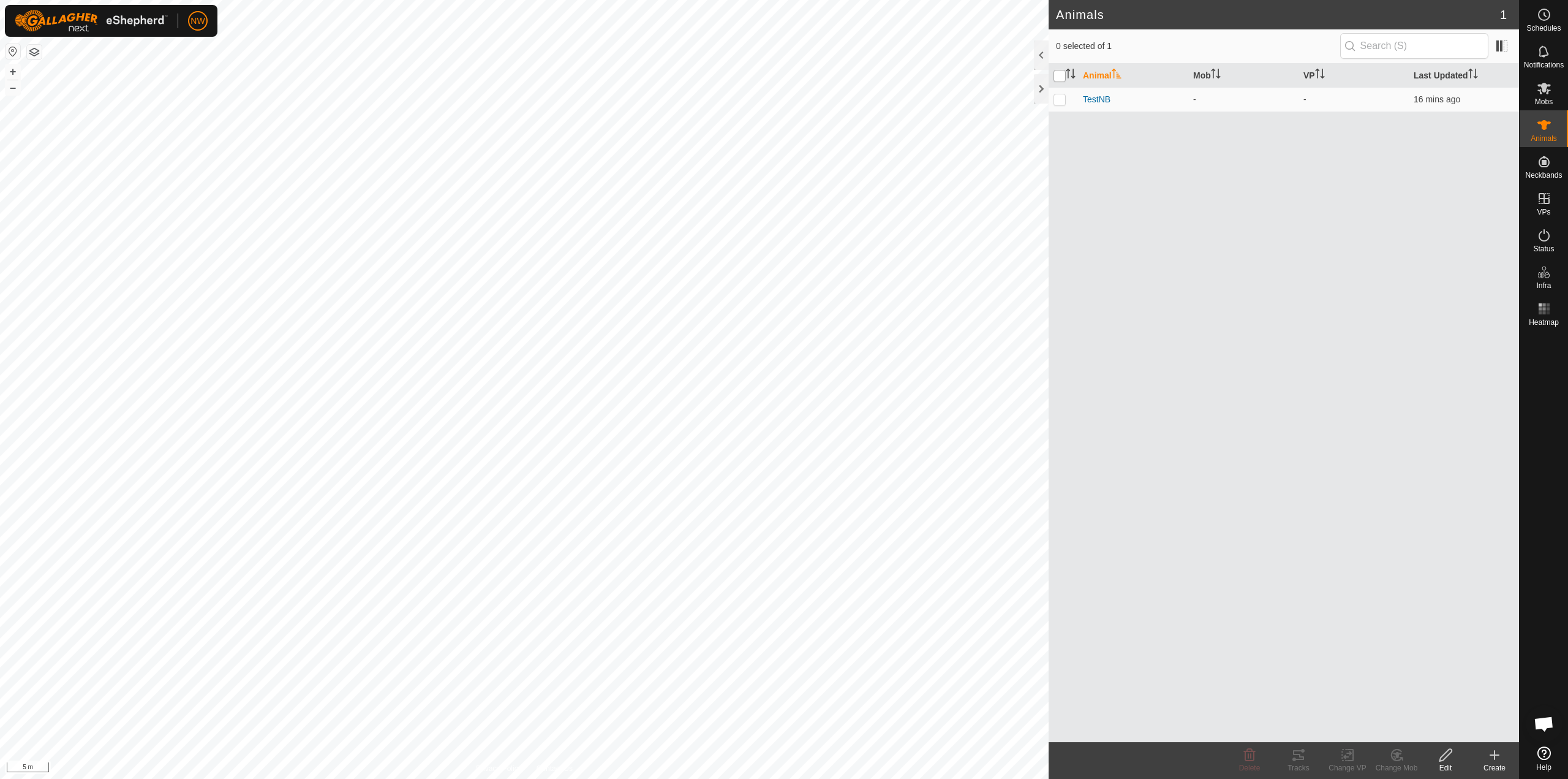
click at [1061, 76] on input "checkbox" at bounding box center [1060, 76] width 12 height 12
checkbox input "true"
click at [1552, 167] on es-neckbands-svg-icon at bounding box center [1544, 162] width 22 height 19
click at [1428, 179] on link "Monitor Neckbands" at bounding box center [1458, 184] width 122 height 24
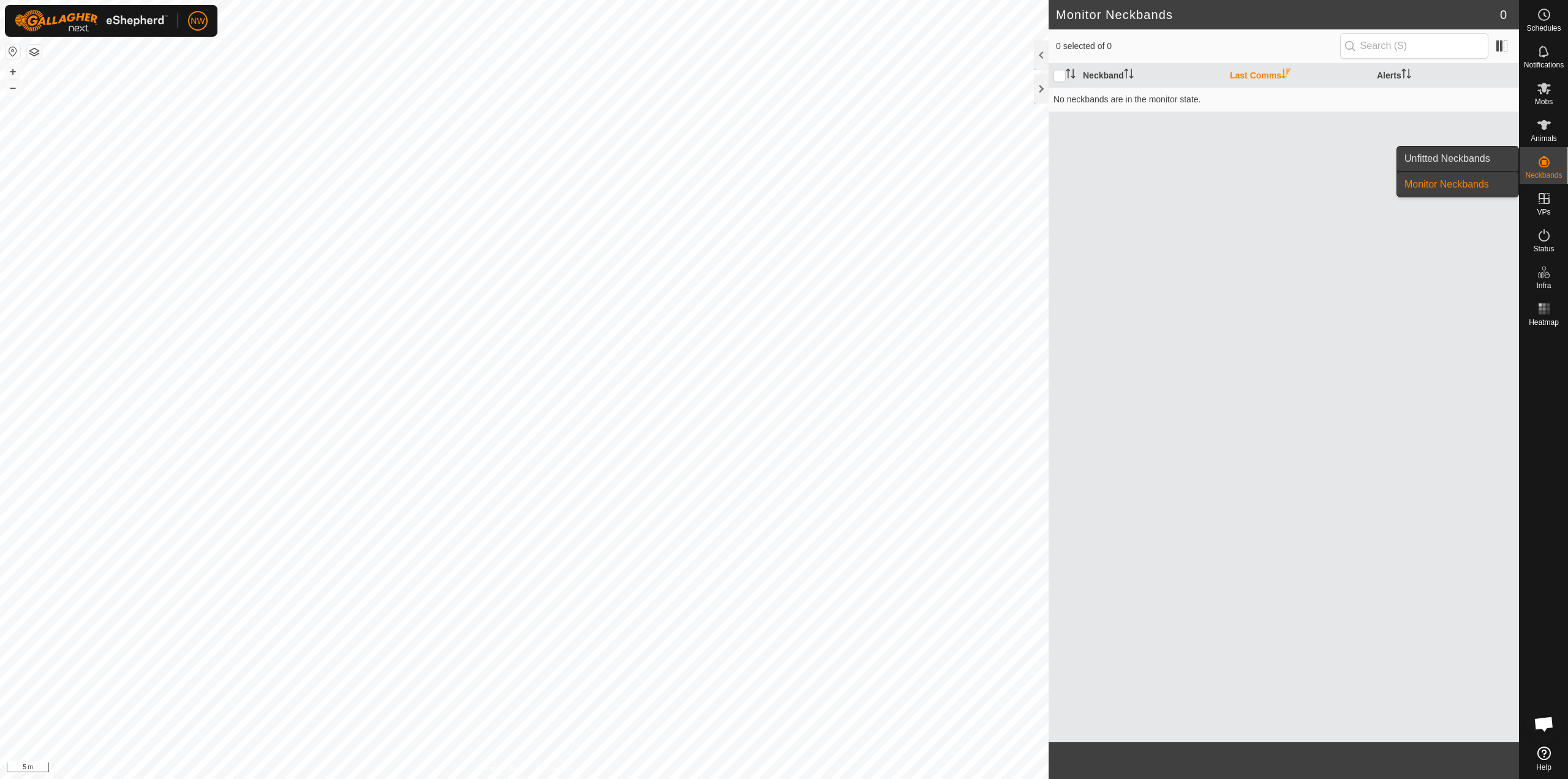
click at [1431, 158] on link "Unfitted Neckbands" at bounding box center [1458, 158] width 122 height 24
click at [1060, 102] on td "No unfitted Neckbands." at bounding box center [1284, 99] width 471 height 24
click at [1219, 481] on div "Neckband Groups Last Updated Alerts No unfitted Neckbands." at bounding box center [1284, 403] width 471 height 679
click at [1545, 126] on icon at bounding box center [1544, 125] width 14 height 10
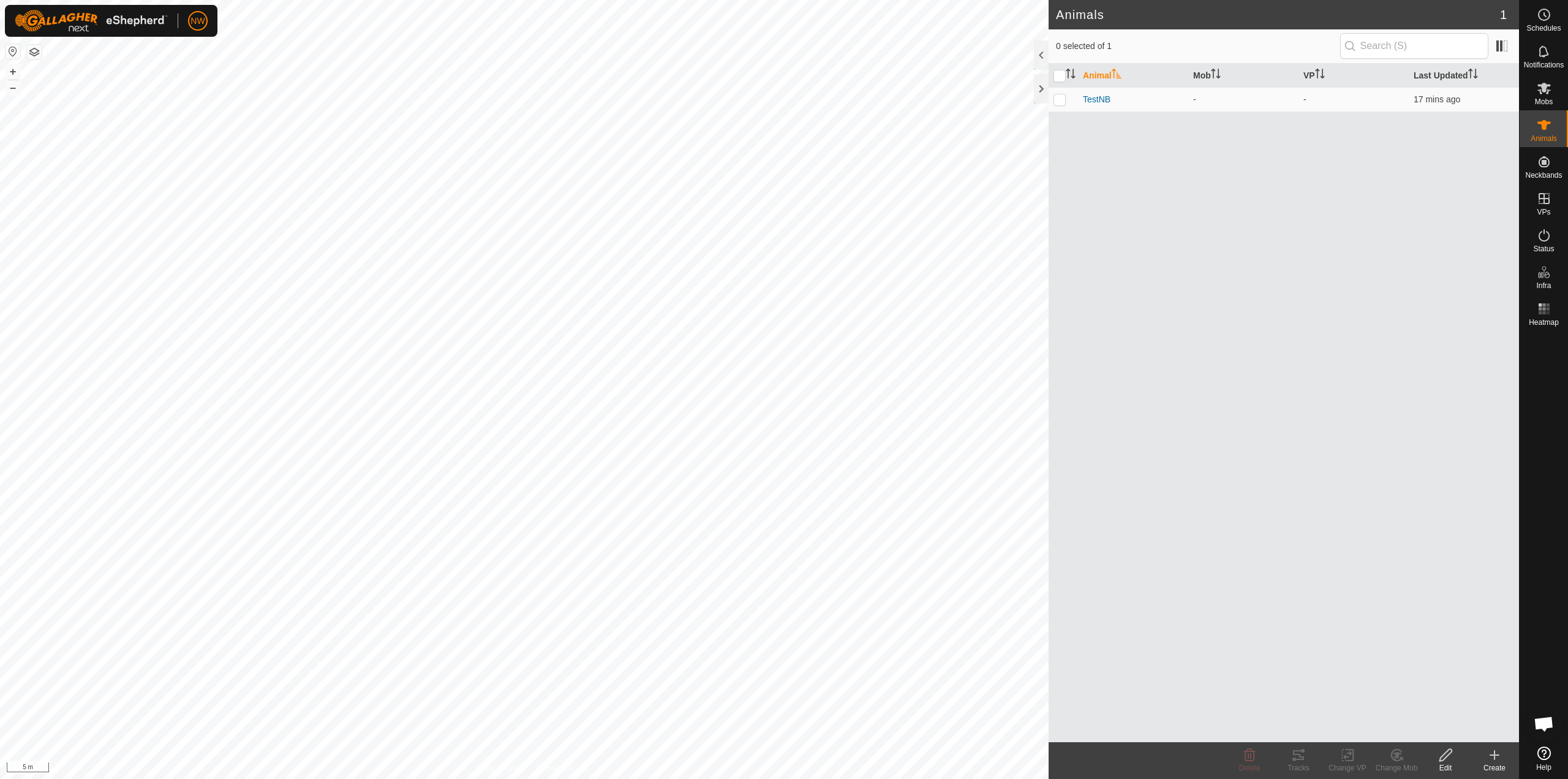
click at [1494, 752] on icon at bounding box center [1495, 755] width 15 height 15
click at [1407, 730] on link "Create Single Animal" at bounding box center [1443, 728] width 156 height 24
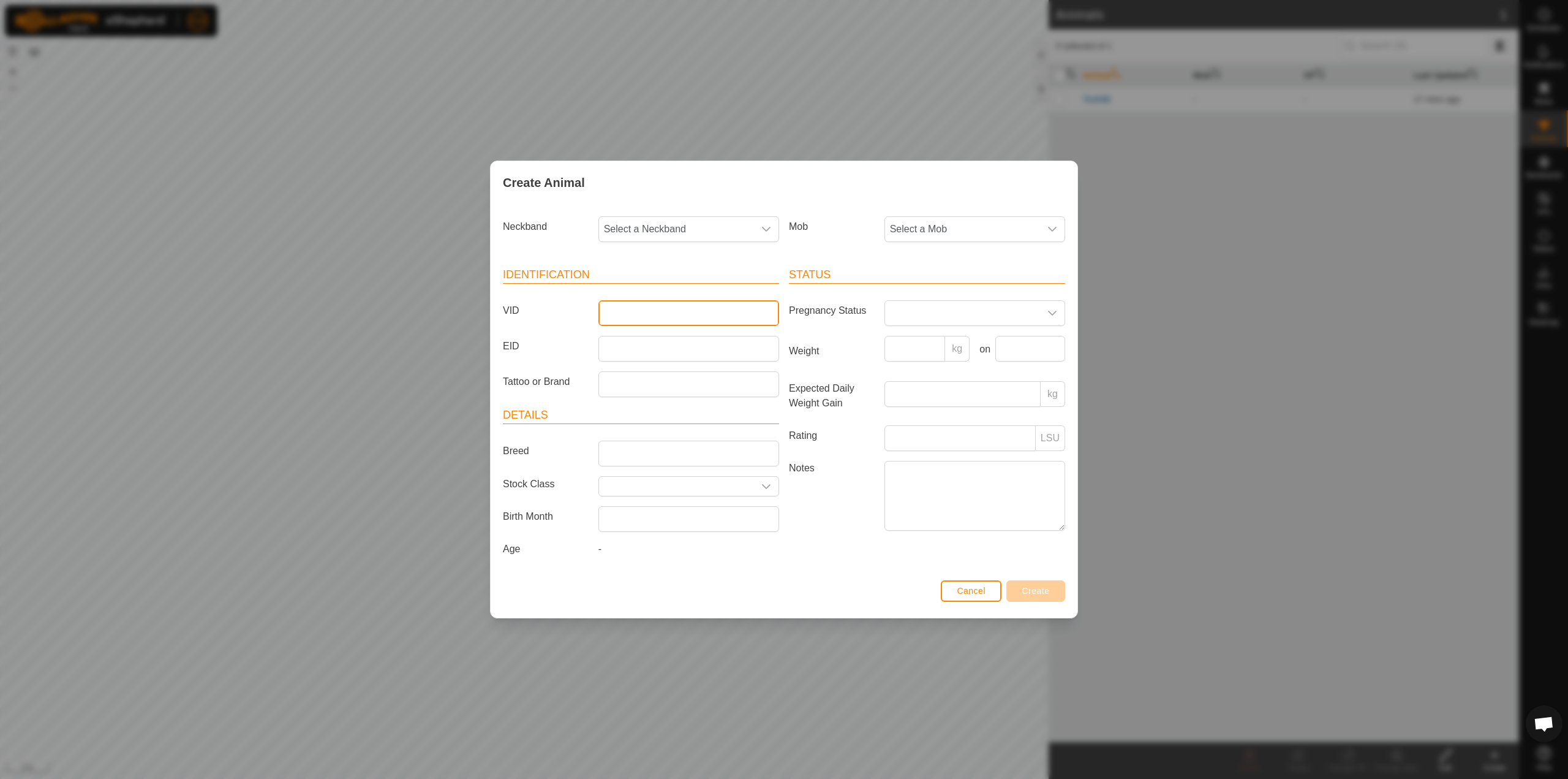
click at [605, 316] on input "VID" at bounding box center [689, 312] width 181 height 26
click at [763, 226] on icon "dropdown trigger" at bounding box center [766, 230] width 10 height 10
click at [1270, 462] on div "Create Animal Neckband Select a Neckband - Mob Select a Mob Identification VID …" at bounding box center [784, 389] width 1568 height 779
click at [605, 311] on input "VID" at bounding box center [689, 312] width 181 height 26
type input "W1"
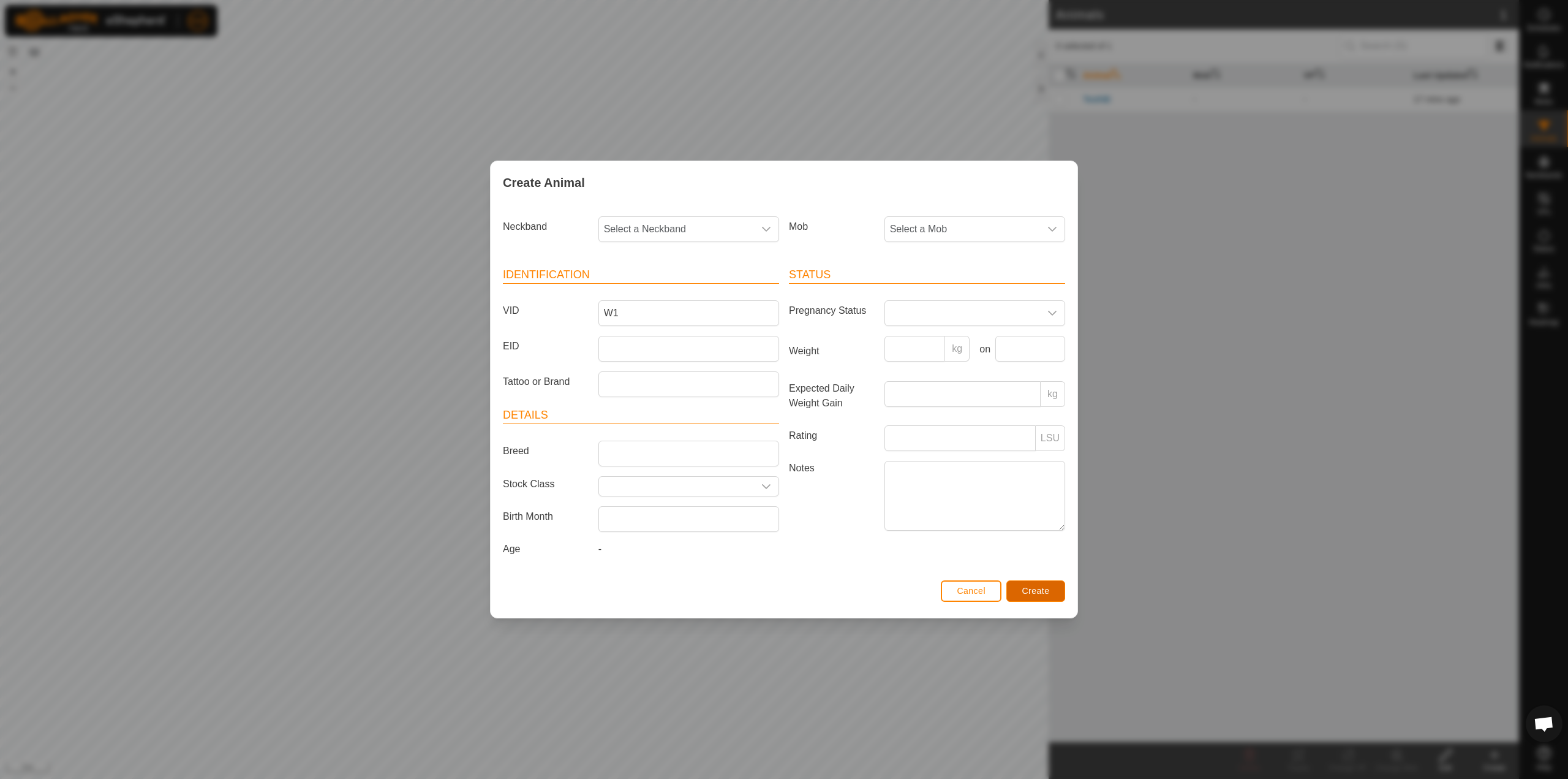
click at [1045, 591] on span "Create" at bounding box center [1036, 591] width 27 height 10
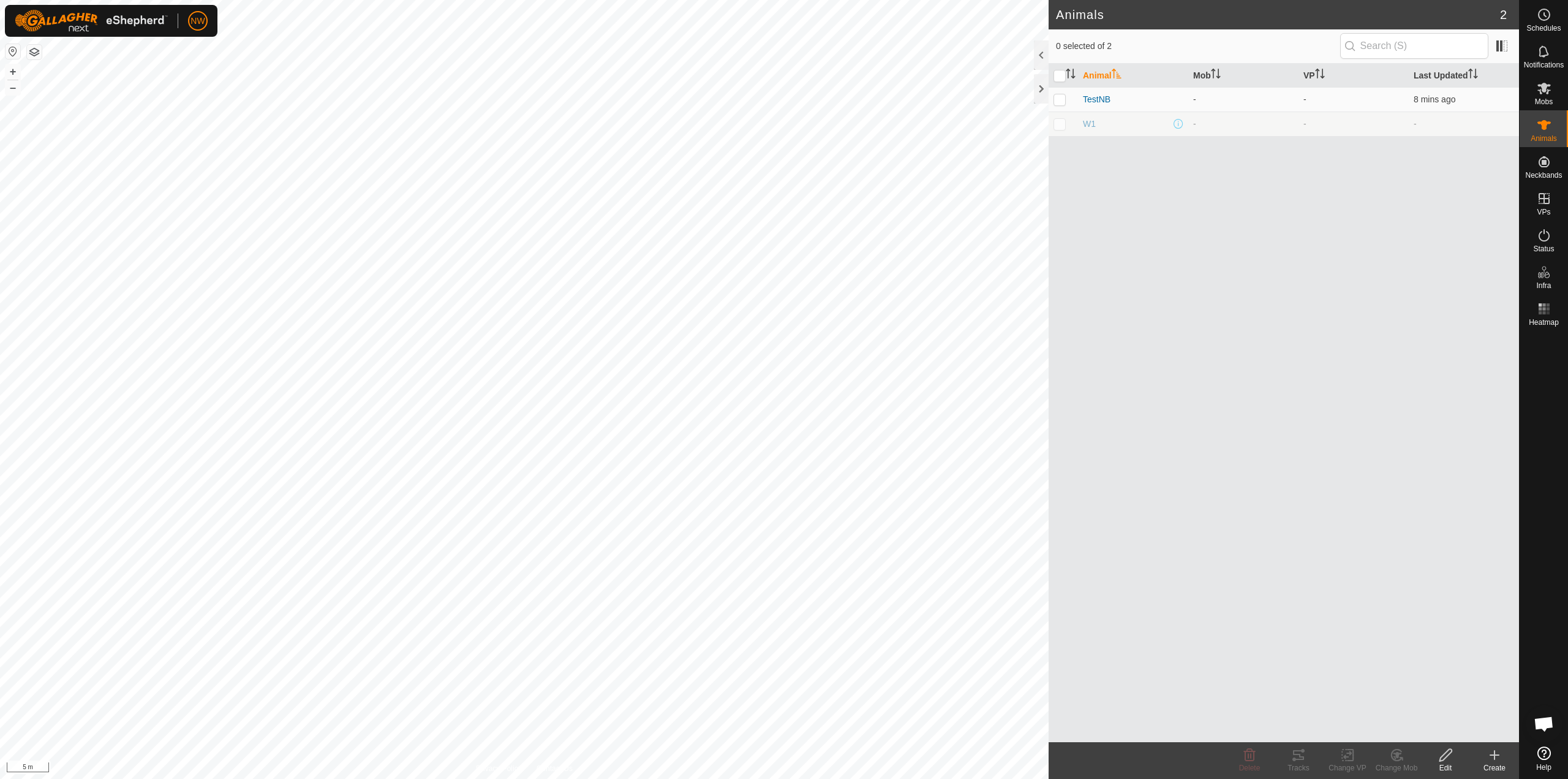
drag, startPoint x: 1499, startPoint y: 759, endPoint x: 1479, endPoint y: 753, distance: 20.9
click at [1499, 759] on icon at bounding box center [1495, 755] width 15 height 15
click at [1389, 702] on link "Bulk Create - Upload File" at bounding box center [1443, 702] width 156 height 24
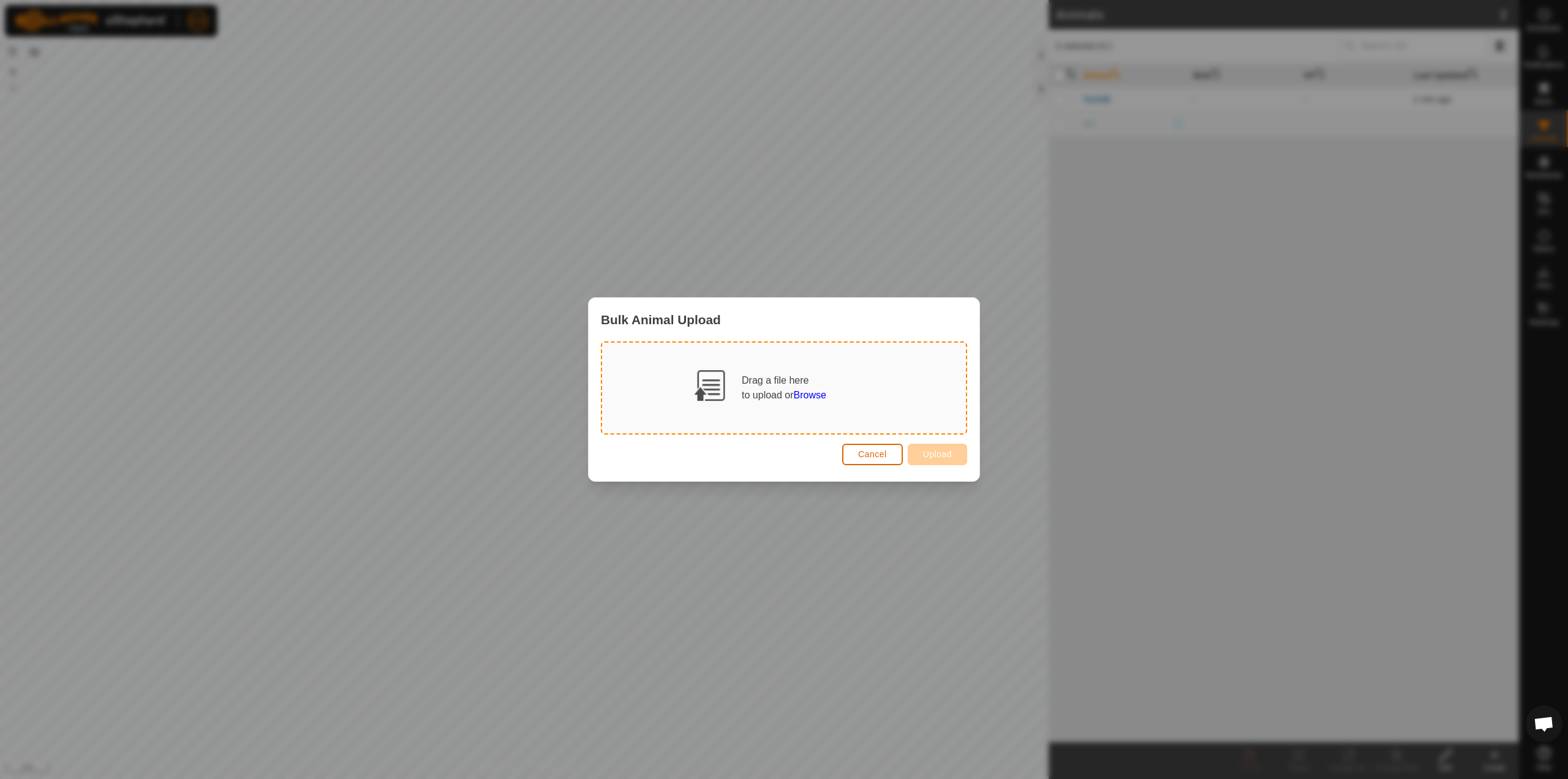
click at [891, 456] on button "Cancel" at bounding box center [872, 454] width 60 height 21
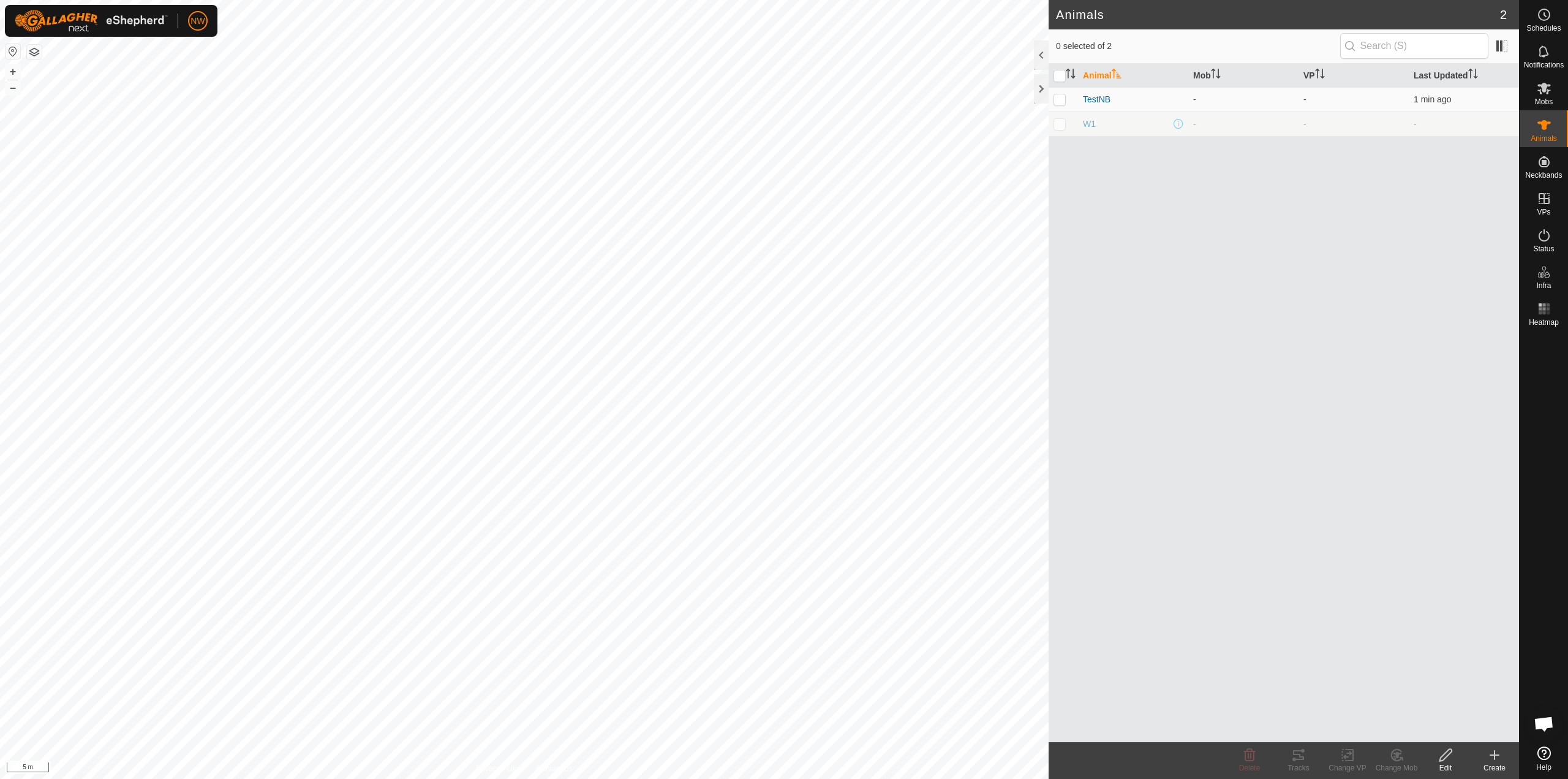
click at [1058, 127] on p-checkbox at bounding box center [1060, 124] width 12 height 10
checkbox input "true"
click at [1542, 125] on icon at bounding box center [1544, 125] width 14 height 10
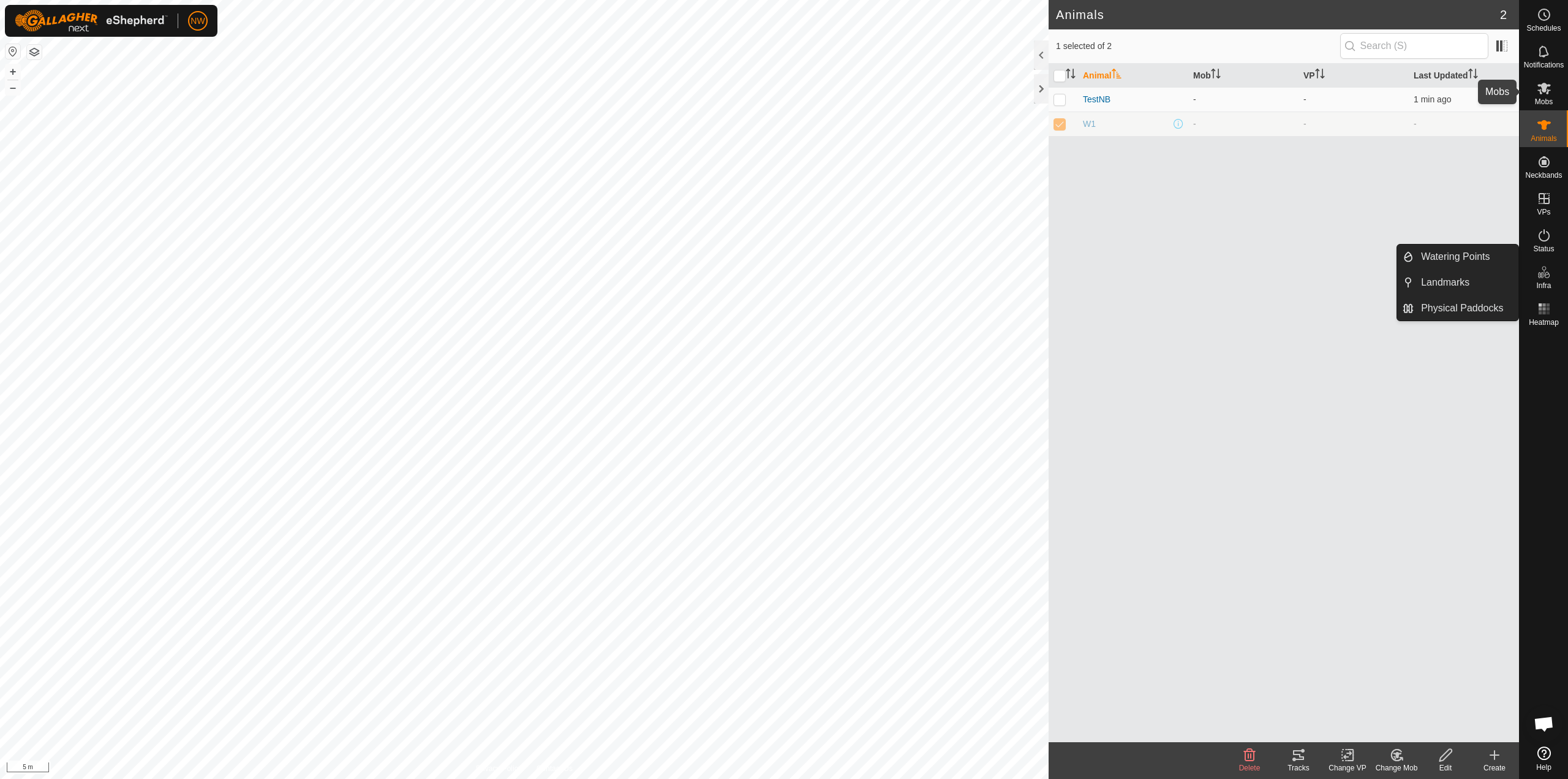
click at [1548, 86] on icon at bounding box center [1544, 89] width 14 height 12
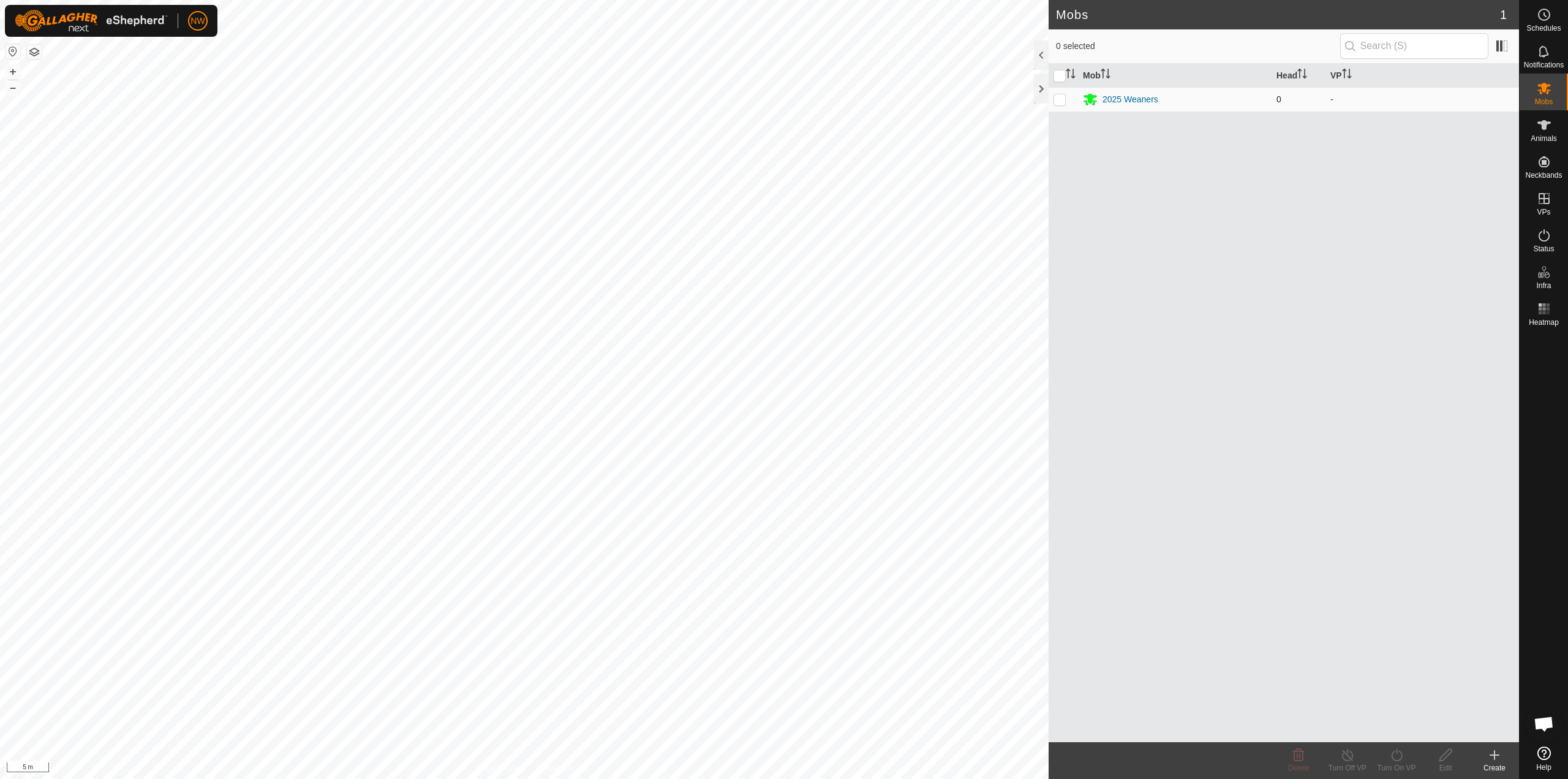
click at [1064, 100] on p-checkbox at bounding box center [1060, 99] width 12 height 10
checkbox input "true"
click at [1541, 90] on icon at bounding box center [1544, 89] width 15 height 15
click at [1544, 125] on icon at bounding box center [1544, 125] width 14 height 10
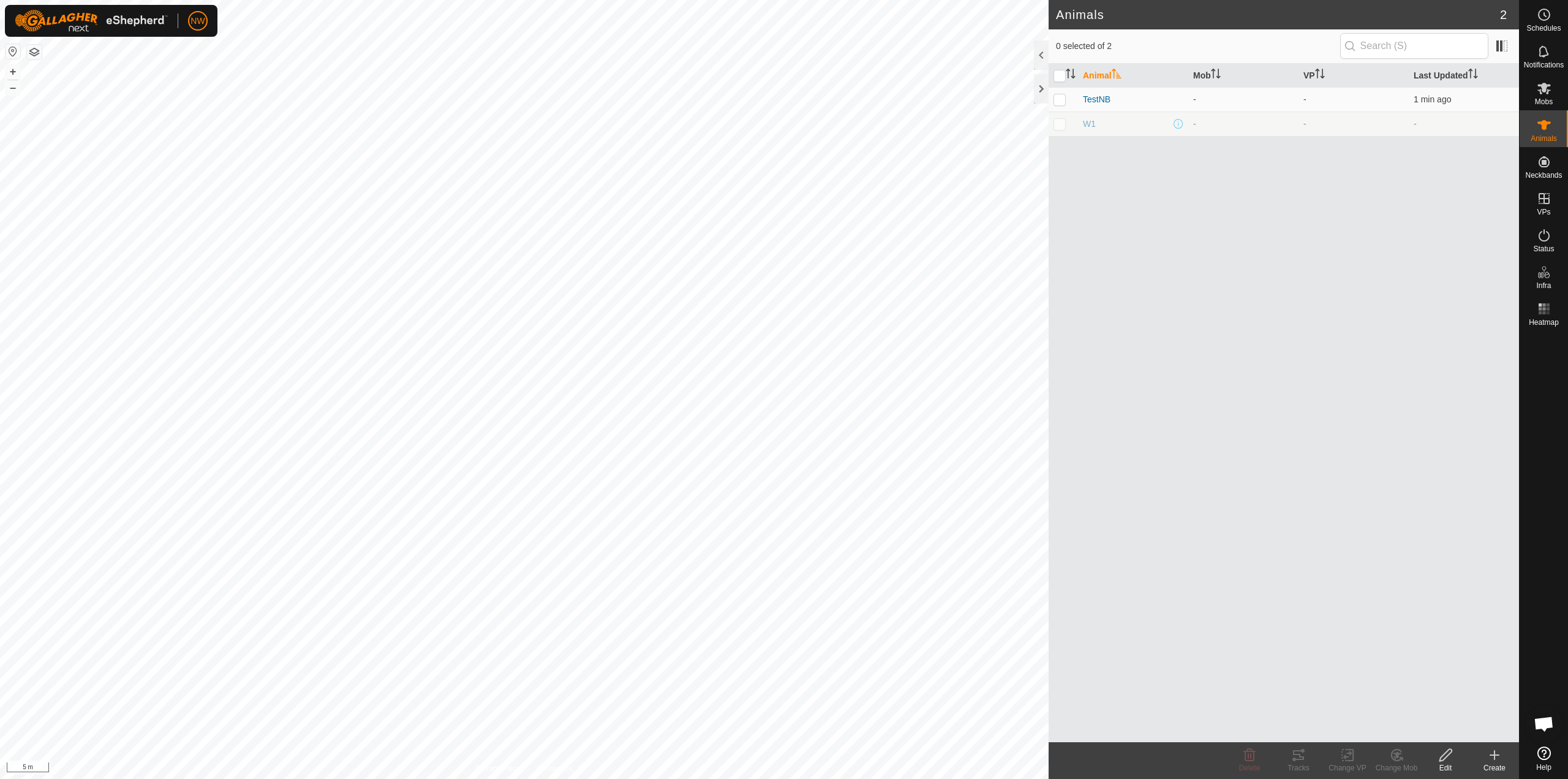
click at [1062, 124] on p-checkbox at bounding box center [1060, 124] width 12 height 10
checkbox input "true"
click at [1463, 184] on link "Monitor Neckbands" at bounding box center [1458, 184] width 122 height 24
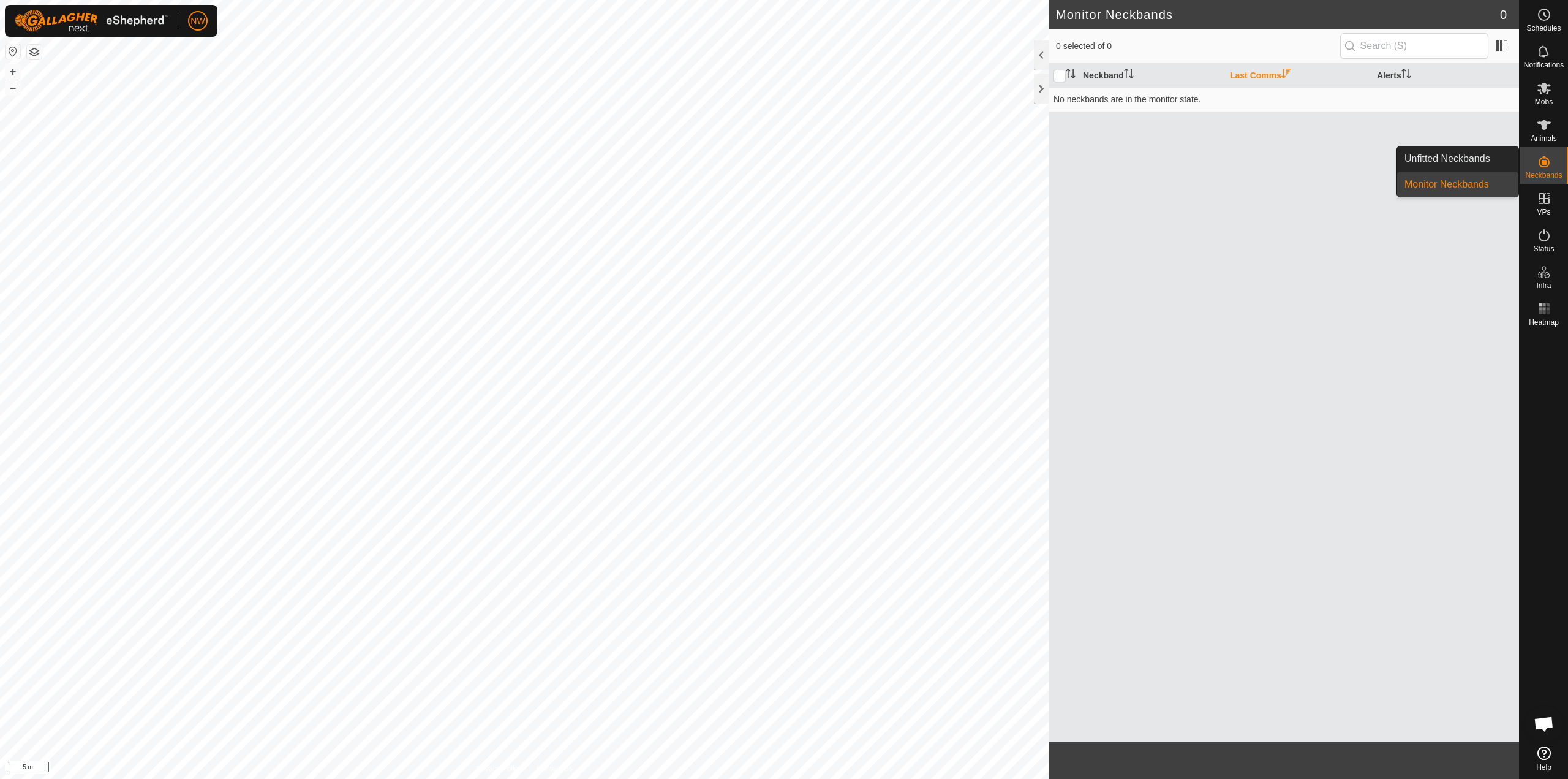
click at [1463, 184] on link "Monitor Neckbands" at bounding box center [1458, 184] width 122 height 24
click at [1537, 127] on icon at bounding box center [1544, 125] width 15 height 15
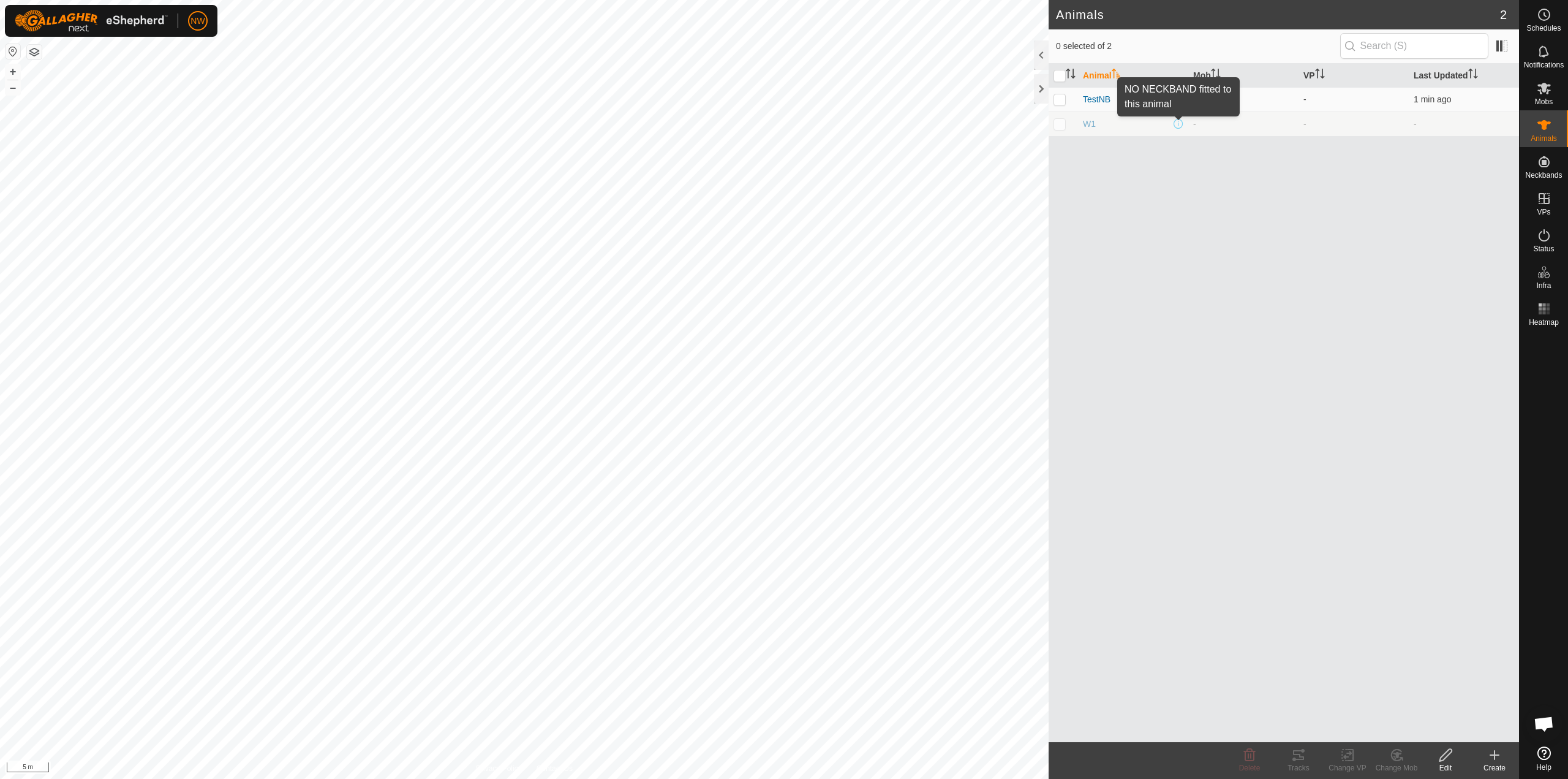
click at [1179, 125] on span at bounding box center [1179, 124] width 10 height 10
click at [1059, 124] on p-checkbox at bounding box center [1060, 124] width 12 height 10
checkbox input "true"
click at [1547, 100] on span "Mobs" at bounding box center [1544, 102] width 17 height 7
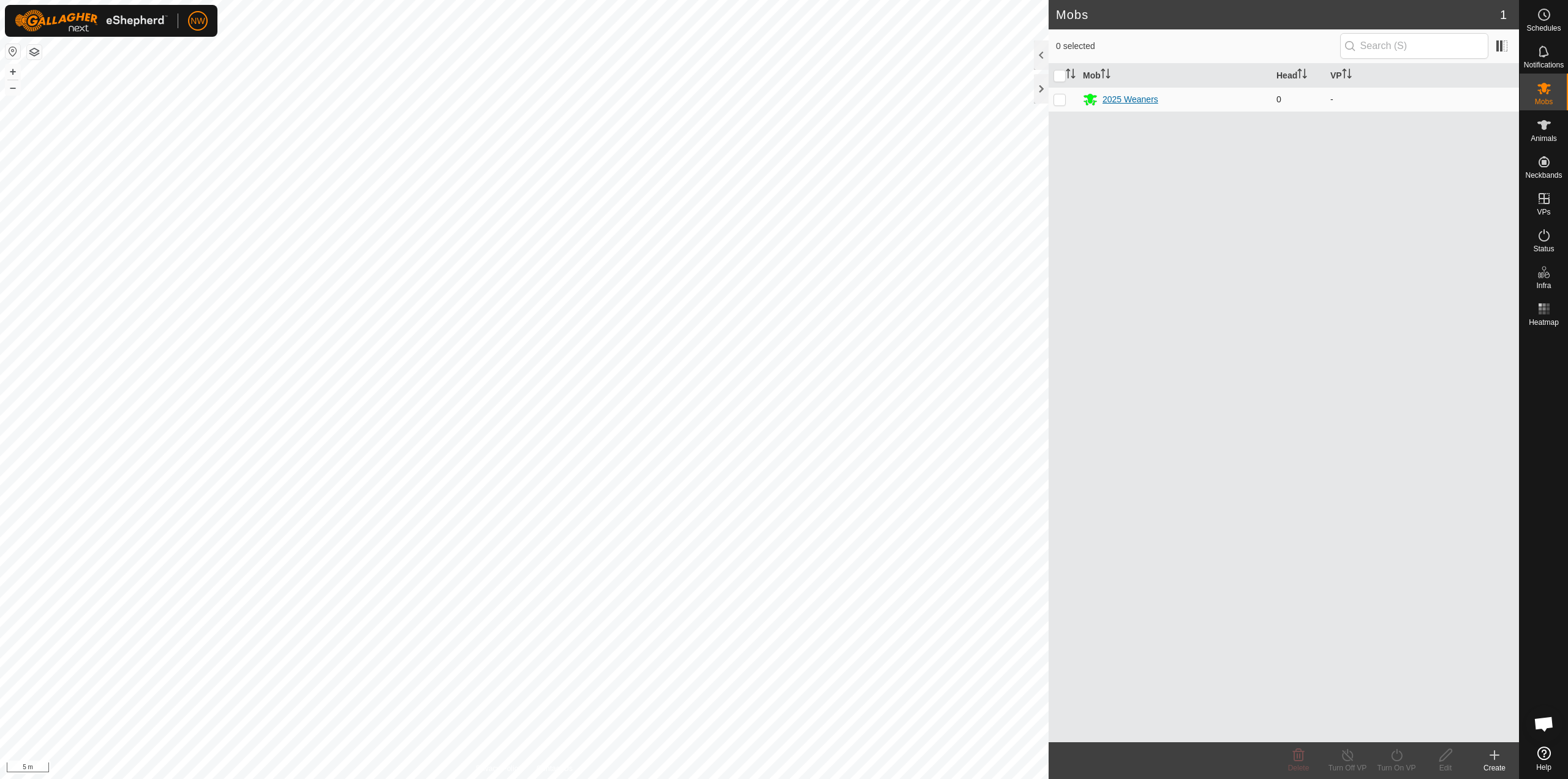
click at [1088, 98] on icon at bounding box center [1090, 100] width 14 height 12
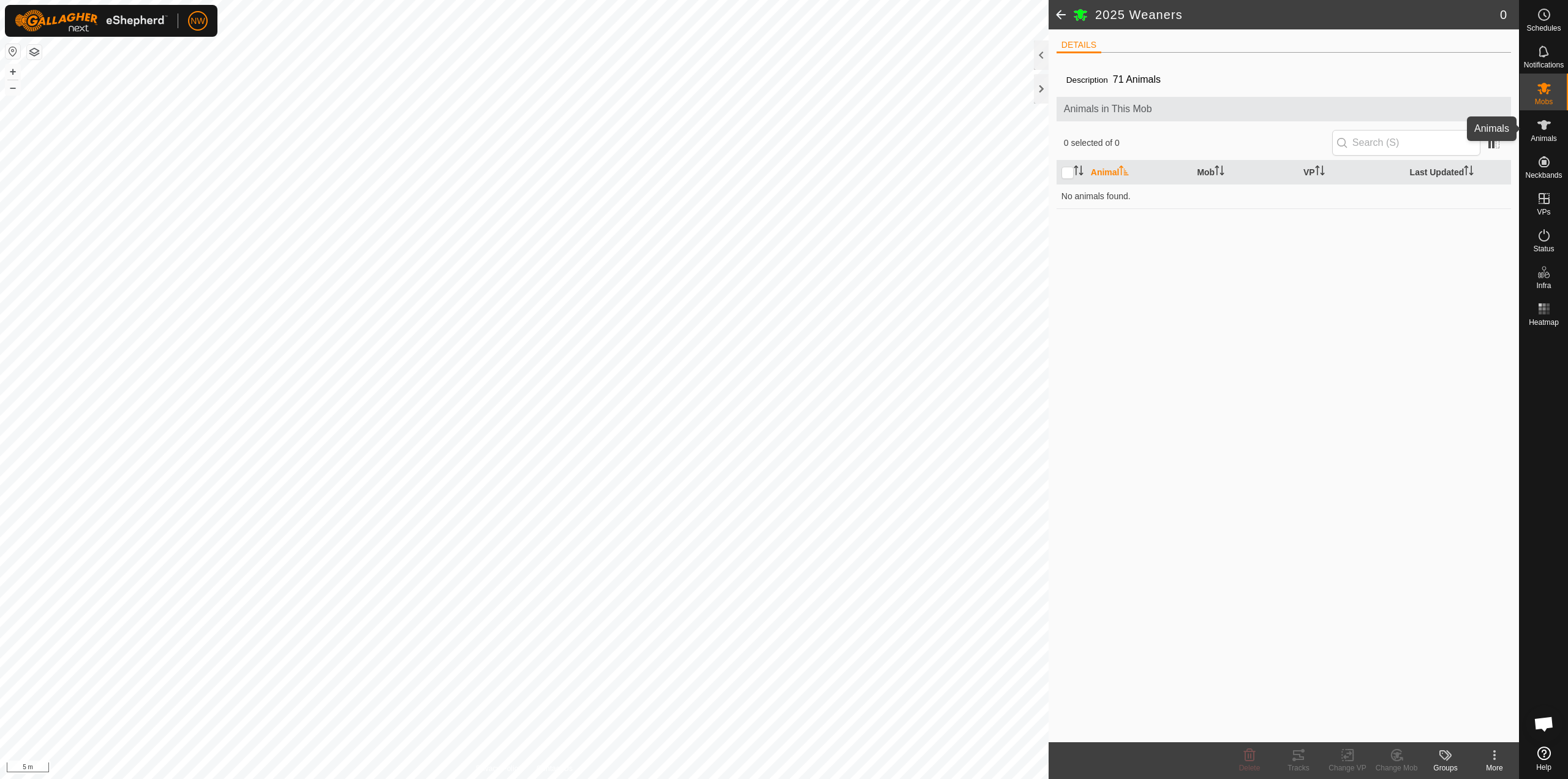
click at [1544, 126] on icon at bounding box center [1544, 125] width 14 height 10
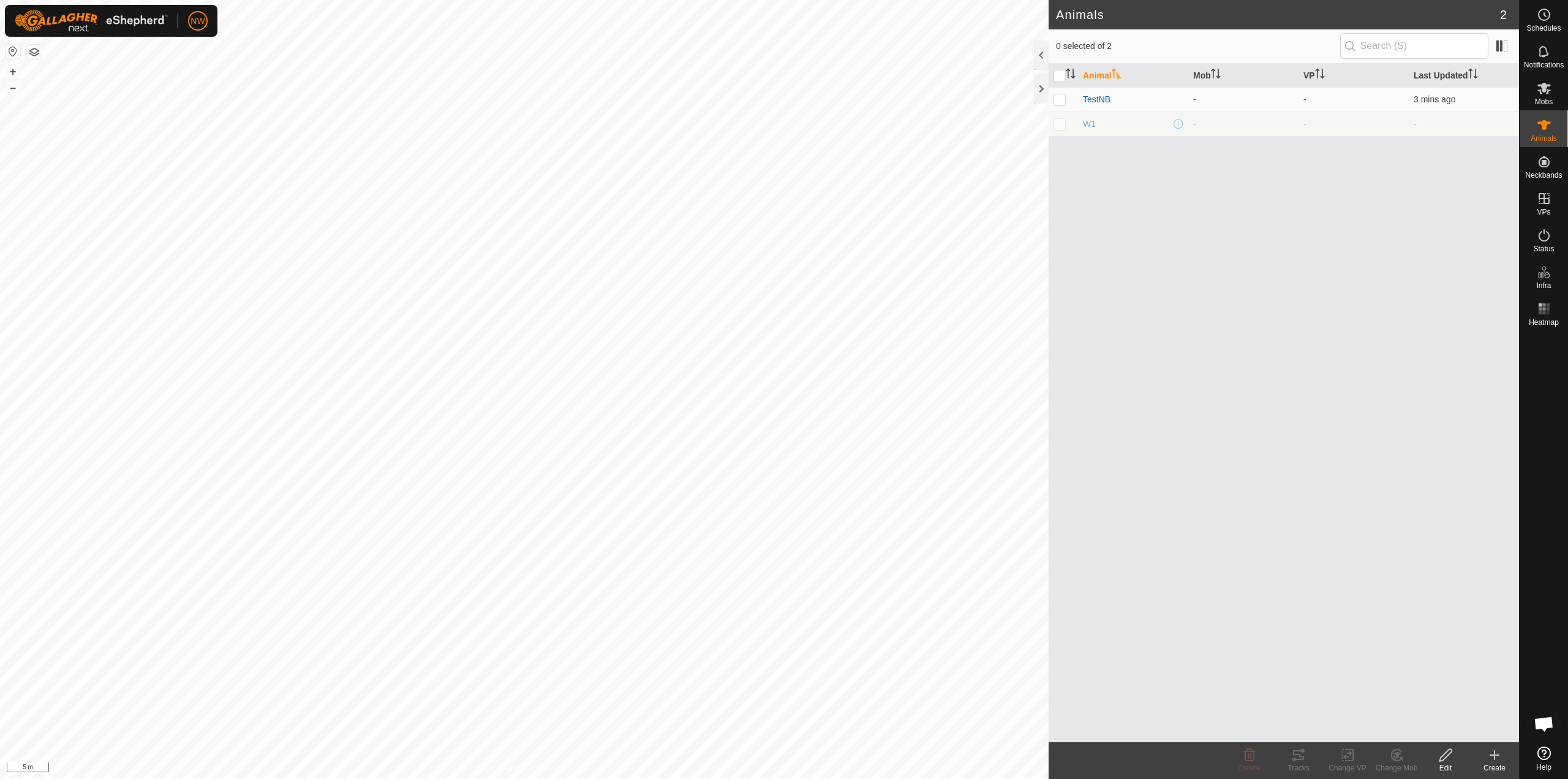
click at [1489, 758] on icon at bounding box center [1495, 755] width 15 height 15
click at [1065, 70] on input "checkbox" at bounding box center [1060, 76] width 12 height 12
checkbox input "true"
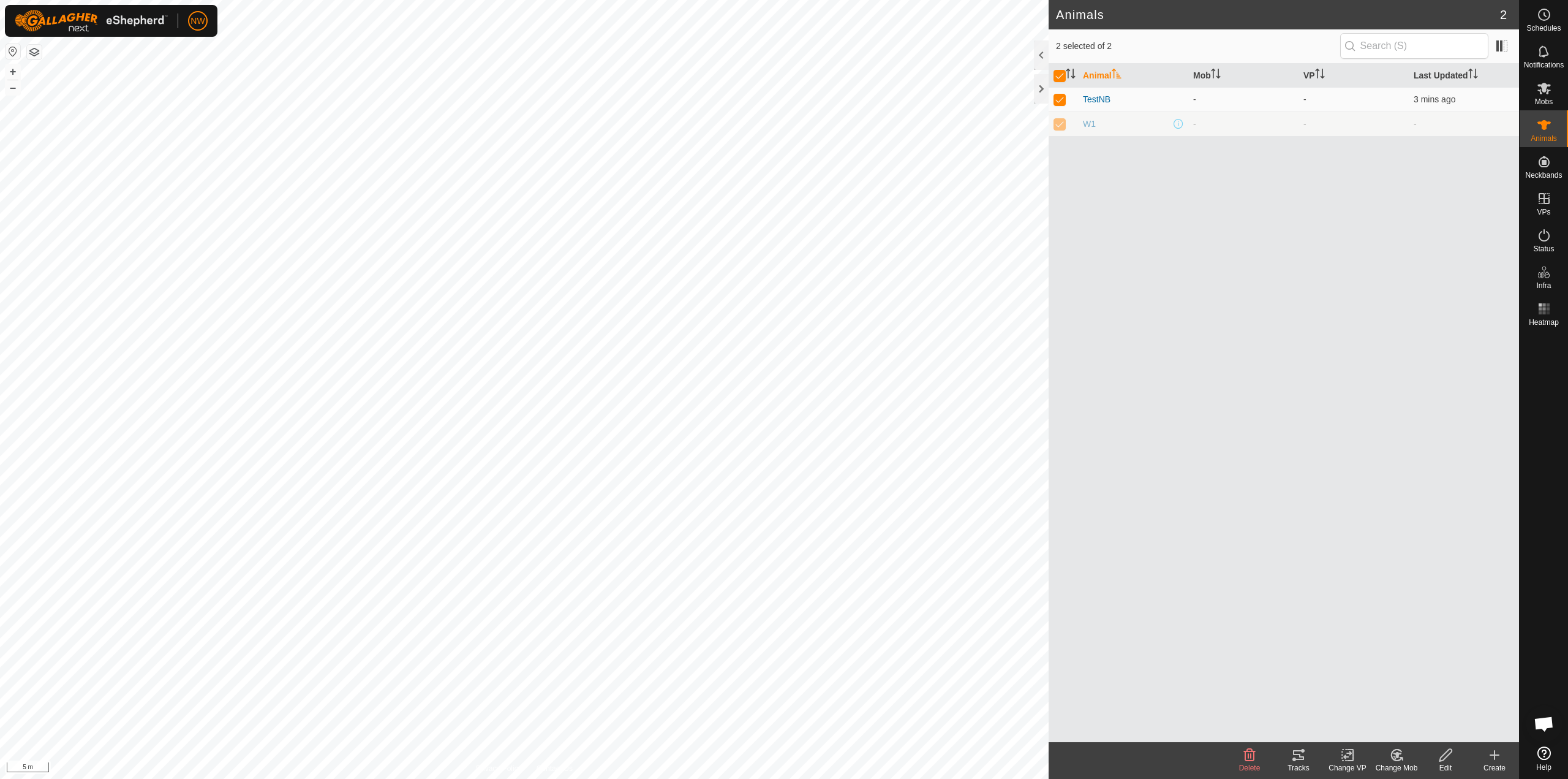
click at [1491, 758] on icon at bounding box center [1495, 755] width 15 height 15
click at [1454, 674] on link "Bulk Create - Download File" at bounding box center [1443, 676] width 156 height 24
click at [1040, 54] on div at bounding box center [1042, 55] width 15 height 29
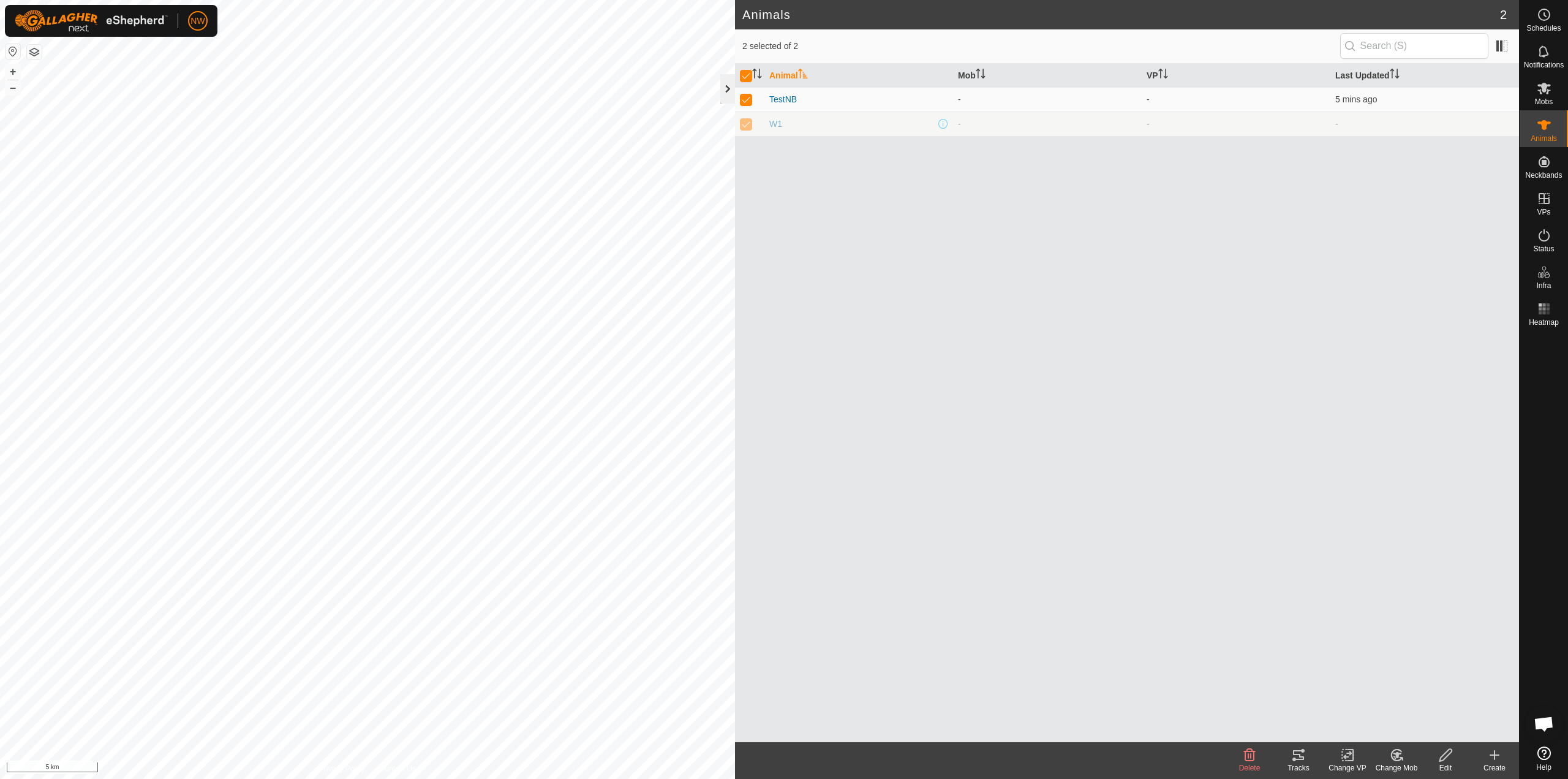
click at [728, 88] on div at bounding box center [728, 89] width 15 height 29
